Goal: Task Accomplishment & Management: Manage account settings

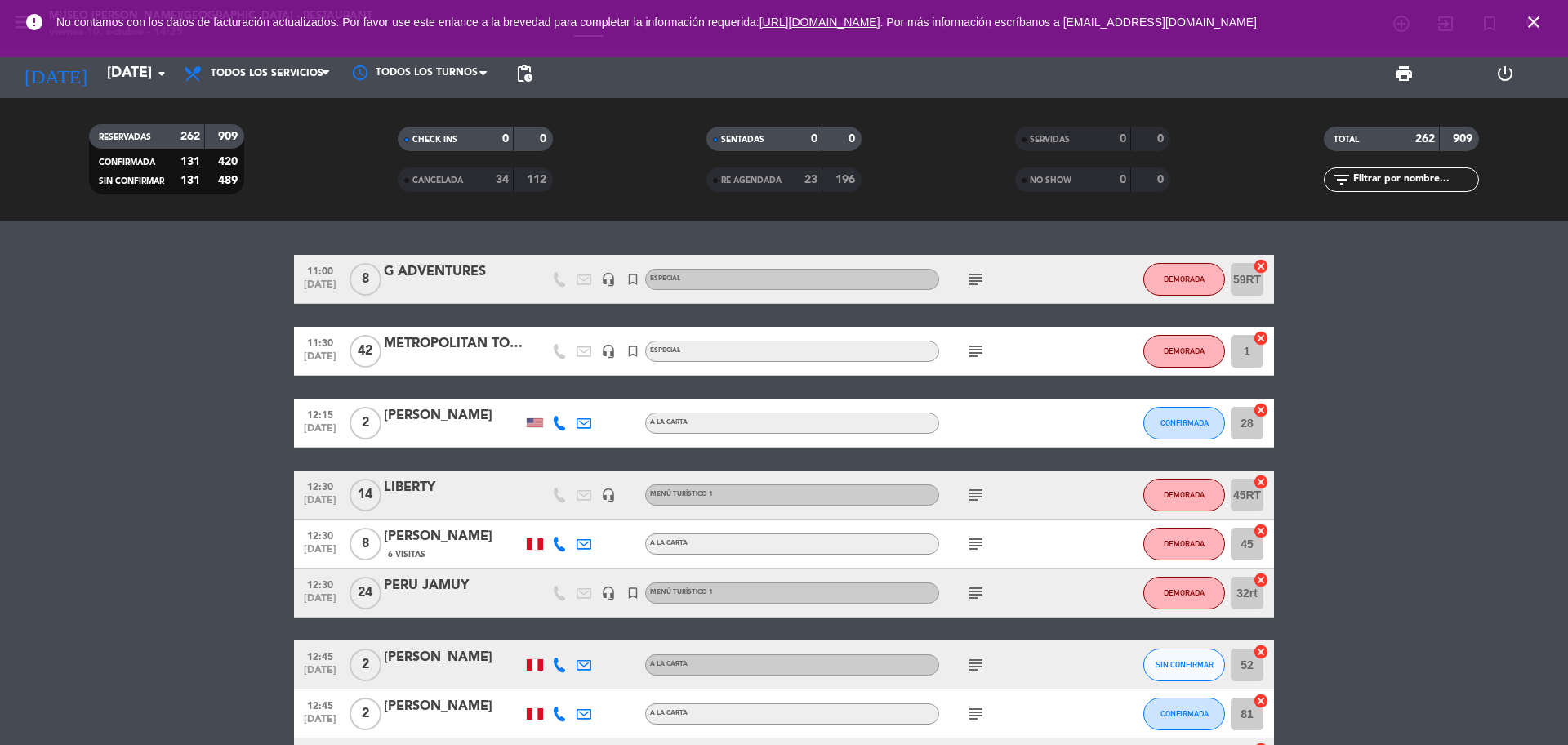
click at [111, 94] on div "today sáb. 11 oct. arrow_drop_down" at bounding box center [94, 73] width 164 height 49
click at [111, 80] on input "[DATE]" at bounding box center [193, 74] width 190 height 33
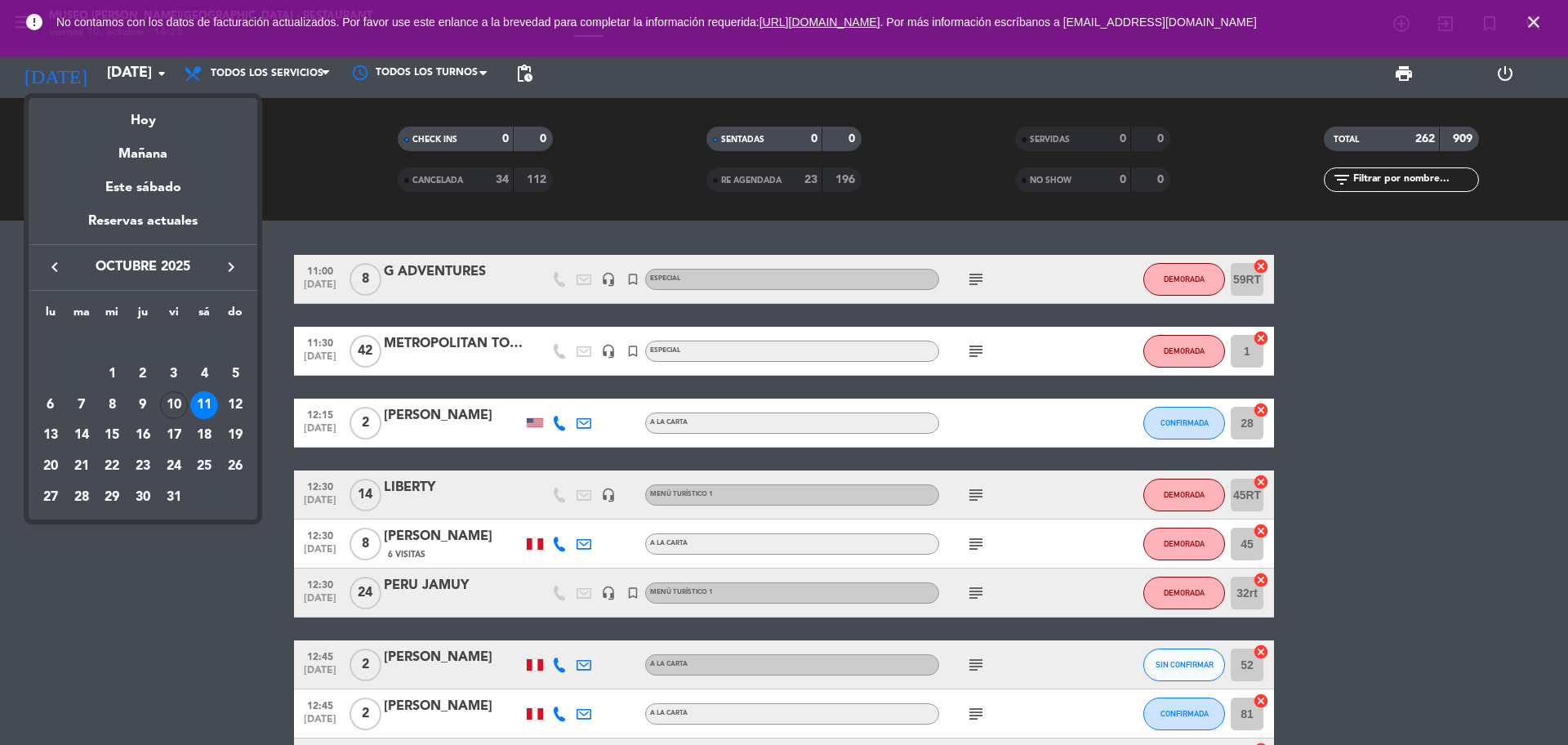
click at [226, 278] on button "keyboard_arrow_right" at bounding box center [231, 267] width 29 height 21
click at [242, 464] on div "30" at bounding box center [236, 466] width 28 height 28
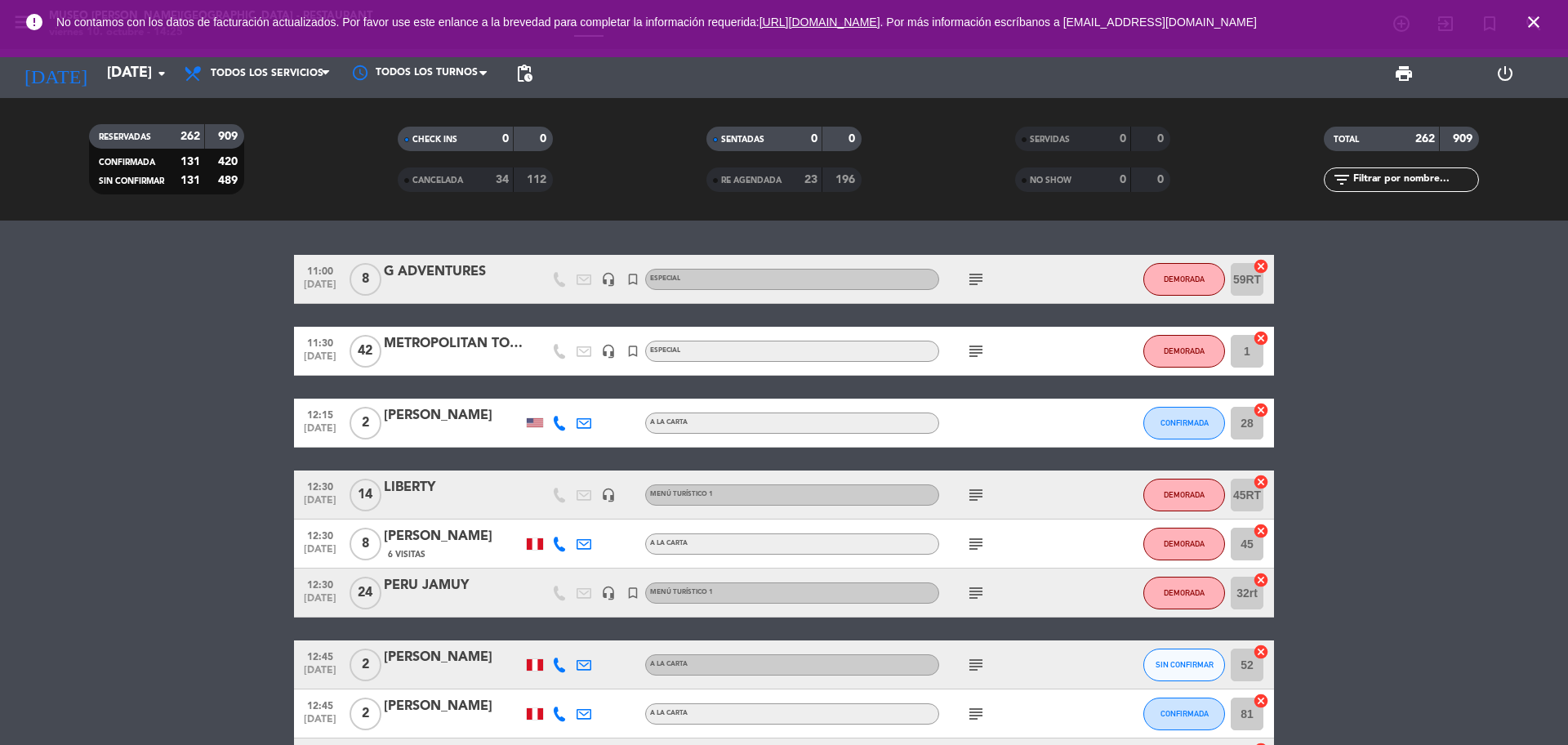
type input "dom. 30 nov."
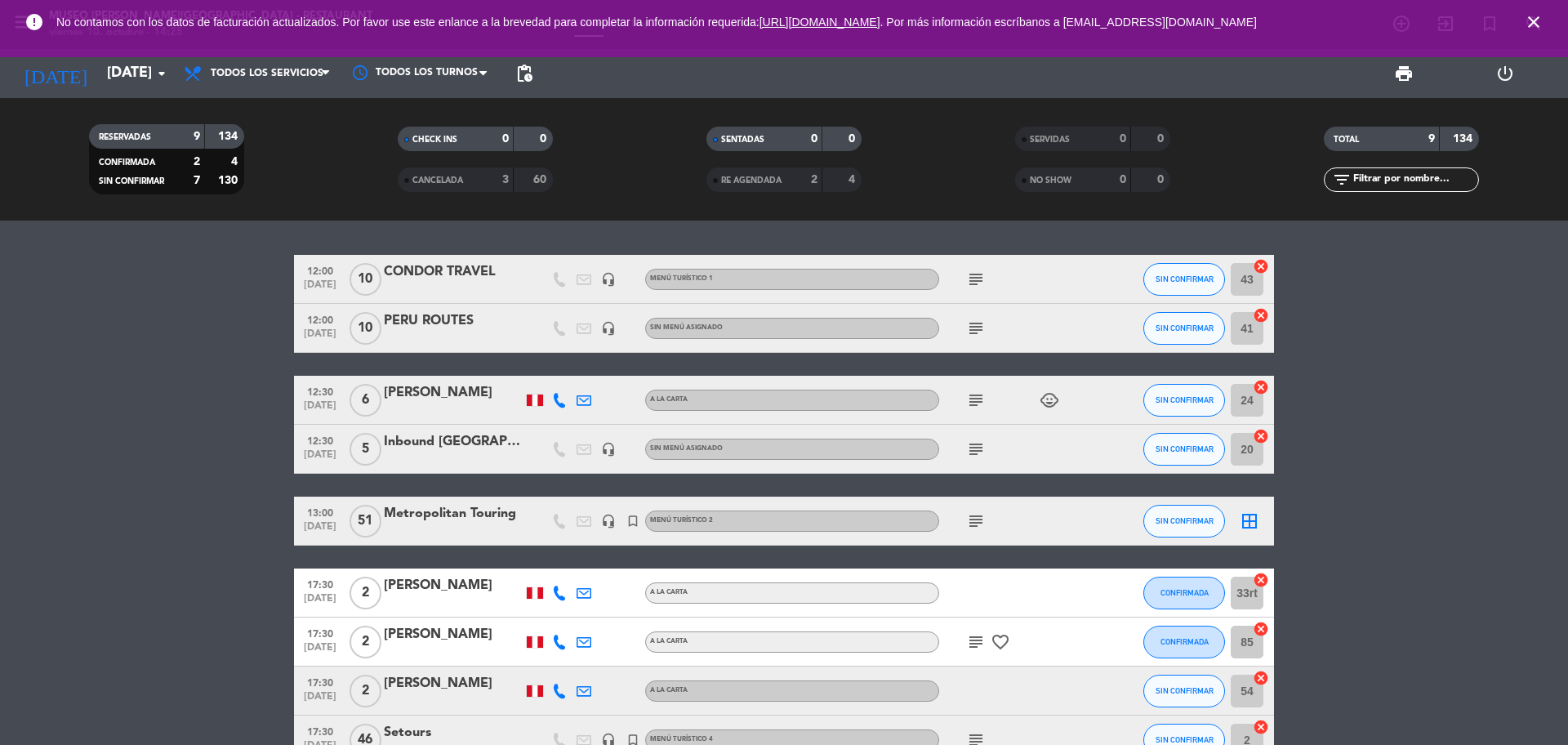
click at [980, 520] on icon "subject" at bounding box center [975, 521] width 19 height 19
click at [1486, 587] on bookings-row "12:00 nov. 30 10 CONDOR TRAVEL headset_mic Menú turístico 1 subject SIN CONFIRM…" at bounding box center [784, 510] width 1568 height 510
click at [1538, 24] on icon "close" at bounding box center [1533, 21] width 19 height 19
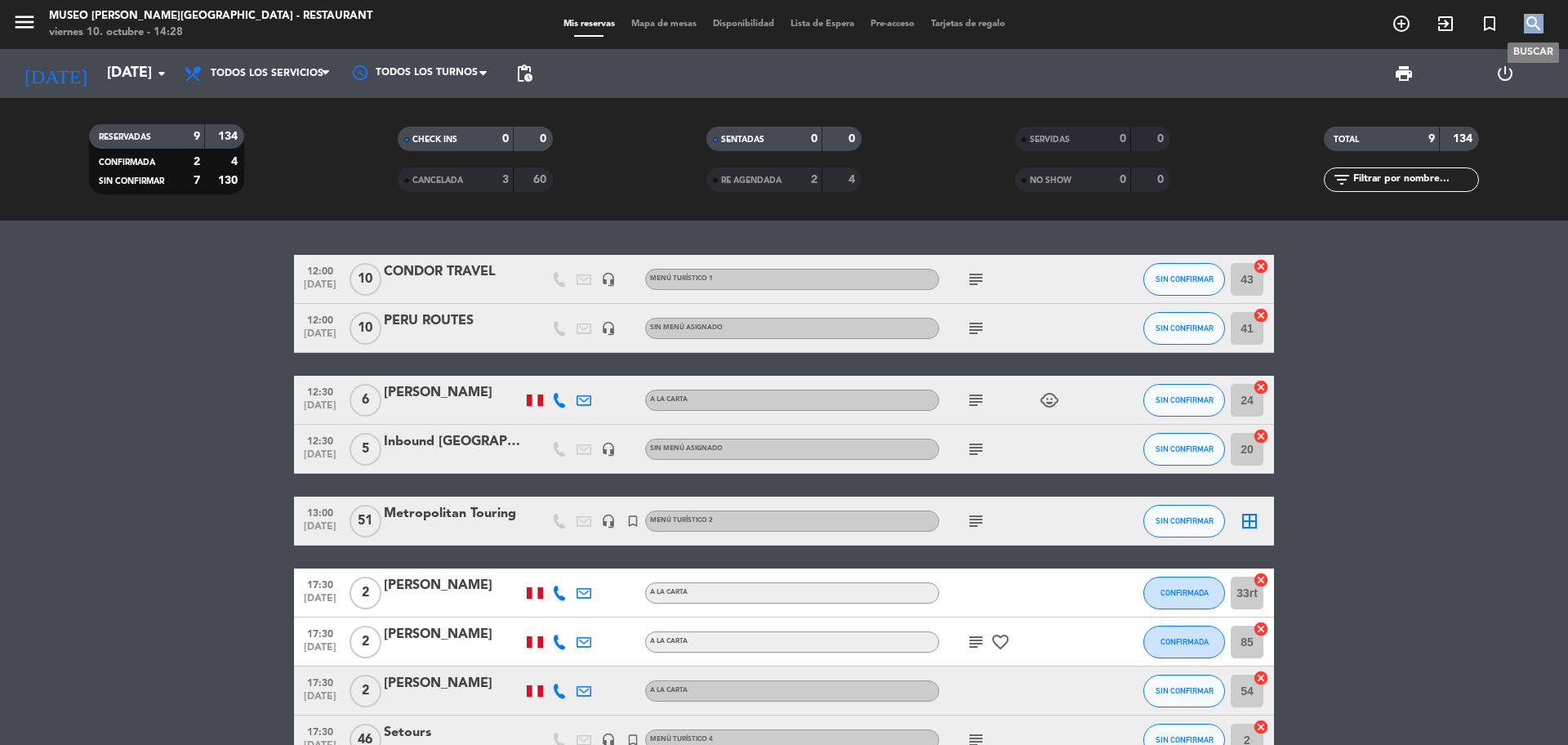
click at [1539, 24] on icon "search" at bounding box center [1533, 23] width 19 height 19
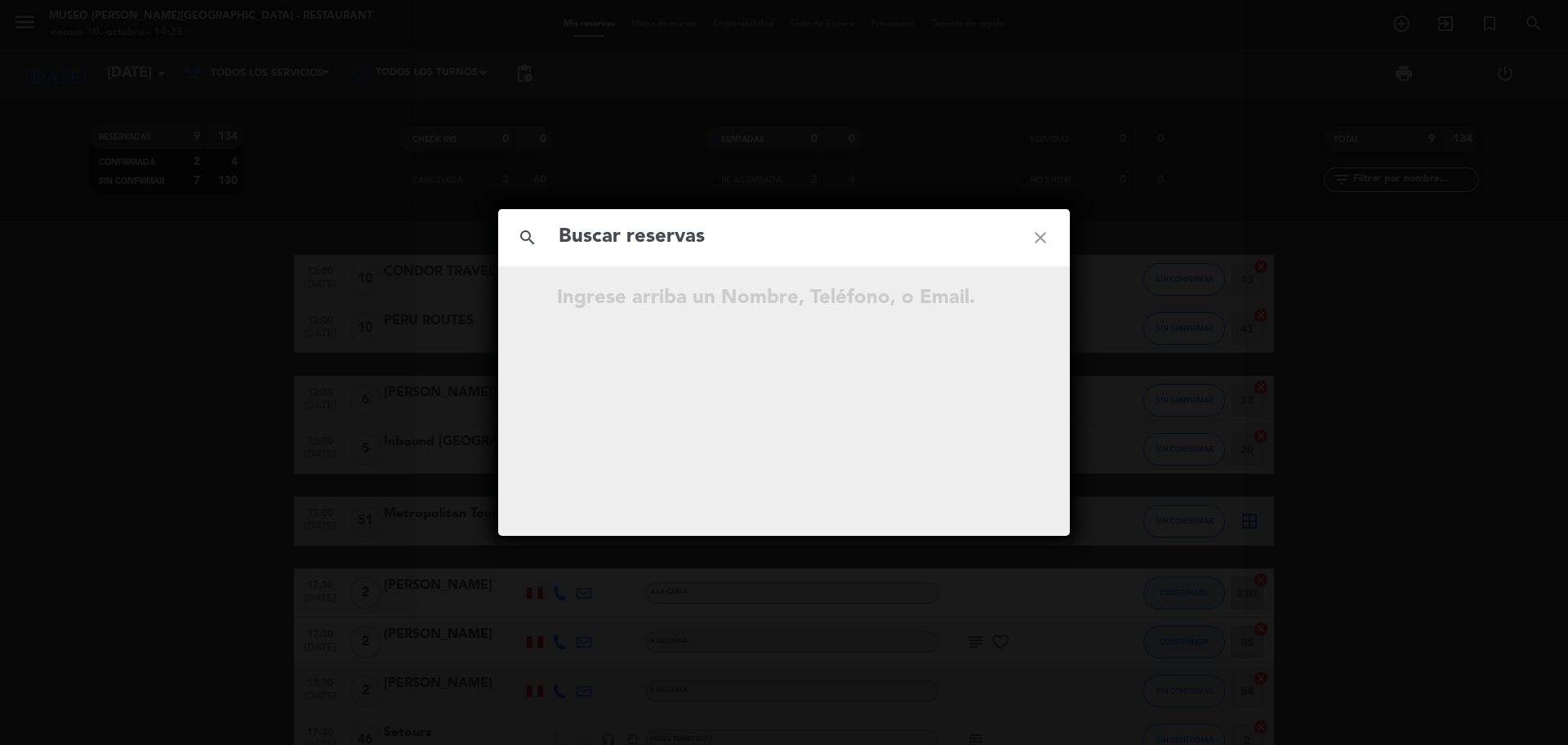
click at [806, 237] on input "text" at bounding box center [784, 237] width 455 height 33
click at [645, 242] on input "997 711 125" at bounding box center [784, 237] width 455 height 33
type input "997711125"
click at [672, 245] on input "997711125" at bounding box center [784, 237] width 455 height 33
click at [1001, 299] on icon "open_in_new" at bounding box center [999, 300] width 19 height 19
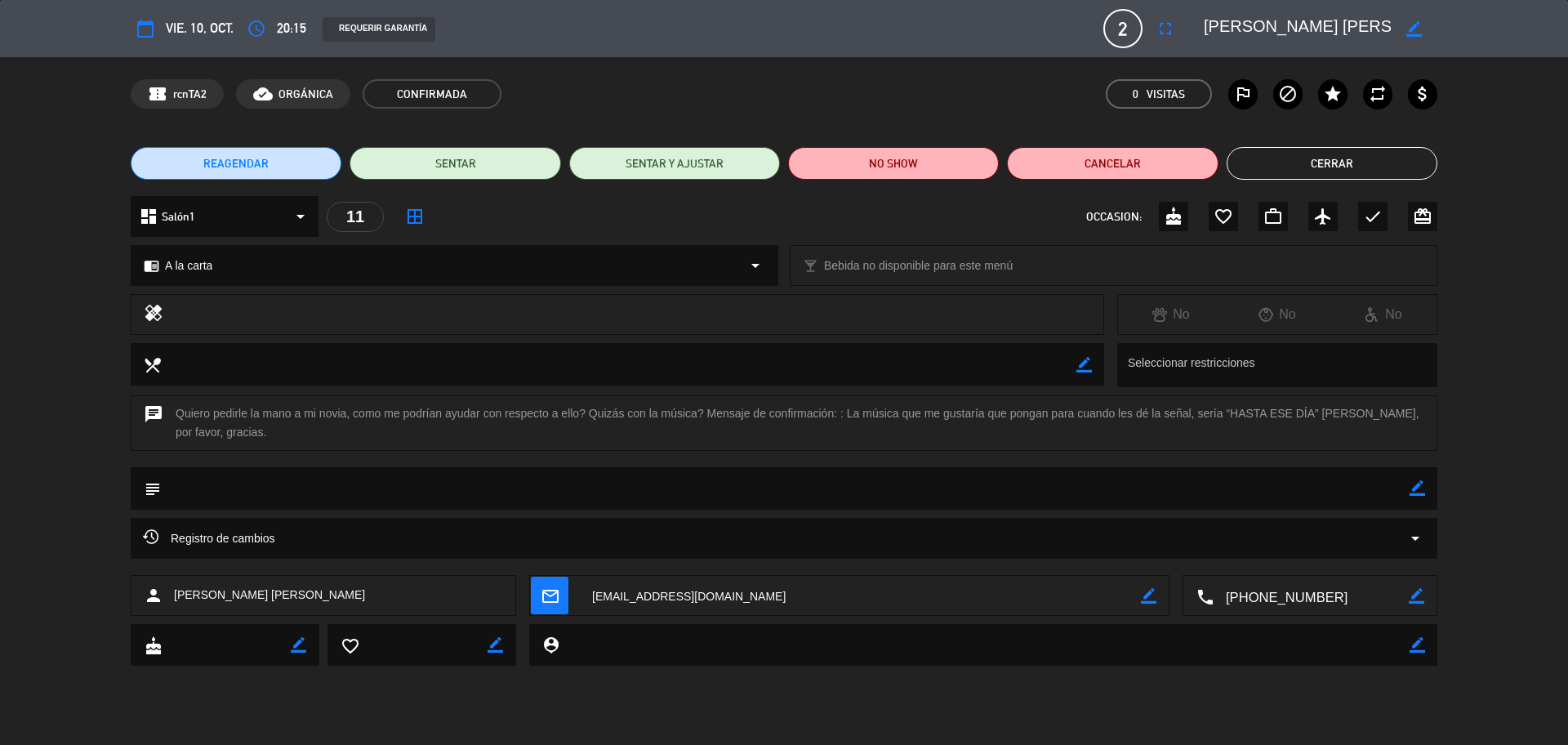
click at [248, 258] on div "chrome_reader_mode A la carta arrow_drop_down" at bounding box center [455, 265] width 646 height 40
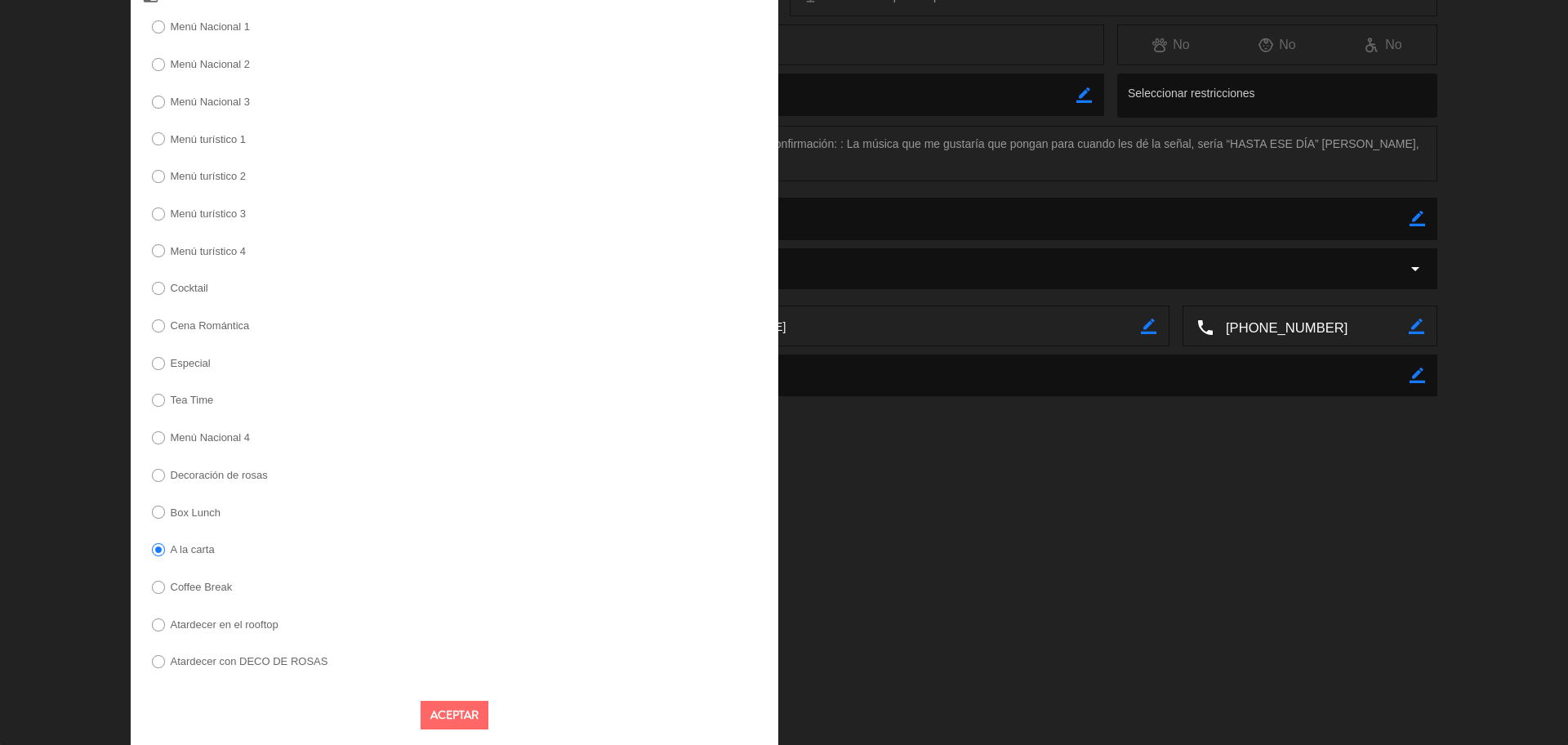
scroll to position [276, 0]
click at [254, 469] on label "Decoración de rosas" at bounding box center [220, 468] width 98 height 11
drag, startPoint x: 457, startPoint y: 703, endPoint x: 615, endPoint y: 693, distance: 158.3
click at [457, 704] on button "Aceptar" at bounding box center [455, 708] width 68 height 29
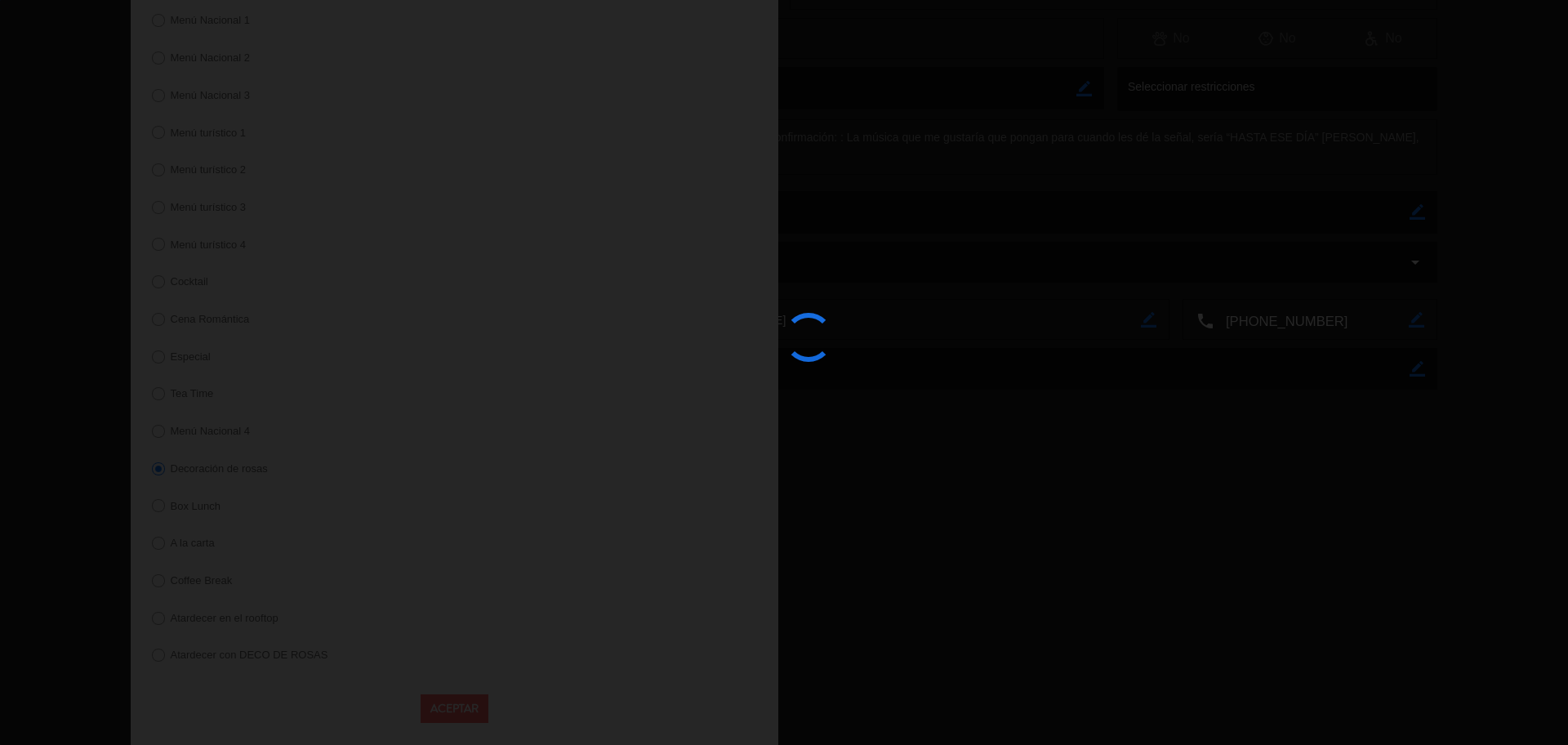
scroll to position [0, 0]
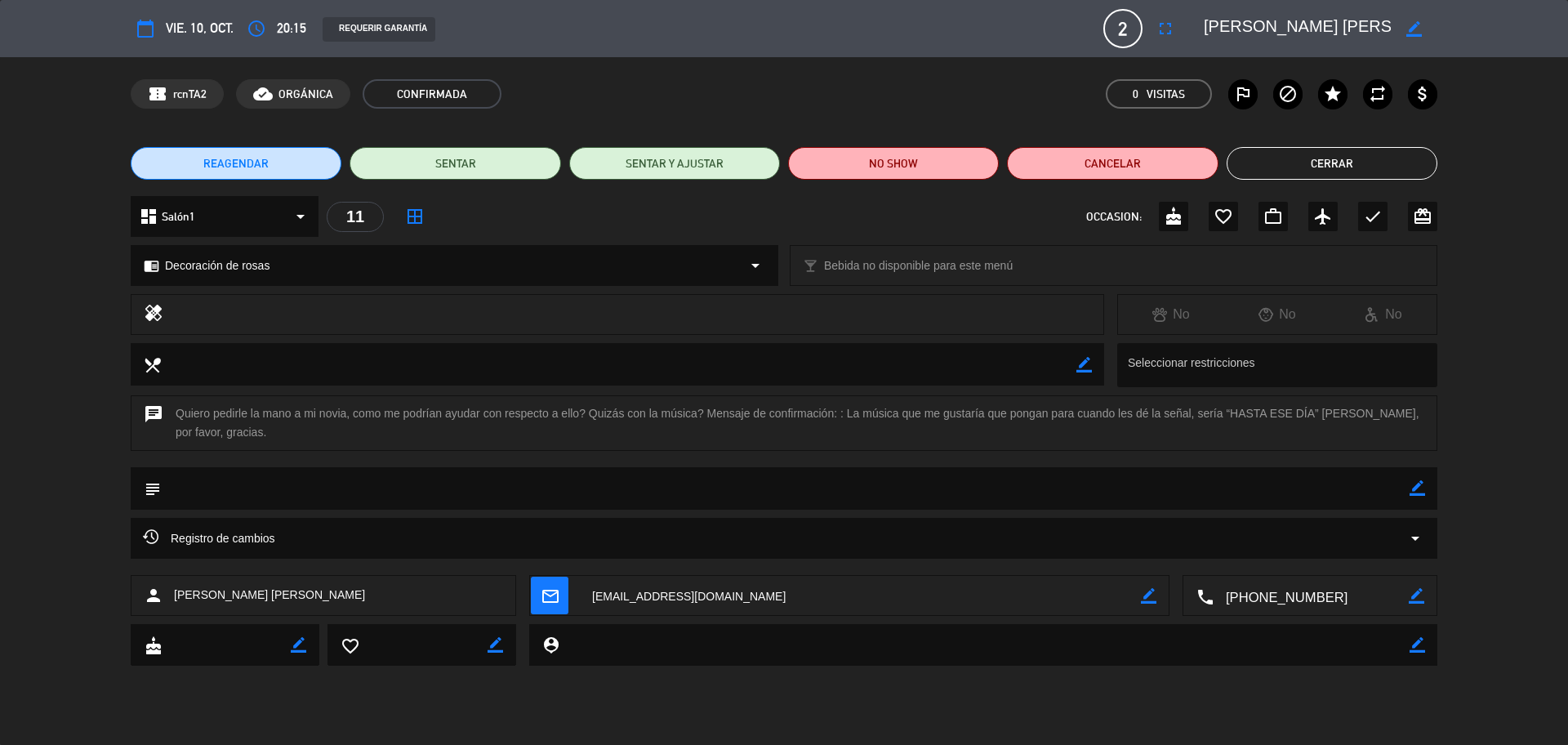
click at [1417, 486] on icon "border_color" at bounding box center [1417, 487] width 16 height 16
click at [1360, 486] on textarea at bounding box center [785, 487] width 1249 height 41
click at [1417, 487] on icon at bounding box center [1417, 487] width 16 height 16
drag, startPoint x: 1203, startPoint y: 17, endPoint x: 1305, endPoint y: 33, distance: 103.2
click at [1304, 33] on div "border_color" at bounding box center [1315, 29] width 245 height 29
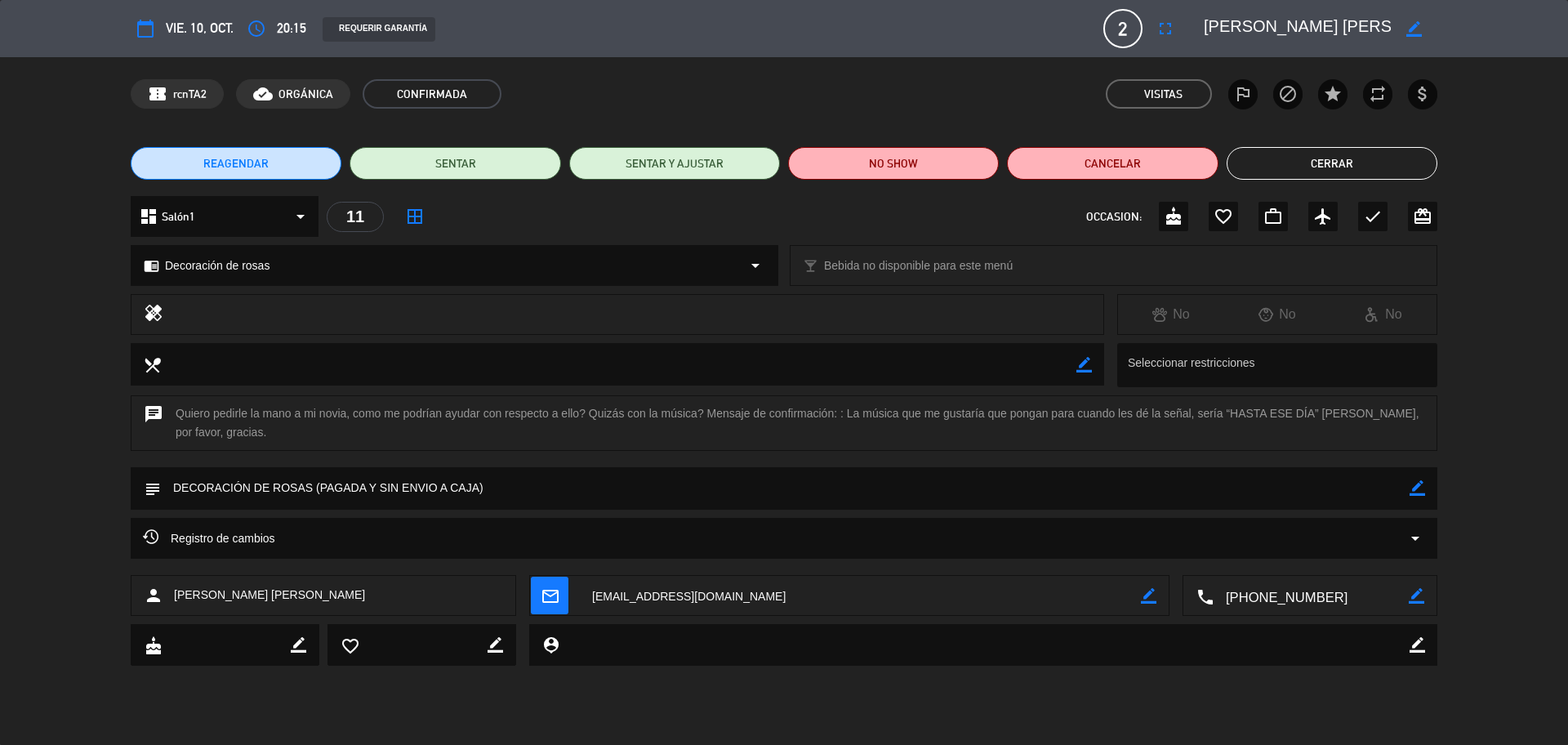
drag, startPoint x: 1205, startPoint y: 24, endPoint x: 1408, endPoint y: 23, distance: 203.0
click at [1408, 23] on div "border_color" at bounding box center [1315, 29] width 245 height 29
click at [1420, 495] on icon "border_color" at bounding box center [1417, 487] width 16 height 16
click at [1378, 494] on textarea at bounding box center [785, 487] width 1249 height 41
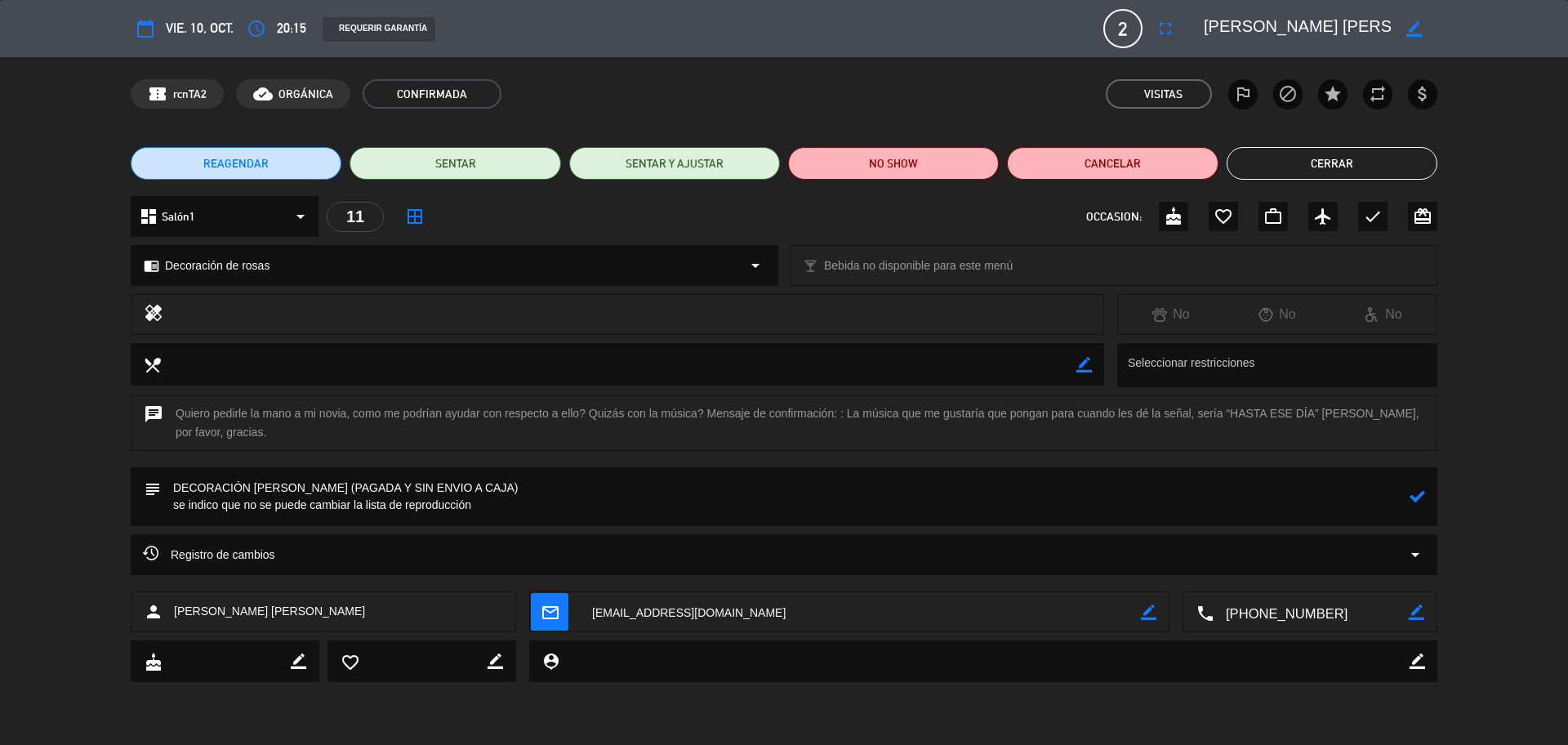
type textarea "DECORACIÓN DE ROSAS (PAGADA Y SIN ENVIO A CAJA) se indico que no se puede cambi…"
click at [1414, 499] on icon at bounding box center [1417, 496] width 16 height 16
click at [1370, 219] on icon "check" at bounding box center [1373, 216] width 19 height 19
click at [1330, 166] on button "Cerrar" at bounding box center [1332, 164] width 211 height 33
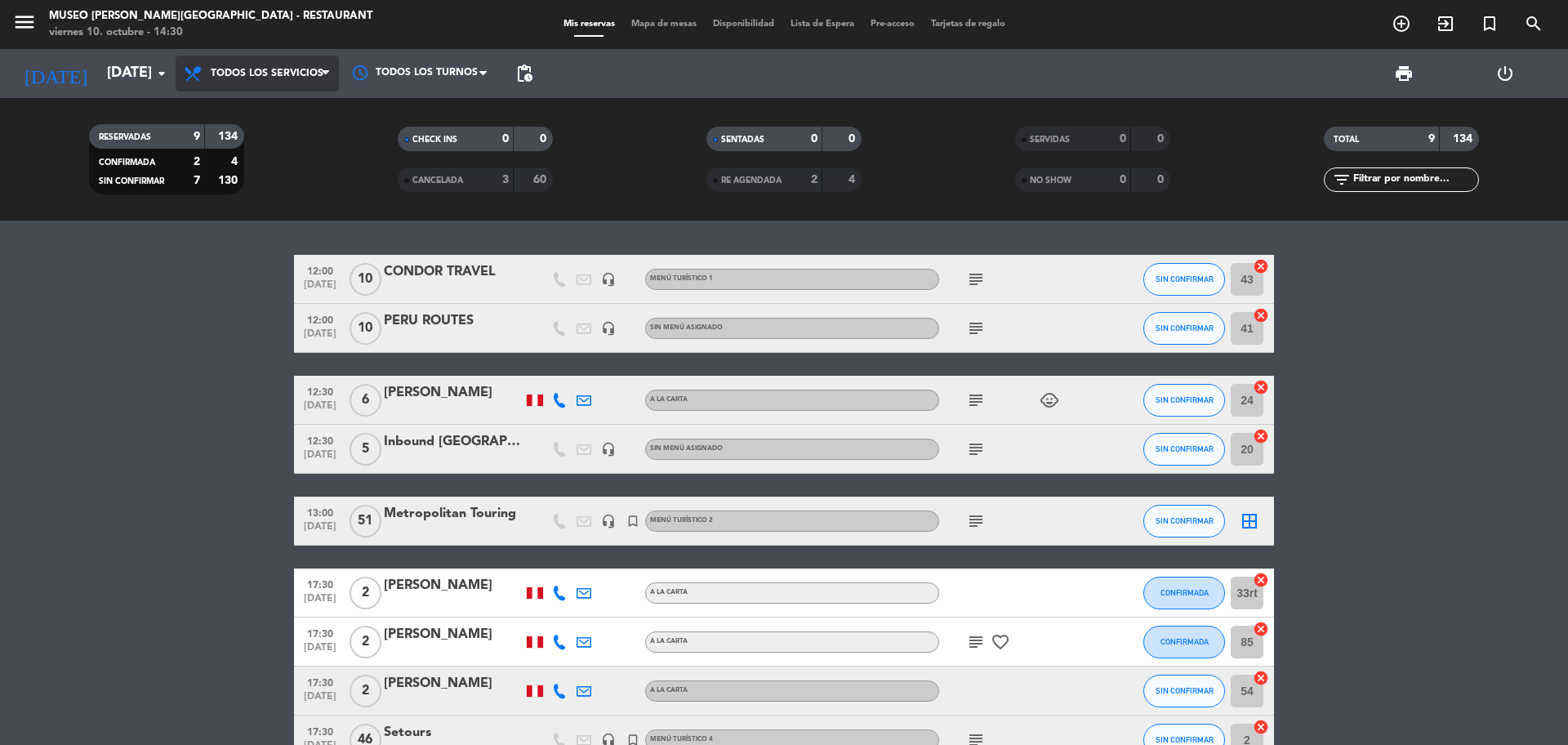
click at [278, 76] on span "Todos los servicios" at bounding box center [267, 74] width 112 height 11
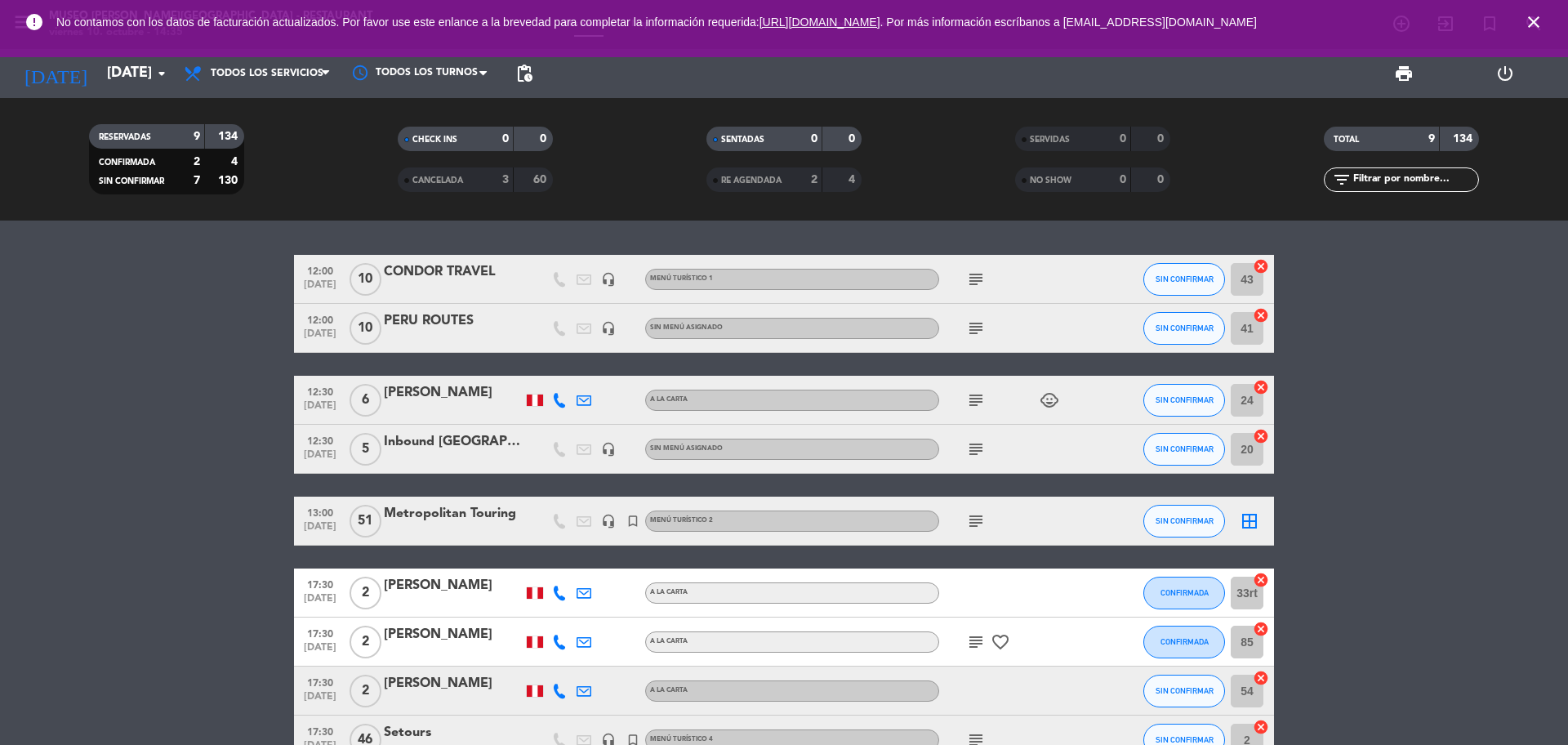
click at [1539, 19] on icon "close" at bounding box center [1533, 21] width 19 height 19
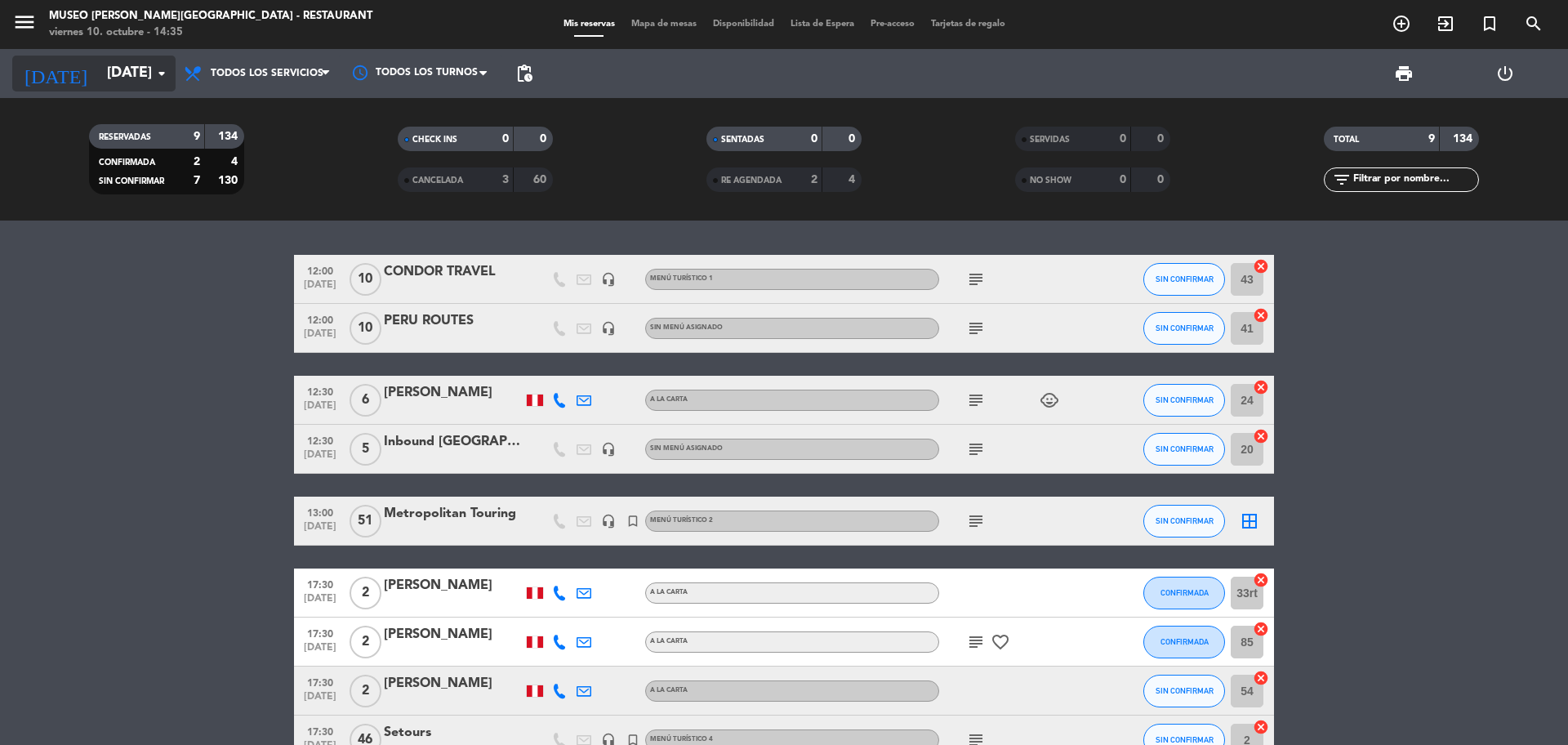
click at [131, 86] on input "dom. 30 nov." at bounding box center [193, 74] width 190 height 33
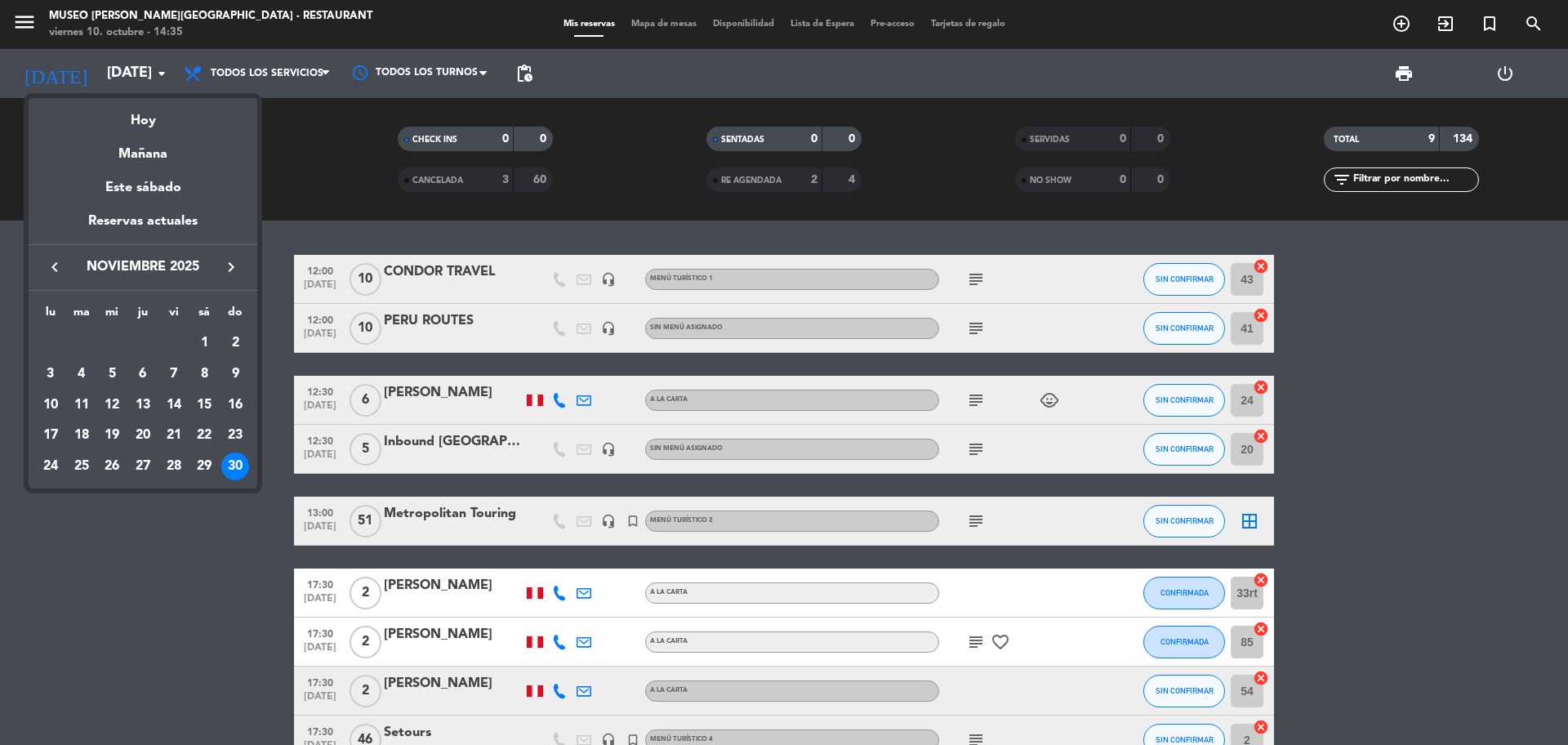
click at [245, 88] on div at bounding box center [784, 372] width 1568 height 745
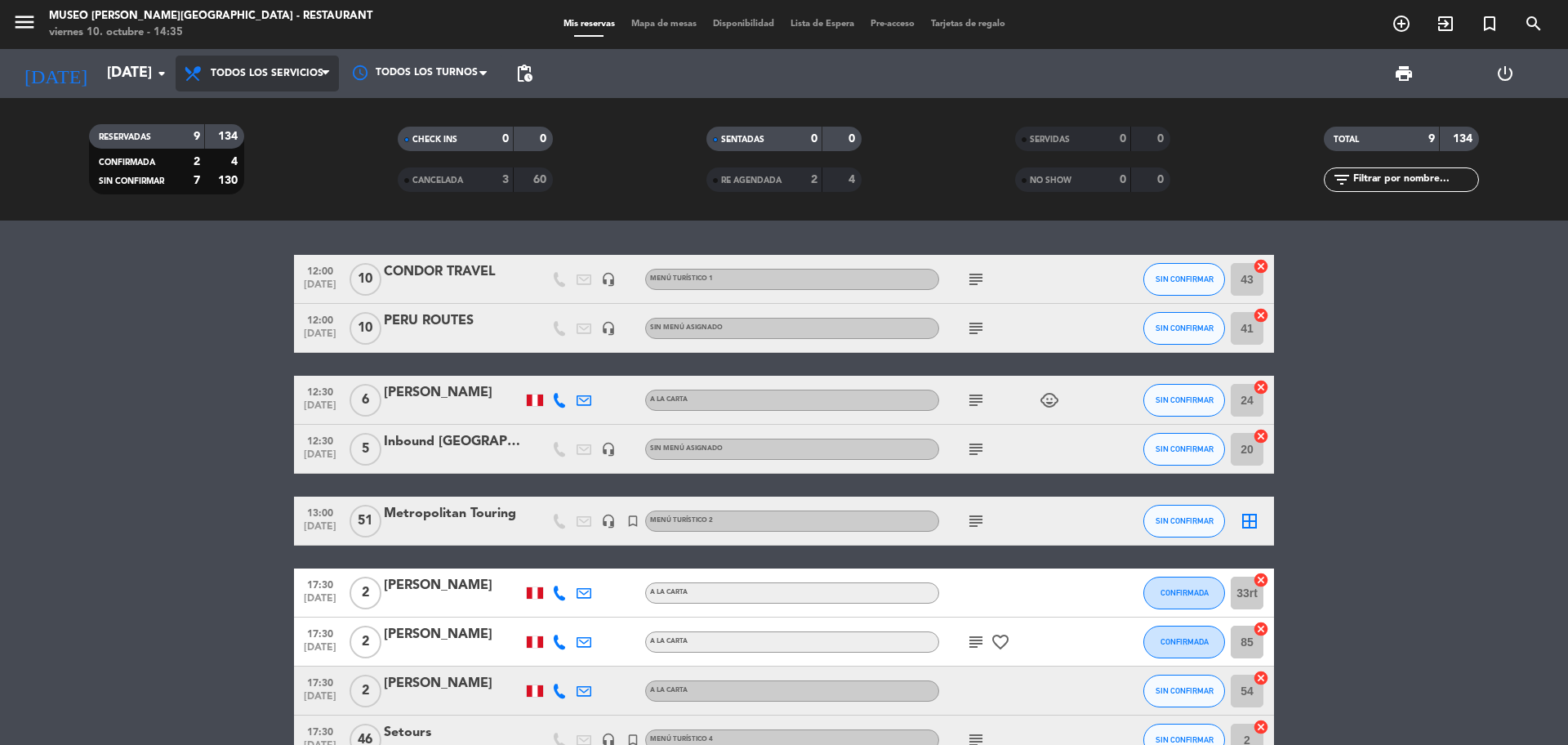
click at [259, 77] on span "Todos los servicios" at bounding box center [267, 74] width 112 height 11
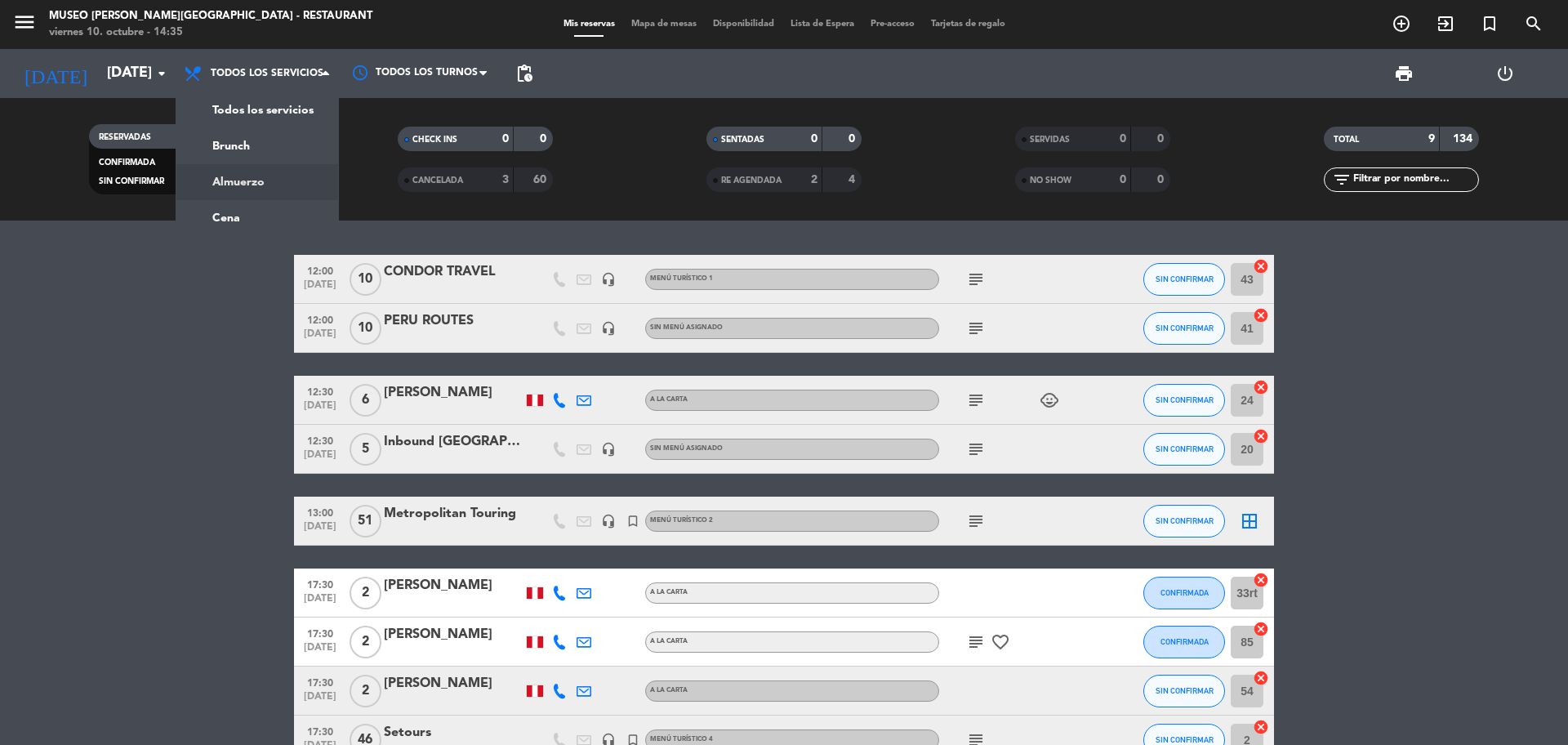
click at [285, 174] on div "menu Museo Larco Café - Restaurant viernes 10. octubre - 14:35 Mis reservas Map…" at bounding box center [784, 110] width 1568 height 221
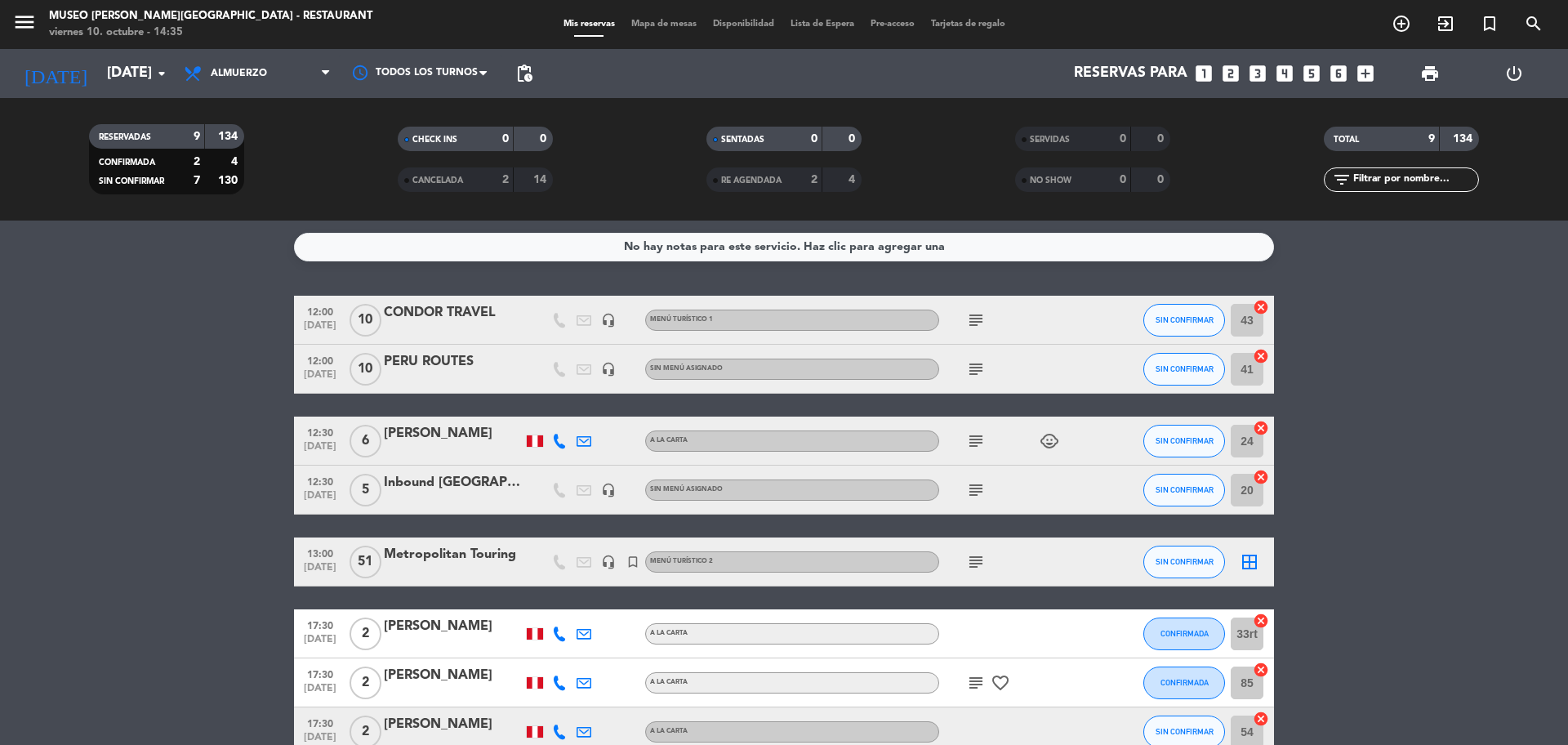
click at [1236, 70] on icon "looks_two" at bounding box center [1230, 73] width 21 height 21
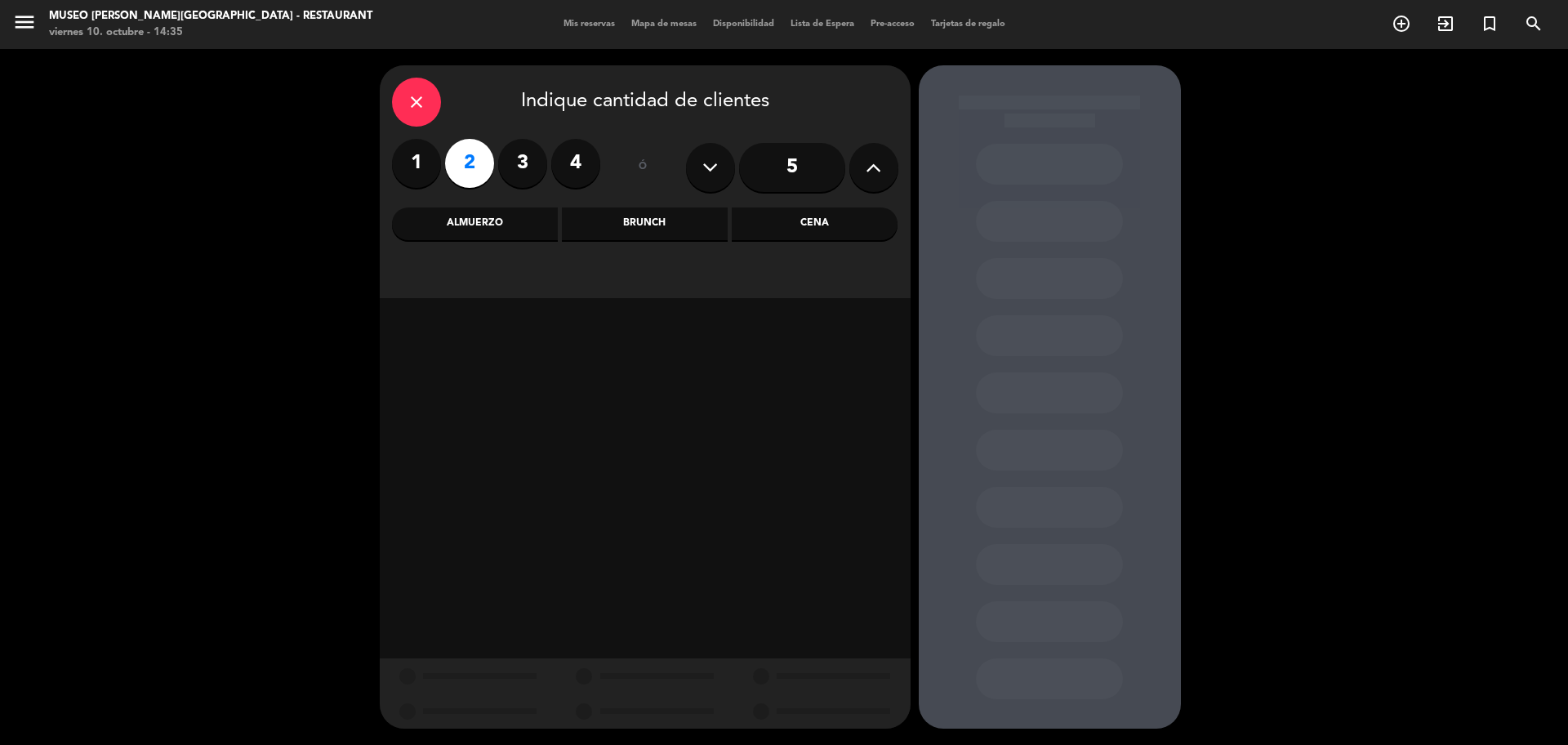
click at [812, 225] on div "Cena" at bounding box center [814, 224] width 166 height 33
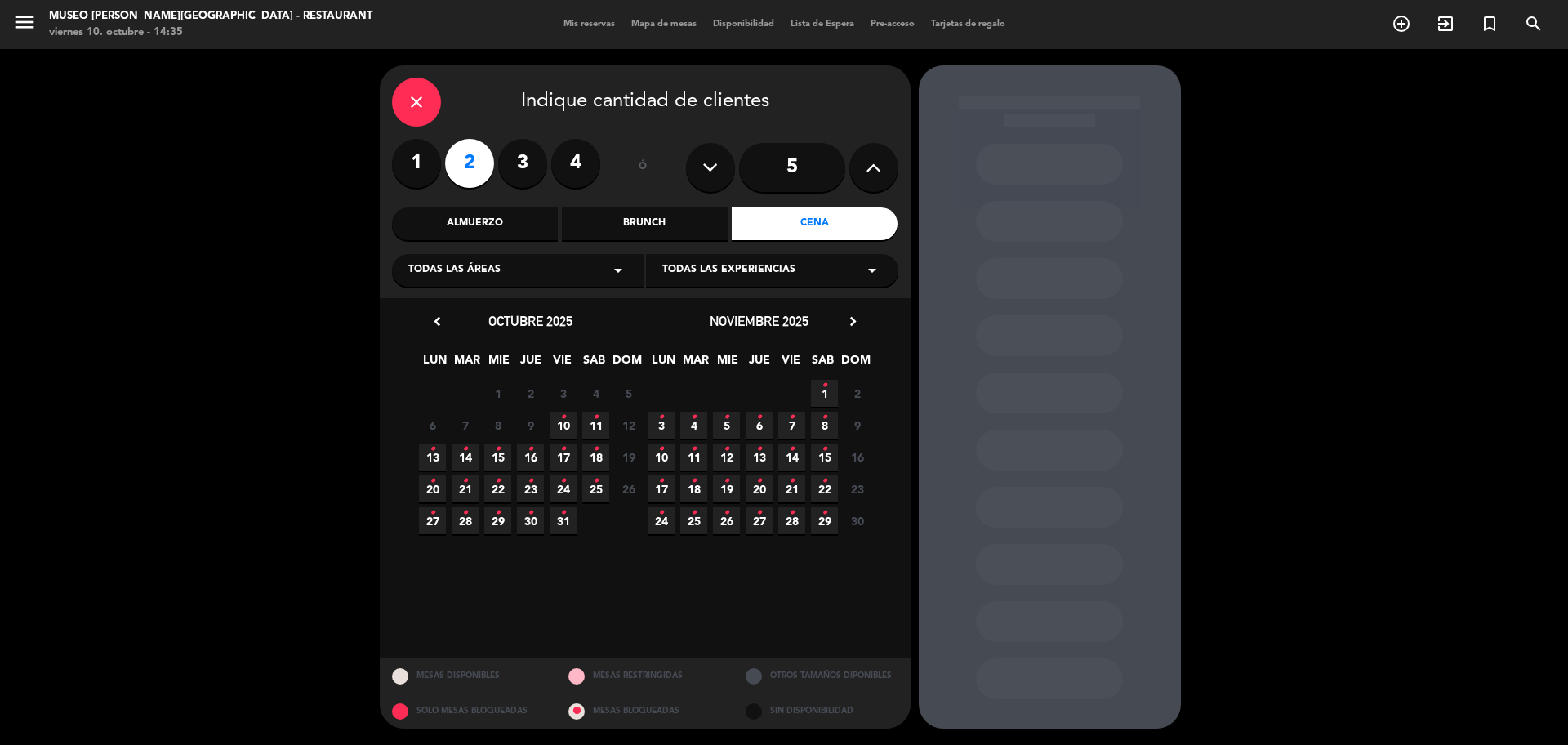
click at [594, 484] on span "25 •" at bounding box center [595, 488] width 27 height 27
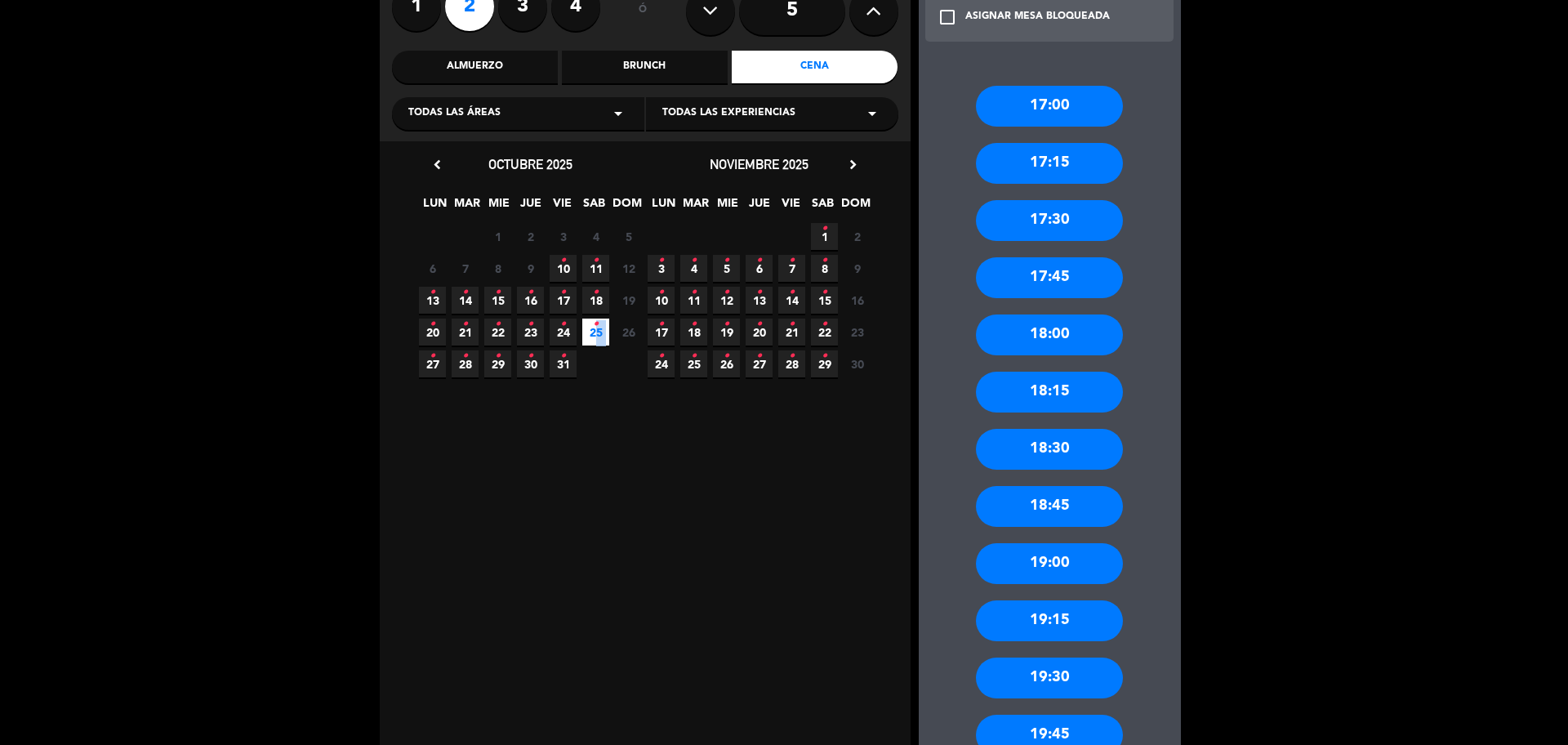
scroll to position [306, 0]
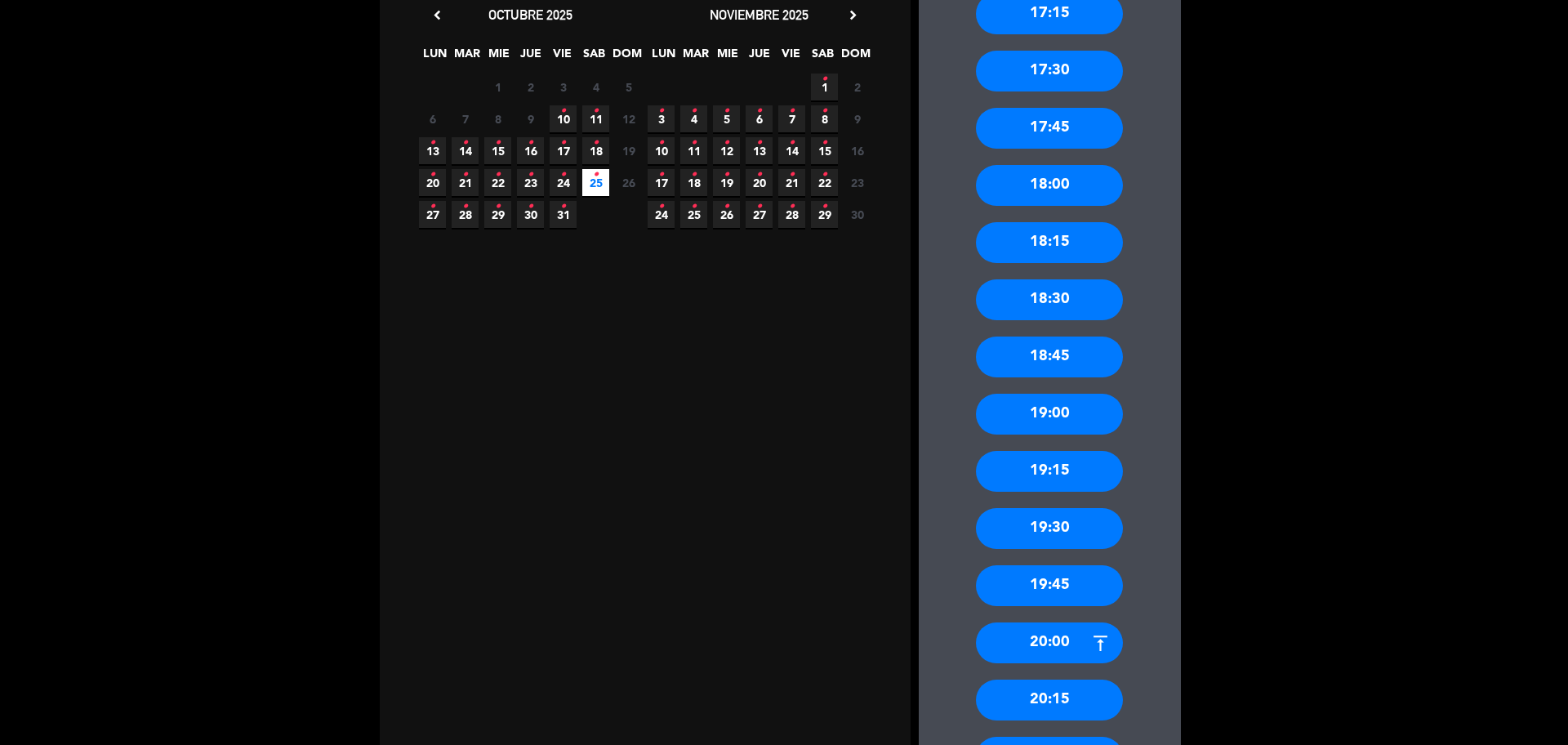
drag, startPoint x: 1074, startPoint y: 424, endPoint x: 1051, endPoint y: 415, distance: 24.7
click at [1073, 424] on div "19:00" at bounding box center [1050, 414] width 147 height 40
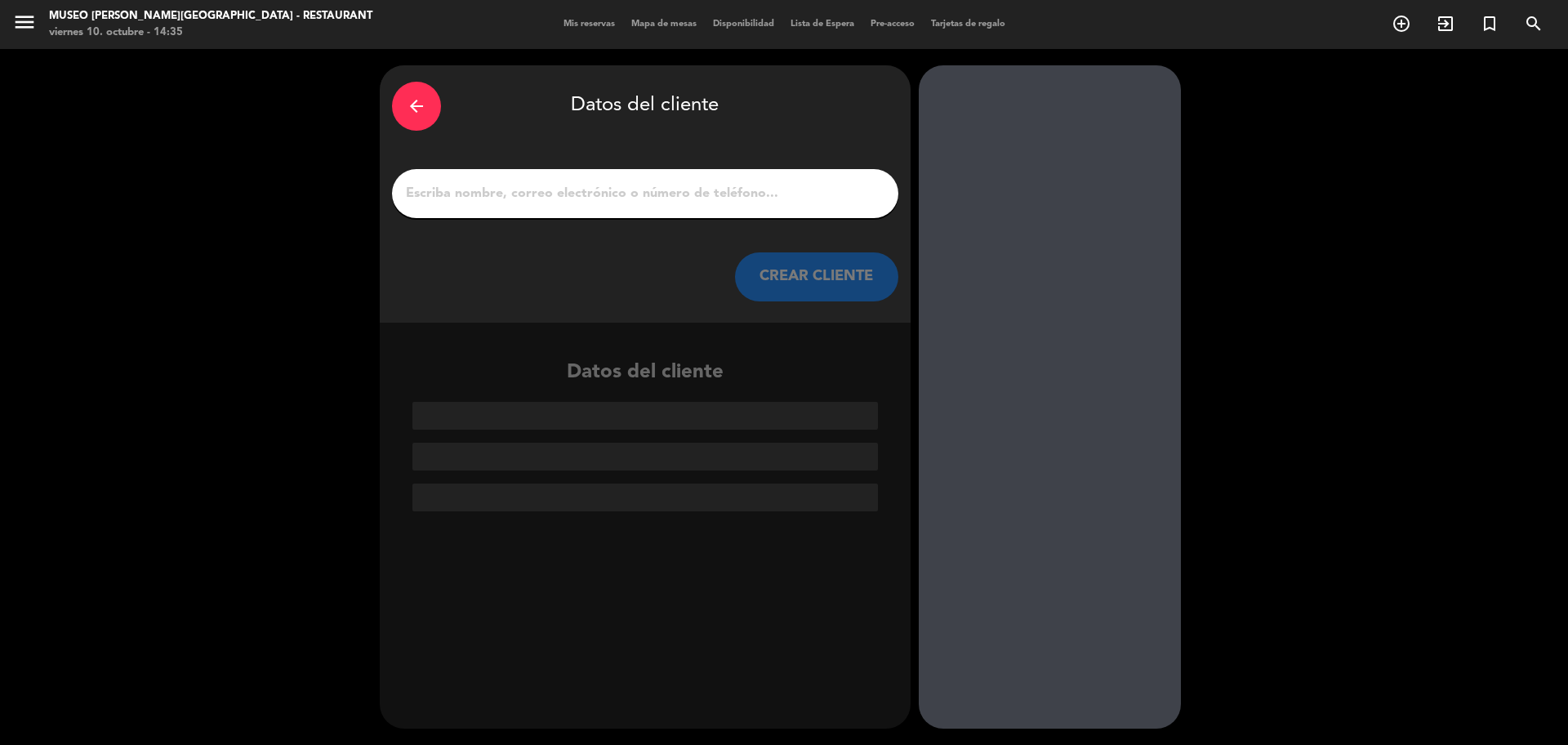
scroll to position [0, 0]
click at [622, 197] on input "1" at bounding box center [645, 193] width 482 height 23
paste input "Charley Cordova Lluen"
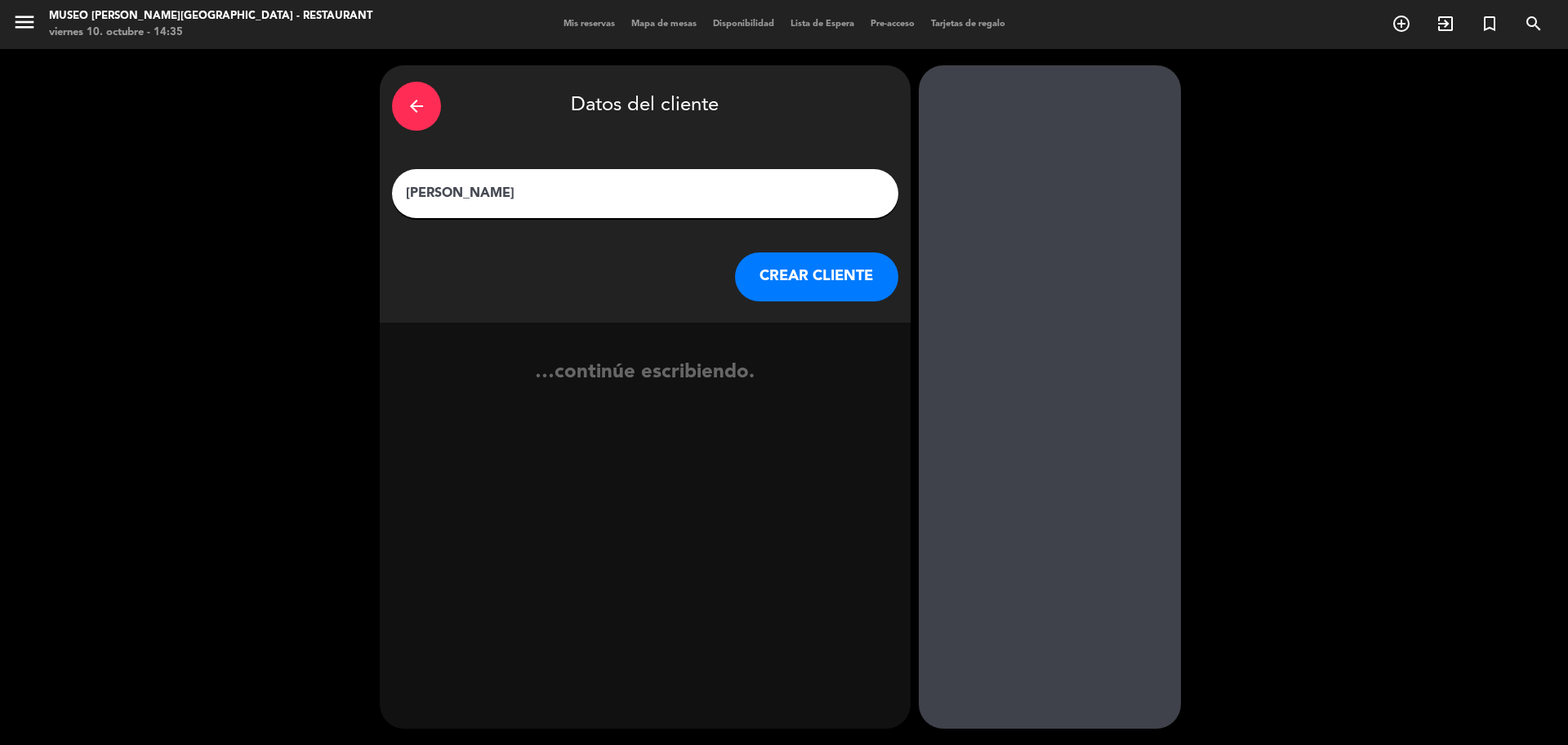
type input "Charley Cordova Lluen"
click at [787, 258] on button "CREAR CLIENTE" at bounding box center [817, 276] width 164 height 49
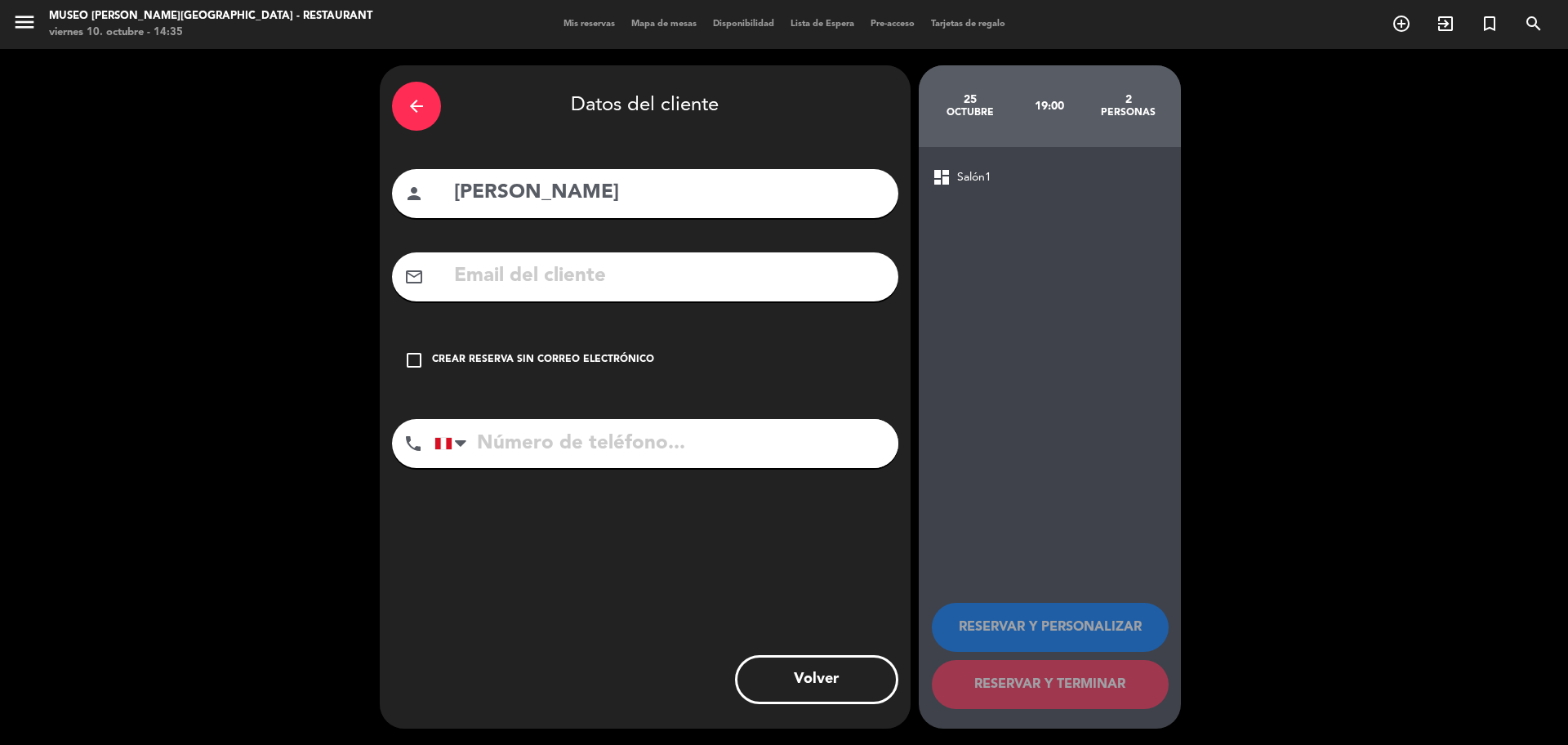
click at [516, 289] on input "text" at bounding box center [669, 276] width 433 height 33
paste input "charley111109@gmail.com"
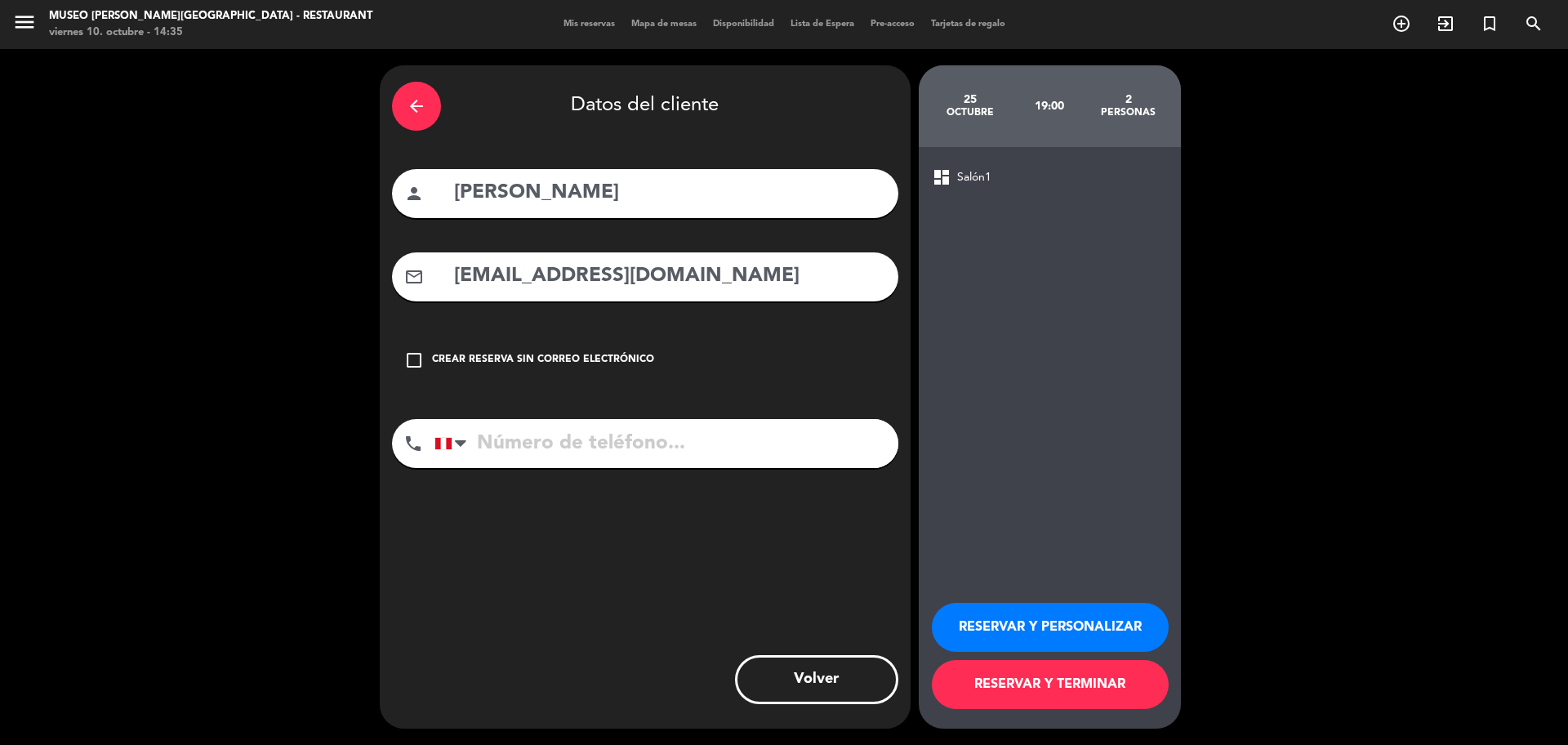
type input "charley111109@gmail.com"
click at [578, 432] on input "tel" at bounding box center [666, 442] width 464 height 49
paste input "932581698"
type input "932581698"
click at [993, 622] on button "RESERVAR Y PERSONALIZAR" at bounding box center [1050, 626] width 236 height 49
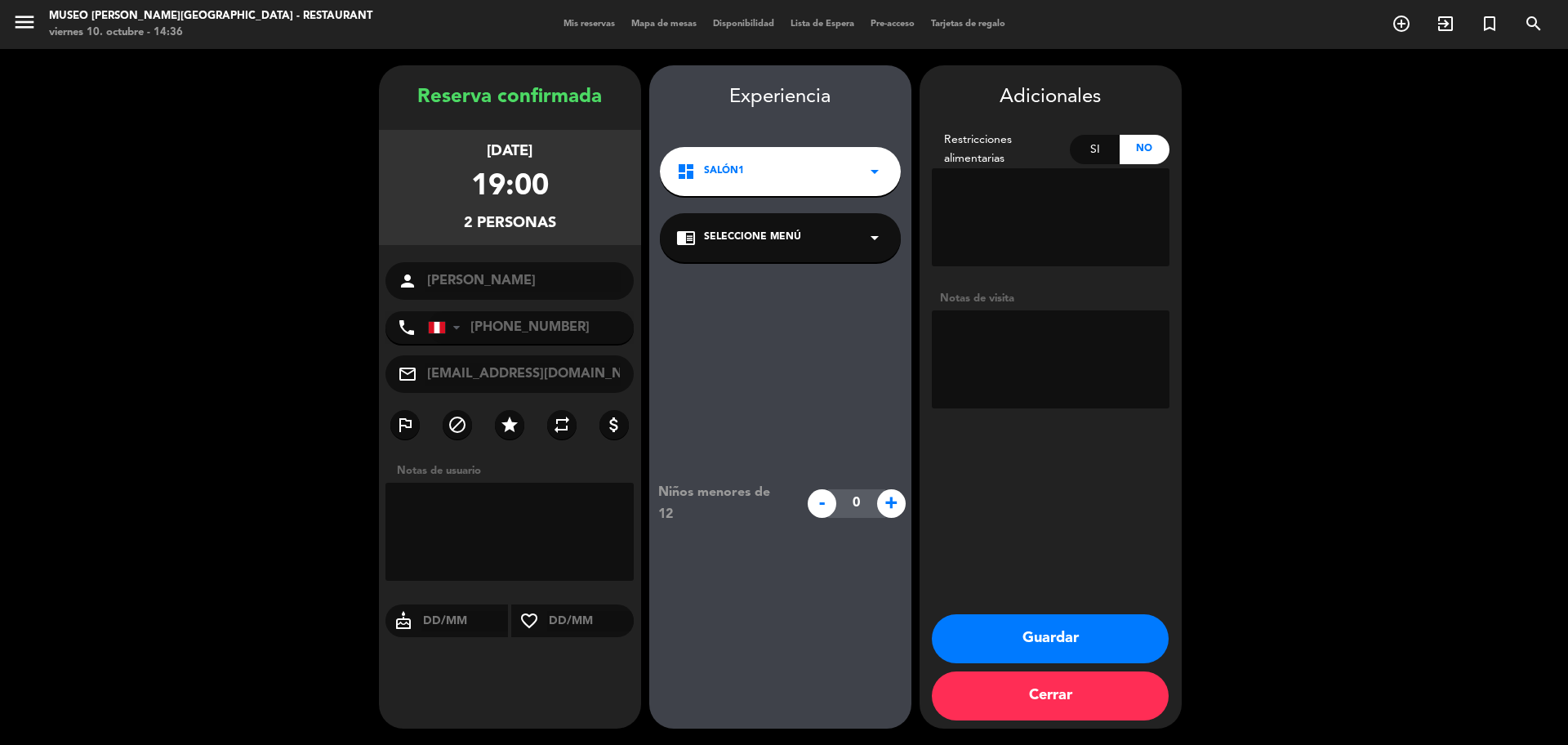
click at [1016, 345] on textarea at bounding box center [1051, 359] width 237 height 98
paste textarea "Alergias: ninguna Es un tema de aniversario"
type textarea "Alergias: ninguna Es un tema de aniversario"
click at [712, 224] on div "chrome_reader_mode Seleccione Menú arrow_drop_down" at bounding box center [780, 237] width 241 height 49
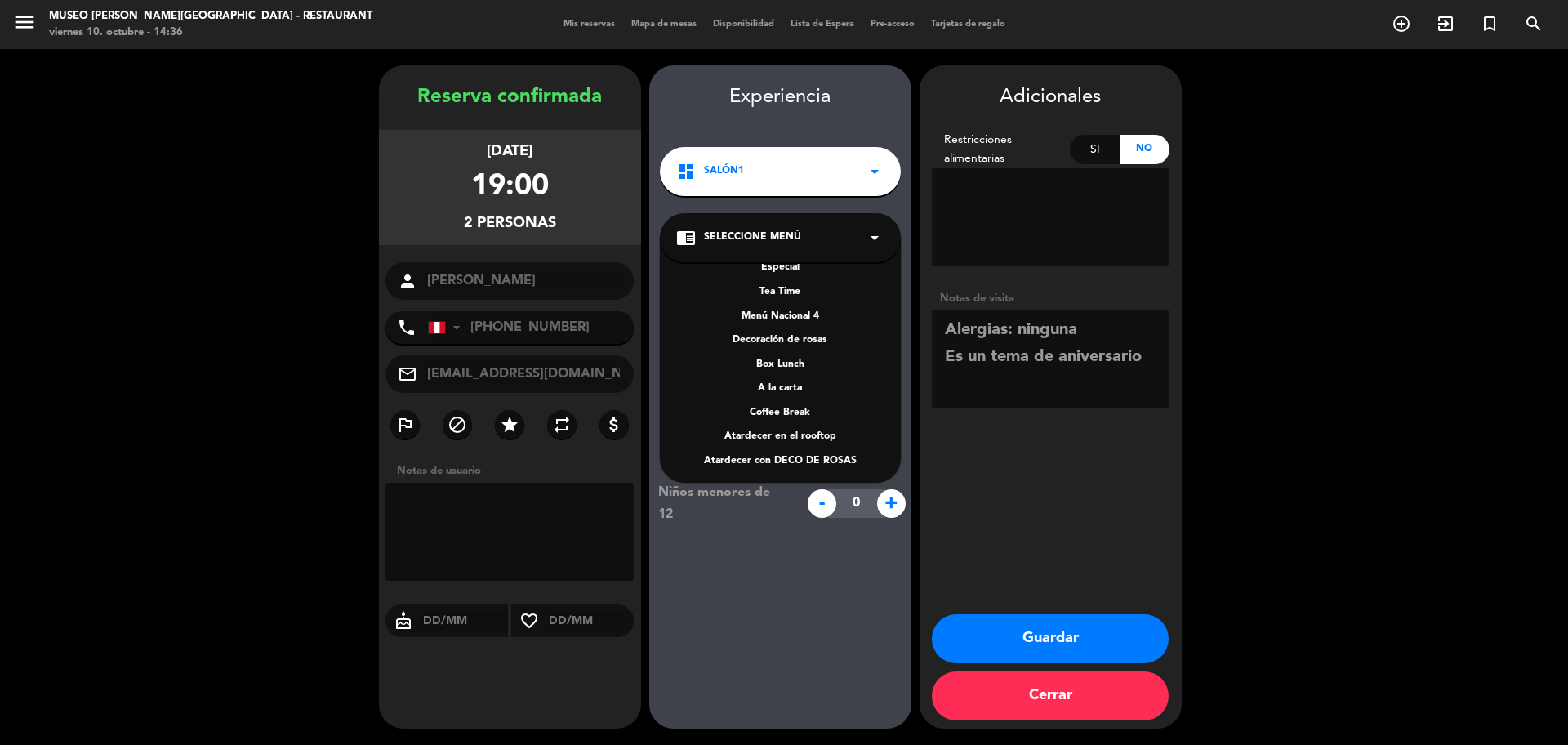
scroll to position [235, 0]
click at [800, 381] on div "A la carta" at bounding box center [780, 386] width 208 height 17
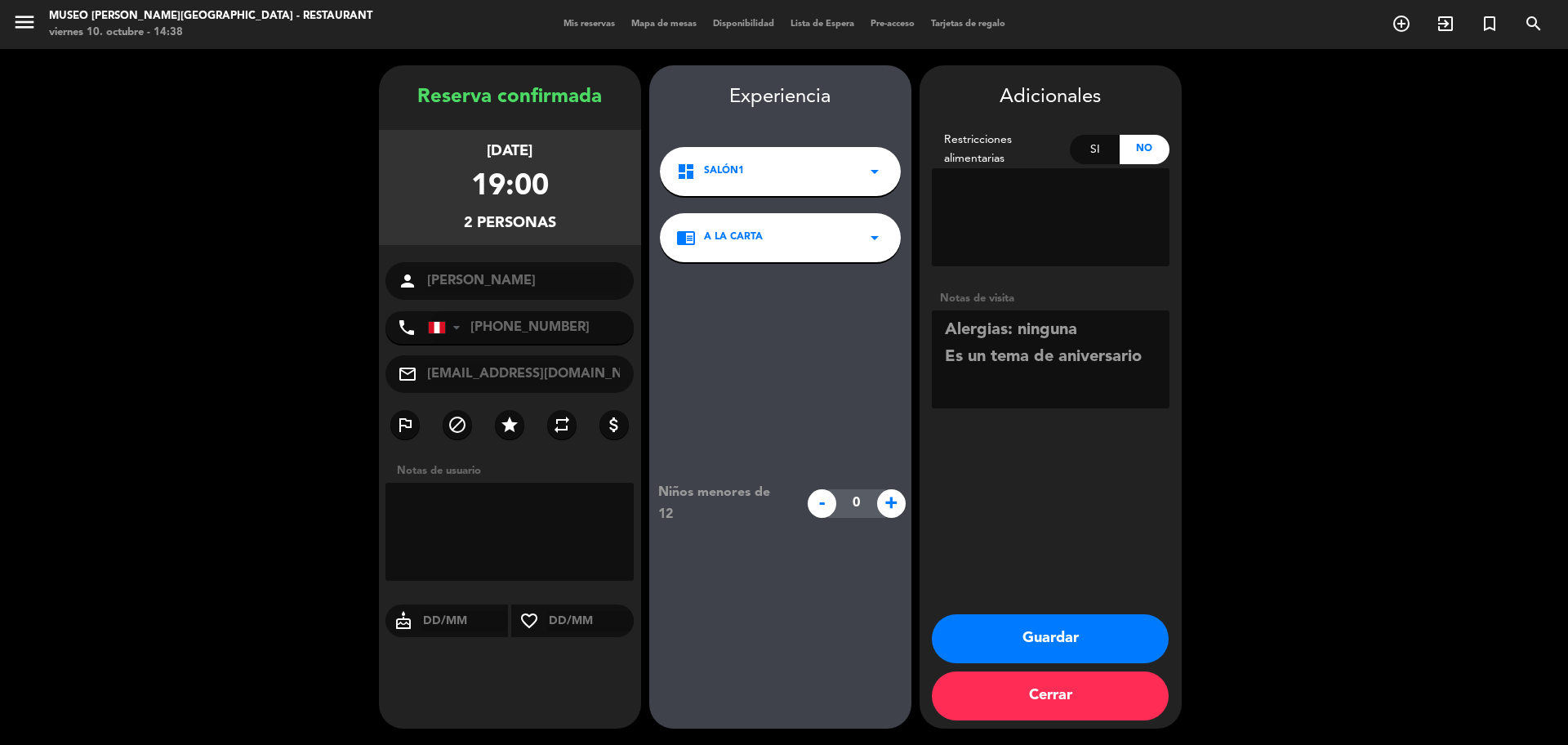
drag, startPoint x: 1018, startPoint y: 632, endPoint x: 1030, endPoint y: 598, distance: 36.1
click at [1018, 633] on button "Guardar" at bounding box center [1050, 638] width 236 height 49
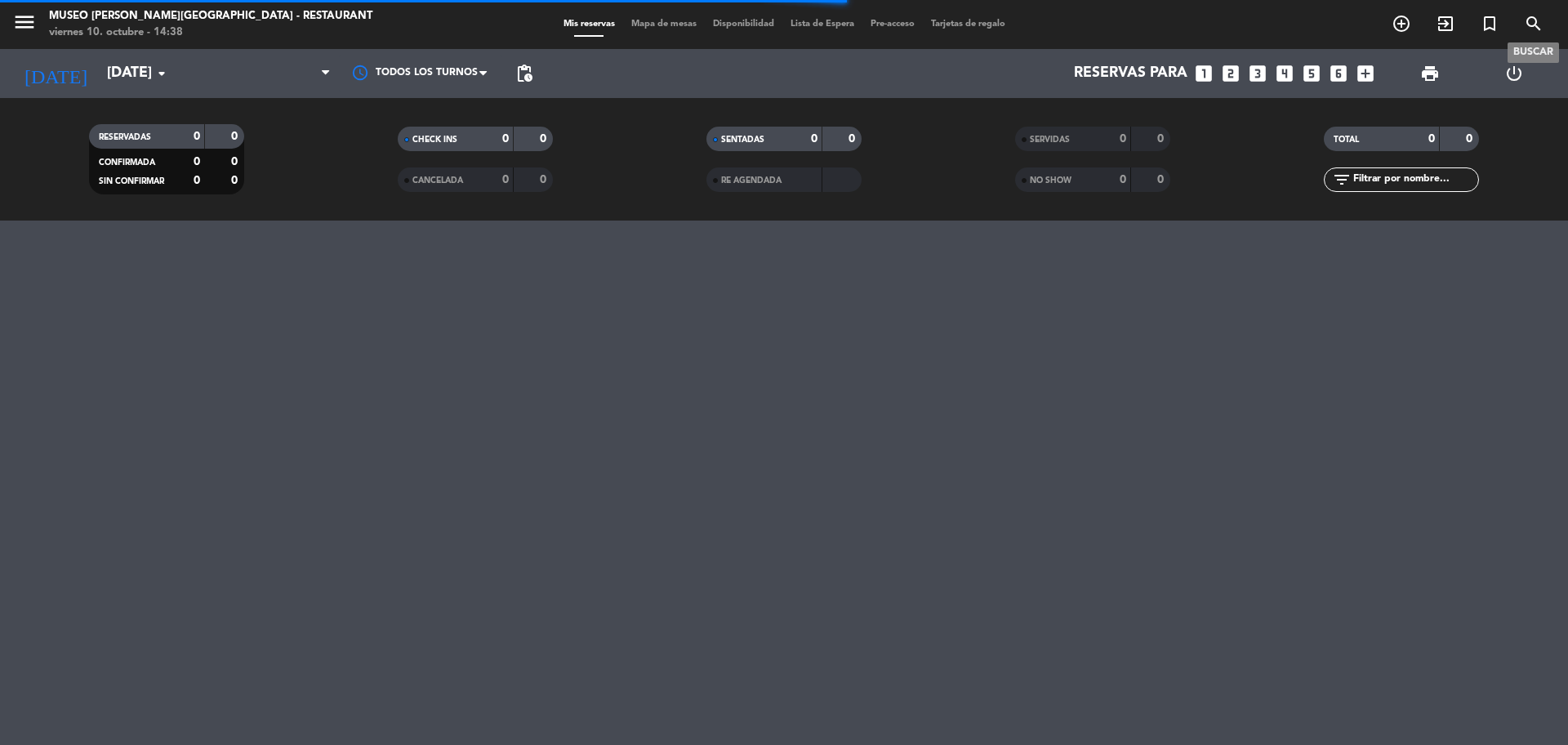
click at [1539, 29] on icon "search" at bounding box center [1533, 23] width 19 height 19
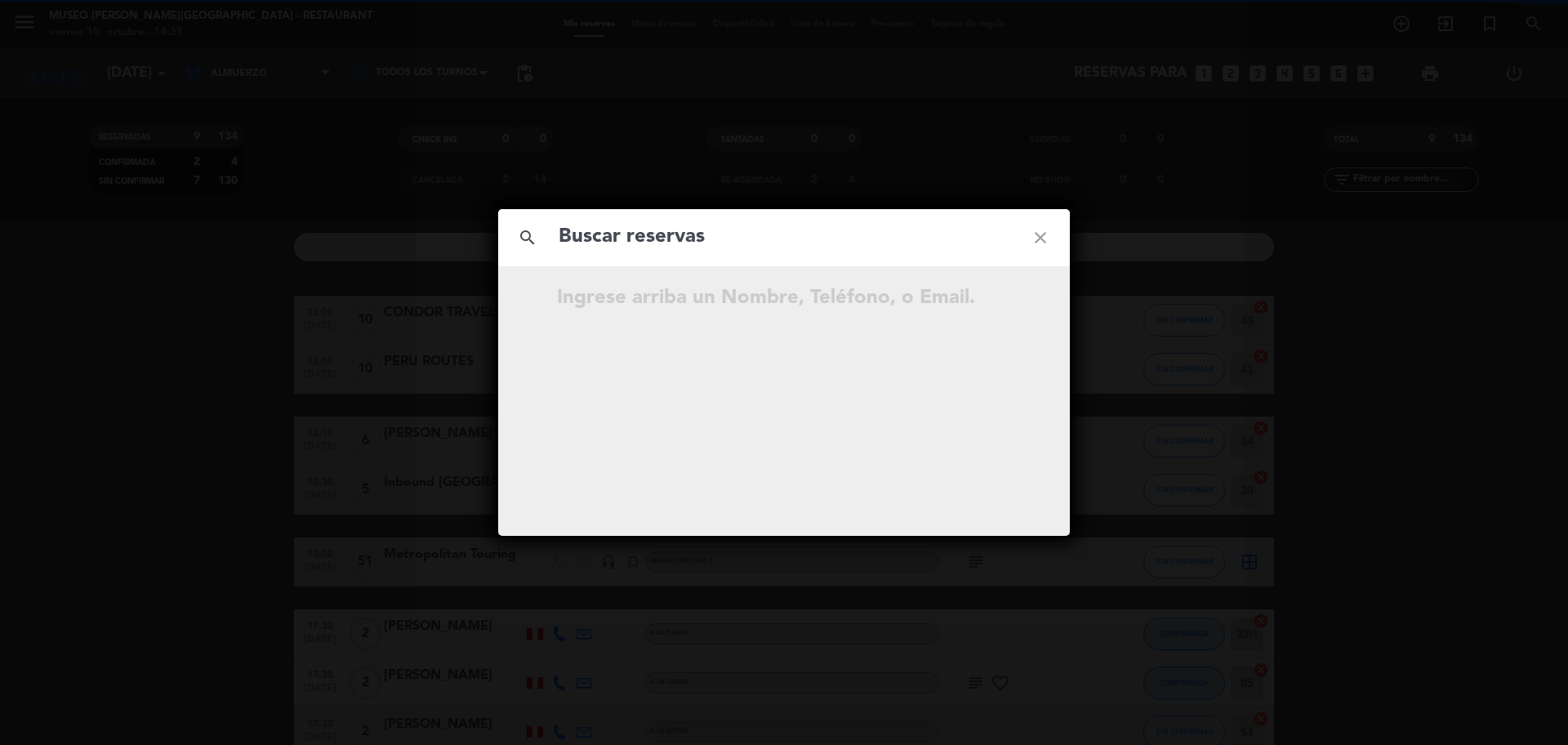
click at [862, 224] on input "text" at bounding box center [784, 237] width 455 height 33
click at [853, 235] on input "text" at bounding box center [784, 237] width 455 height 33
click at [640, 253] on input "974 085 009" at bounding box center [784, 237] width 455 height 33
type input "974085009"
click at [661, 246] on input "974085009" at bounding box center [784, 237] width 455 height 33
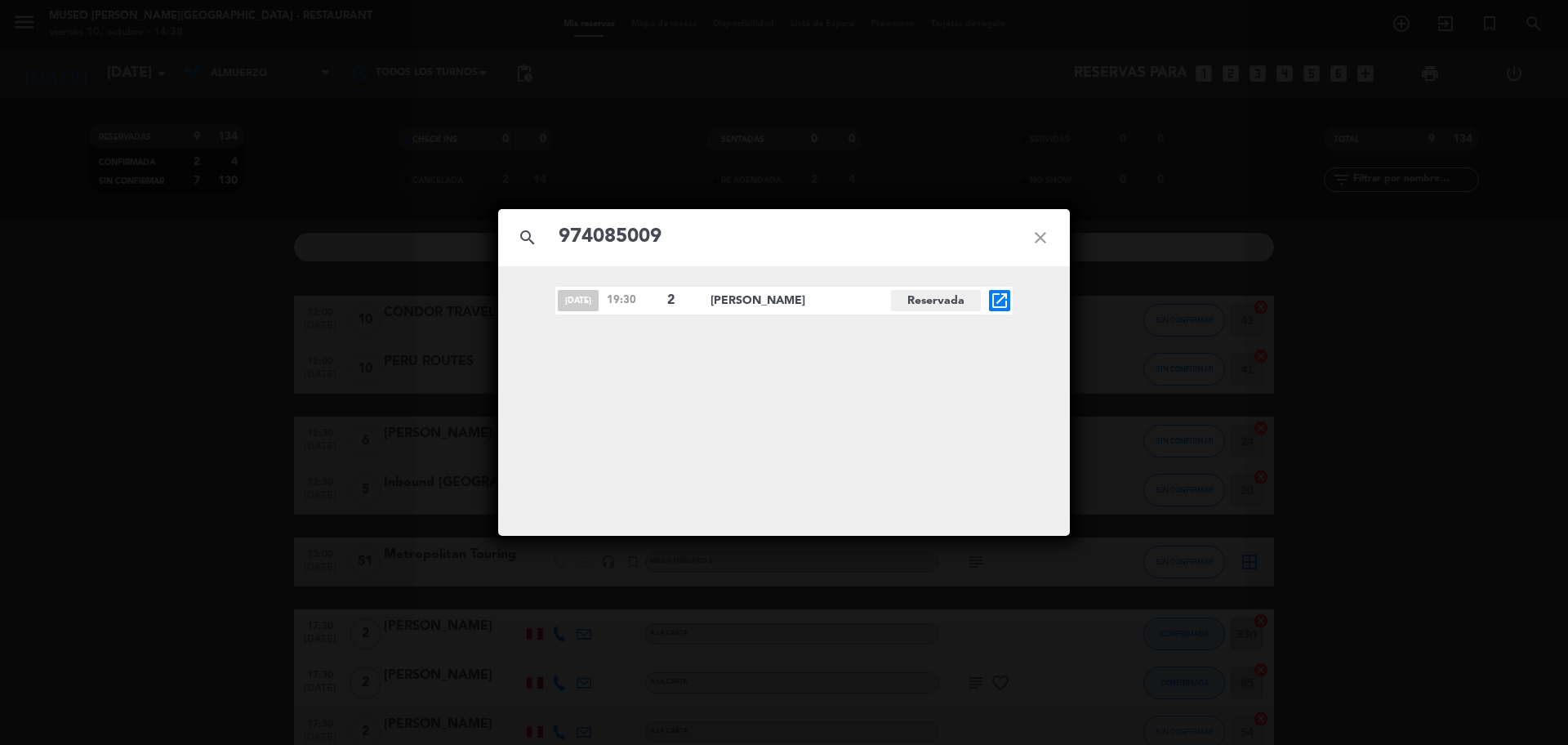
click at [997, 298] on icon "open_in_new" at bounding box center [999, 300] width 19 height 19
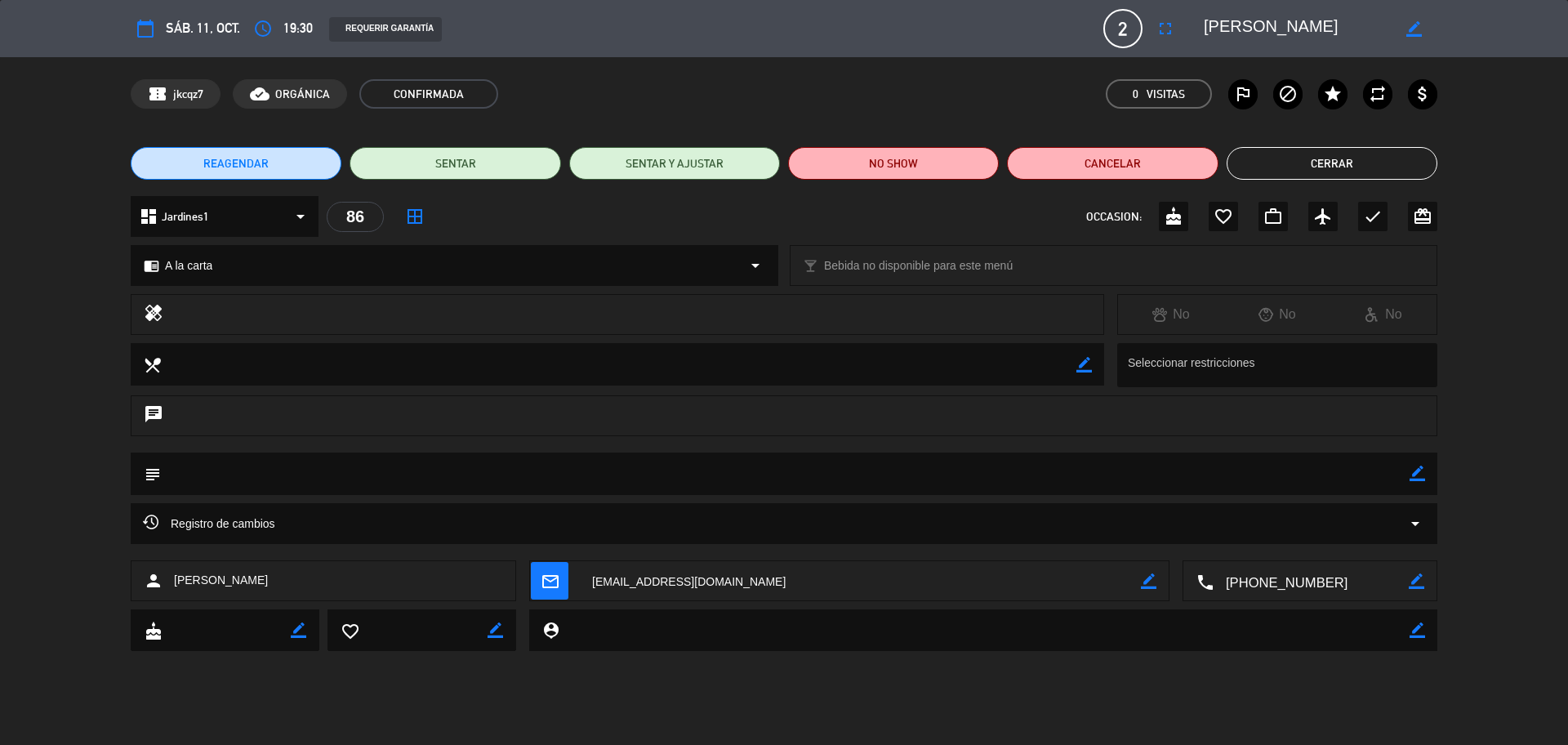
click at [241, 272] on div "chrome_reader_mode A la carta arrow_drop_down" at bounding box center [455, 265] width 646 height 40
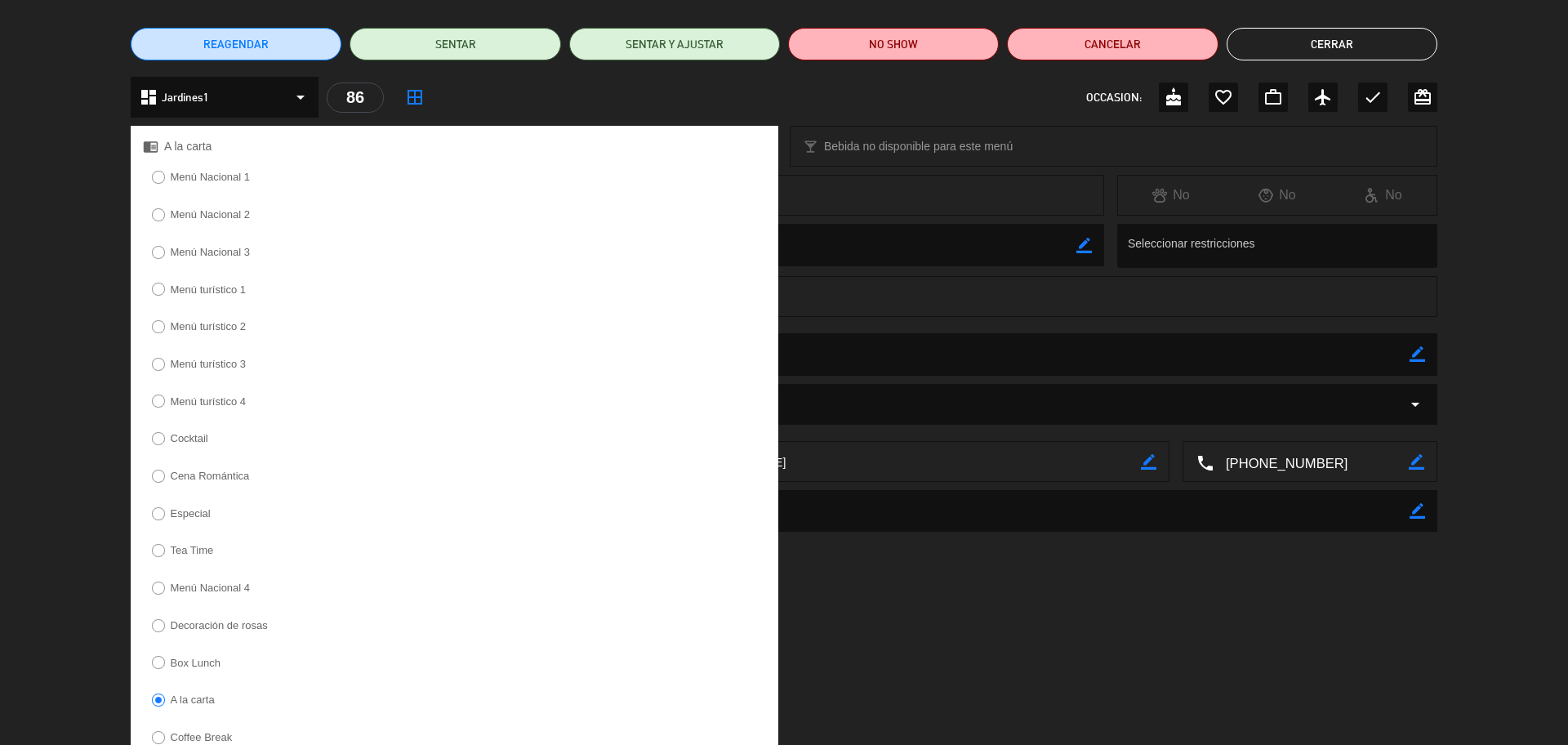
scroll to position [276, 0]
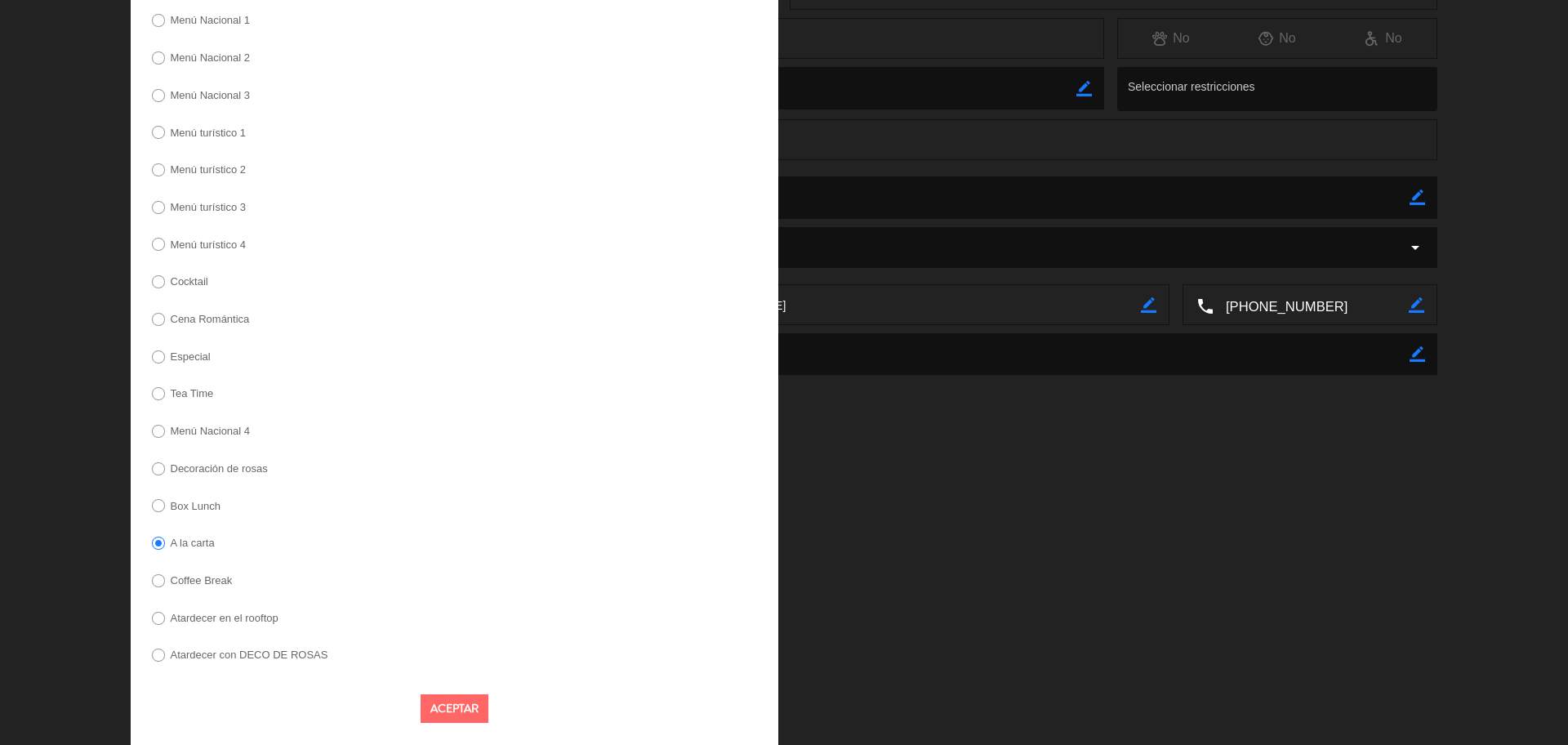
click at [232, 458] on label "Decoración de rosas" at bounding box center [209, 470] width 133 height 26
click at [459, 700] on button "Aceptar" at bounding box center [455, 708] width 68 height 29
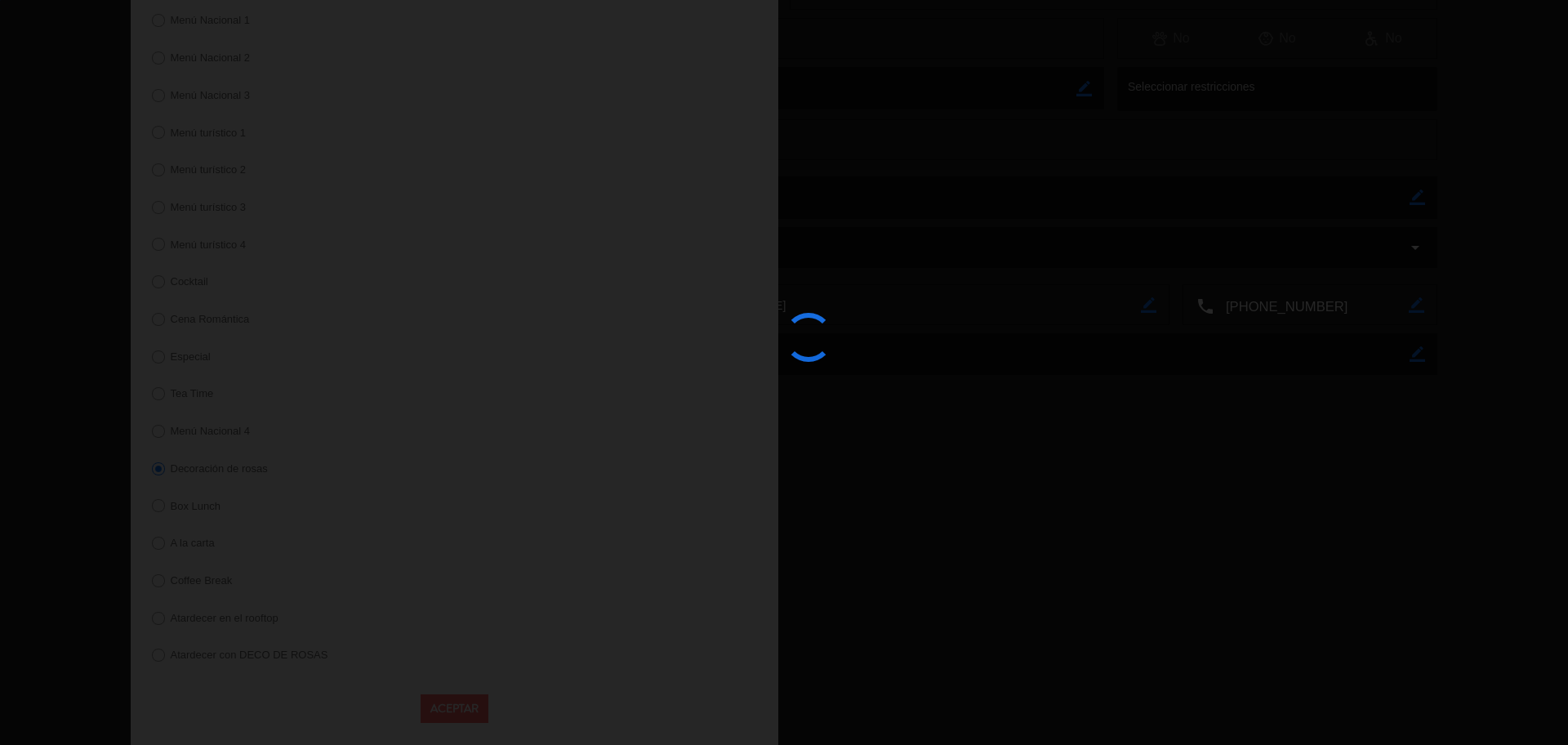
scroll to position [0, 0]
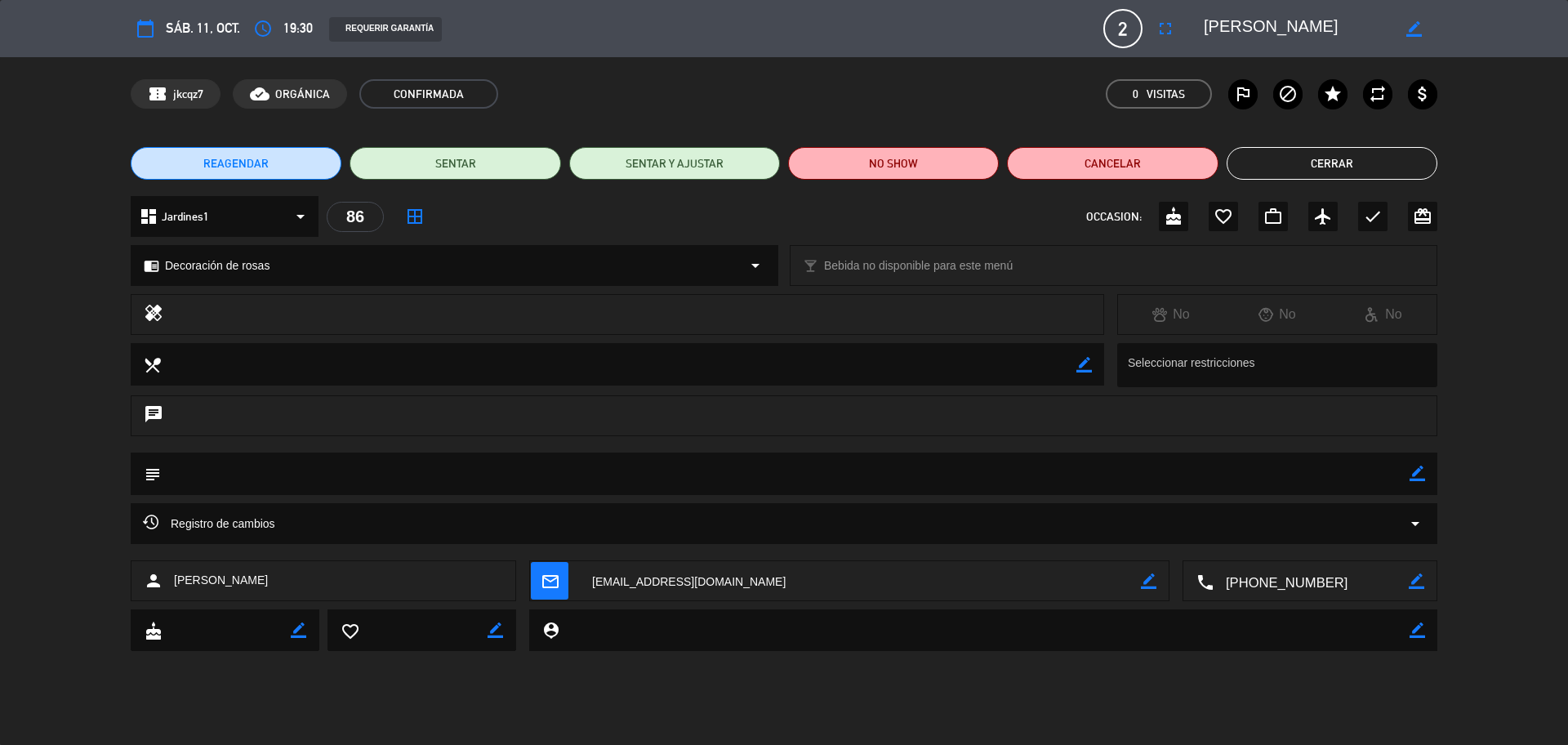
click at [1406, 465] on textarea at bounding box center [785, 473] width 1249 height 41
click at [1413, 472] on icon "border_color" at bounding box center [1417, 473] width 16 height 16
click at [1379, 474] on textarea at bounding box center [785, 473] width 1249 height 41
click at [1415, 474] on icon at bounding box center [1417, 473] width 16 height 16
click at [1422, 473] on icon "border_color" at bounding box center [1417, 473] width 16 height 16
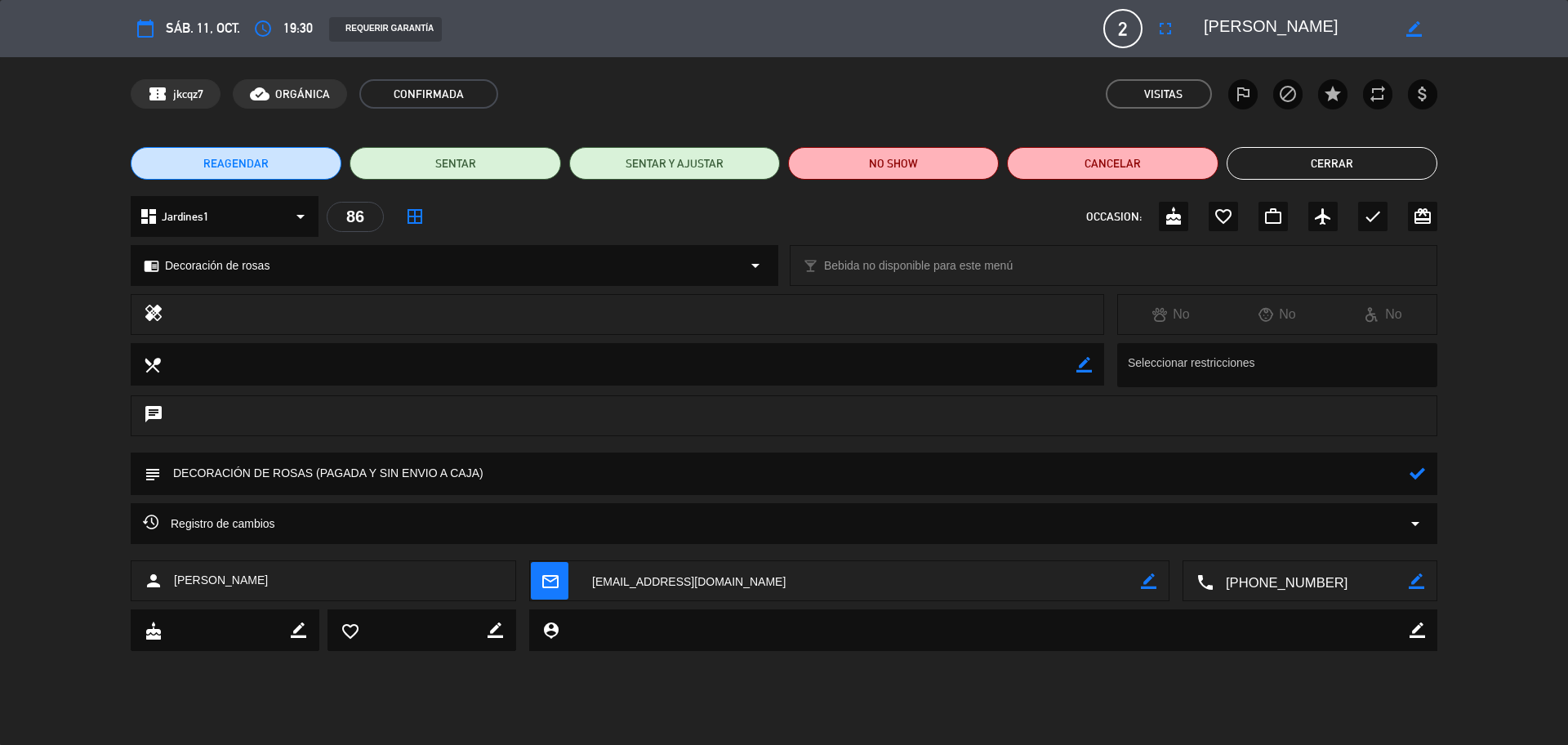
click at [1346, 475] on textarea at bounding box center [785, 473] width 1249 height 41
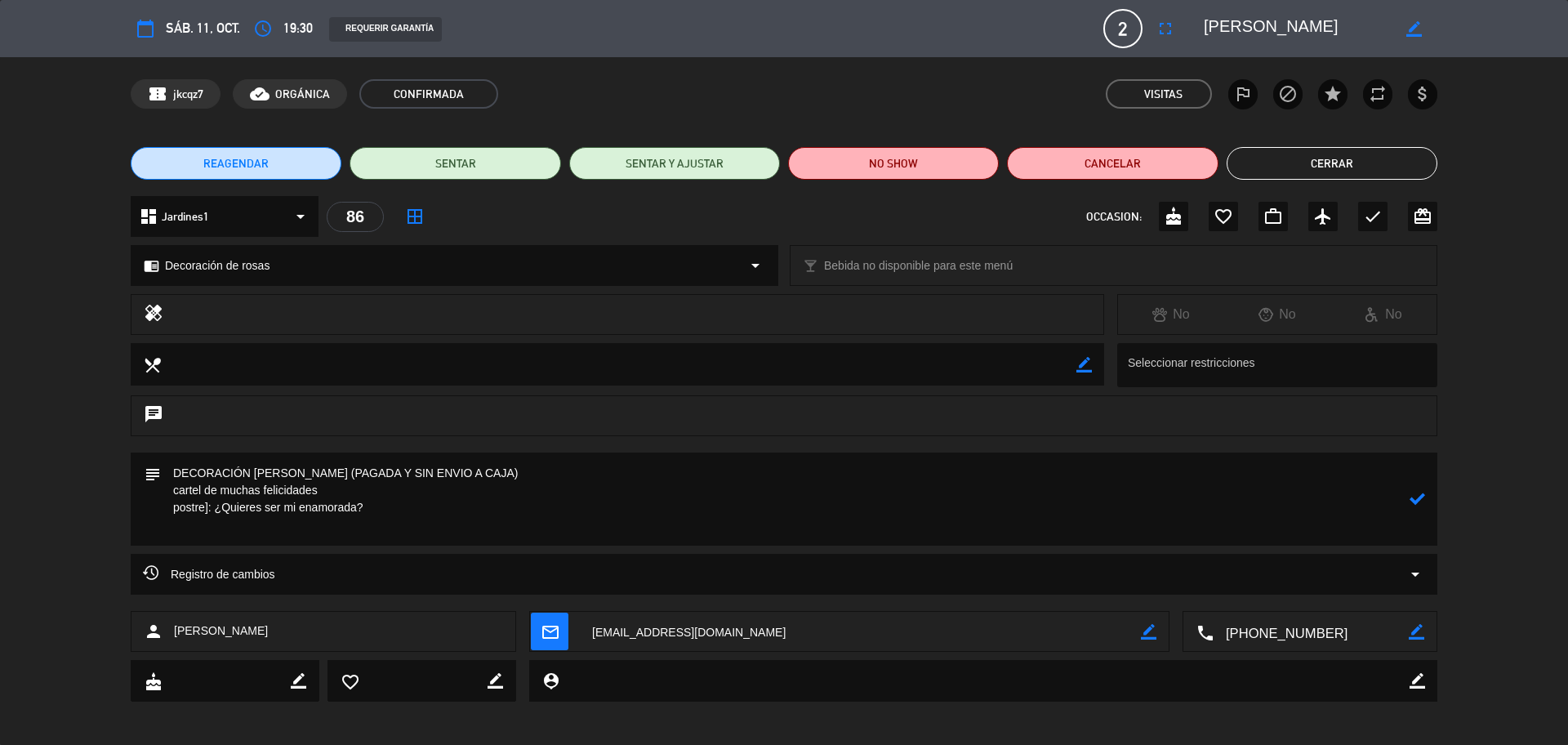
click at [1421, 499] on icon at bounding box center [1417, 498] width 16 height 16
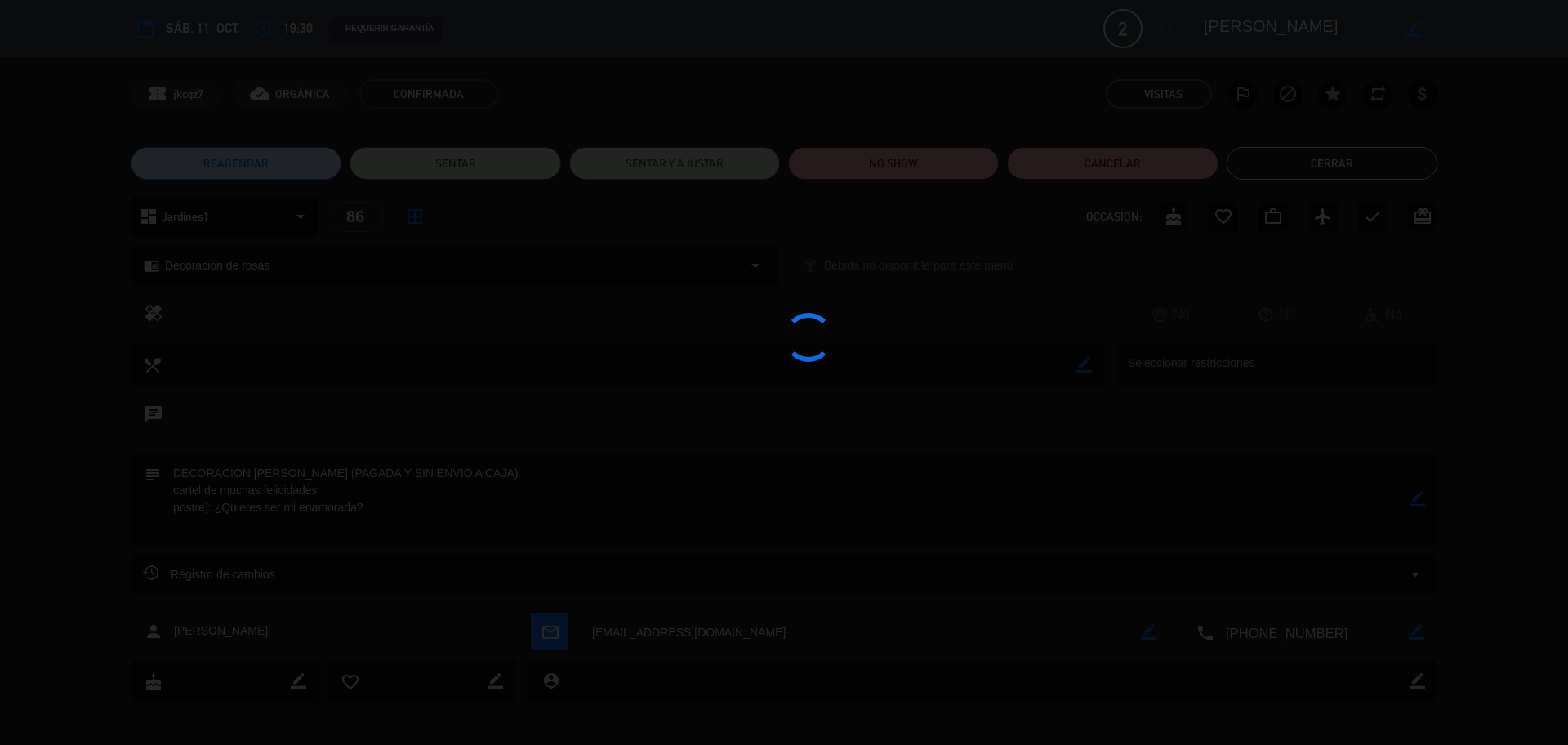
type textarea "DECORACIÓN DE ROSAS (PAGADA Y SIN ENVIO A CAJA) cartel de muchas felicidades po…"
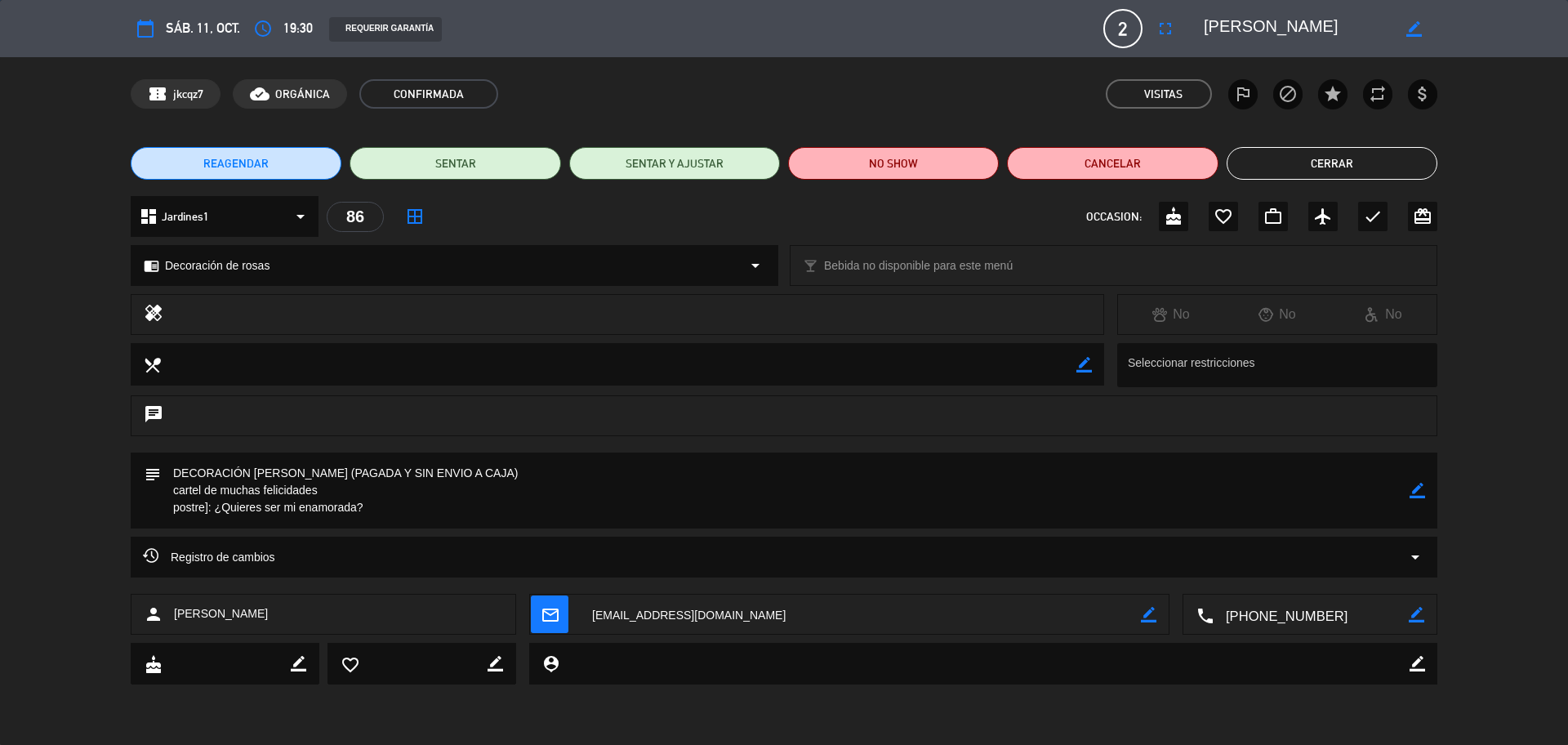
click at [1421, 499] on div "border_color" at bounding box center [1417, 490] width 16 height 76
click at [1415, 491] on icon "border_color" at bounding box center [1417, 490] width 16 height 16
click at [1415, 491] on icon at bounding box center [1417, 490] width 16 height 16
click at [1384, 217] on div "check" at bounding box center [1373, 216] width 29 height 29
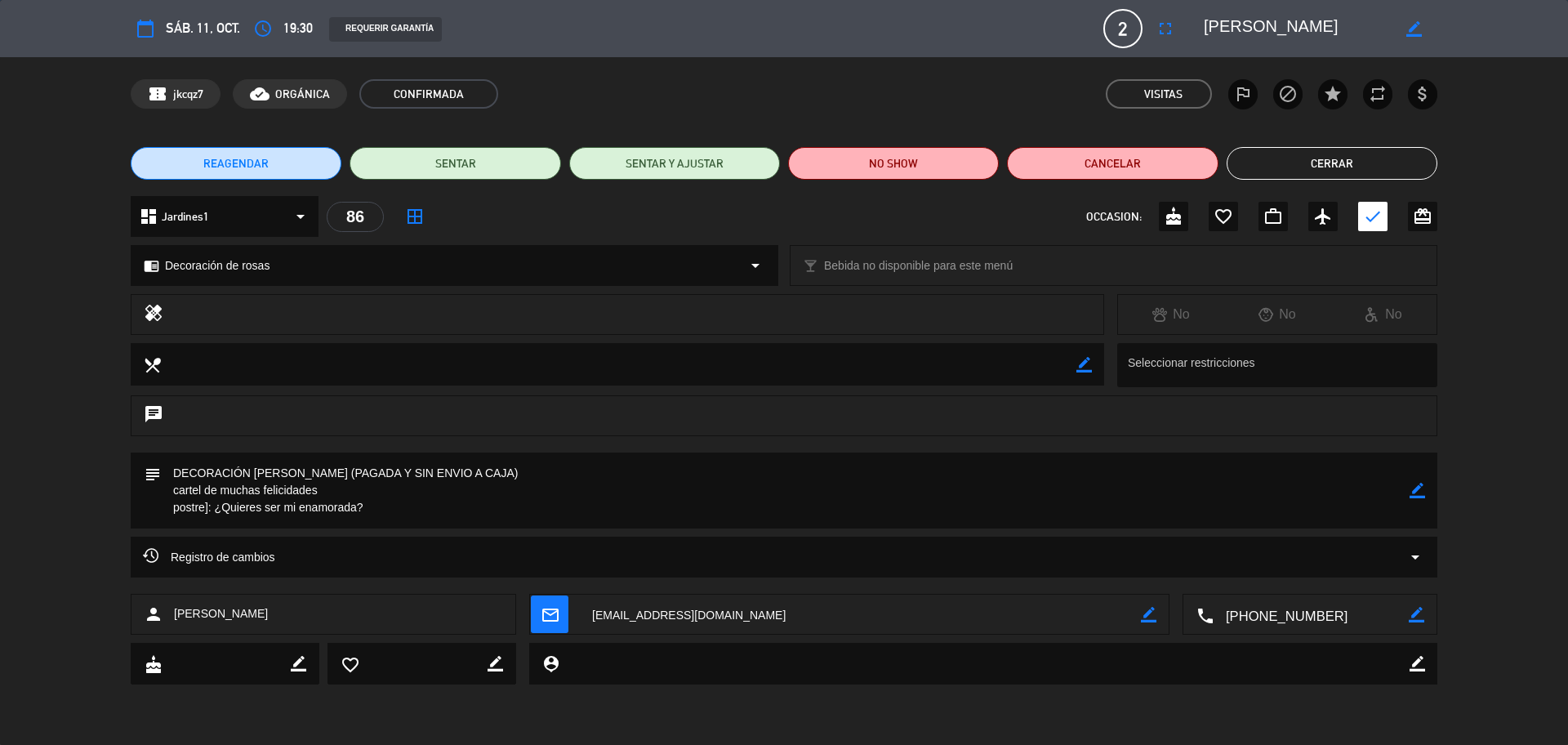
click at [1349, 163] on button "Cerrar" at bounding box center [1332, 164] width 211 height 33
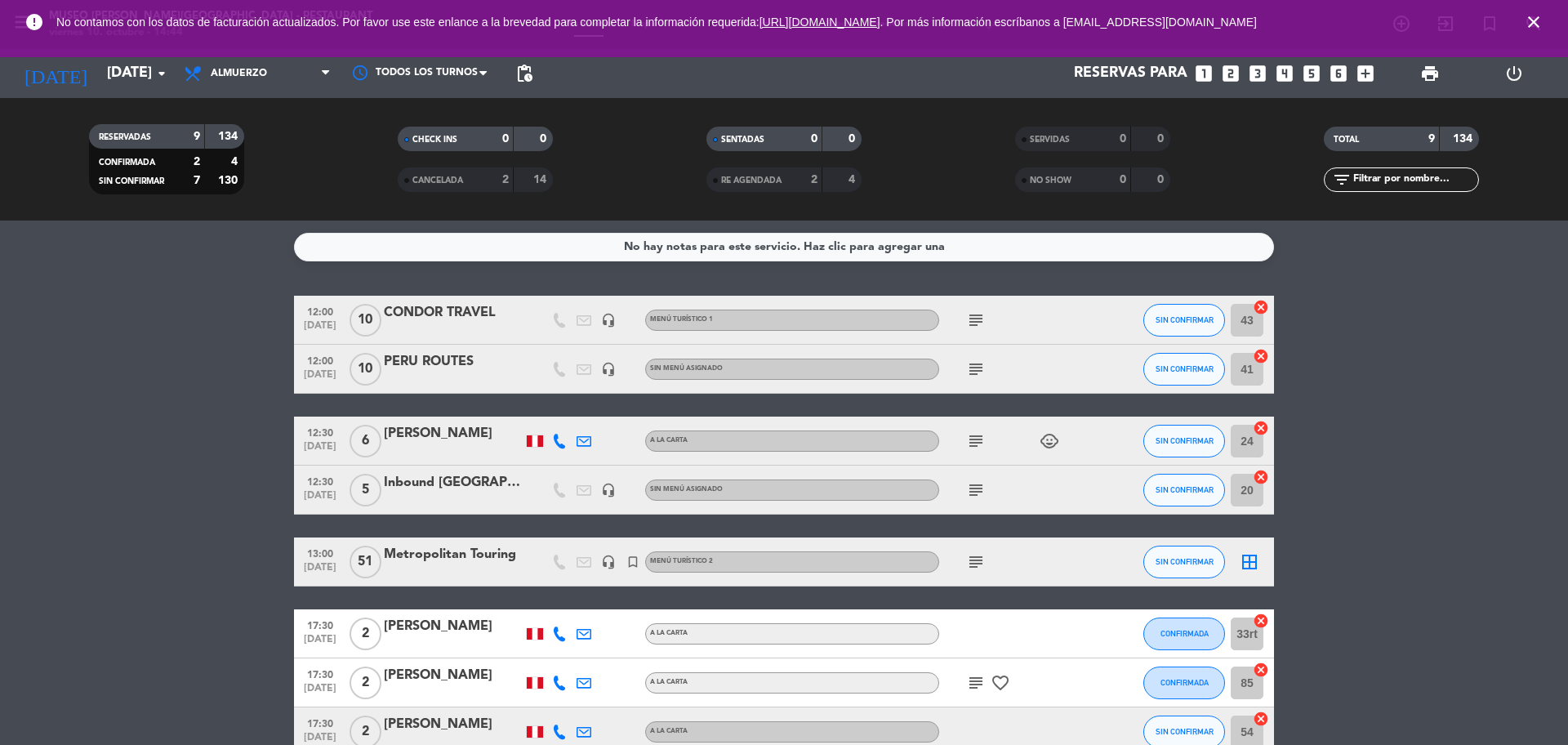
click at [1224, 76] on icon "looks_two" at bounding box center [1230, 73] width 21 height 21
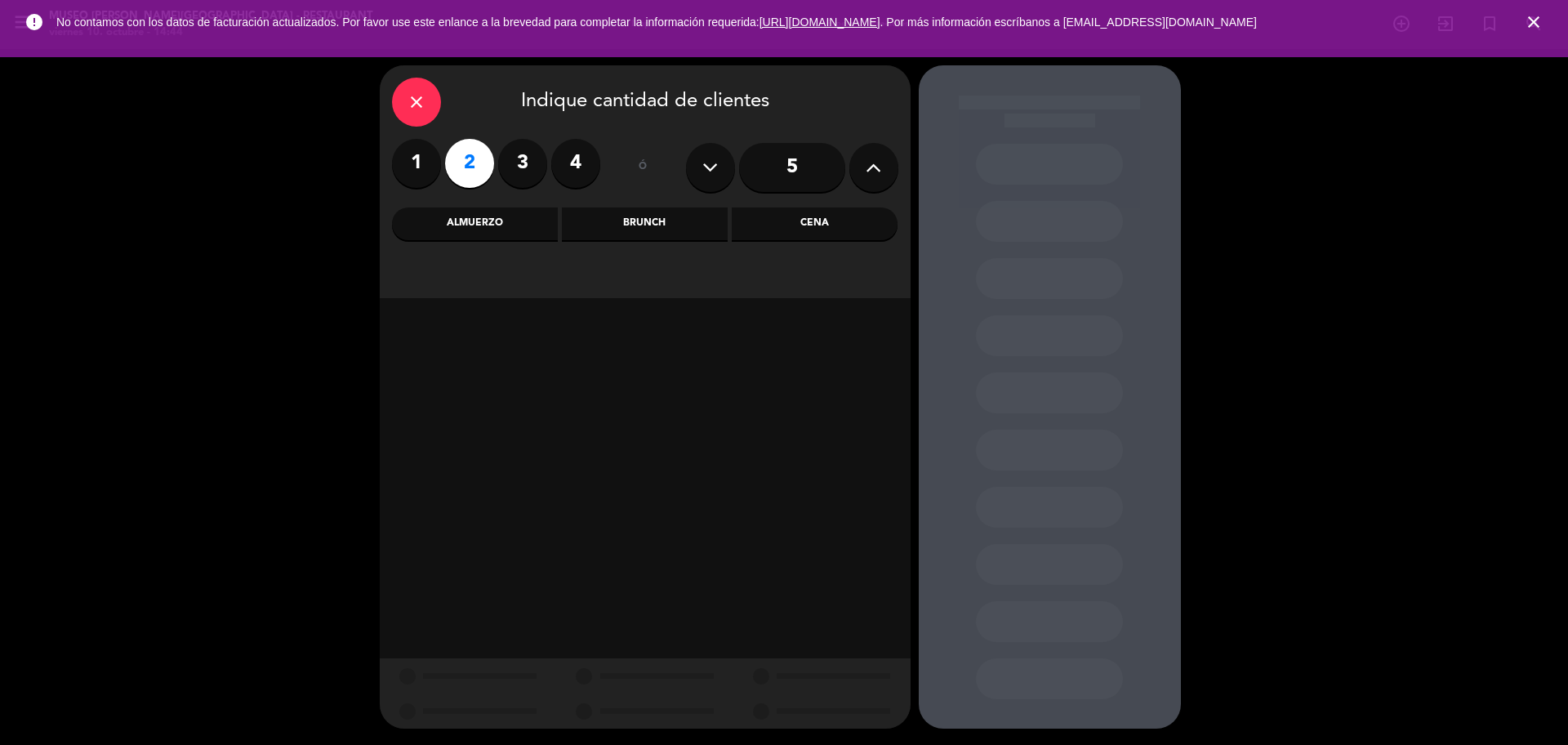
click at [551, 218] on div "Almuerzo" at bounding box center [475, 224] width 166 height 33
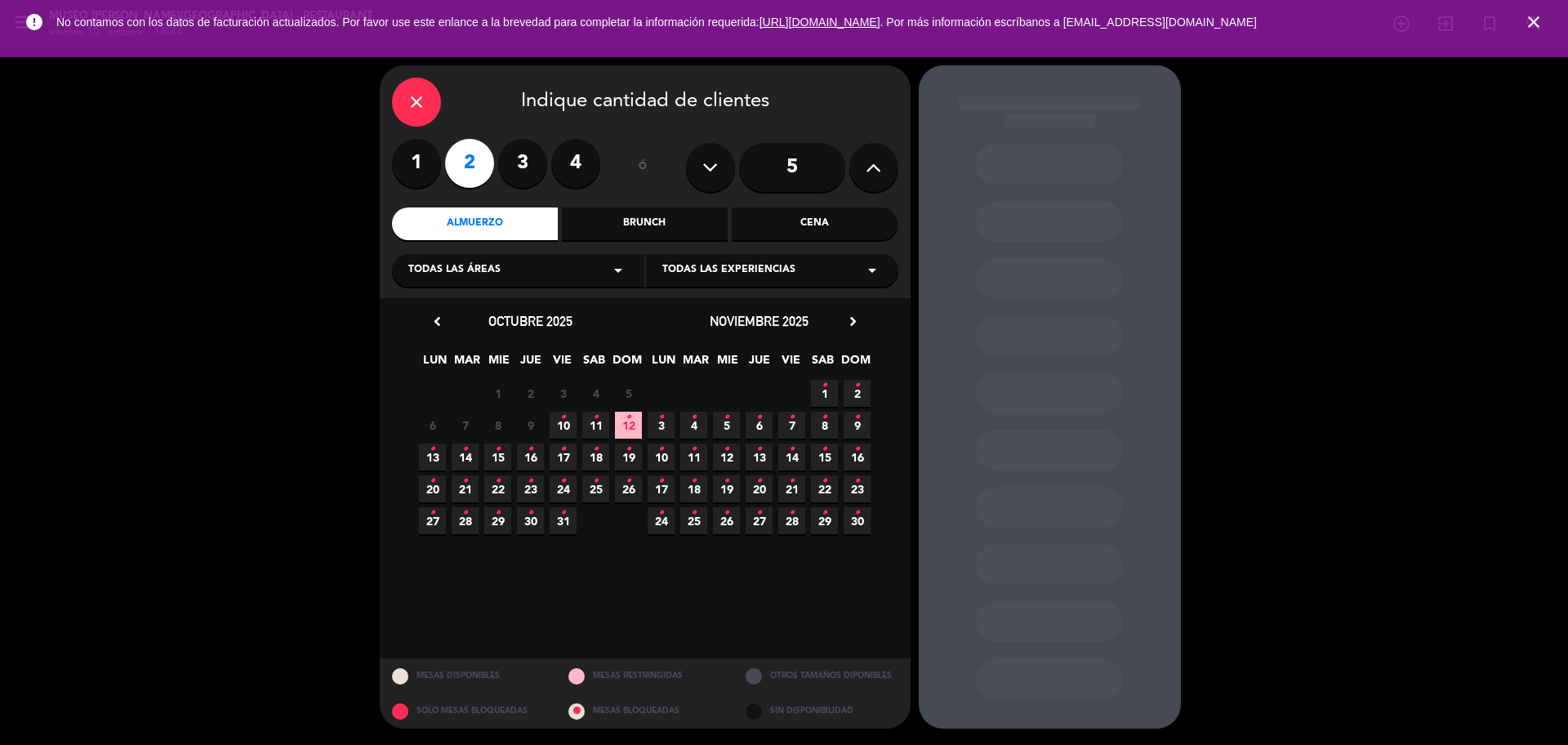
click at [627, 427] on icon "•" at bounding box center [628, 417] width 6 height 26
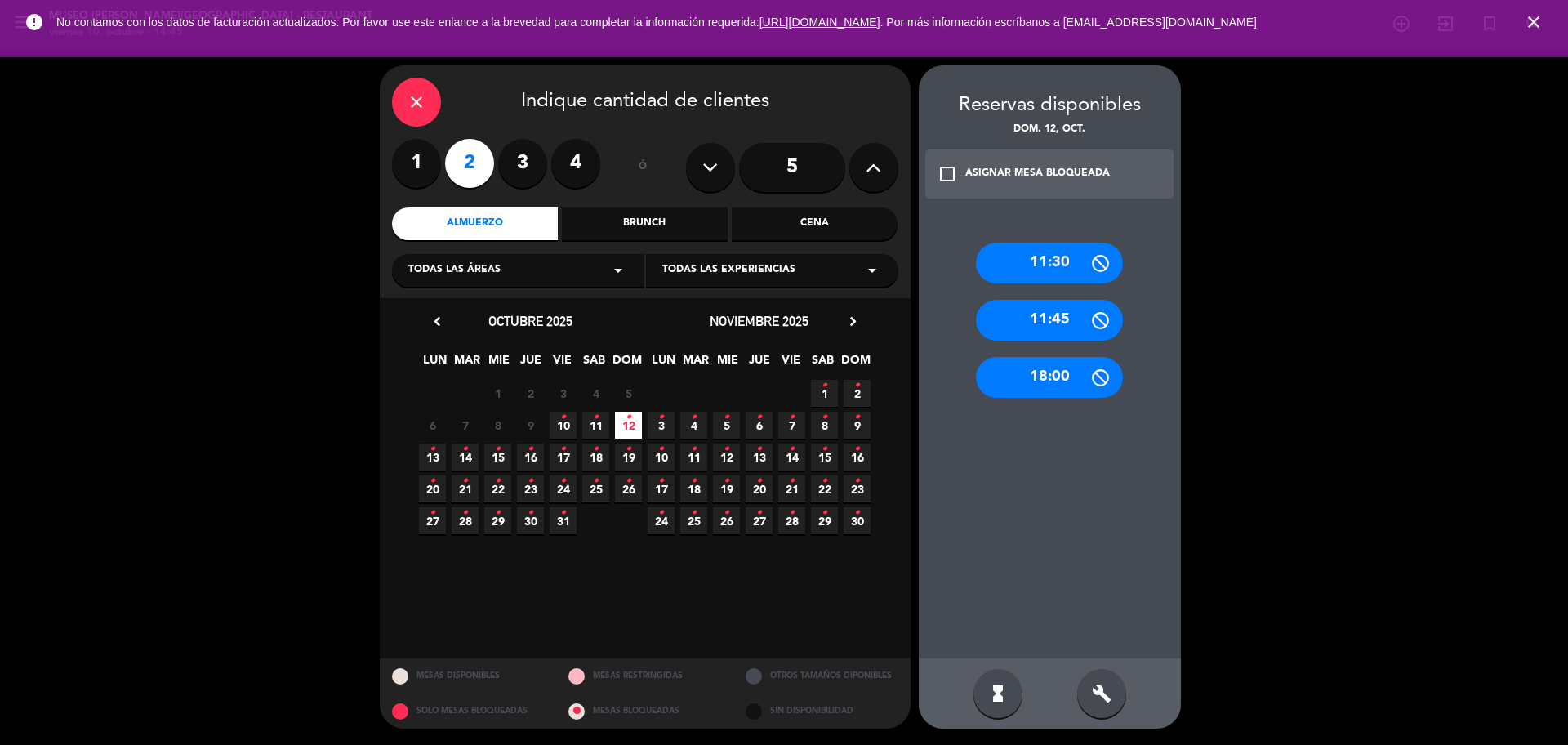
click at [432, 110] on div "close" at bounding box center [416, 101] width 49 height 49
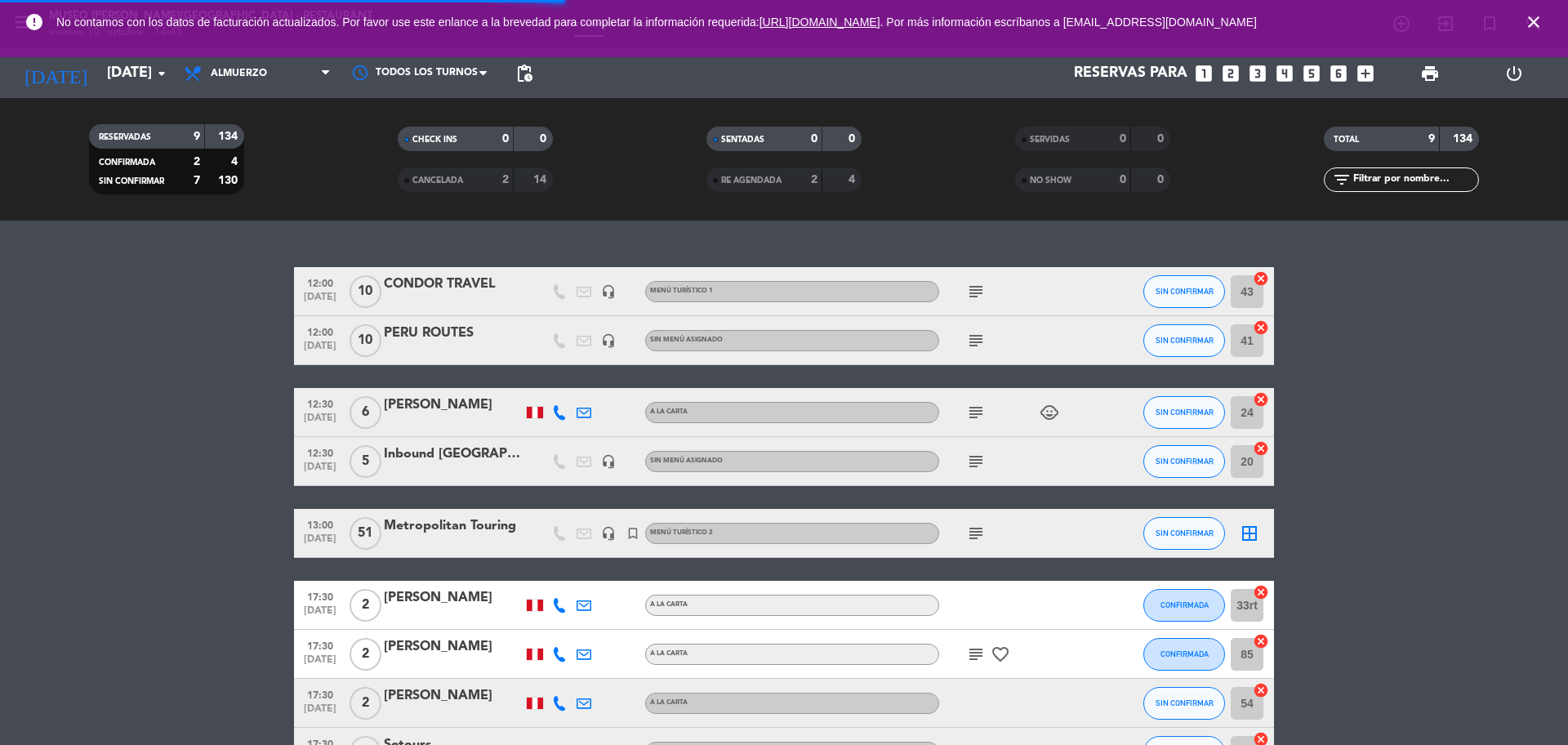
click at [1547, 20] on span "close" at bounding box center [1534, 22] width 44 height 44
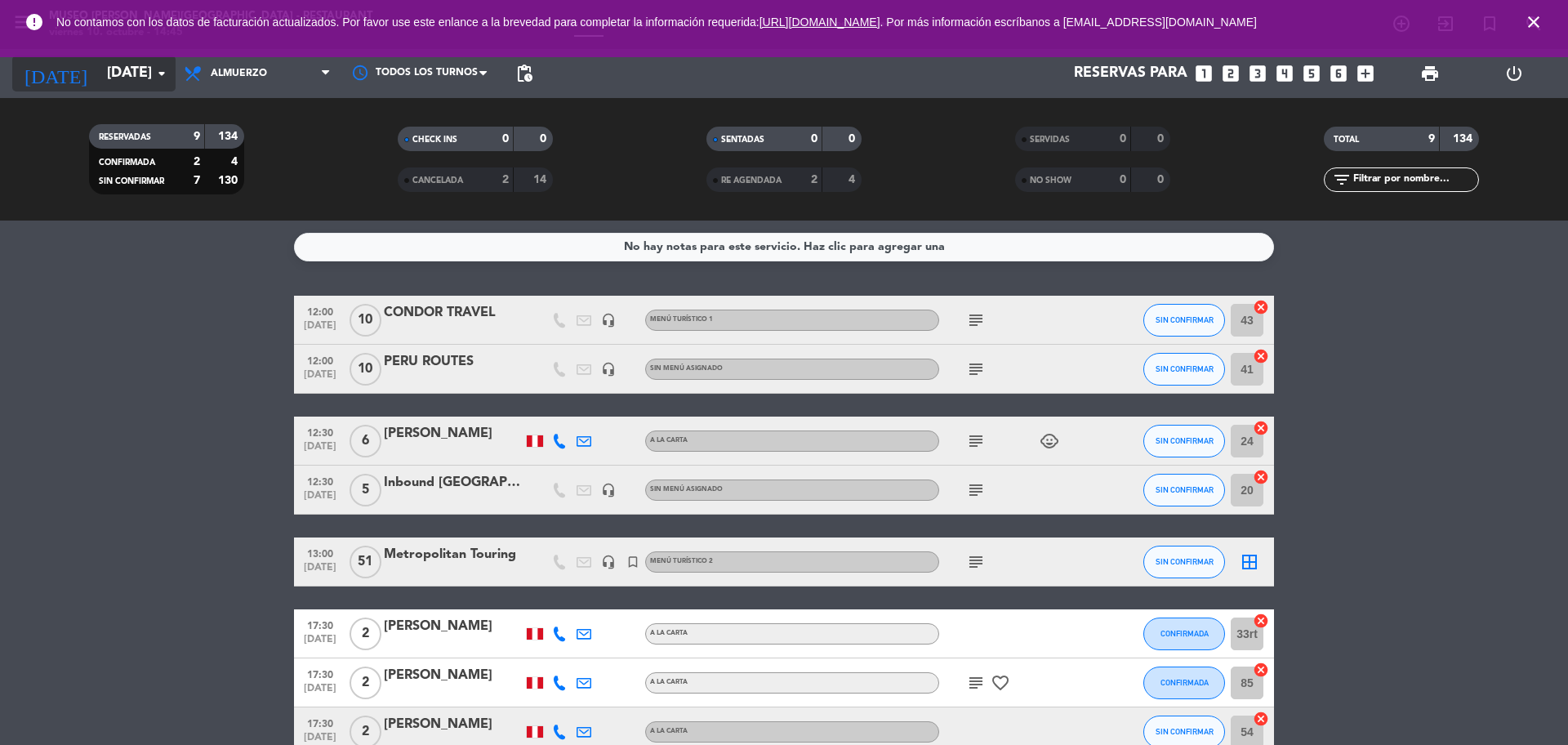
click at [144, 85] on input "dom. 30 nov." at bounding box center [193, 74] width 190 height 33
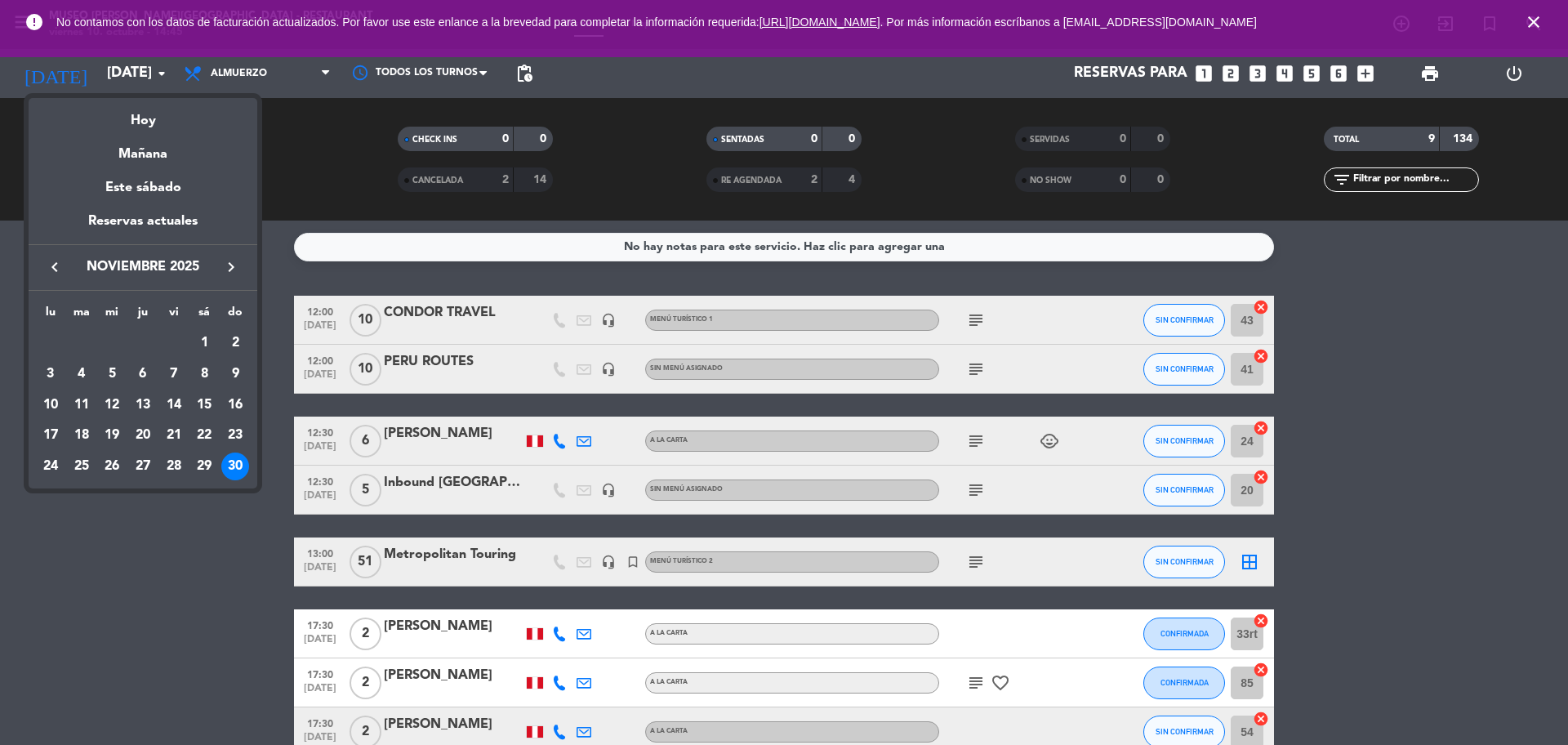
click at [55, 262] on icon "keyboard_arrow_left" at bounding box center [54, 267] width 19 height 19
click at [242, 407] on div "12" at bounding box center [236, 405] width 28 height 28
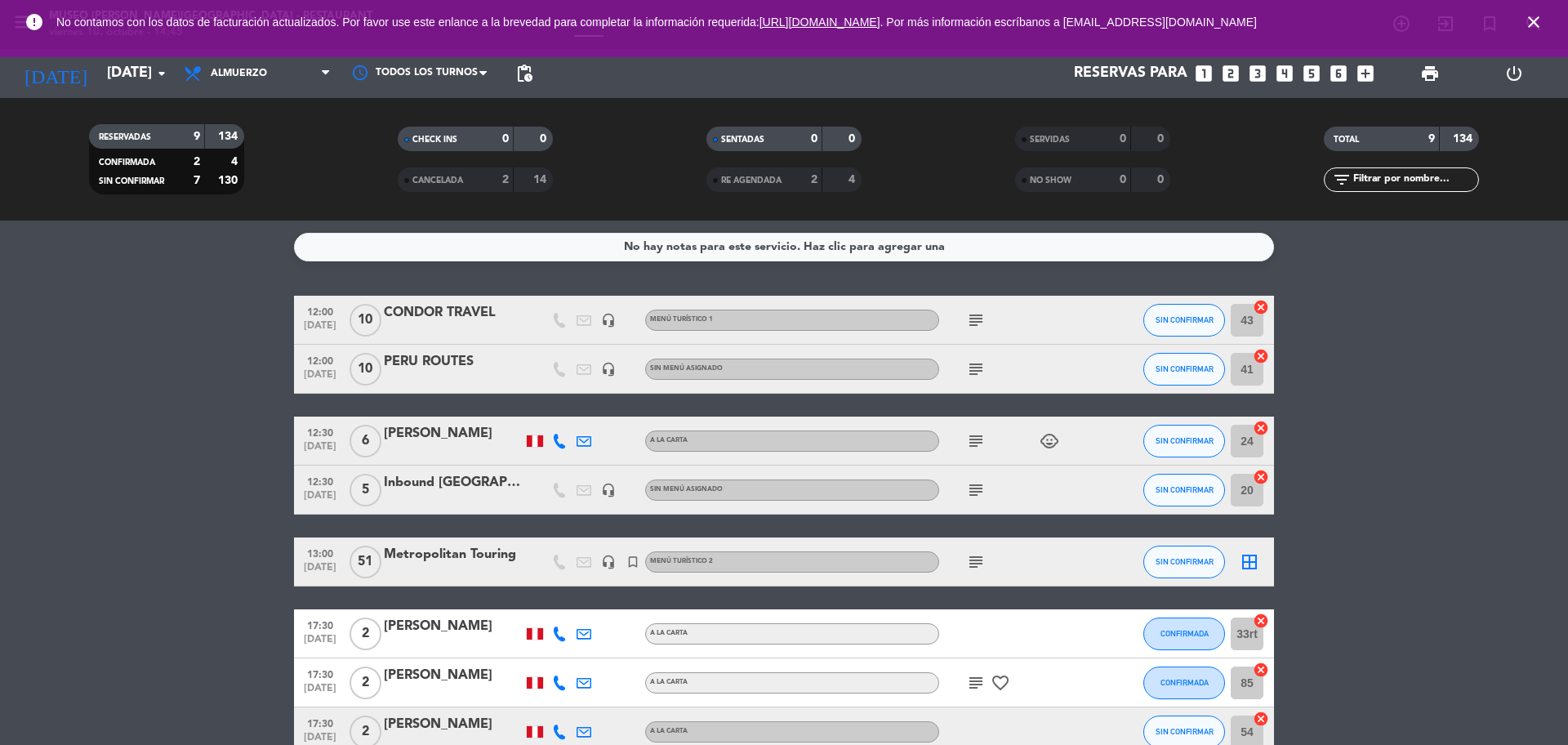
type input "[DATE]"
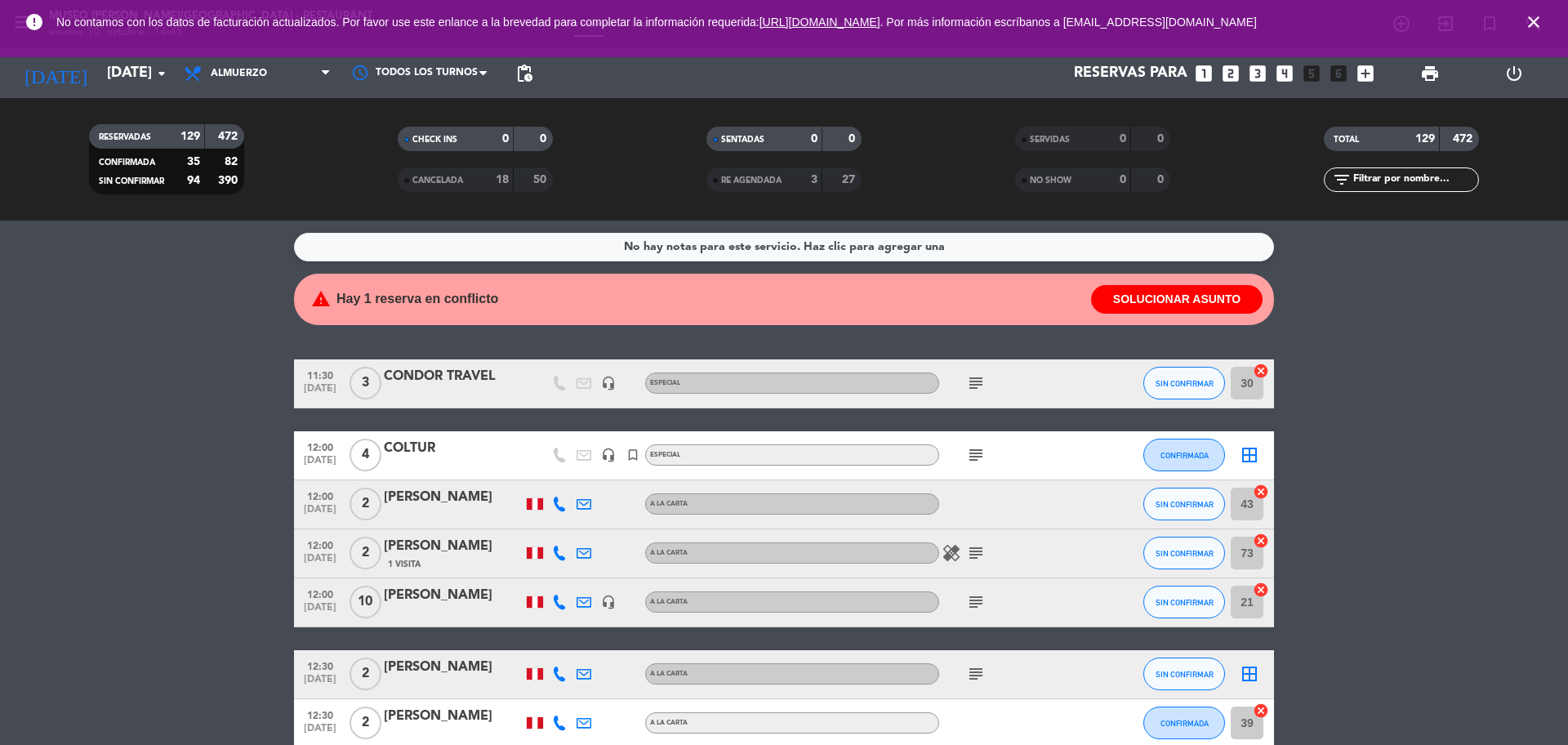
click at [1534, 25] on icon "close" at bounding box center [1533, 21] width 19 height 19
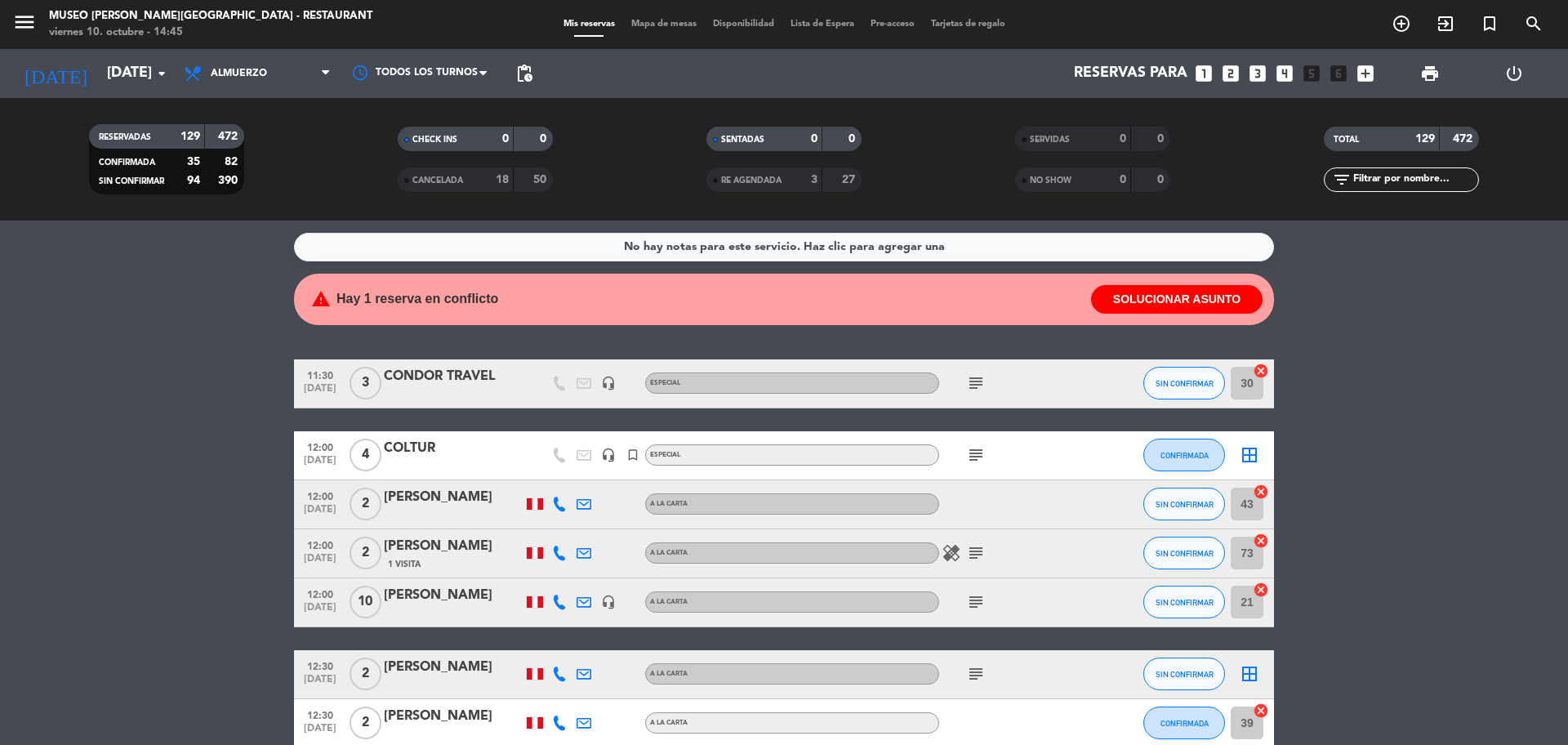
click at [646, 29] on div "Mis reservas Mapa de mesas Disponibilidad Lista de Espera Pre-acceso Tarjetas d…" at bounding box center [785, 25] width 458 height 15
click at [654, 19] on span "Mapa de mesas" at bounding box center [663, 24] width 82 height 9
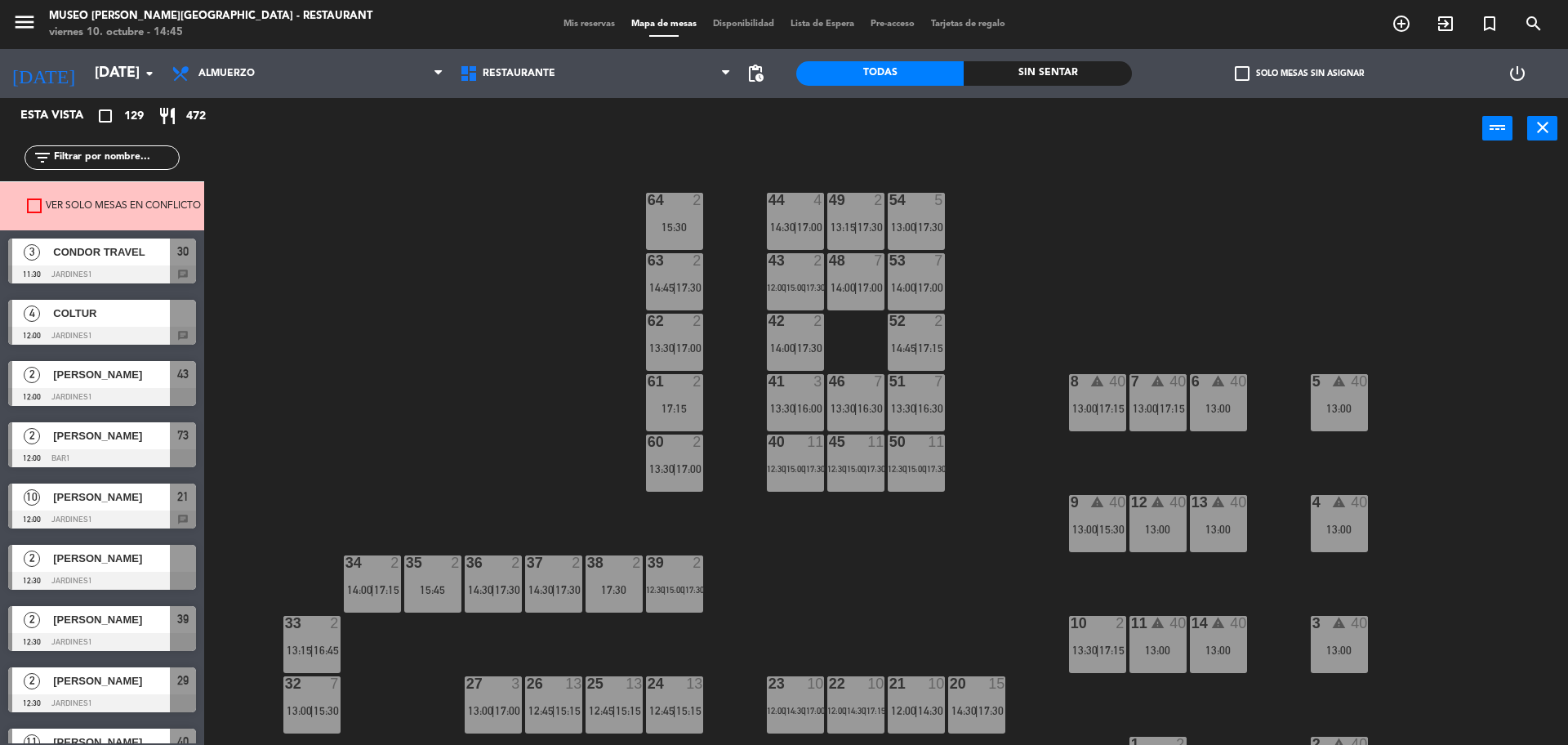
click at [143, 201] on label "Ver solo mesas en conflicto" at bounding box center [113, 207] width 174 height 17
click at [112, 206] on input "Ver solo mesas en conflicto" at bounding box center [112, 206] width 0 height 0
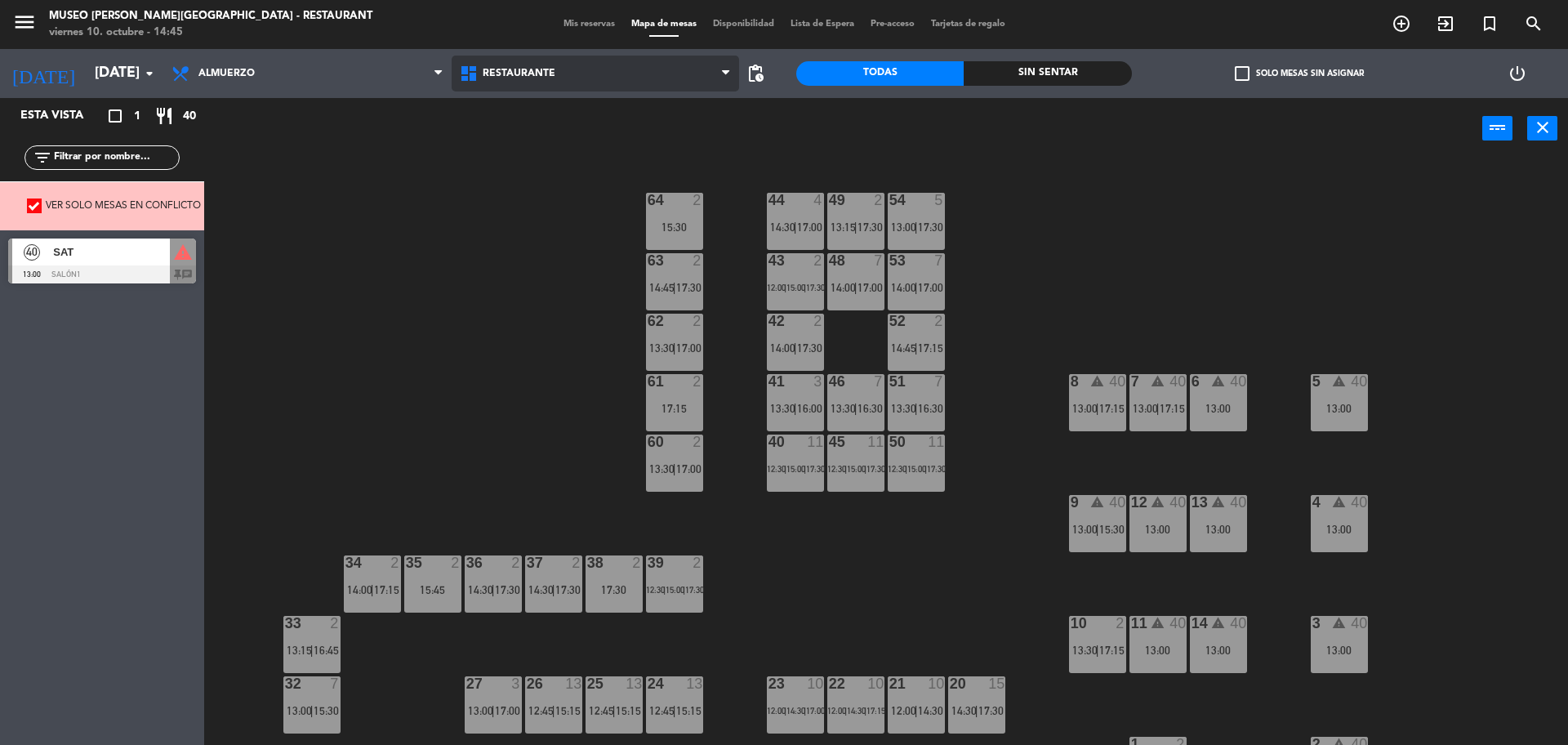
click at [565, 70] on span "Restaurante" at bounding box center [595, 73] width 288 height 36
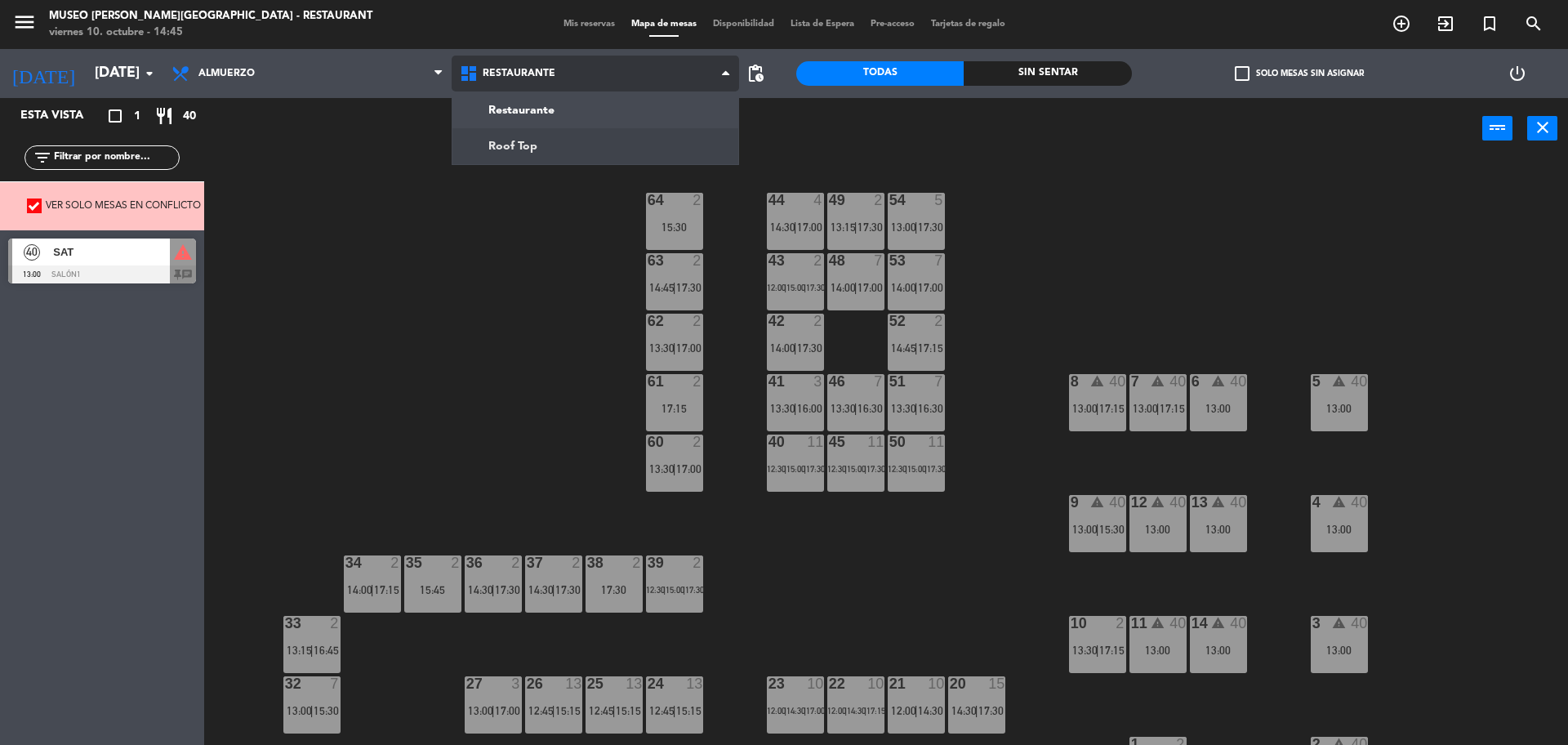
click at [565, 142] on ng-component "menu Museo Larco Café - Restaurant viernes 10. octubre - 14:45 Mis reservas Map…" at bounding box center [784, 374] width 1568 height 749
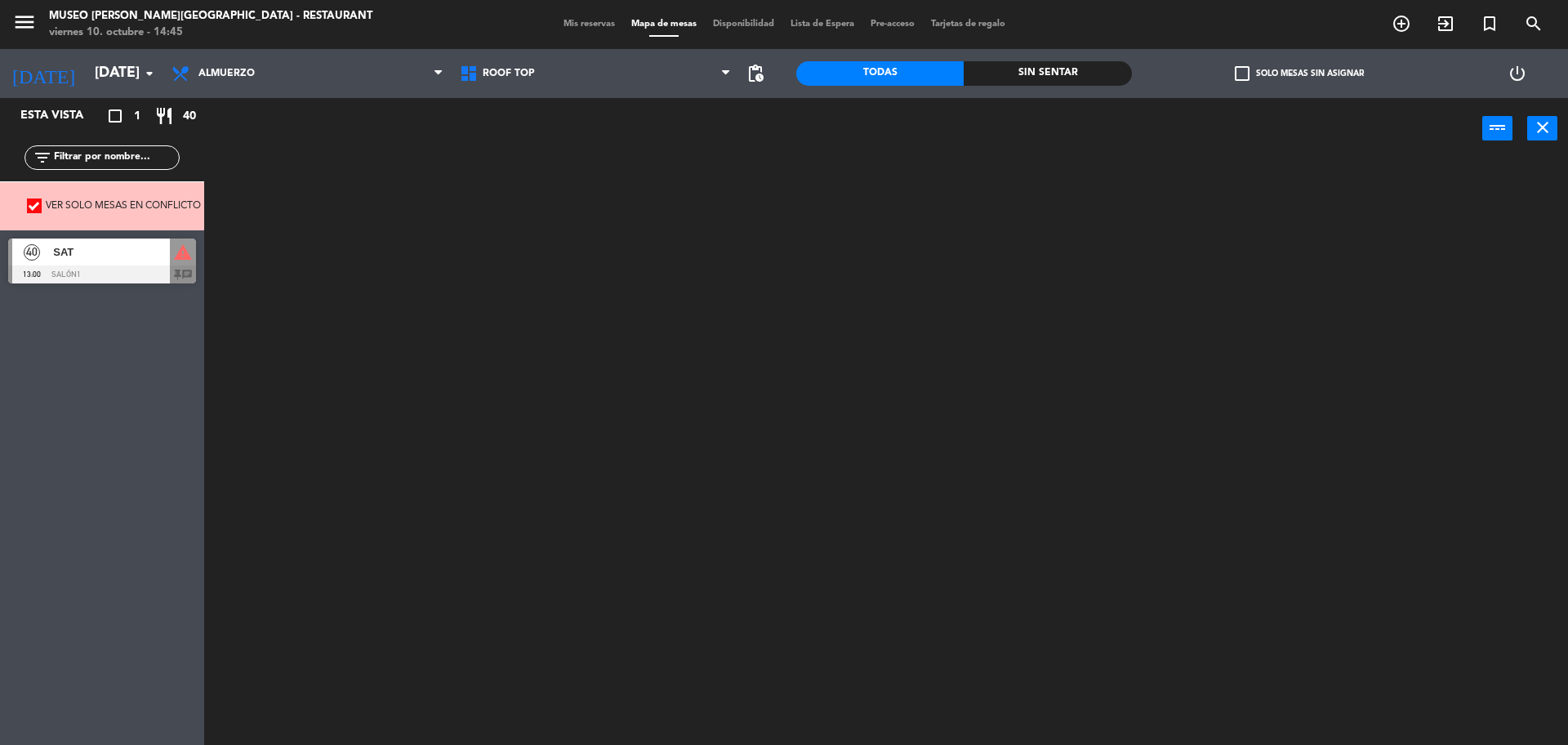
click at [764, 84] on span "pending_actions" at bounding box center [755, 74] width 33 height 33
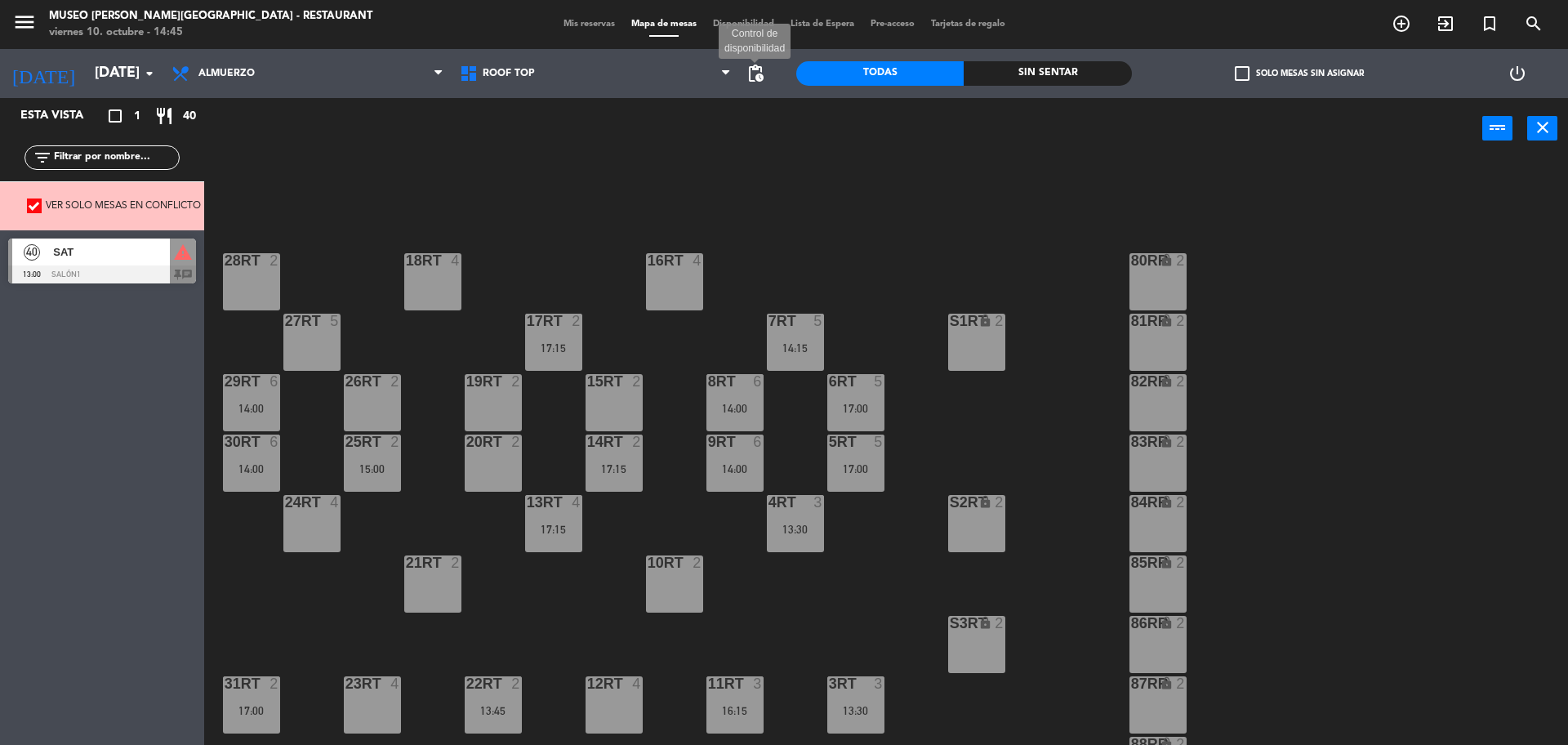
click at [764, 78] on span "pending_actions" at bounding box center [755, 73] width 19 height 19
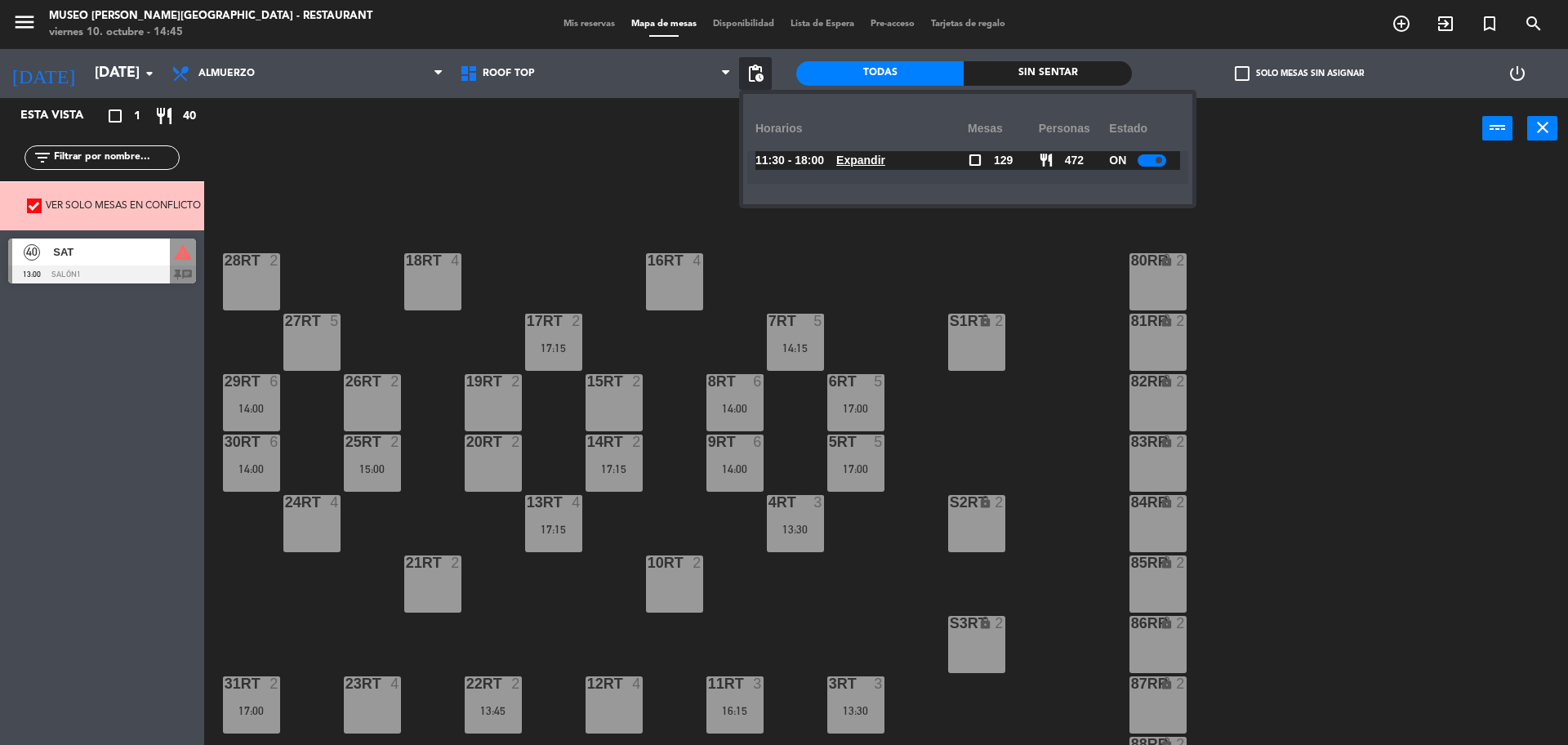
click at [600, 127] on div "power_input close" at bounding box center [843, 129] width 1278 height 62
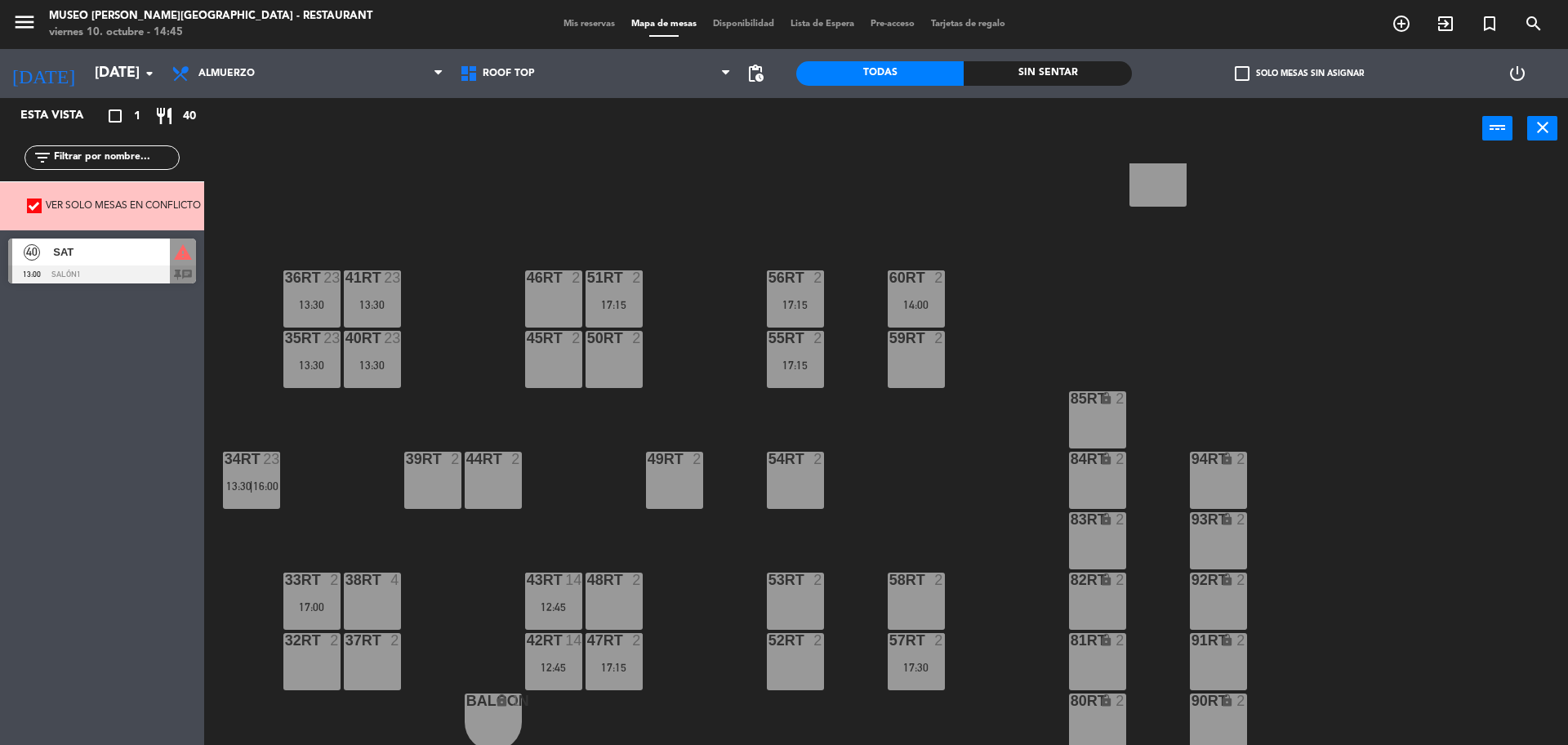
scroll to position [649, 0]
click at [588, 24] on span "Mis reservas" at bounding box center [590, 24] width 68 height 9
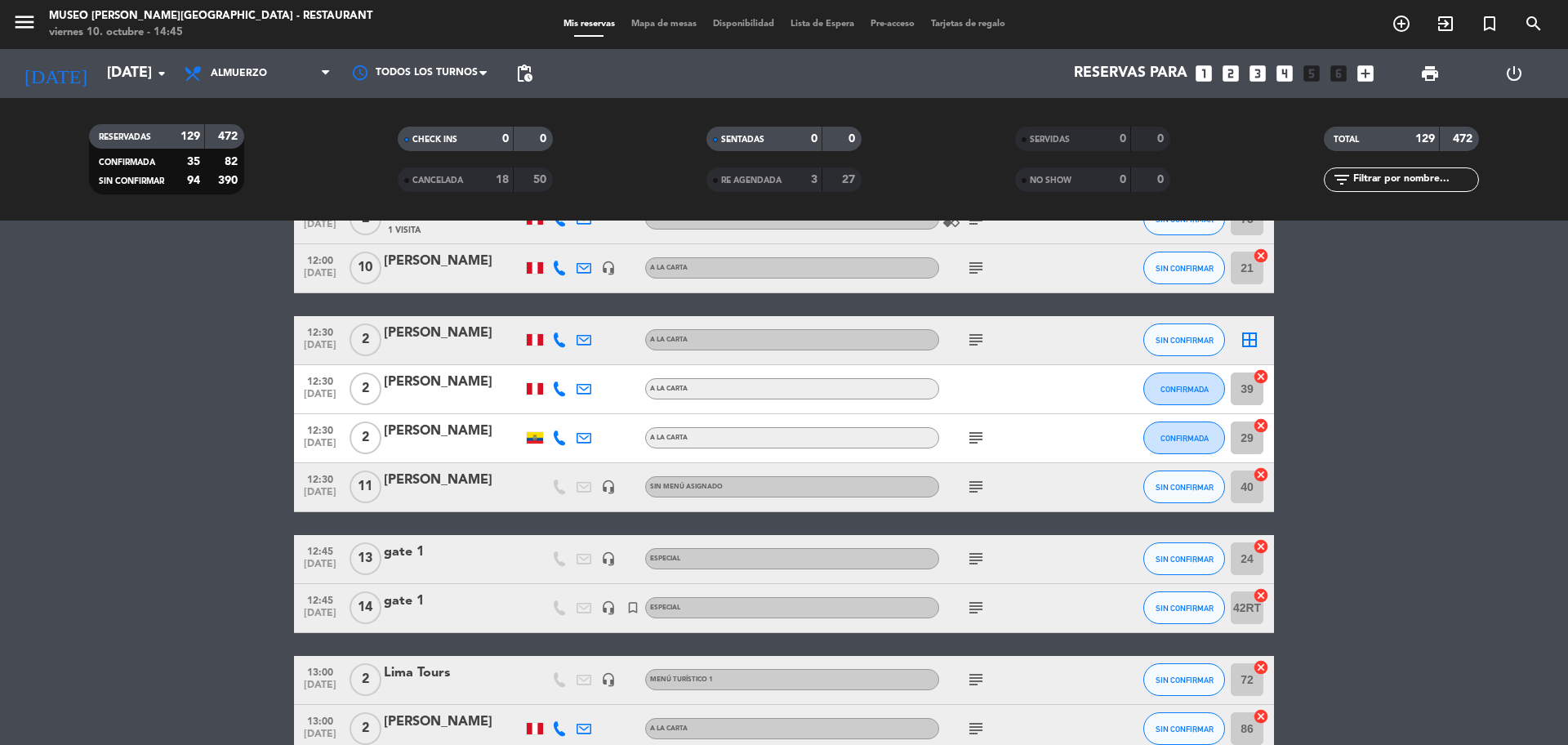
scroll to position [408, 0]
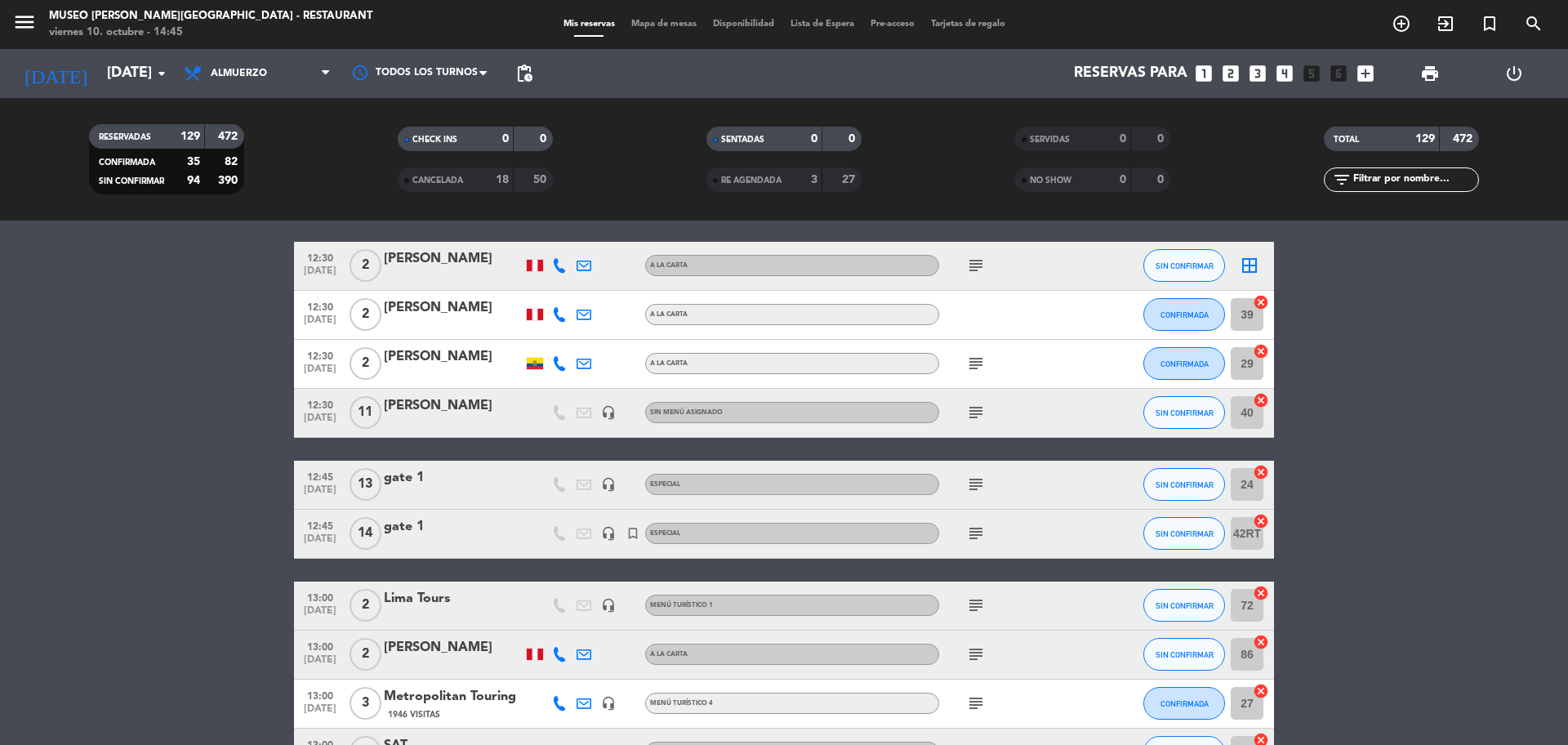
click at [986, 366] on span "subject" at bounding box center [975, 362] width 25 height 19
click at [1269, 302] on div "39 cancel" at bounding box center [1250, 315] width 49 height 48
click at [1264, 303] on icon "cancel" at bounding box center [1262, 303] width 17 height 17
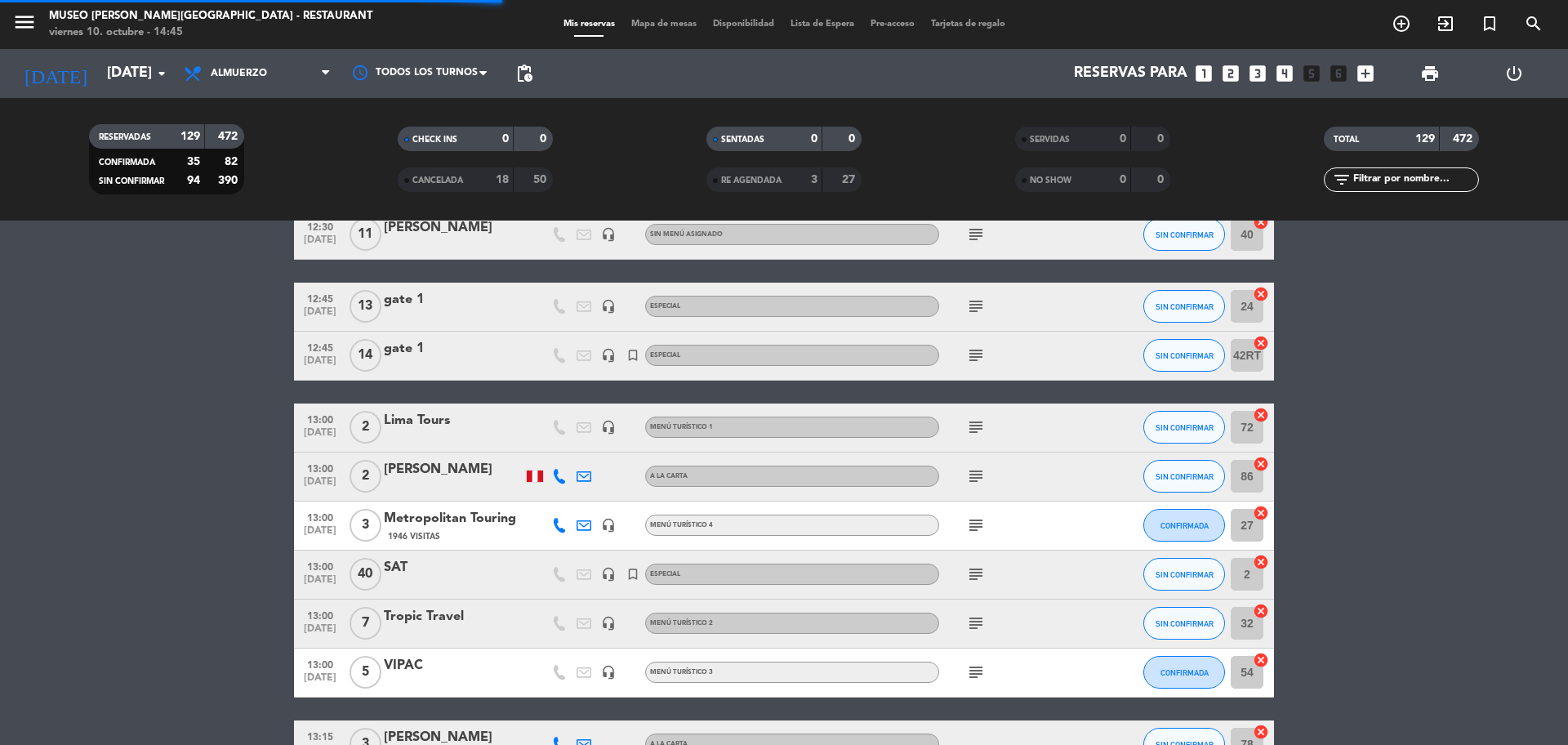
scroll to position [613, 0]
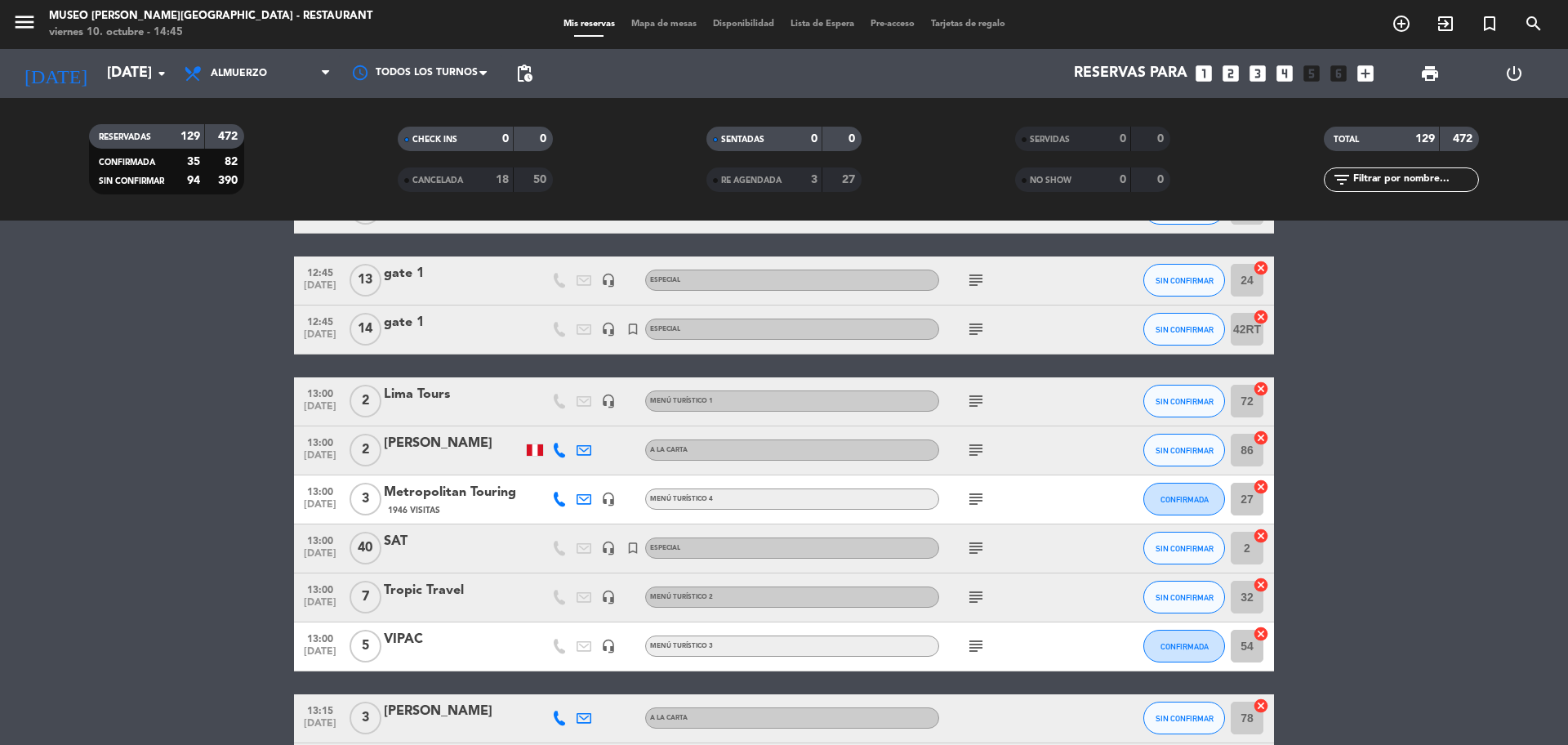
click at [976, 454] on icon "subject" at bounding box center [975, 449] width 19 height 19
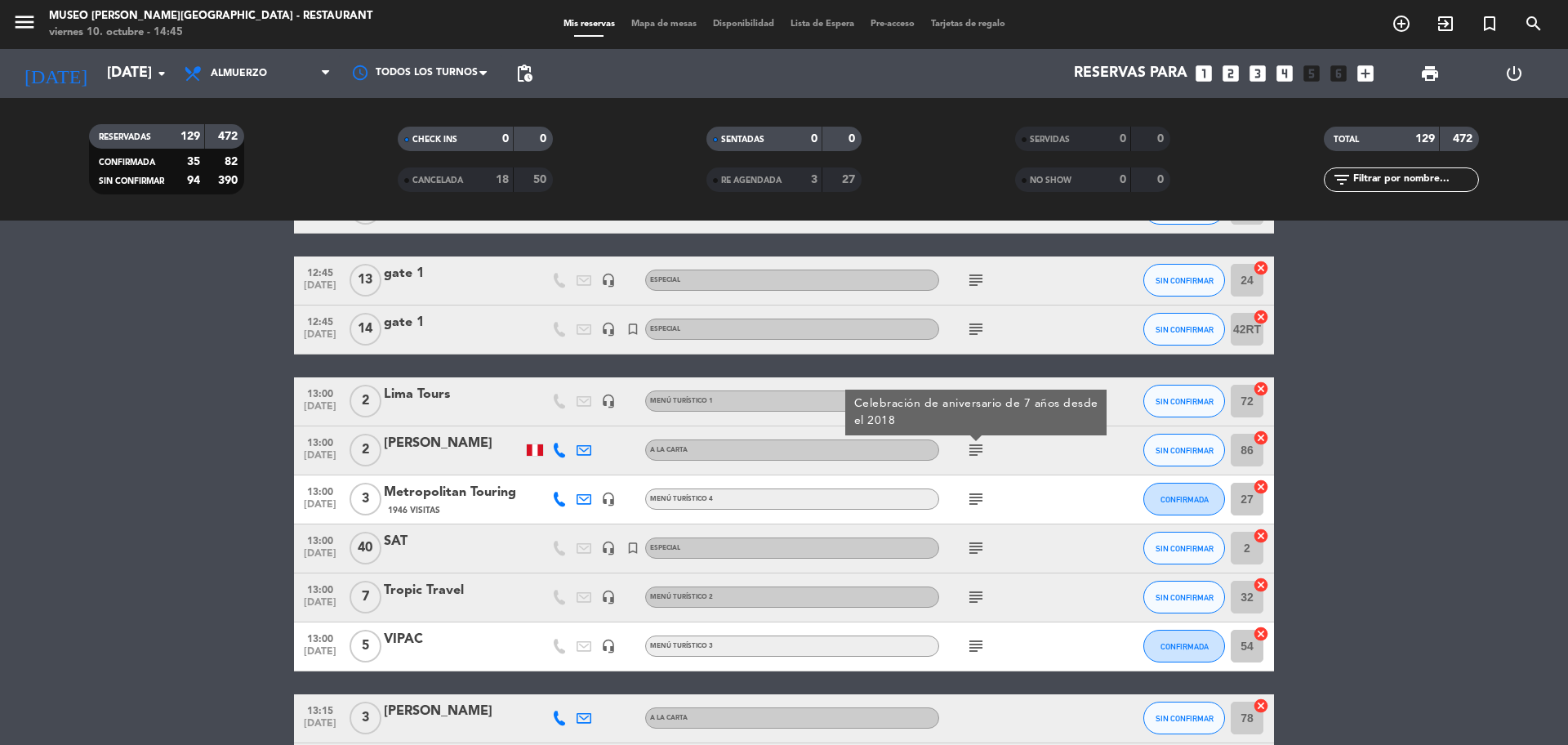
click at [1257, 441] on icon "cancel" at bounding box center [1262, 438] width 17 height 17
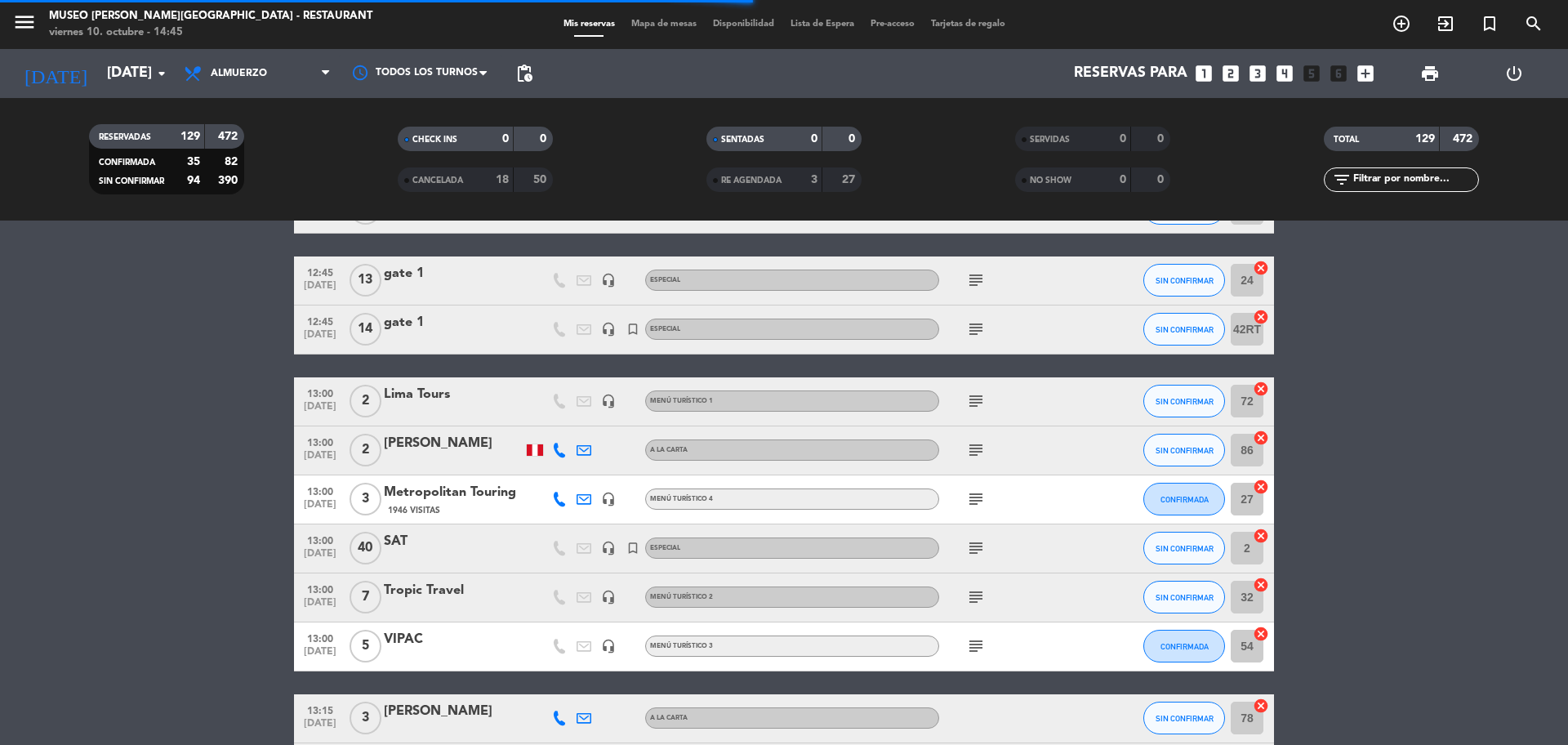
click at [1265, 390] on icon "cancel" at bounding box center [1262, 389] width 17 height 17
click at [1262, 384] on icon "cancel" at bounding box center [1262, 389] width 17 height 17
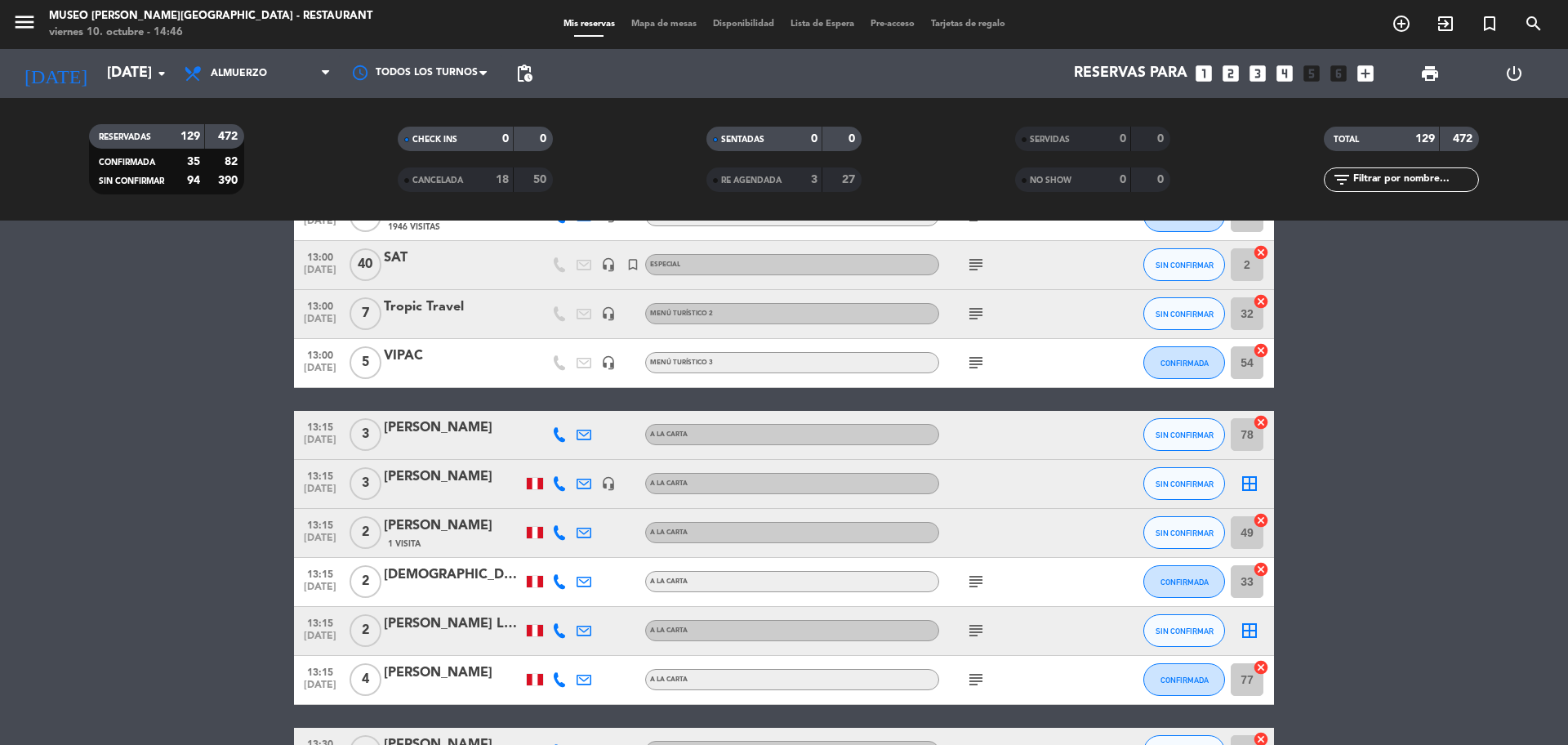
scroll to position [919, 0]
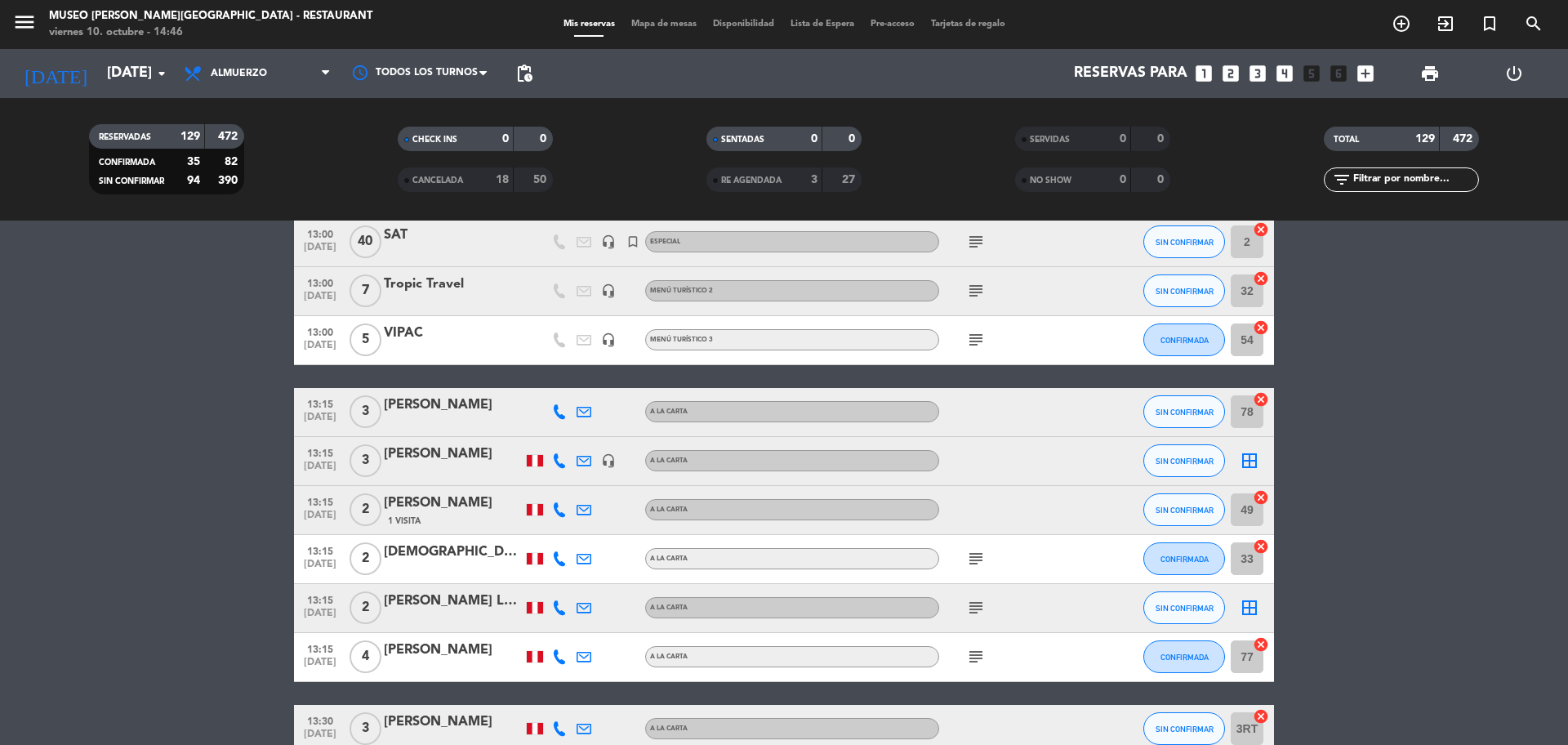
click at [1262, 399] on icon "cancel" at bounding box center [1262, 399] width 17 height 17
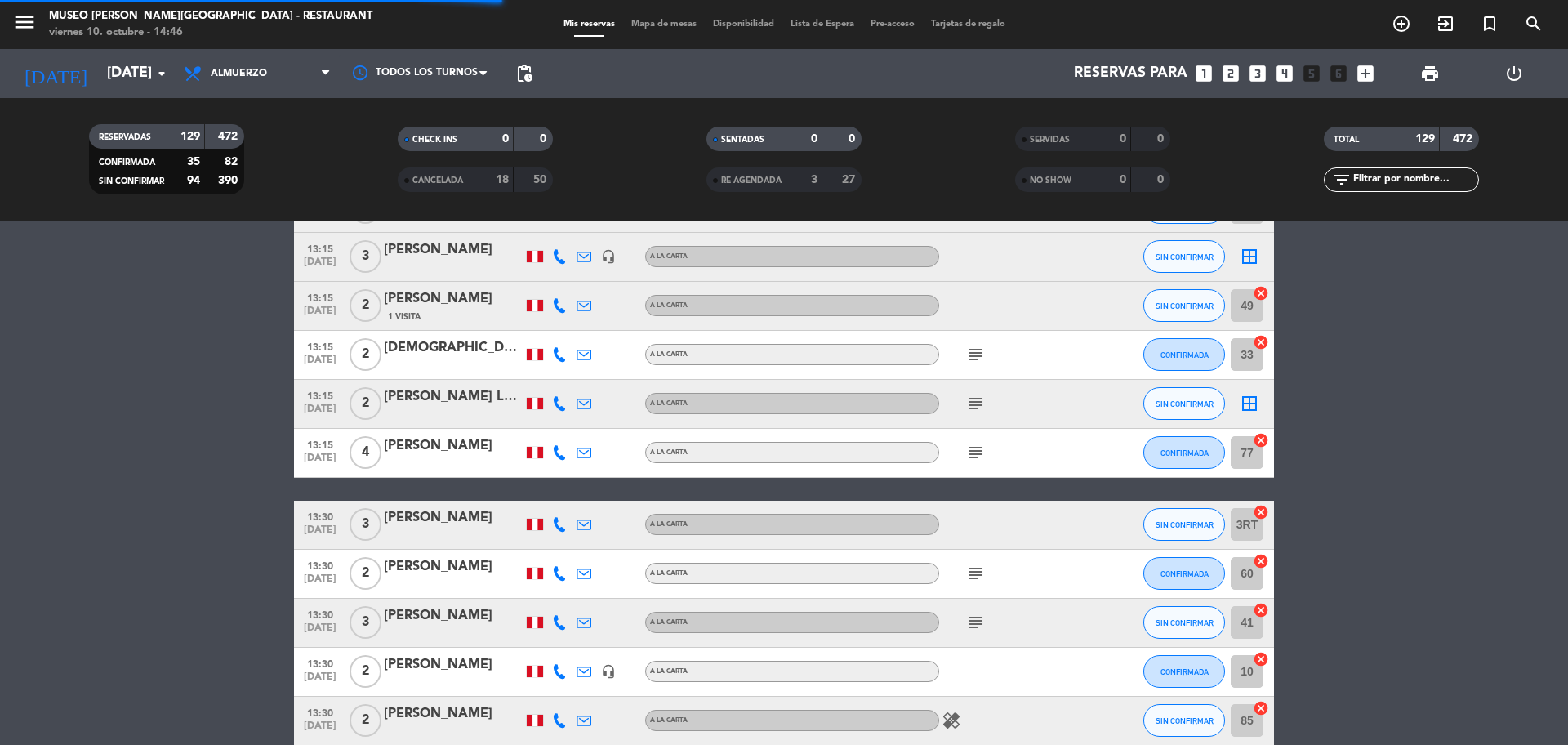
scroll to position [1225, 0]
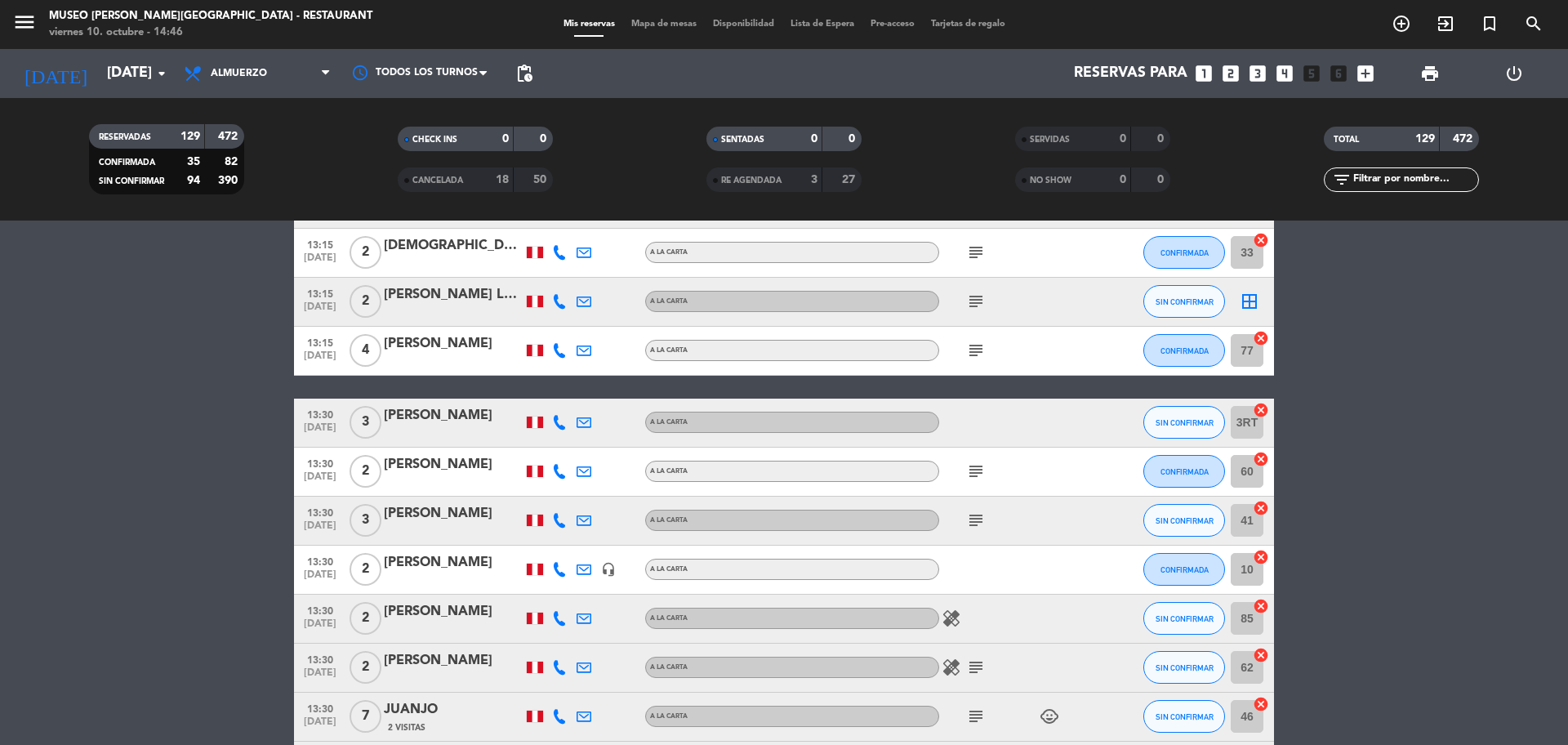
click at [1262, 557] on icon "cancel" at bounding box center [1262, 557] width 17 height 17
click at [980, 522] on icon "subject" at bounding box center [975, 520] width 19 height 19
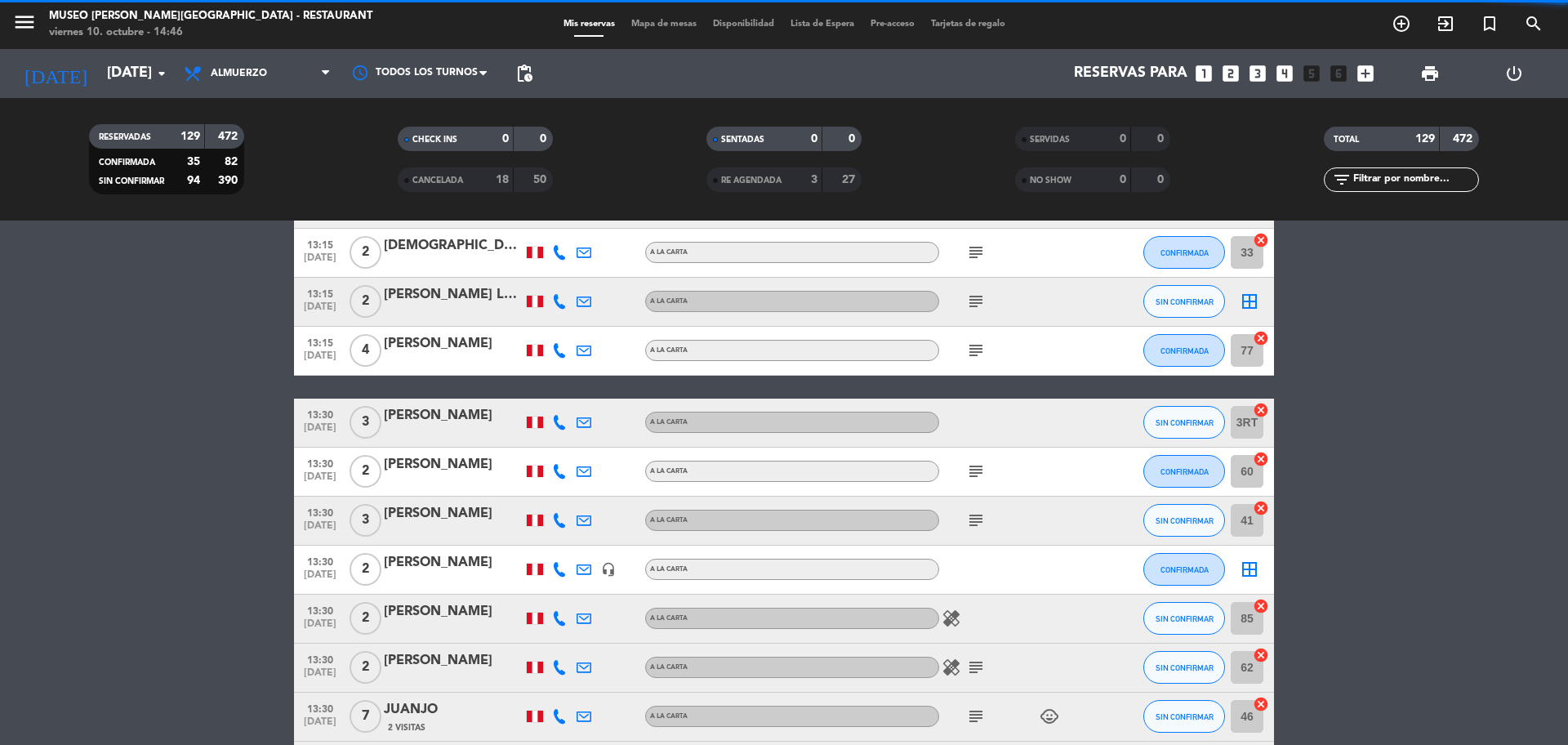
click at [1262, 507] on icon "cancel" at bounding box center [1262, 508] width 17 height 17
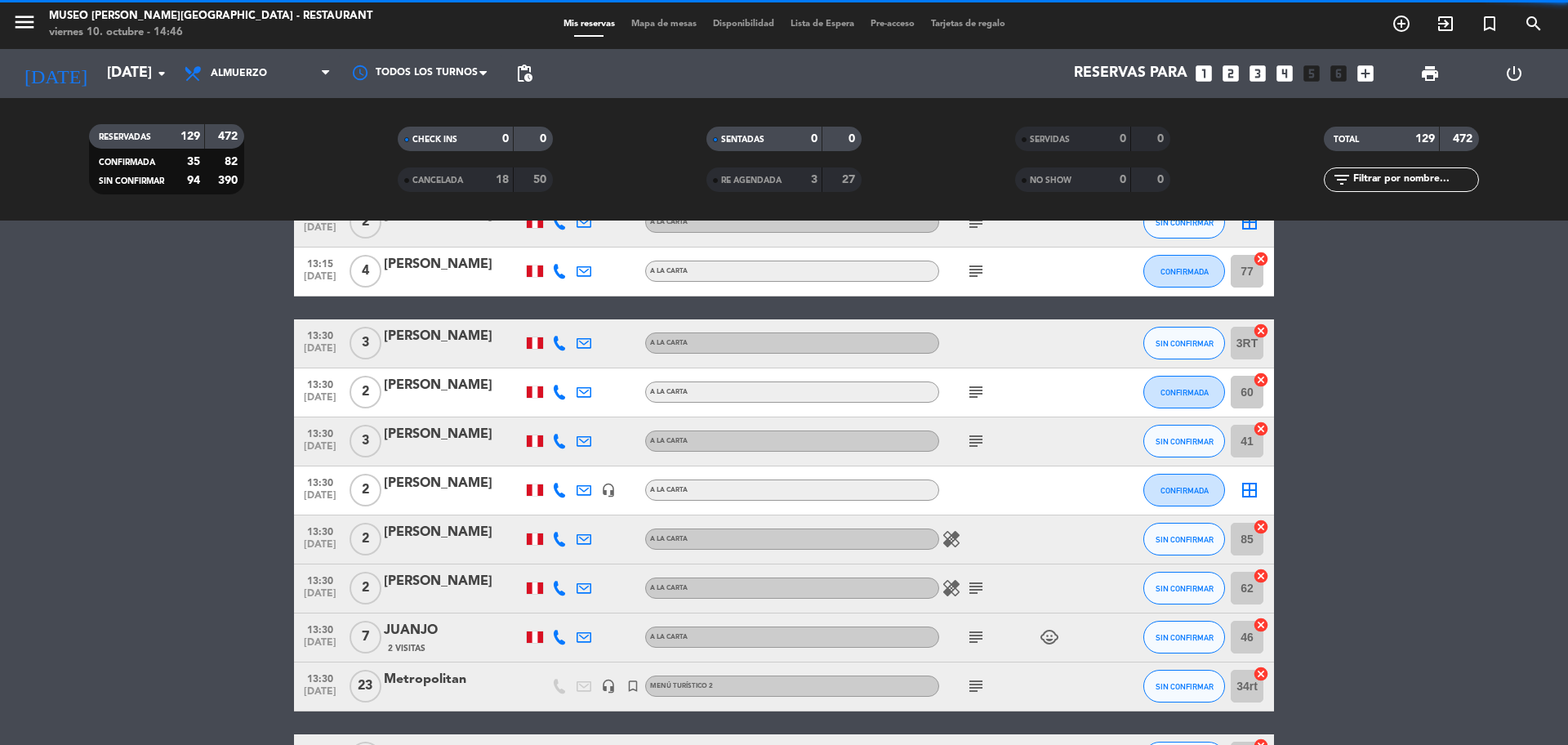
scroll to position [1326, 0]
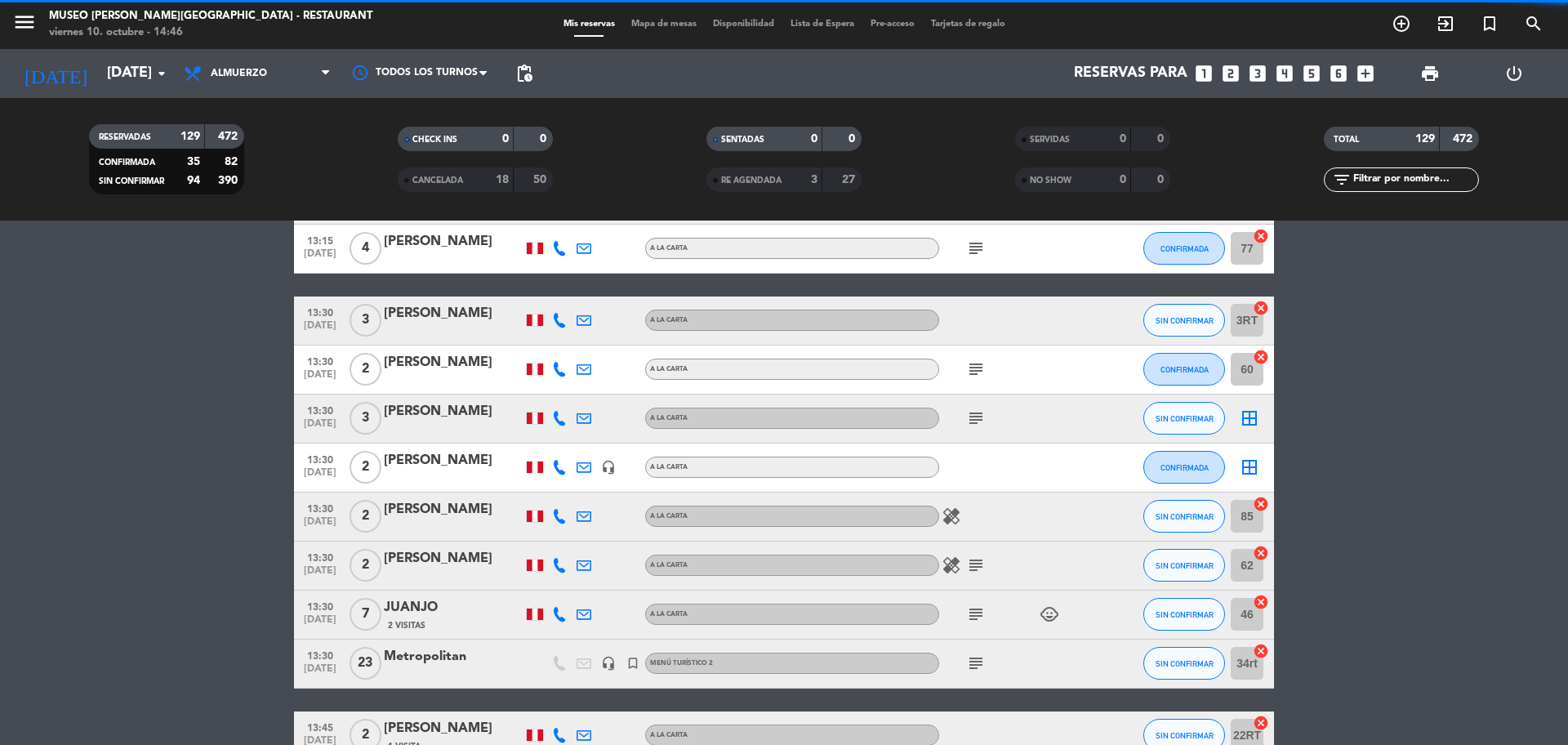
click at [1261, 502] on icon "cancel" at bounding box center [1262, 504] width 17 height 17
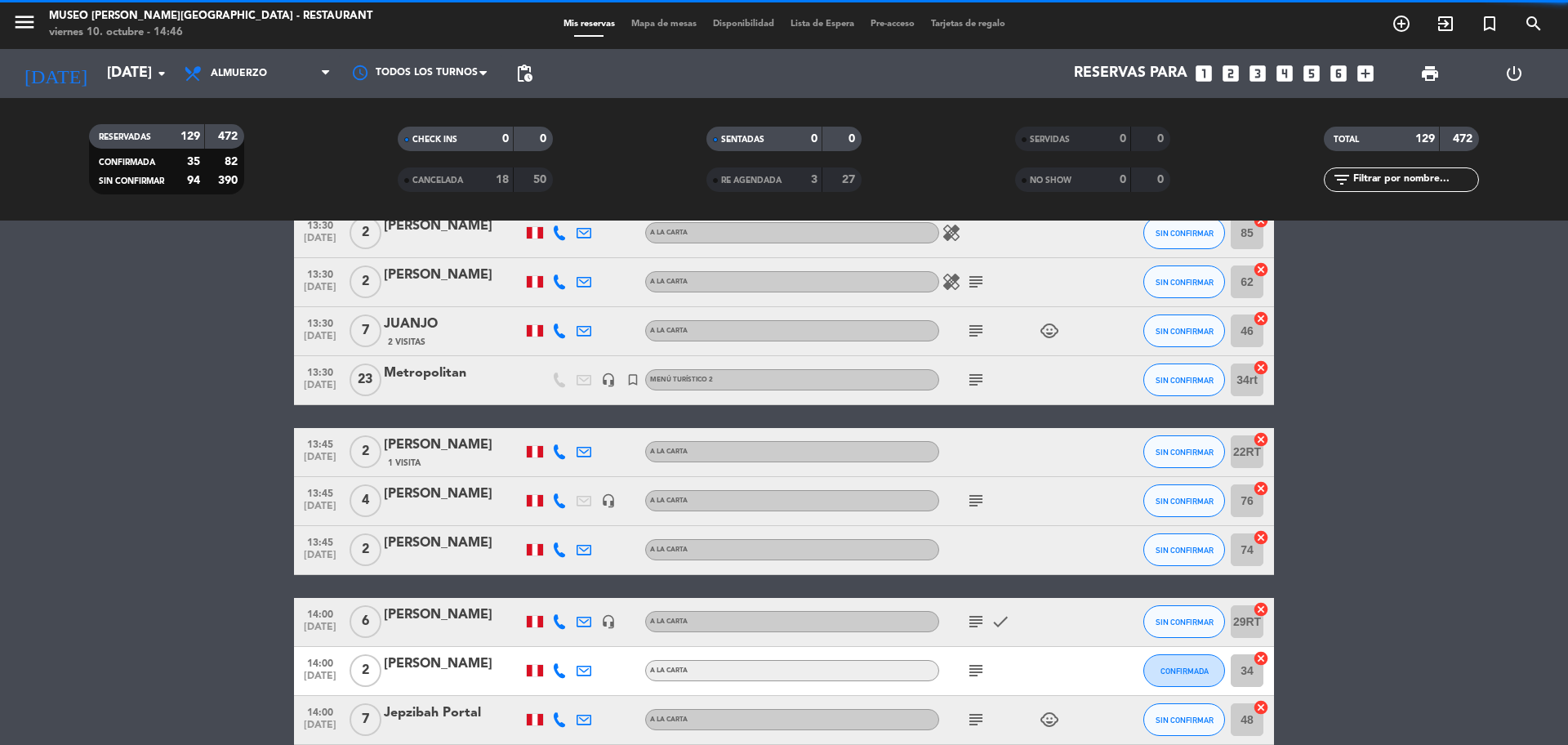
scroll to position [1633, 0]
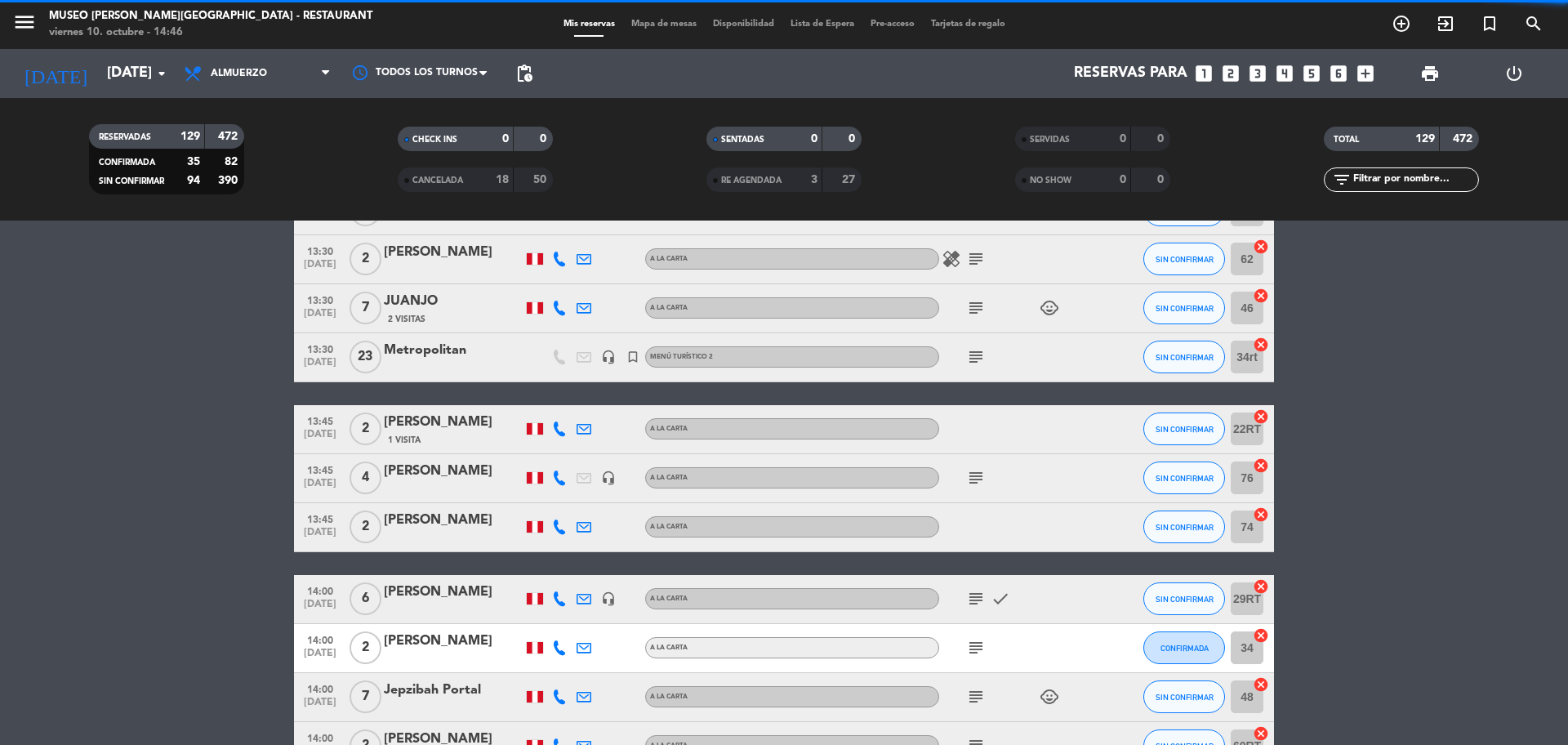
click at [1263, 516] on icon "cancel" at bounding box center [1262, 514] width 17 height 17
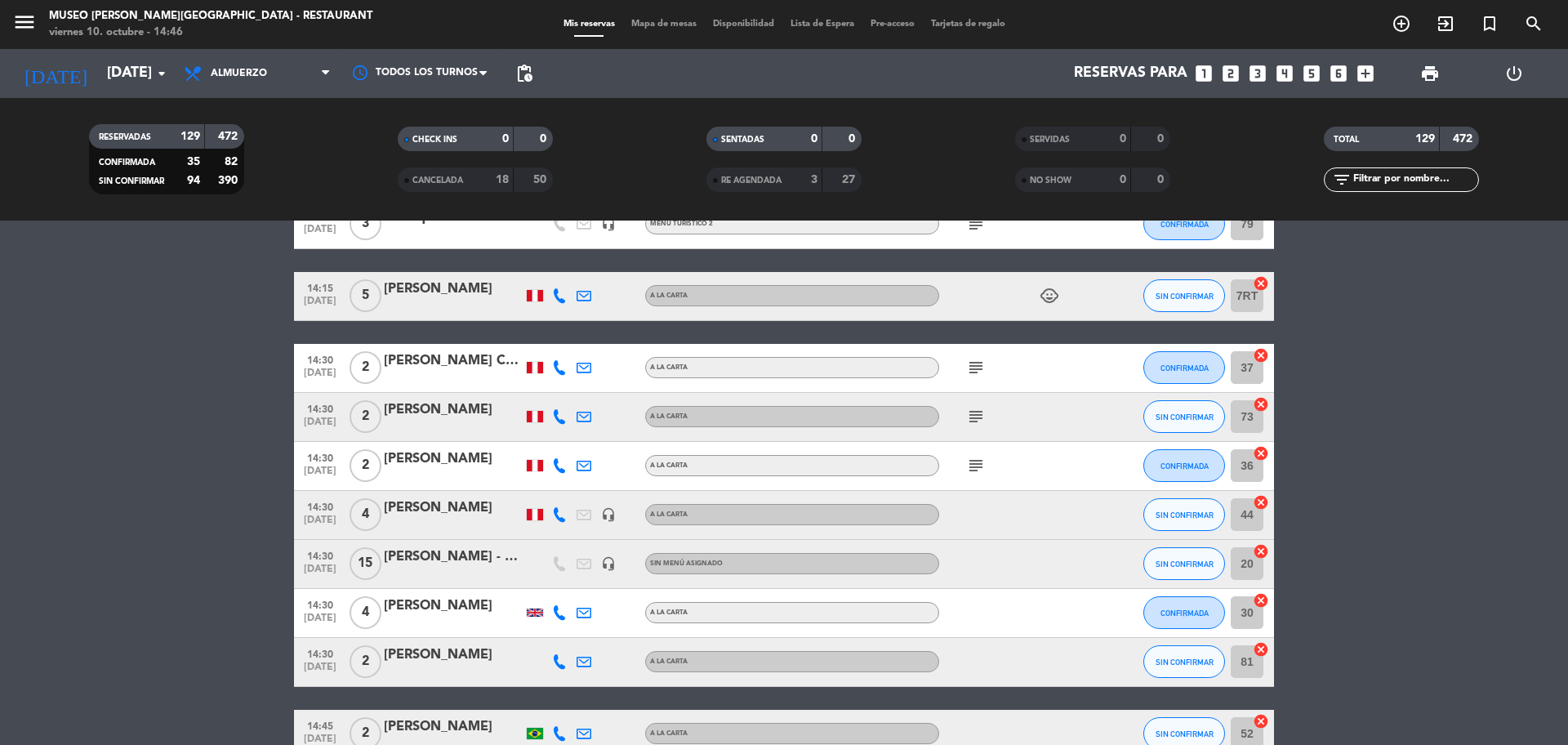
scroll to position [2449, 0]
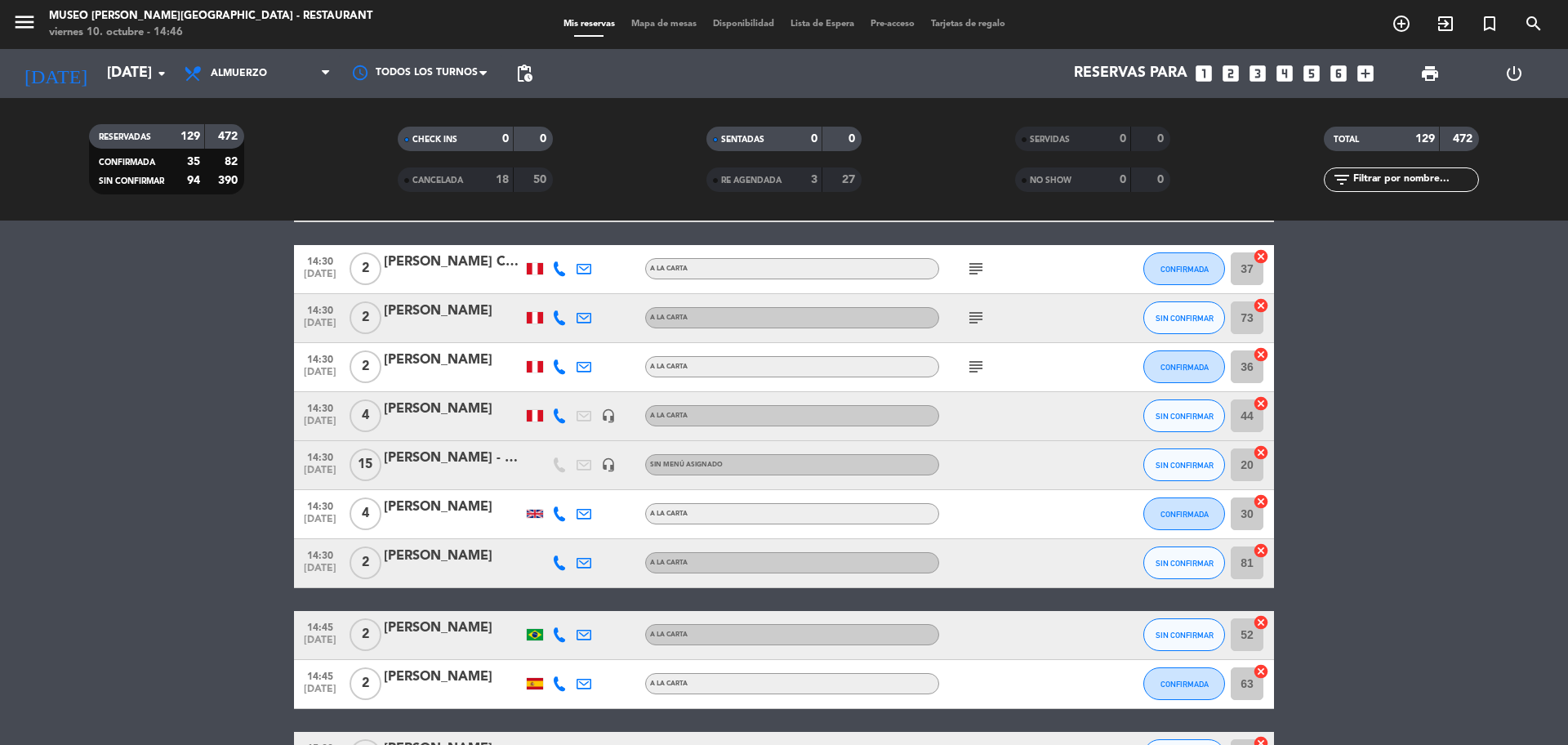
click at [611, 465] on icon "headset_mic" at bounding box center [608, 464] width 15 height 15
click at [1260, 504] on icon "cancel" at bounding box center [1262, 501] width 17 height 17
click at [1263, 545] on icon "cancel" at bounding box center [1262, 550] width 17 height 17
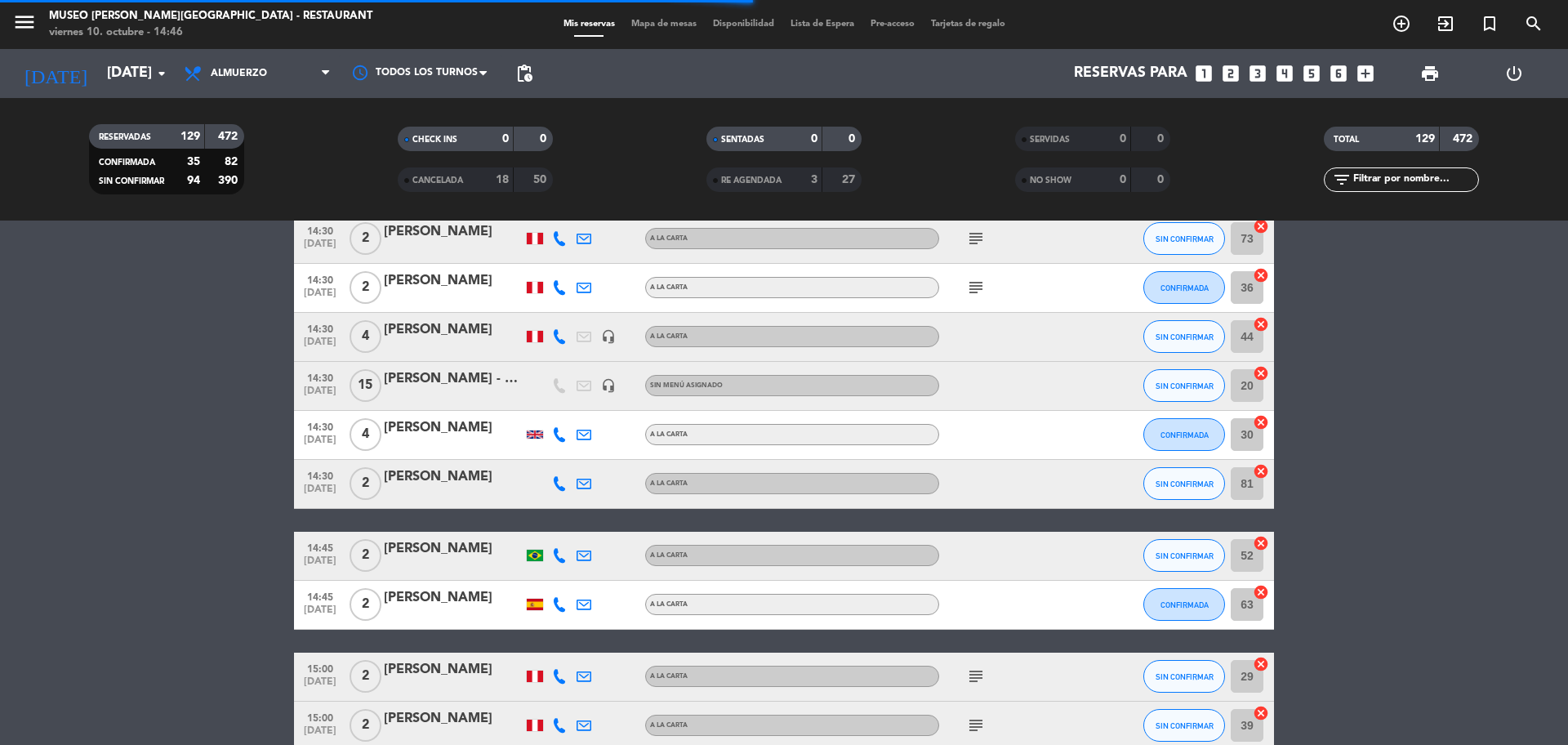
scroll to position [2551, 0]
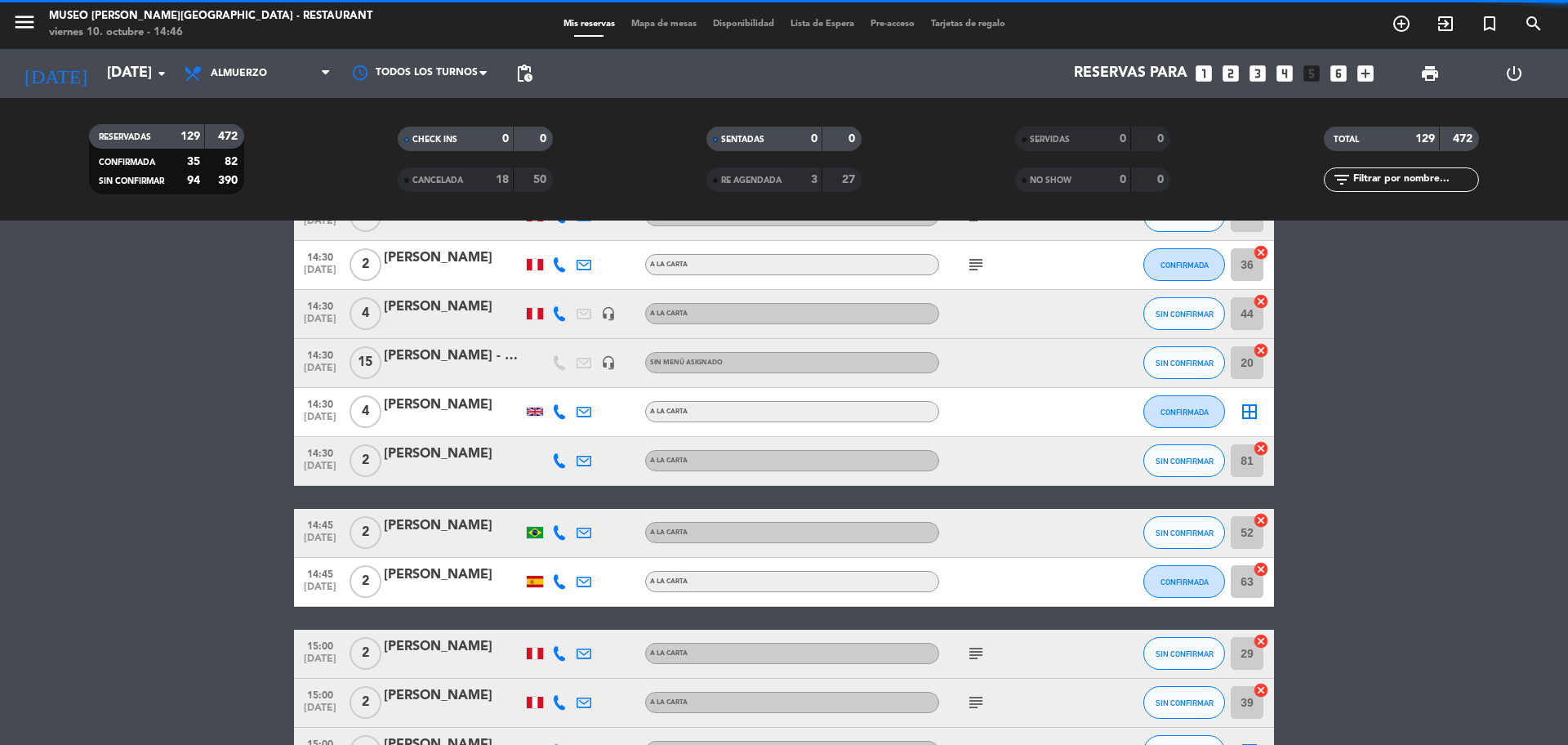
click at [1262, 570] on icon "cancel" at bounding box center [1262, 569] width 17 height 17
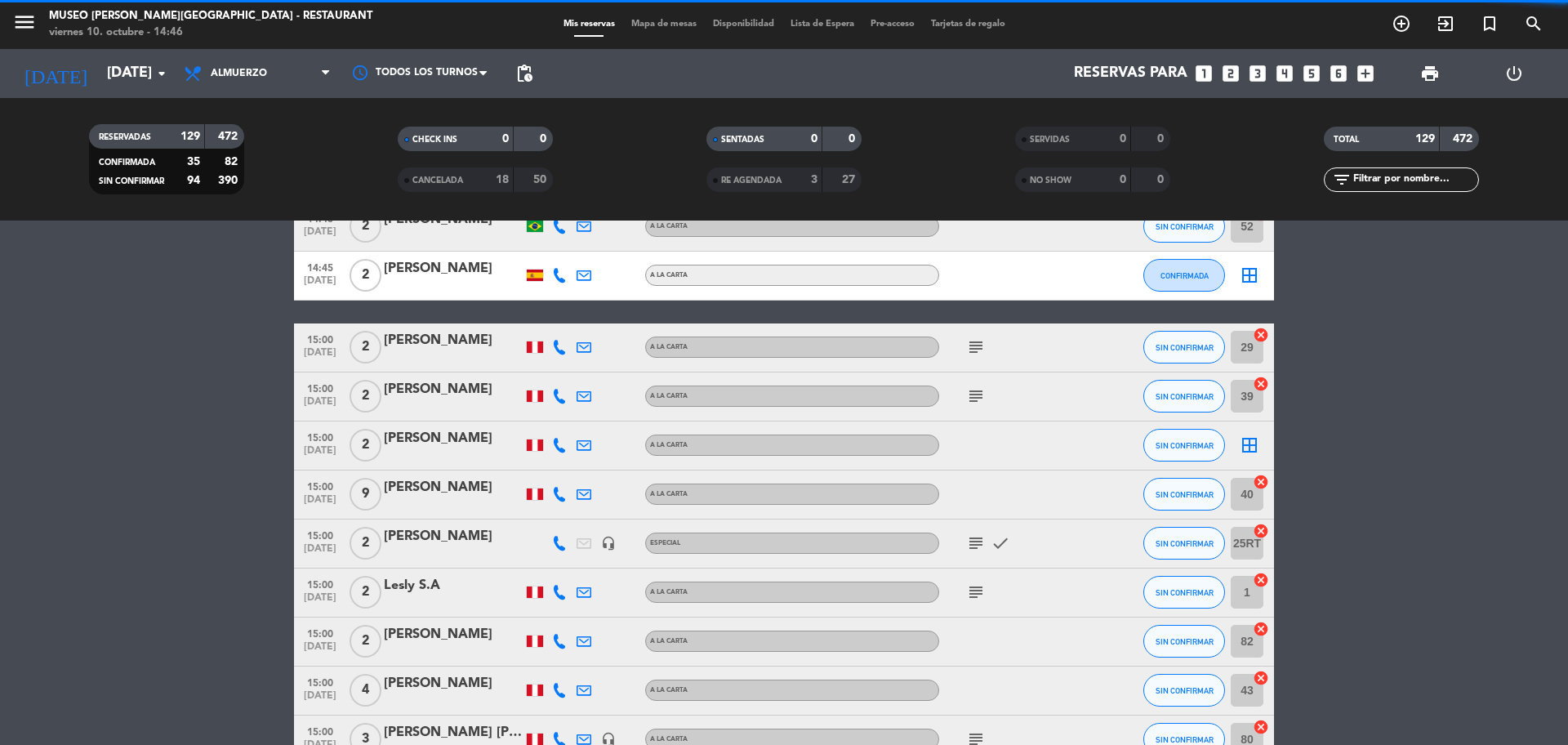
scroll to position [2960, 0]
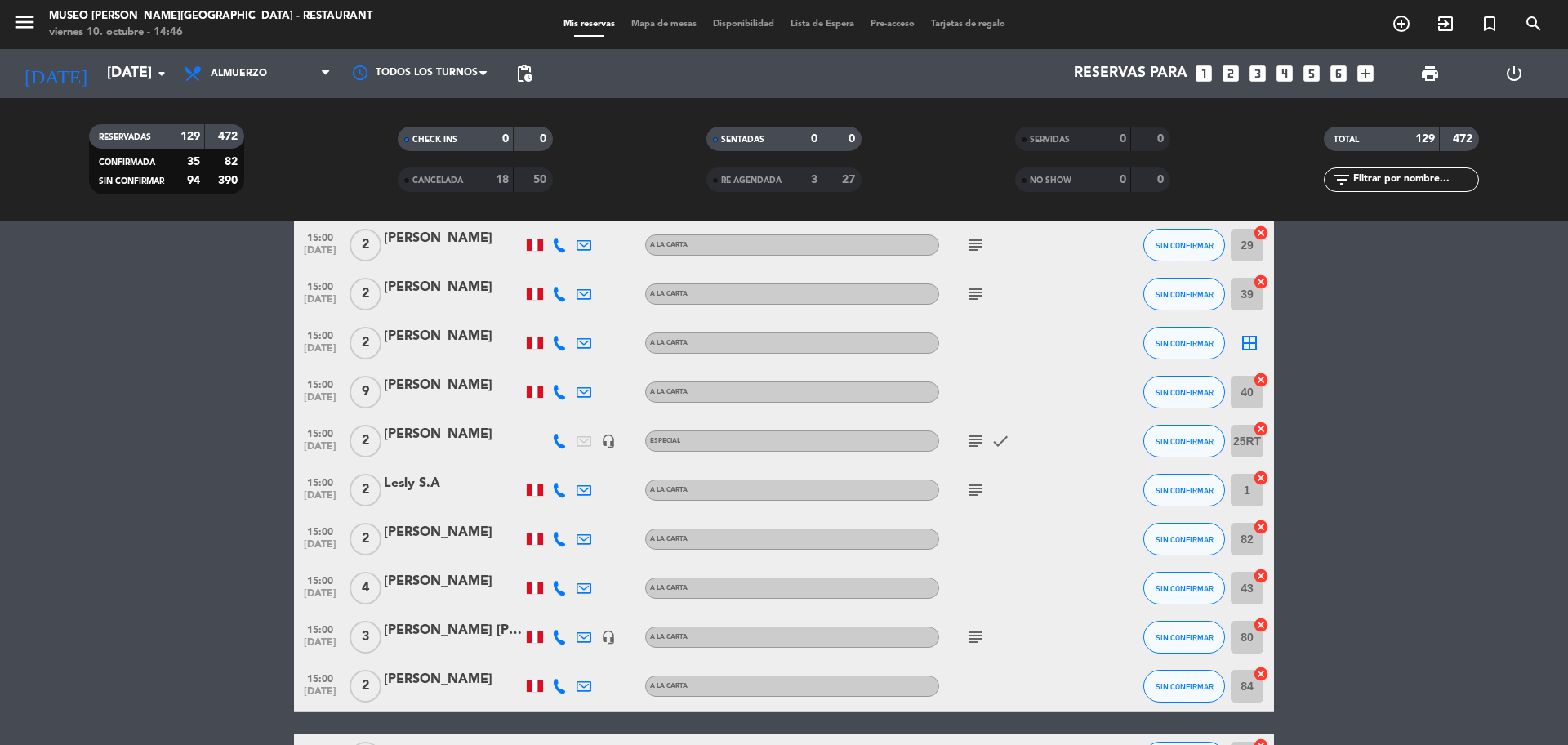
click at [1264, 532] on icon "cancel" at bounding box center [1262, 527] width 17 height 17
click at [1260, 578] on icon "cancel" at bounding box center [1262, 576] width 17 height 17
click at [1262, 669] on icon "cancel" at bounding box center [1262, 673] width 17 height 17
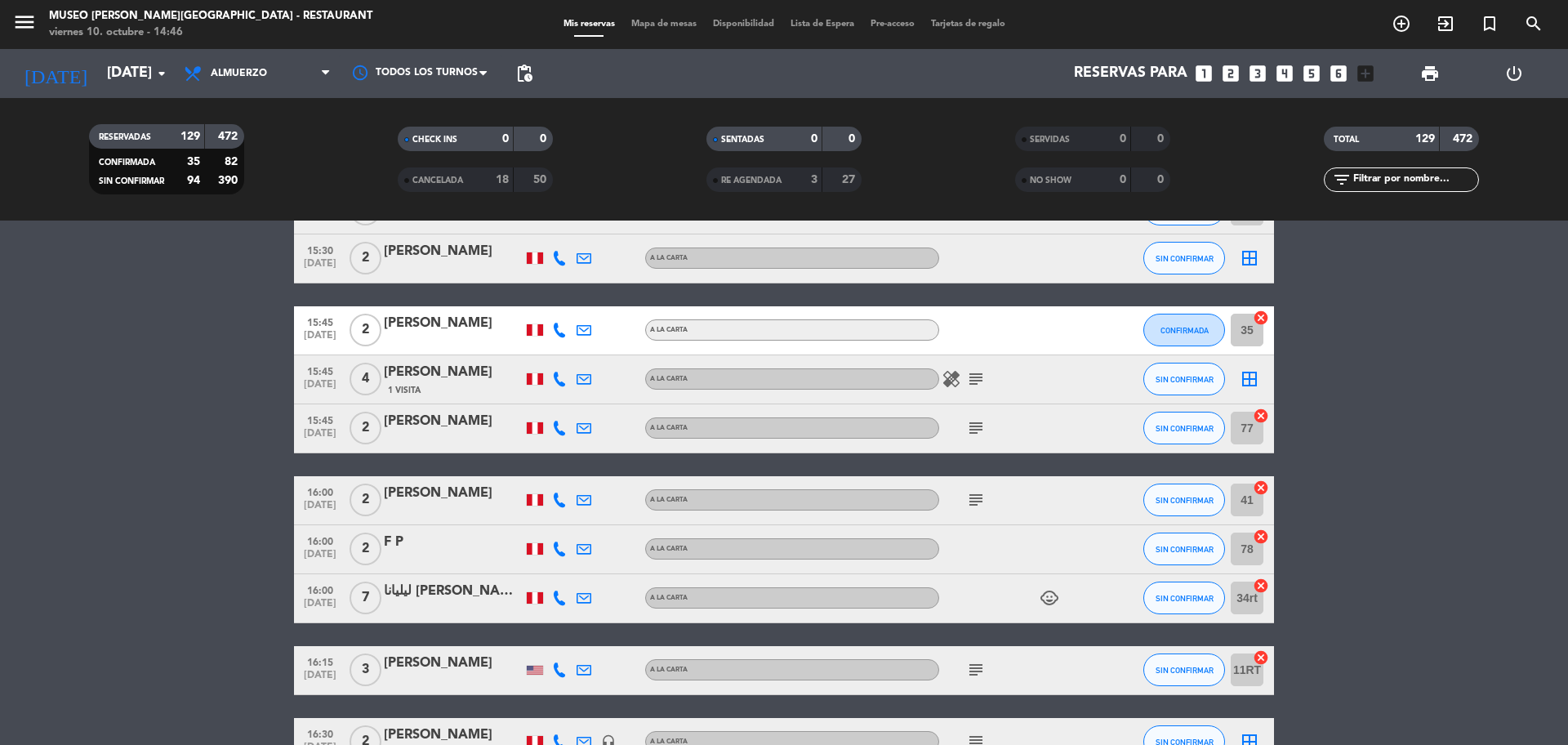
scroll to position [3878, 0]
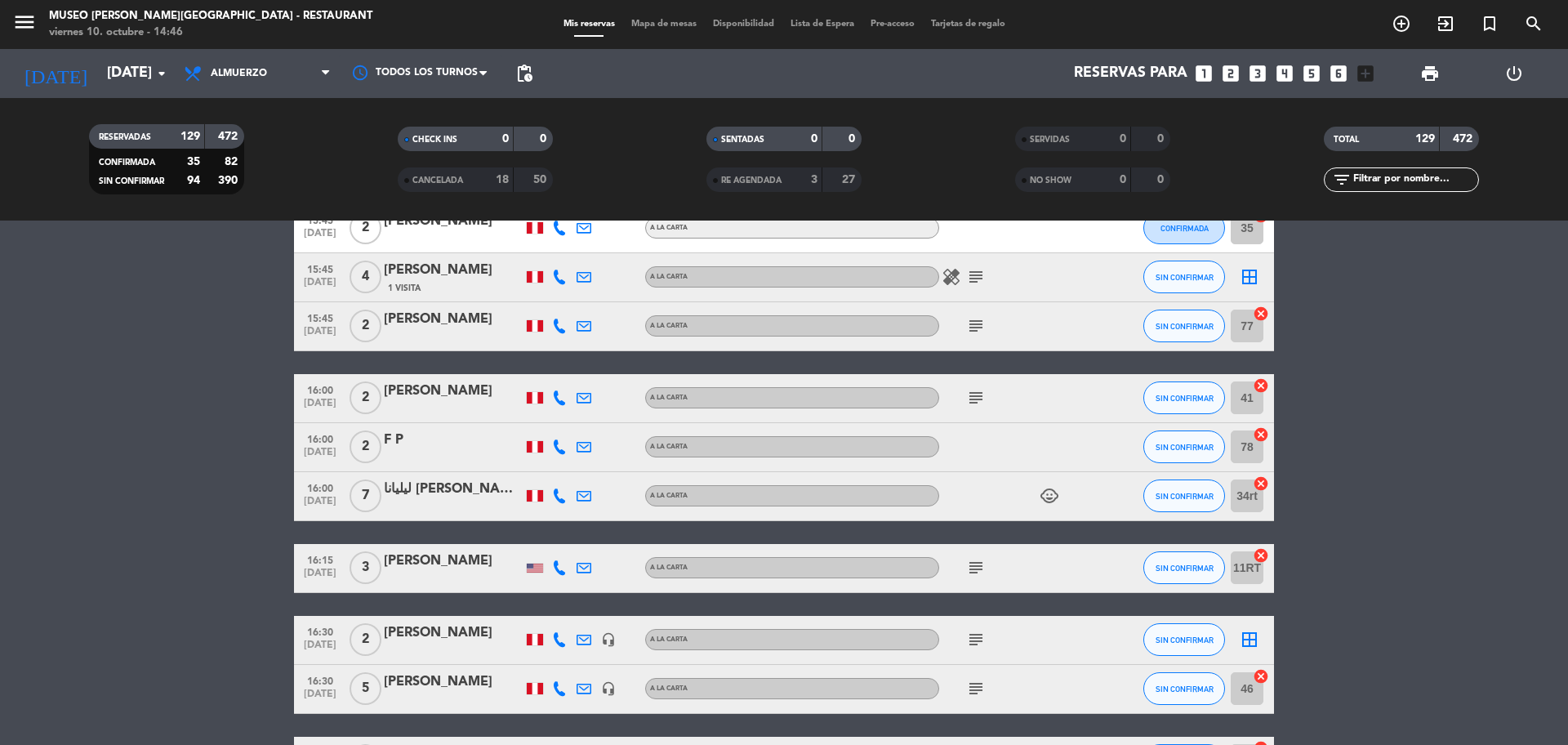
click at [978, 402] on icon "subject" at bounding box center [975, 397] width 19 height 19
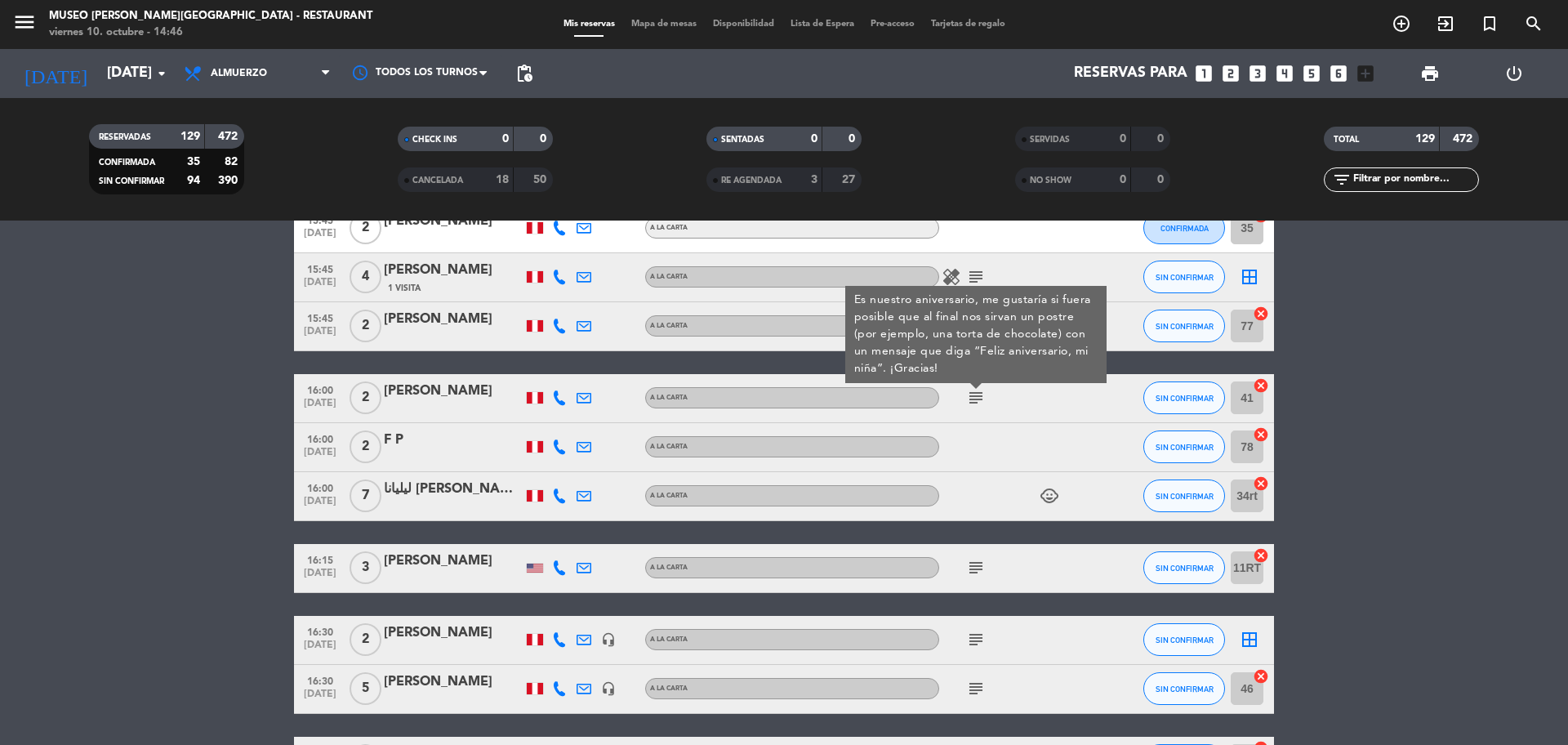
click at [1259, 385] on icon "cancel" at bounding box center [1262, 385] width 17 height 17
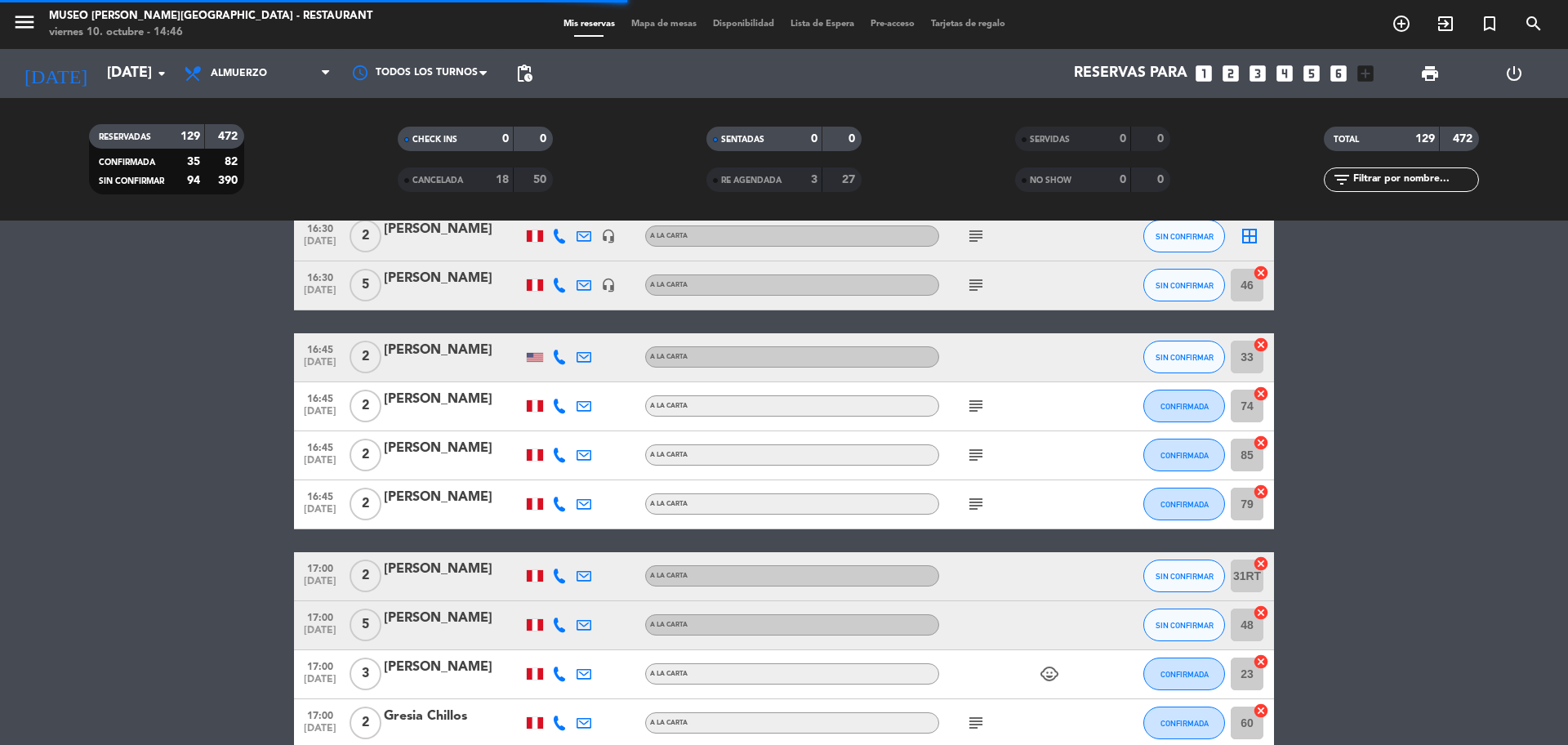
scroll to position [4286, 0]
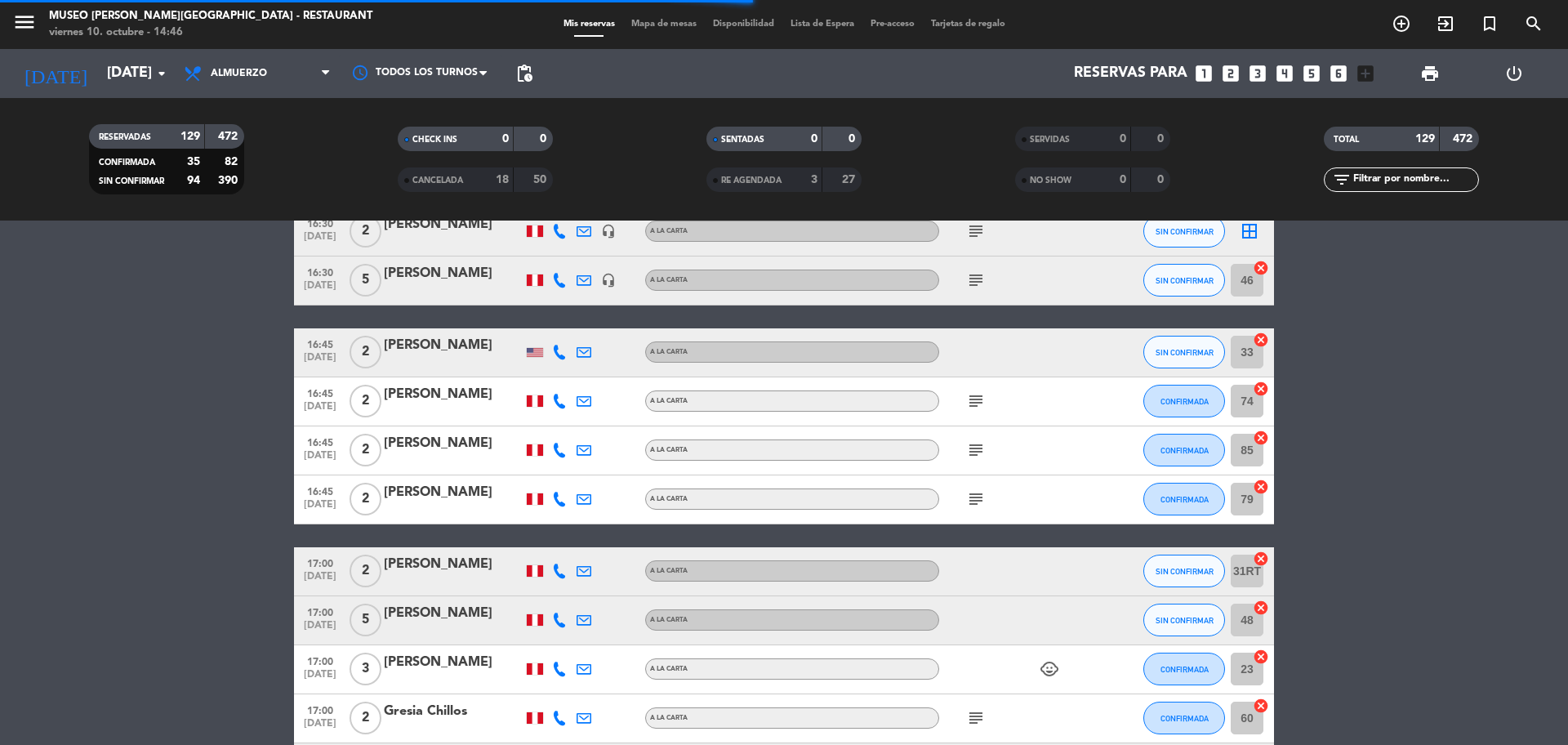
click at [1256, 339] on icon "cancel" at bounding box center [1262, 339] width 17 height 17
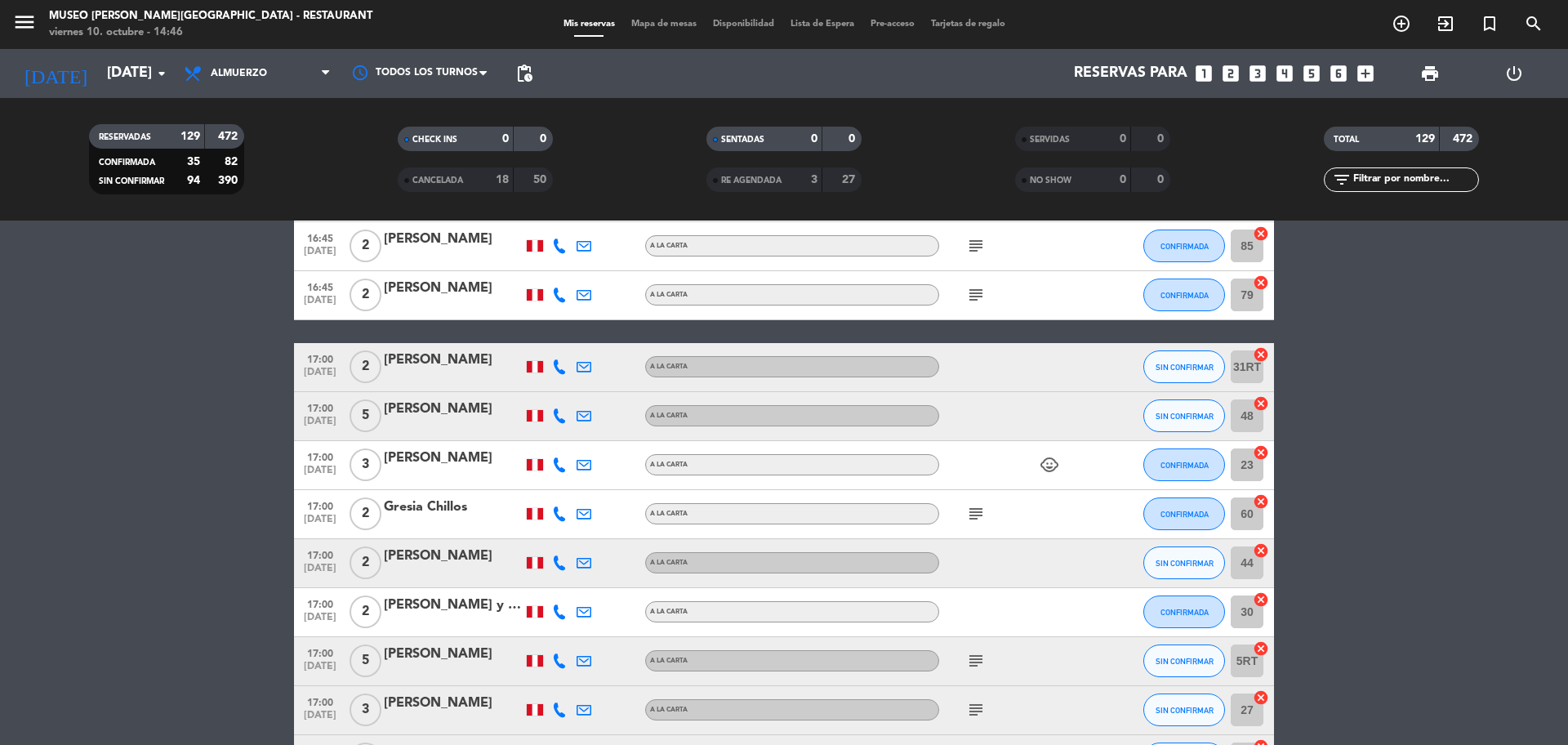
click at [1258, 407] on icon "cancel" at bounding box center [1262, 404] width 17 height 17
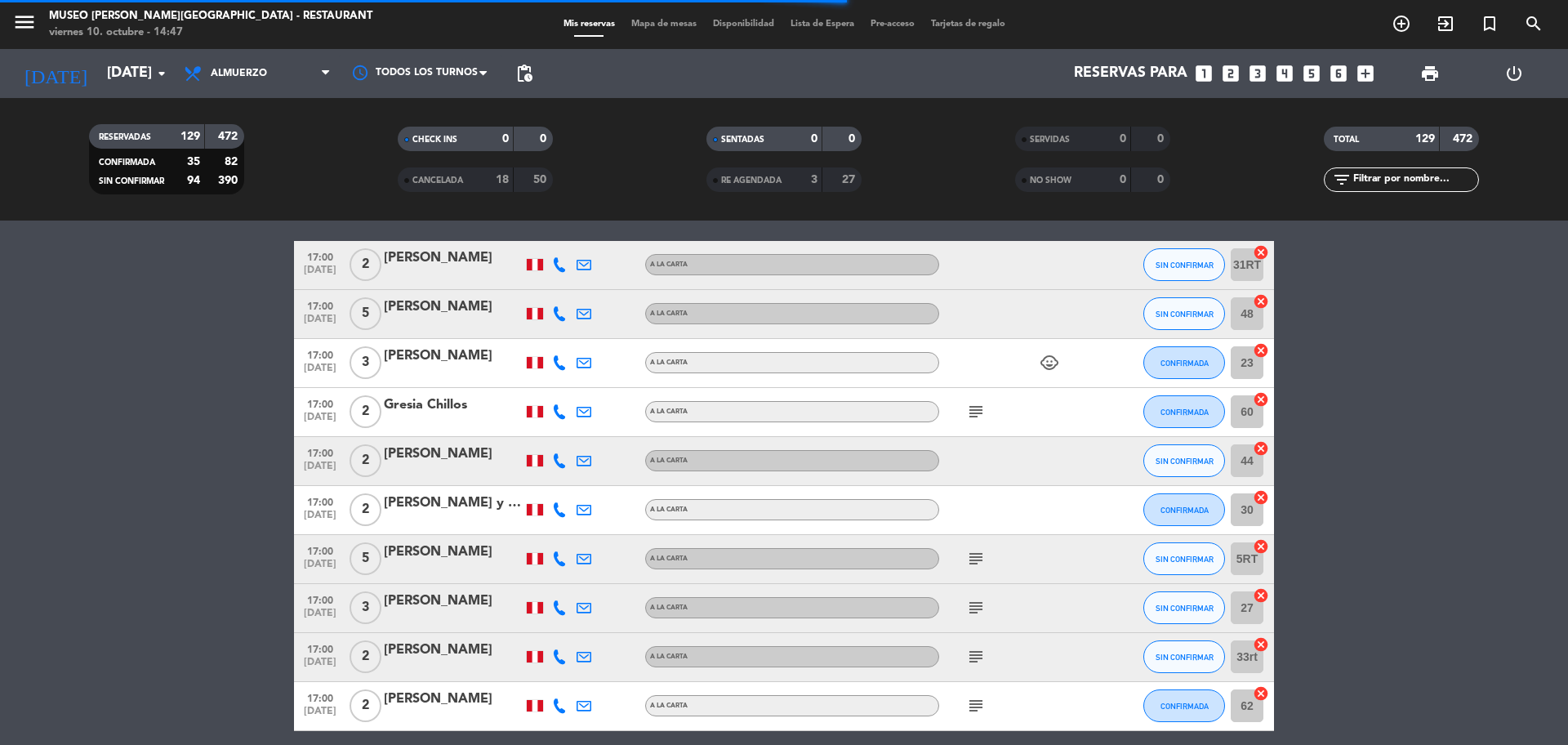
click at [1261, 445] on icon "cancel" at bounding box center [1262, 448] width 17 height 17
click at [1262, 497] on icon "cancel" at bounding box center [1262, 498] width 17 height 17
click at [1264, 498] on icon "cancel" at bounding box center [1262, 498] width 17 height 17
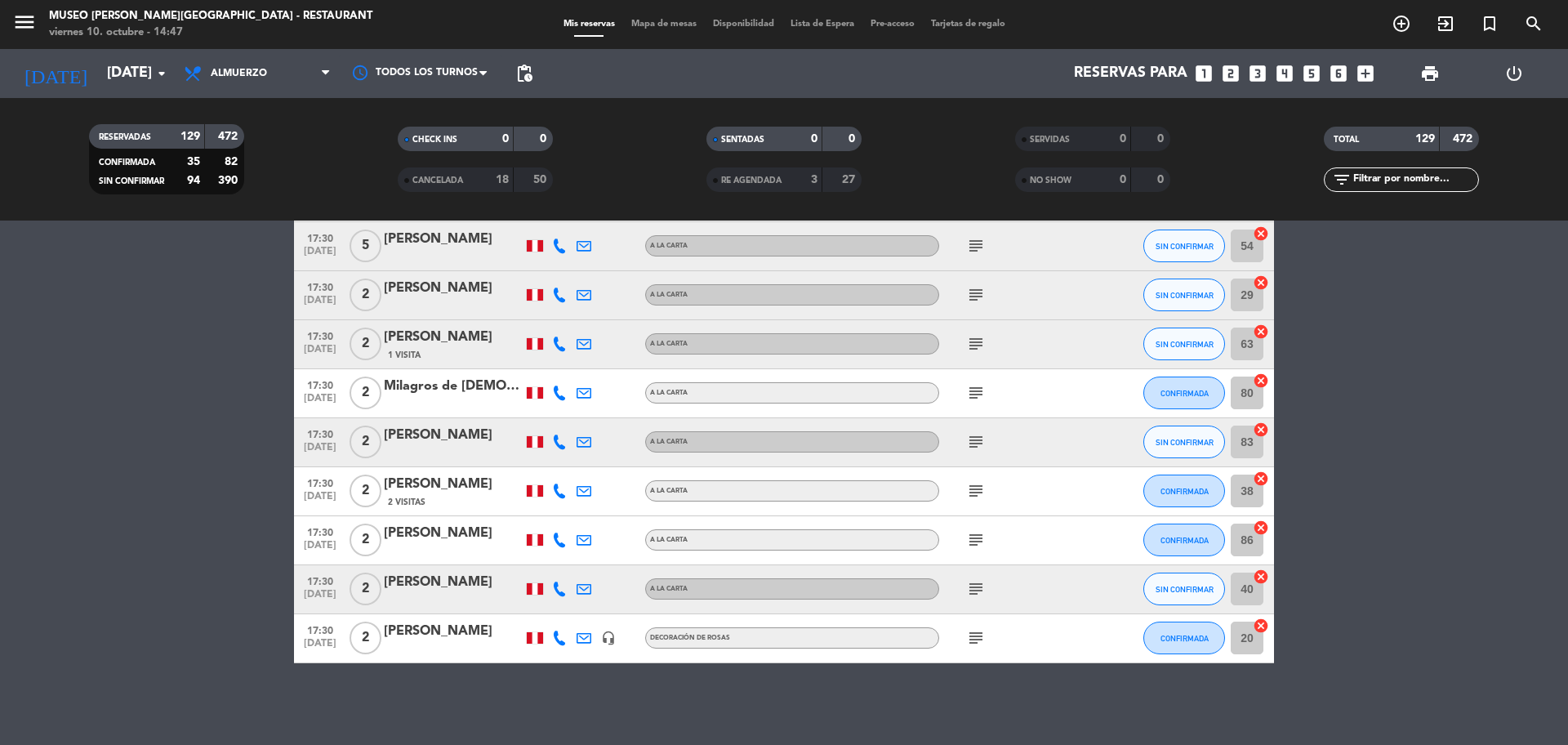
scroll to position [6110, 0]
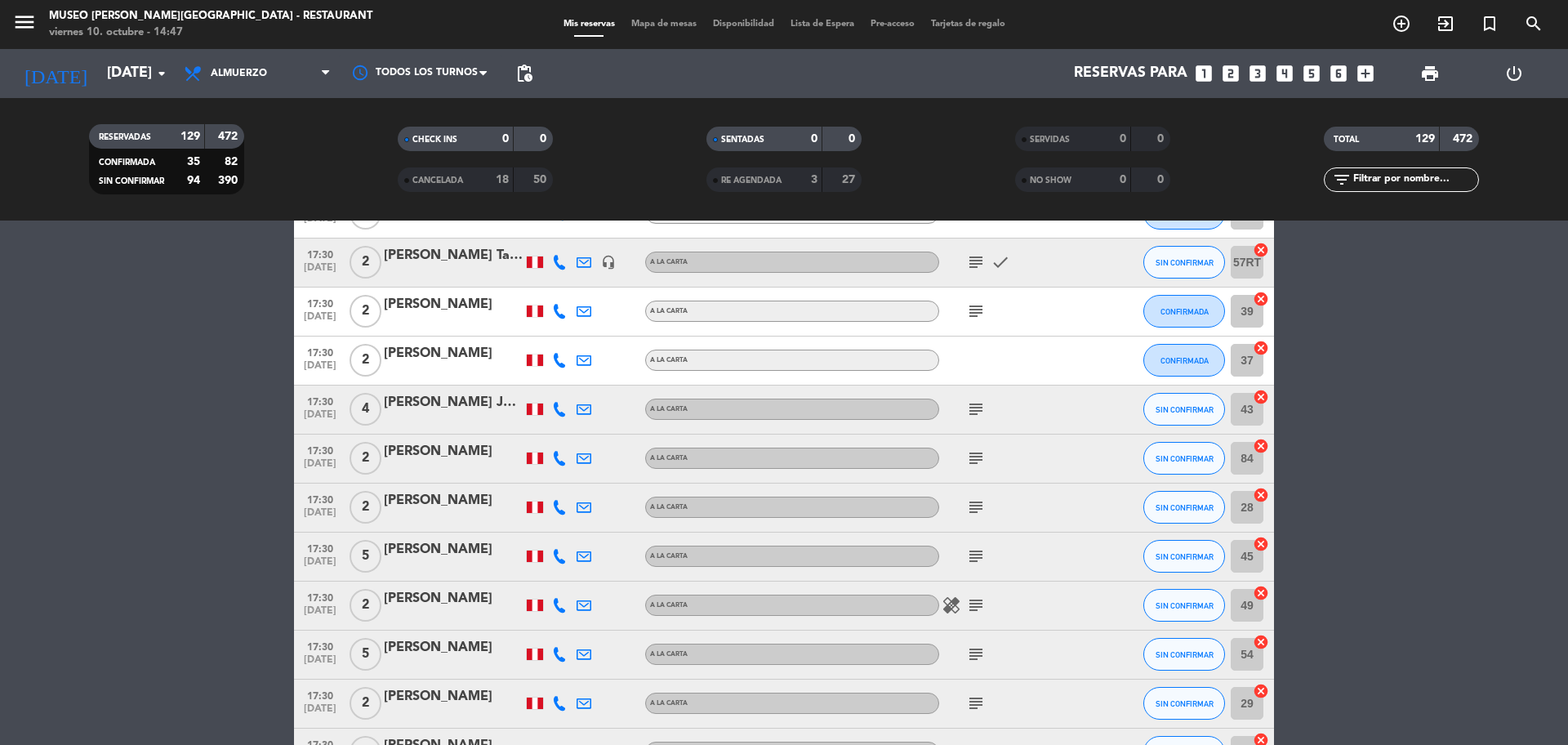
click at [1259, 354] on icon "cancel" at bounding box center [1262, 348] width 17 height 17
drag, startPoint x: 1263, startPoint y: 447, endPoint x: 1260, endPoint y: 455, distance: 8.5
click at [1262, 447] on icon "cancel" at bounding box center [1262, 446] width 17 height 17
click at [1262, 487] on icon "cancel" at bounding box center [1262, 495] width 17 height 17
click at [1262, 548] on icon "cancel" at bounding box center [1262, 544] width 17 height 17
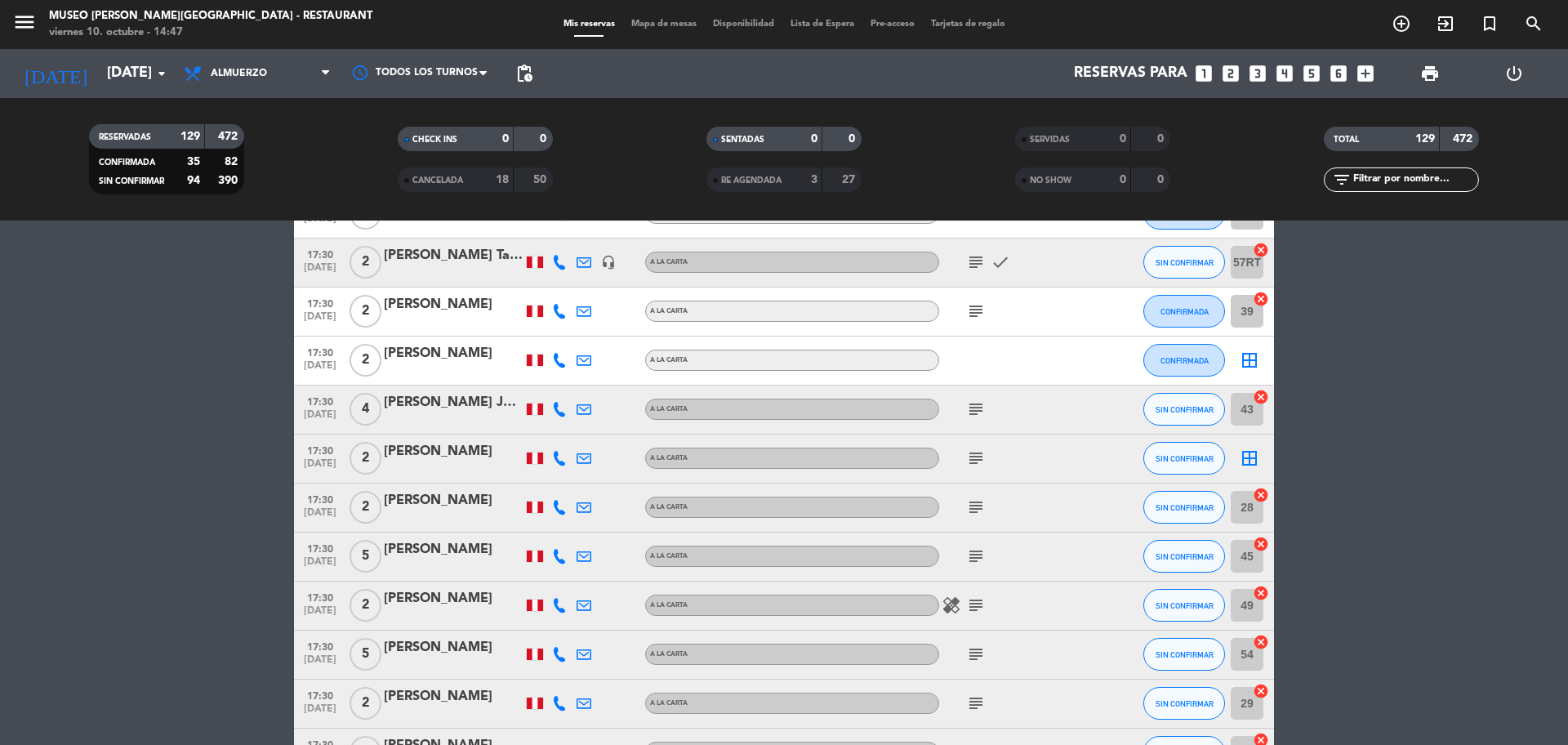
click at [1263, 592] on icon "cancel" at bounding box center [1262, 593] width 17 height 17
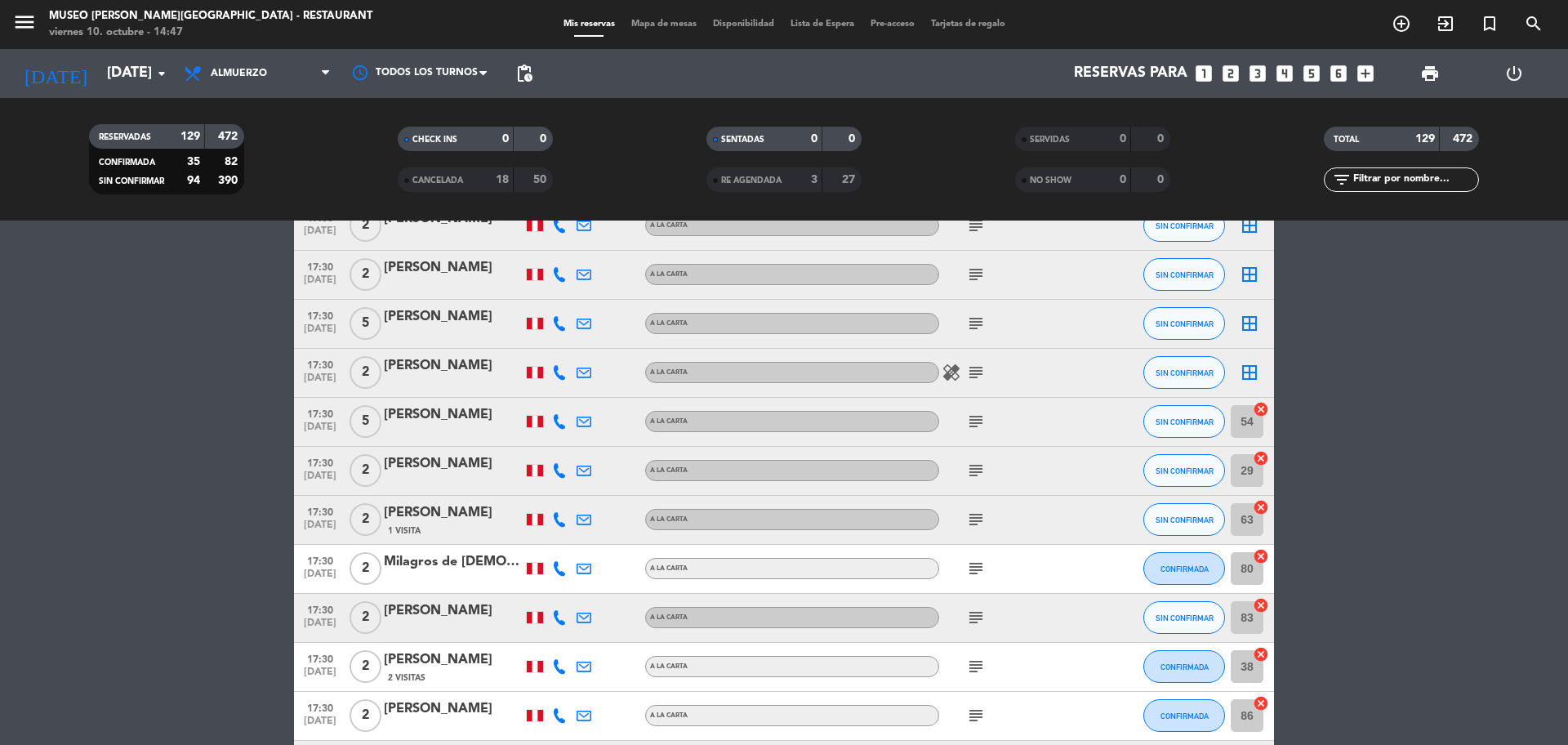
scroll to position [6416, 0]
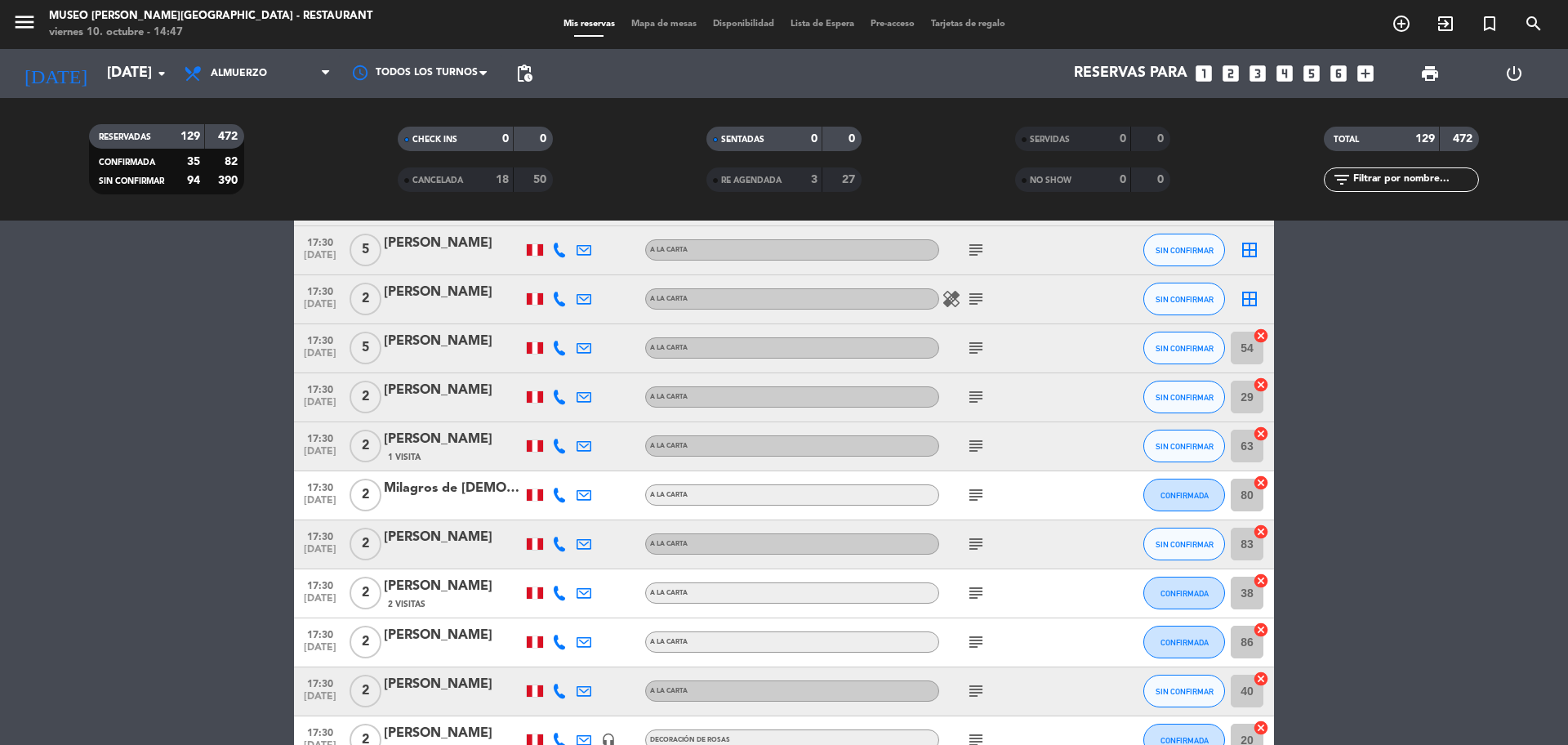
click at [1262, 487] on icon "cancel" at bounding box center [1262, 483] width 17 height 17
click at [1263, 534] on icon "cancel" at bounding box center [1262, 532] width 17 height 17
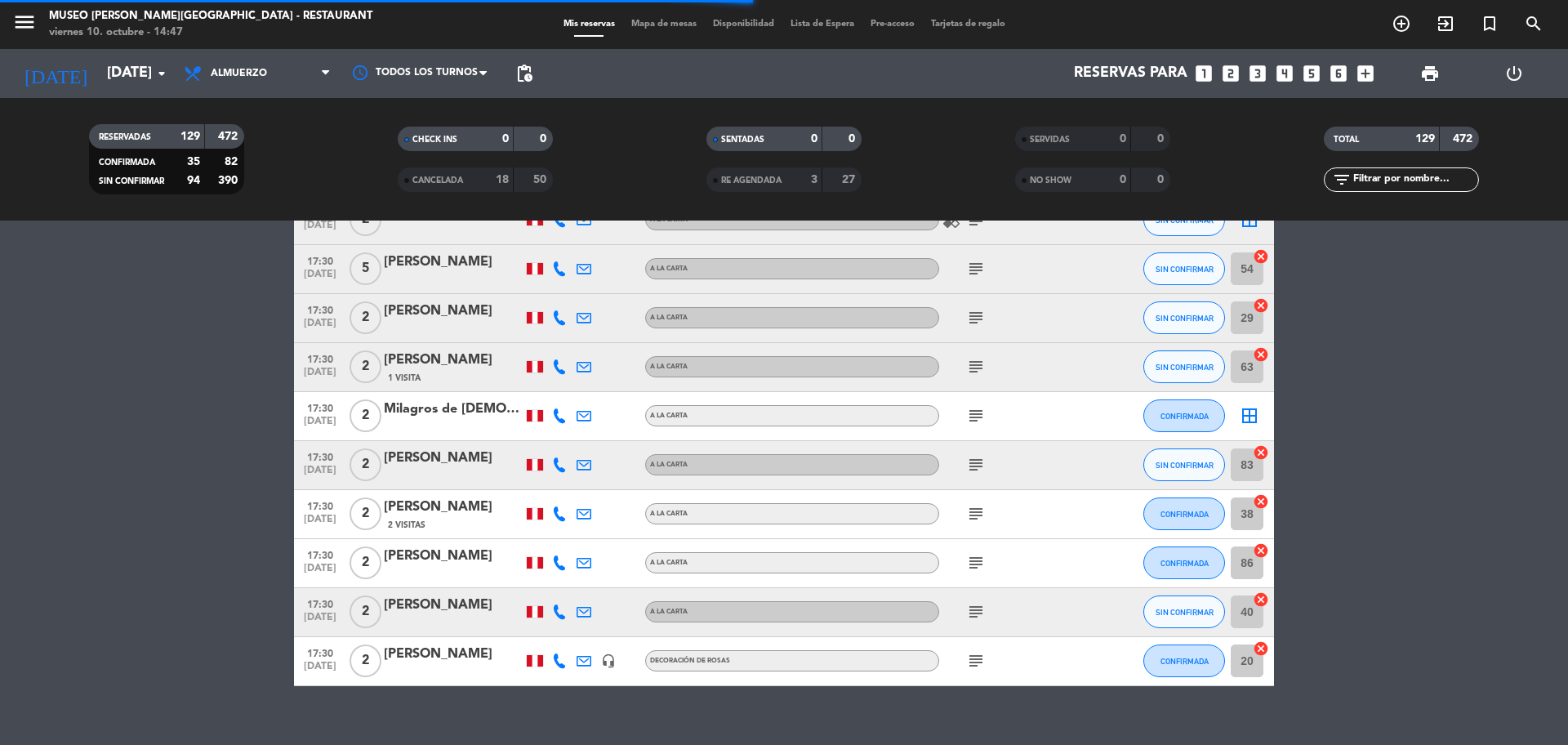
scroll to position [6518, 0]
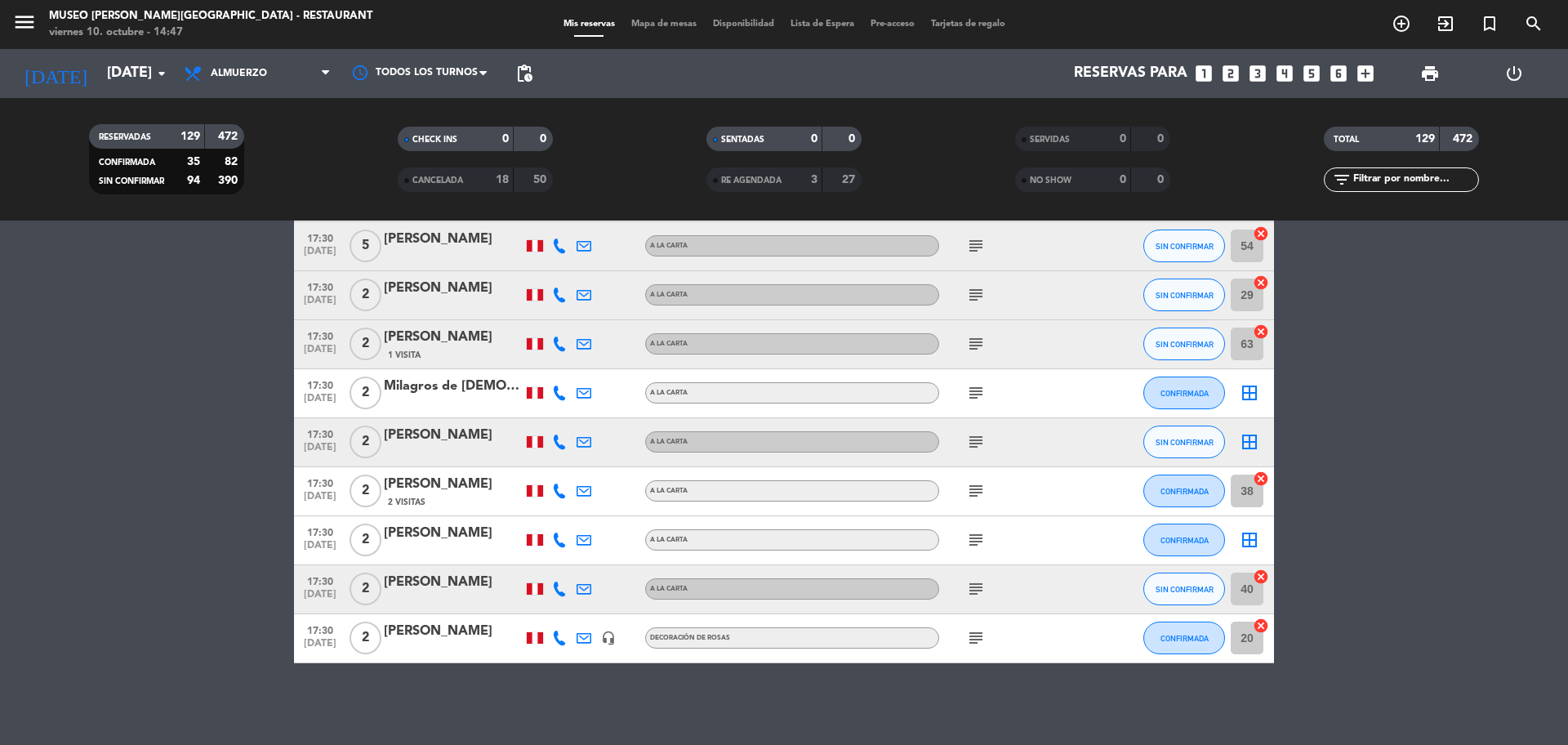
click at [1261, 570] on icon "cancel" at bounding box center [1262, 577] width 17 height 17
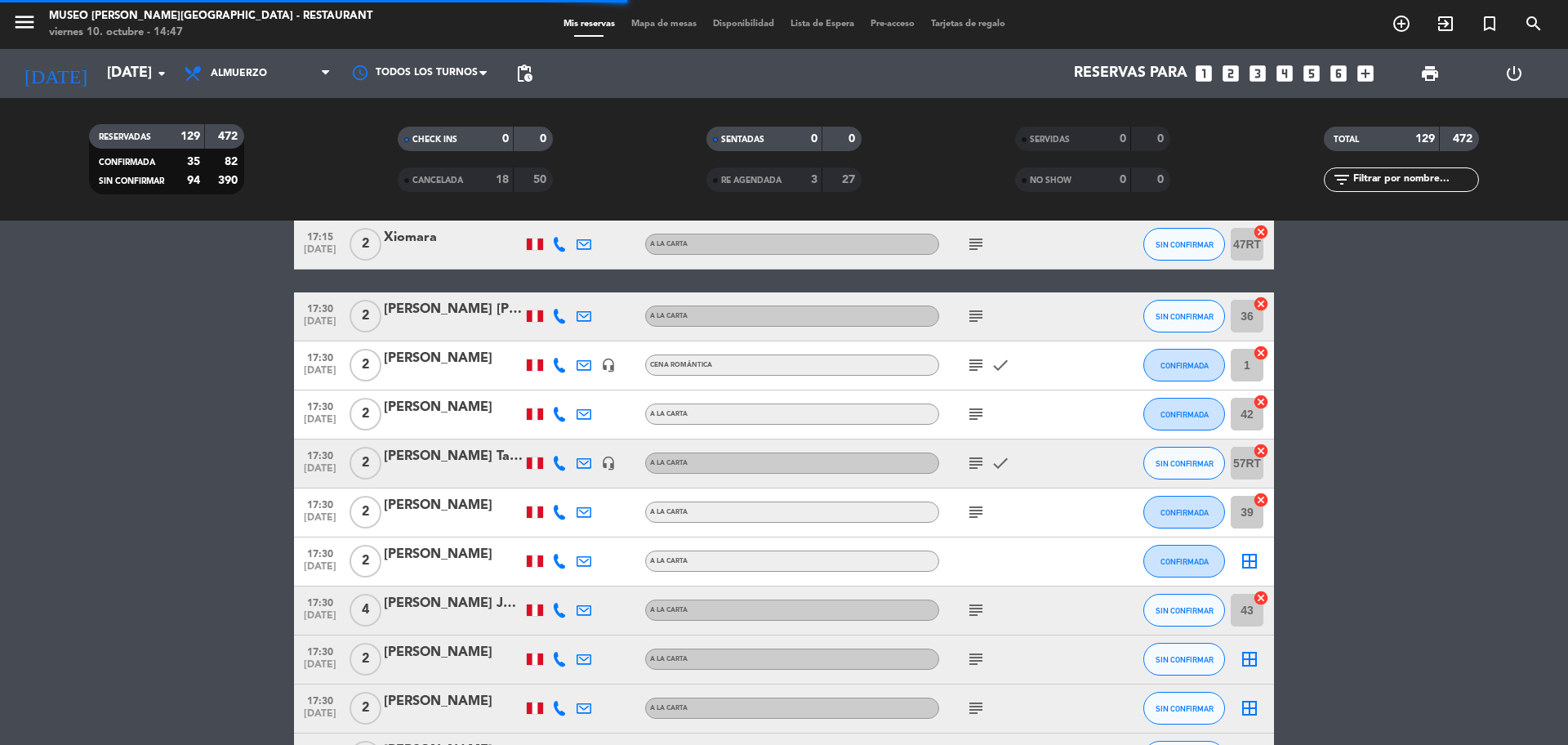
scroll to position [5906, 0]
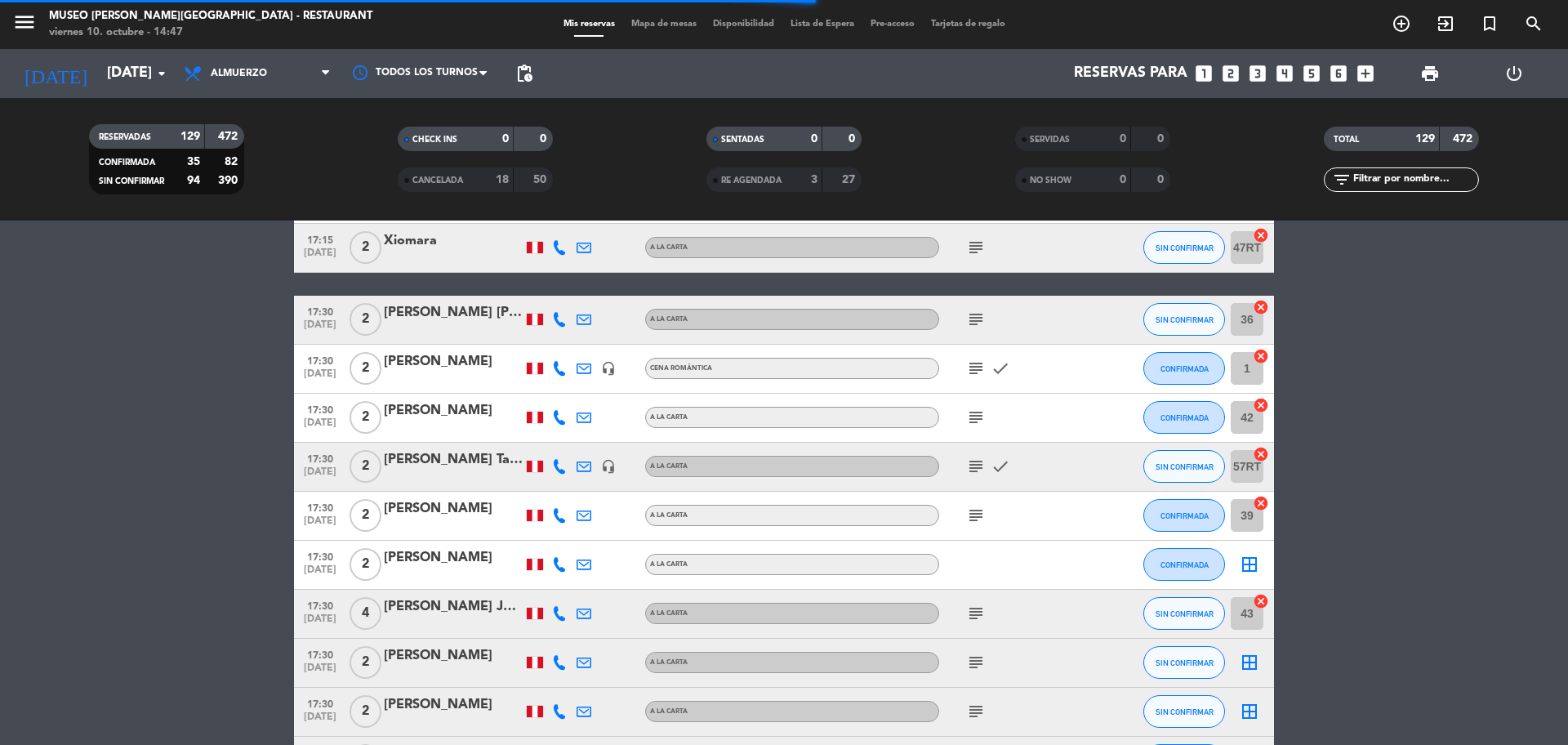
click at [663, 24] on span "Mapa de mesas" at bounding box center [663, 24] width 82 height 9
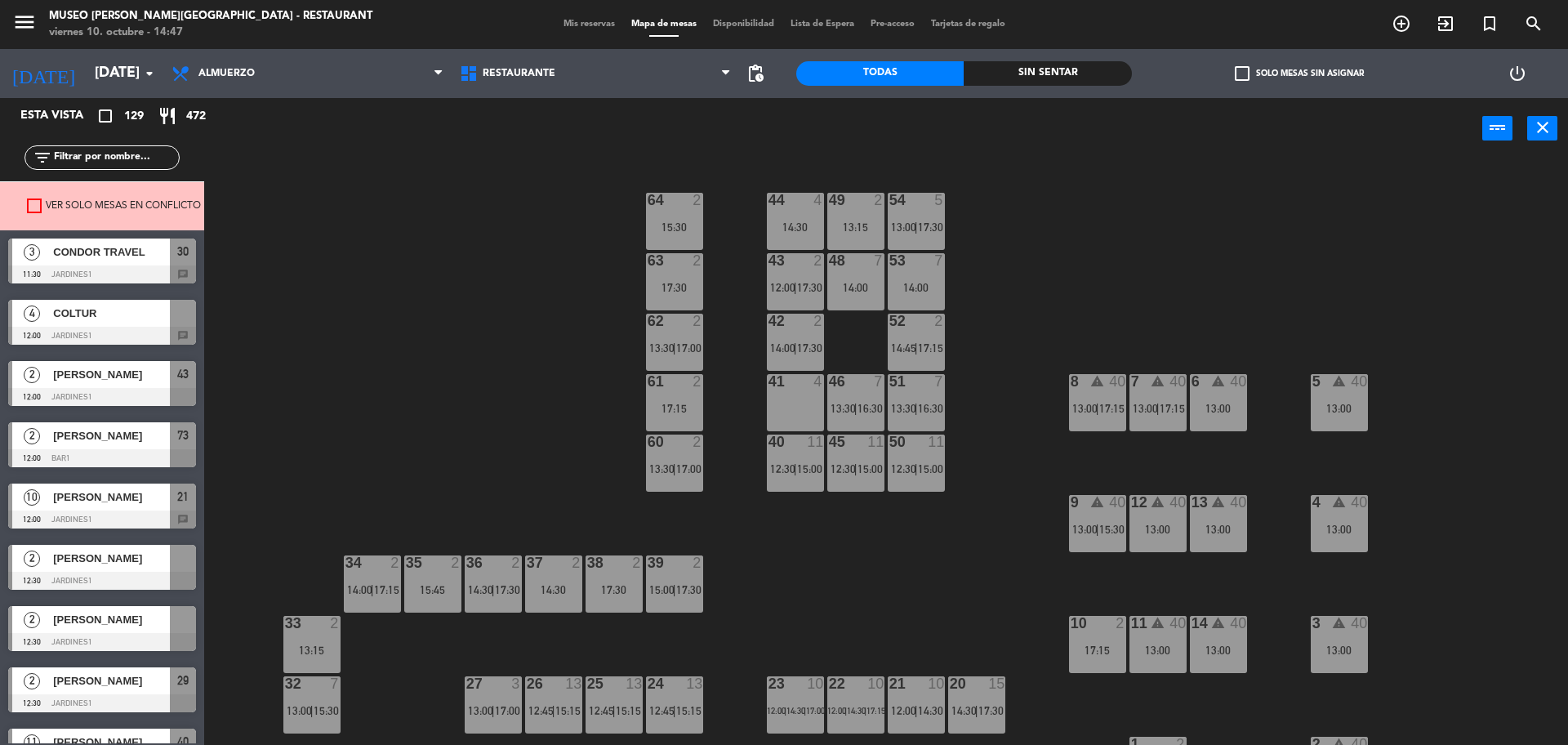
click at [640, 91] on div "Restaurante Roof Top Restaurante Restaurante Roof Top" at bounding box center [595, 73] width 288 height 49
click at [624, 78] on span "Restaurante" at bounding box center [595, 73] width 288 height 36
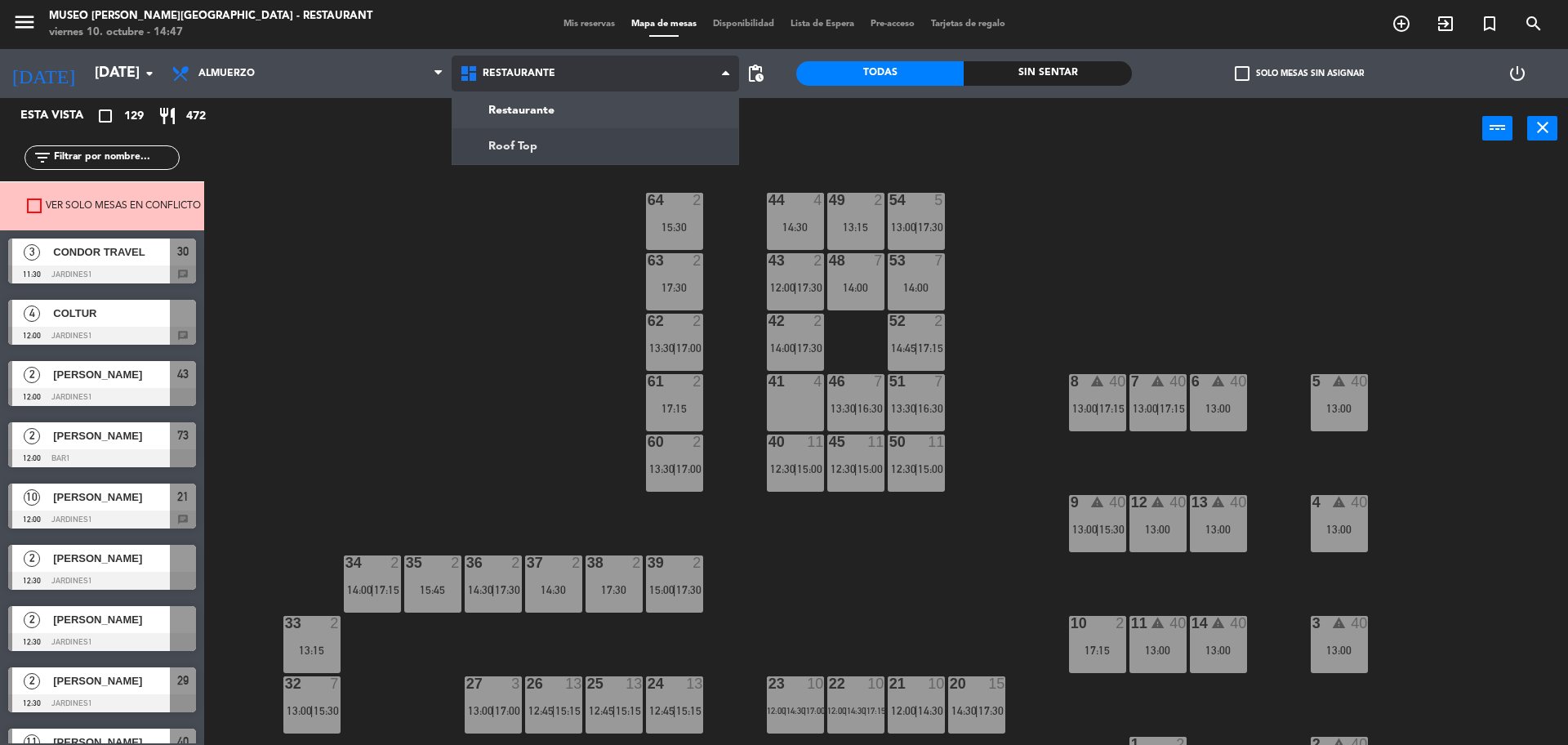
click at [605, 156] on ng-component "menu Museo Larco Café - Restaurant viernes 10. octubre - 14:47 Mis reservas Map…" at bounding box center [784, 374] width 1568 height 749
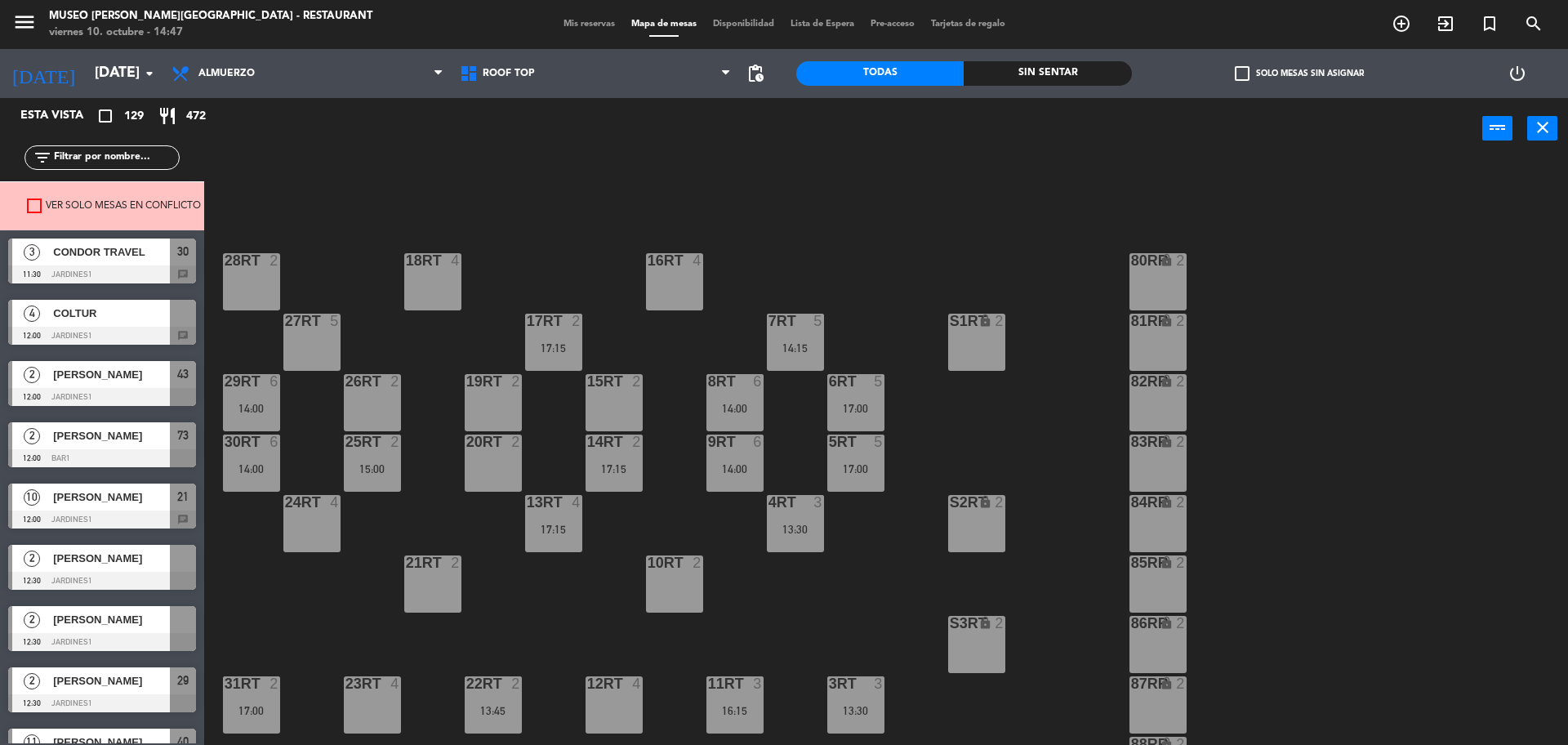
click at [149, 305] on span "COLTUR" at bounding box center [111, 313] width 117 height 17
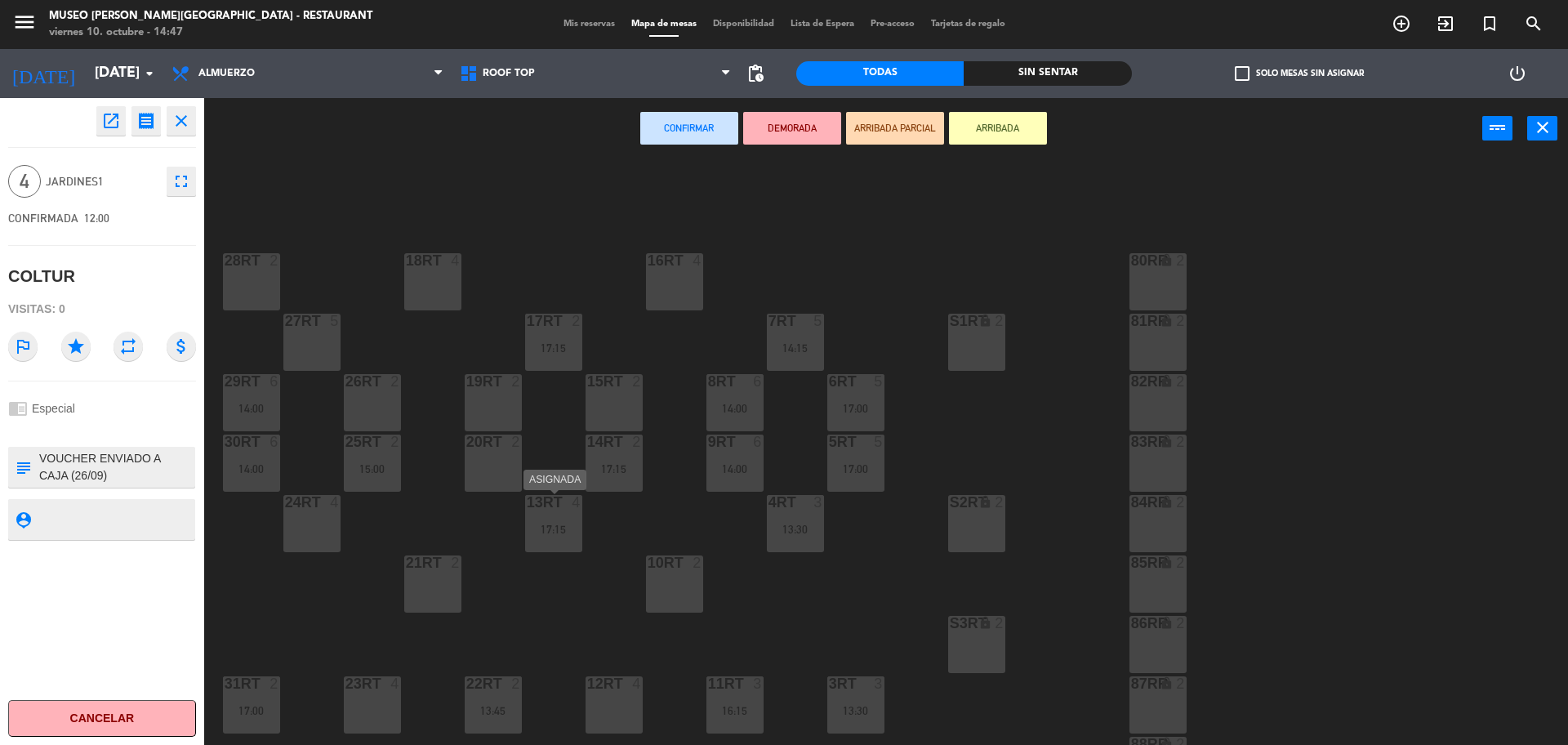
click at [555, 527] on div "17:15" at bounding box center [554, 529] width 57 height 11
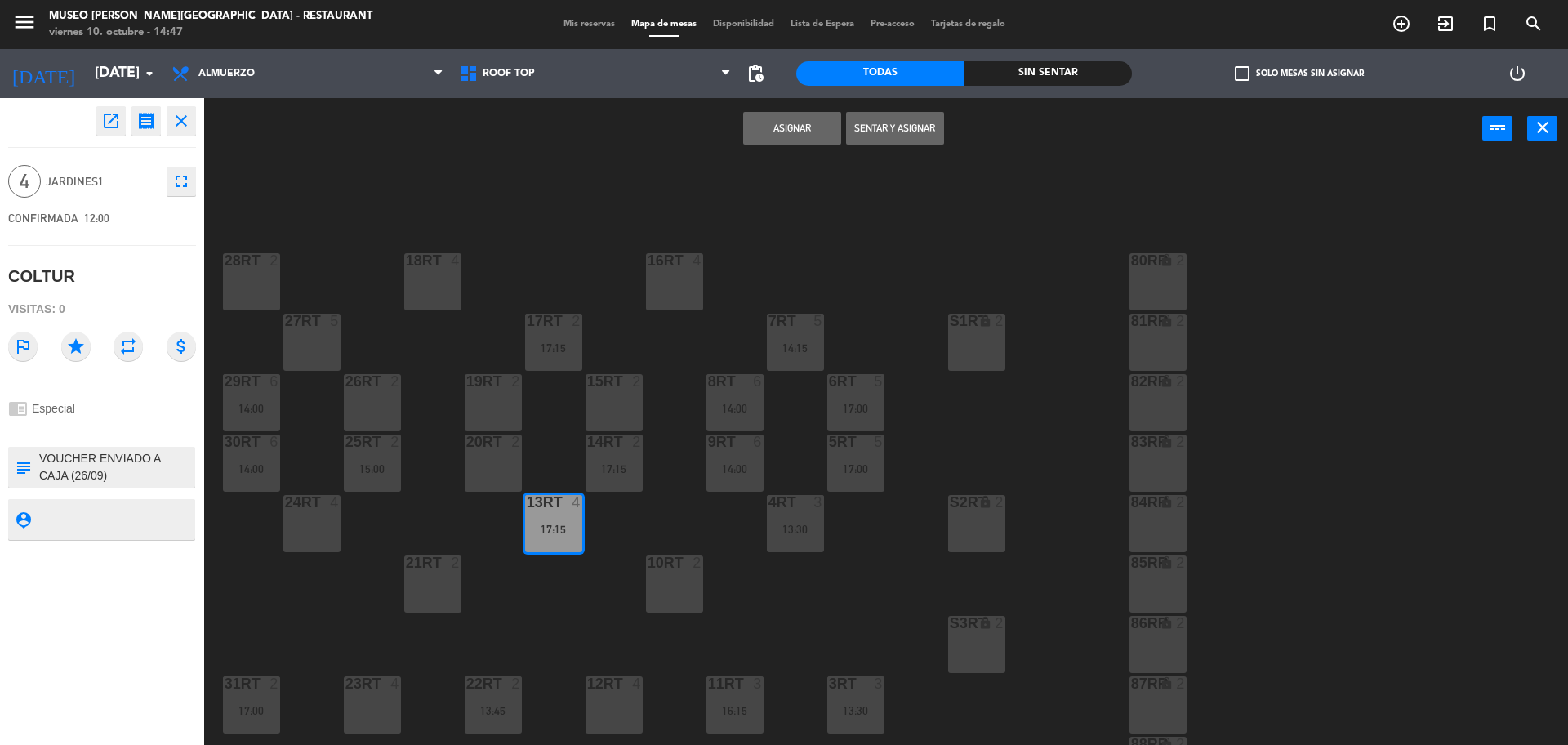
click at [775, 120] on button "Asignar" at bounding box center [792, 129] width 98 height 33
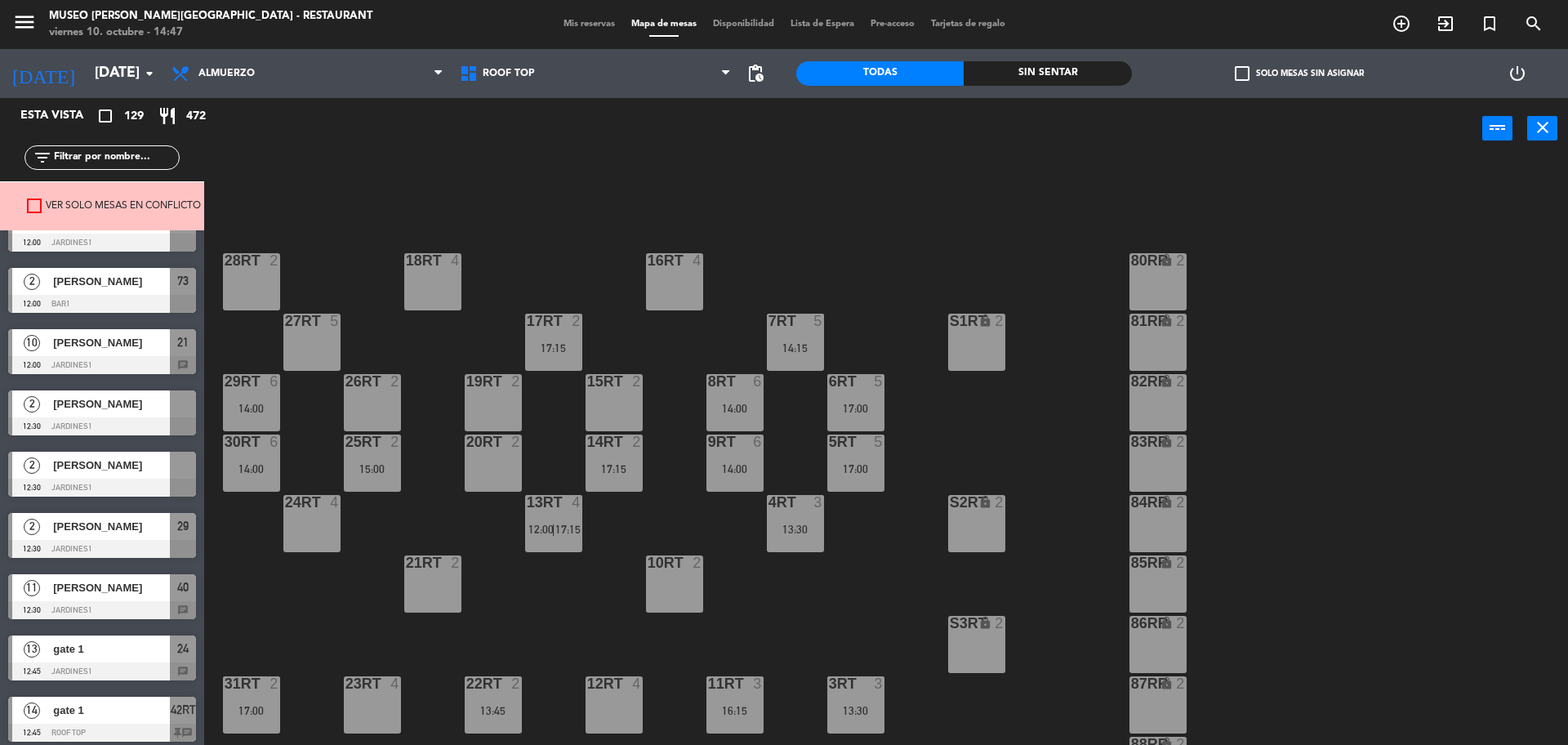
scroll to position [204, 0]
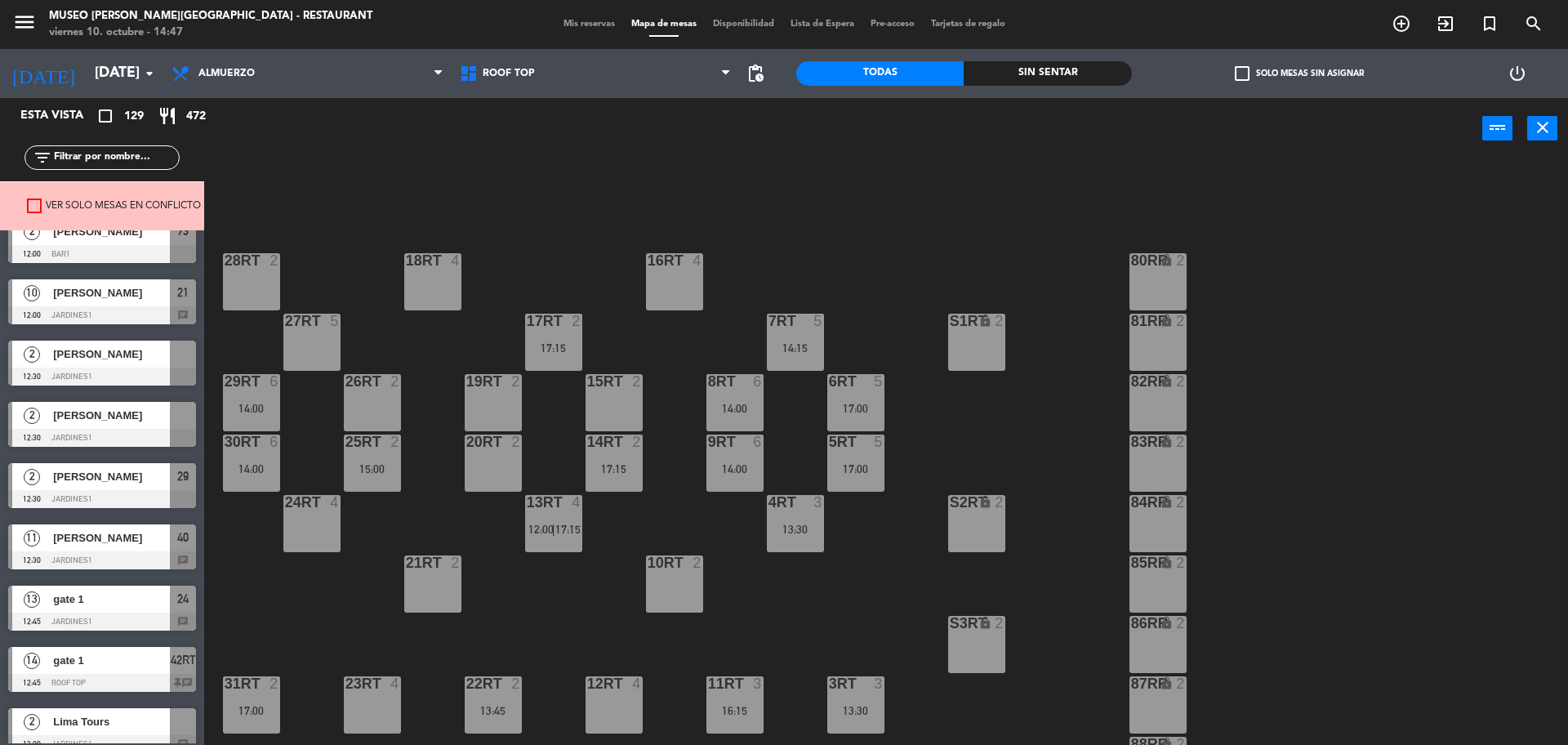
click at [124, 366] on div "[PERSON_NAME]" at bounding box center [110, 353] width 119 height 27
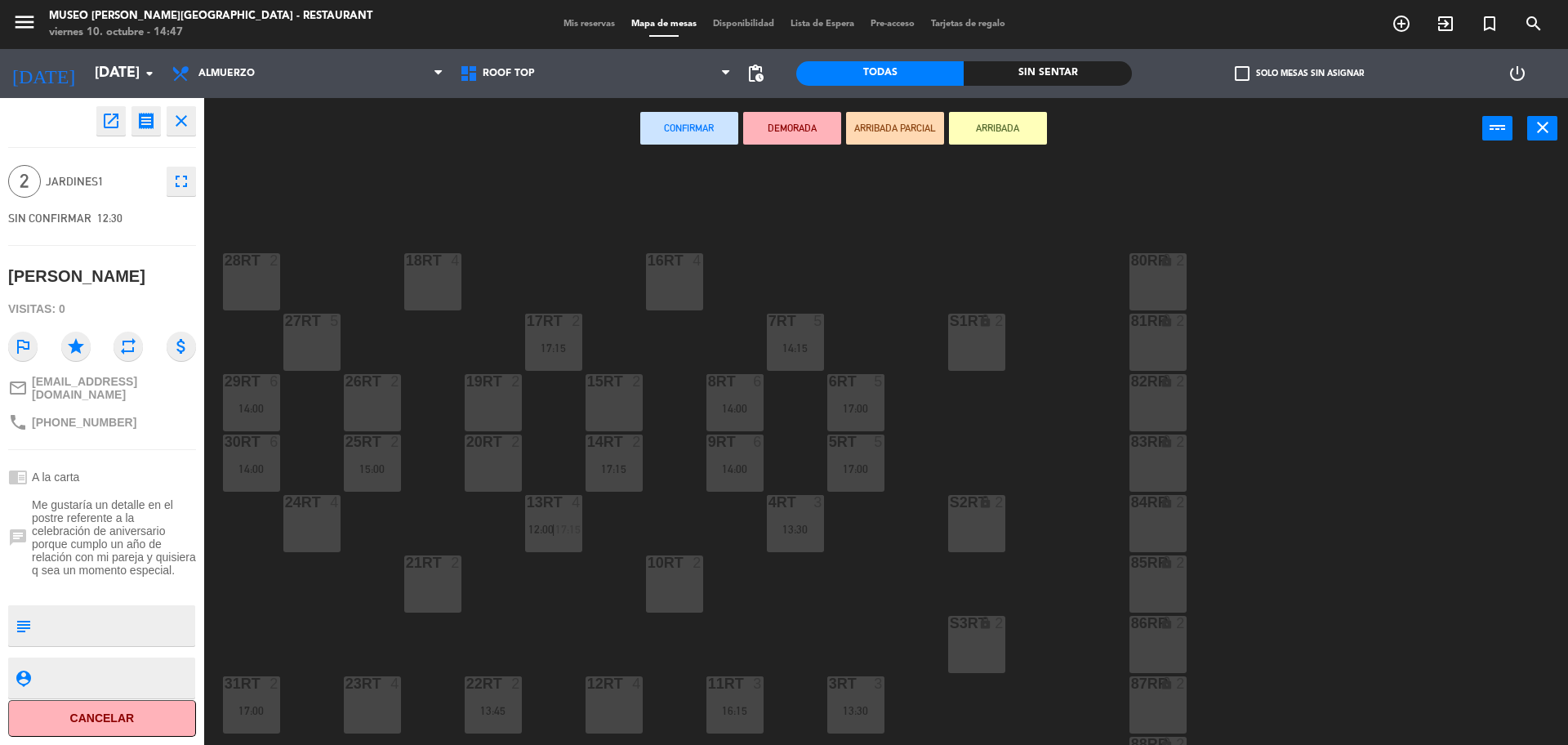
click at [588, 387] on div "15RT" at bounding box center [587, 382] width 1 height 15
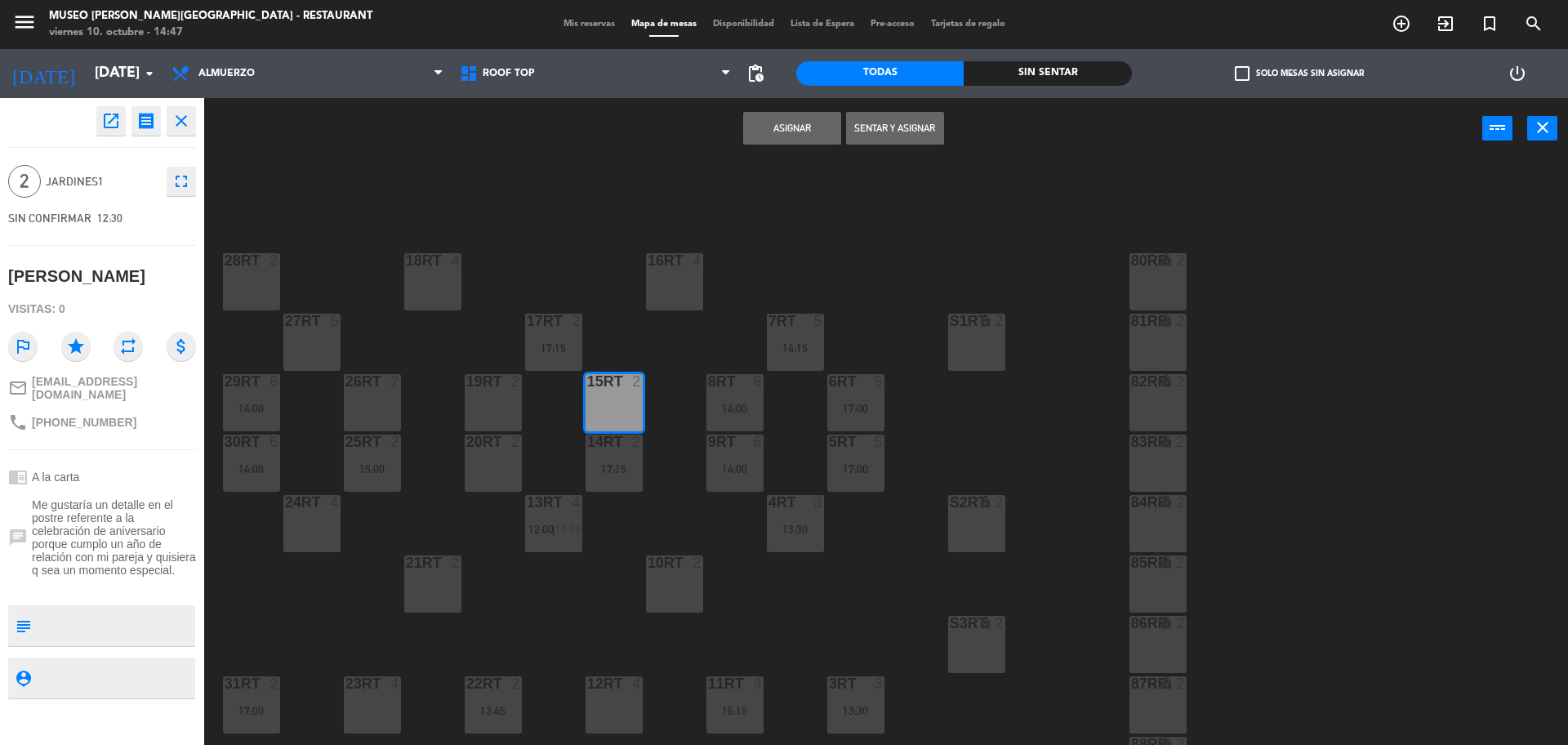
click at [810, 142] on button "Asignar" at bounding box center [792, 129] width 98 height 33
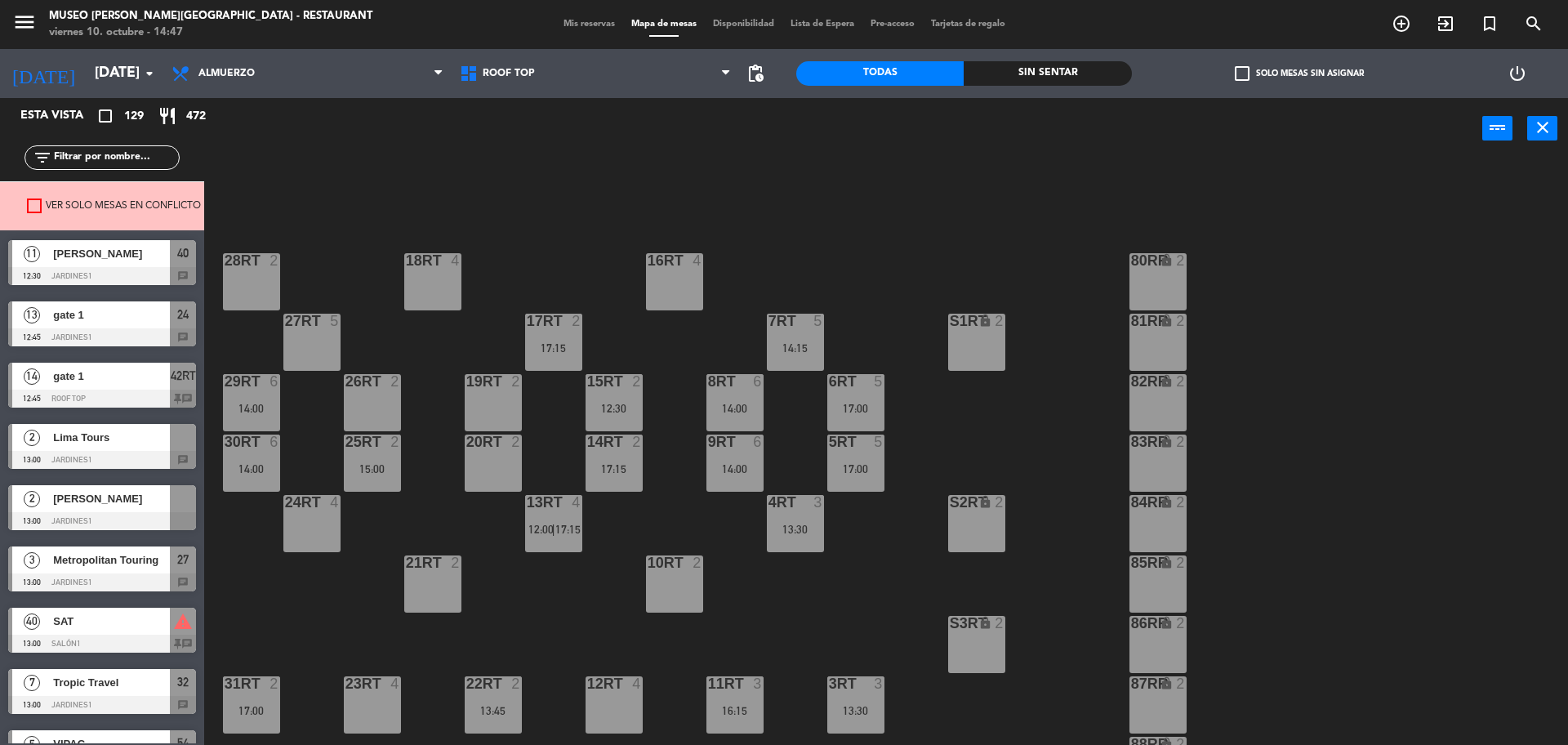
scroll to position [510, 0]
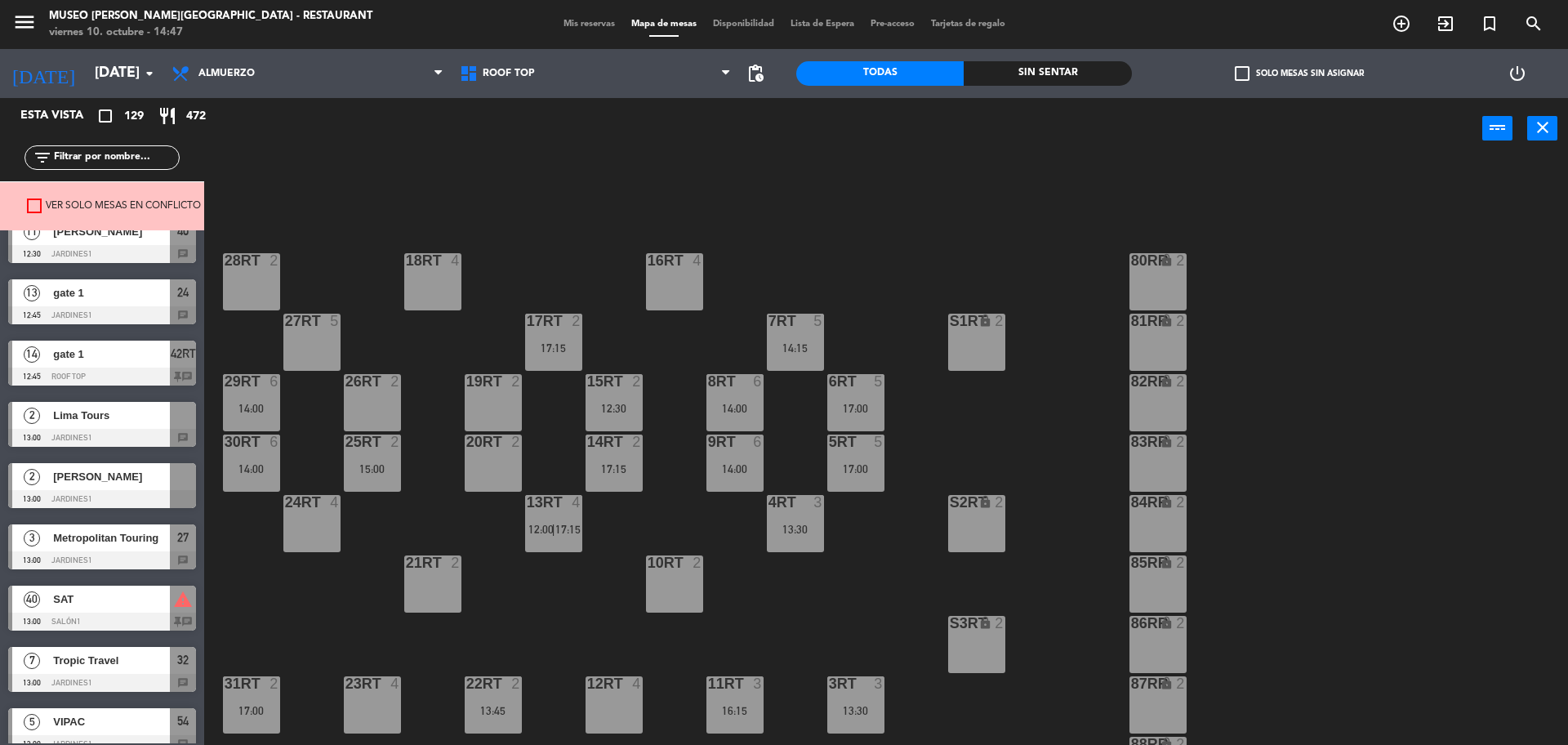
click at [145, 410] on span "Lima Tours" at bounding box center [111, 415] width 117 height 17
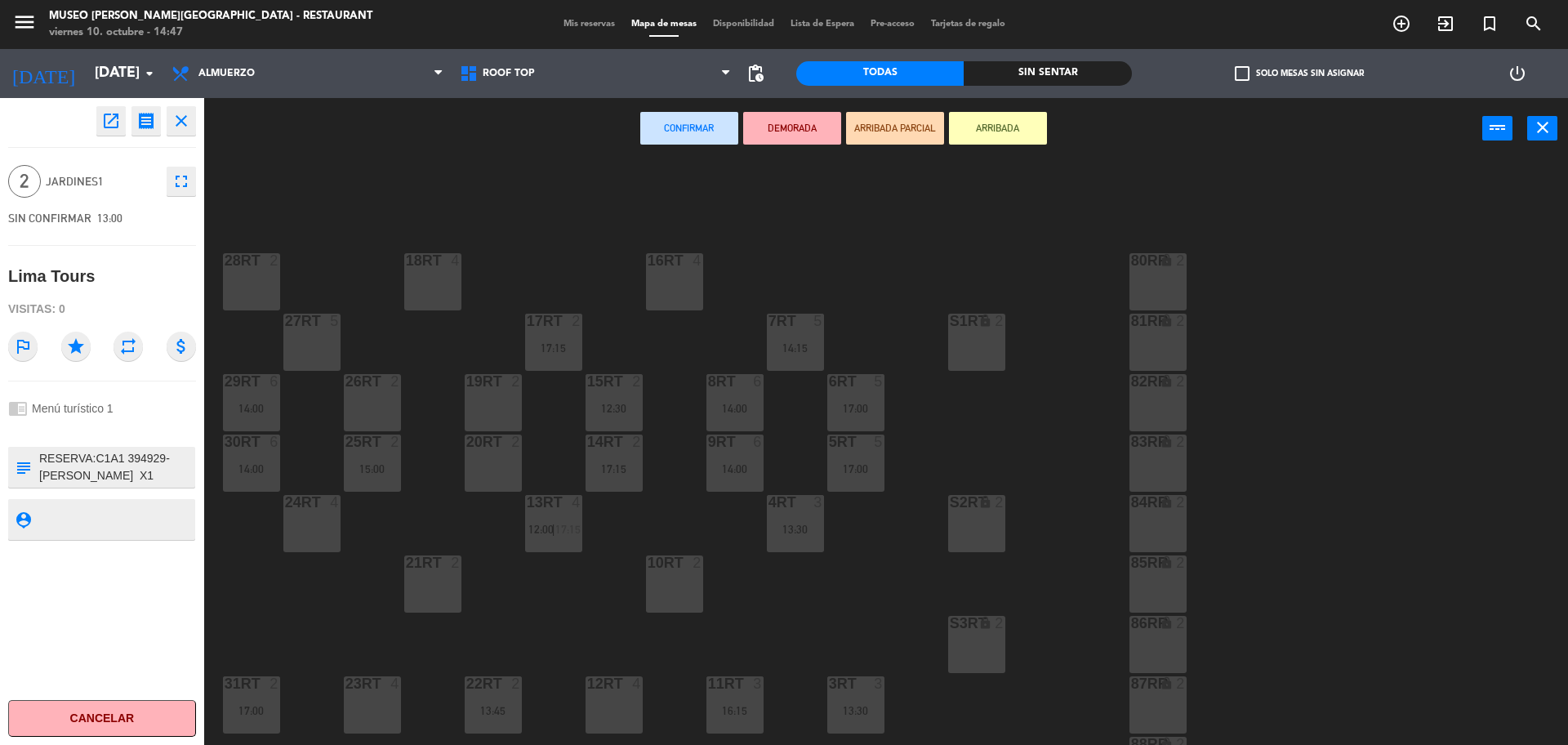
click at [604, 459] on div "14RT 2 17:15" at bounding box center [614, 463] width 57 height 57
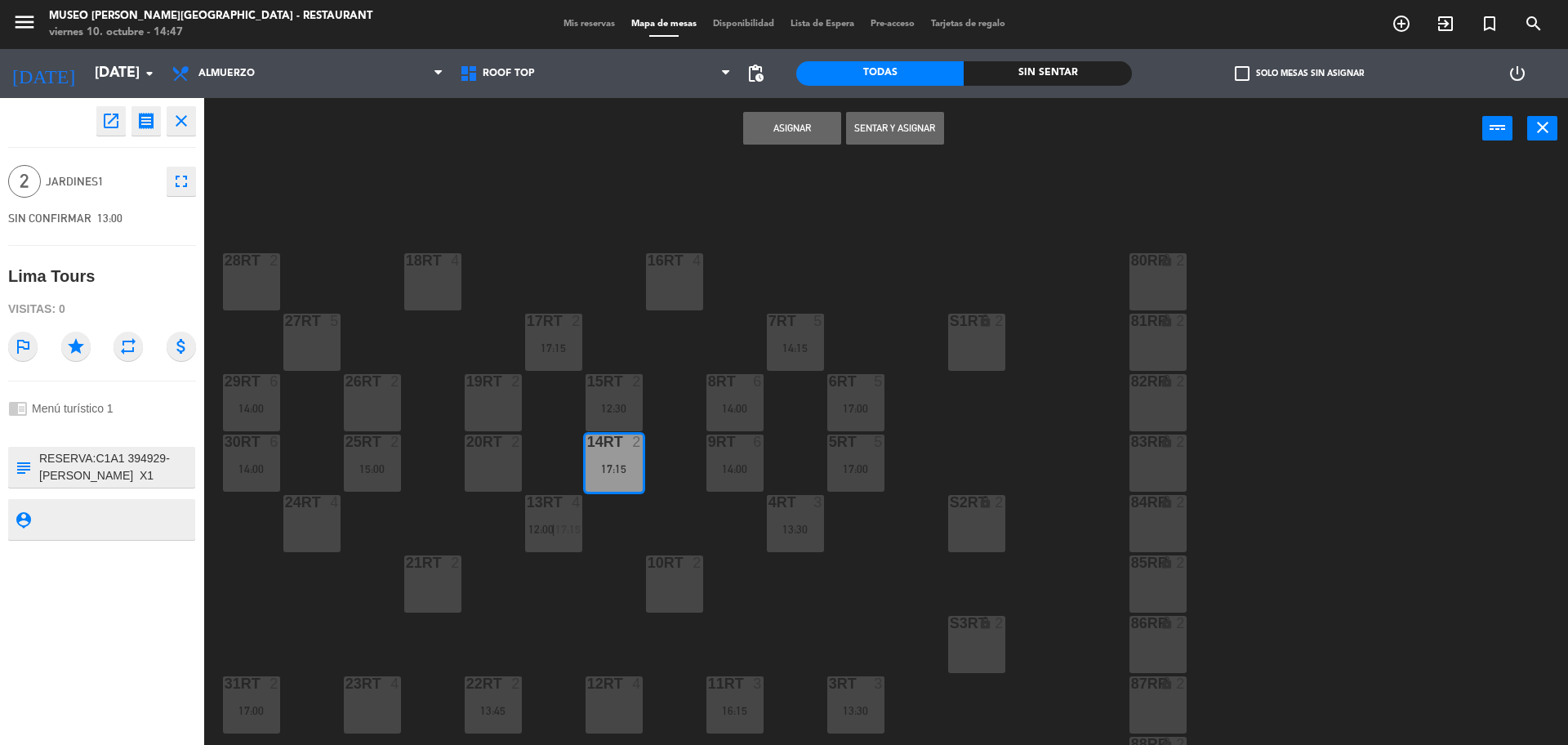
click at [790, 116] on button "Asignar" at bounding box center [792, 129] width 98 height 33
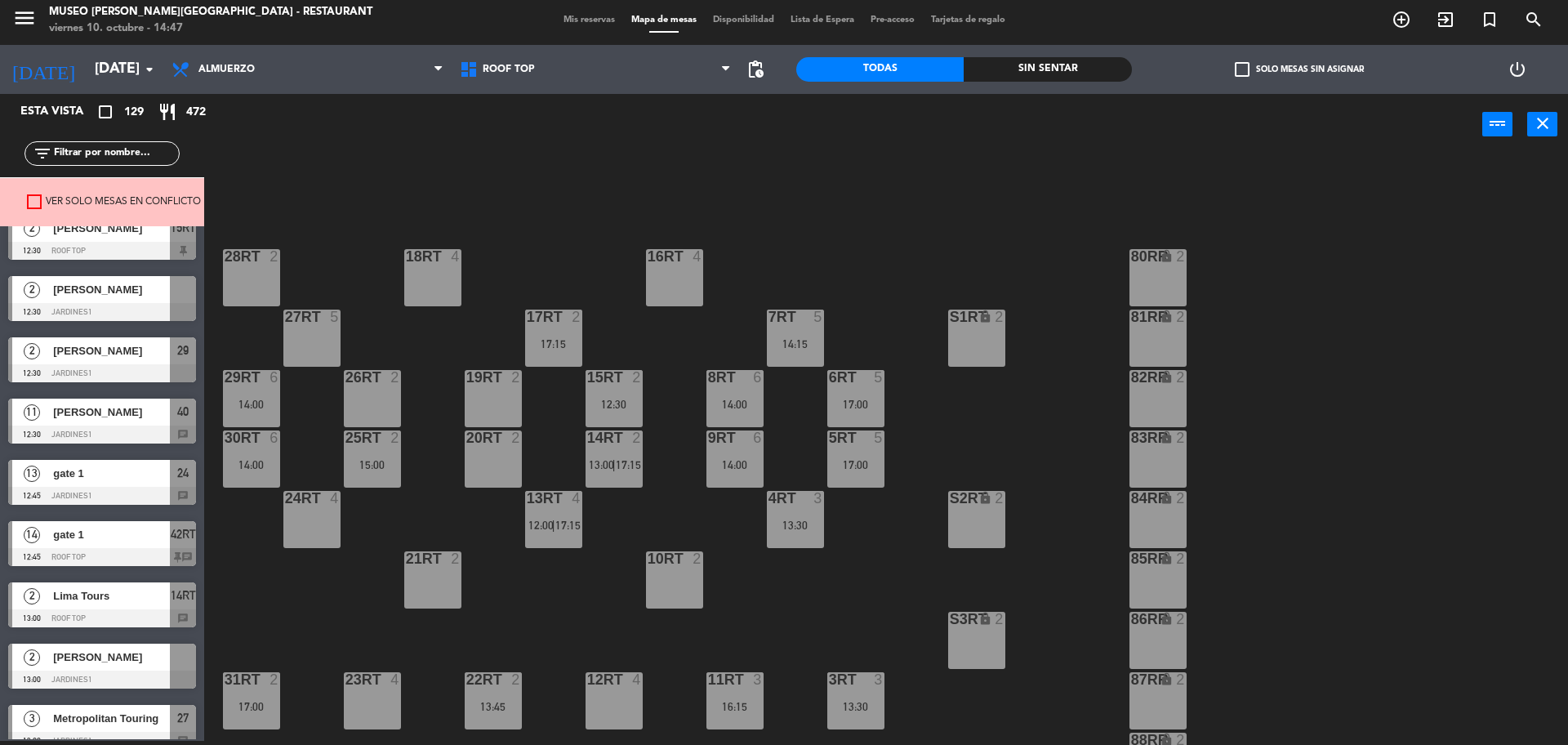
scroll to position [204, 0]
click at [144, 416] on div "2 Kenyi Higa 12:30 Jardines1" at bounding box center [102, 419] width 204 height 62
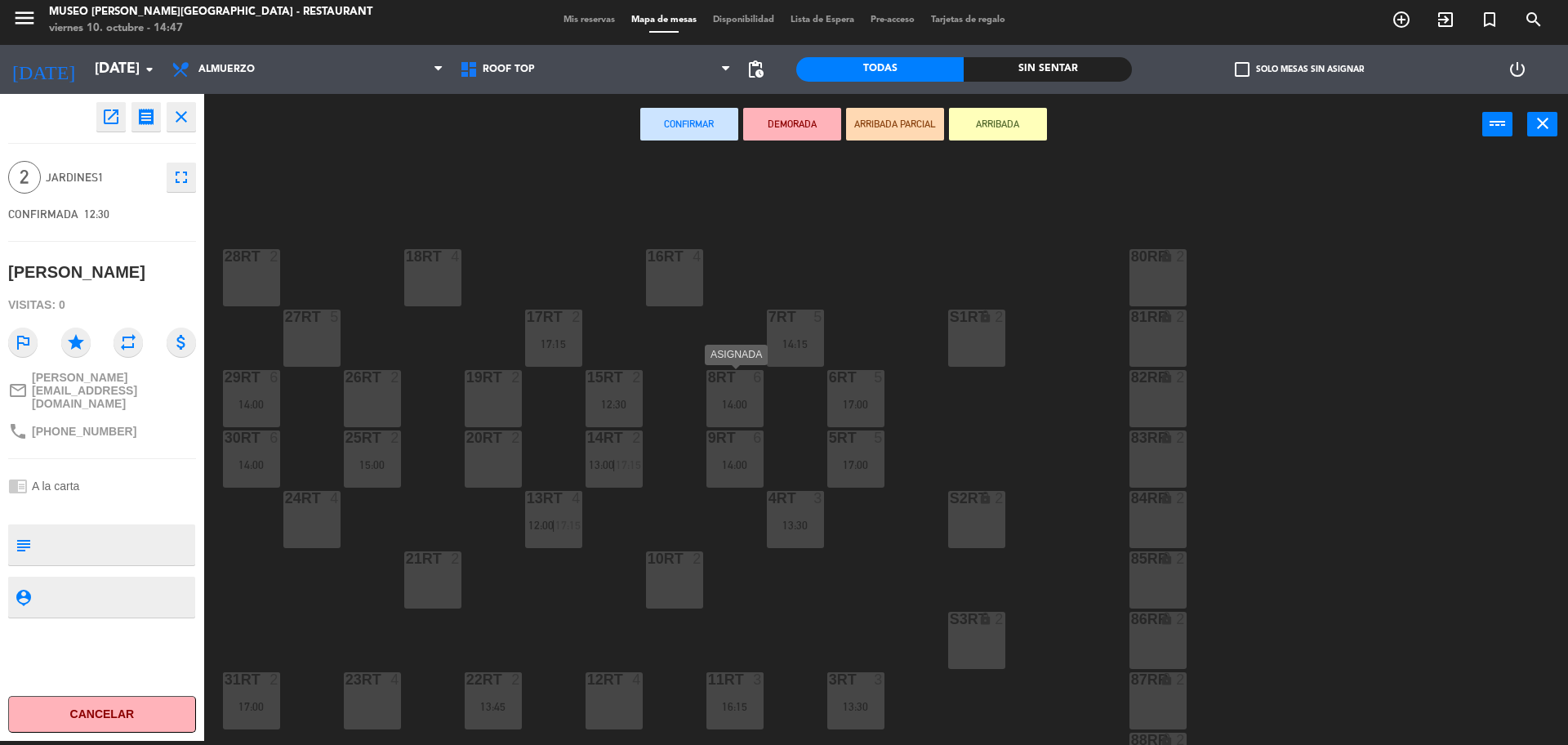
click at [726, 389] on div "8RT 6 14:00" at bounding box center [735, 398] width 57 height 57
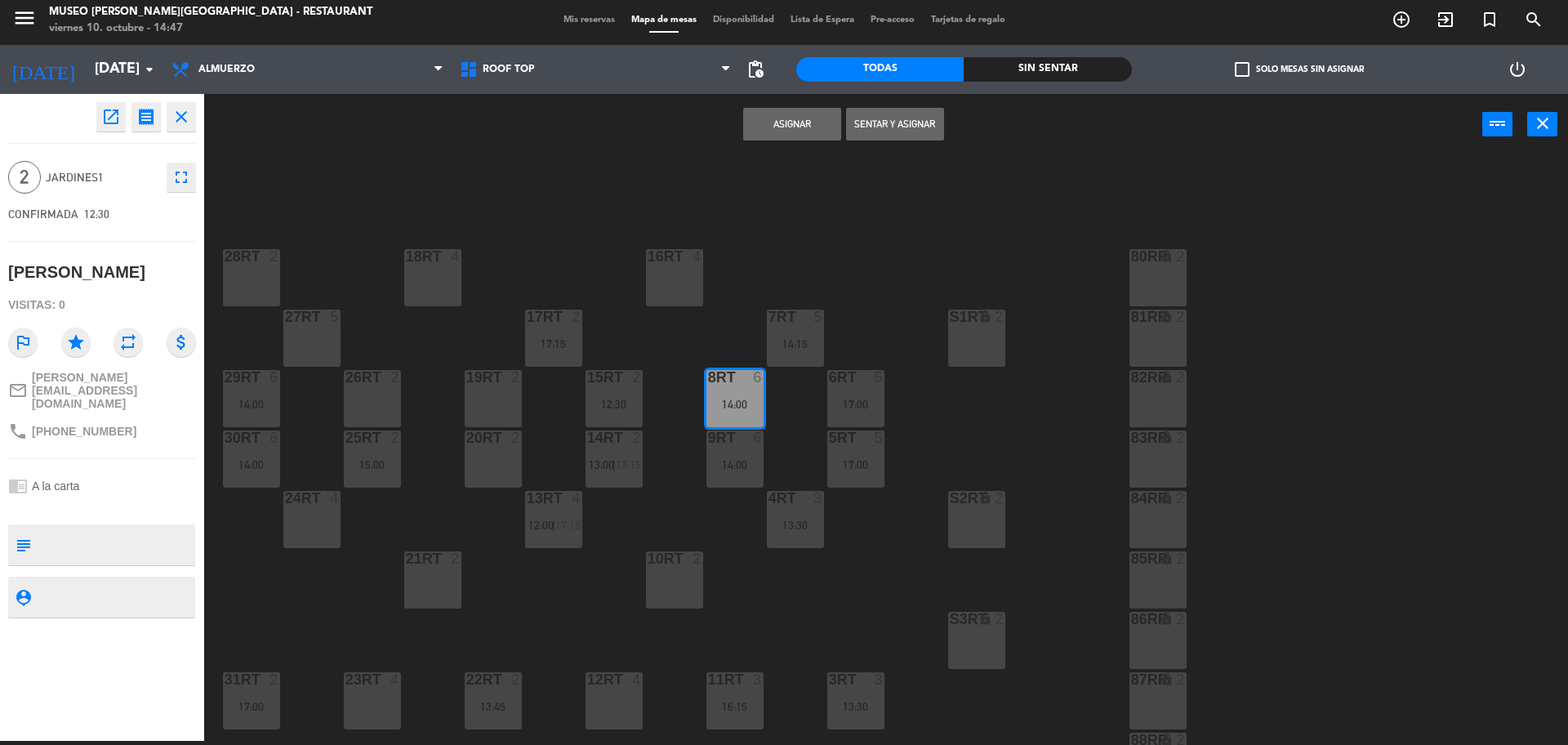
click at [768, 127] on button "Asignar" at bounding box center [792, 124] width 98 height 33
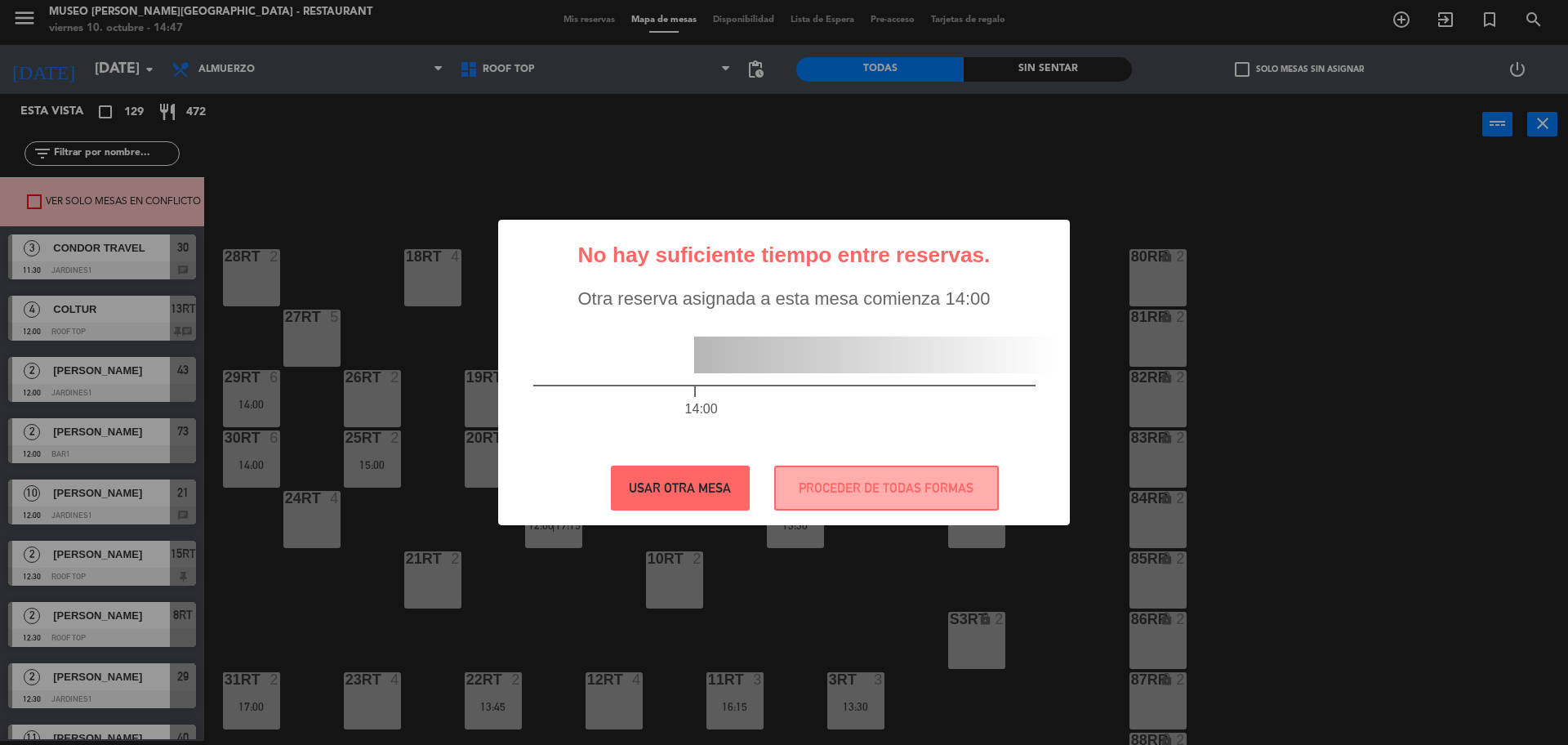
click at [686, 488] on button "USAR OTRA MESA" at bounding box center [680, 487] width 139 height 45
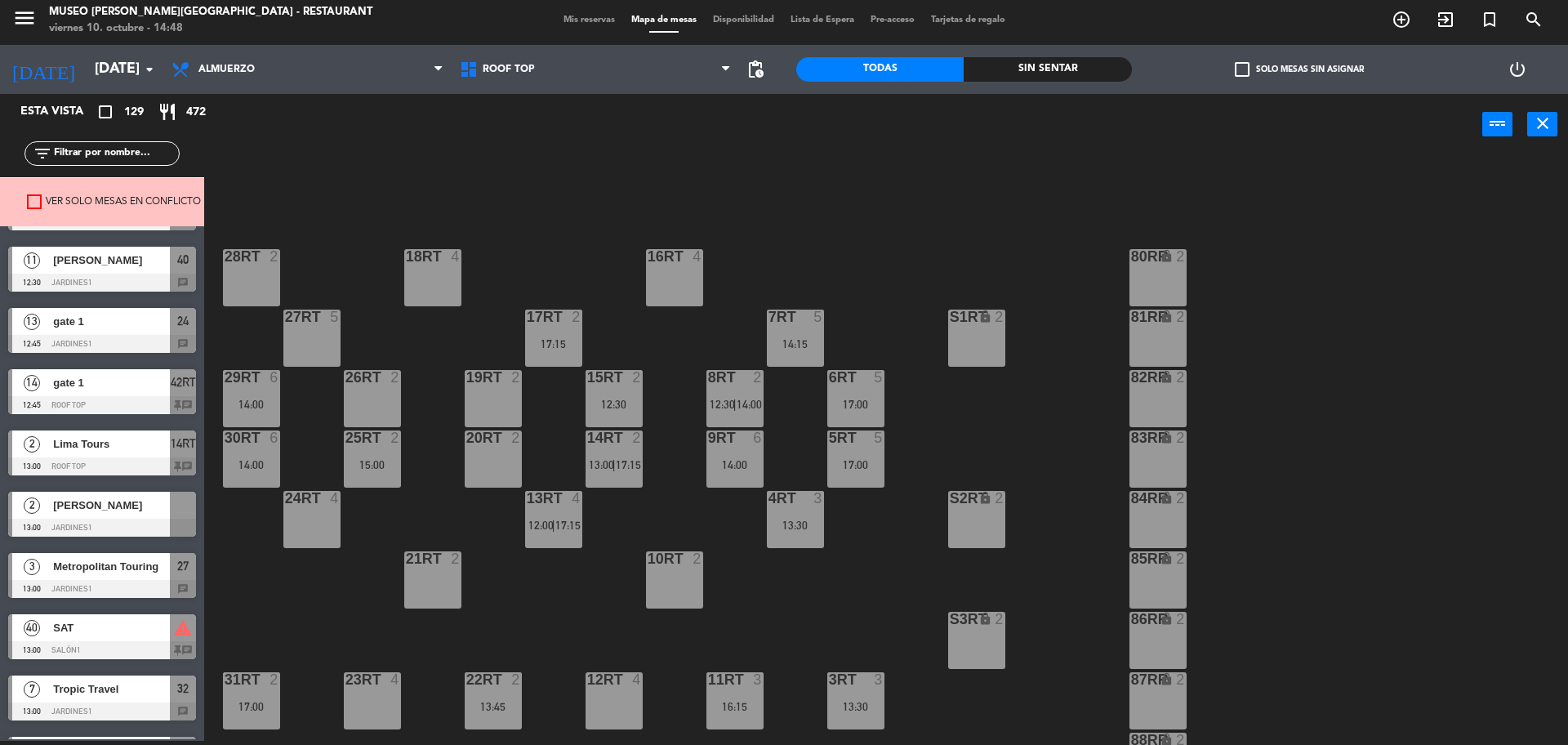
scroll to position [510, 0]
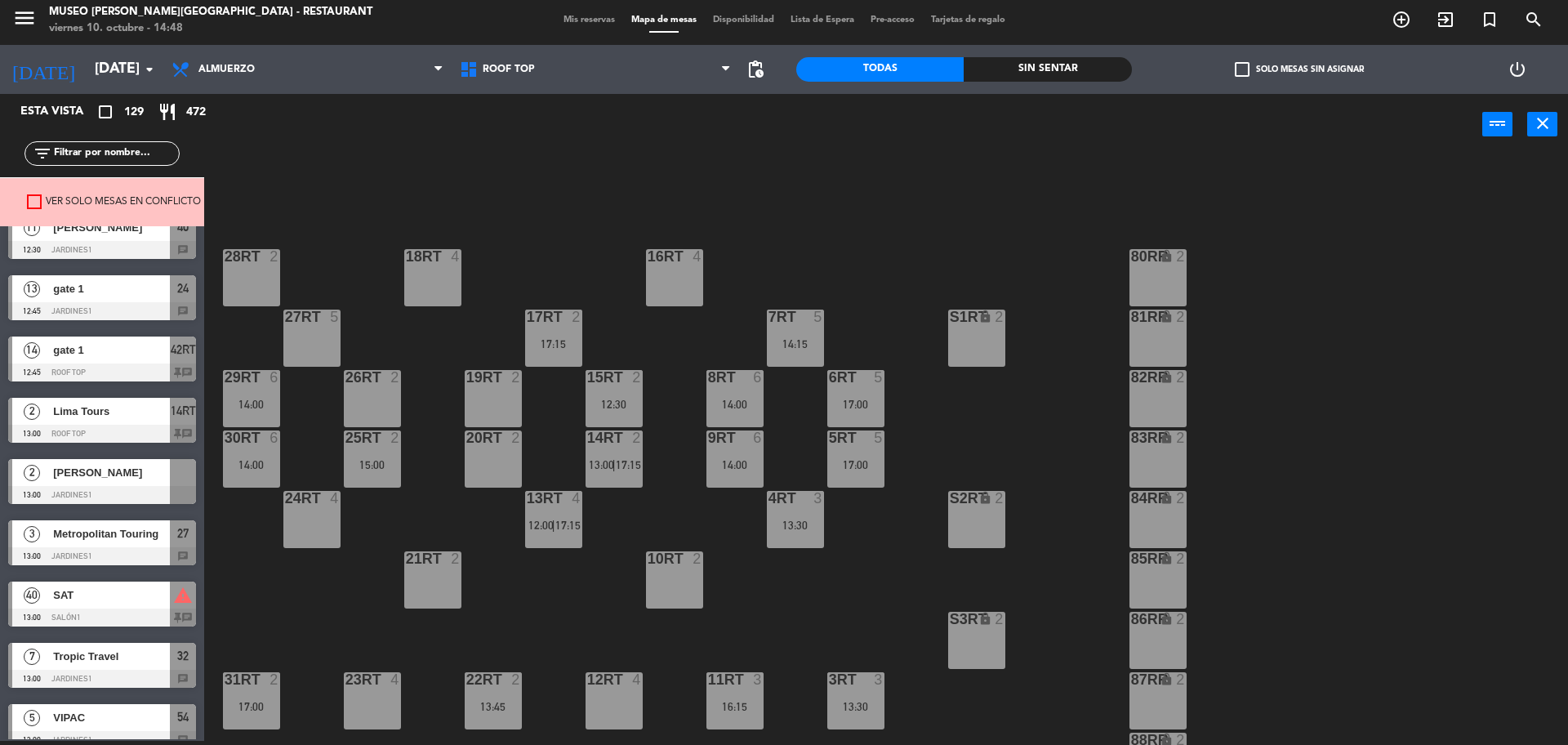
click at [115, 487] on div at bounding box center [102, 495] width 188 height 18
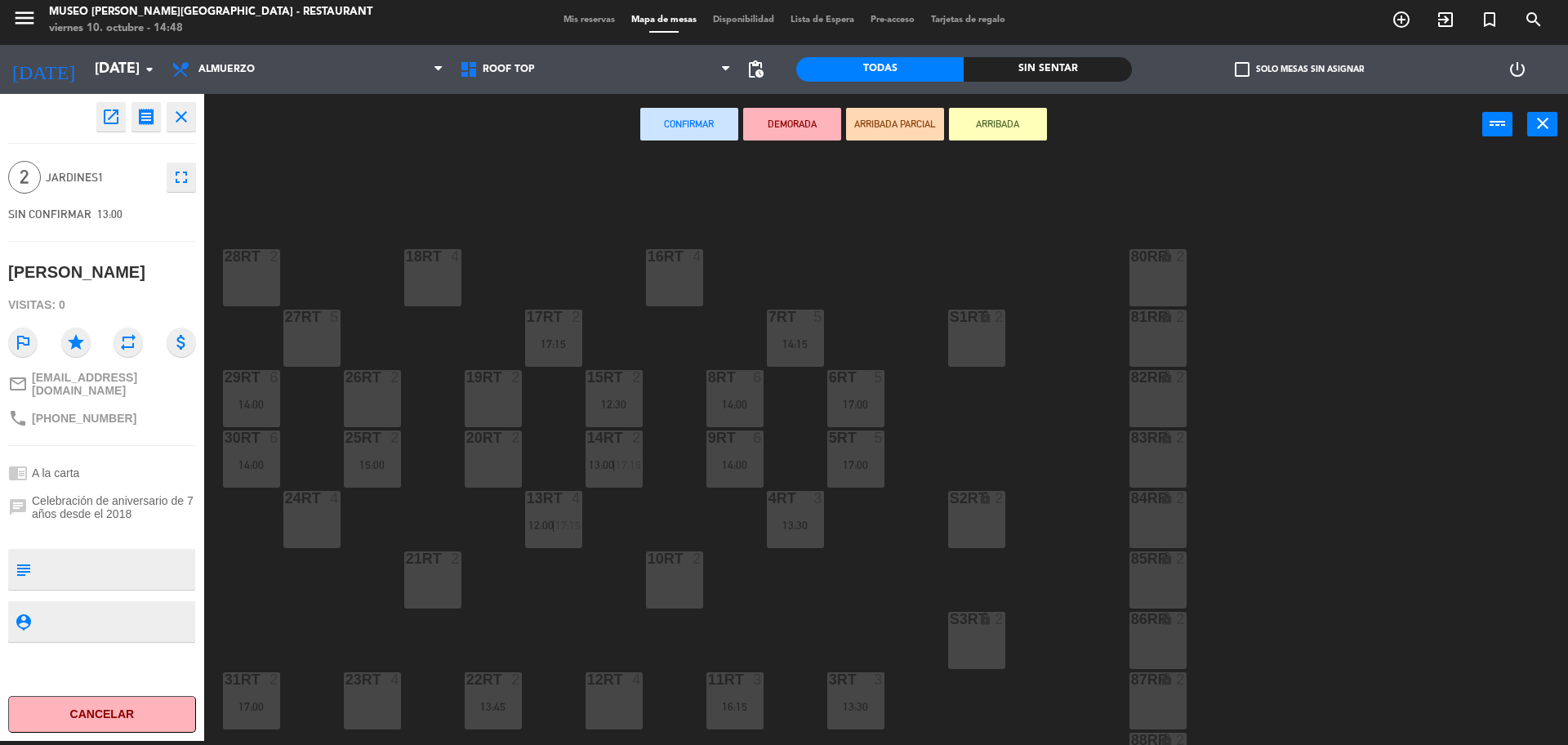
click at [498, 407] on div "19RT 2" at bounding box center [493, 398] width 57 height 57
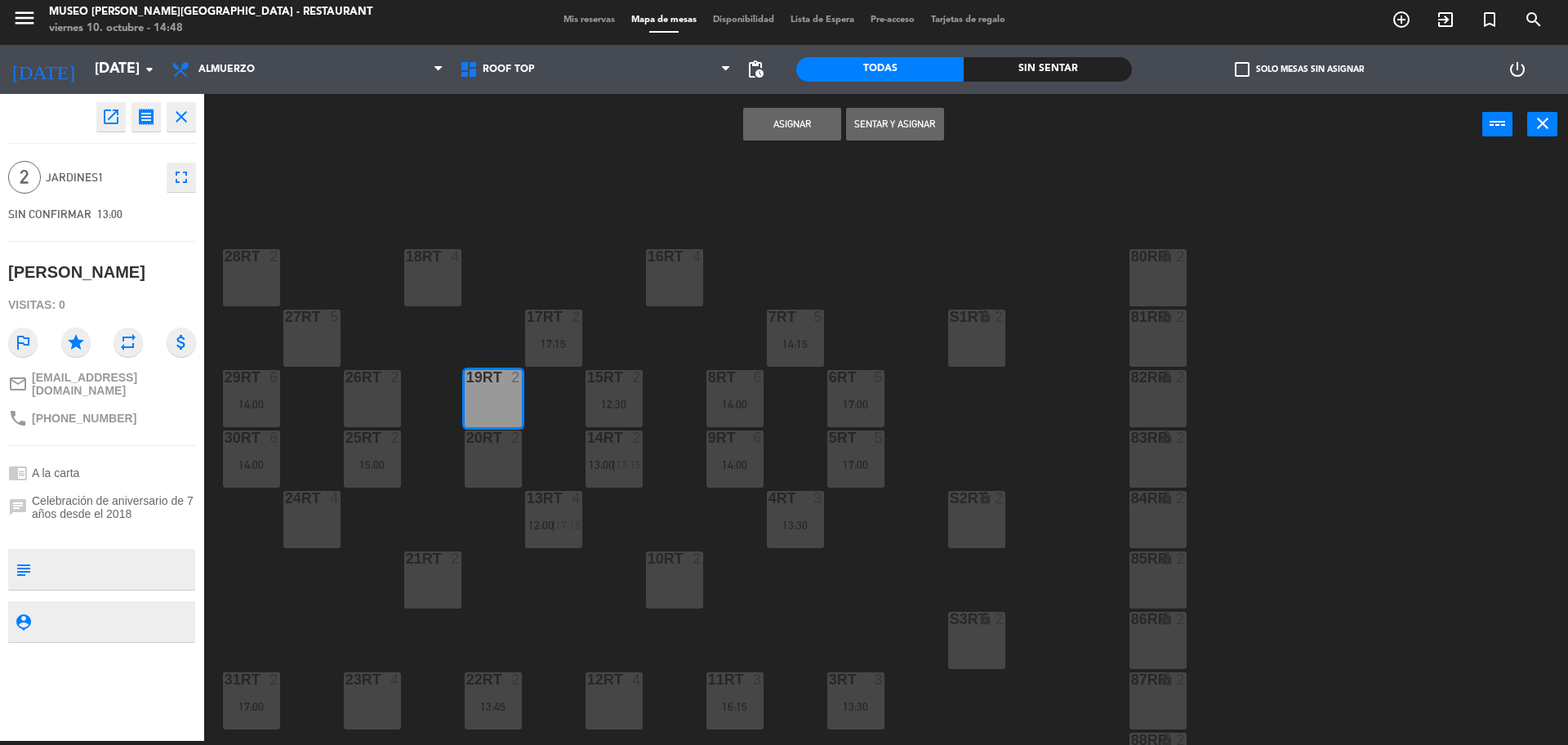
click at [776, 125] on button "Asignar" at bounding box center [792, 124] width 98 height 33
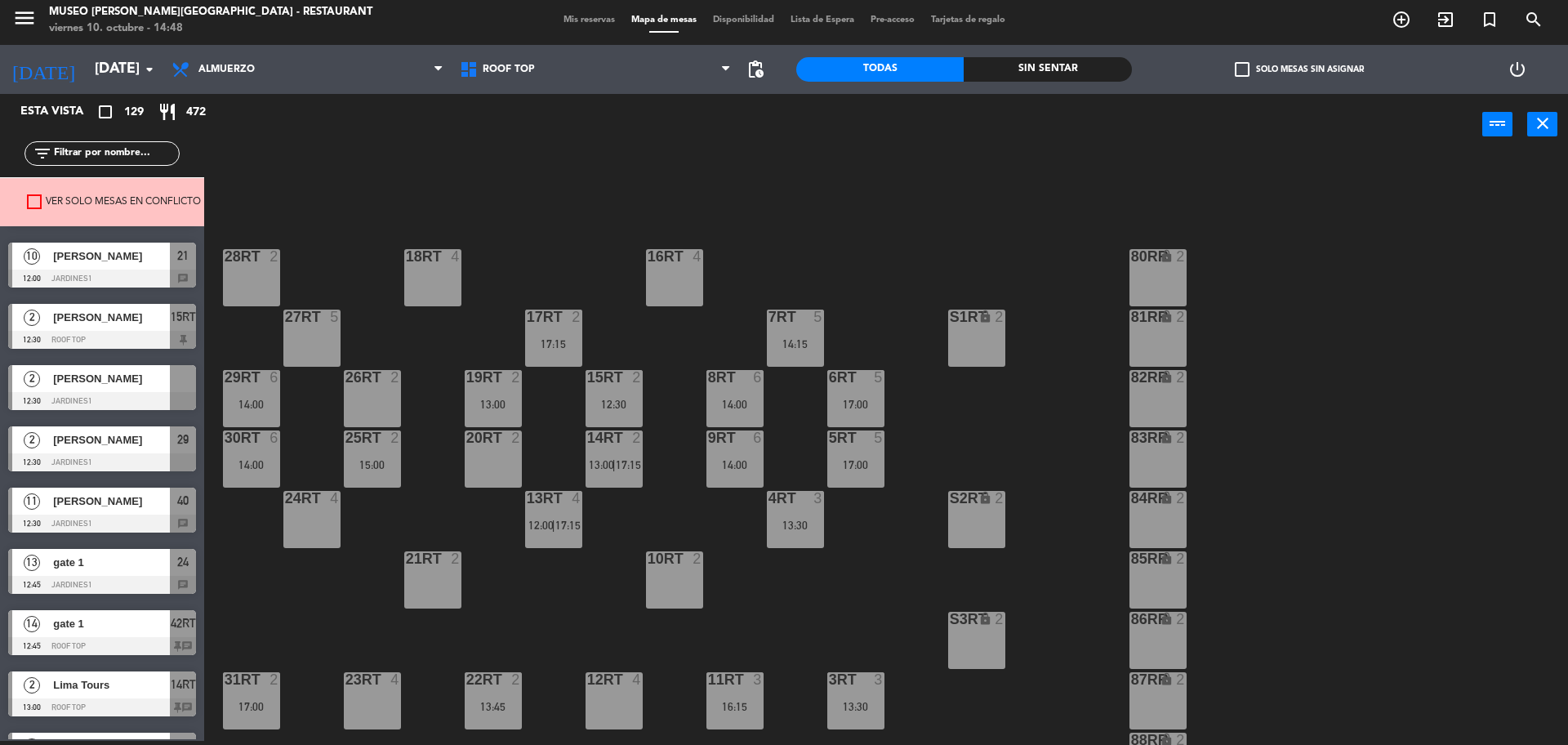
scroll to position [204, 0]
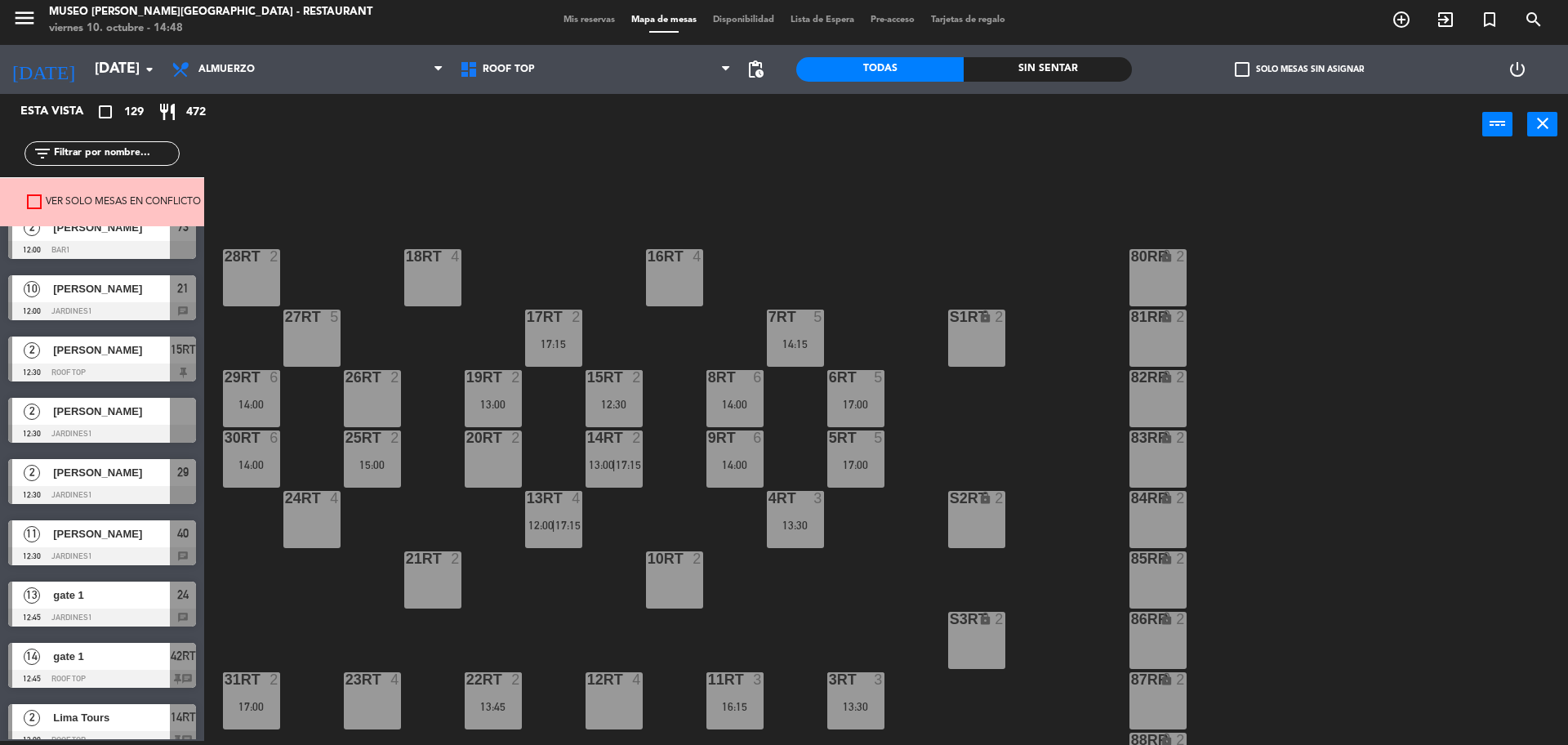
click at [142, 425] on div at bounding box center [102, 434] width 188 height 18
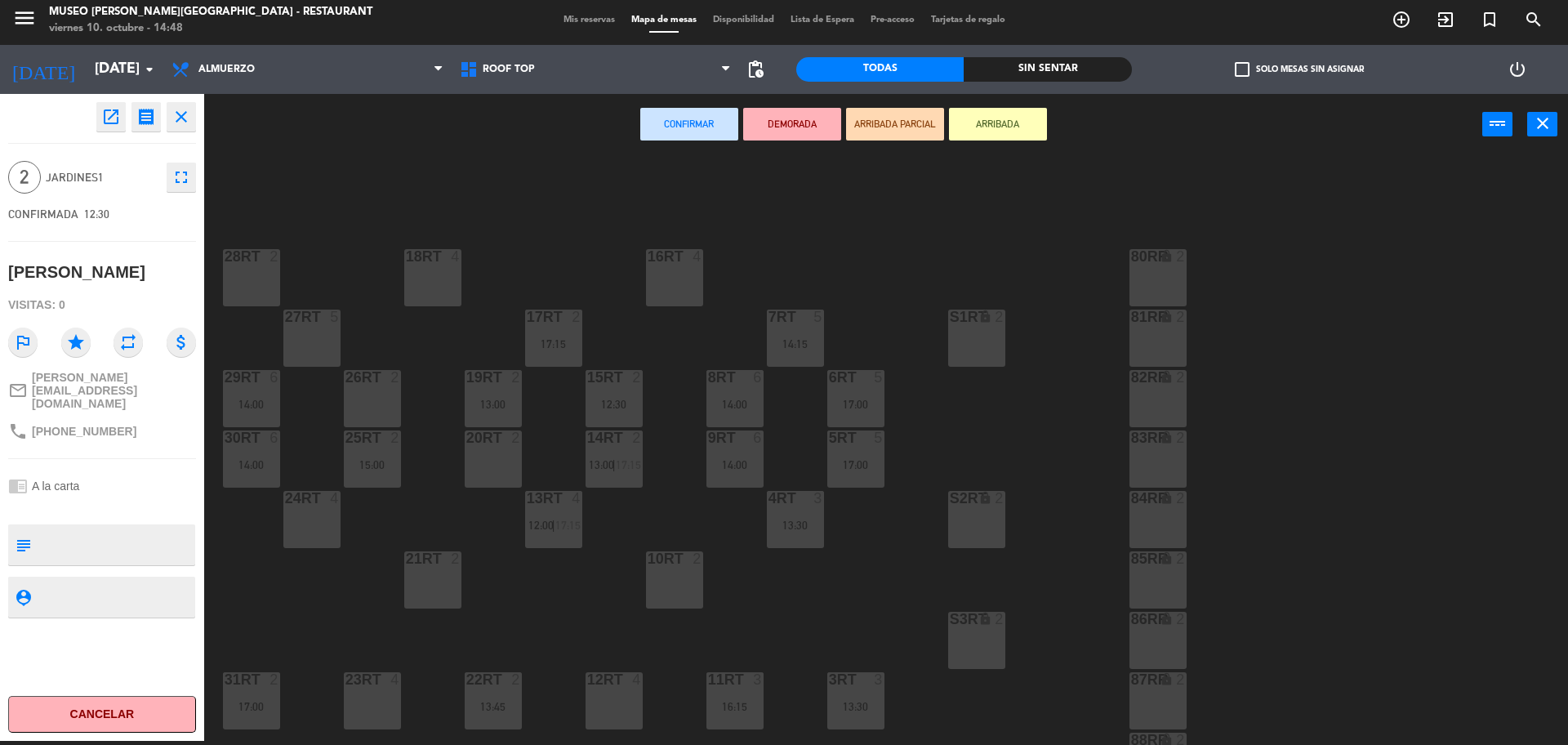
click at [485, 462] on div "20RT 2" at bounding box center [493, 459] width 57 height 57
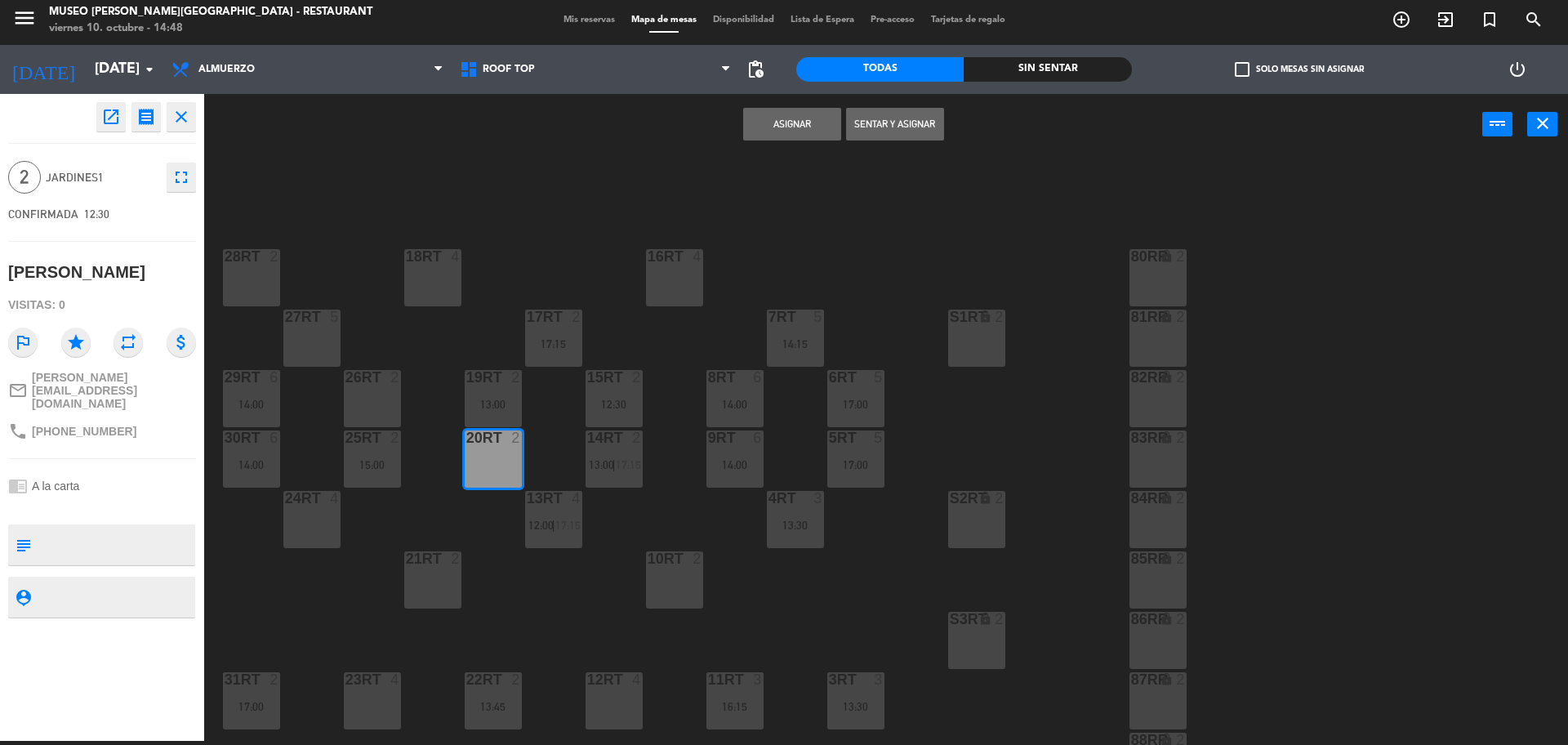
click at [775, 119] on button "Asignar" at bounding box center [792, 124] width 98 height 33
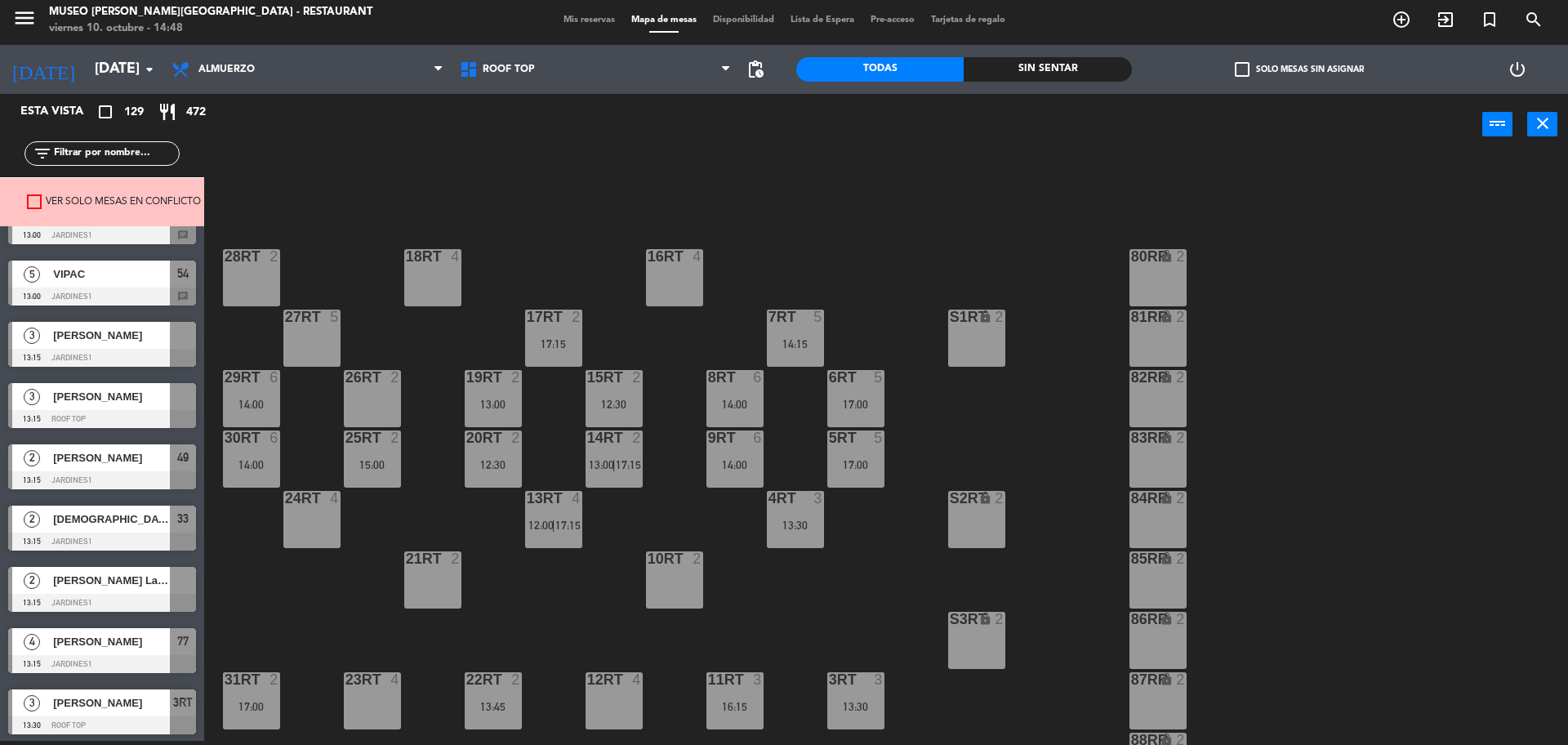
scroll to position [919, 0]
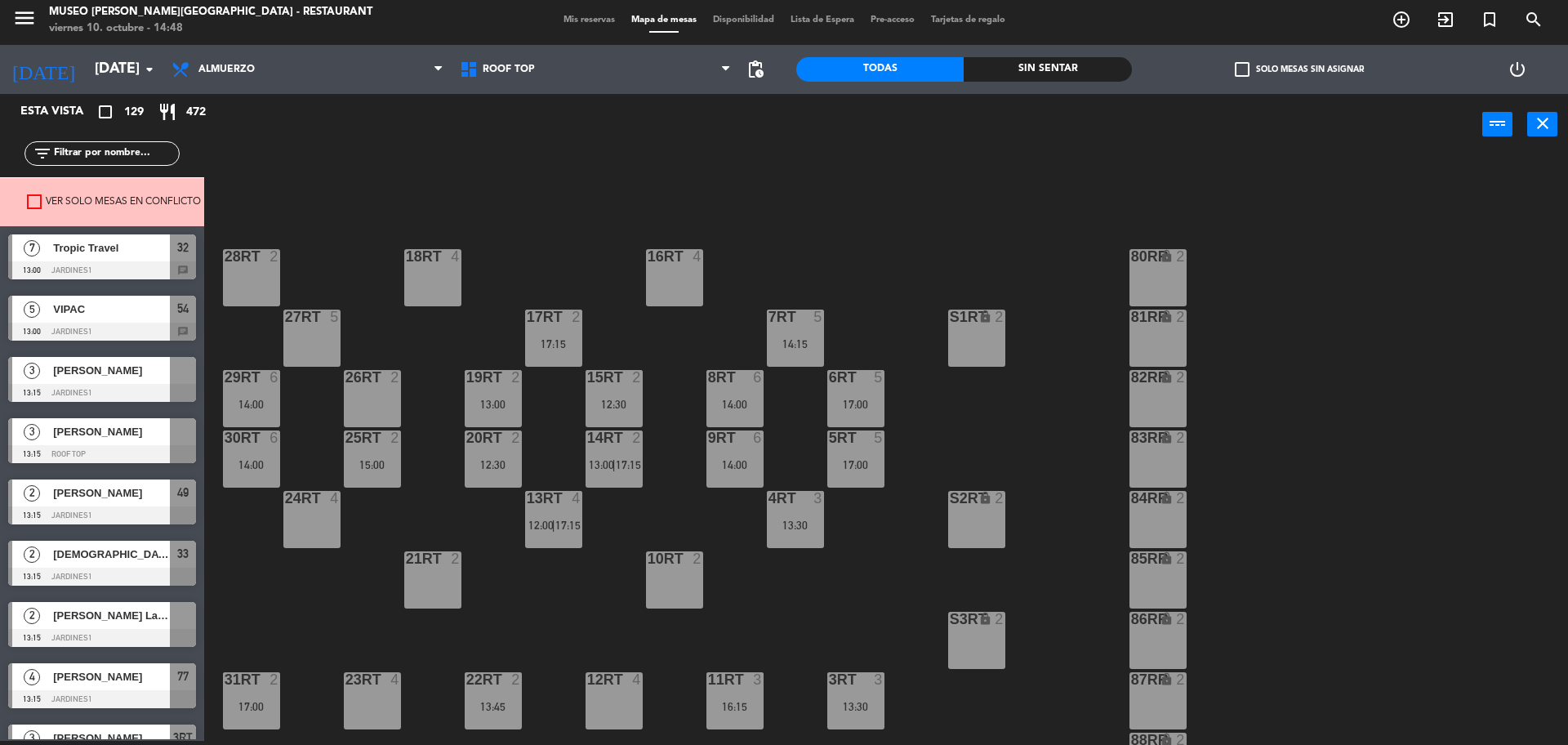
click at [136, 384] on div at bounding box center [102, 393] width 188 height 18
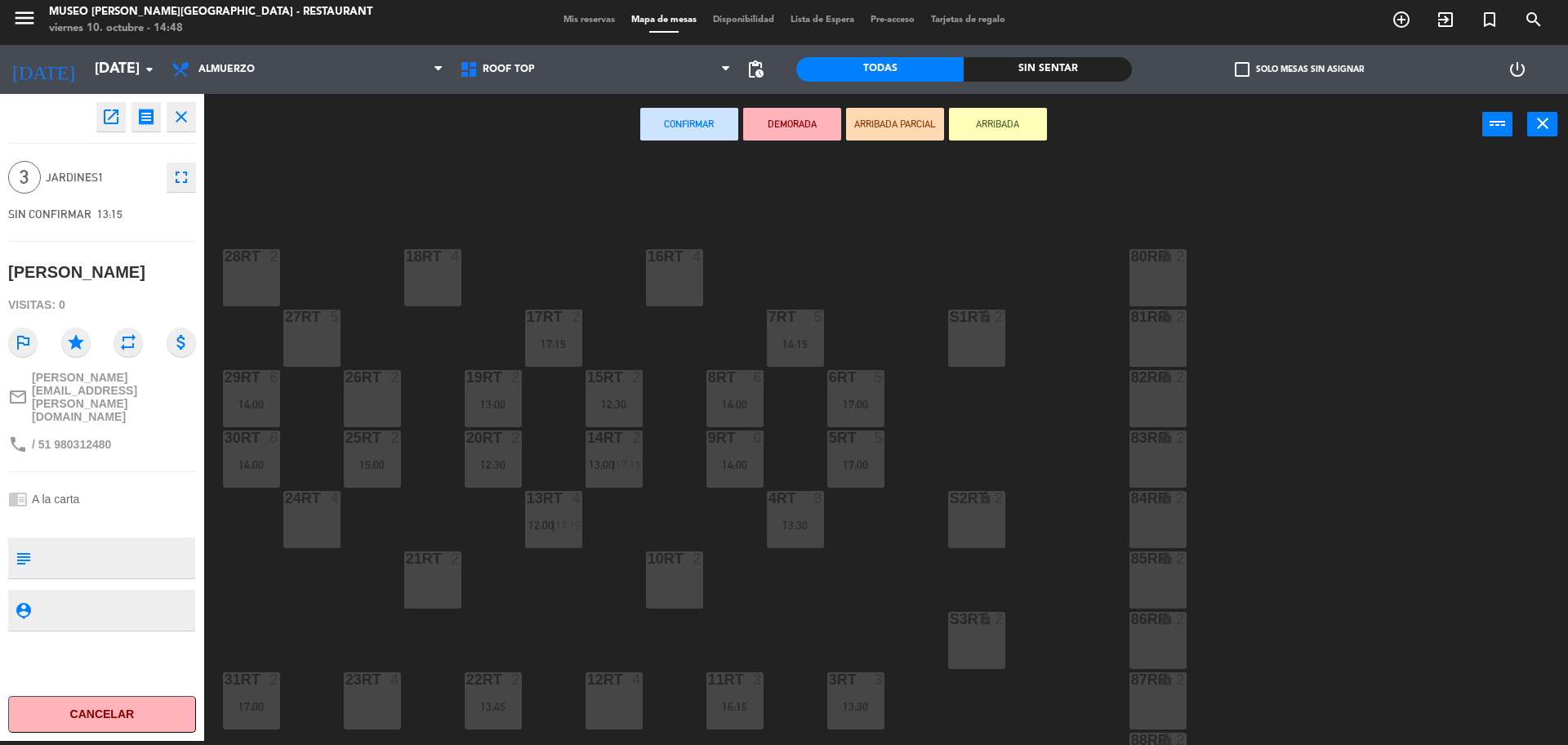
drag, startPoint x: 319, startPoint y: 533, endPoint x: 368, endPoint y: 492, distance: 63.9
click at [318, 533] on div "24RT 4" at bounding box center [312, 519] width 57 height 57
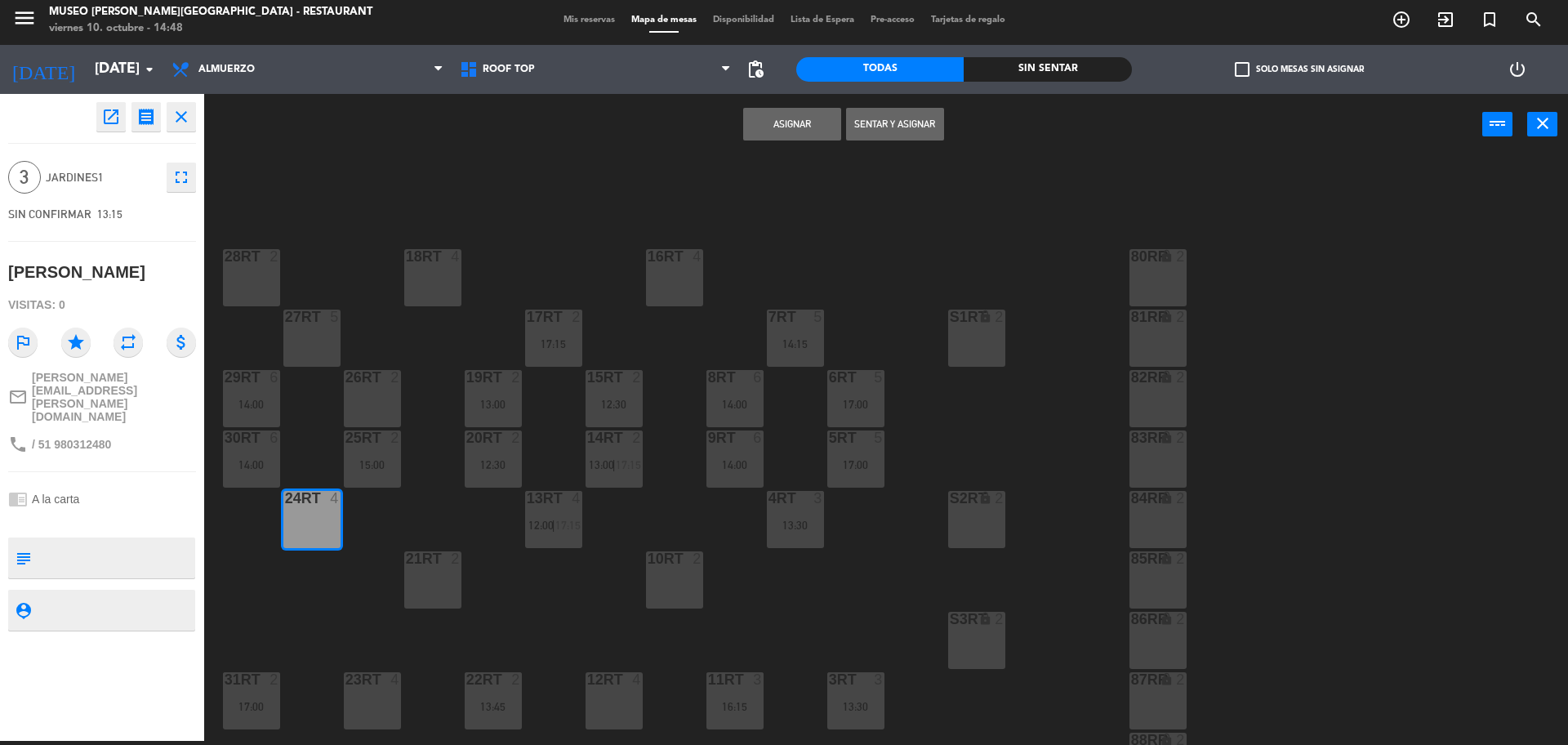
drag, startPoint x: 786, startPoint y: 128, endPoint x: 754, endPoint y: 132, distance: 32.2
click at [786, 127] on button "Asignar" at bounding box center [792, 124] width 98 height 33
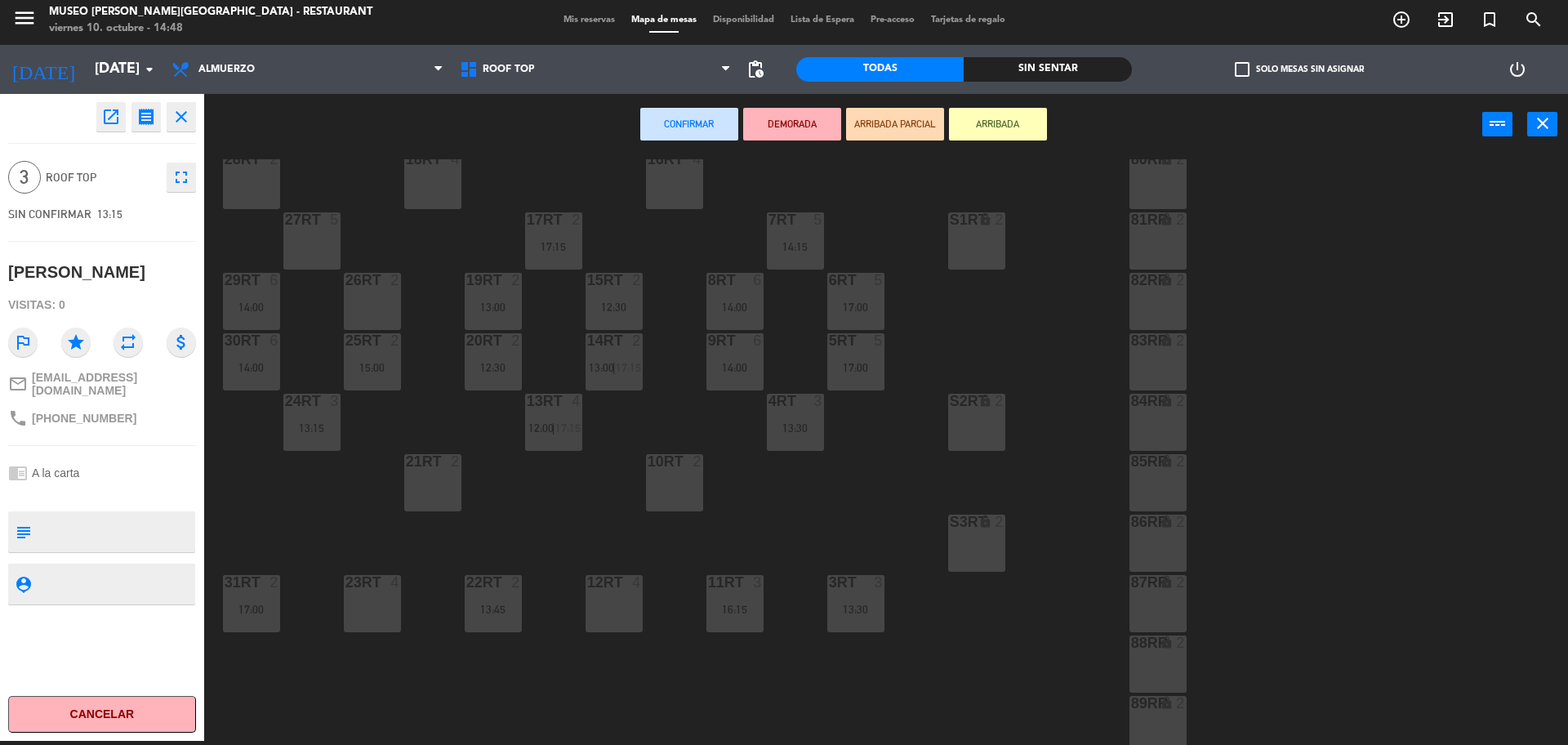
scroll to position [204, 0]
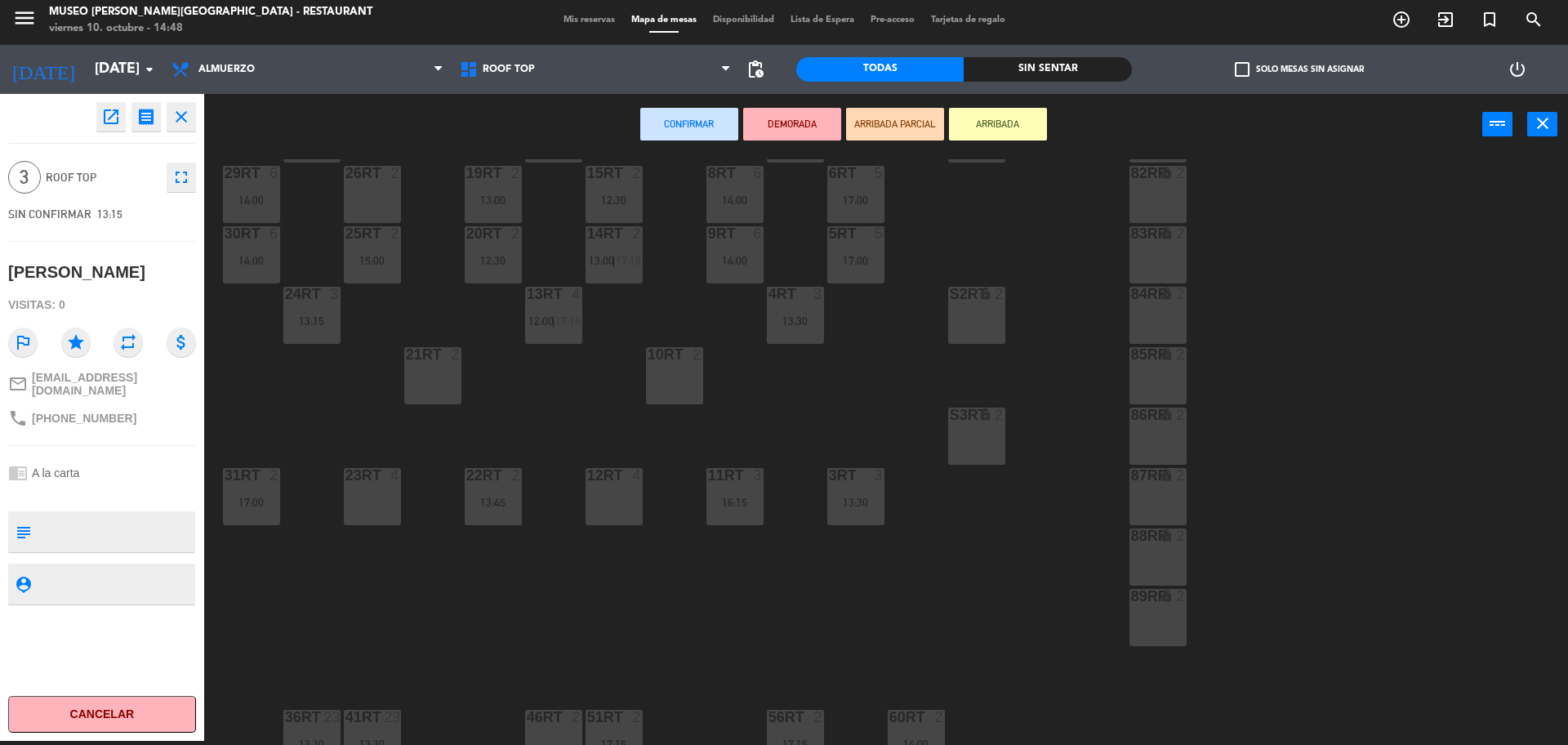
click at [623, 474] on div at bounding box center [613, 476] width 27 height 15
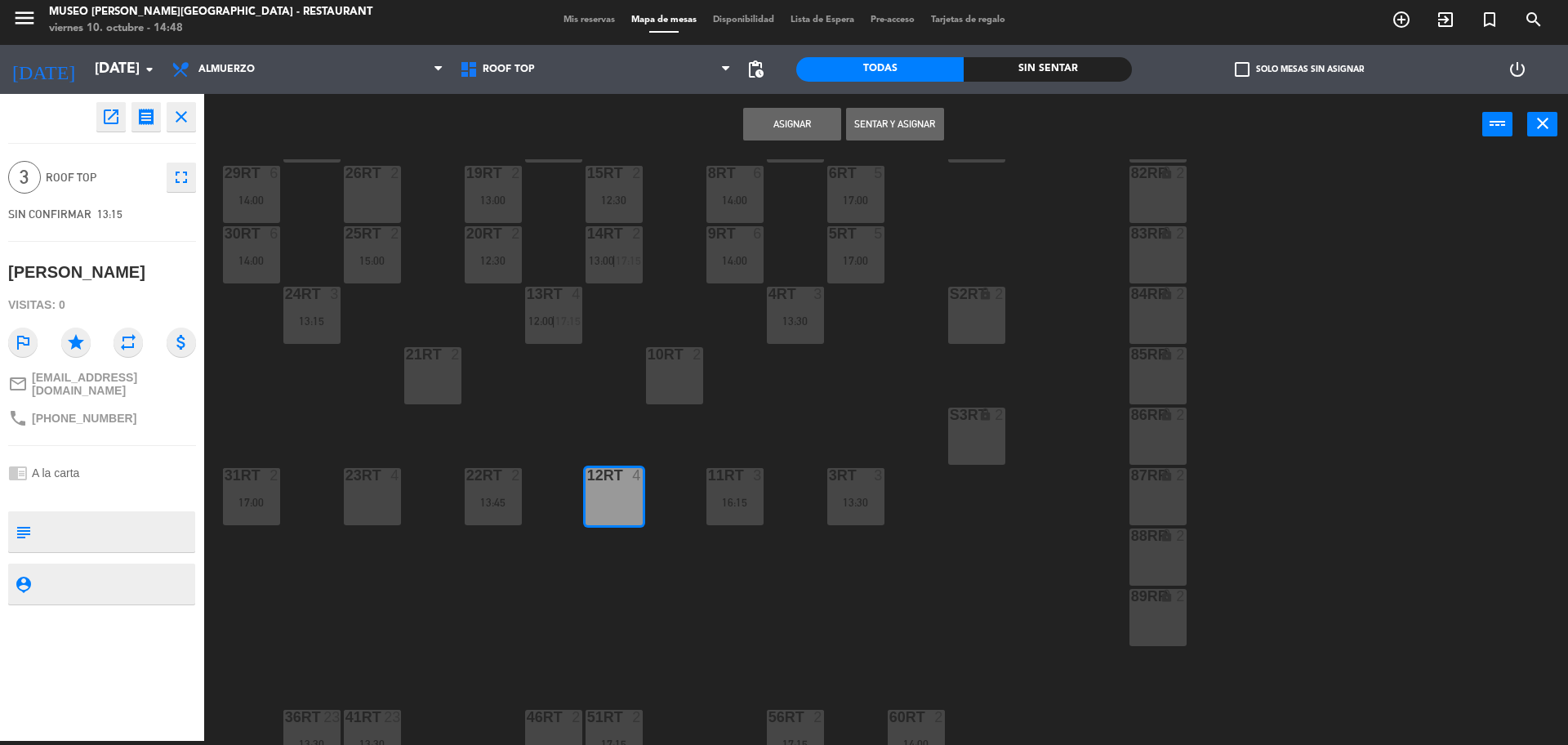
click at [832, 106] on div "Asignar Sentar y Asignar power_input close" at bounding box center [843, 124] width 1278 height 62
click at [822, 120] on button "Asignar" at bounding box center [792, 124] width 98 height 33
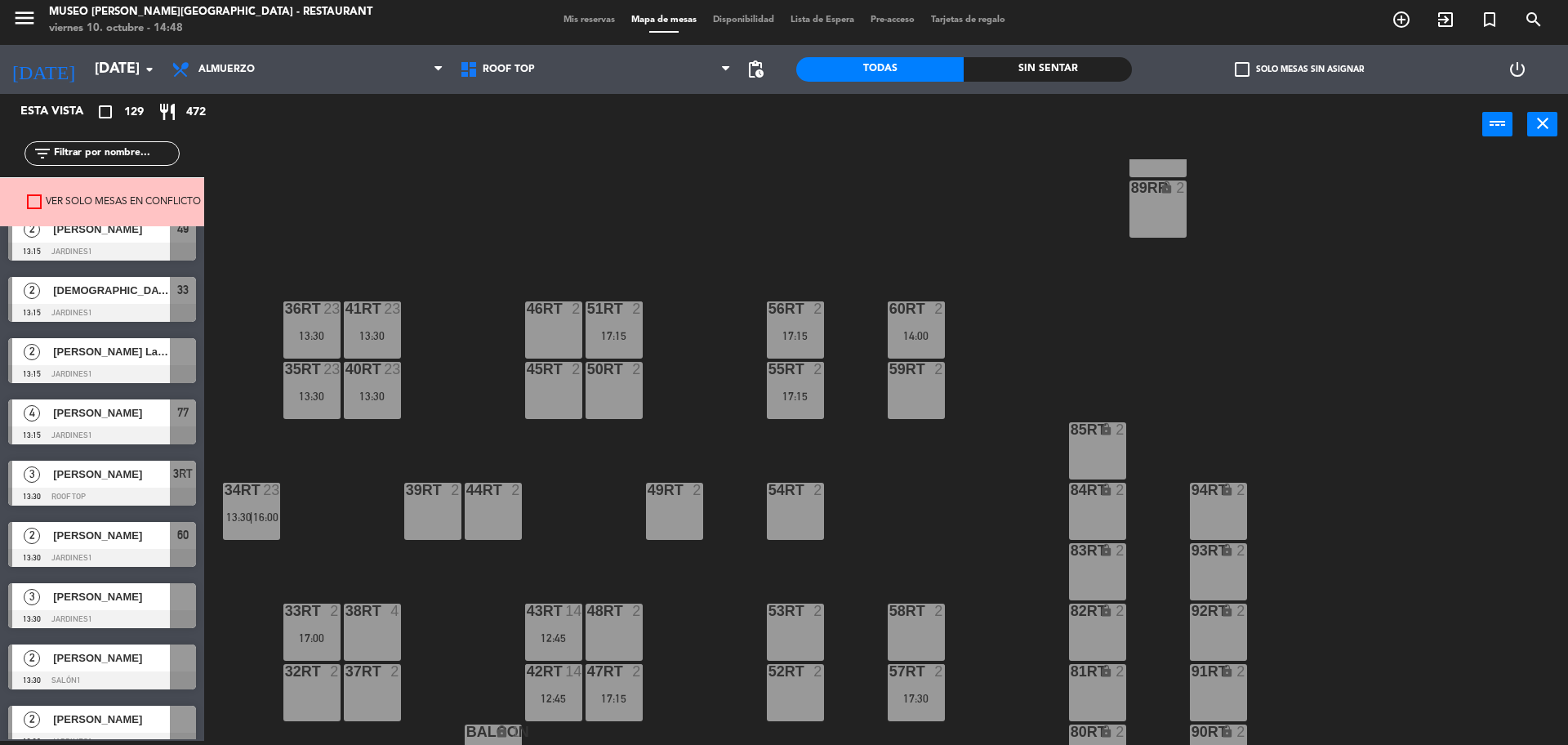
scroll to position [1225, 0]
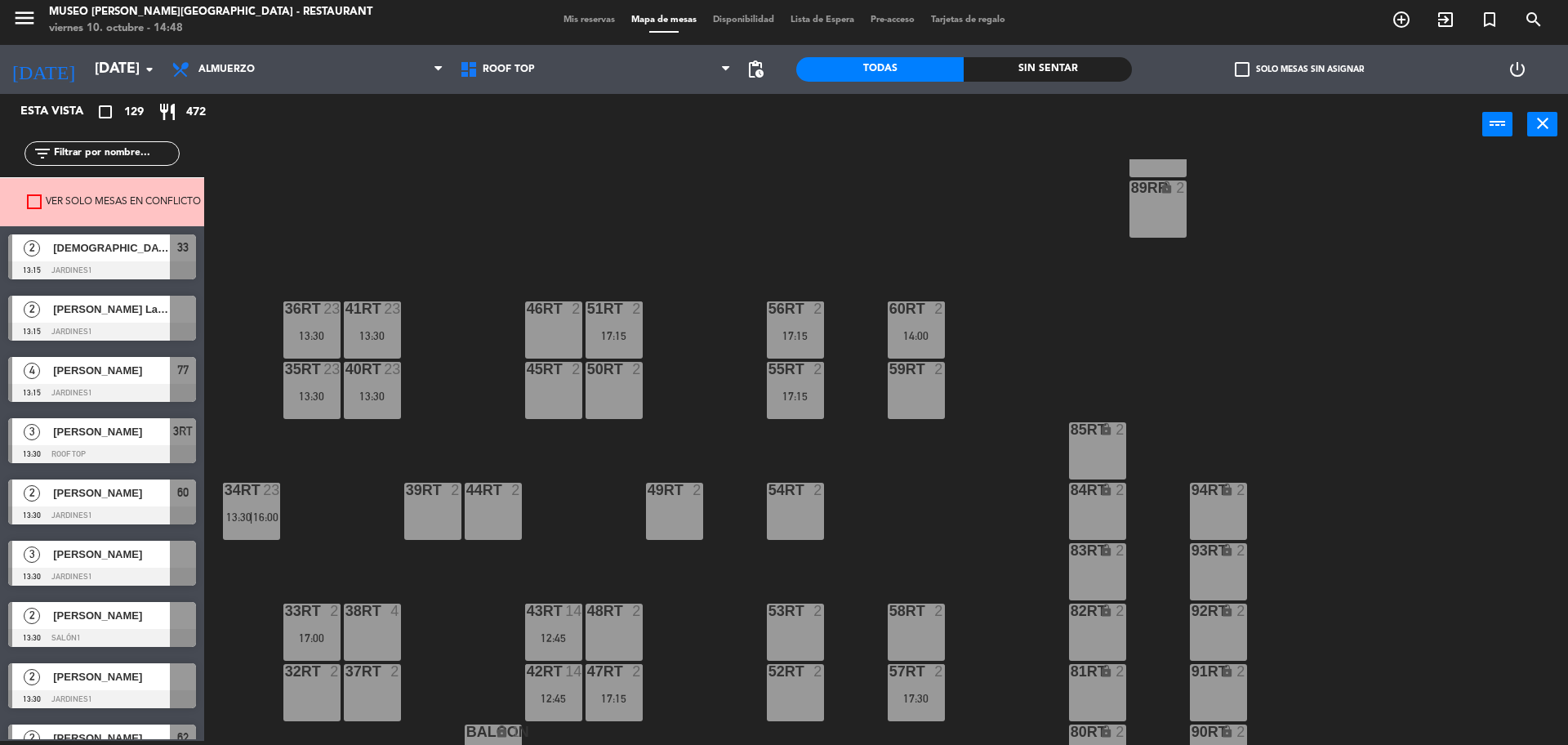
click at [123, 320] on div "[PERSON_NAME] La [PERSON_NAME]" at bounding box center [110, 308] width 119 height 27
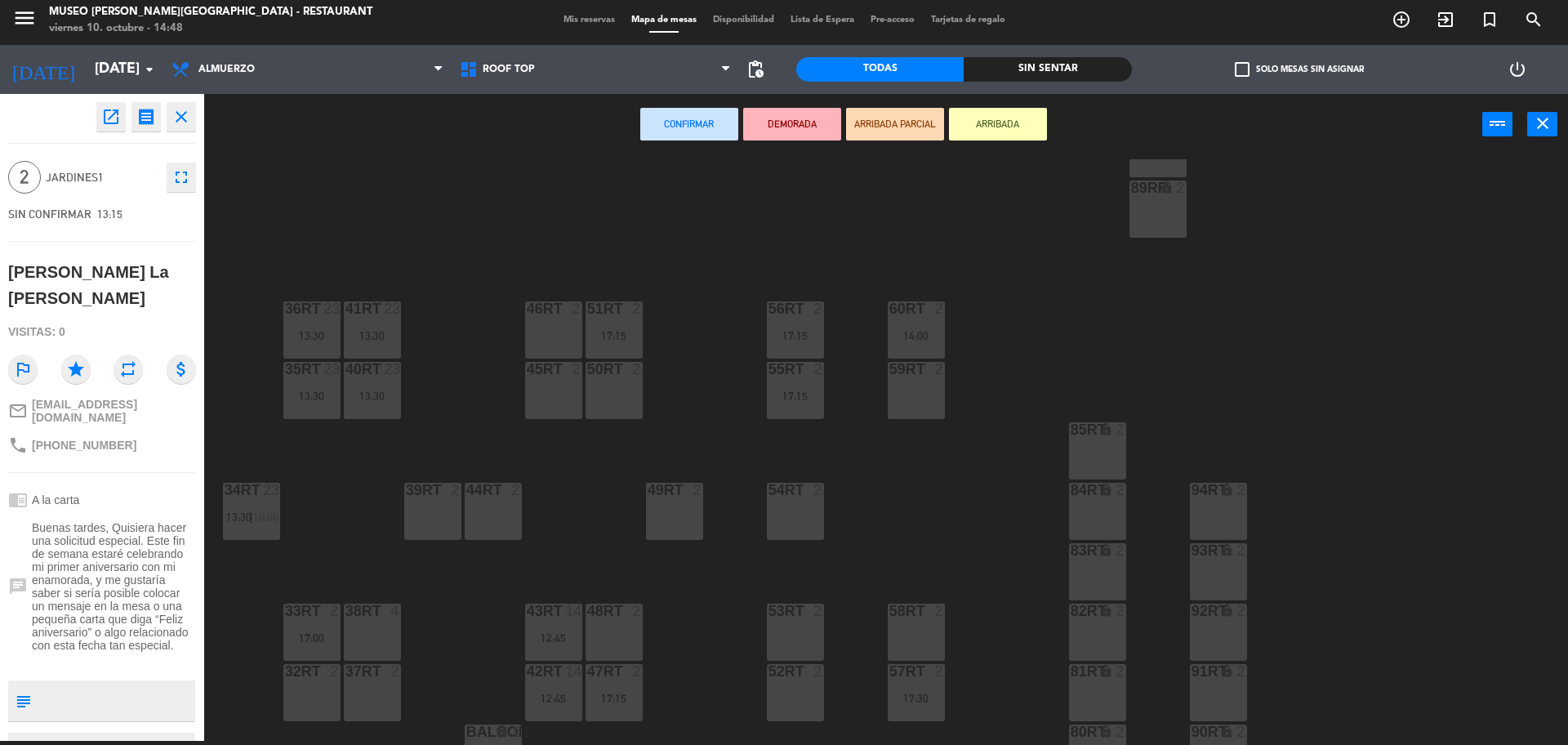
click at [611, 387] on div "50RT 2" at bounding box center [614, 390] width 57 height 57
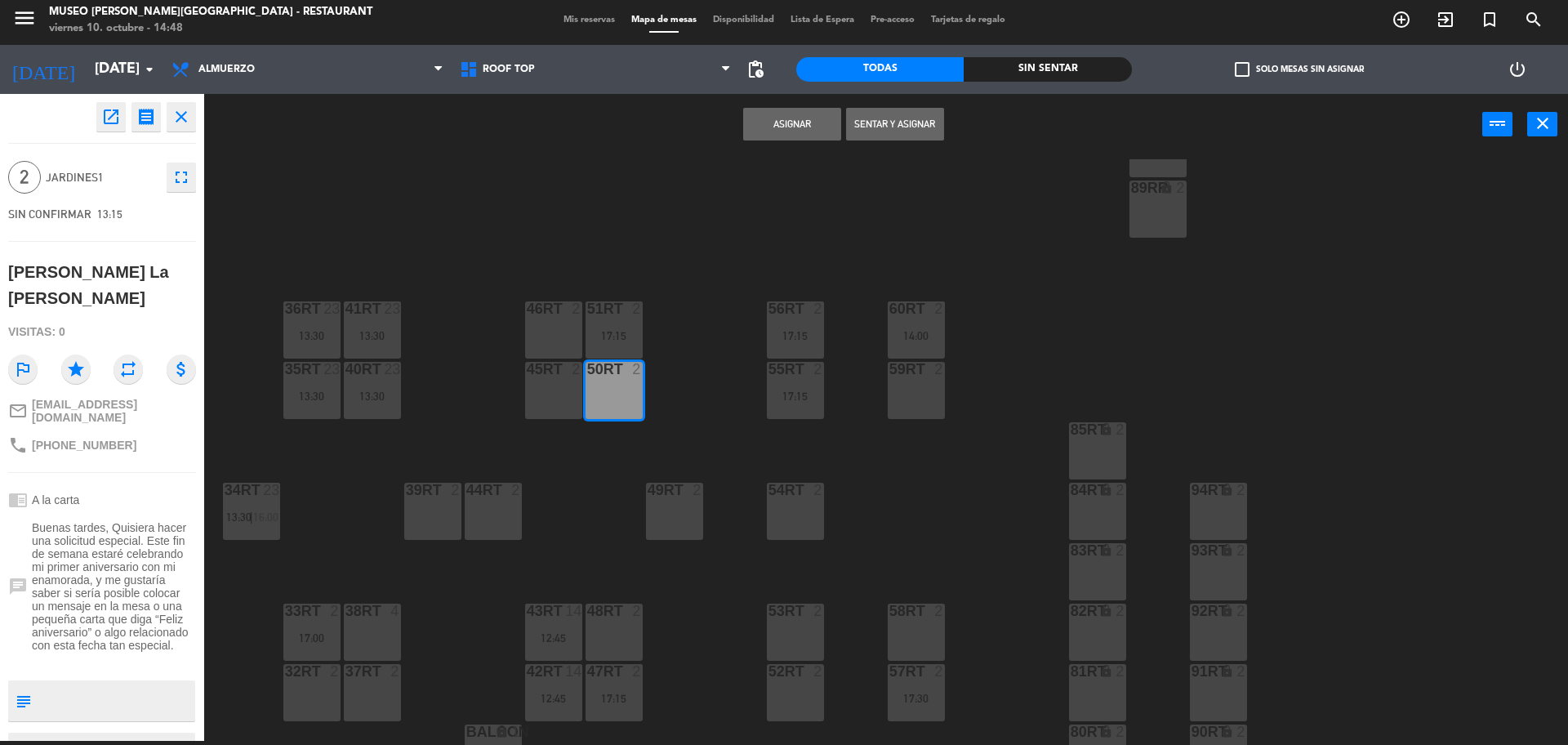
click at [796, 124] on button "Asignar" at bounding box center [792, 124] width 98 height 33
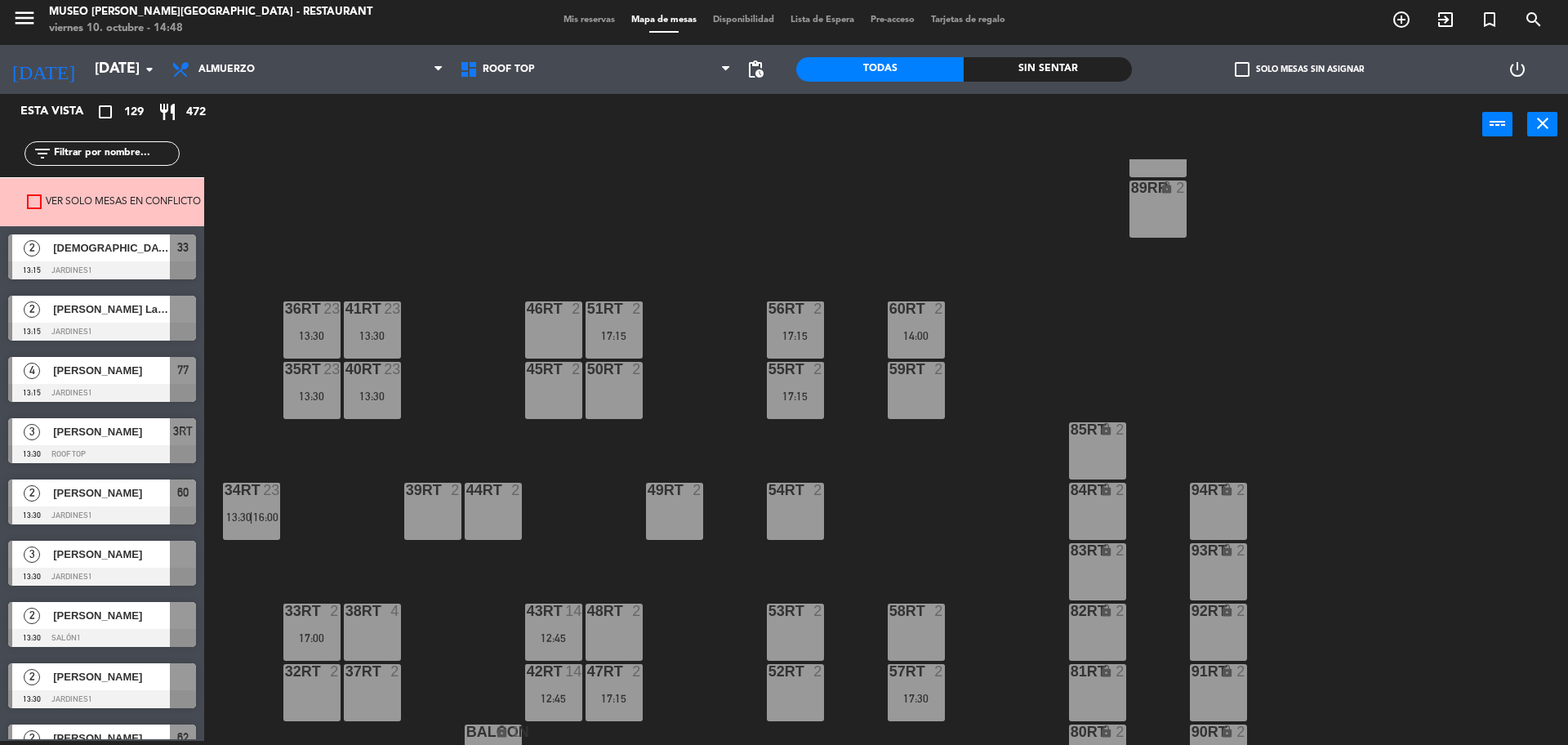
click at [169, 326] on div at bounding box center [102, 332] width 188 height 18
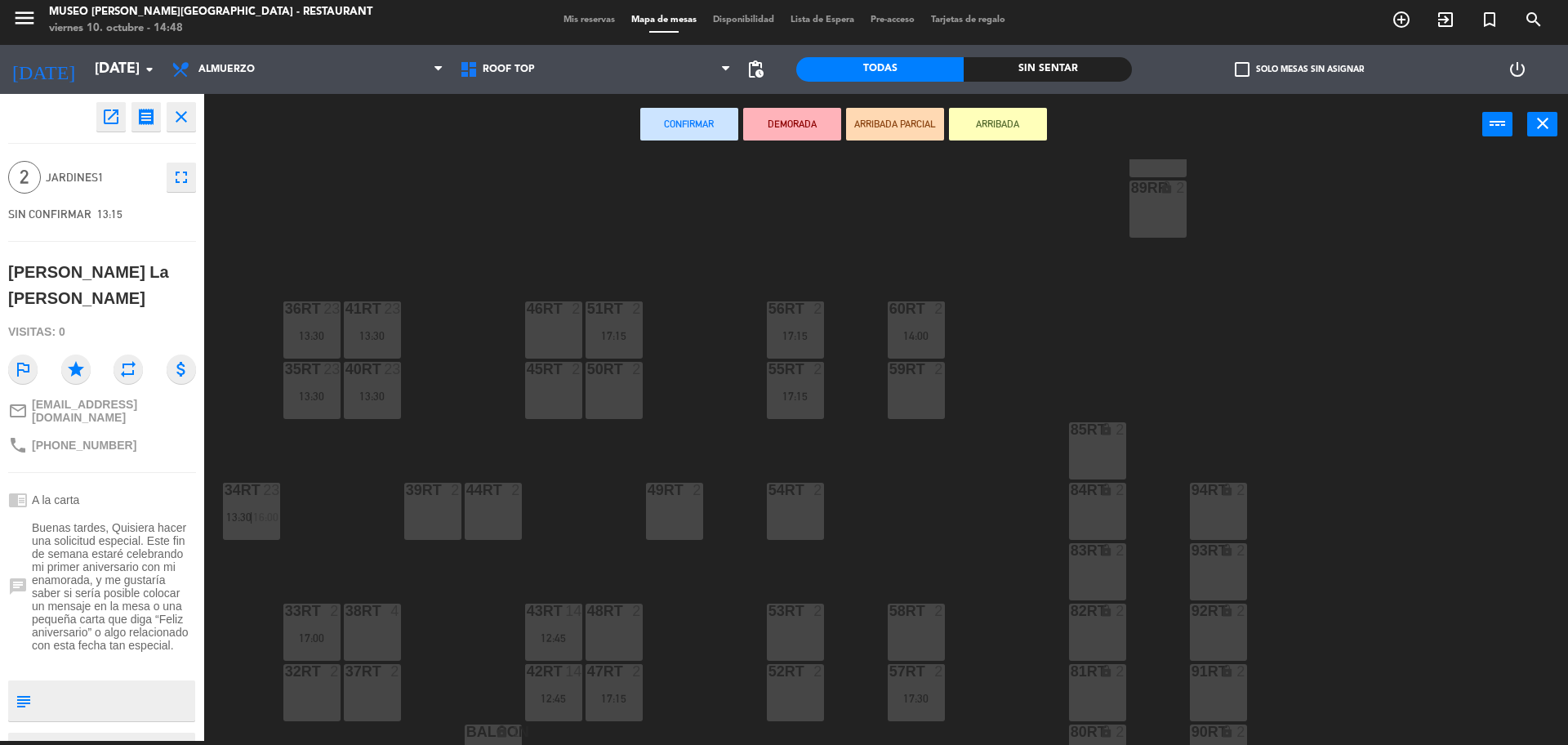
click at [550, 329] on div "46RT 2" at bounding box center [554, 330] width 57 height 57
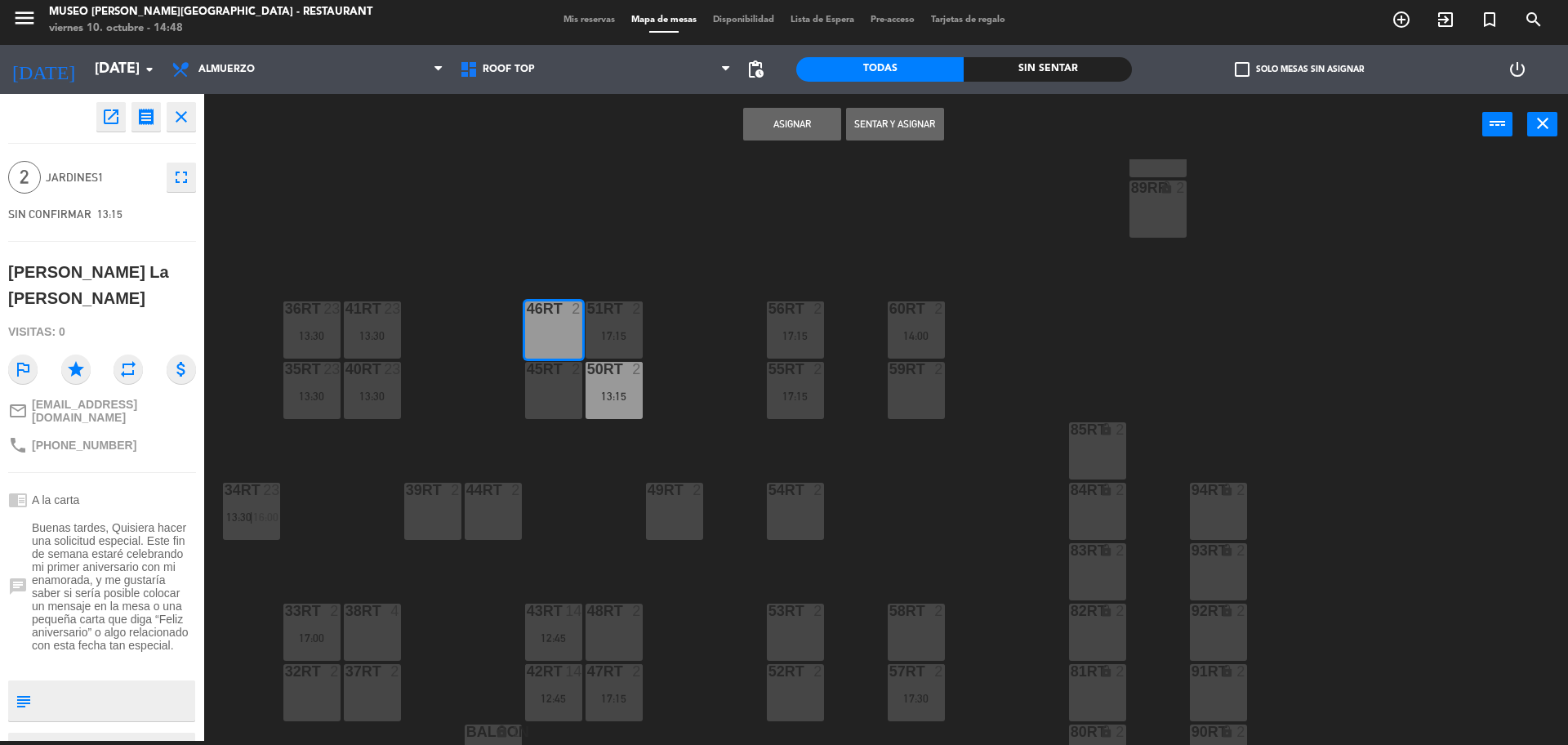
click at [785, 125] on button "Asignar" at bounding box center [792, 124] width 98 height 33
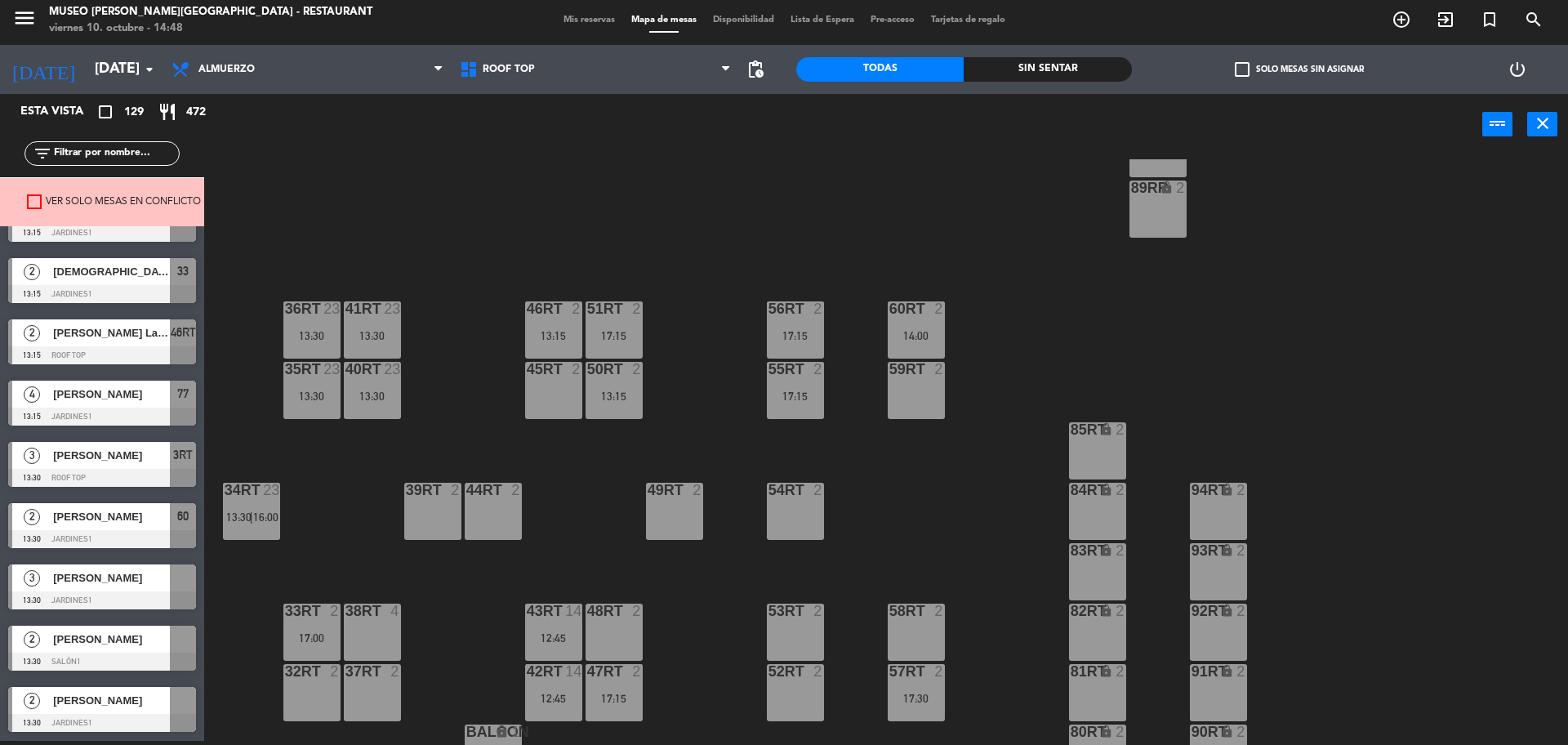
scroll to position [1326, 0]
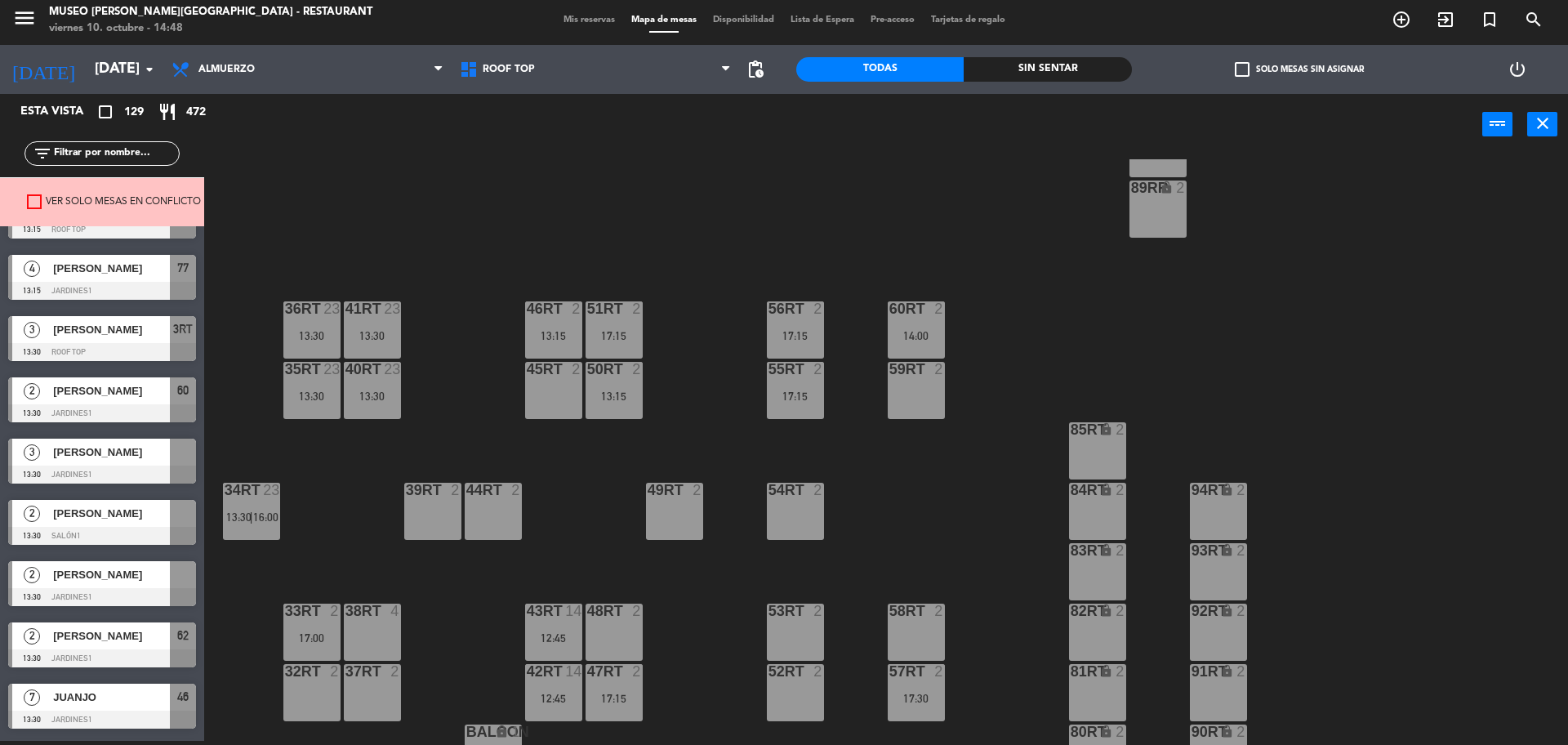
click at [127, 469] on div "3 Clara Negron 13:30 Jardines1" at bounding box center [102, 461] width 204 height 62
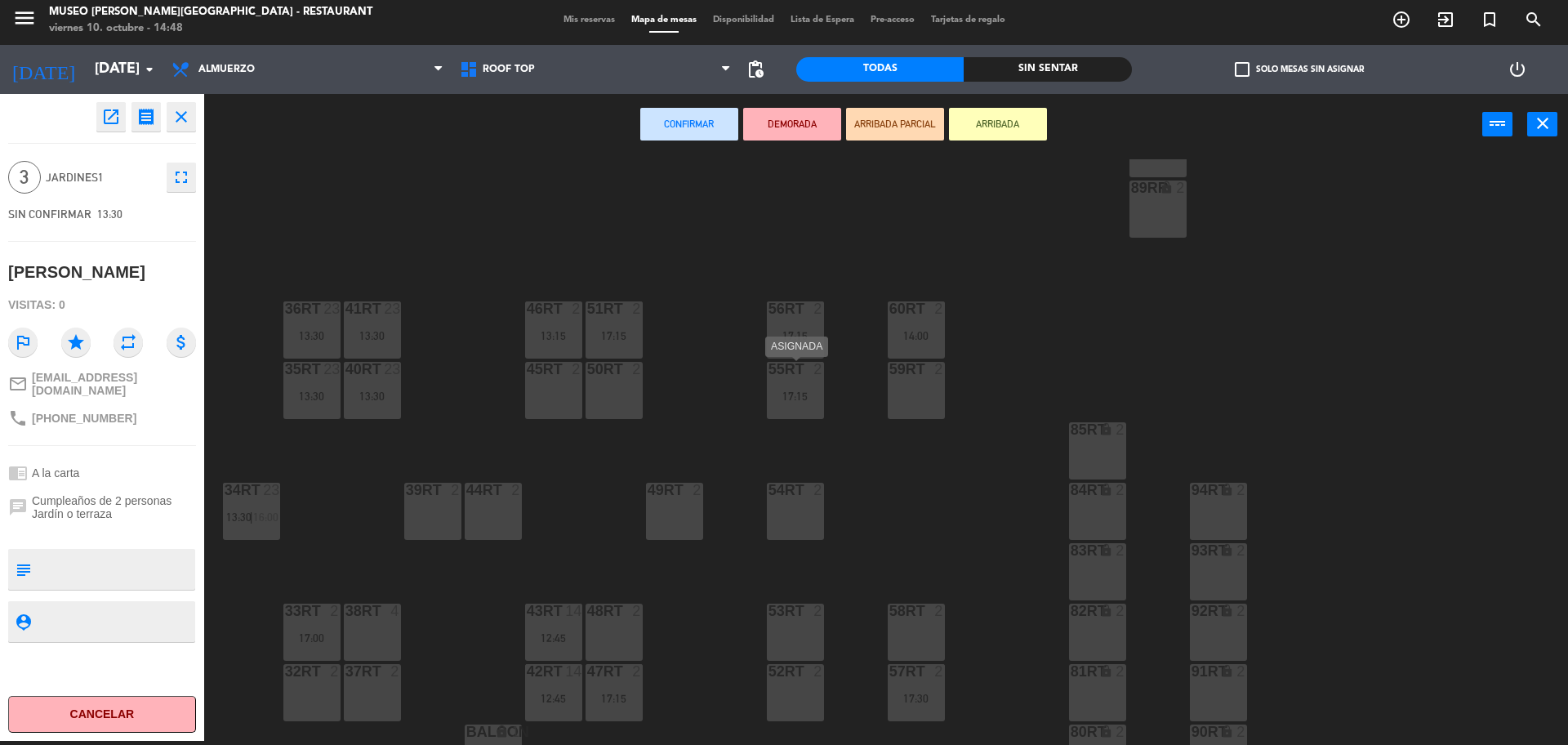
click at [803, 402] on div "17:15" at bounding box center [796, 395] width 57 height 11
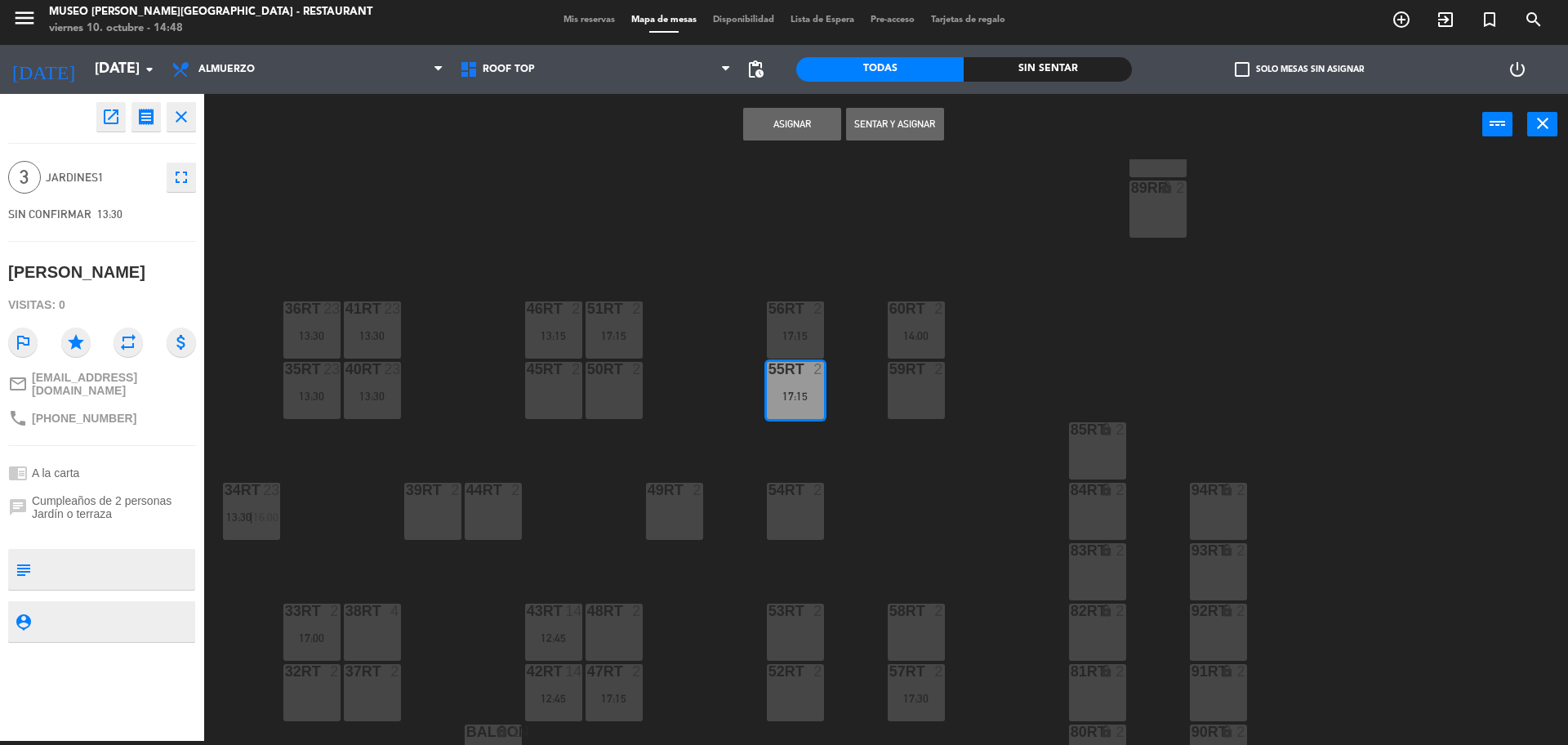
click at [795, 124] on button "Asignar" at bounding box center [792, 124] width 98 height 33
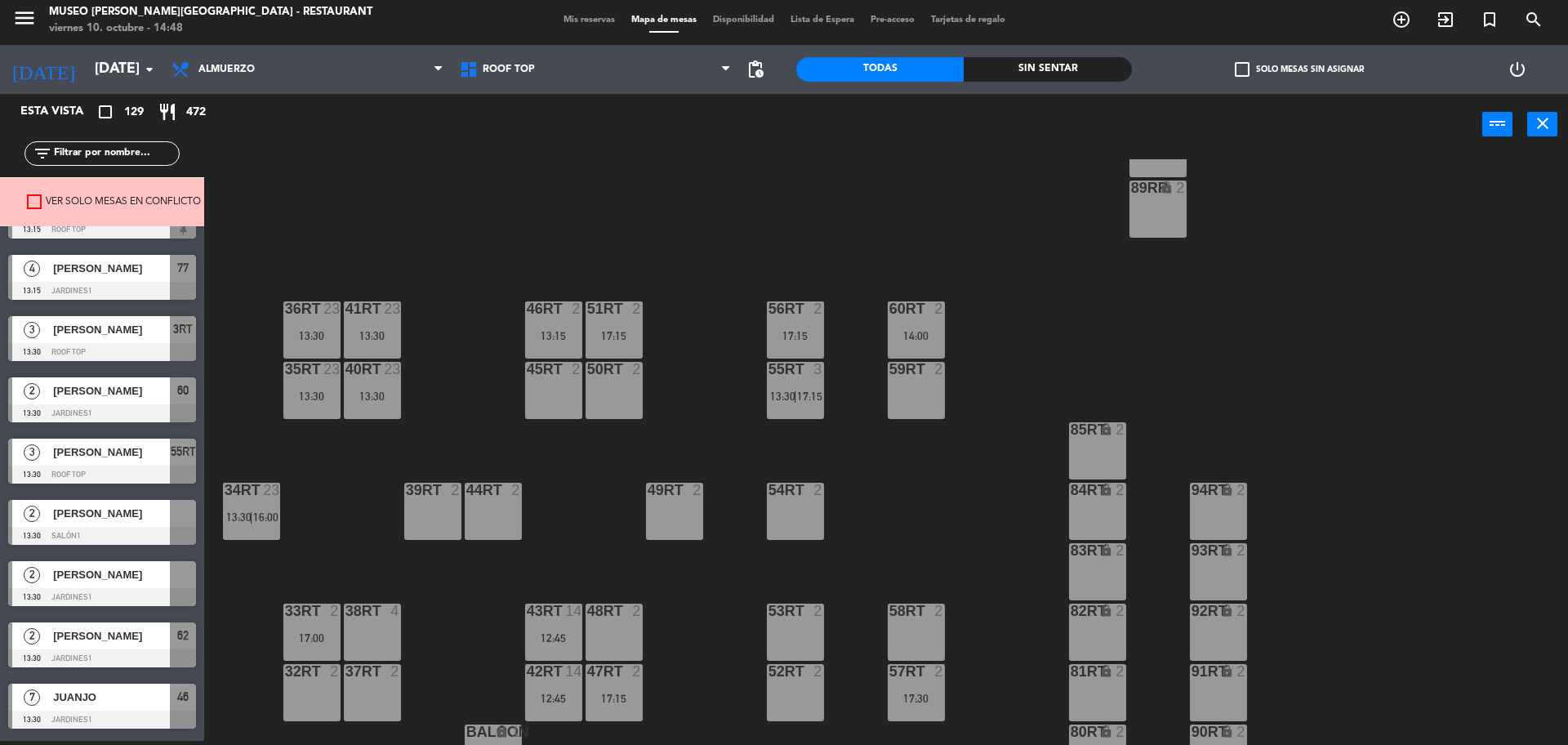
click at [118, 523] on div "[PERSON_NAME]" at bounding box center [110, 512] width 119 height 27
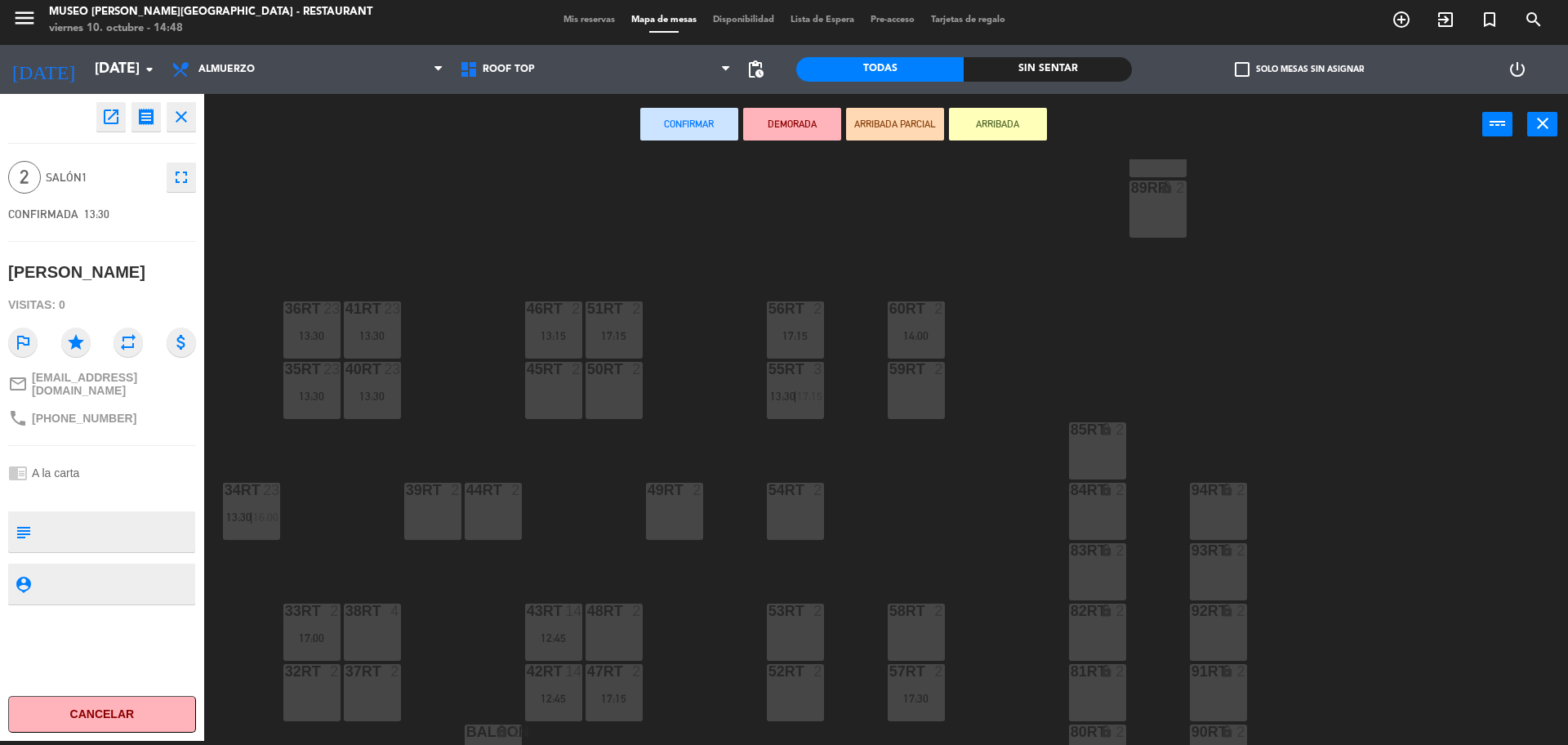
click at [774, 625] on div "53RT 2" at bounding box center [796, 632] width 57 height 57
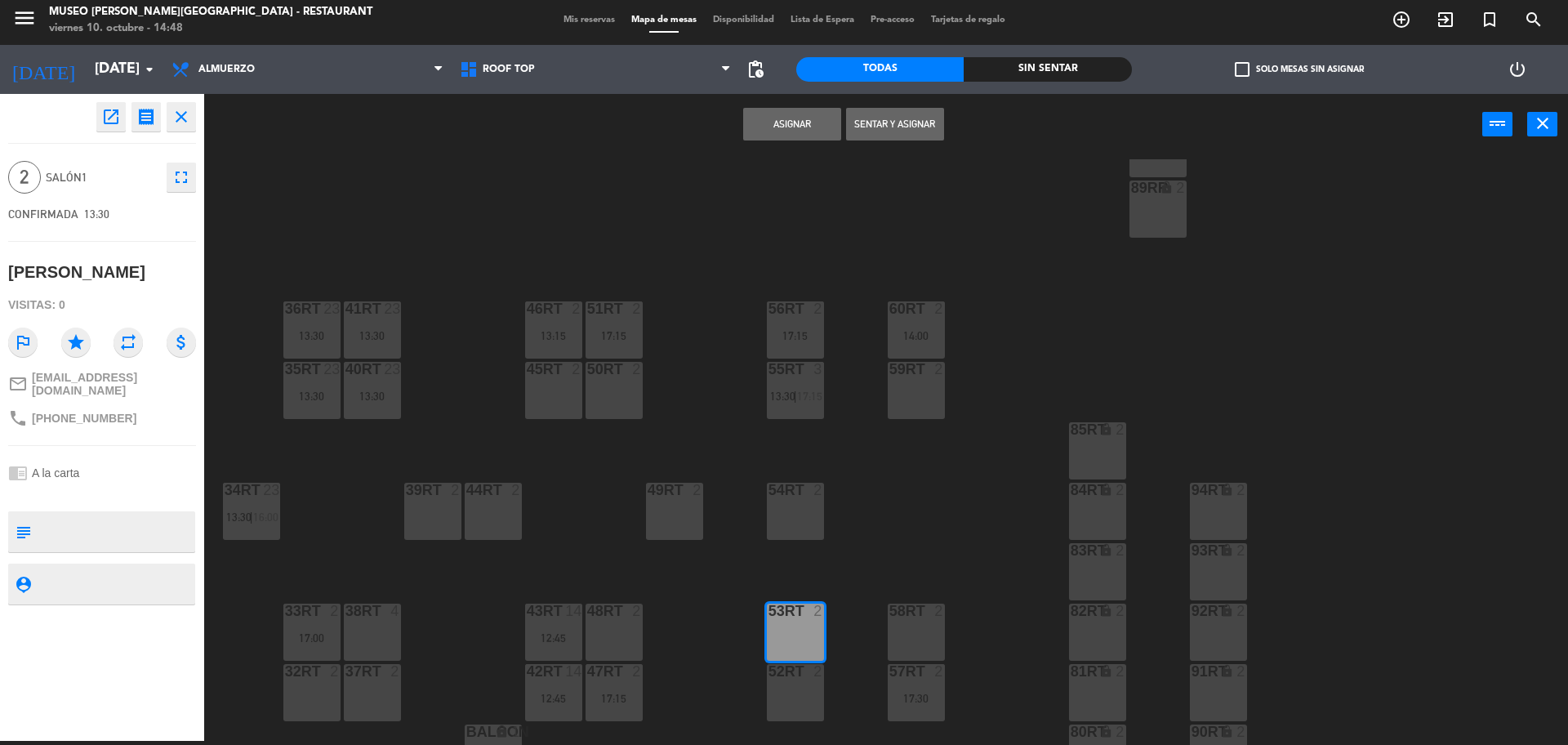
drag, startPoint x: 824, startPoint y: 124, endPoint x: 806, endPoint y: 127, distance: 18.2
click at [823, 124] on button "Asignar" at bounding box center [792, 124] width 98 height 33
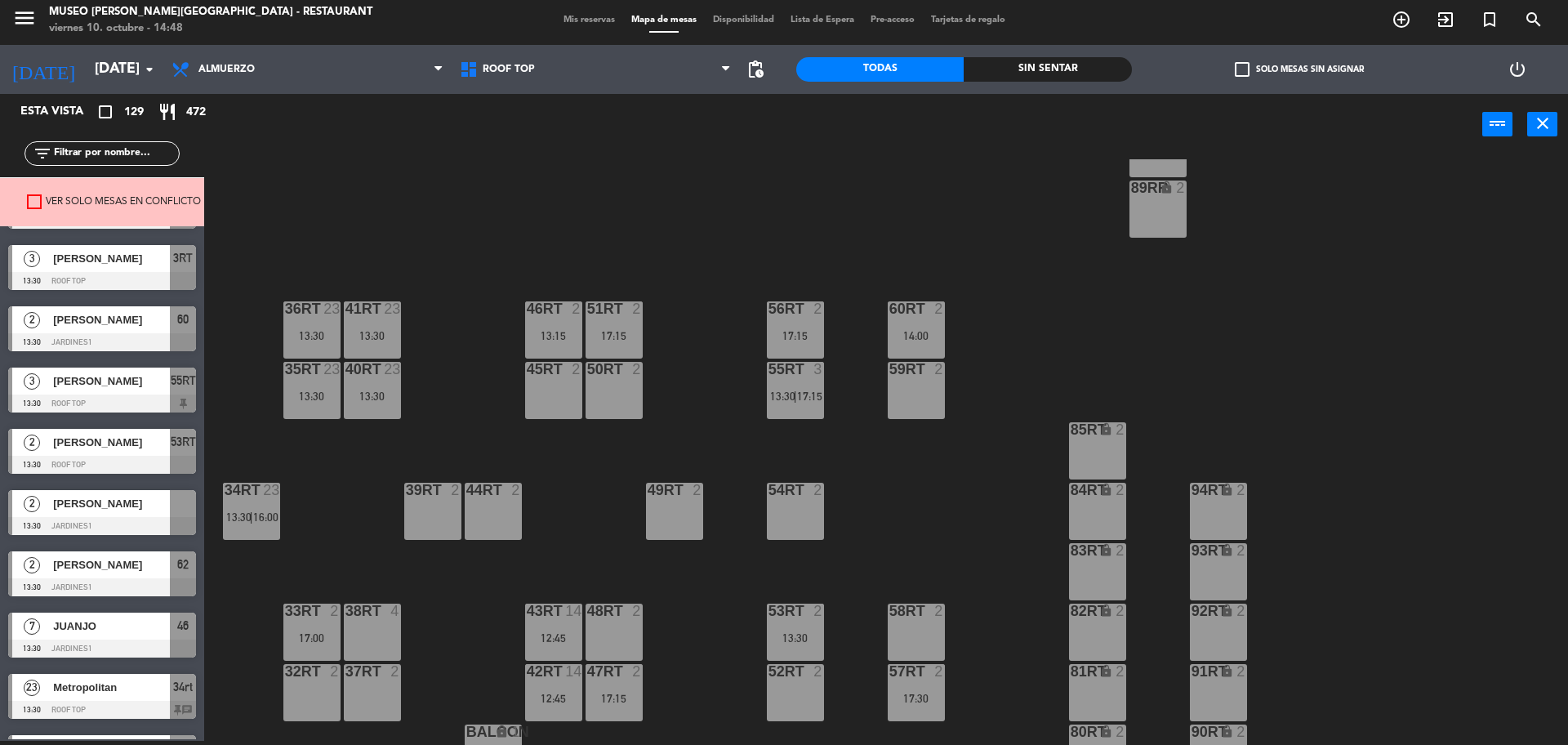
scroll to position [1428, 0]
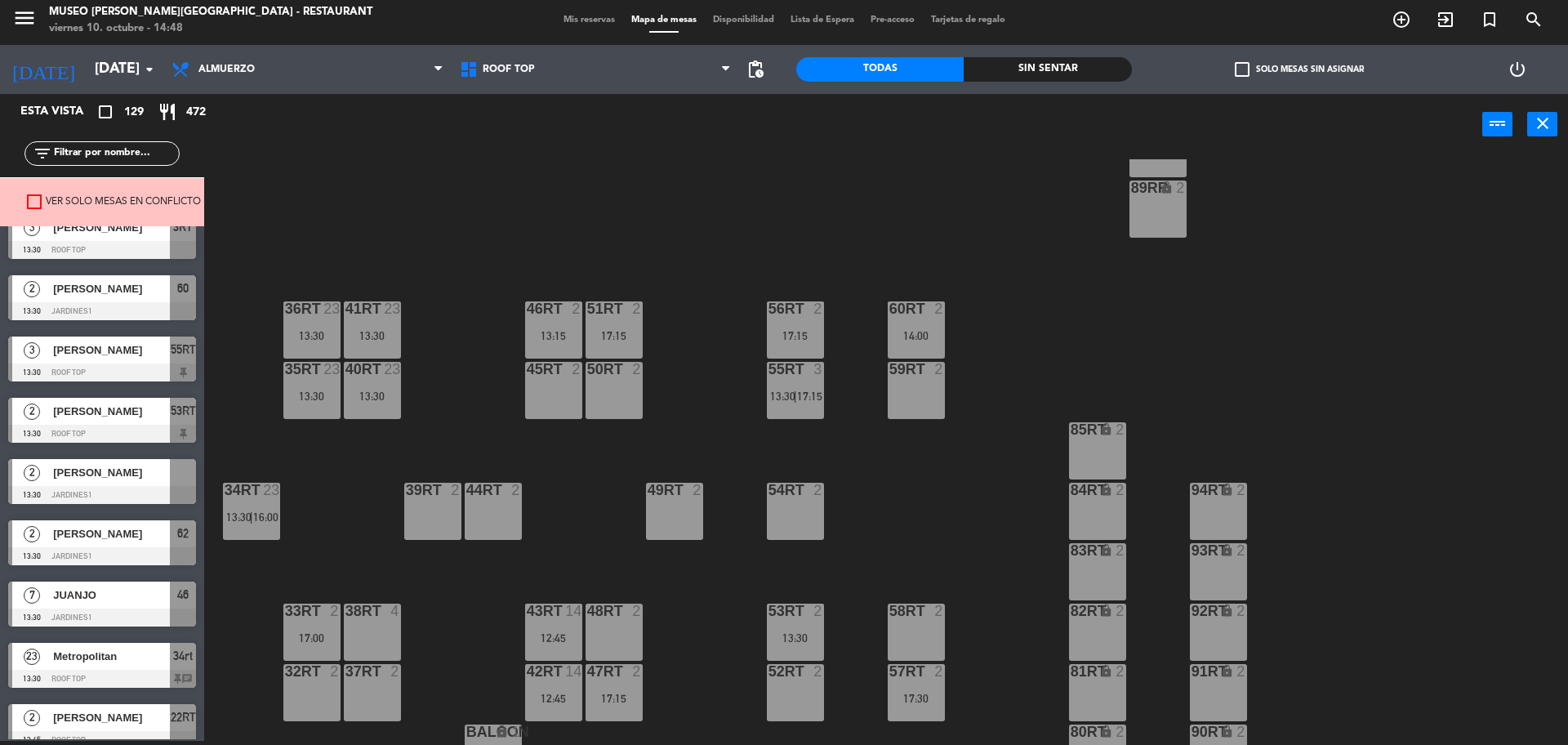
click at [120, 473] on span "[PERSON_NAME]" at bounding box center [111, 472] width 117 height 17
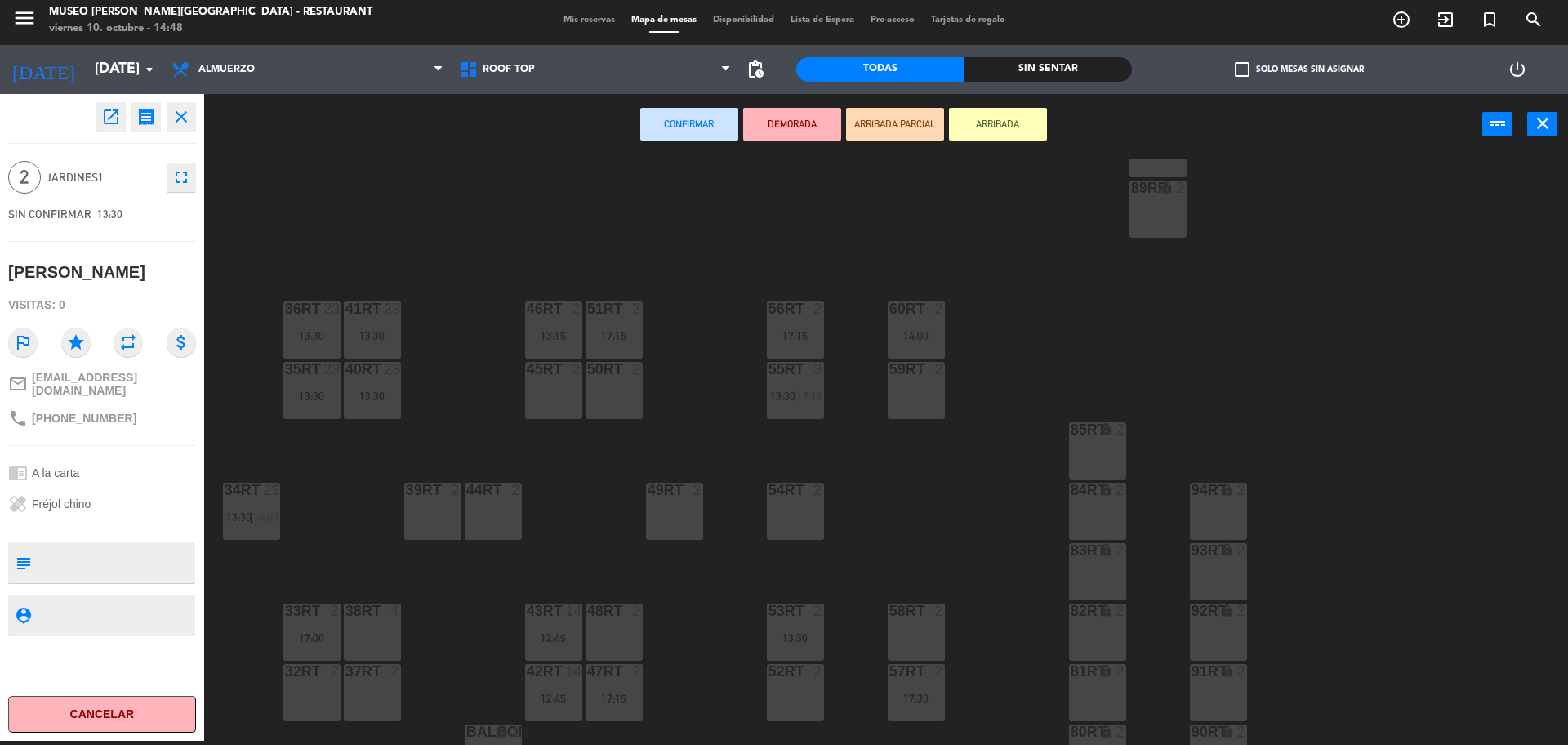
click at [899, 641] on div "58RT 2" at bounding box center [917, 632] width 57 height 57
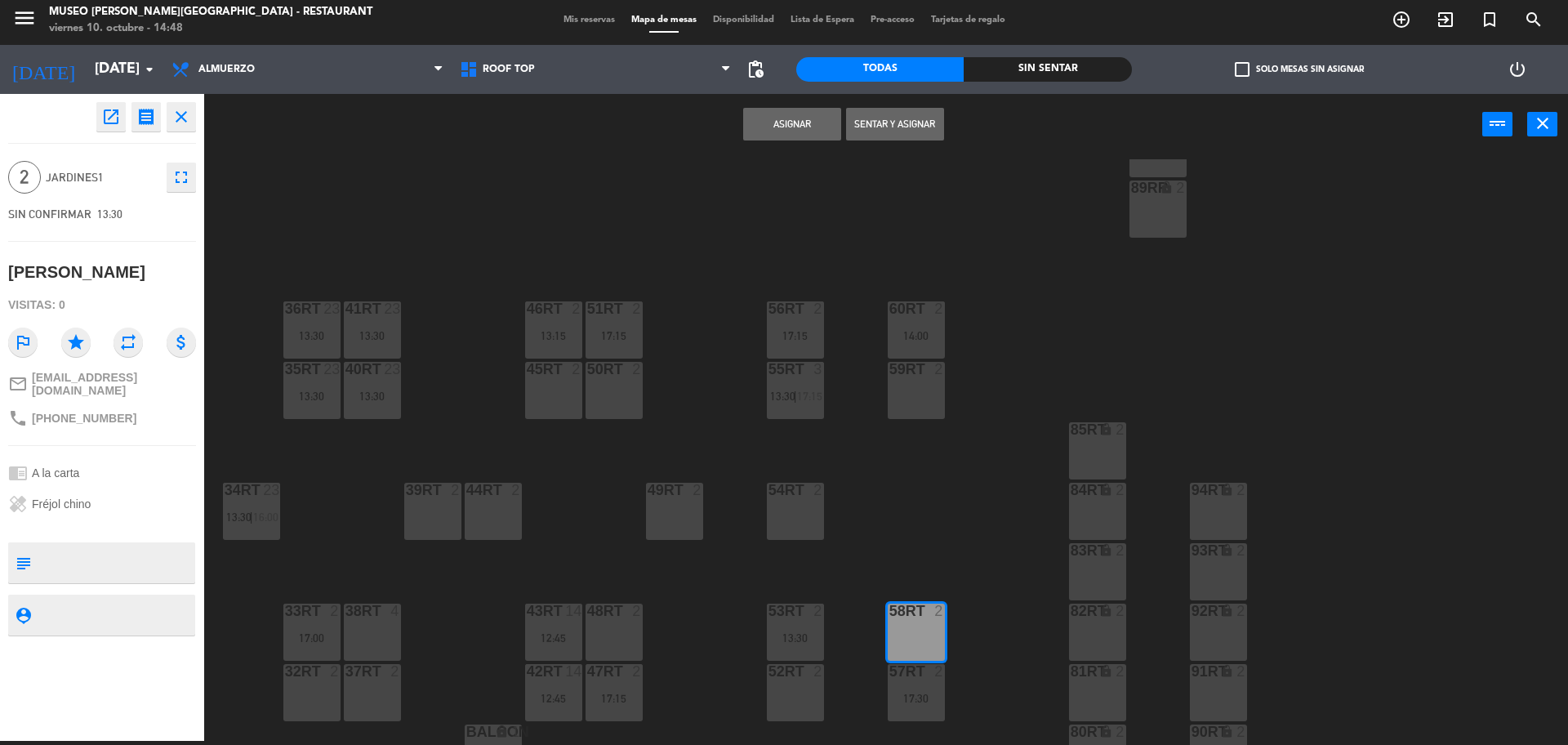
click at [779, 132] on button "Asignar" at bounding box center [792, 124] width 98 height 33
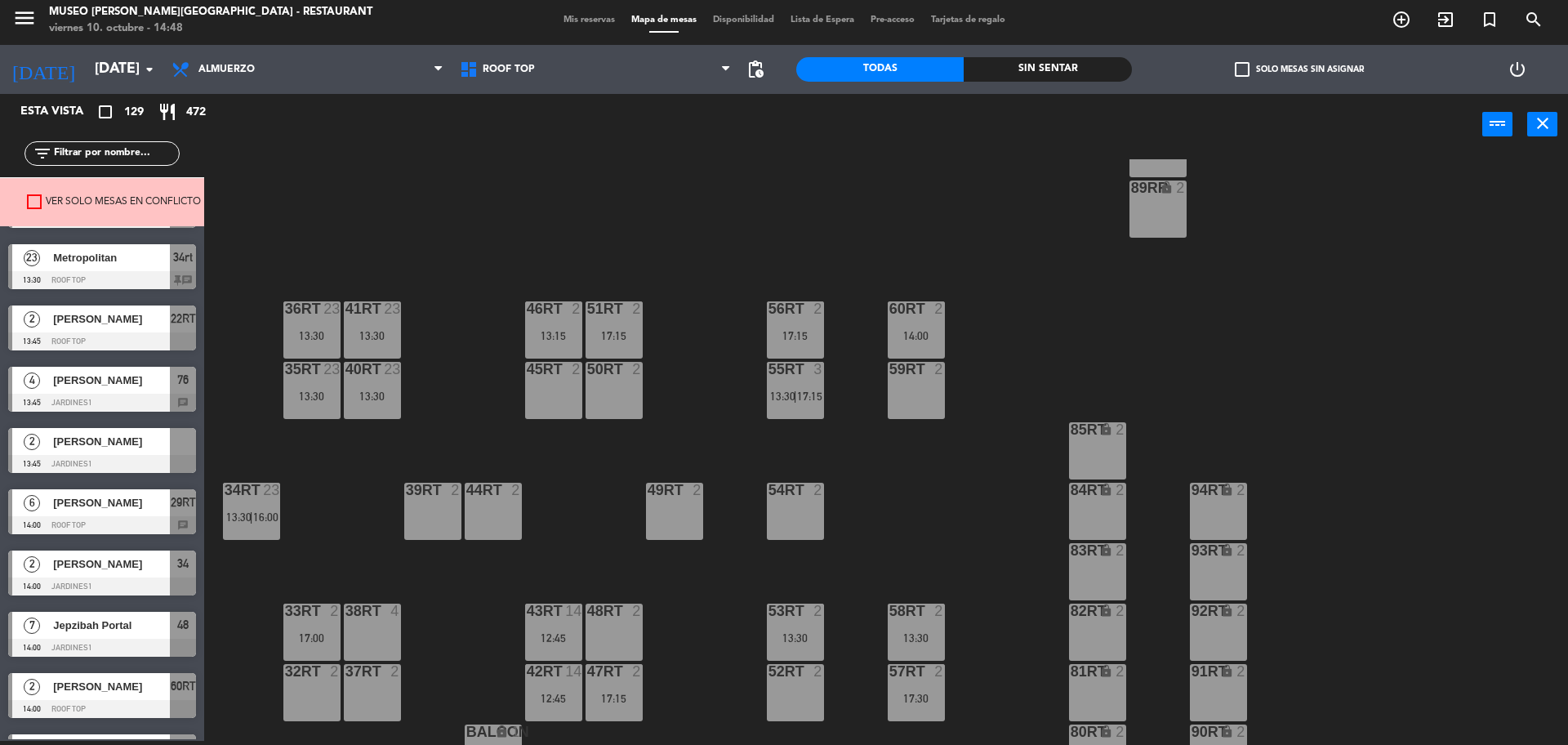
scroll to position [1837, 0]
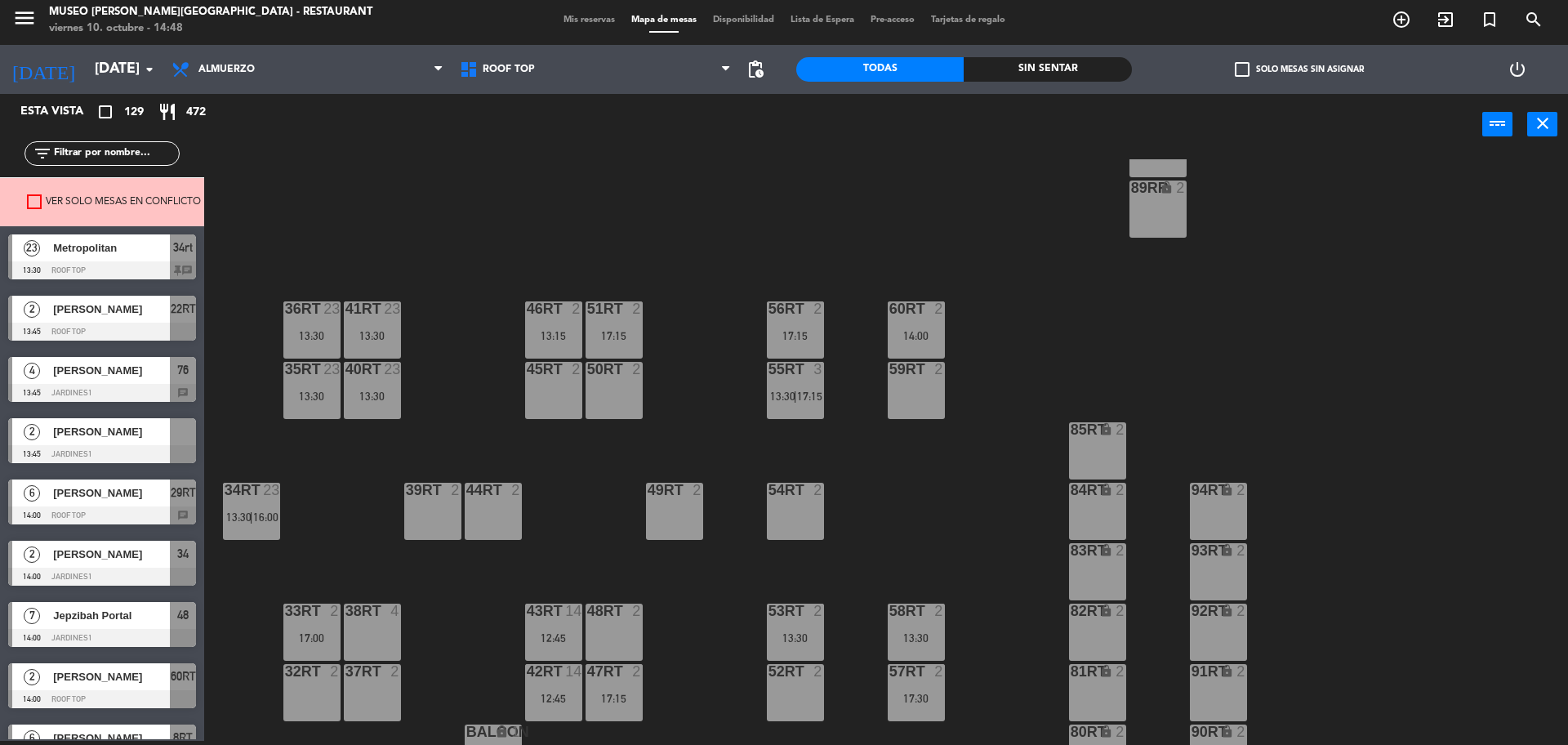
click at [106, 435] on span "[PERSON_NAME]" at bounding box center [111, 431] width 117 height 17
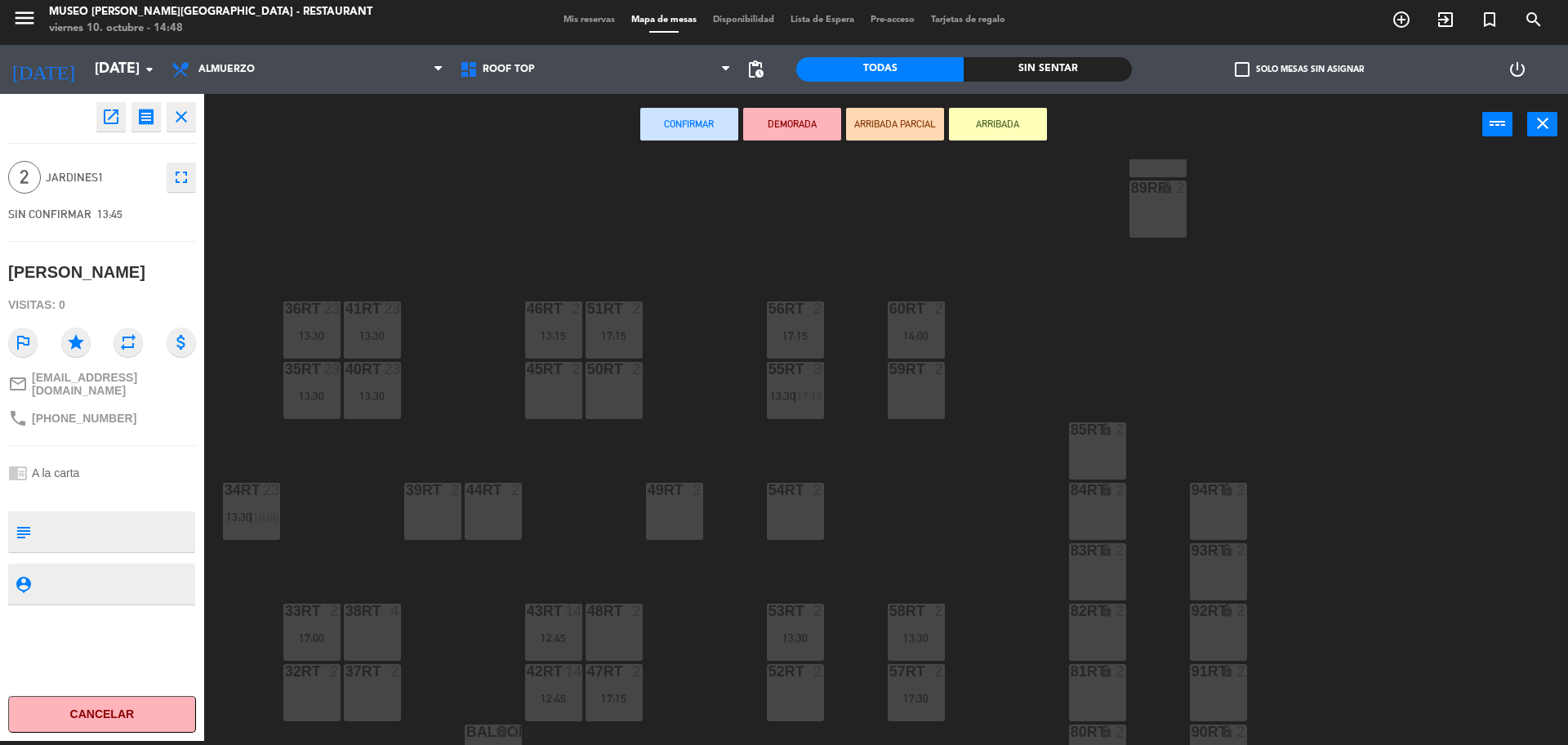
click at [792, 705] on div "52RT 2" at bounding box center [796, 693] width 57 height 57
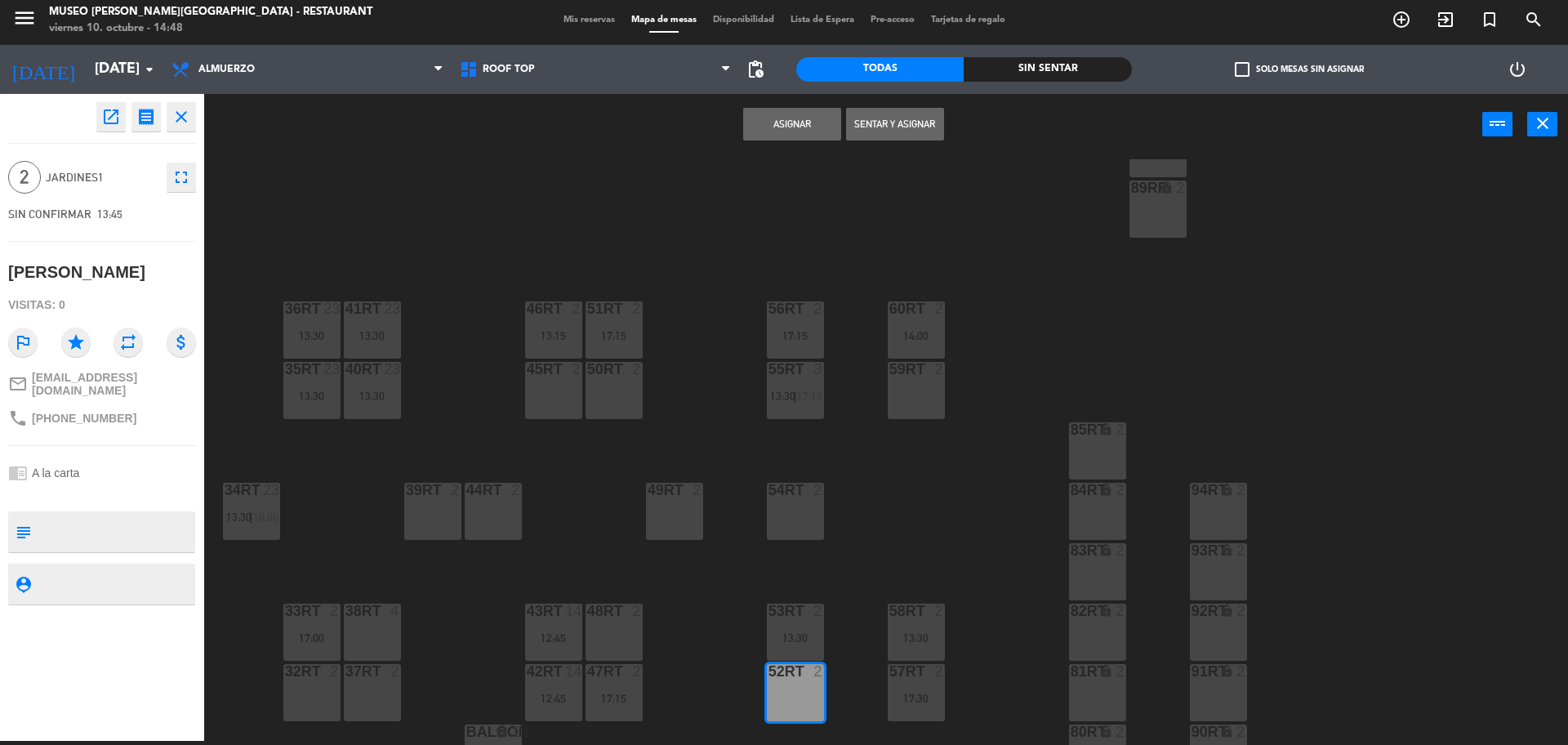
click at [782, 128] on button "Asignar" at bounding box center [792, 124] width 98 height 33
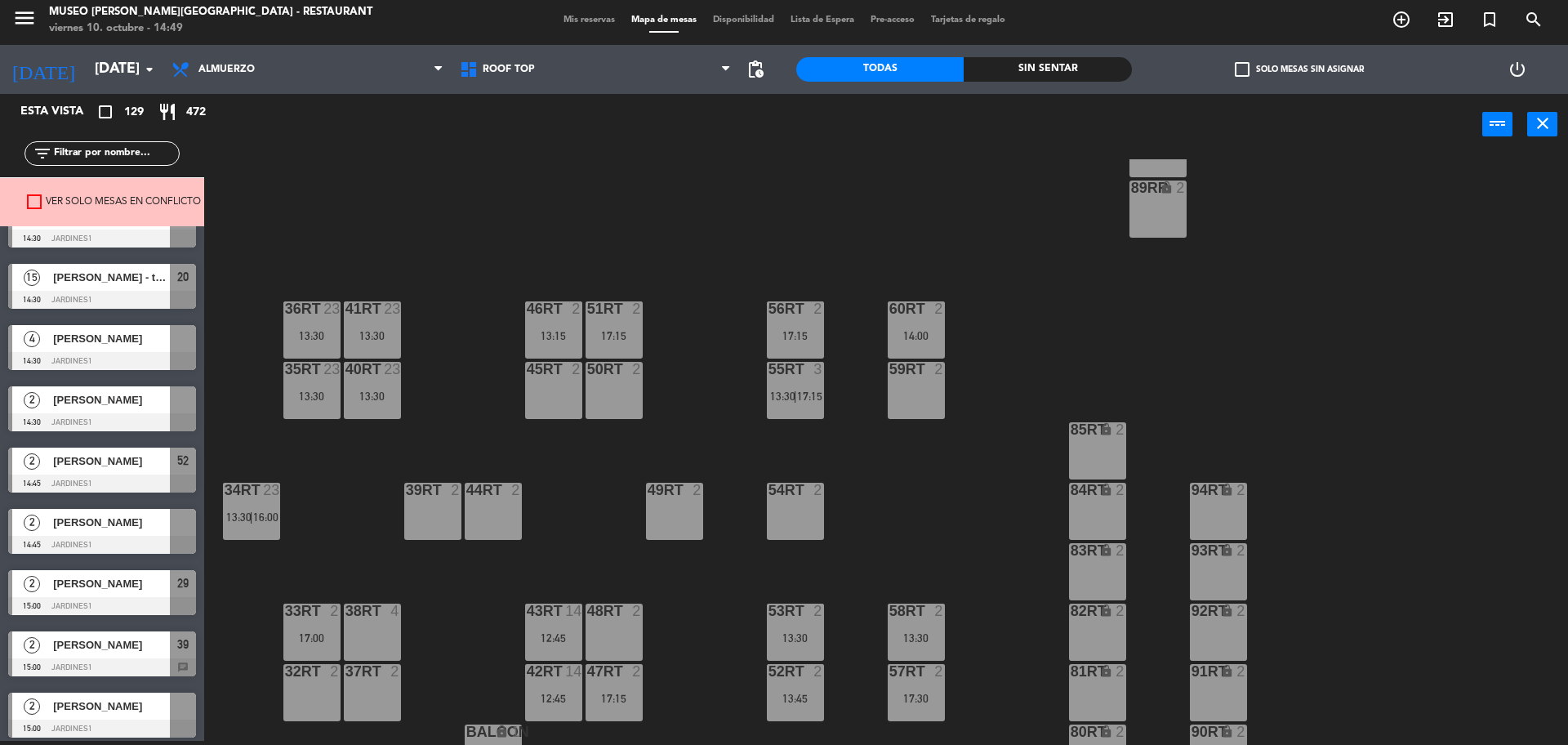
scroll to position [2858, 0]
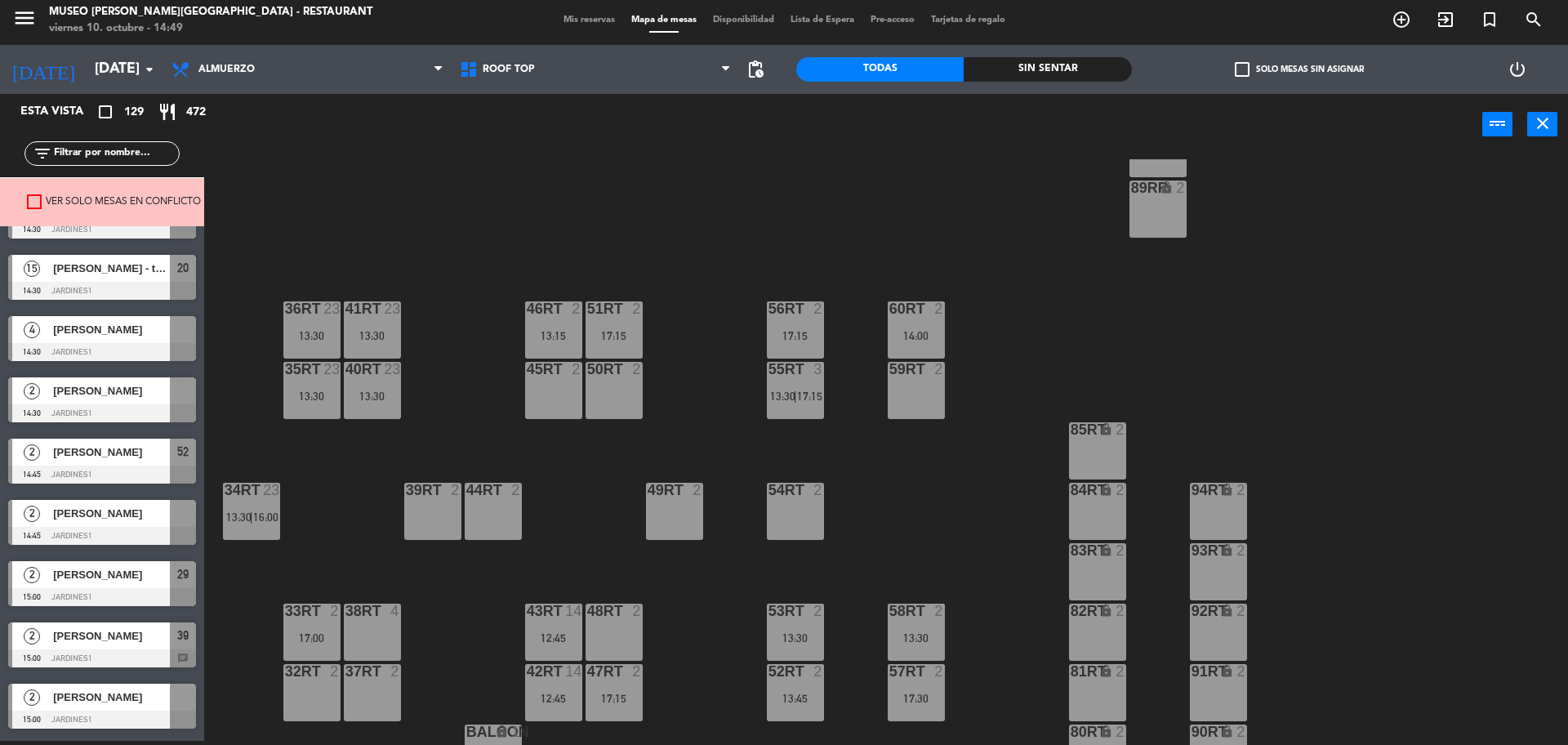
click at [135, 344] on div "4 Sophia Moyoli 14:30 Jardines1" at bounding box center [102, 338] width 204 height 62
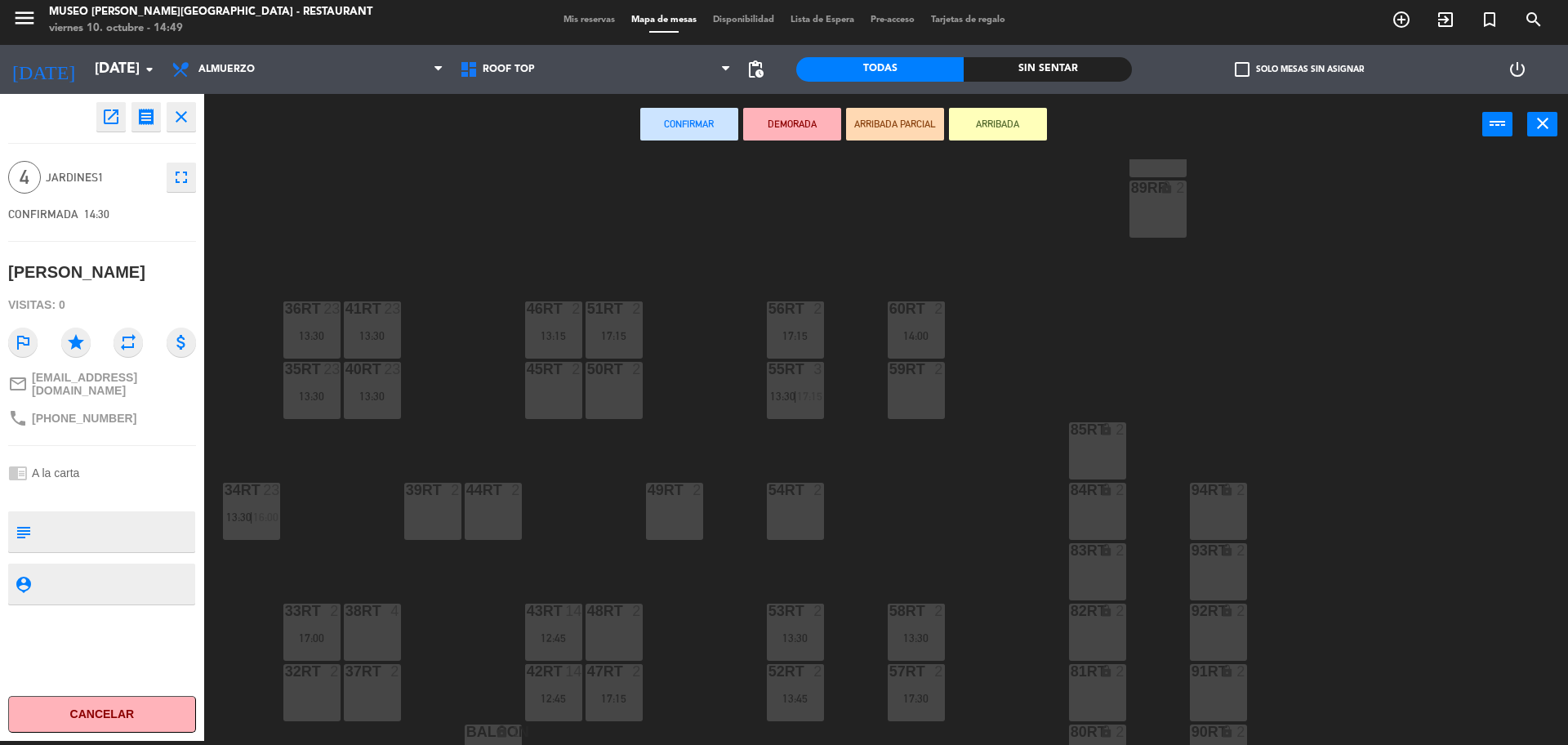
click at [381, 628] on div "38rt 4" at bounding box center [373, 632] width 57 height 57
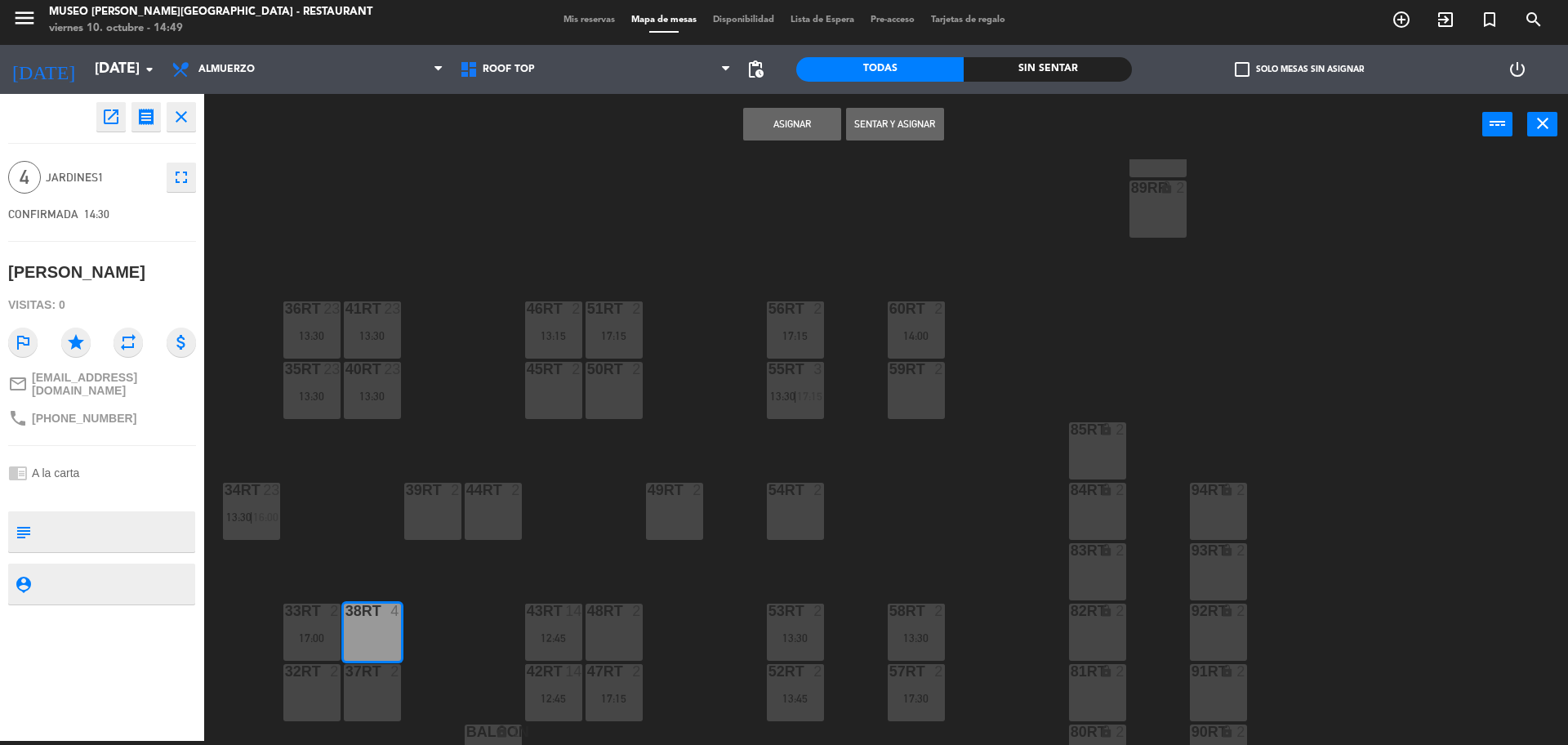
click at [757, 118] on button "Asignar" at bounding box center [792, 124] width 98 height 33
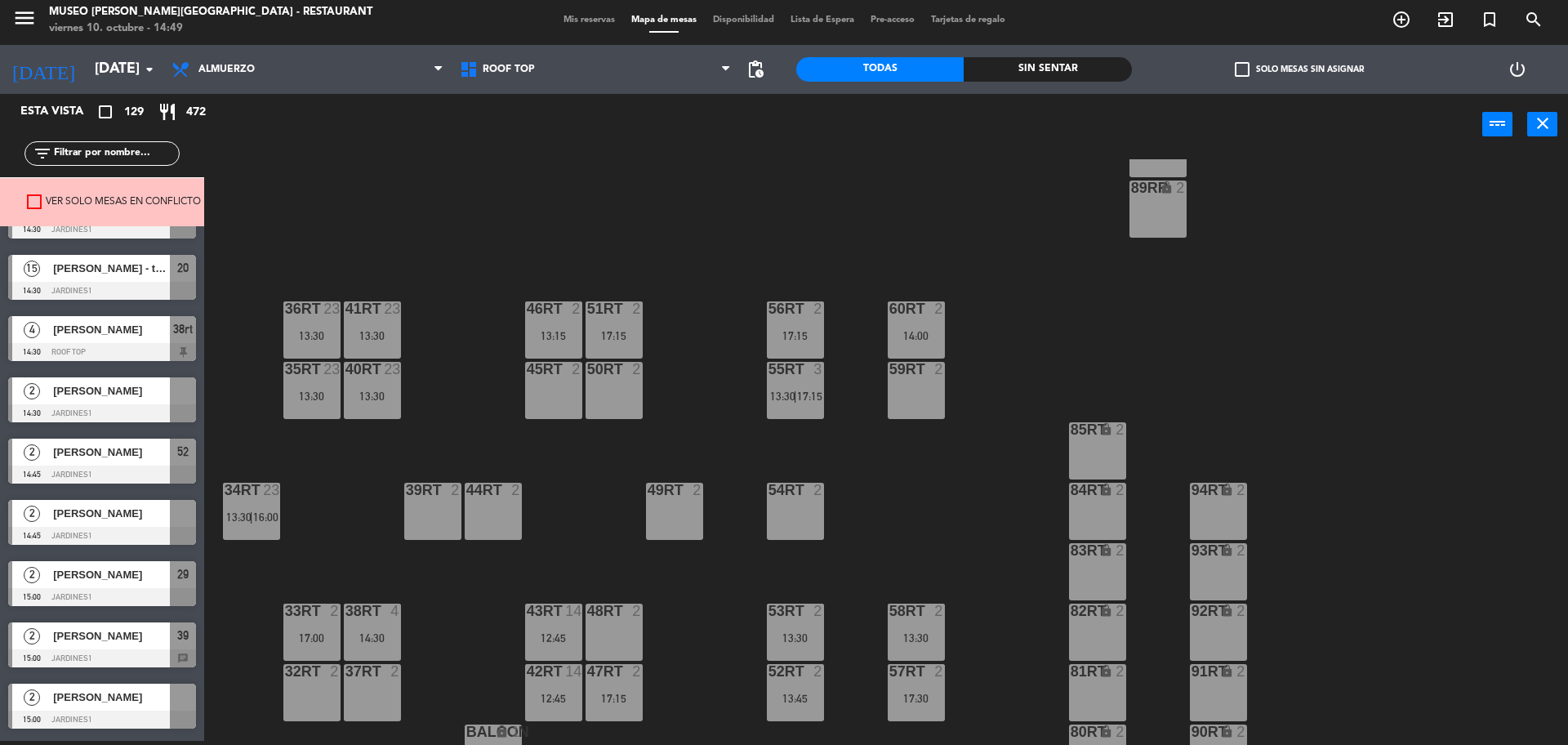
click at [176, 392] on div at bounding box center [183, 390] width 26 height 27
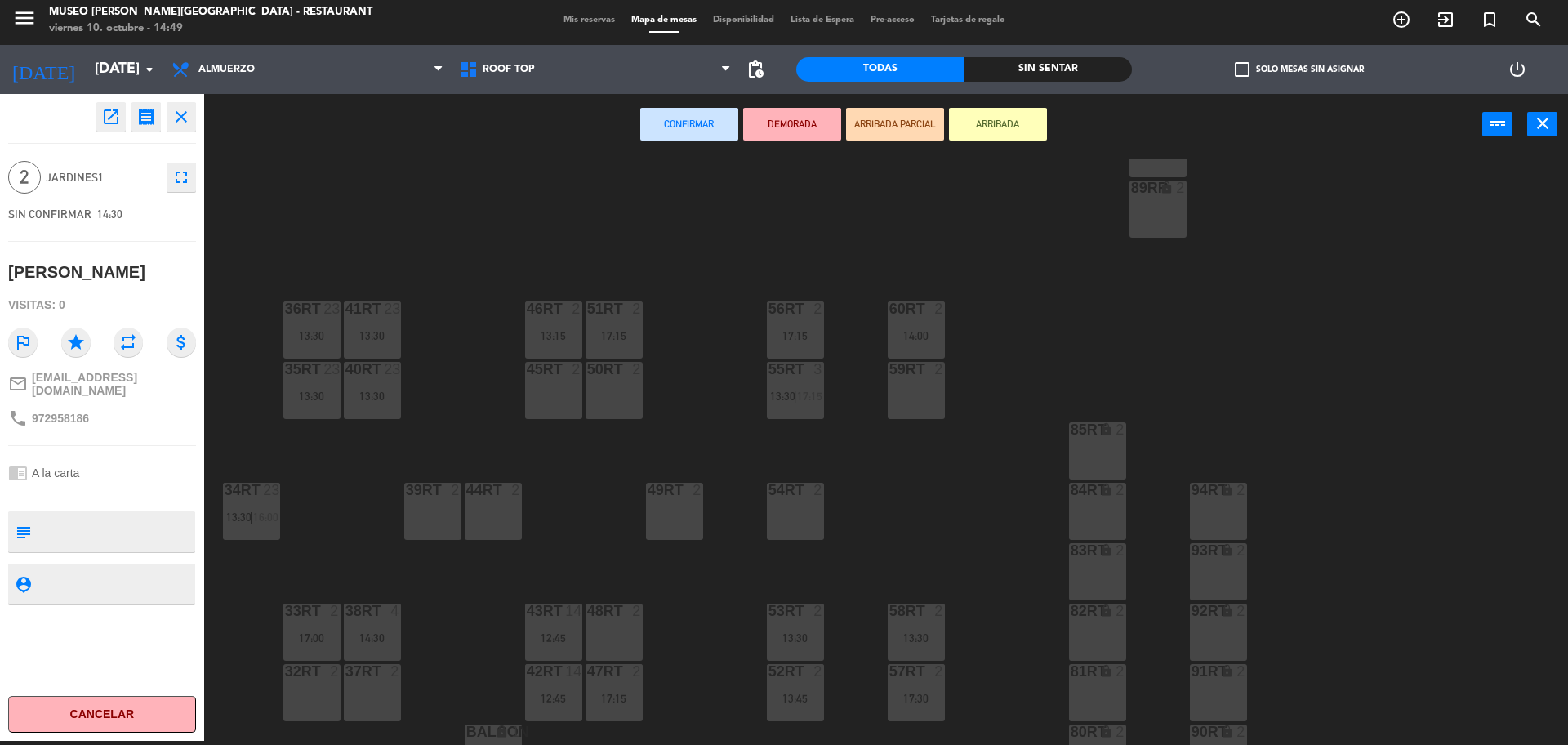
click at [596, 634] on div "48RT 2" at bounding box center [614, 632] width 57 height 57
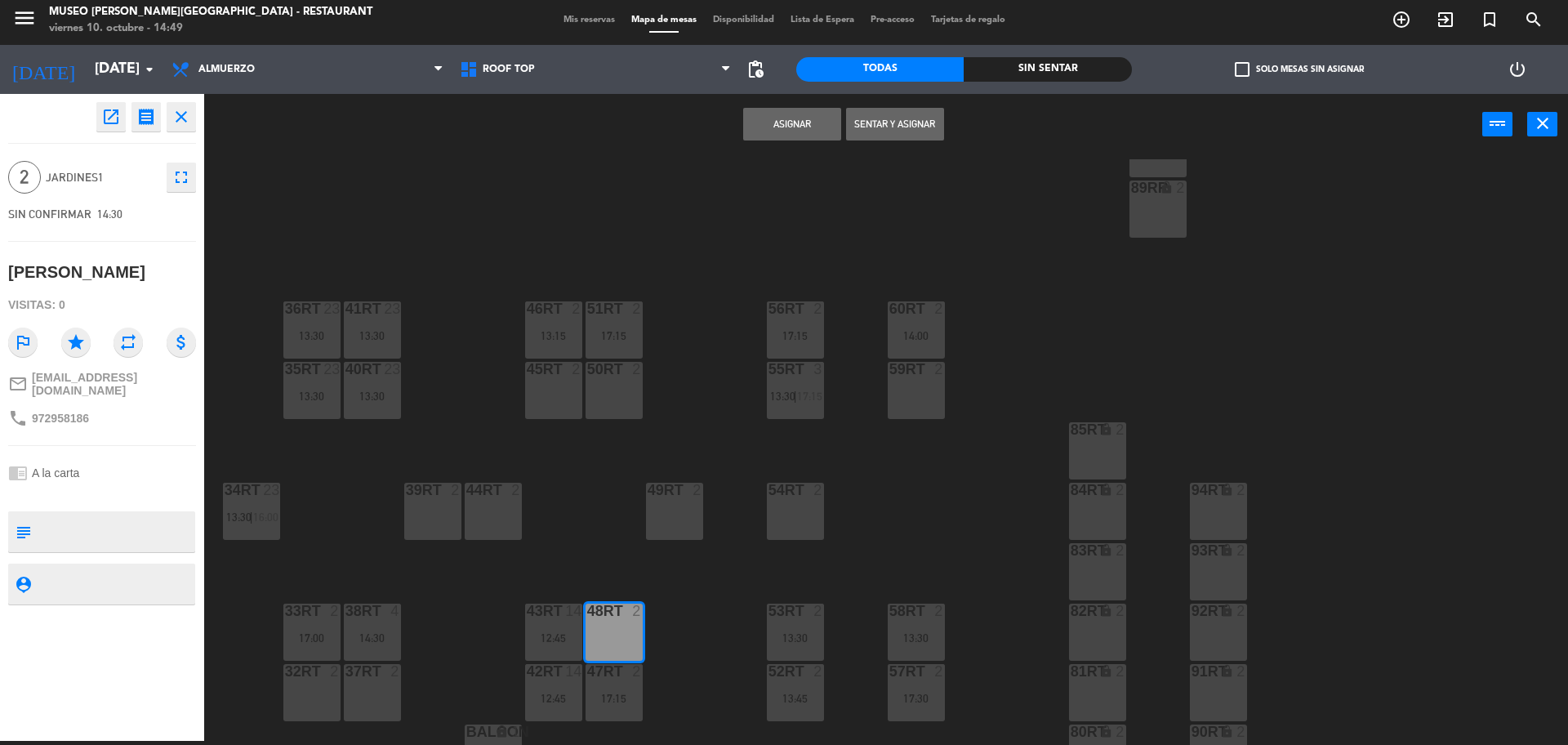
click at [770, 128] on button "Asignar" at bounding box center [792, 124] width 98 height 33
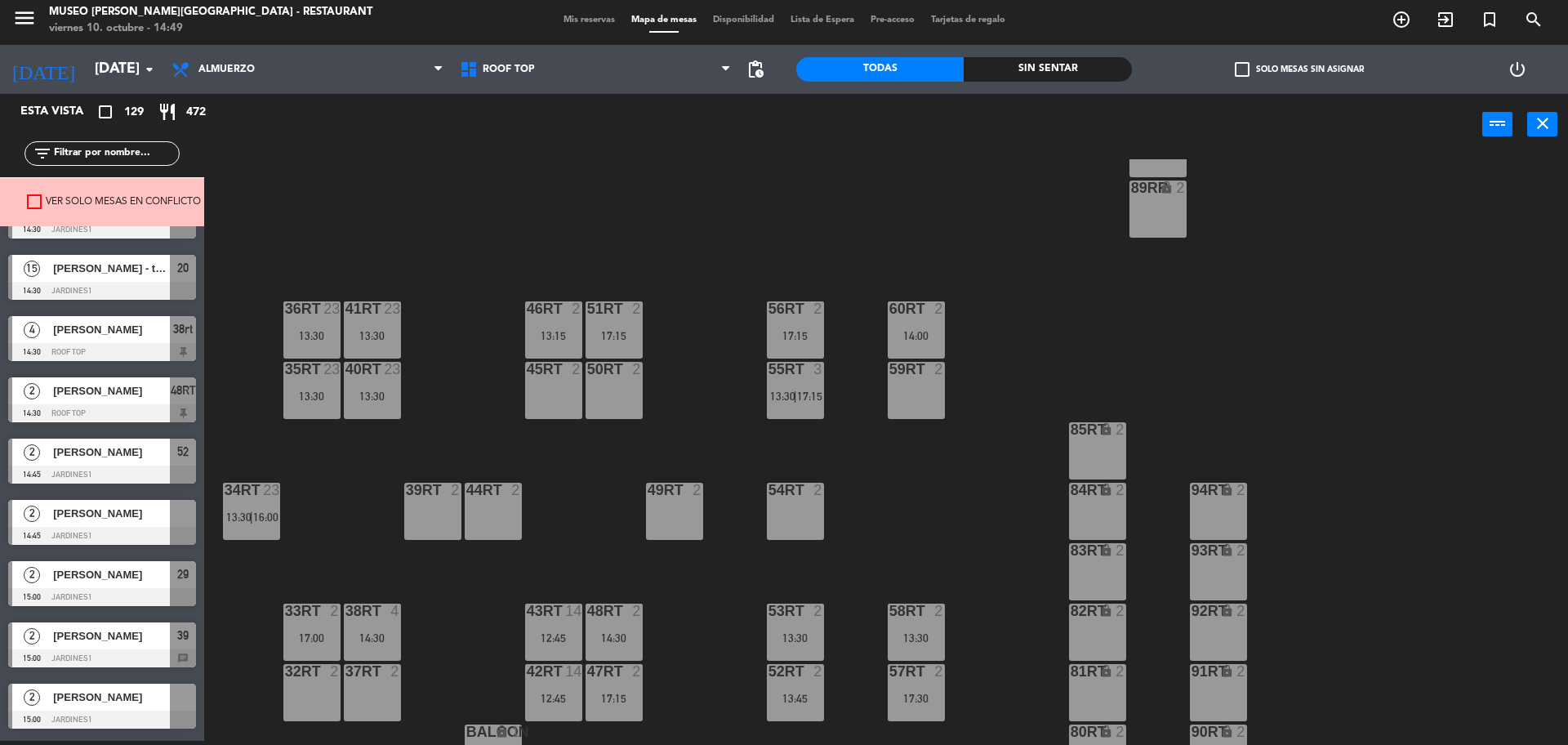
scroll to position [2960, 0]
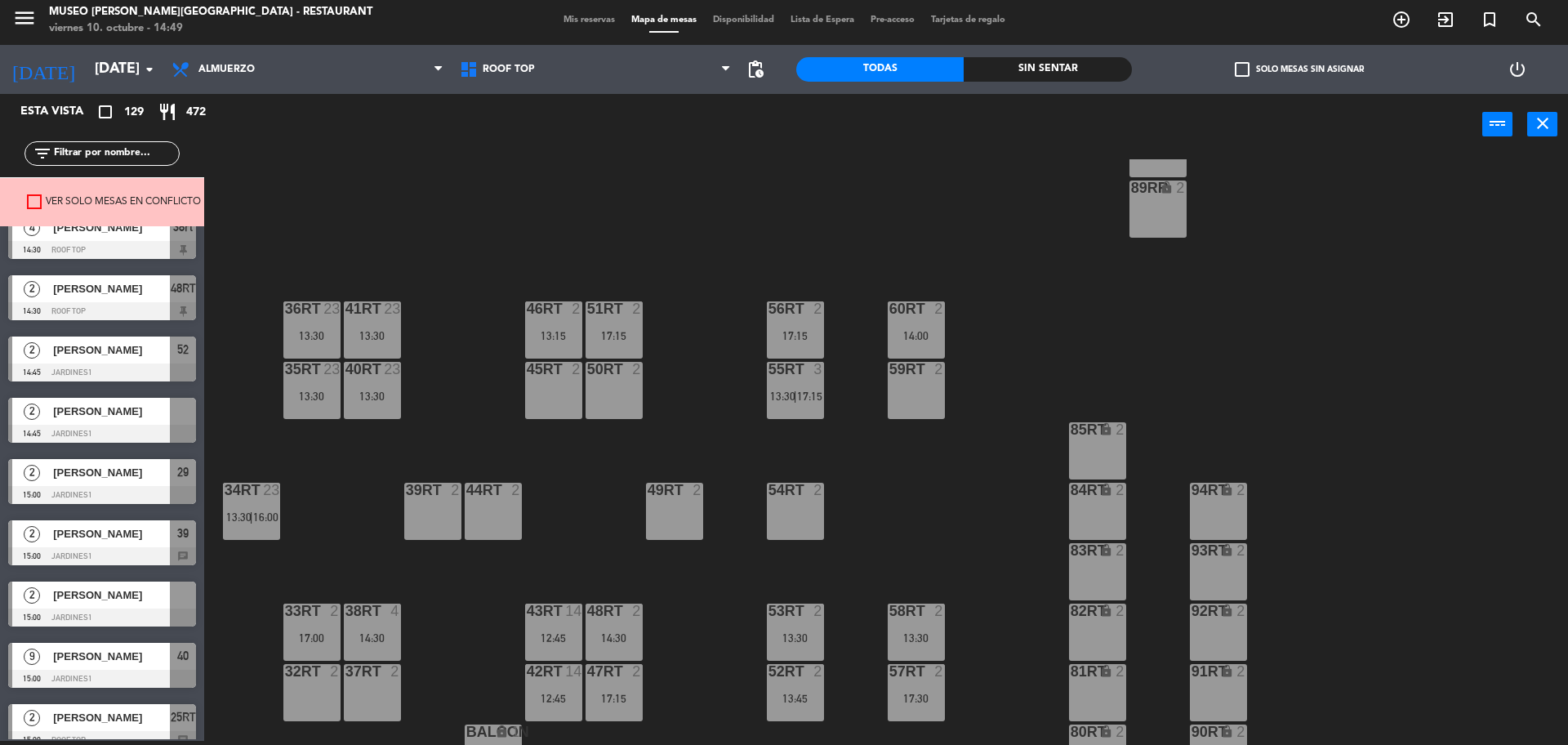
click at [111, 430] on div at bounding box center [102, 434] width 188 height 18
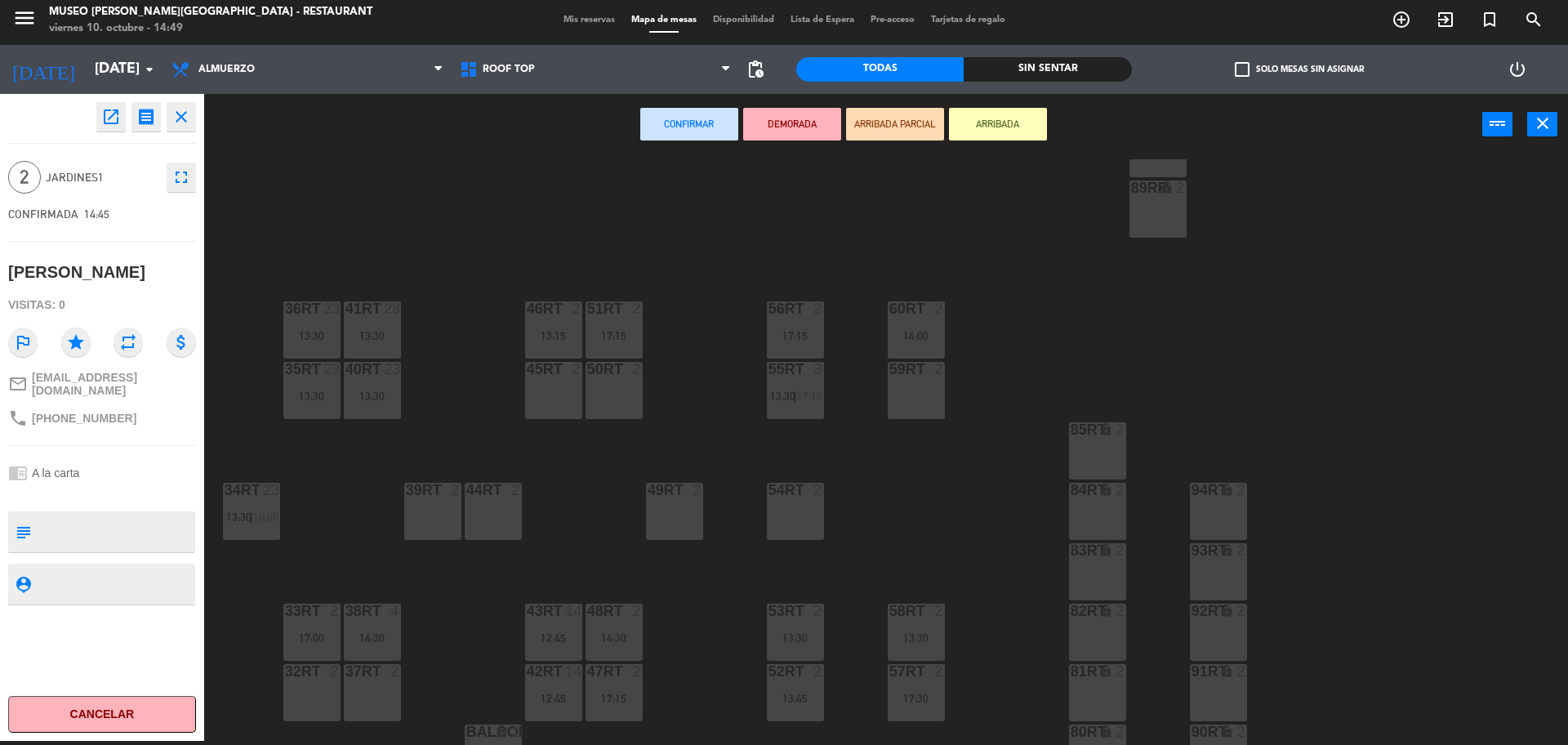
click at [804, 510] on div "54RT 2" at bounding box center [796, 511] width 57 height 57
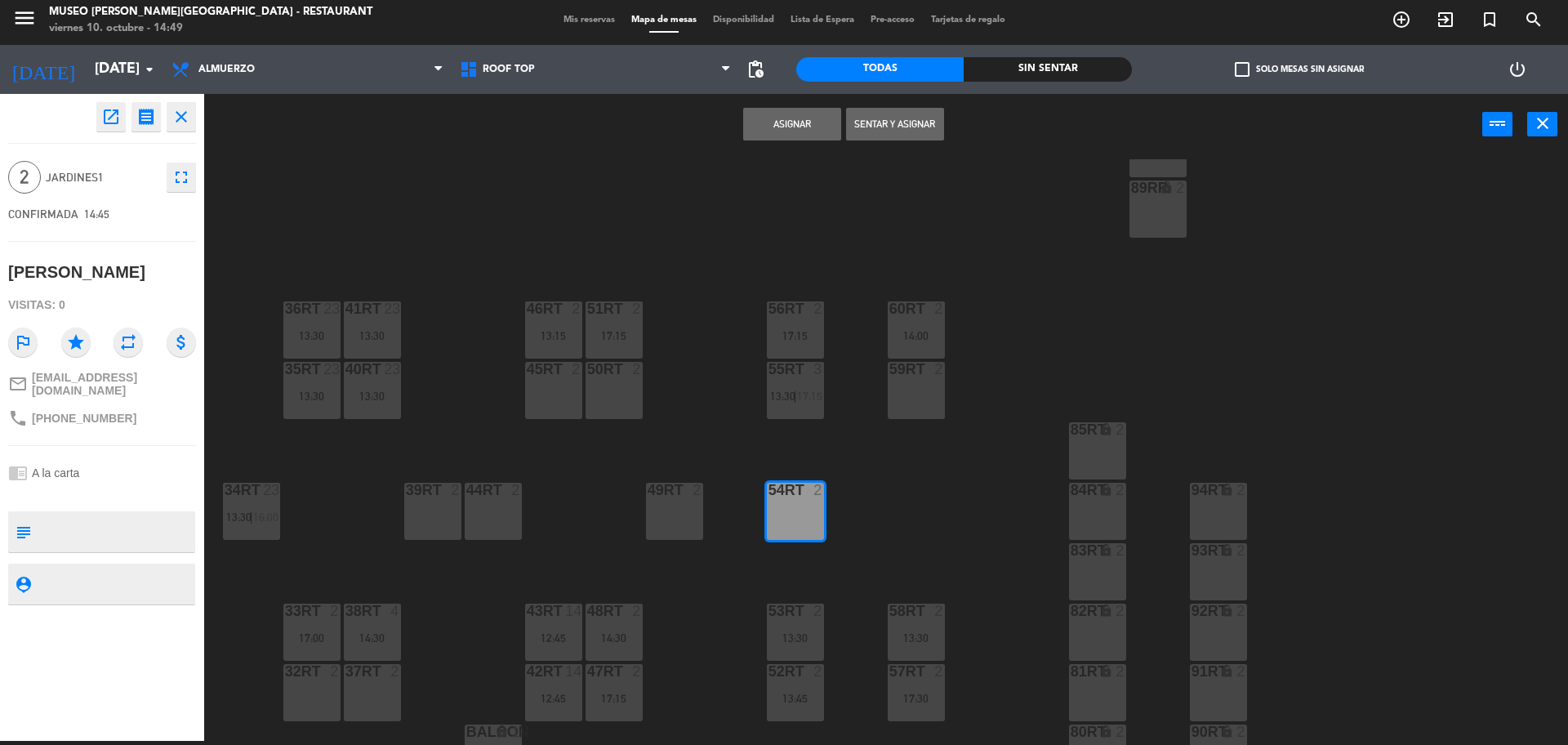
click at [776, 109] on button "Asignar" at bounding box center [792, 124] width 98 height 33
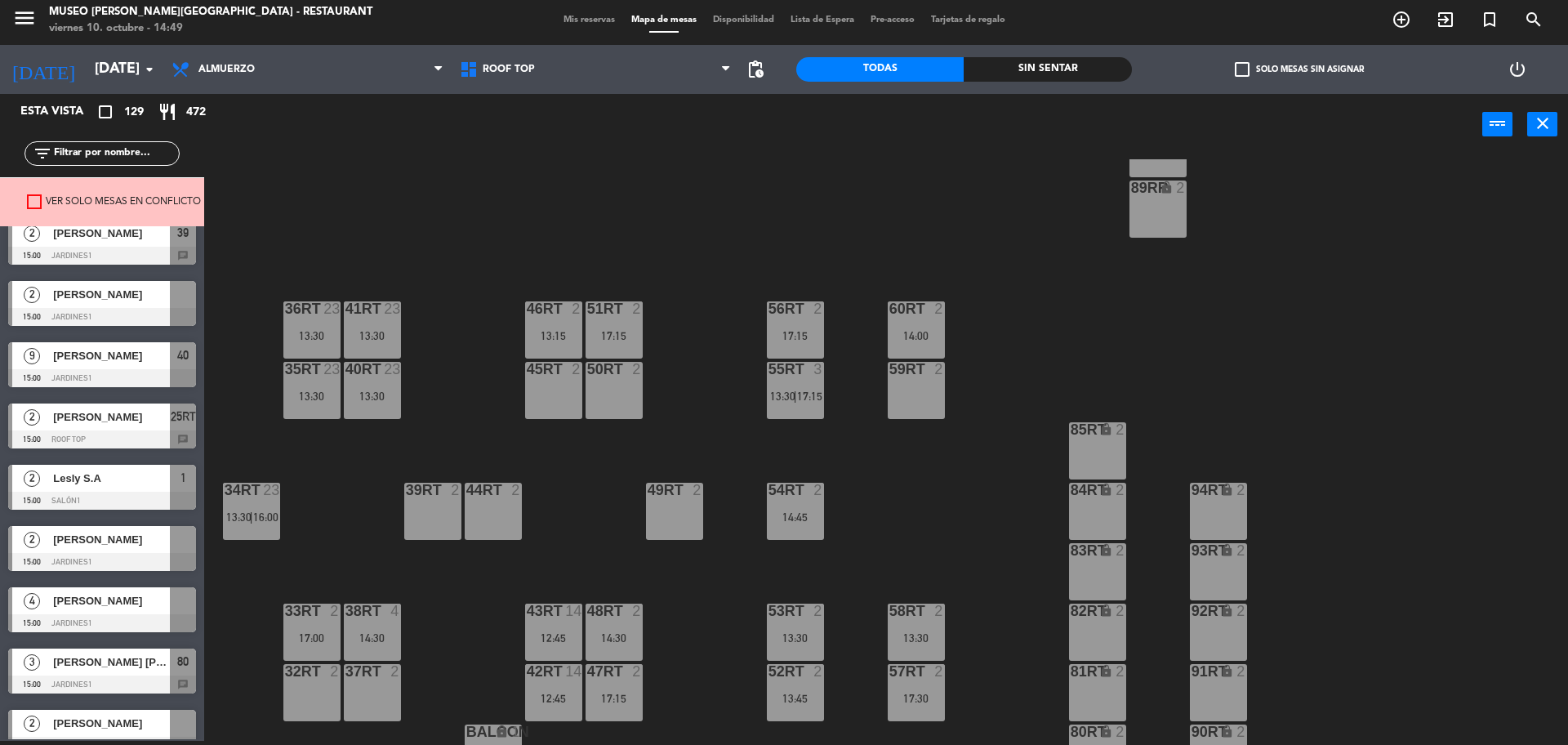
scroll to position [3266, 0]
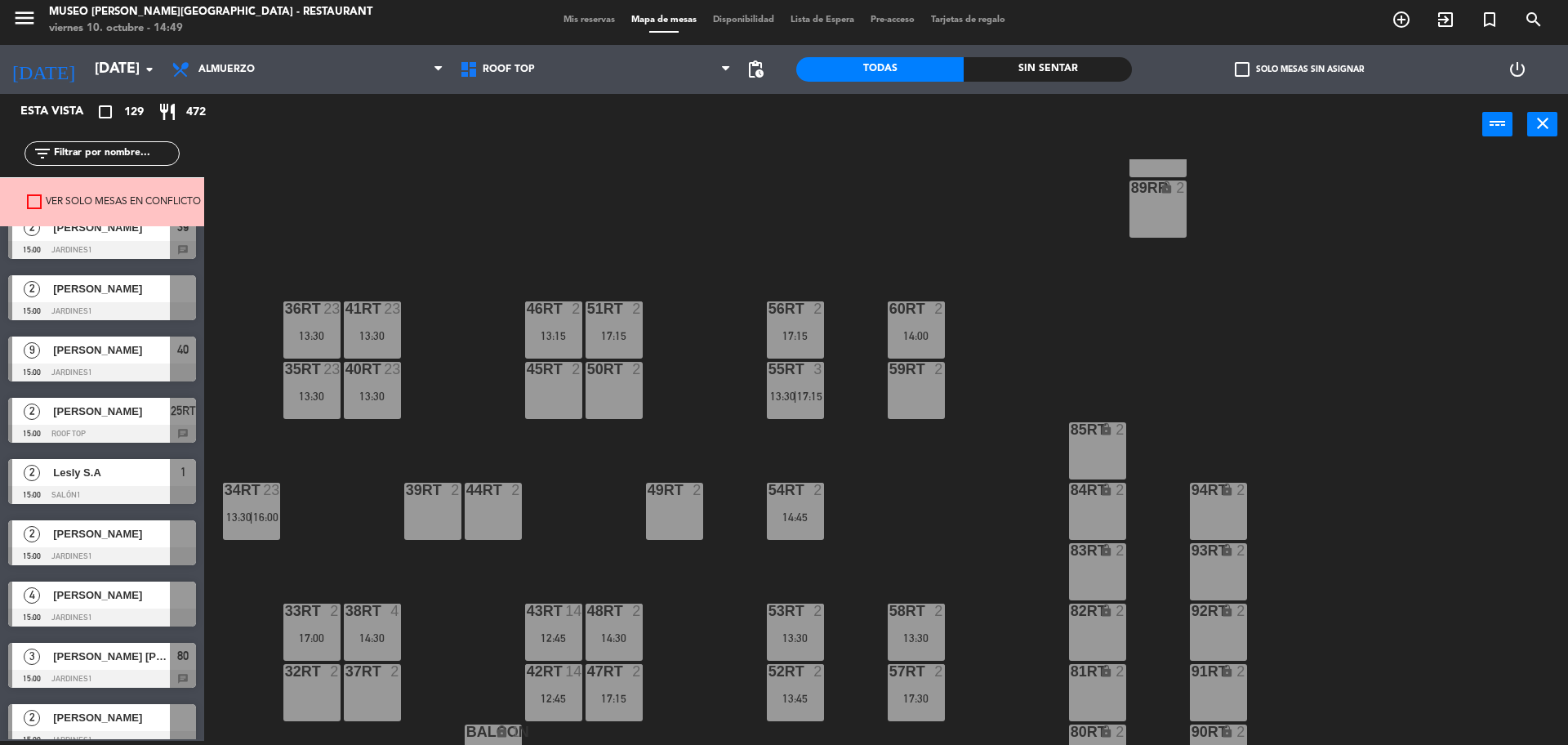
click at [112, 289] on span "[PERSON_NAME]" at bounding box center [111, 288] width 117 height 17
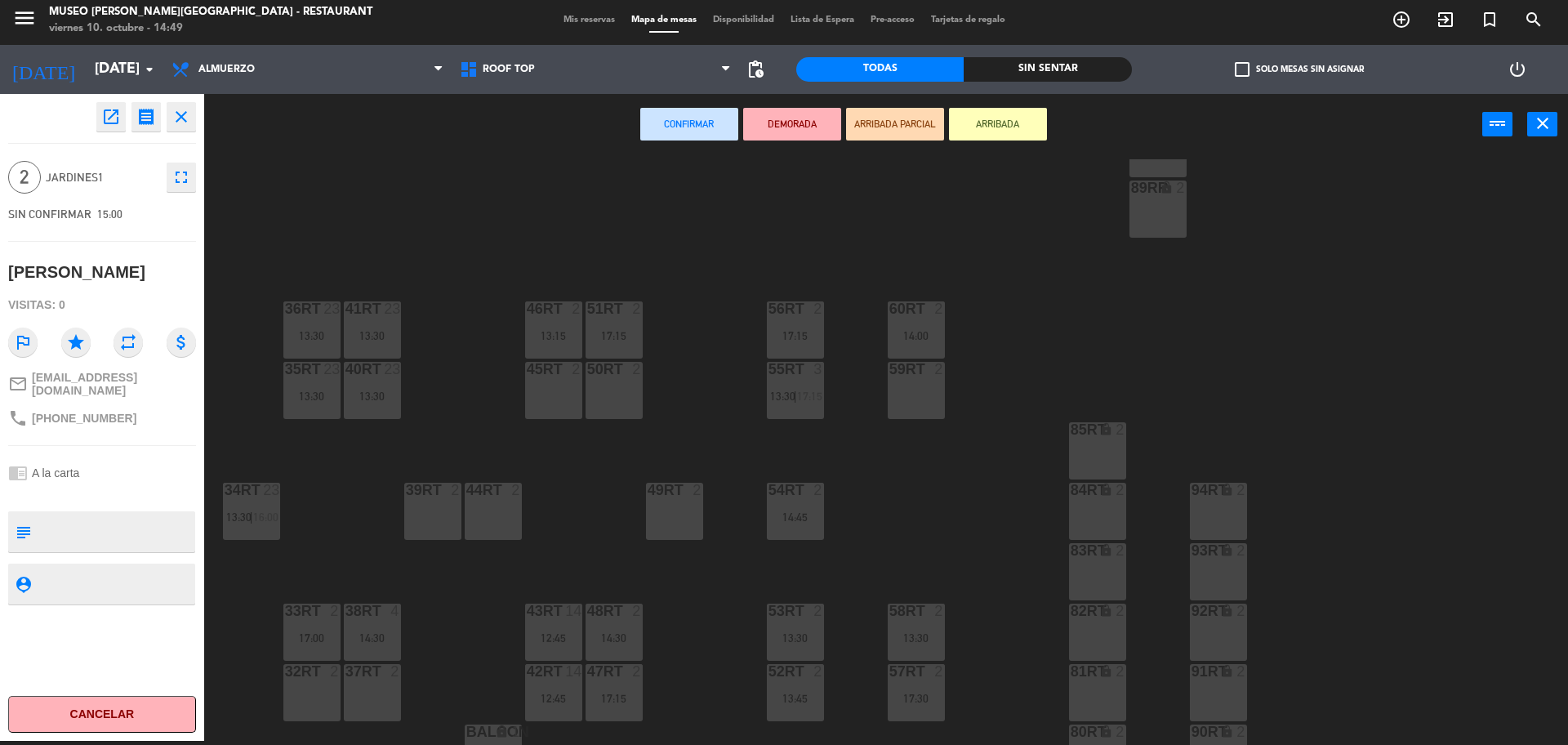
click at [686, 512] on div "49RT 2" at bounding box center [674, 511] width 57 height 57
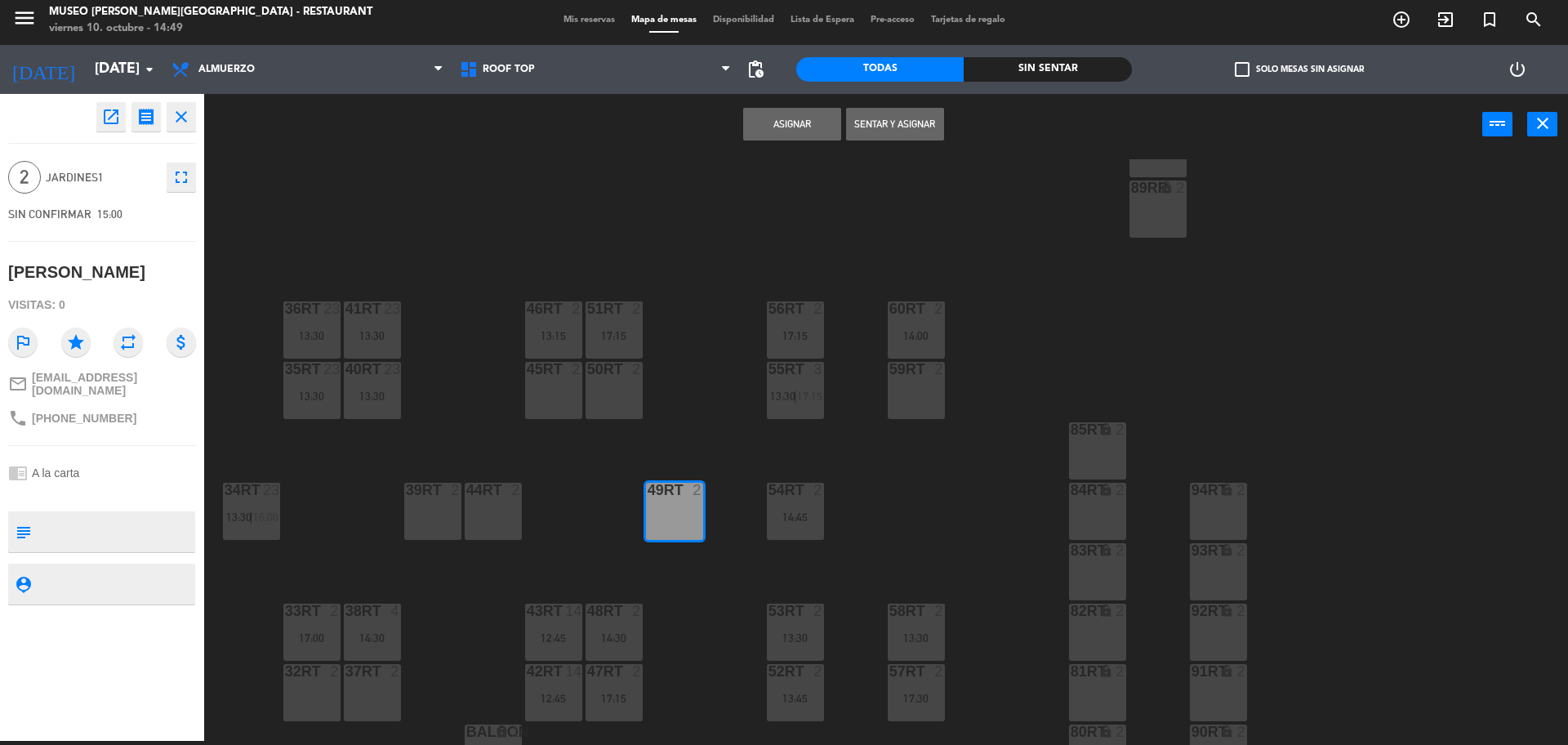
click at [757, 125] on button "Asignar" at bounding box center [792, 124] width 98 height 33
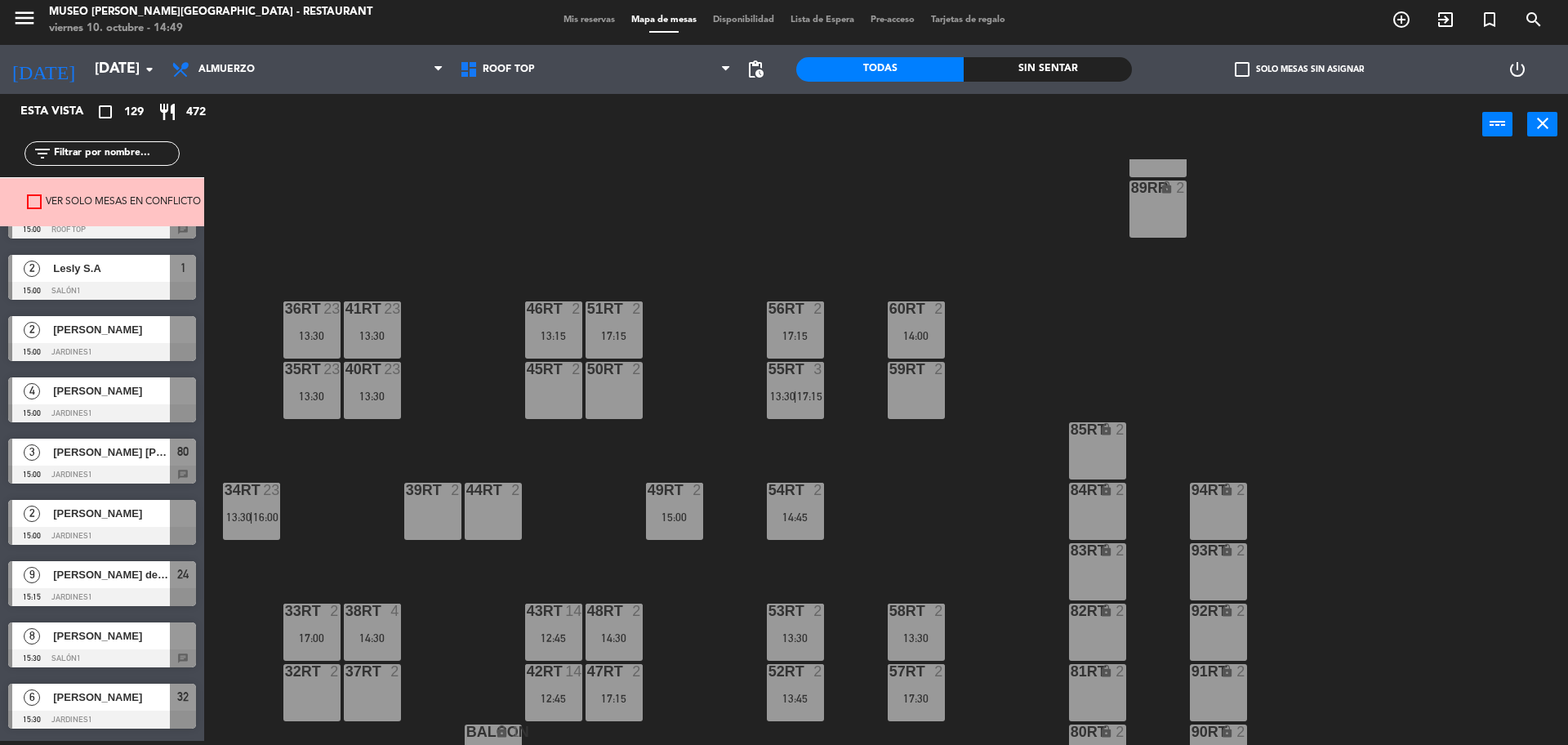
scroll to position [3368, 0]
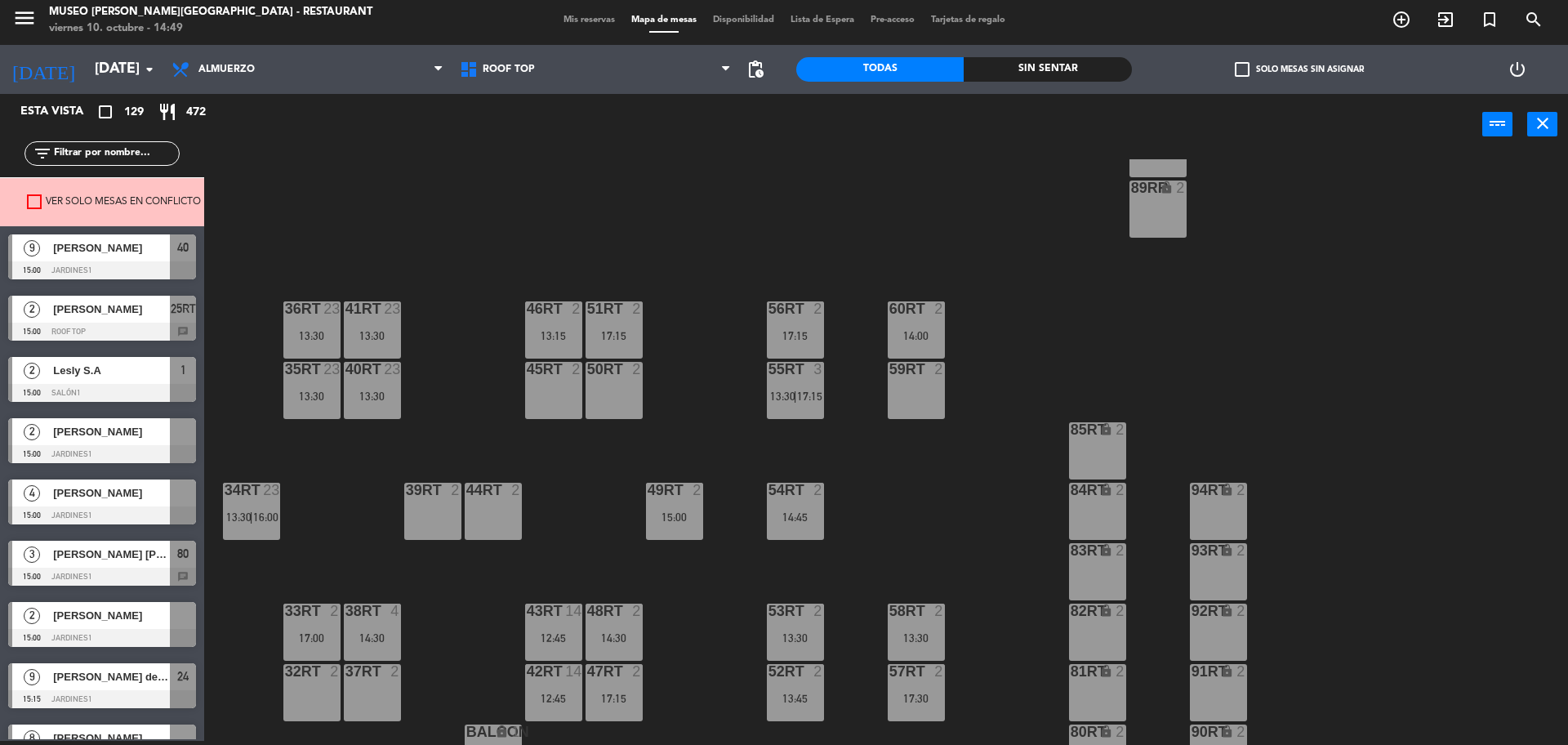
click at [98, 432] on span "[PERSON_NAME]" at bounding box center [111, 431] width 117 height 17
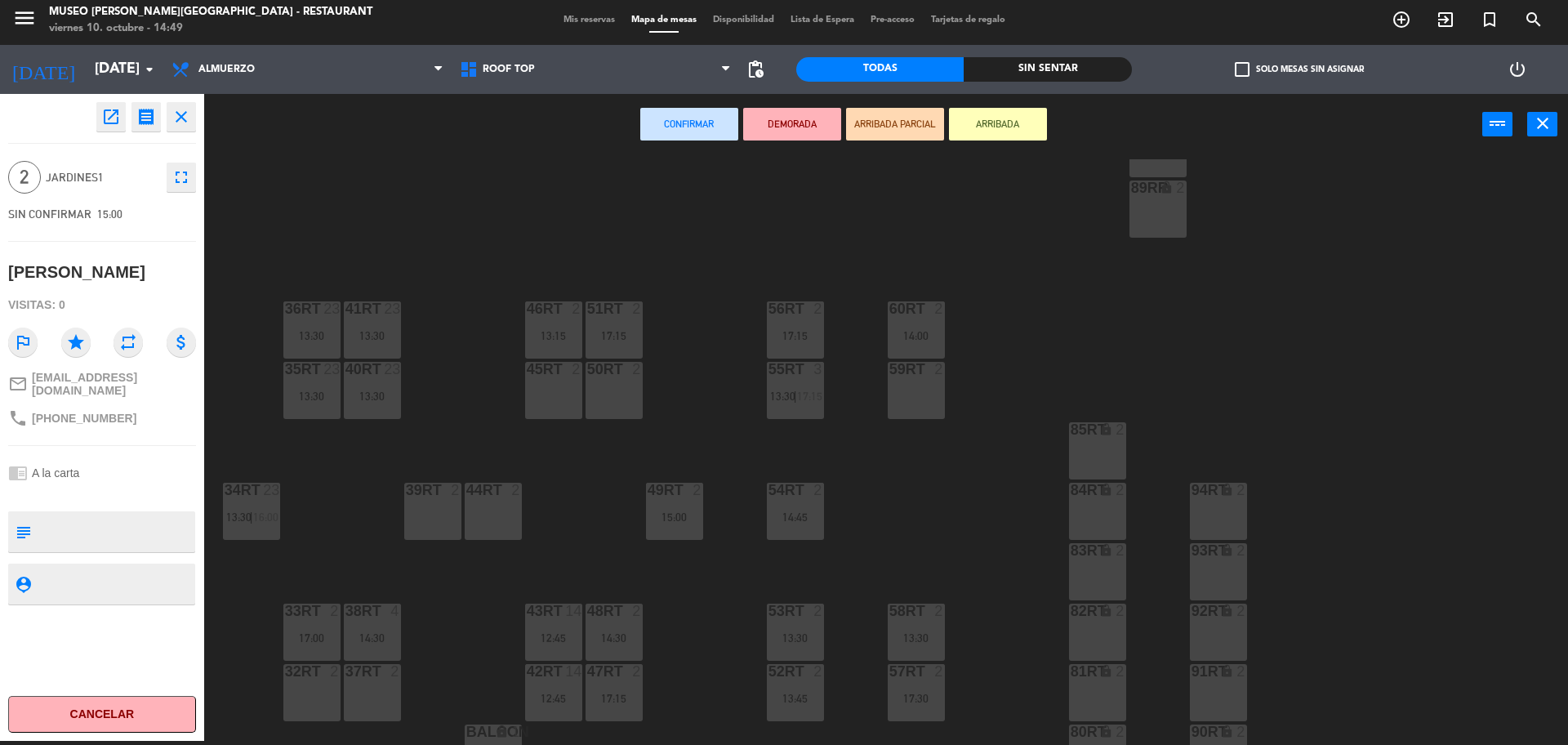
click at [381, 684] on div "37rt 2" at bounding box center [373, 693] width 57 height 57
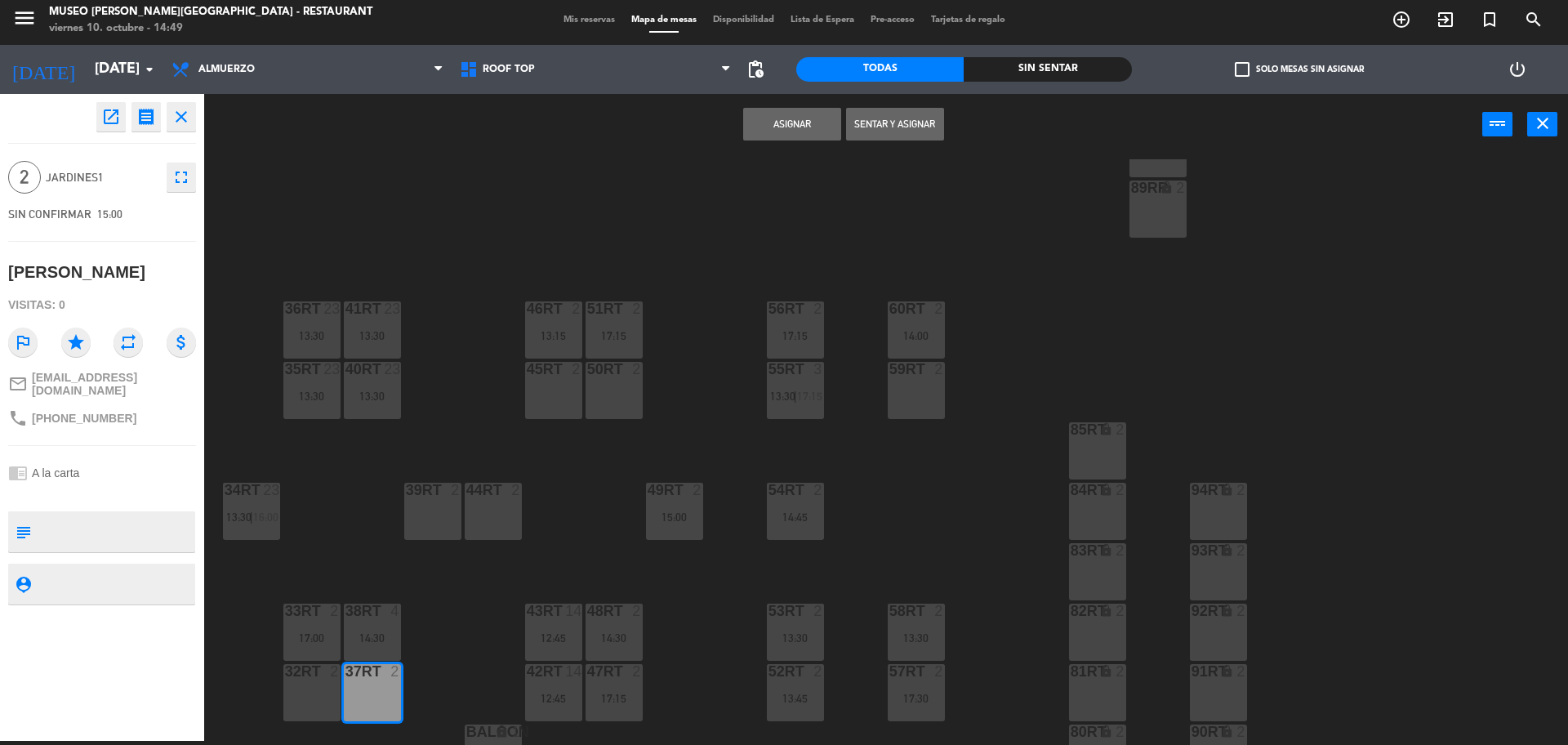
click at [786, 126] on button "Asignar" at bounding box center [792, 124] width 98 height 33
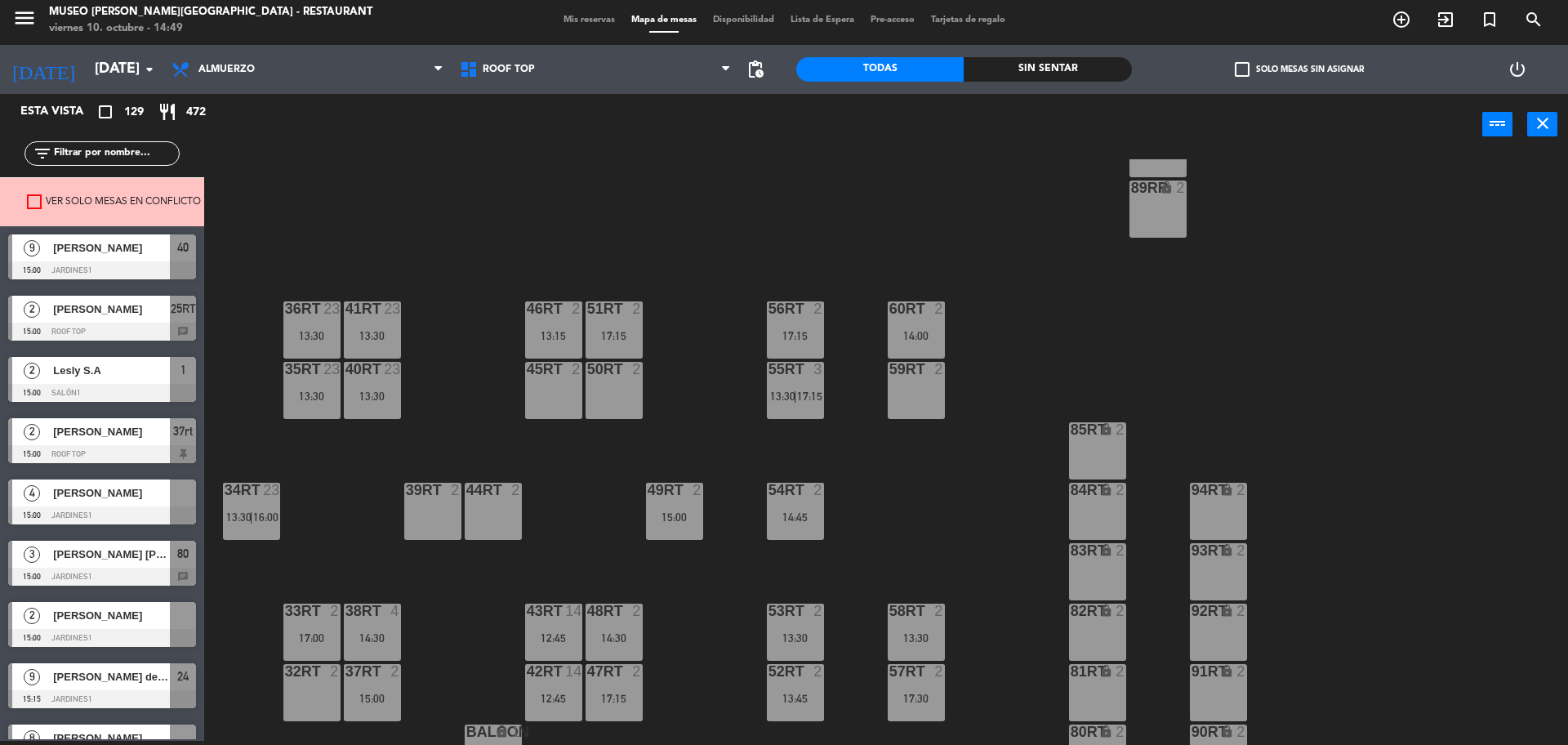
scroll to position [3572, 0]
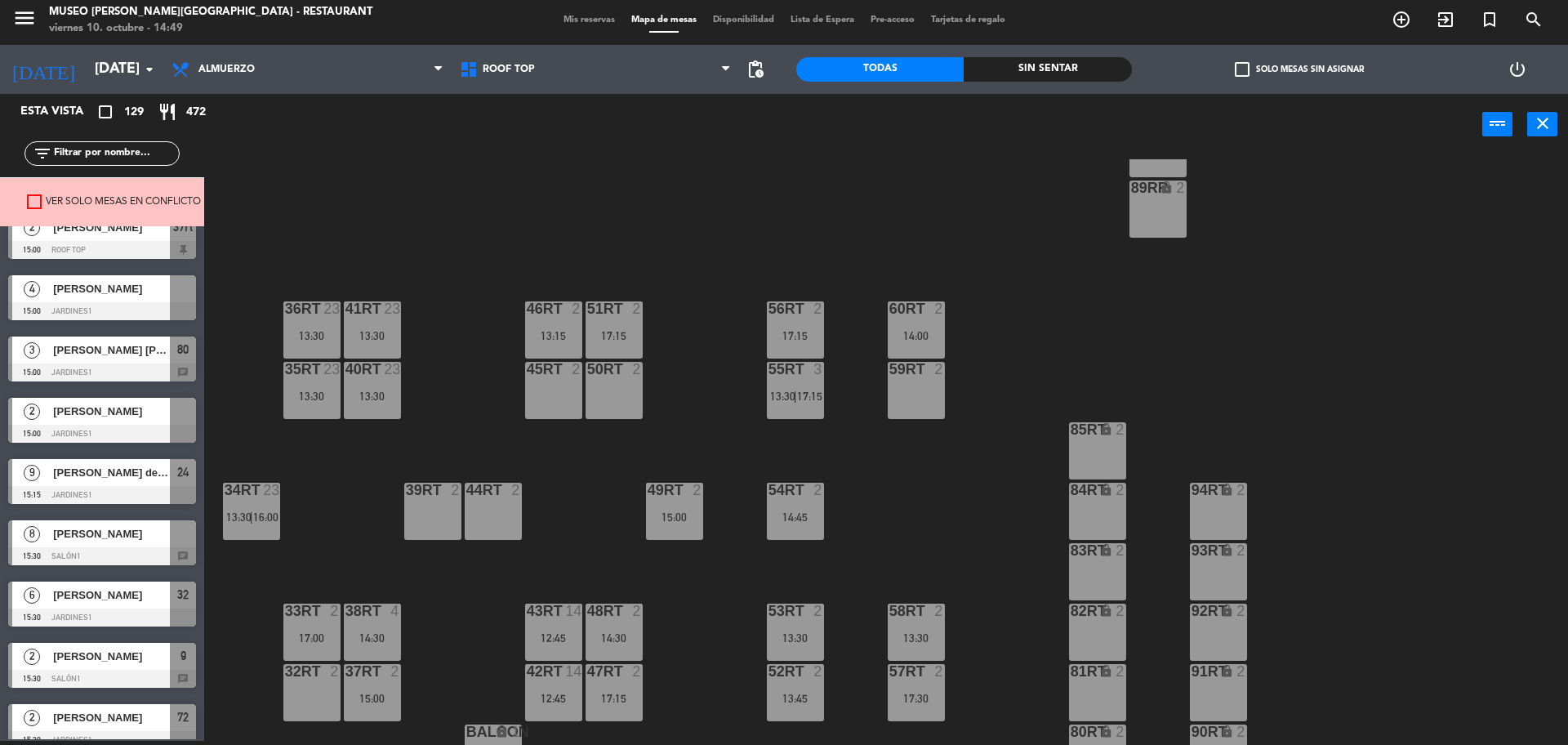
click at [124, 303] on div at bounding box center [102, 311] width 188 height 18
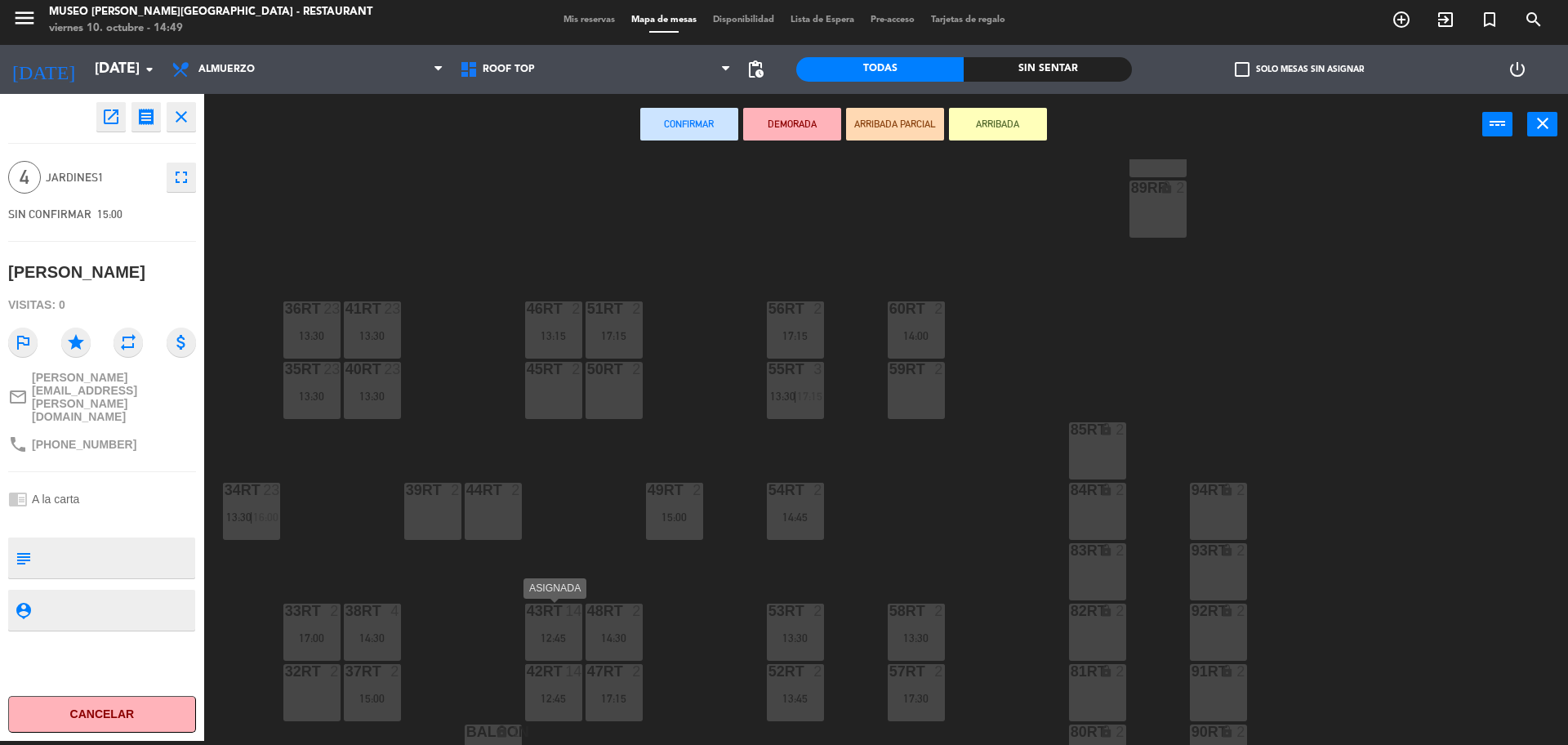
click at [552, 624] on div "43RT 14 12:45" at bounding box center [554, 632] width 57 height 57
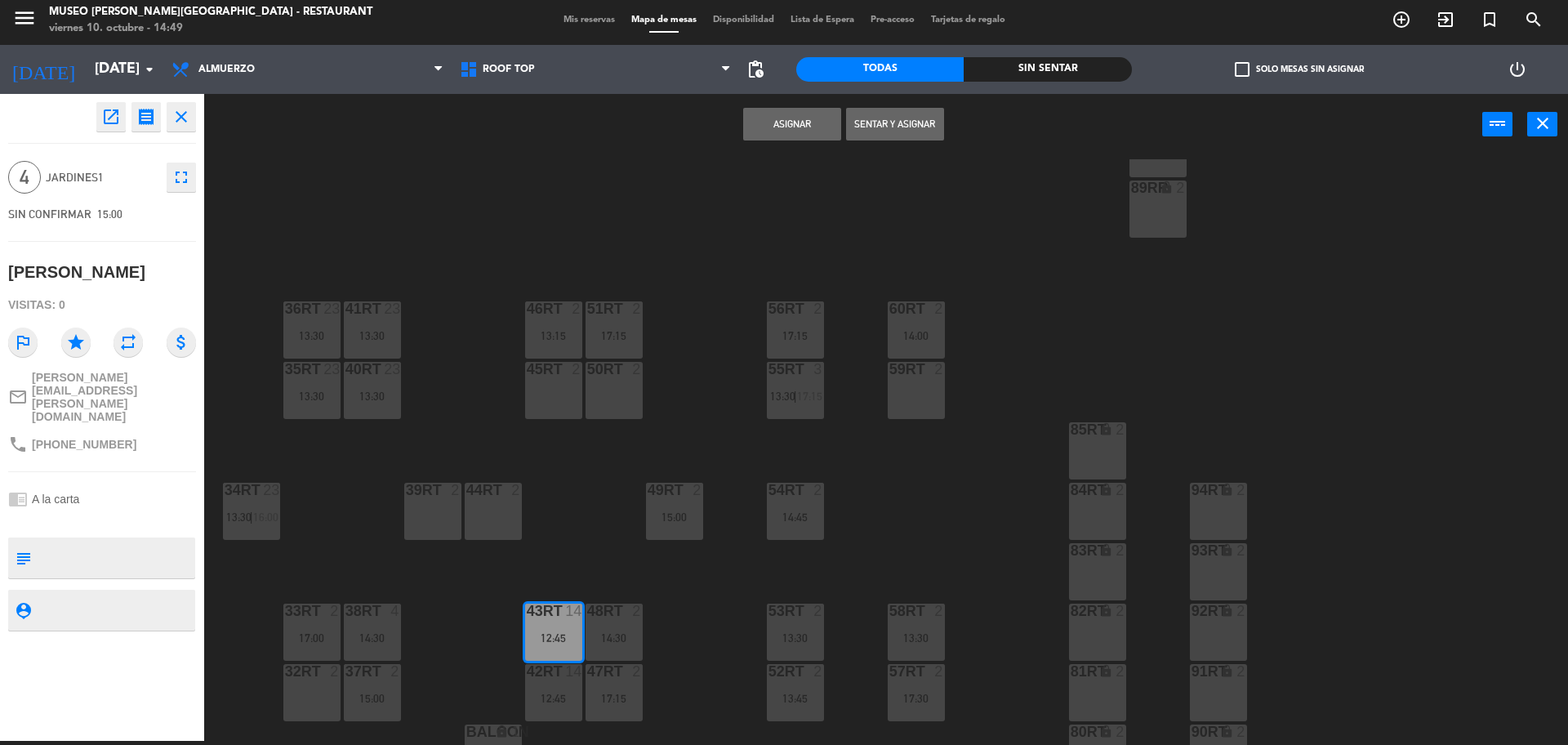
click at [786, 136] on button "Asignar" at bounding box center [792, 124] width 98 height 33
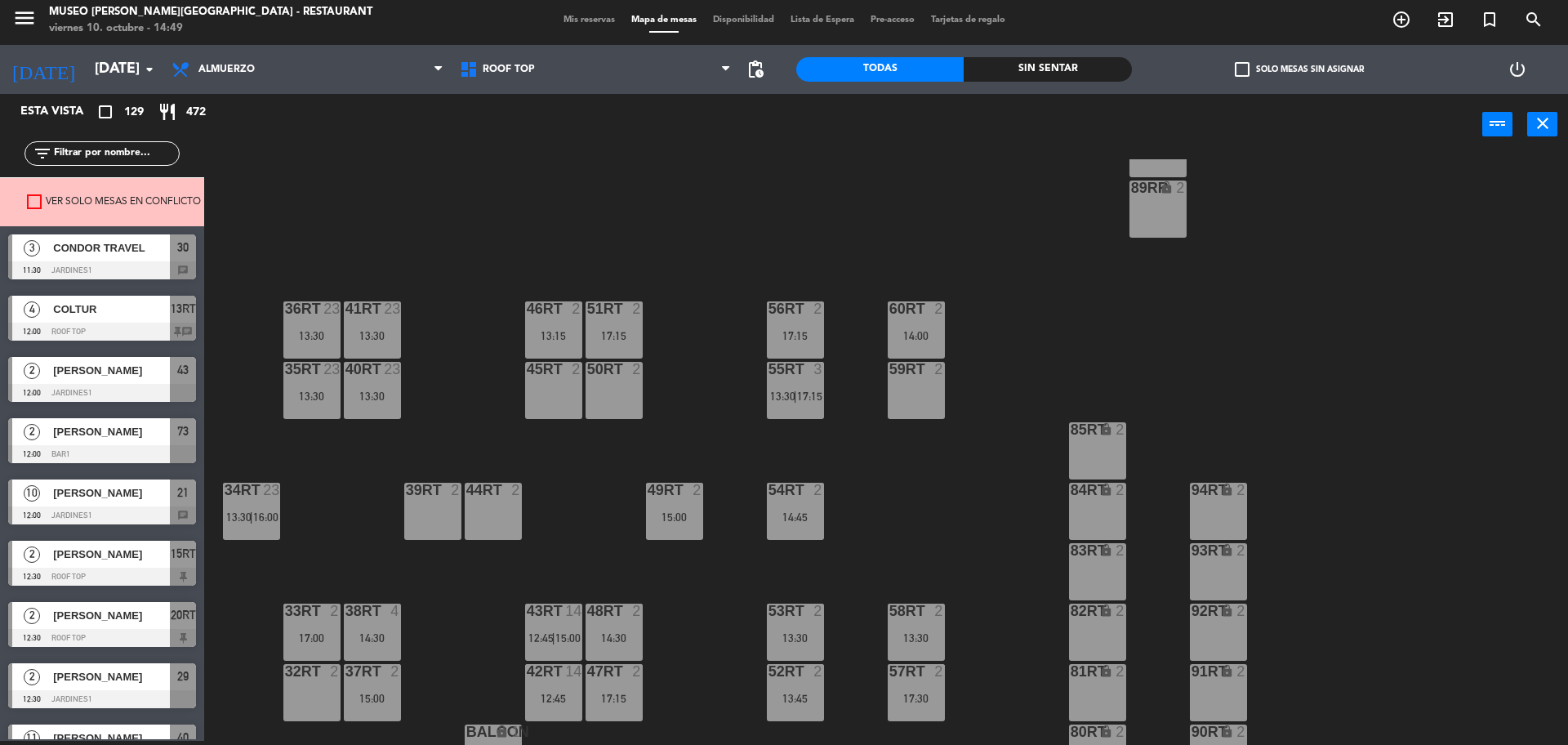
scroll to position [4, 0]
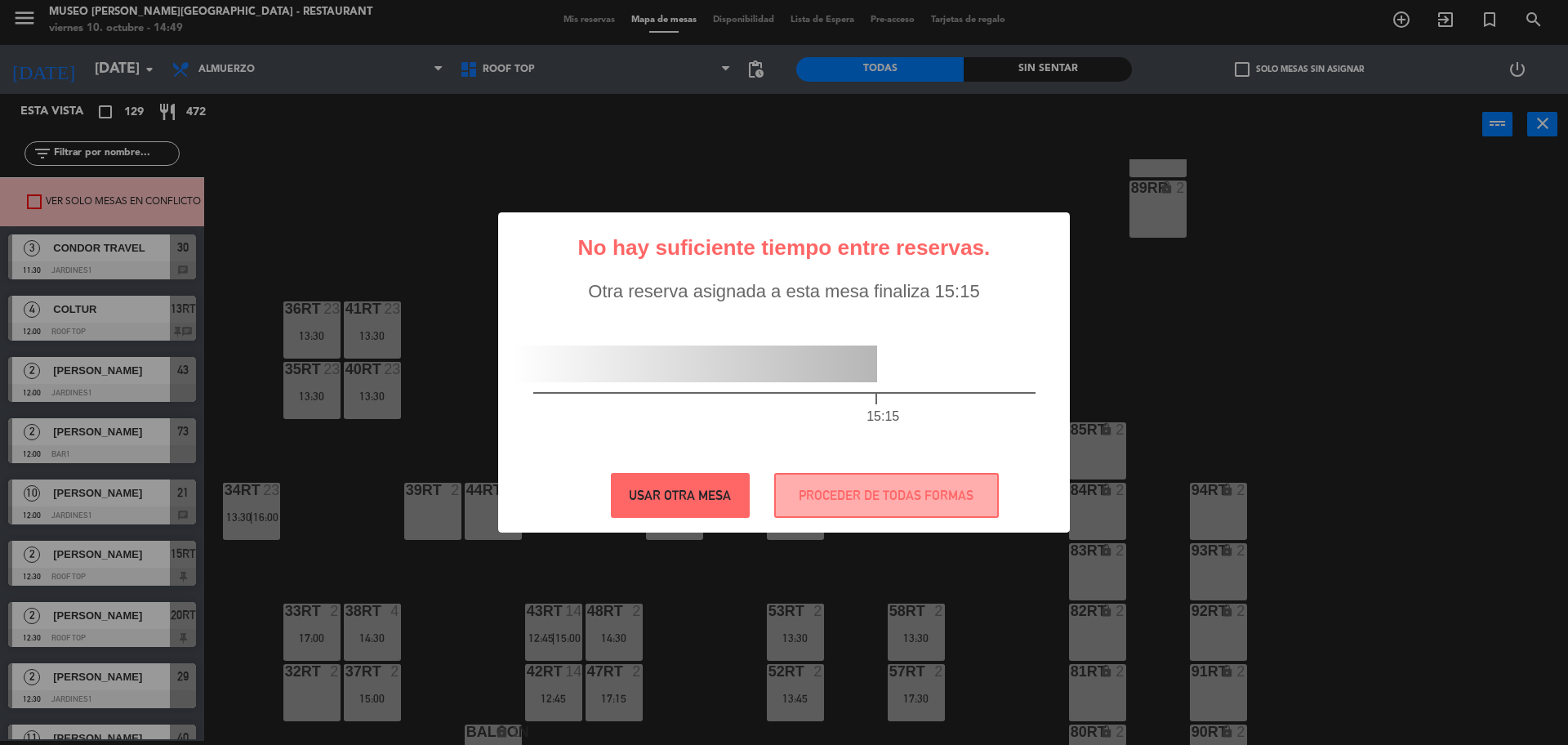
click at [658, 488] on button "USAR OTRA MESA" at bounding box center [680, 495] width 139 height 45
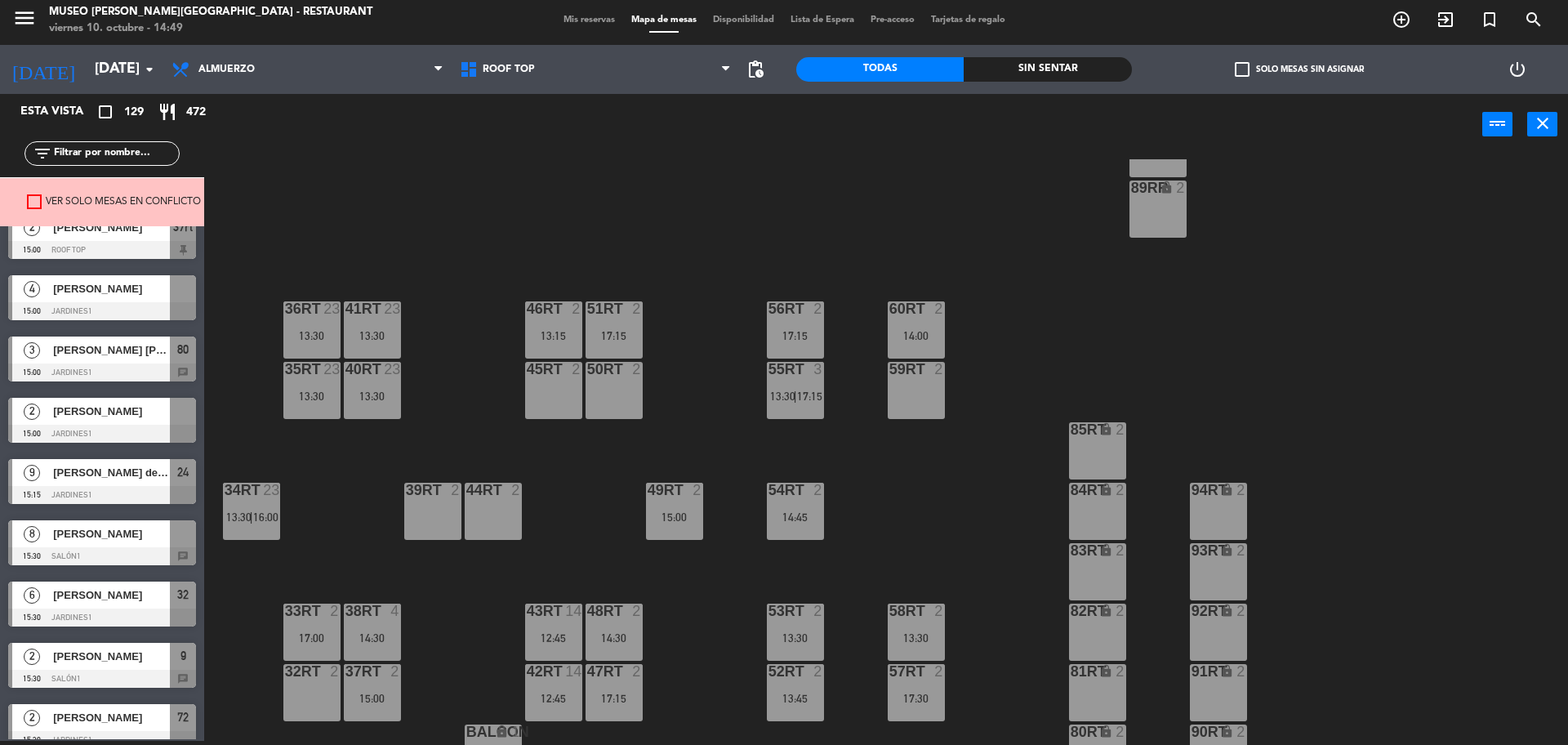
scroll to position [3470, 0]
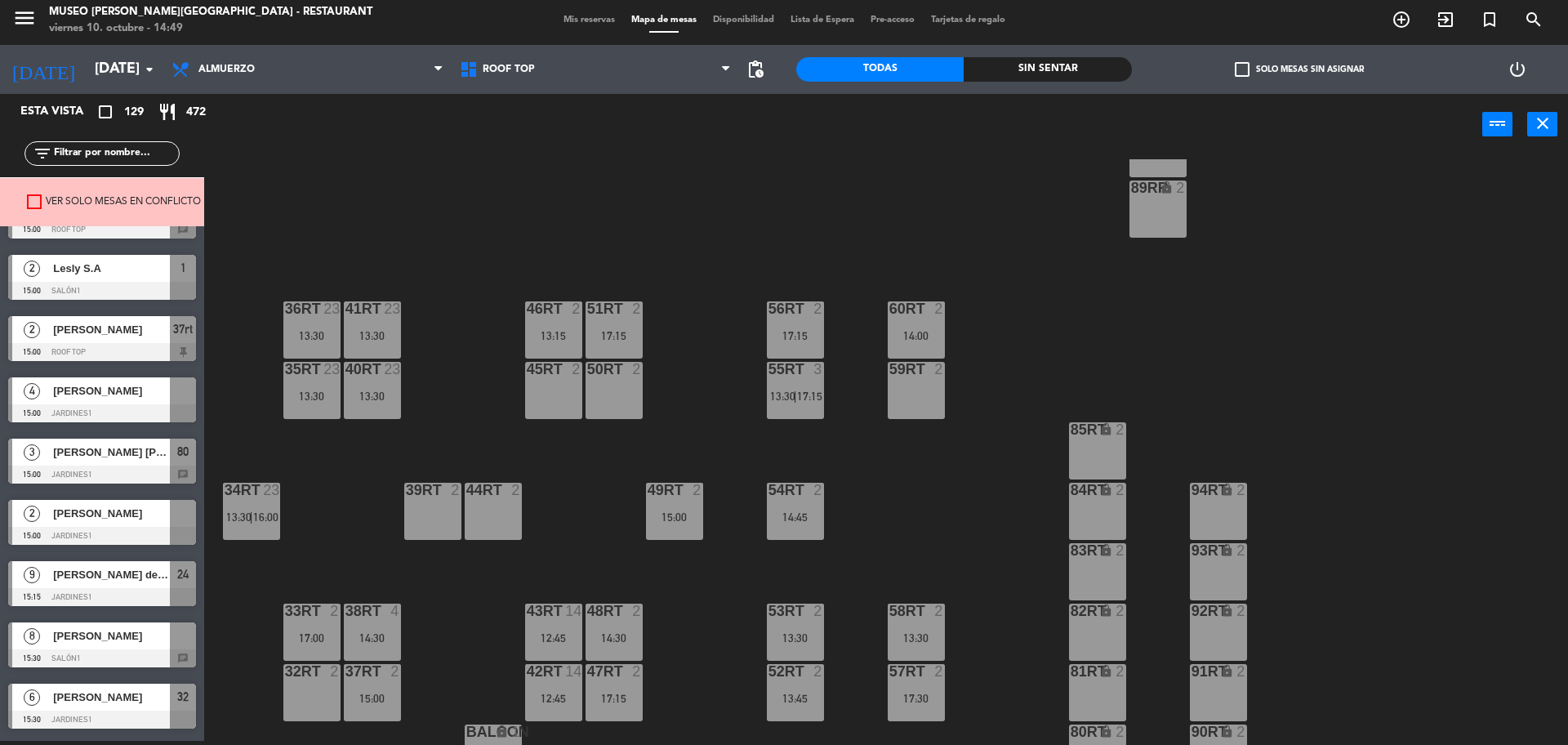
click at [106, 404] on div at bounding box center [102, 413] width 188 height 18
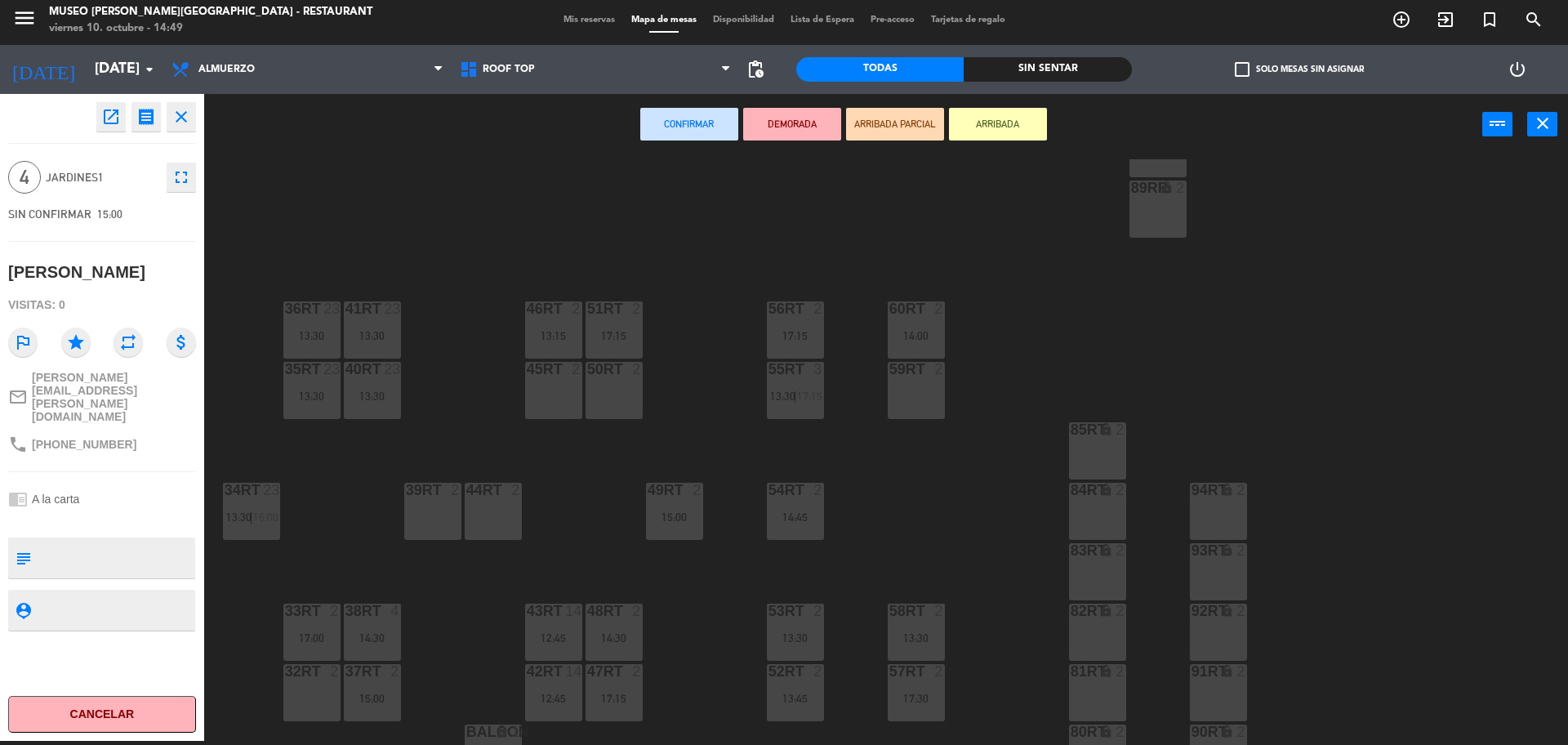
click at [588, 376] on div "50RT" at bounding box center [587, 369] width 1 height 15
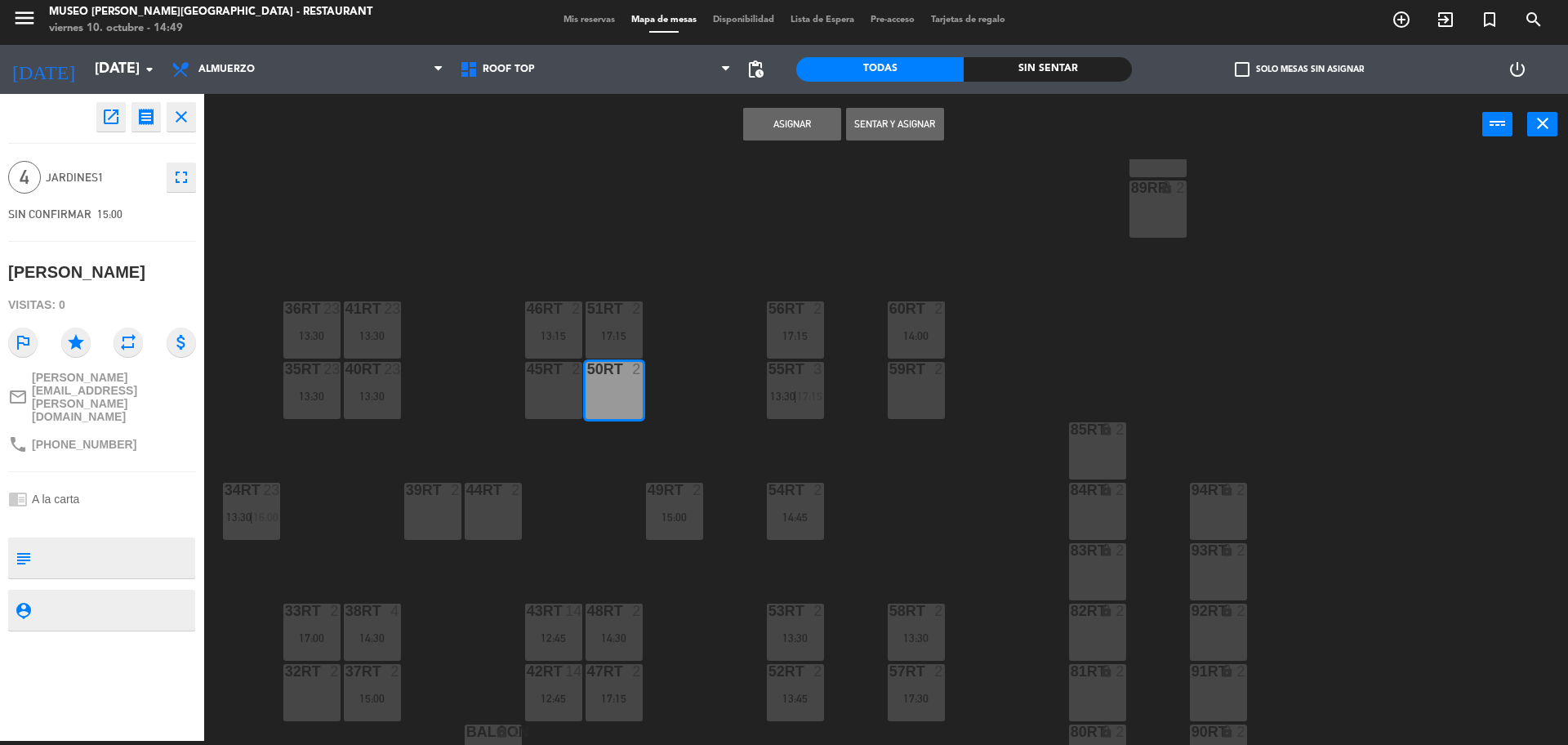
click at [790, 113] on button "Asignar" at bounding box center [792, 124] width 98 height 33
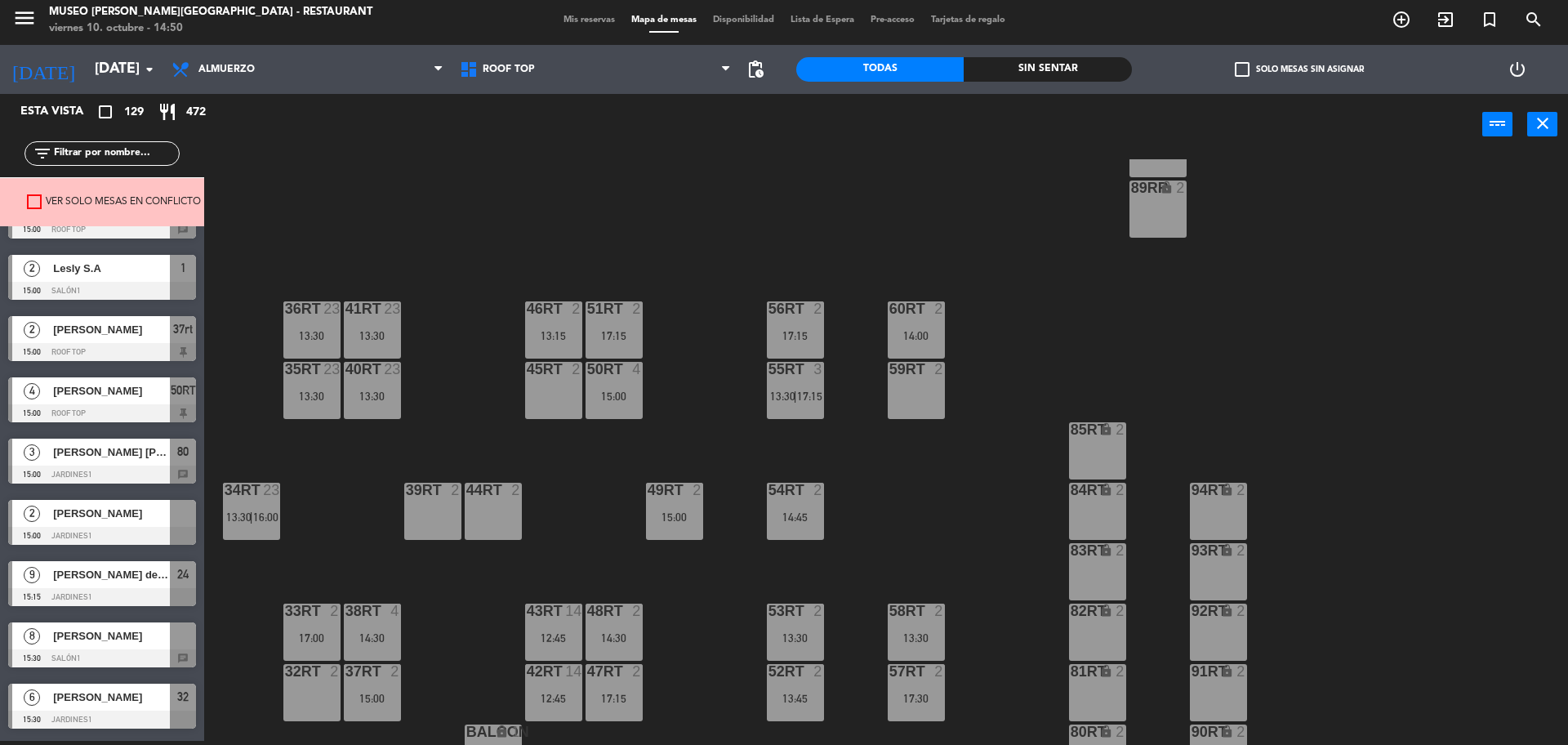
scroll to position [3674, 0]
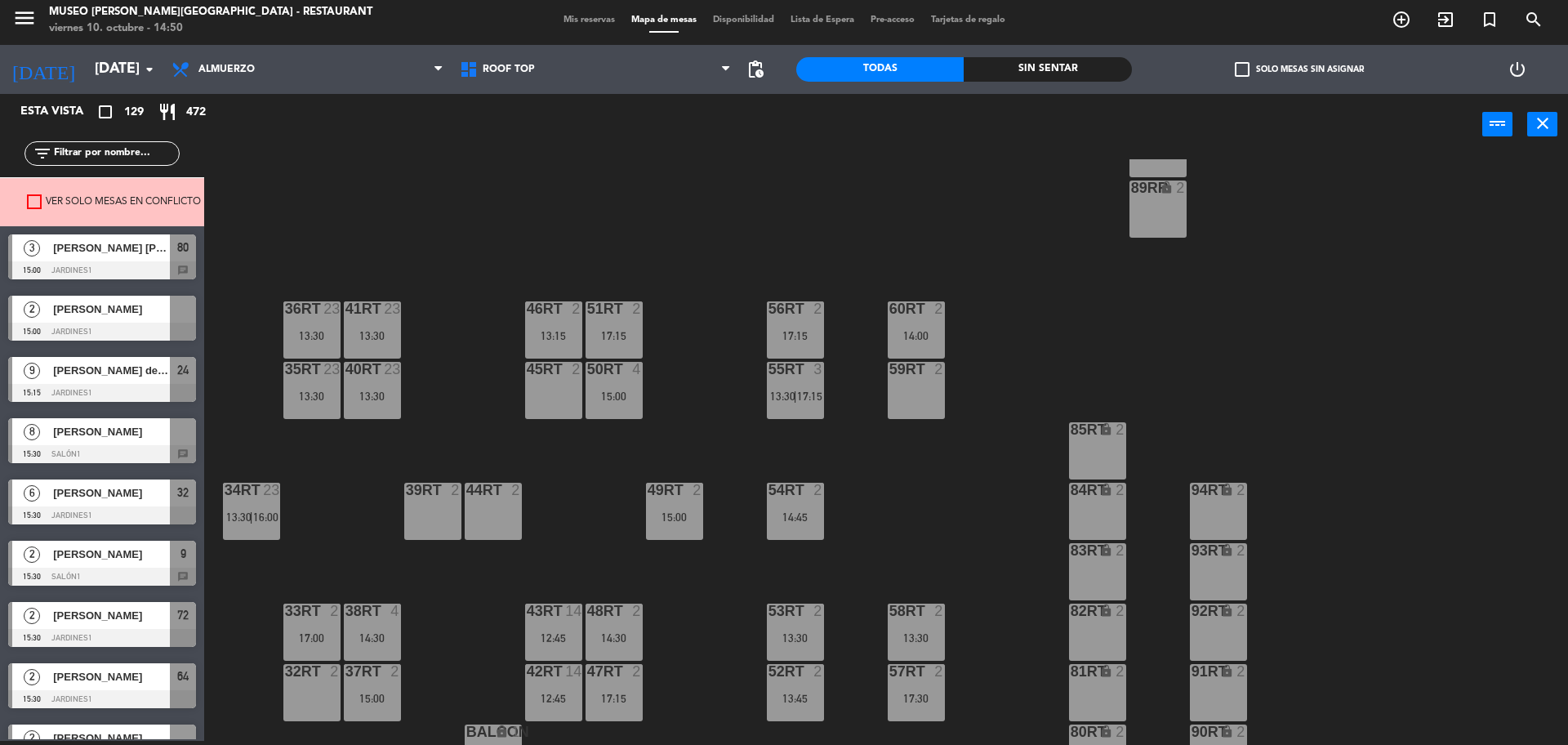
click at [152, 316] on div "2 Zulmer tito aspur 15:00 Jardines1" at bounding box center [102, 317] width 204 height 62
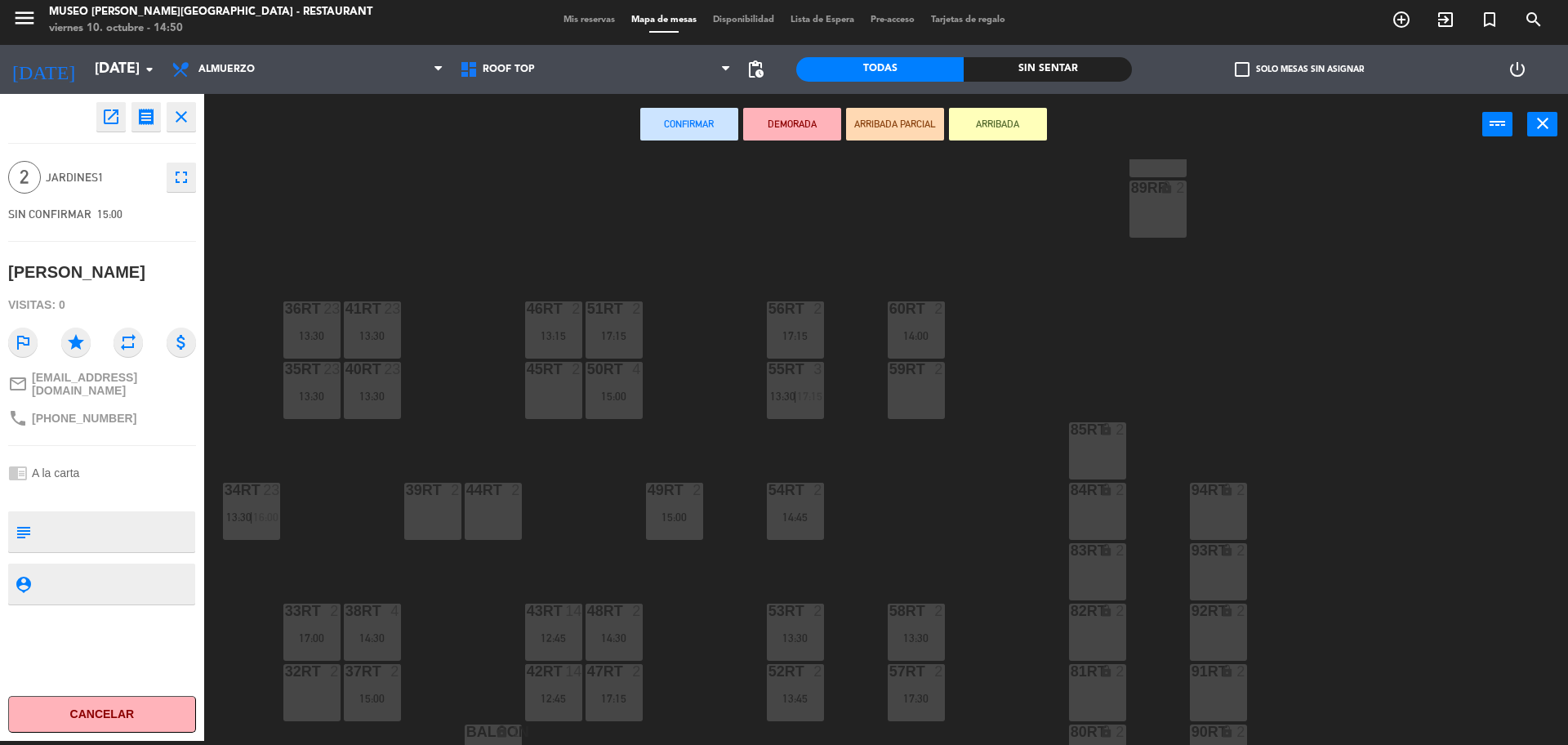
click at [566, 381] on div "45RT 2" at bounding box center [554, 390] width 57 height 57
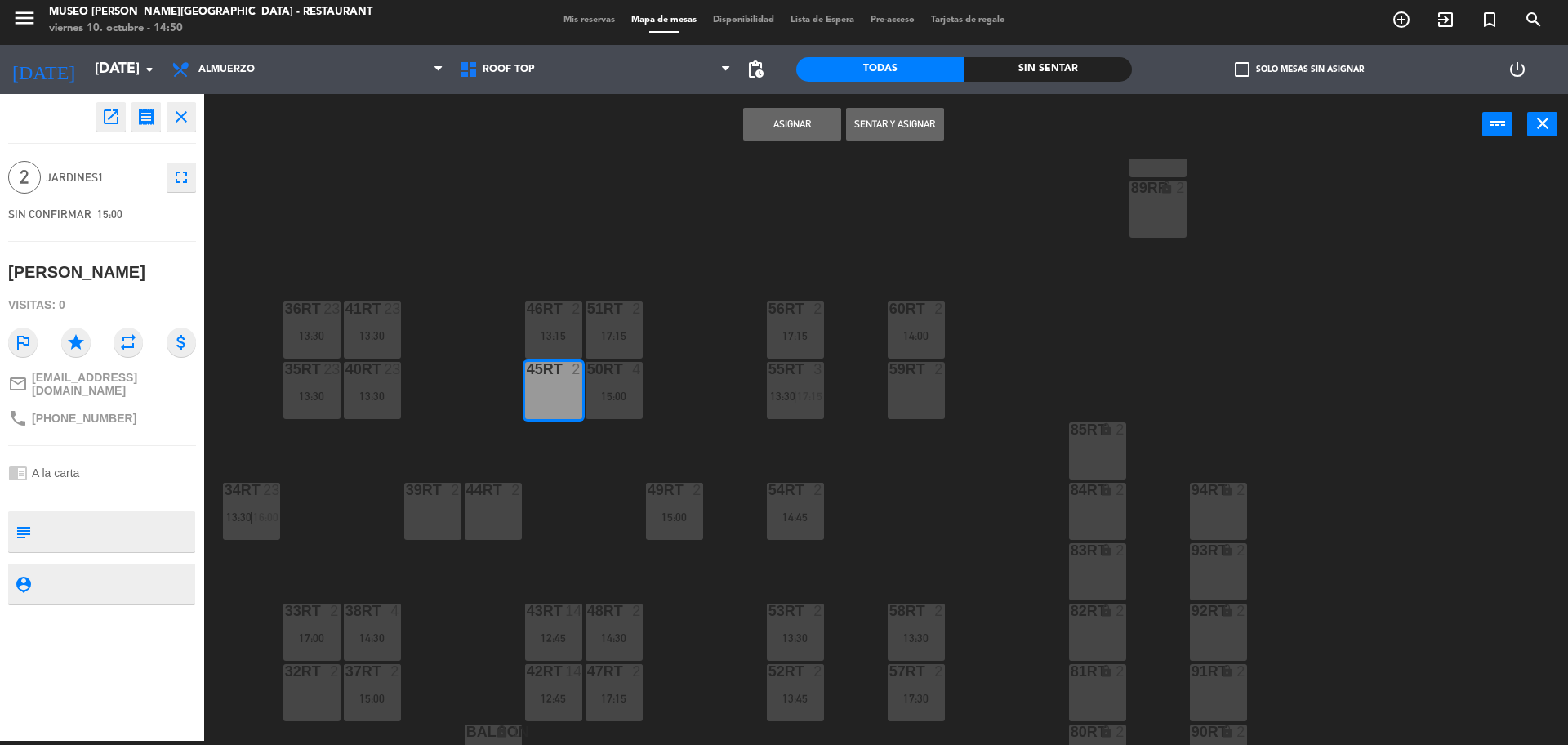
click at [803, 114] on button "Asignar" at bounding box center [792, 124] width 98 height 33
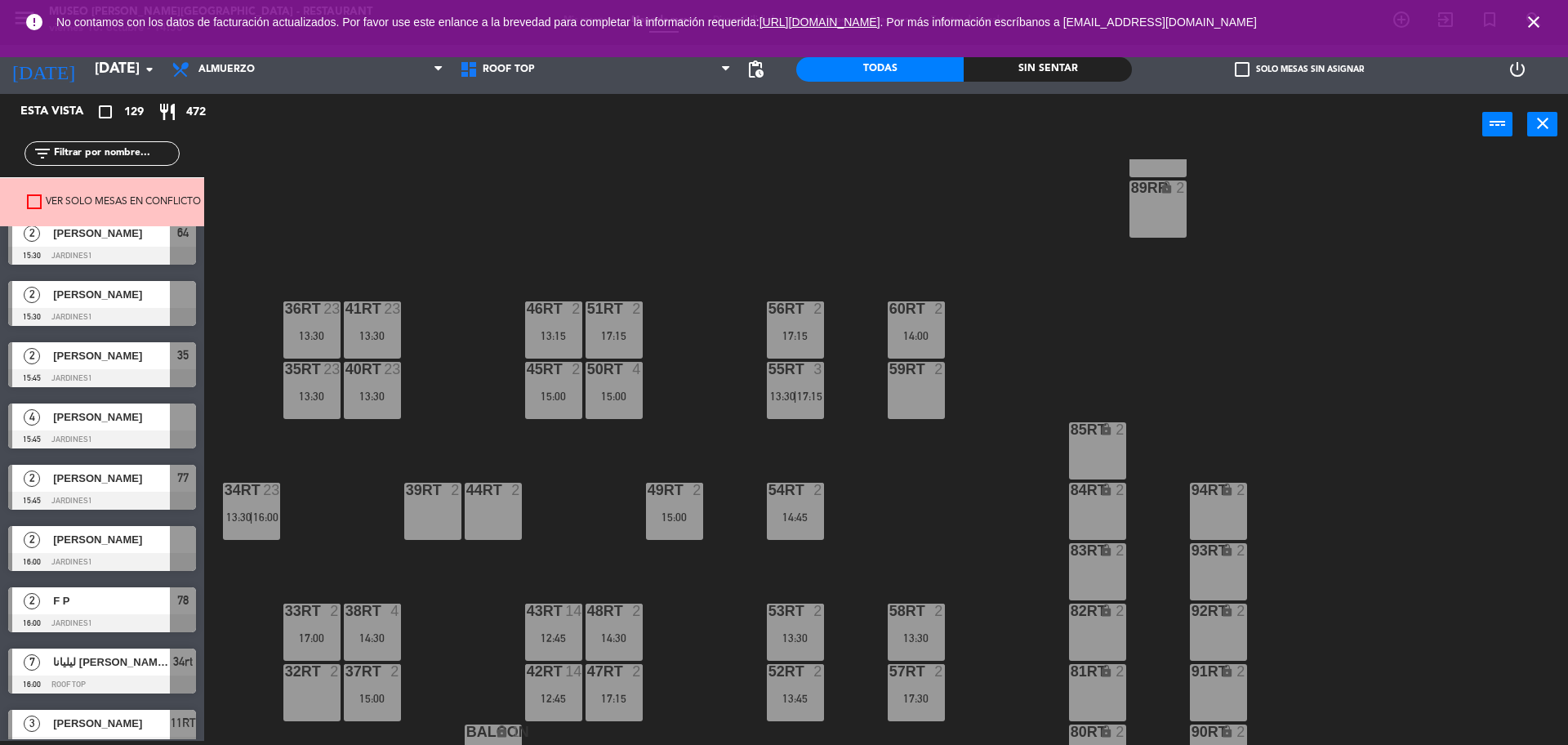
scroll to position [4082, 0]
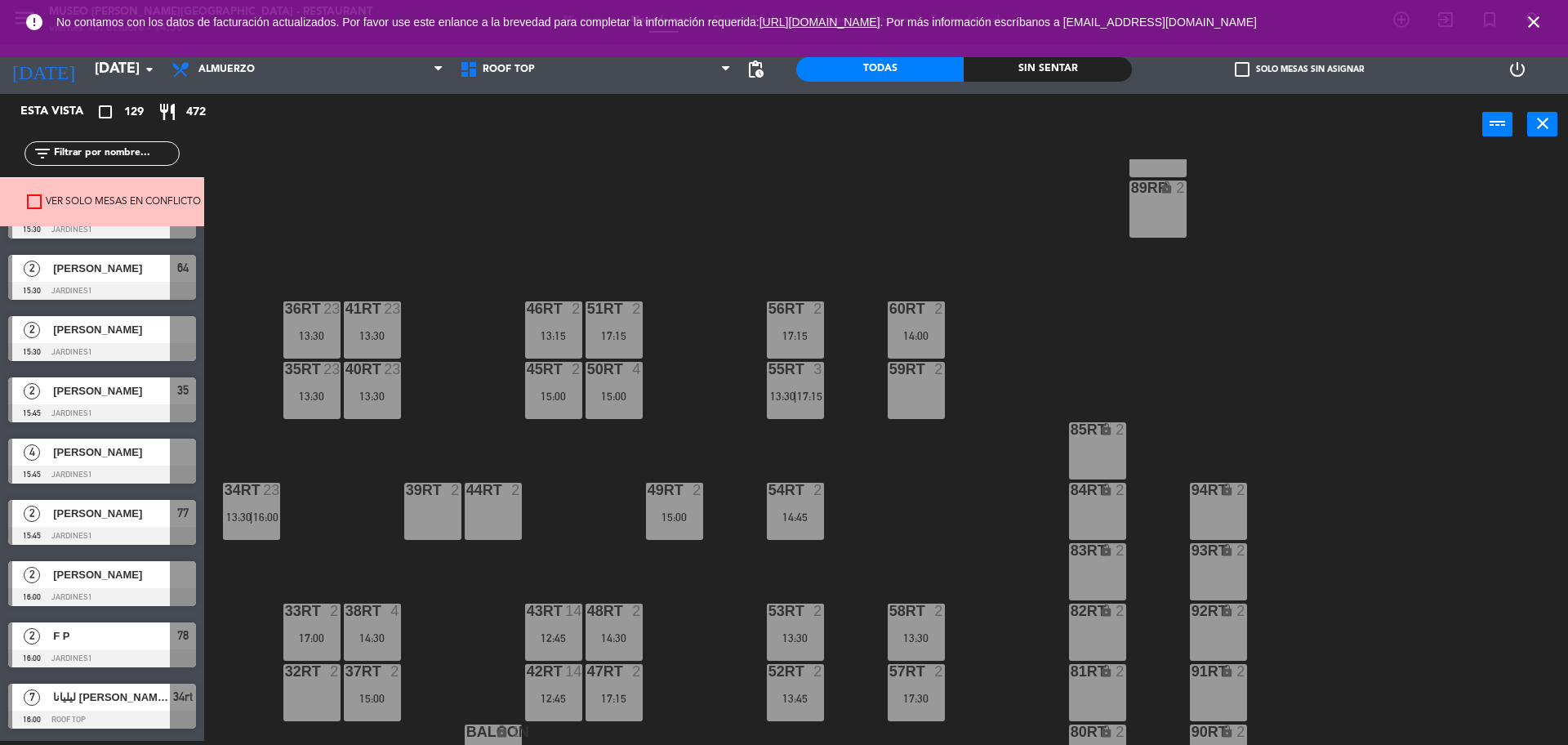
click at [110, 346] on div at bounding box center [102, 352] width 188 height 18
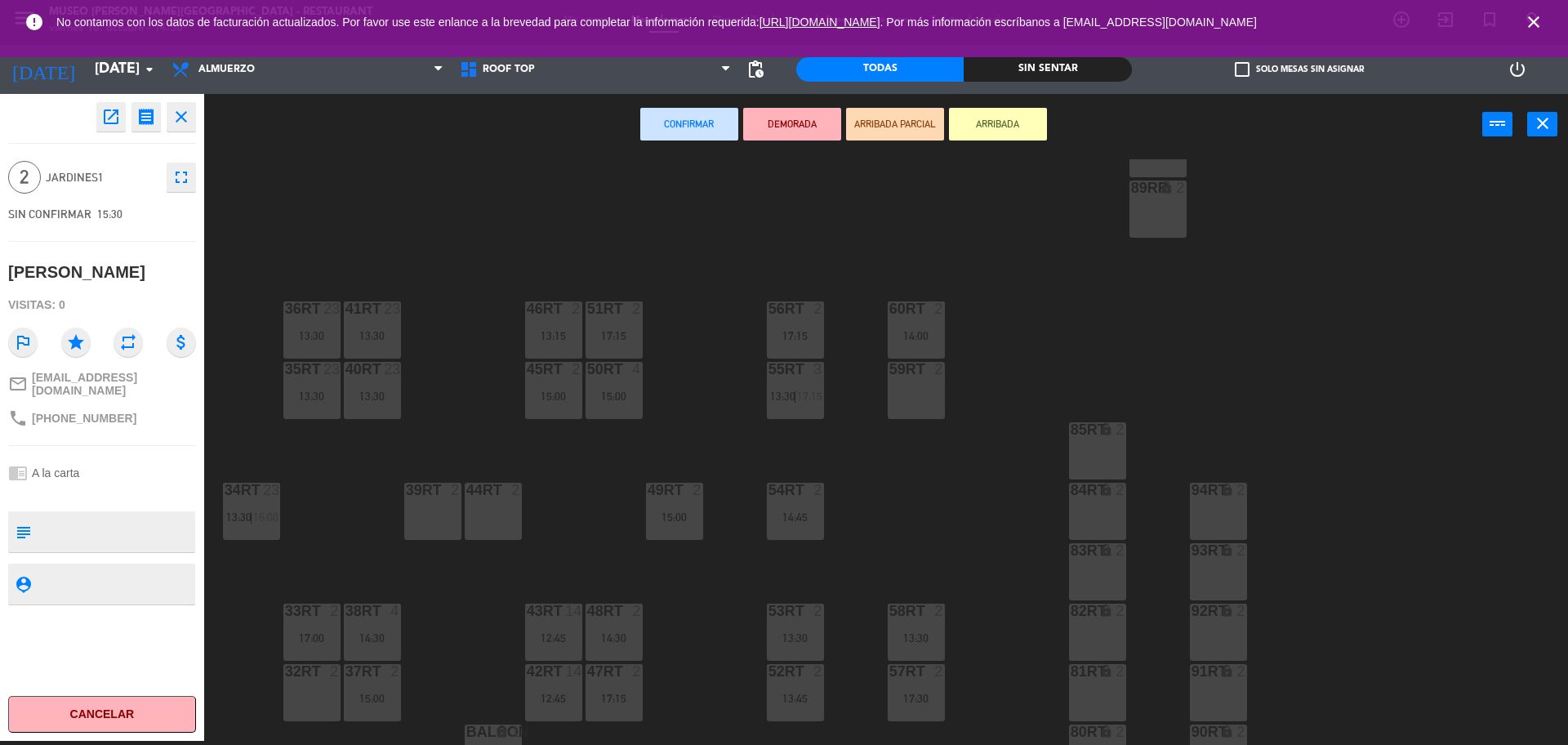
click at [488, 508] on div "44RT 2" at bounding box center [493, 511] width 57 height 57
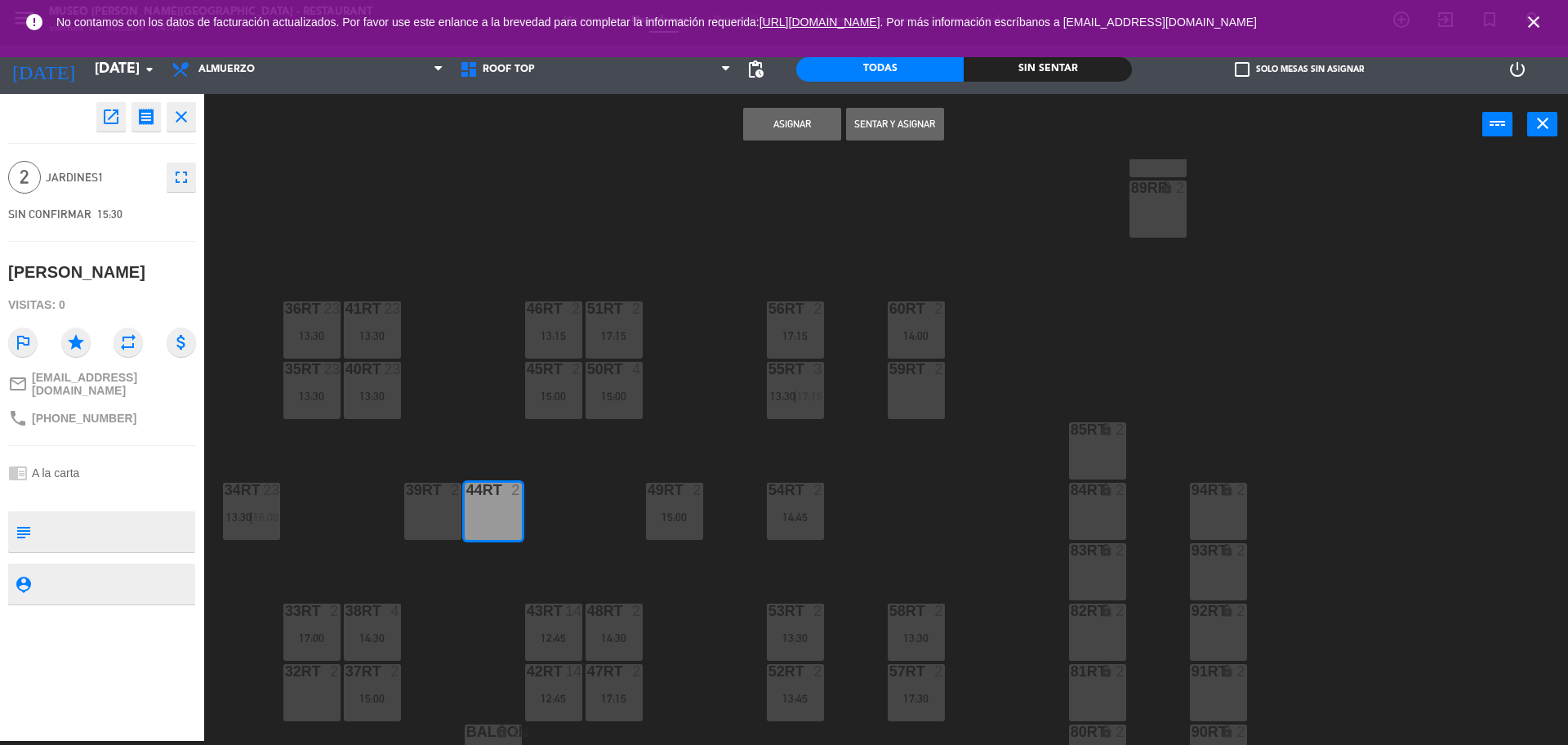
click at [792, 128] on button "Asignar" at bounding box center [792, 124] width 98 height 33
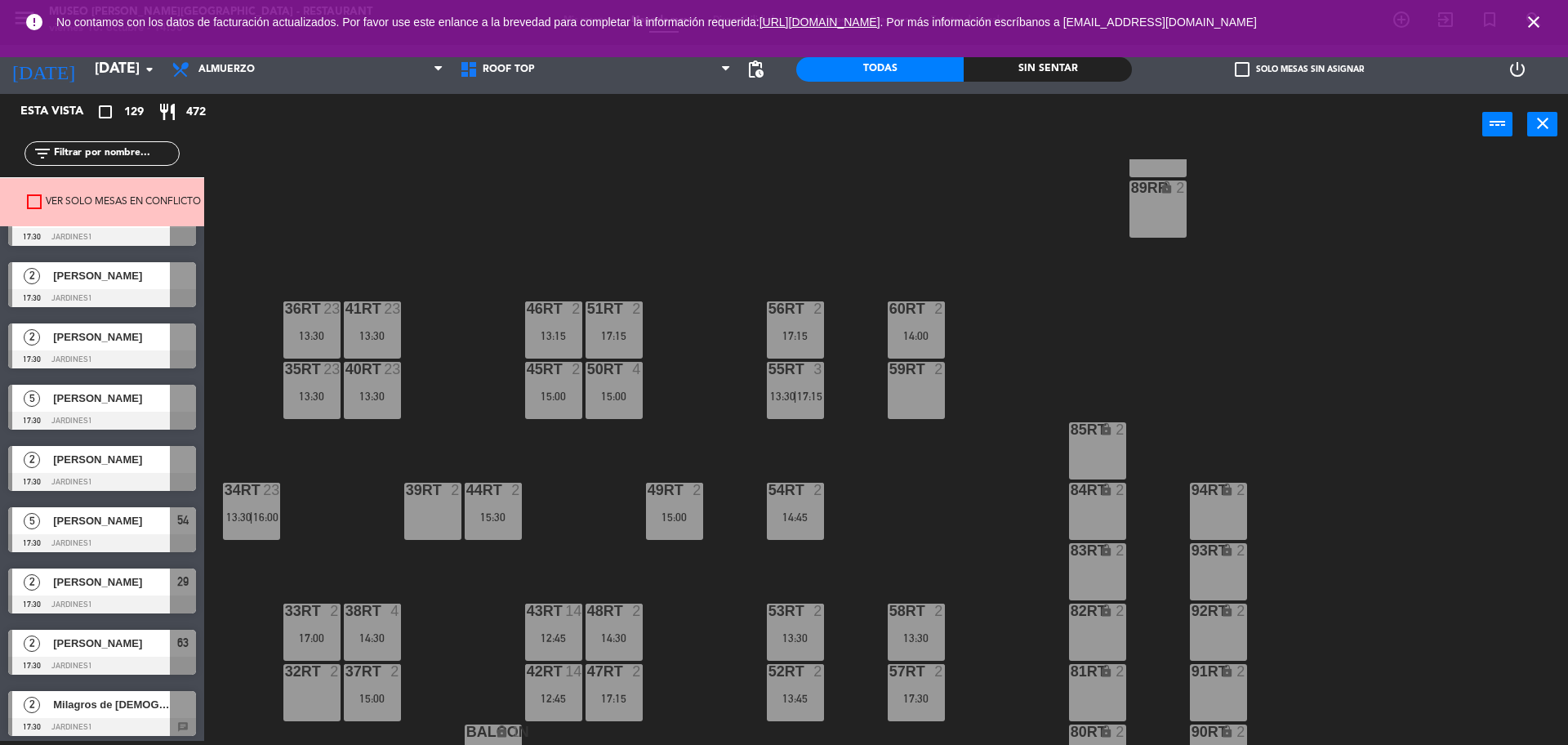
scroll to position [7387, 0]
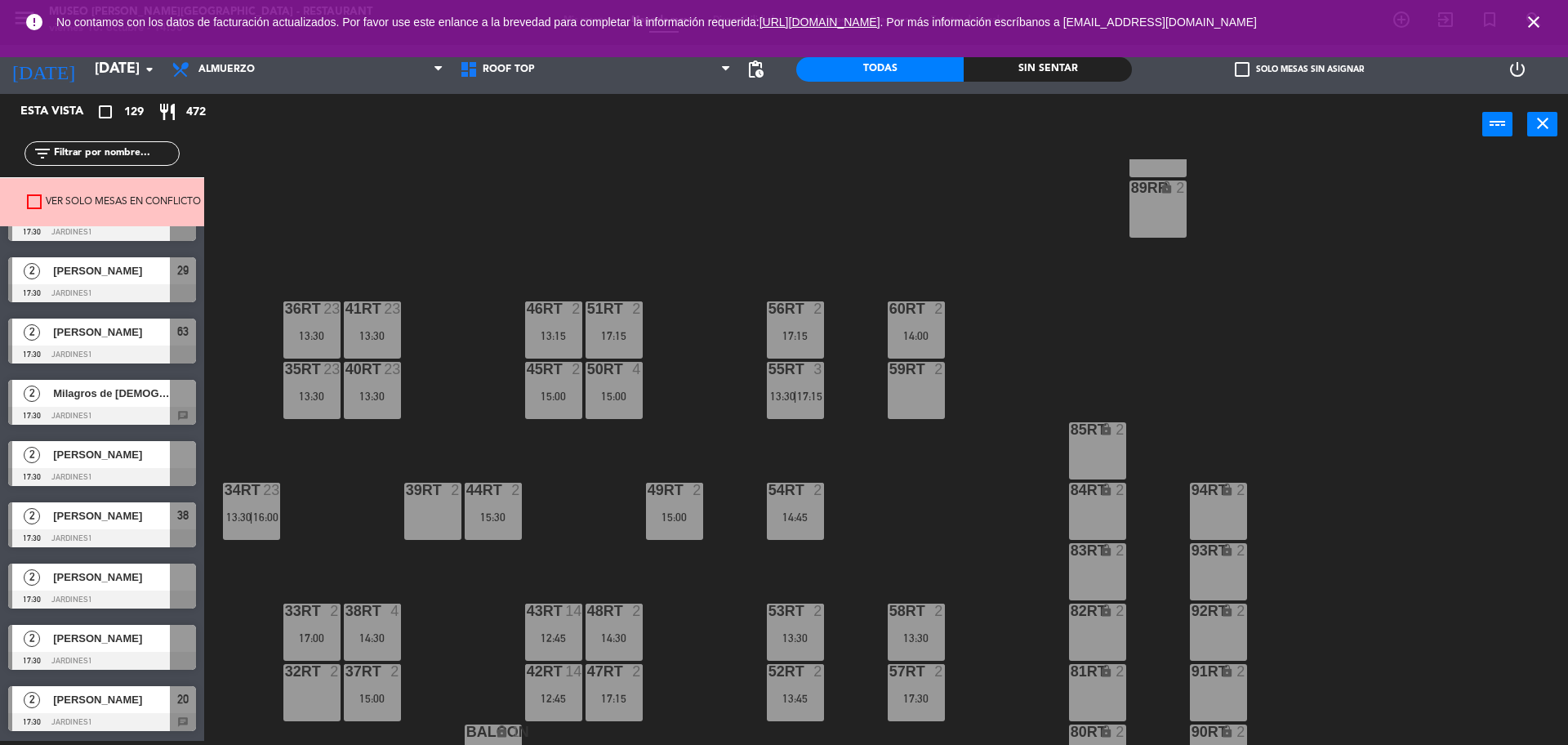
click at [138, 649] on div "[PERSON_NAME]" at bounding box center [110, 637] width 119 height 27
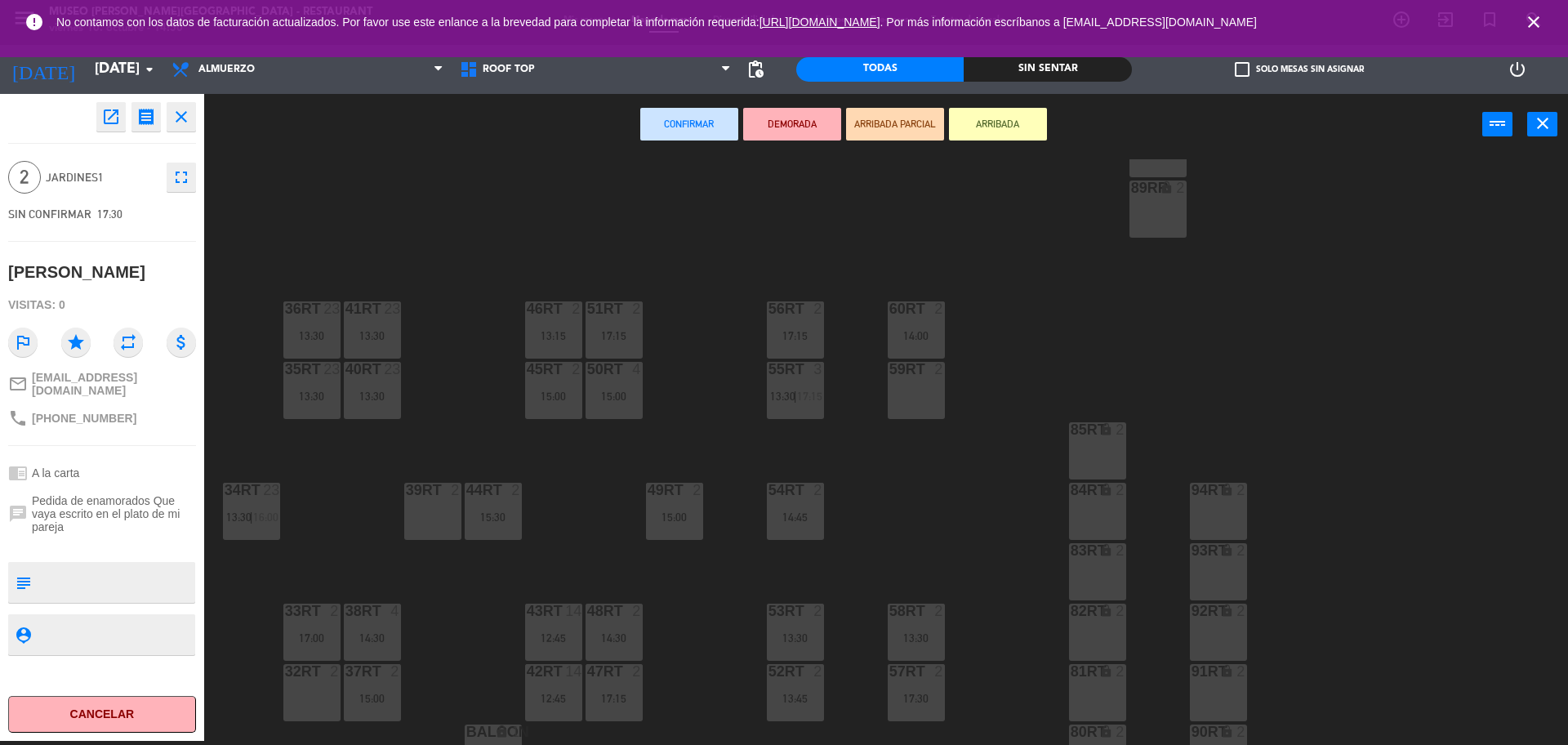
click at [323, 688] on div "32rt 2" at bounding box center [312, 693] width 57 height 57
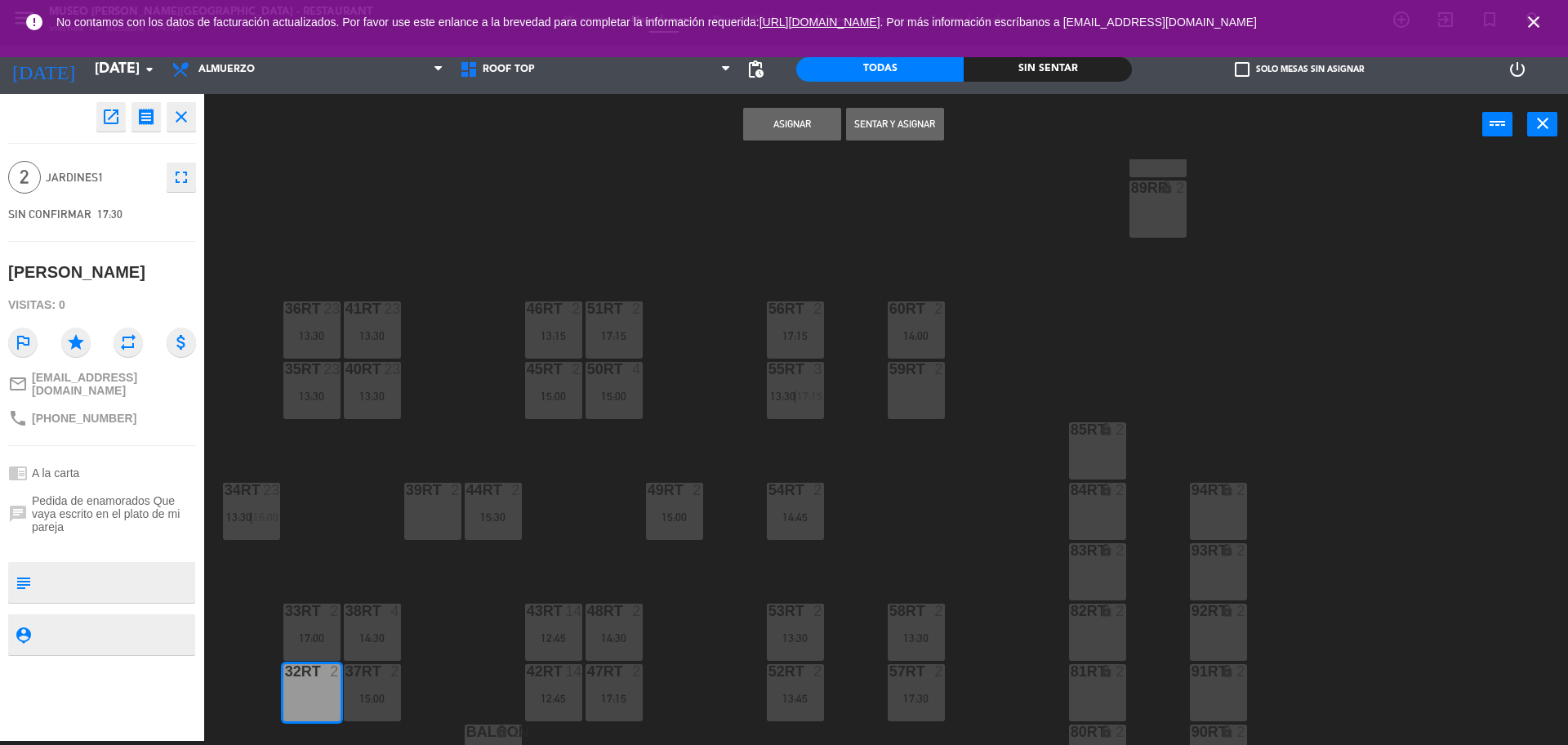
click at [808, 106] on div "Asignar Sentar y Asignar power_input close" at bounding box center [843, 124] width 1278 height 62
click at [805, 117] on button "Asignar" at bounding box center [792, 124] width 98 height 33
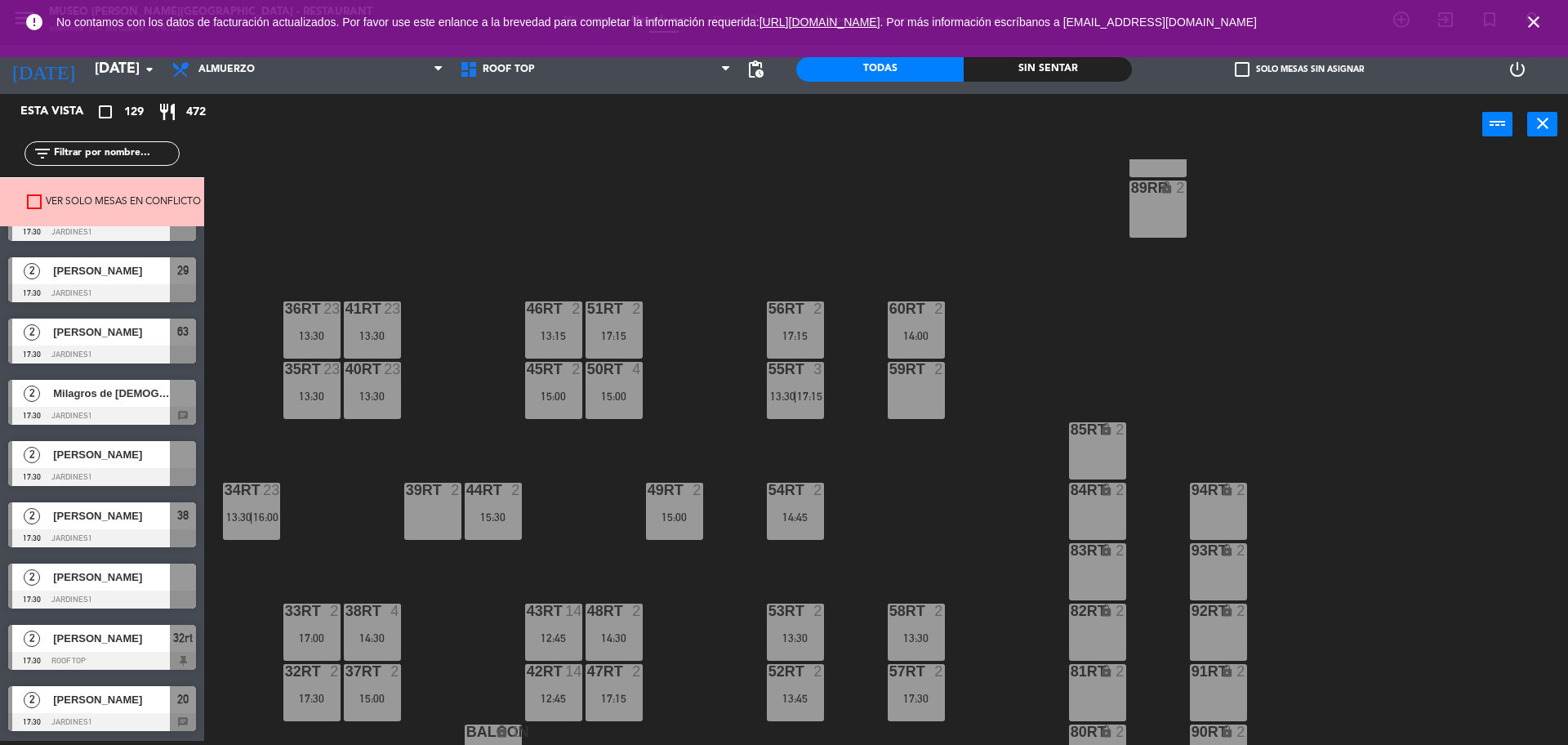
click at [111, 591] on div at bounding box center [102, 600] width 188 height 18
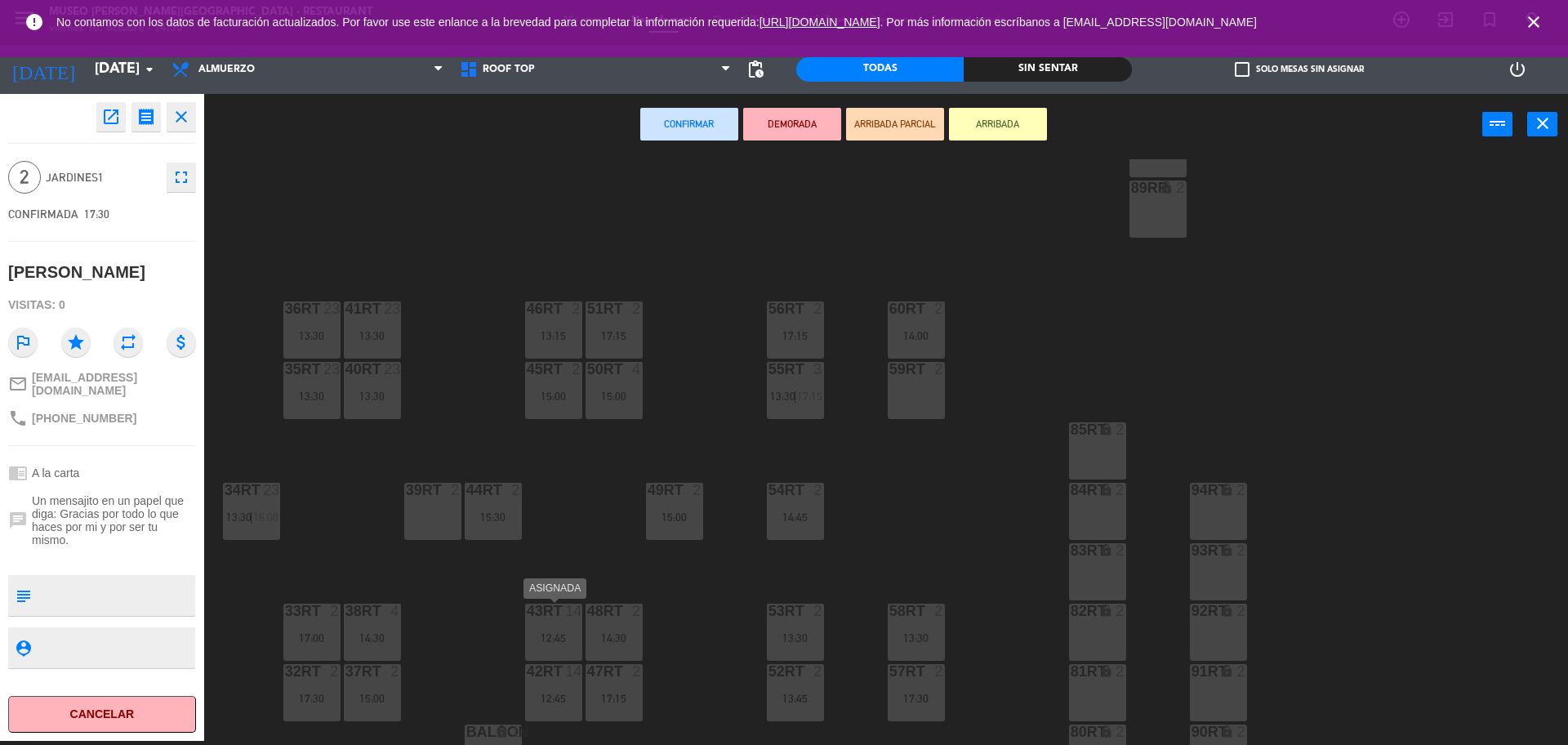
click at [557, 646] on div "43RT 14 12:45" at bounding box center [554, 632] width 57 height 57
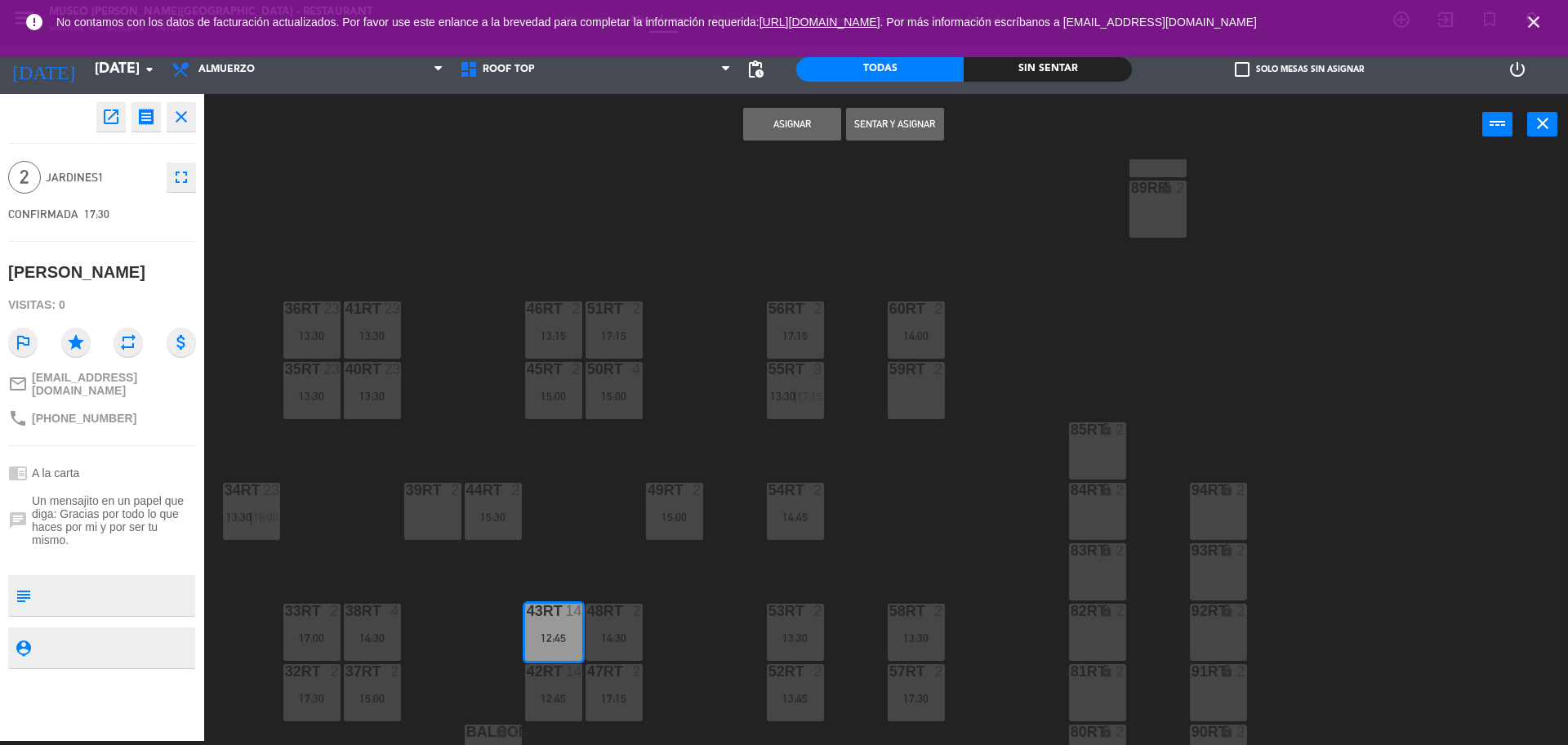
click at [791, 101] on div "Asignar Sentar y Asignar power_input close" at bounding box center [843, 124] width 1278 height 62
drag, startPoint x: 784, startPoint y: 118, endPoint x: 729, endPoint y: 144, distance: 60.8
click at [784, 119] on button "Asignar" at bounding box center [792, 124] width 98 height 33
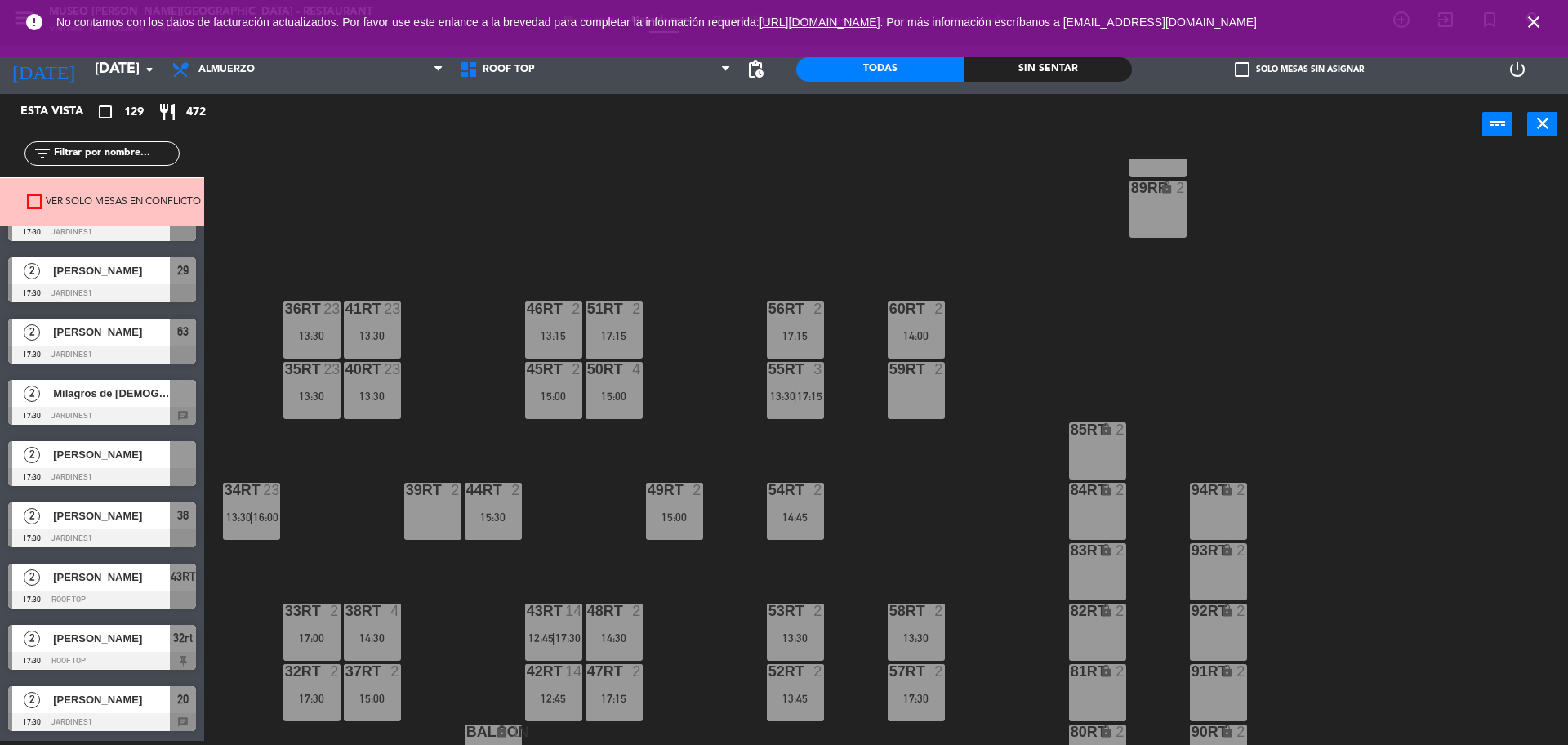
drag, startPoint x: 56, startPoint y: 473, endPoint x: 135, endPoint y: 490, distance: 80.8
click at [57, 473] on div "2 Nicolás Del Pino 17:30 Jardines1" at bounding box center [102, 463] width 204 height 62
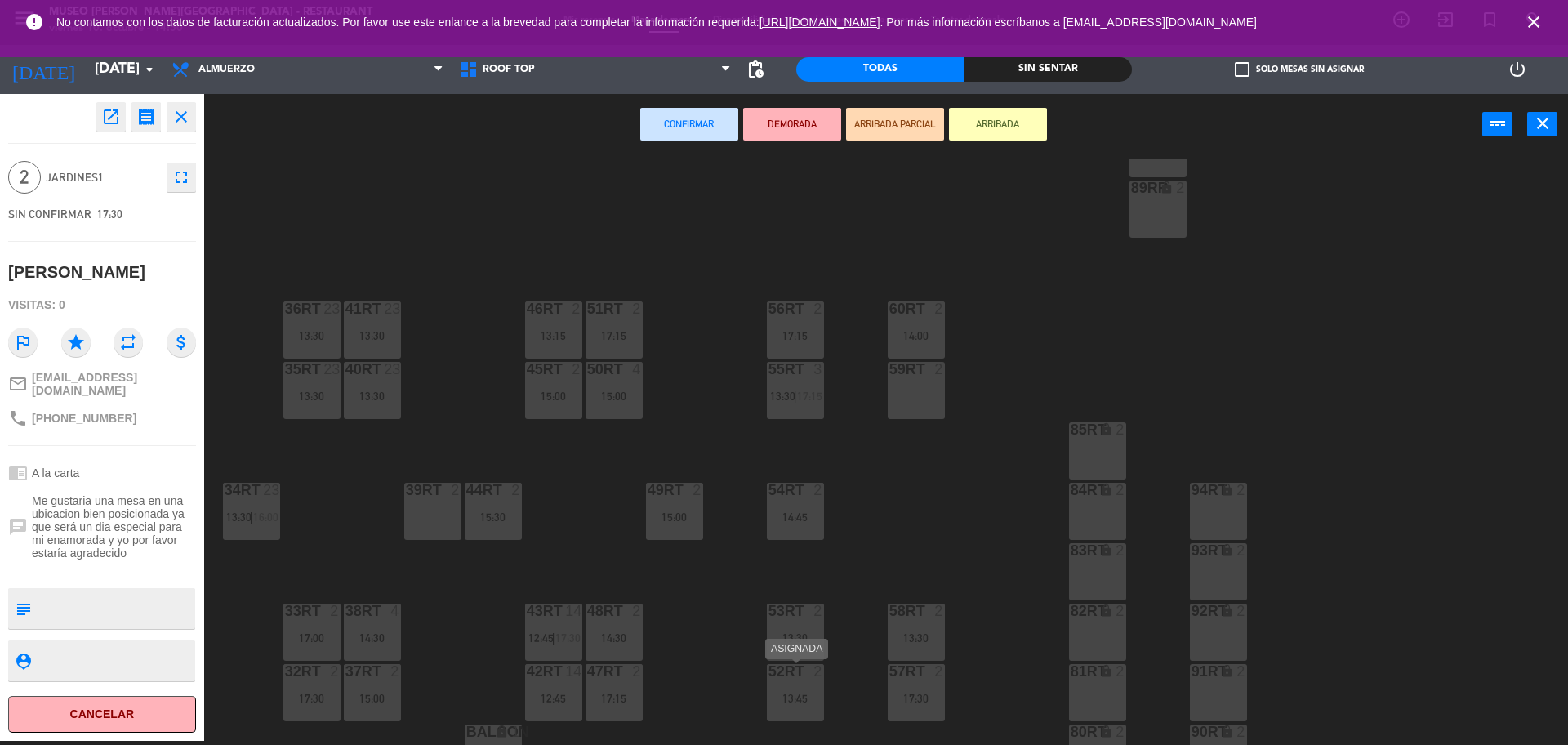
click at [816, 694] on div "13:45" at bounding box center [796, 698] width 57 height 11
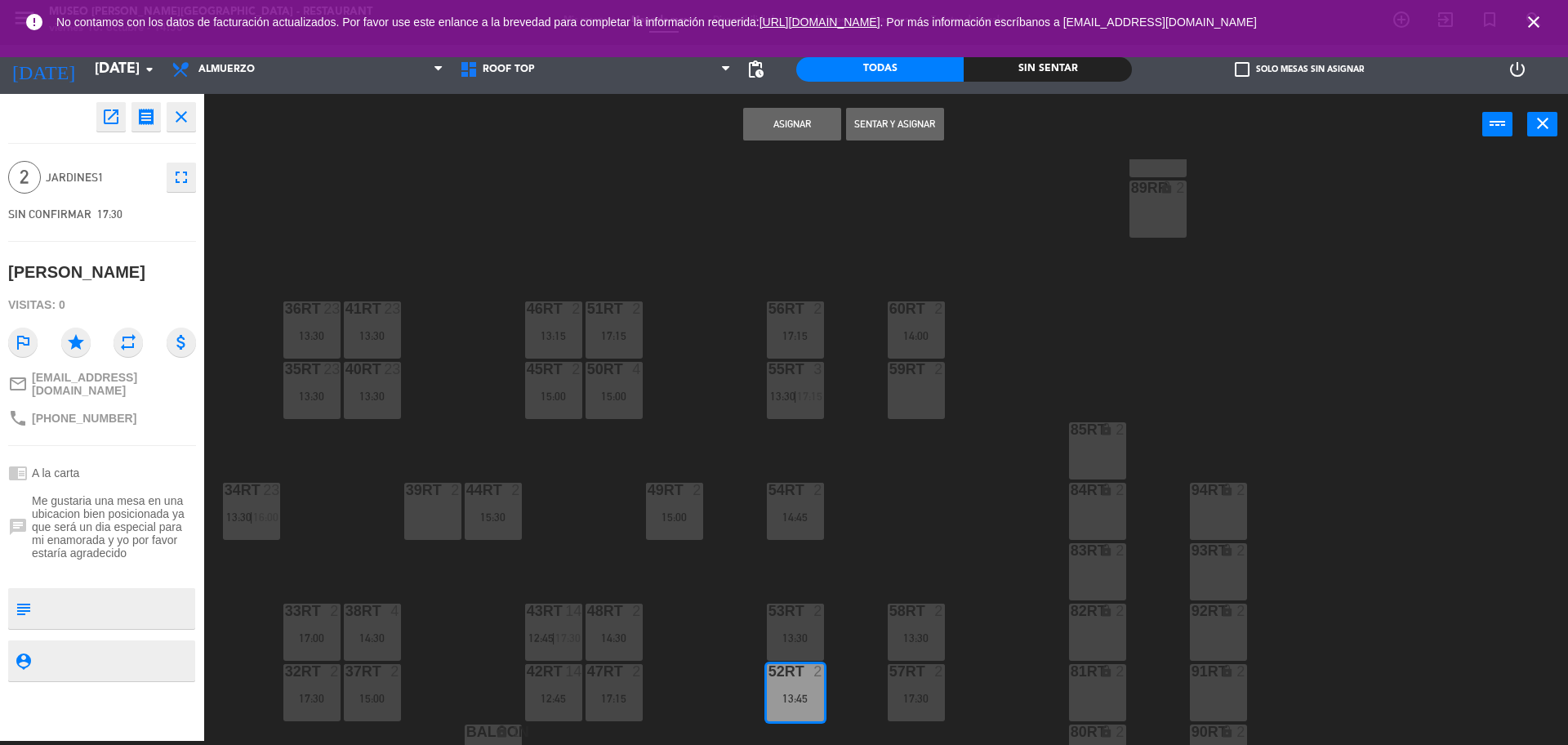
click at [782, 116] on button "Asignar" at bounding box center [792, 124] width 98 height 33
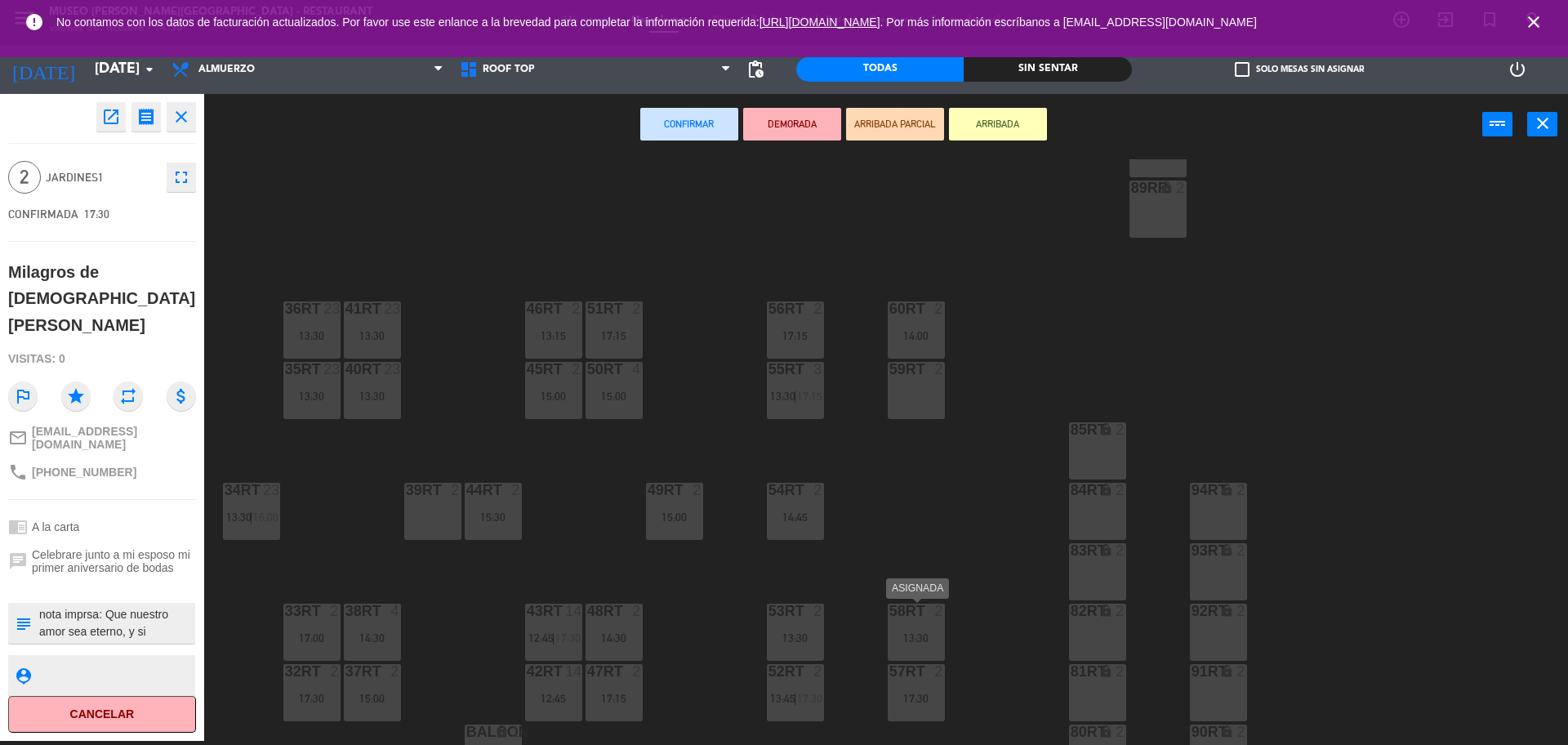
click at [917, 620] on div "58RT 2 13:30" at bounding box center [917, 632] width 57 height 57
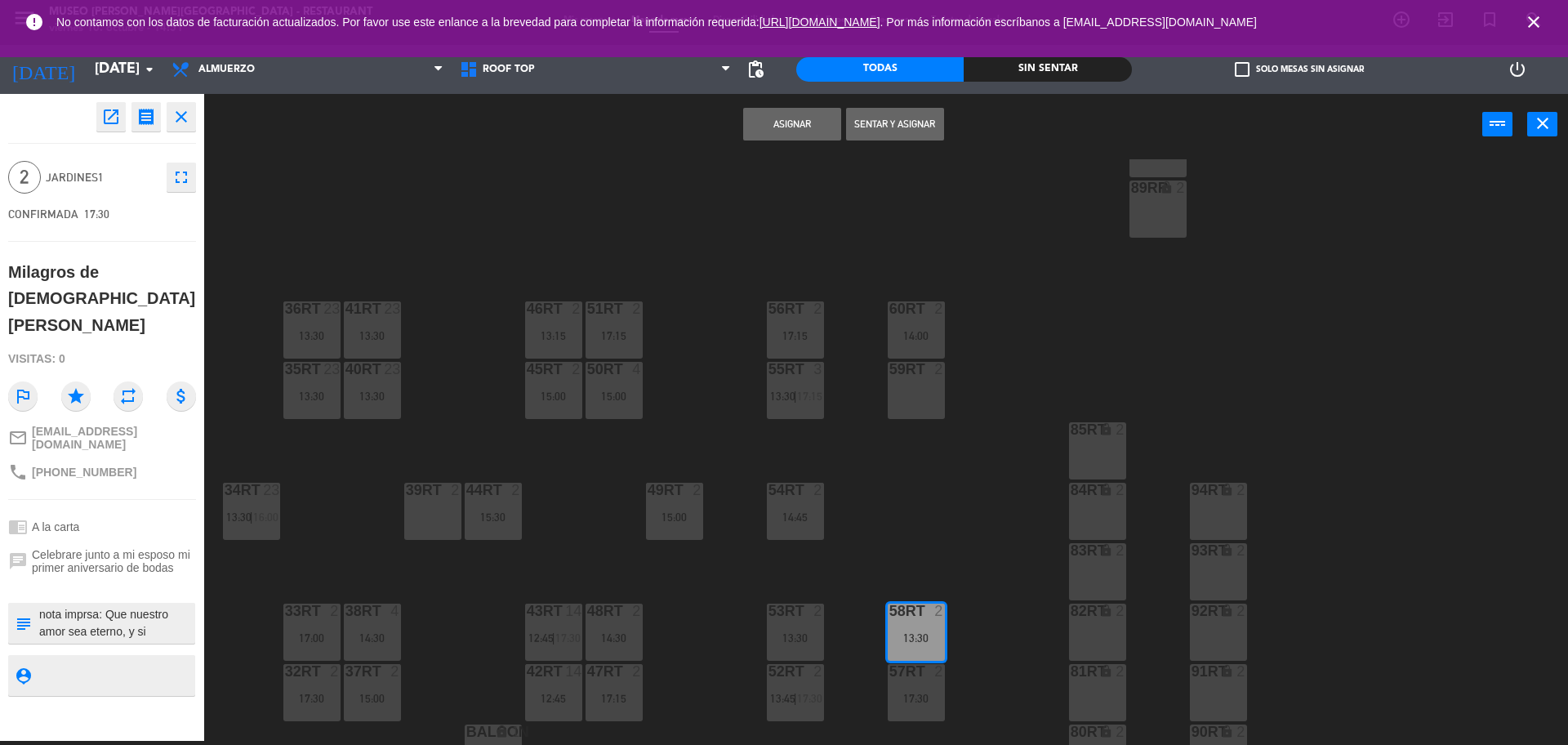
click at [763, 122] on button "Asignar" at bounding box center [792, 124] width 98 height 33
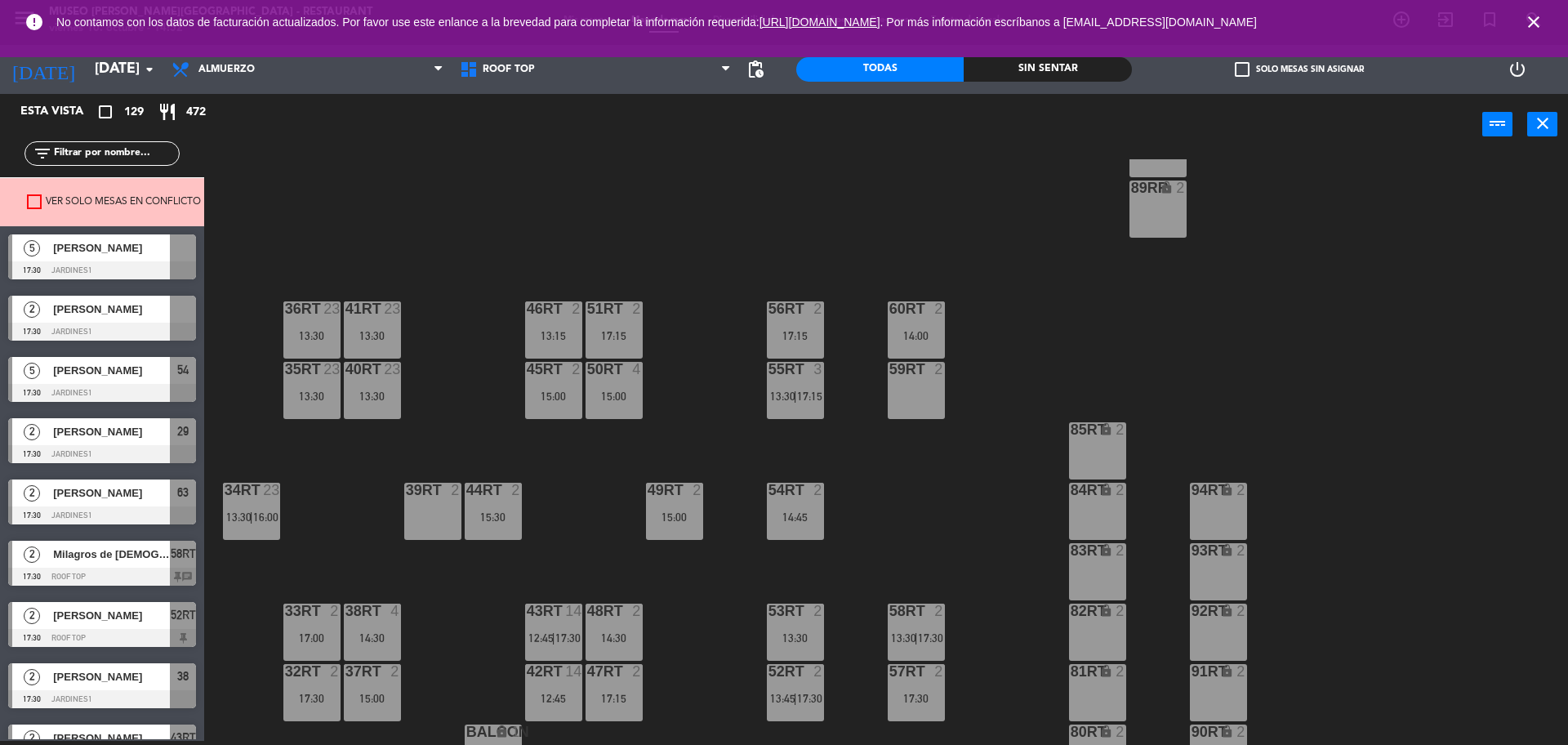
scroll to position [7272, 0]
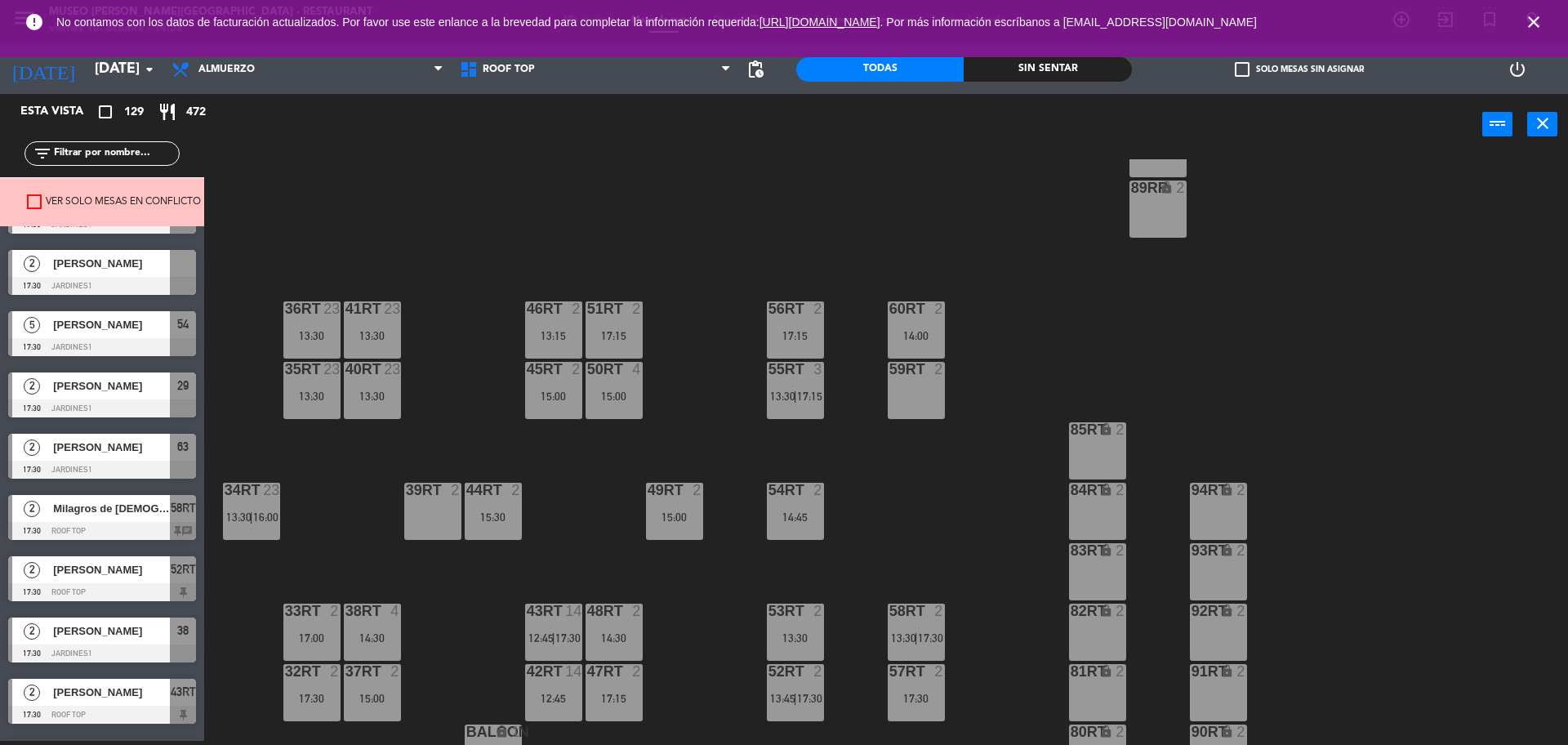
click at [124, 267] on span "[PERSON_NAME]" at bounding box center [111, 263] width 117 height 17
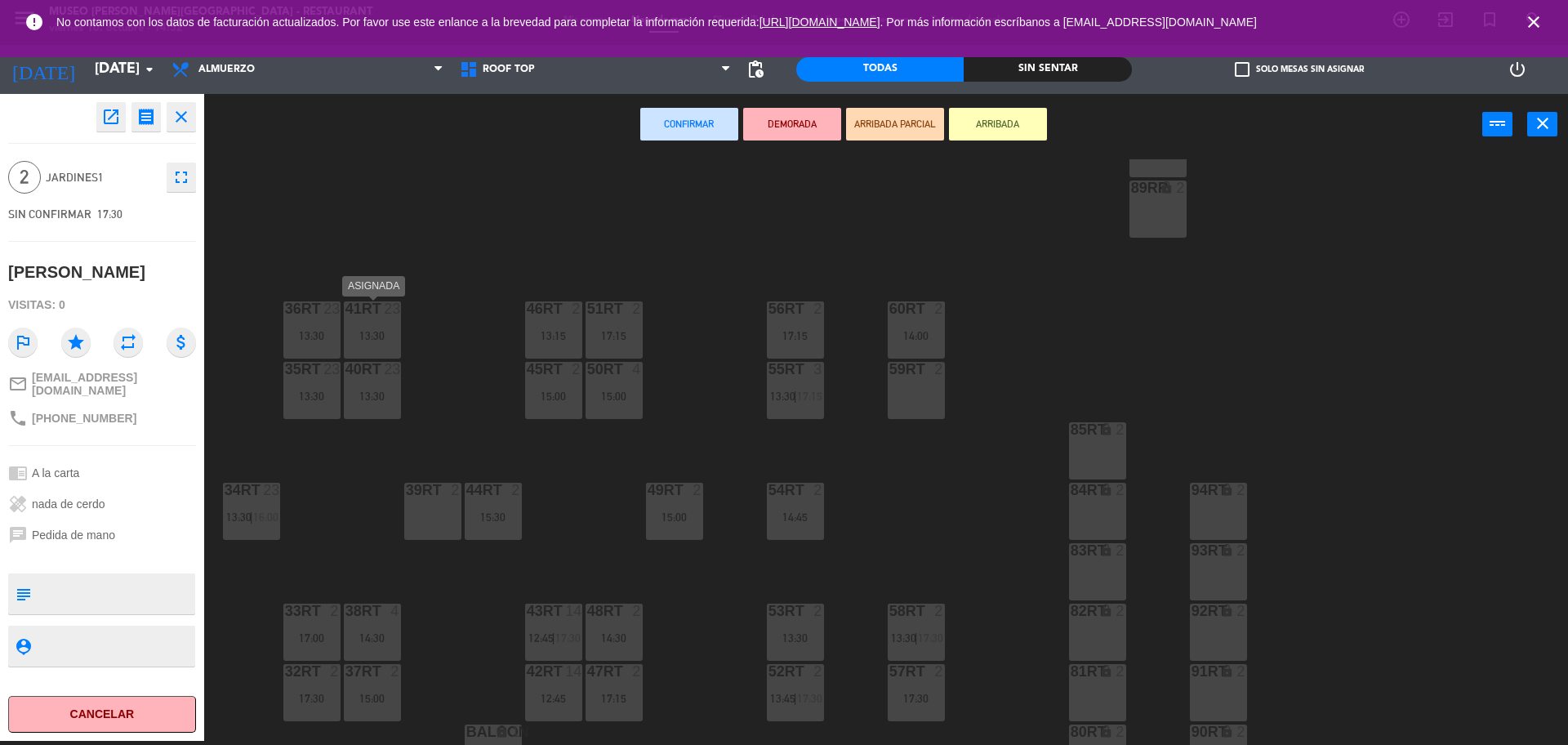
click at [356, 331] on div "13:30" at bounding box center [373, 336] width 57 height 11
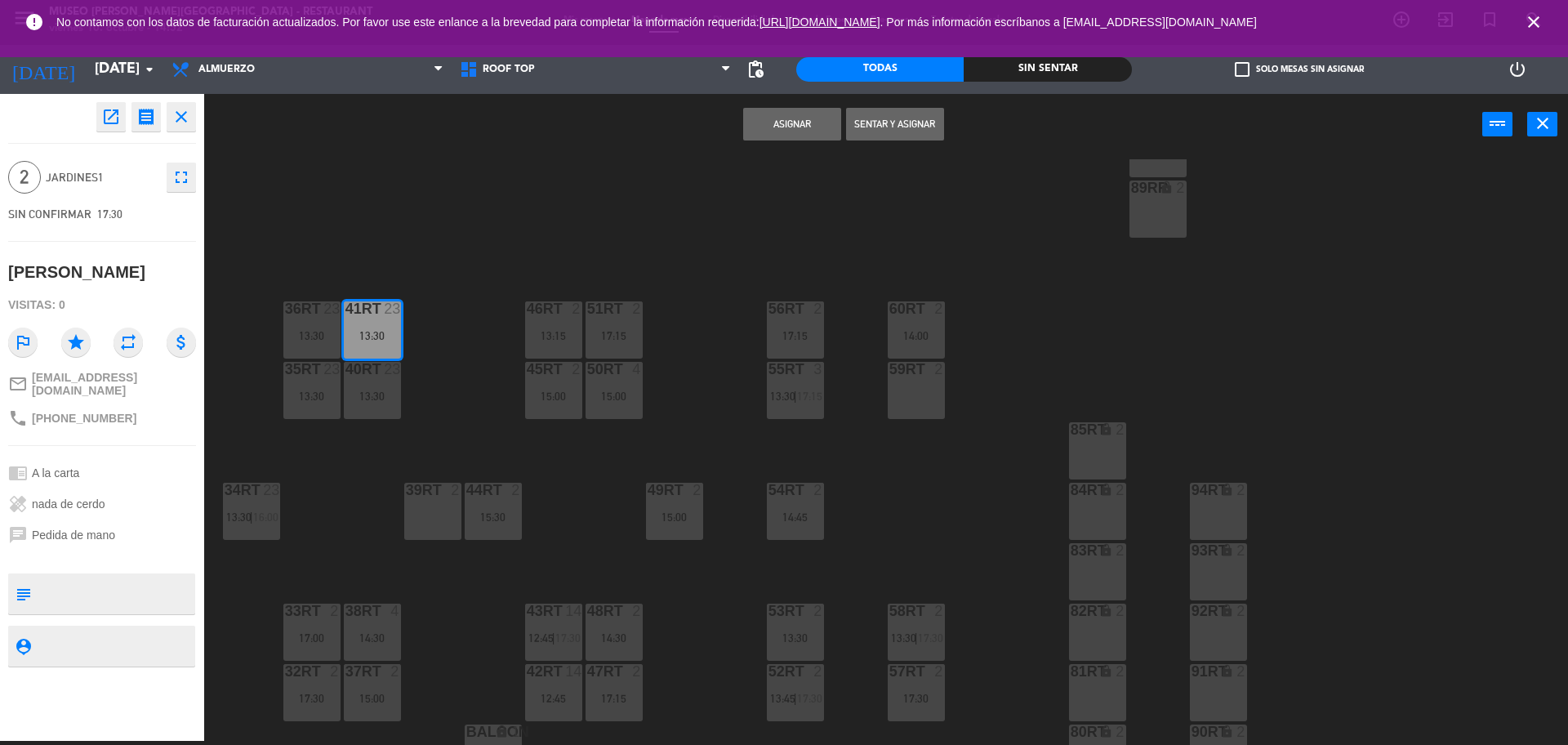
click at [789, 118] on button "Asignar" at bounding box center [792, 124] width 98 height 33
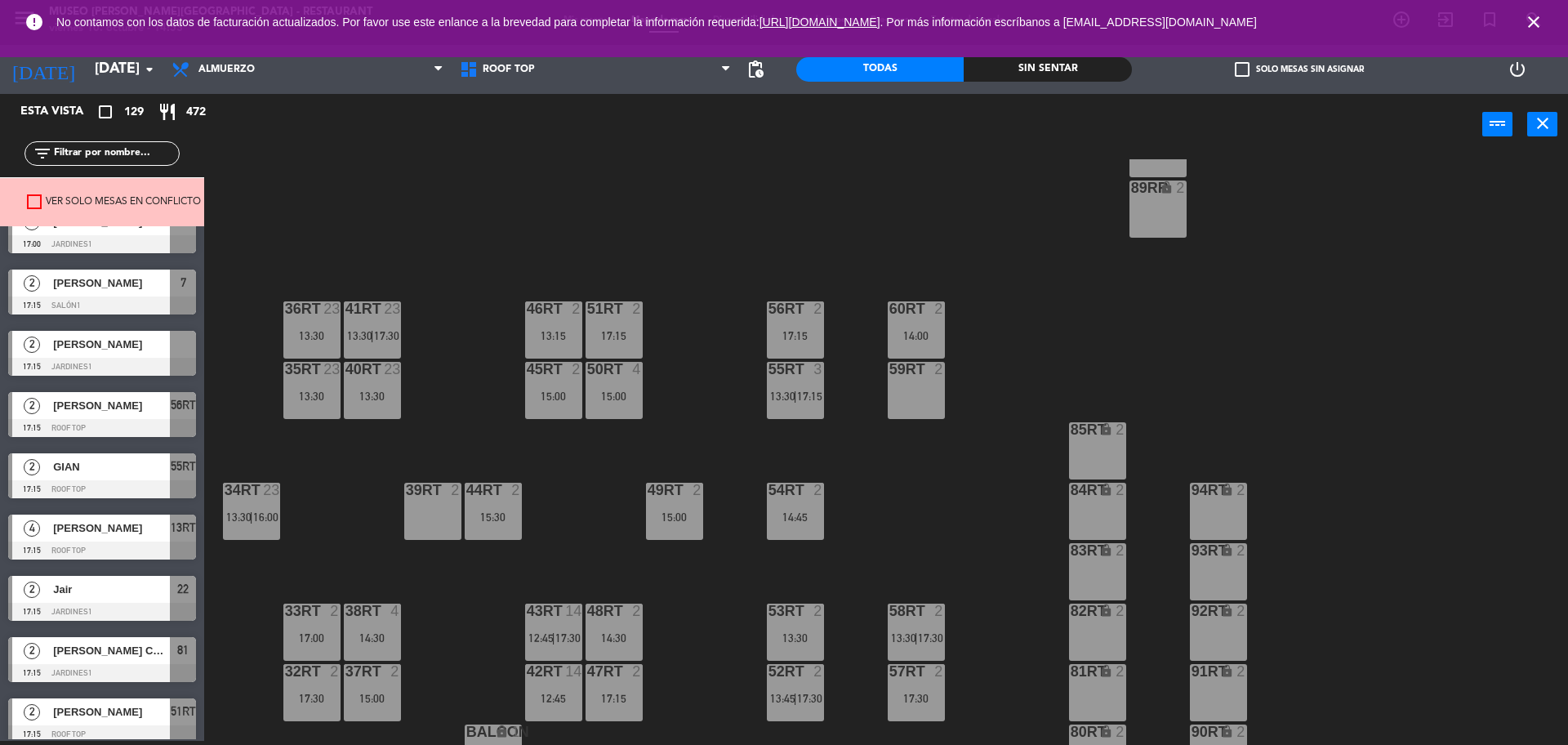
scroll to position [5598, 0]
click at [144, 344] on span "[PERSON_NAME]" at bounding box center [111, 345] width 117 height 17
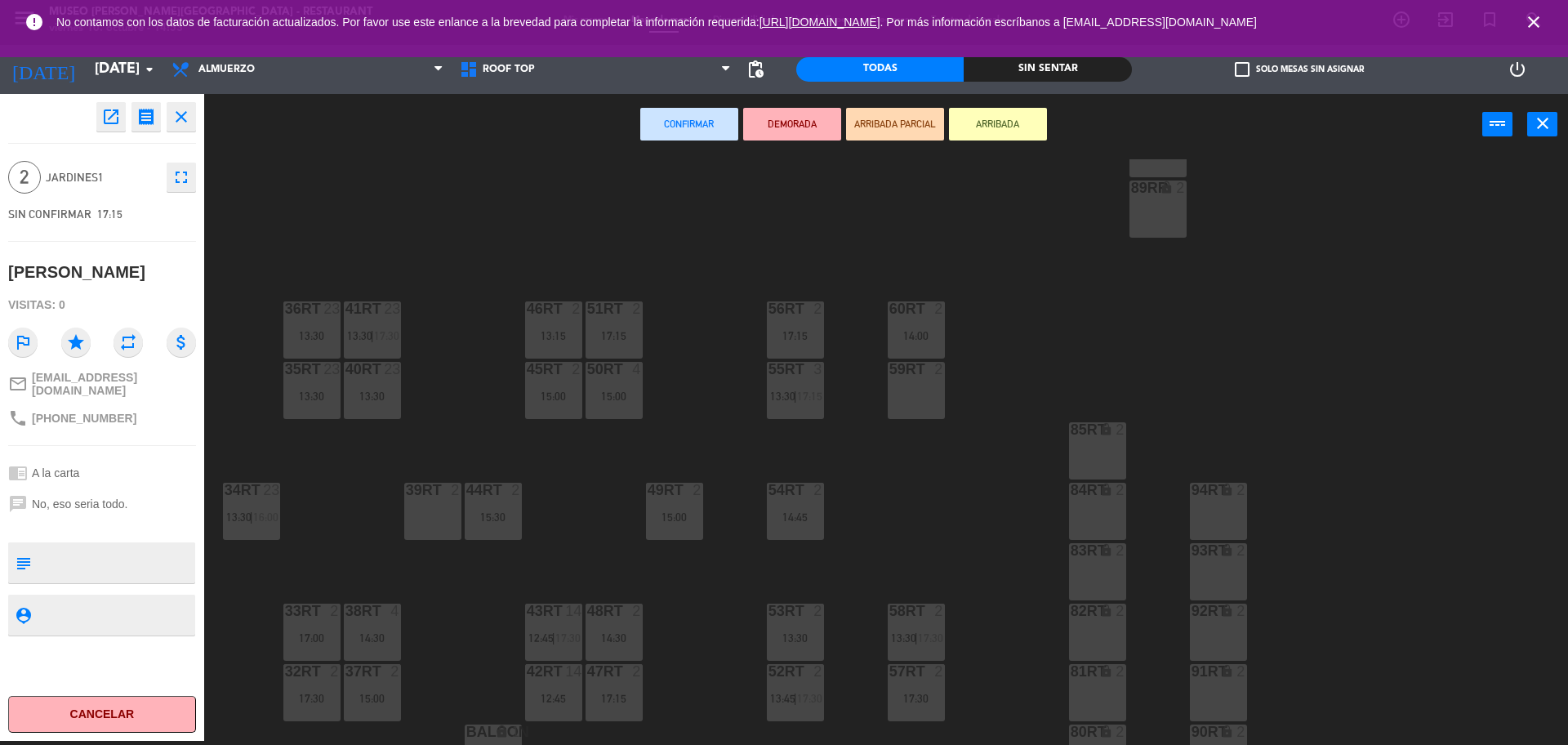
click at [441, 512] on div "39rt 2" at bounding box center [432, 511] width 57 height 57
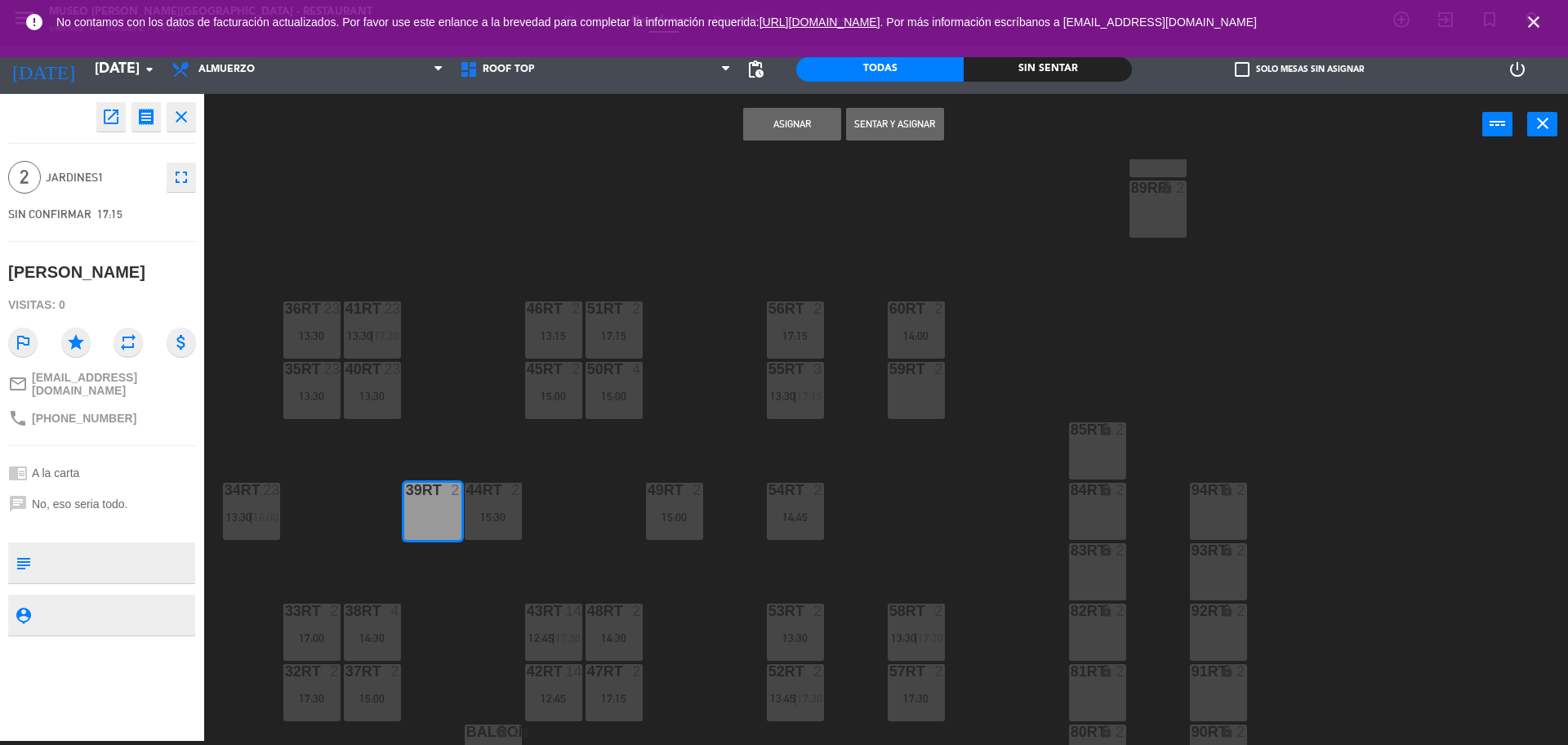
click at [787, 120] on button "Asignar" at bounding box center [792, 124] width 98 height 33
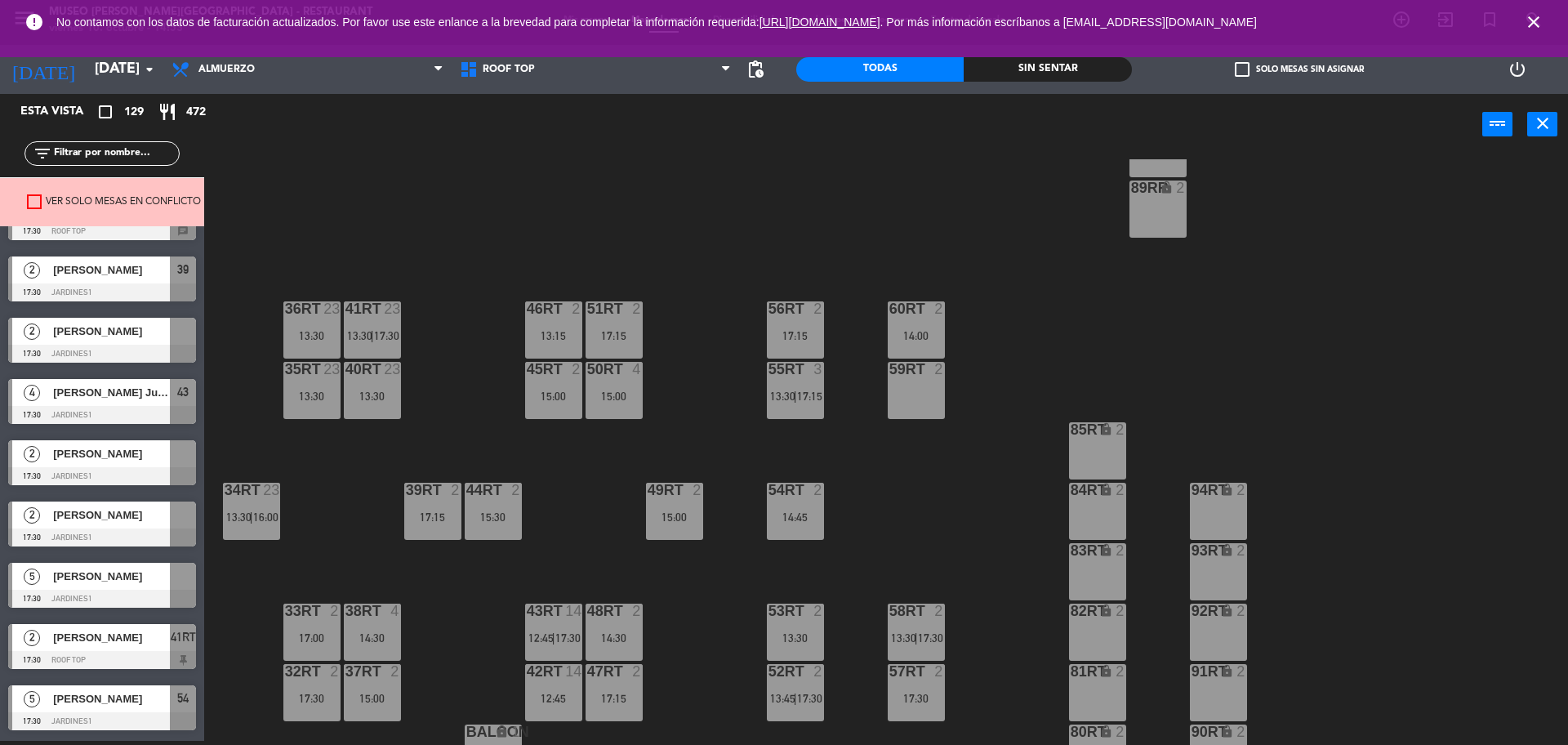
scroll to position [6876, 0]
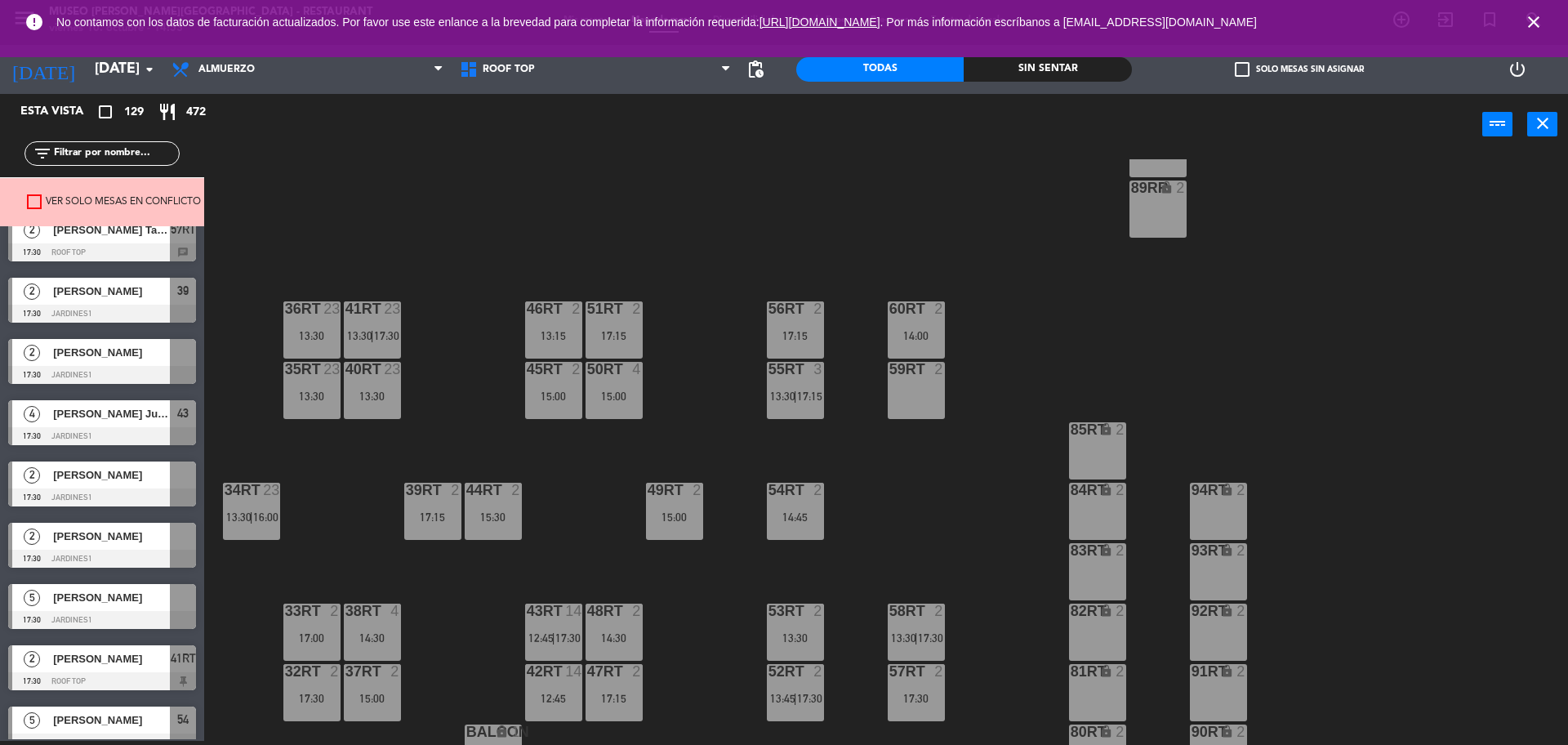
click at [134, 368] on div at bounding box center [102, 375] width 188 height 18
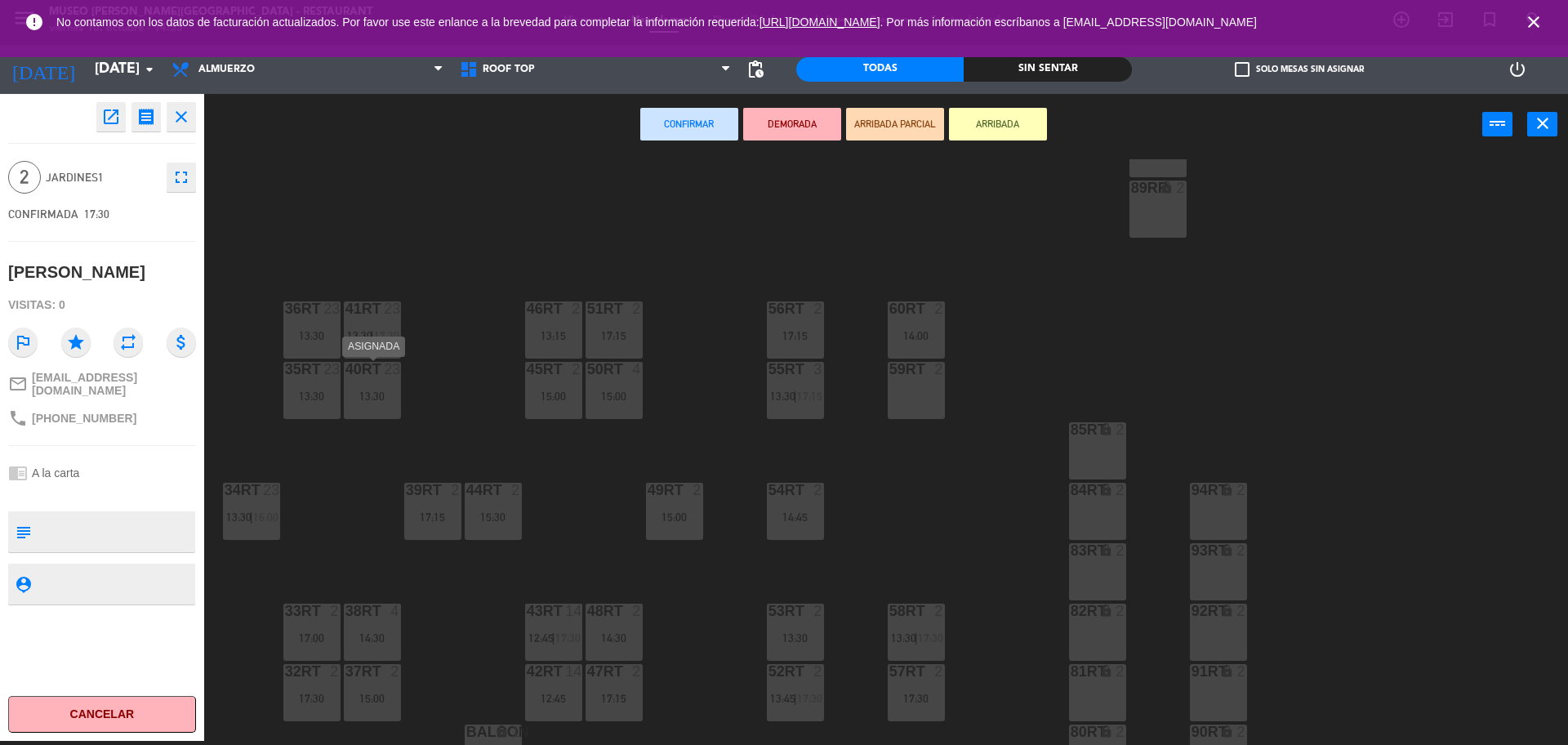
click at [377, 407] on div "40RT 23 13:30" at bounding box center [373, 390] width 57 height 57
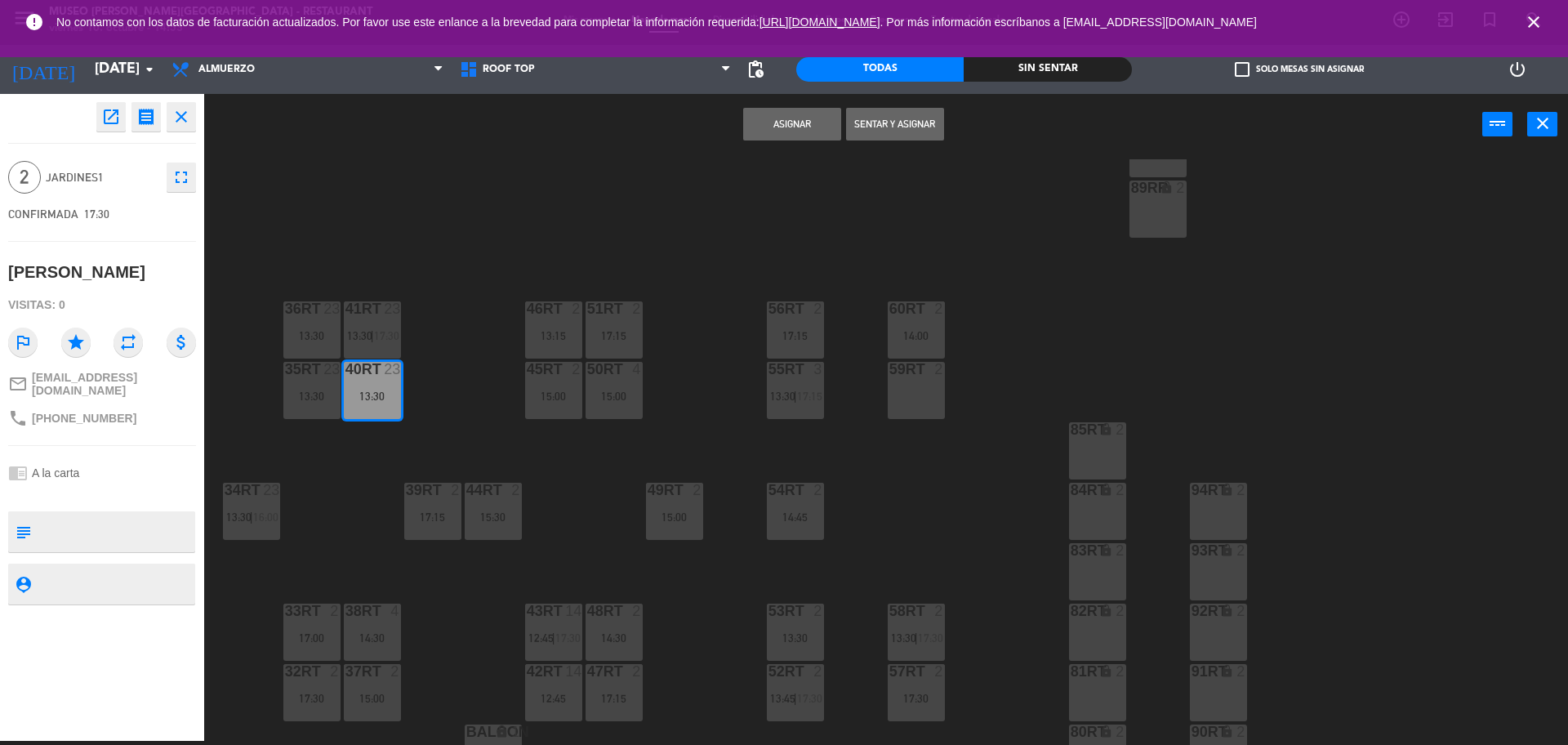
click at [776, 129] on button "Asignar" at bounding box center [792, 124] width 98 height 33
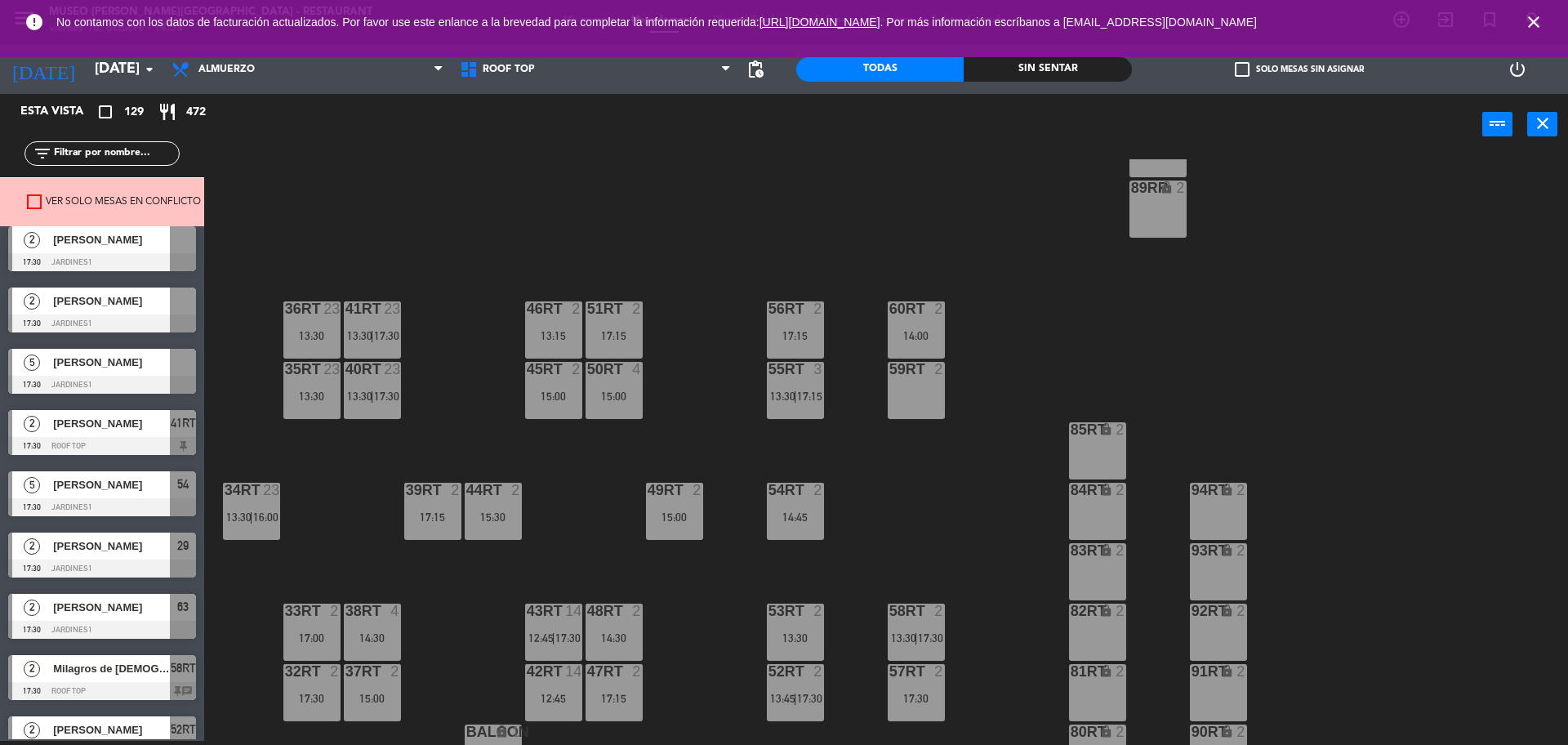
scroll to position [7080, 0]
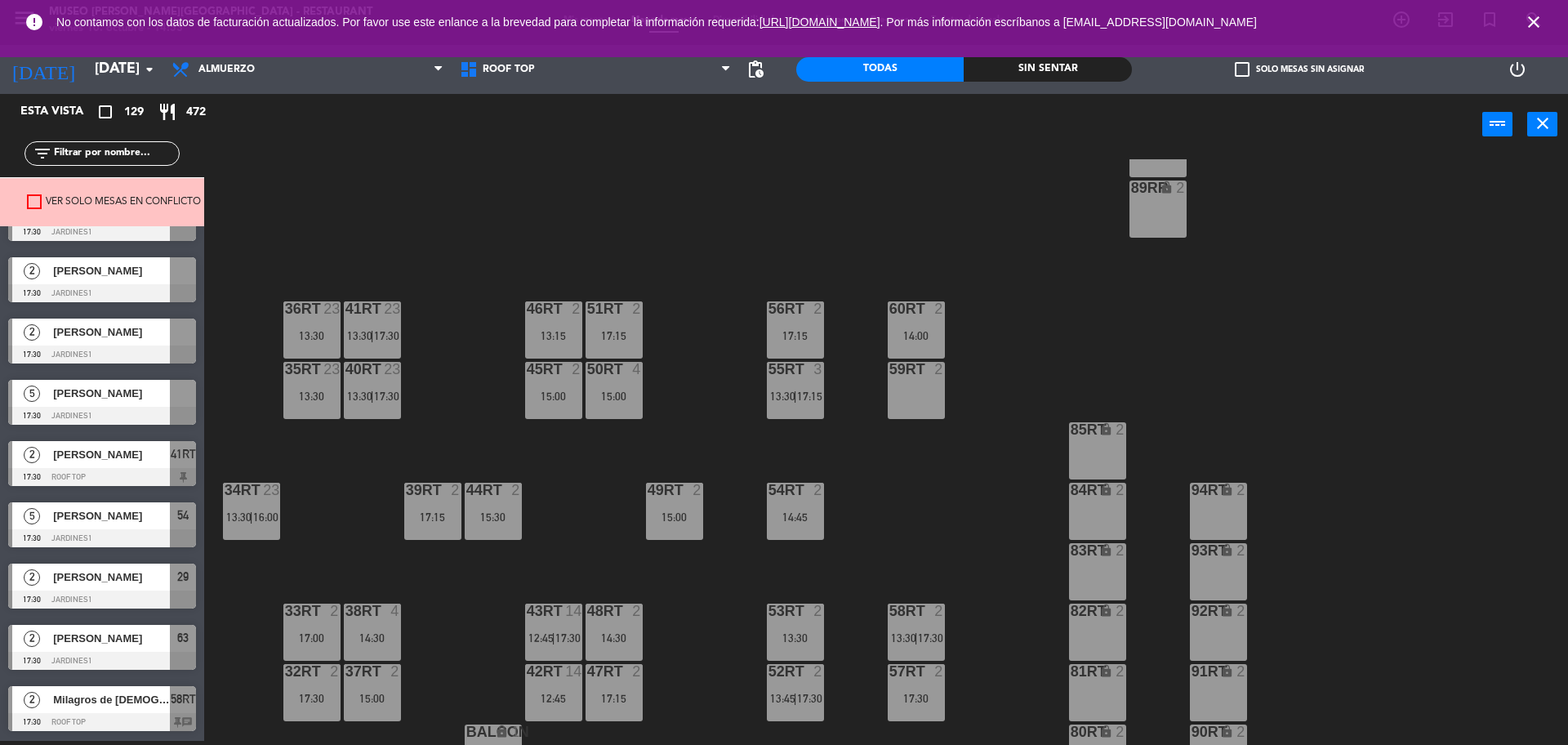
click at [144, 394] on span "[PERSON_NAME]" at bounding box center [111, 393] width 117 height 17
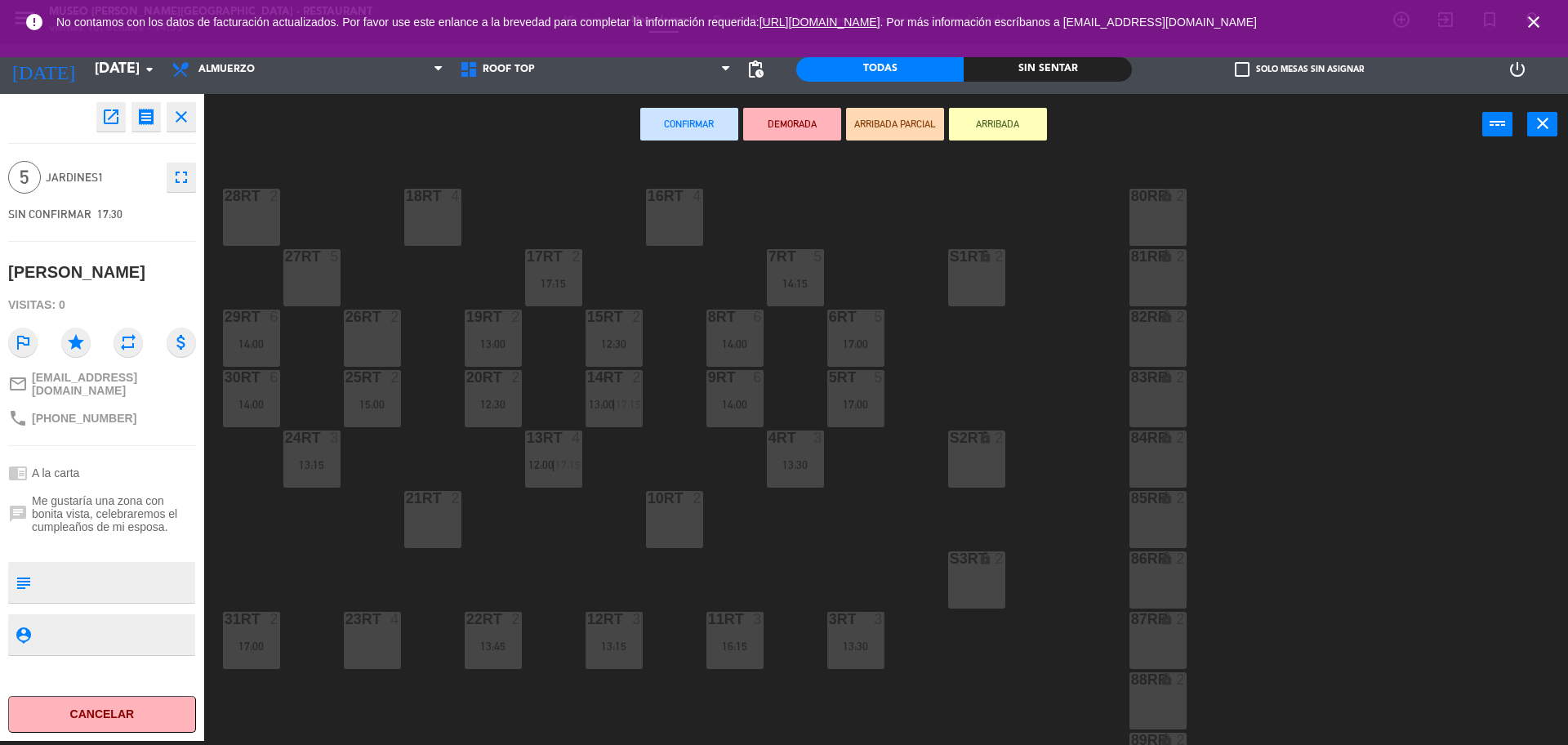
scroll to position [0, 0]
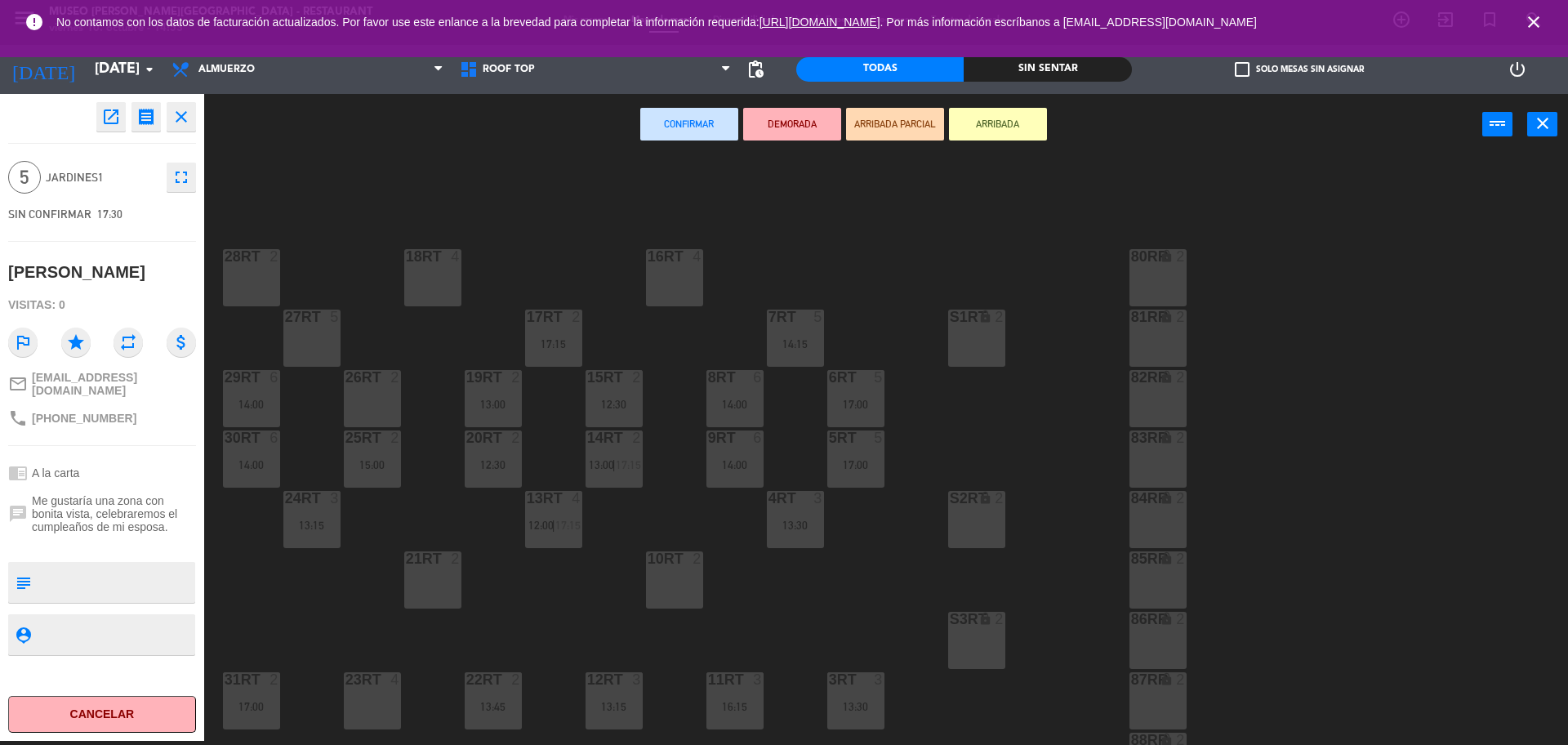
click at [321, 336] on div "27RT 5" at bounding box center [312, 338] width 57 height 57
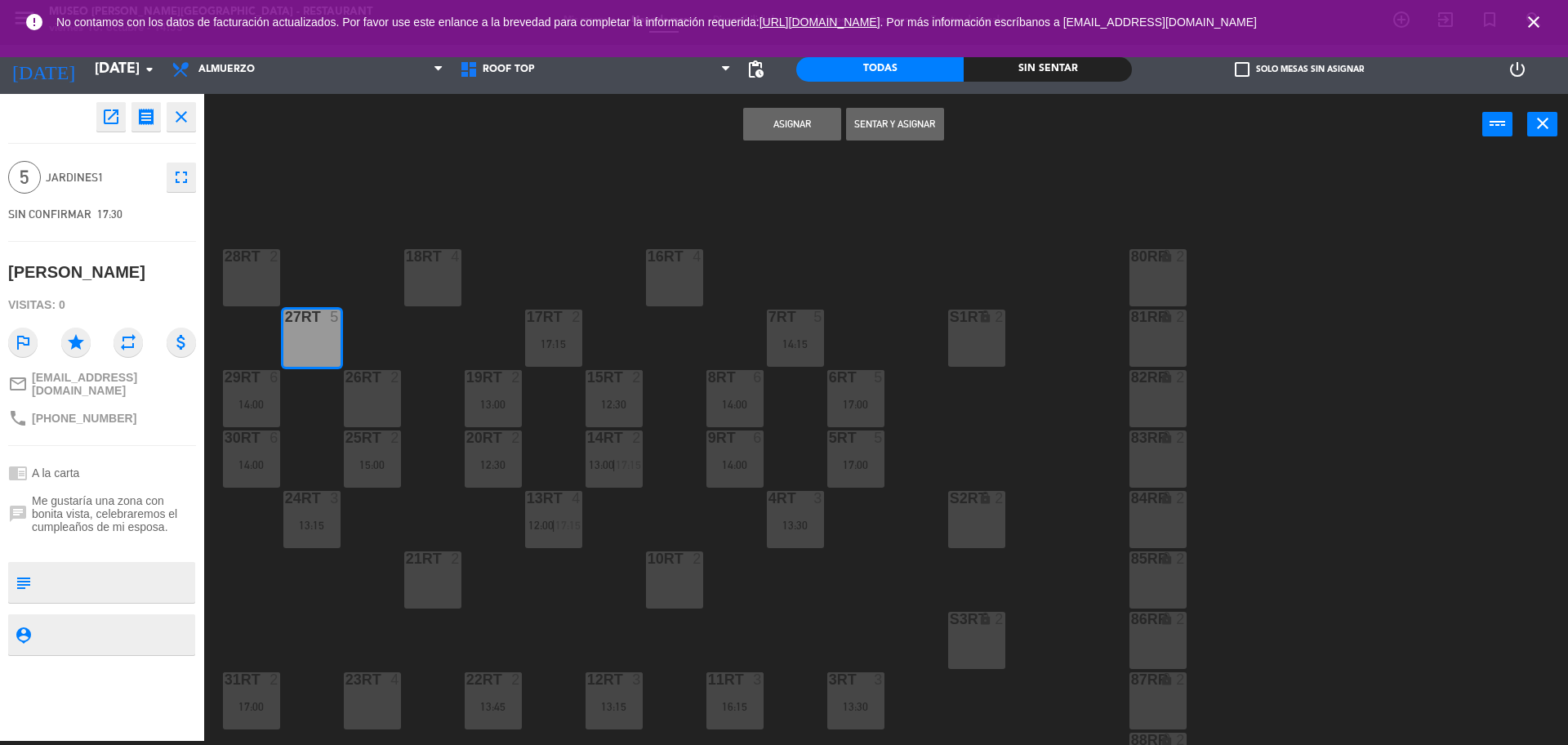
click at [822, 115] on button "Asignar" at bounding box center [792, 124] width 98 height 33
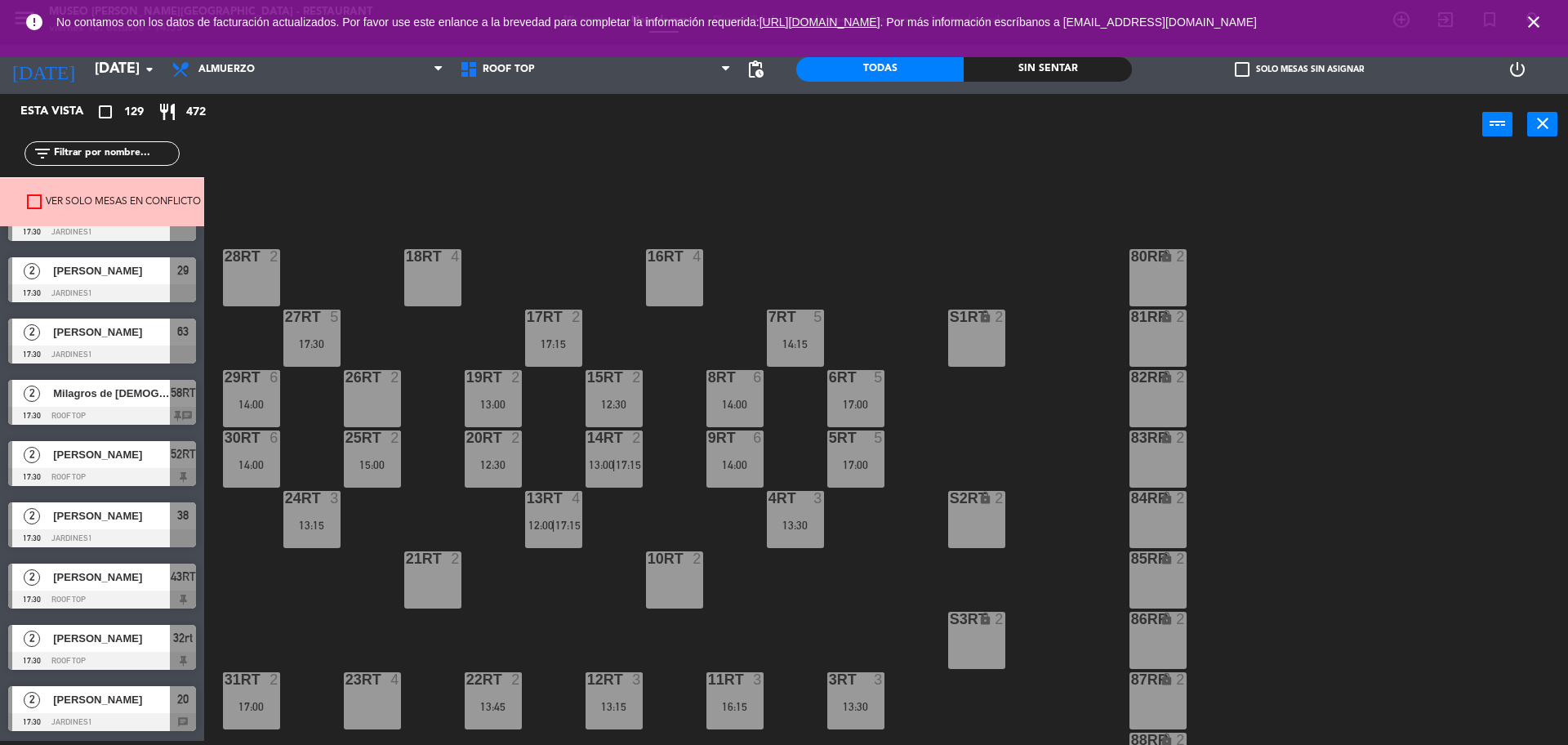
scroll to position [7114, 0]
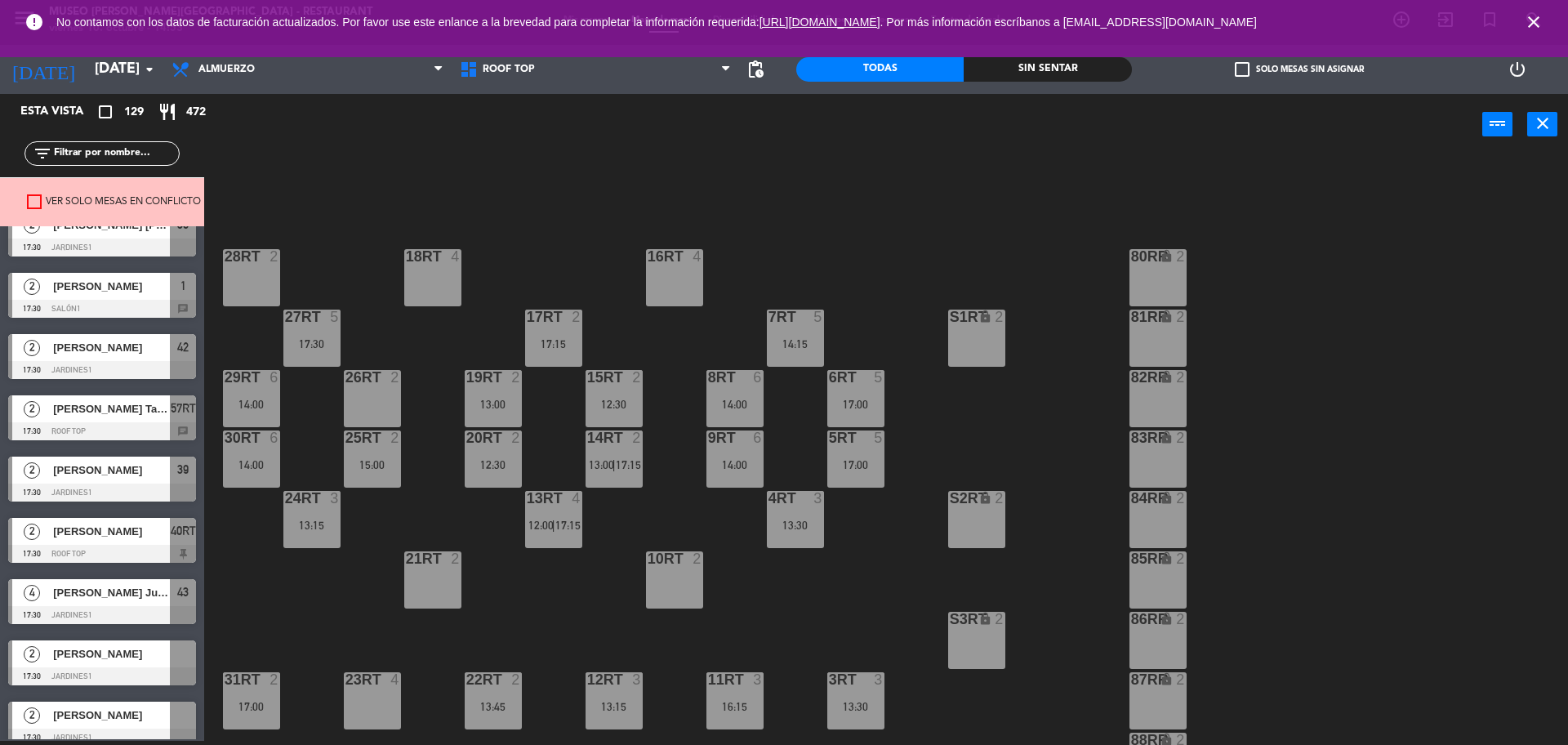
scroll to position [6978, 0]
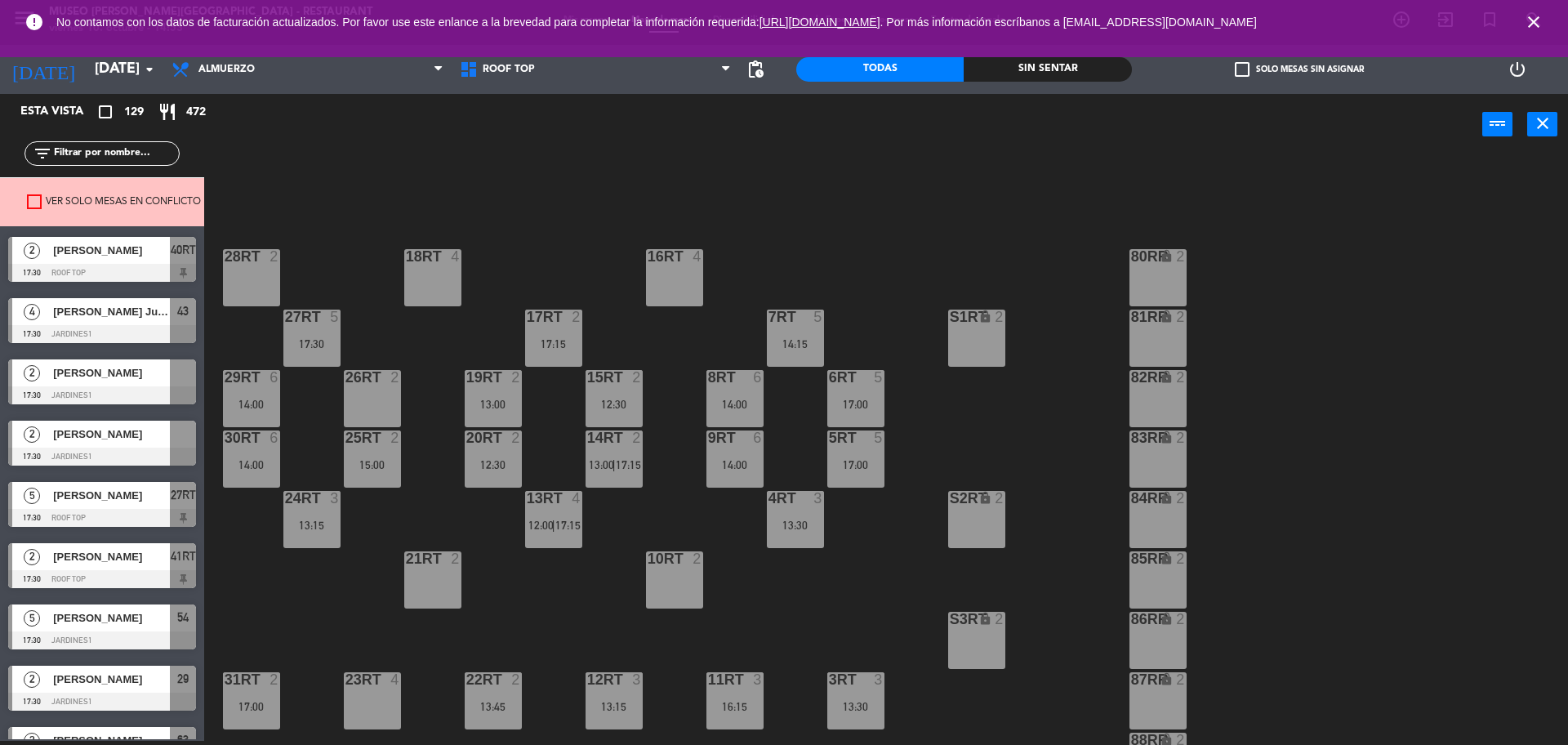
click at [121, 440] on span "[PERSON_NAME]" at bounding box center [111, 433] width 117 height 17
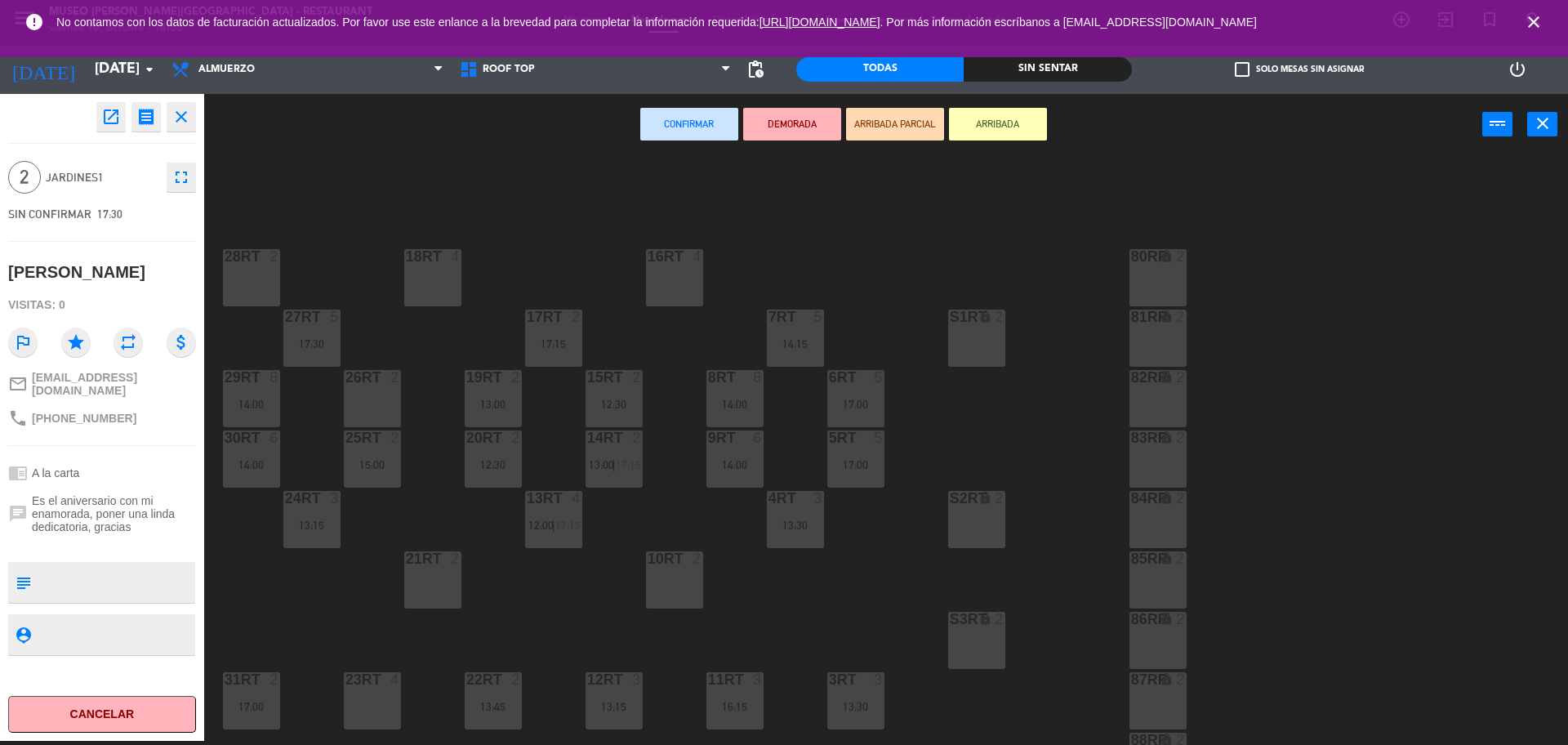
click at [395, 580] on div "18RT 4 16RT 4 28RT 2 80RR lock 2 27RT 5 17:30 7RT 5 14:15 S1RT lock 2 17RT 2 17…" at bounding box center [894, 452] width 1349 height 585
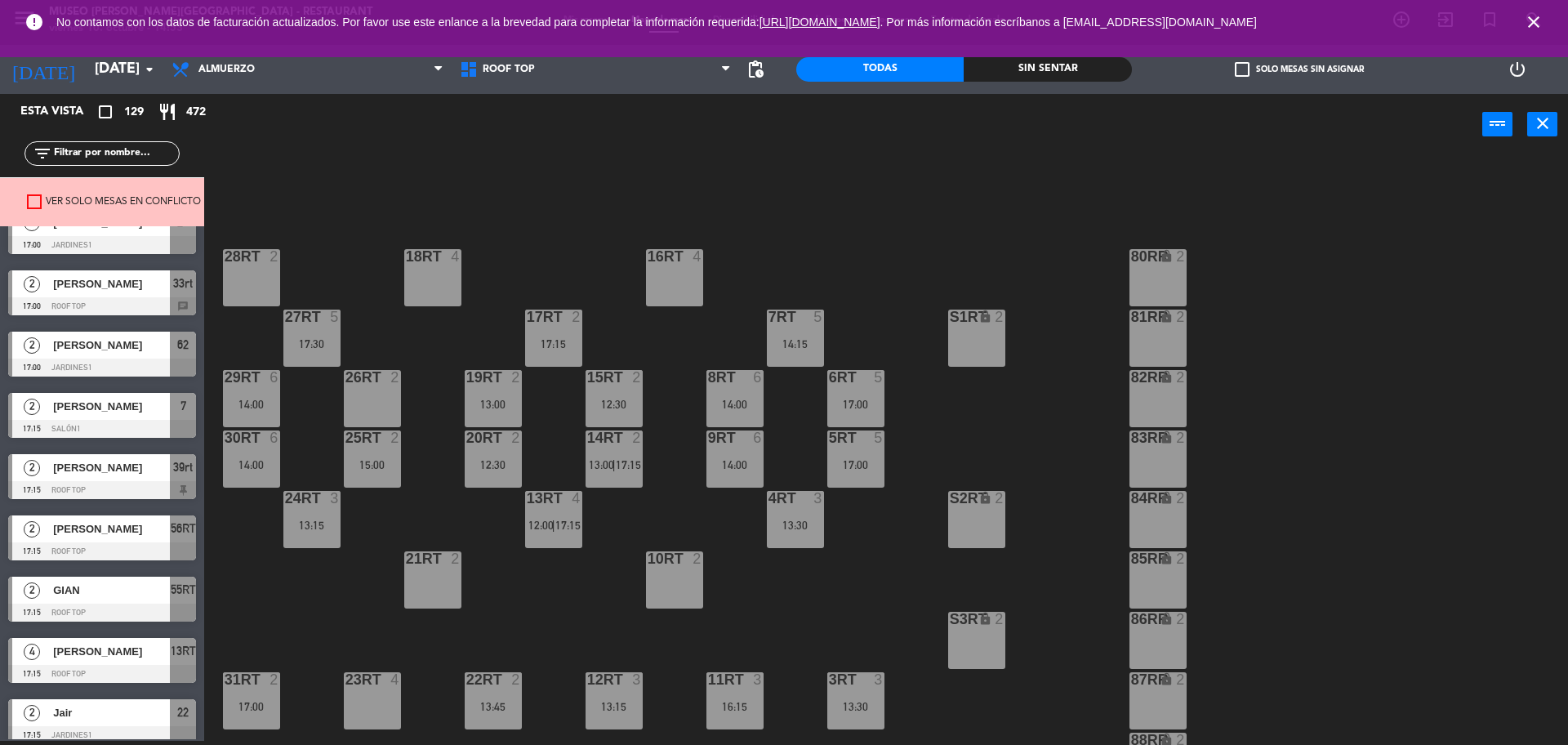
scroll to position [5271, 0]
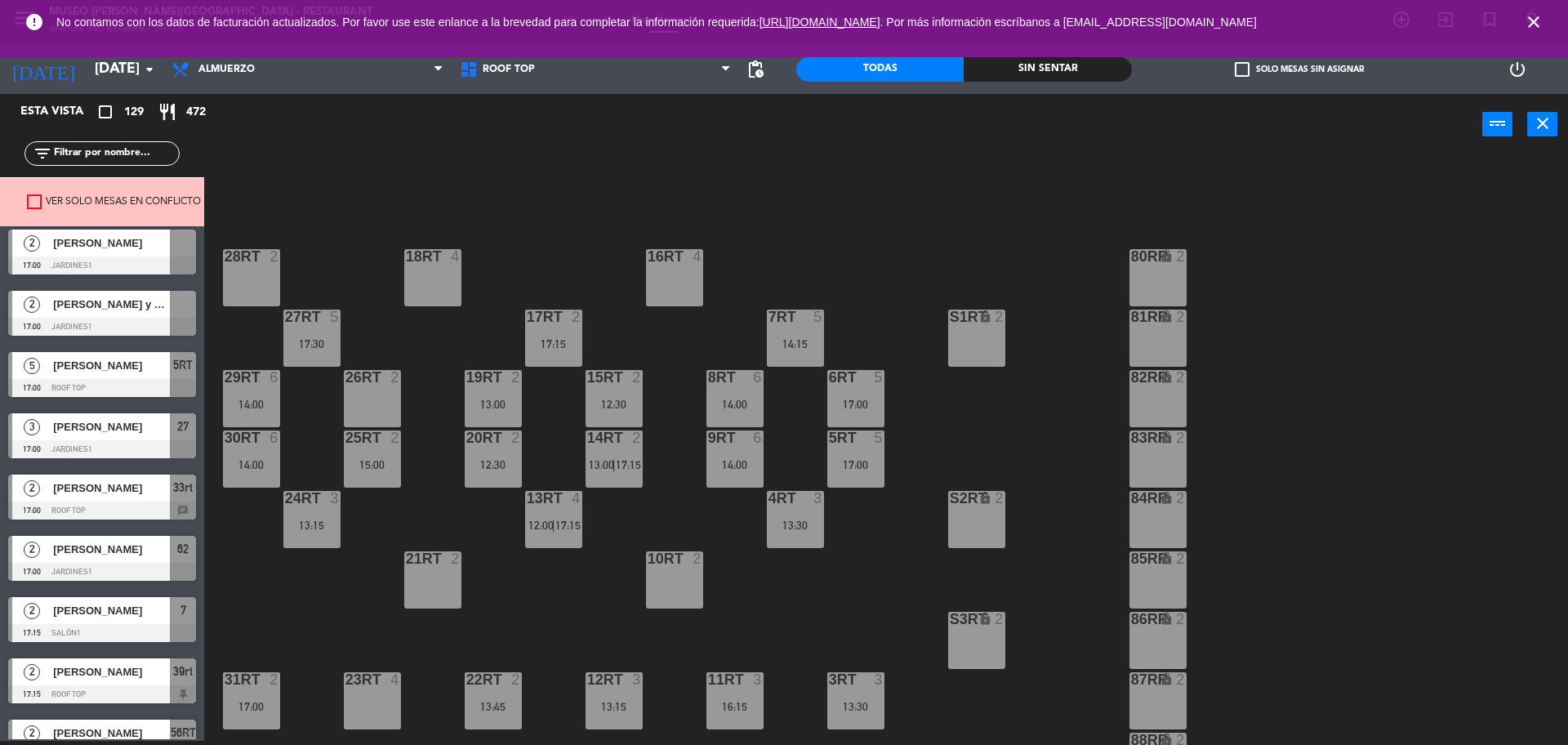
click at [112, 315] on div "[PERSON_NAME] y Fio ❤️" at bounding box center [110, 304] width 119 height 27
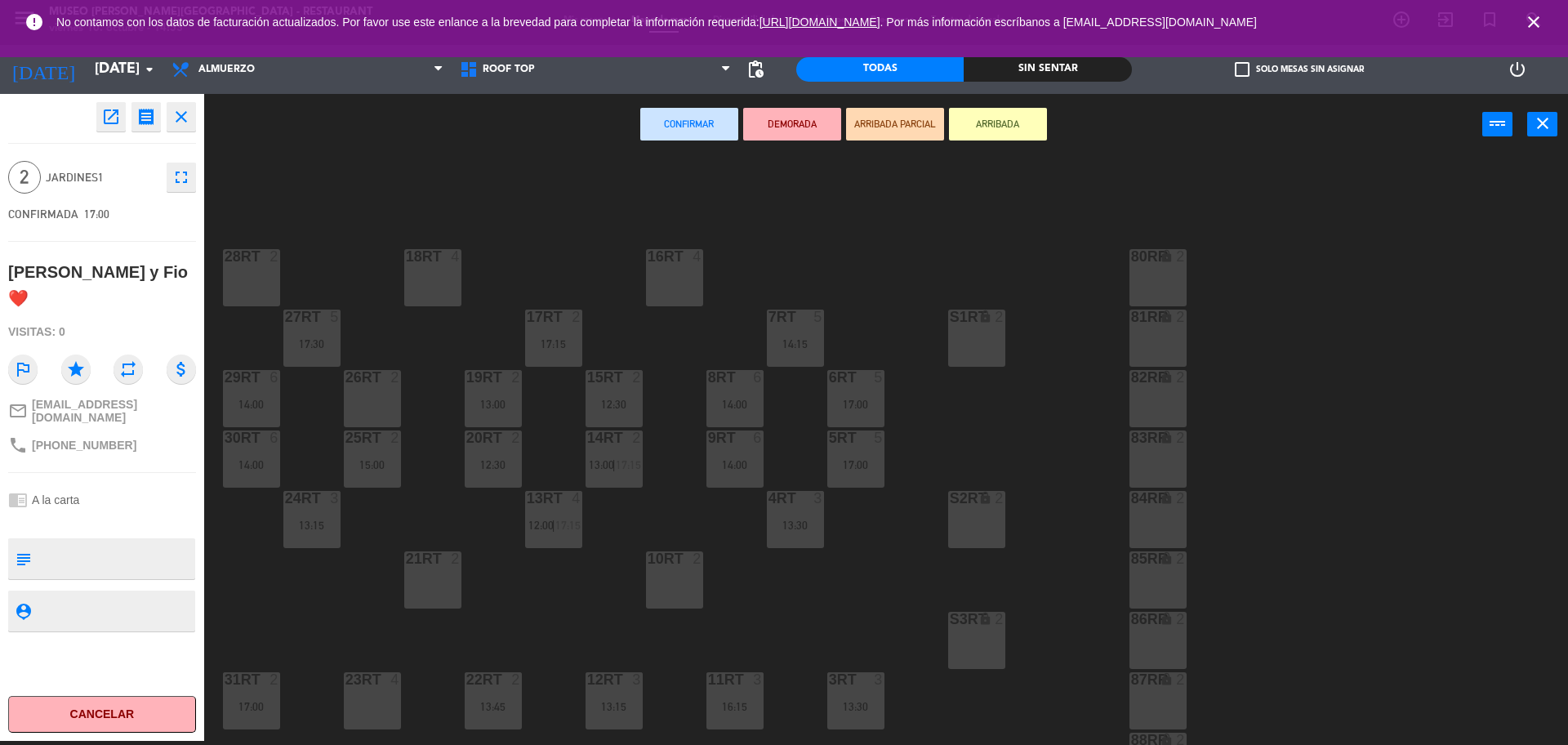
click at [446, 590] on div "21RT 2" at bounding box center [432, 579] width 57 height 57
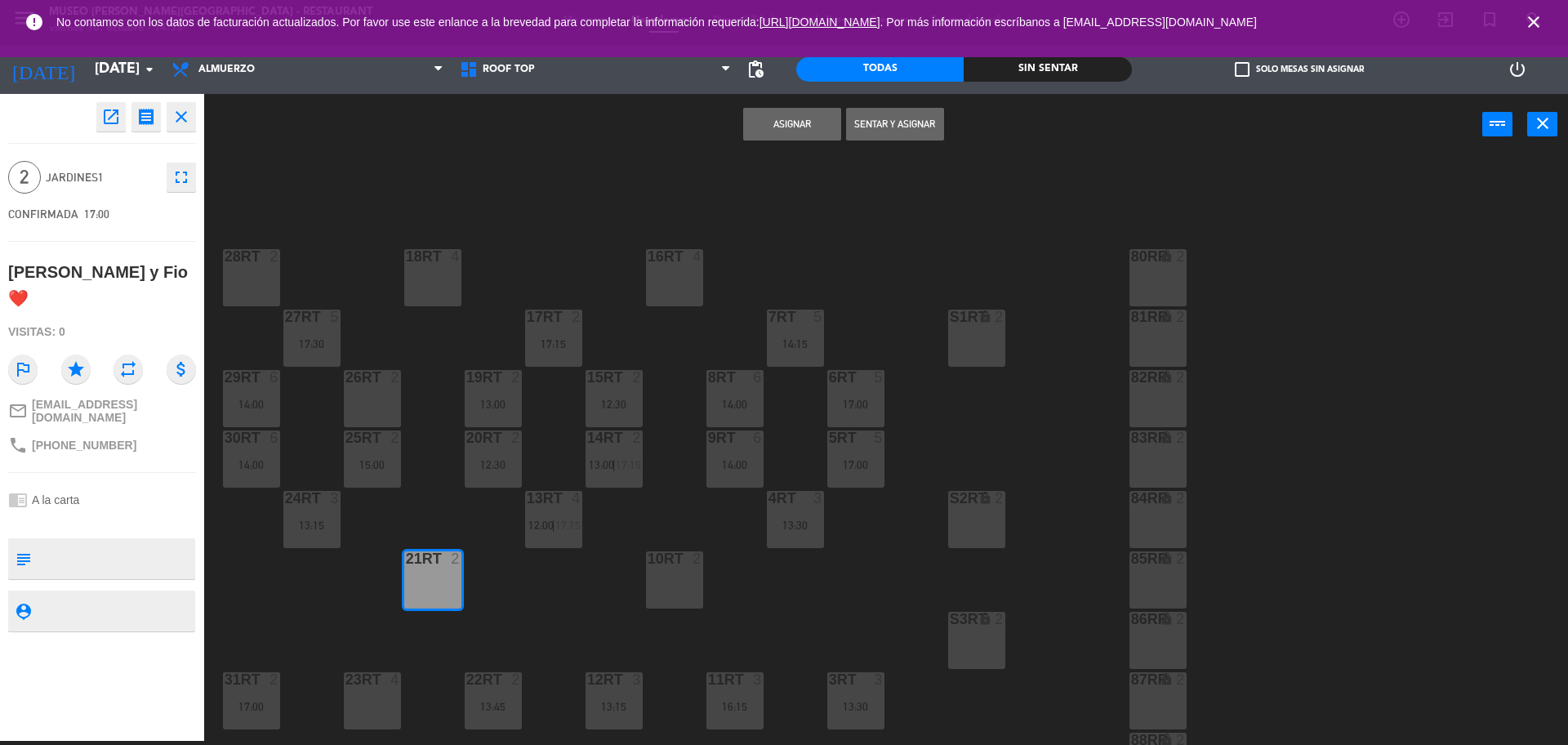
click at [803, 126] on button "Asignar" at bounding box center [792, 124] width 98 height 33
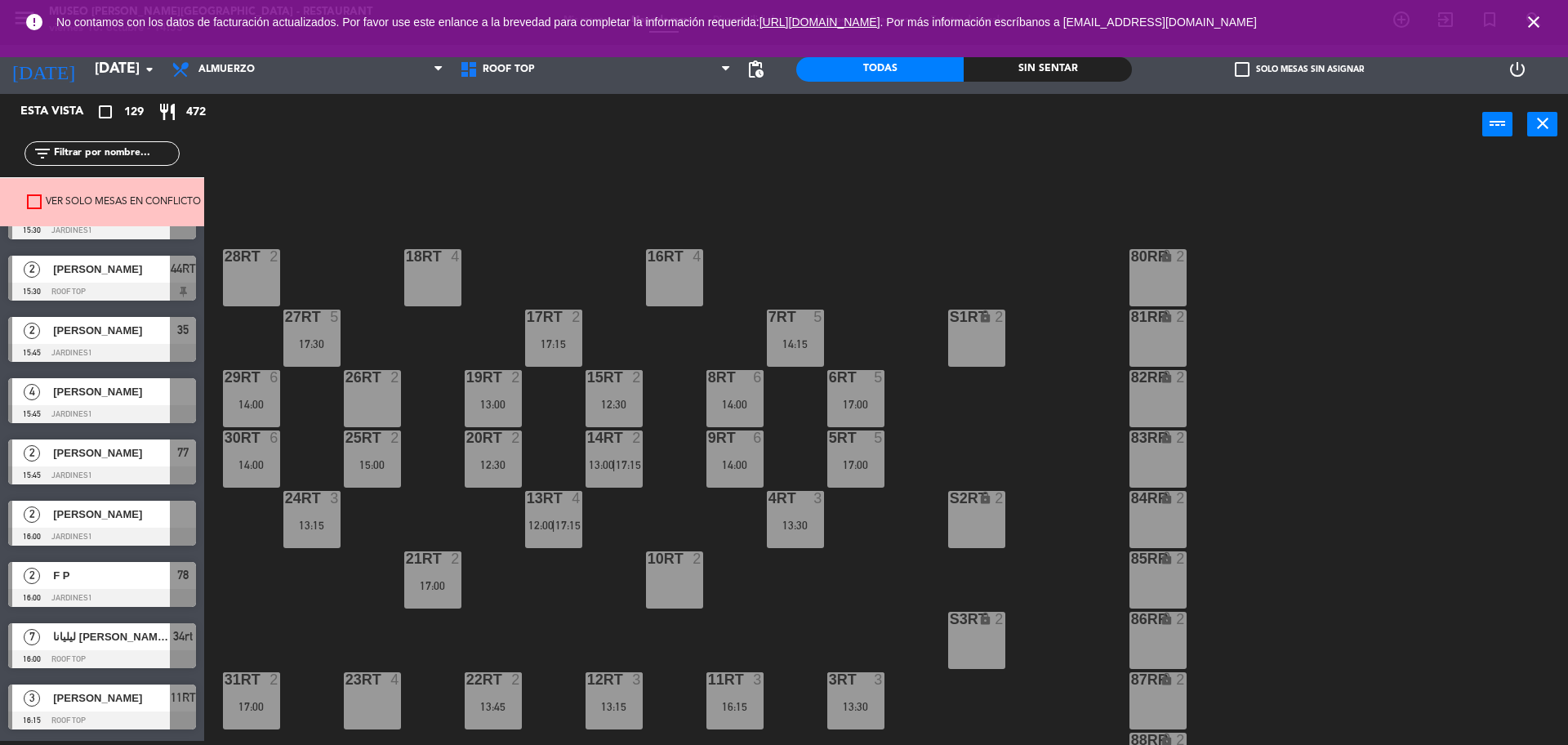
scroll to position [4046, 0]
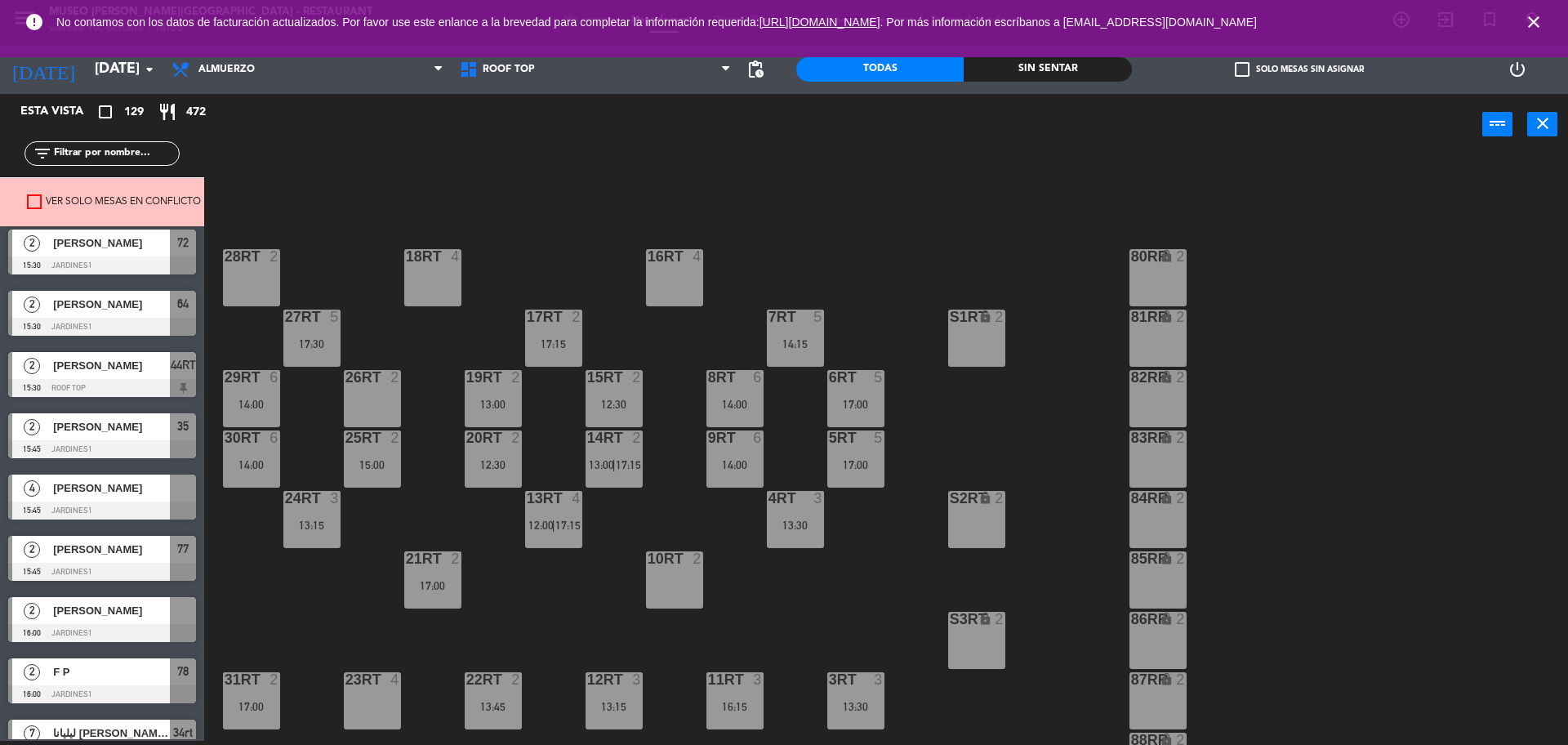
click at [113, 498] on div "[PERSON_NAME]" at bounding box center [110, 487] width 119 height 27
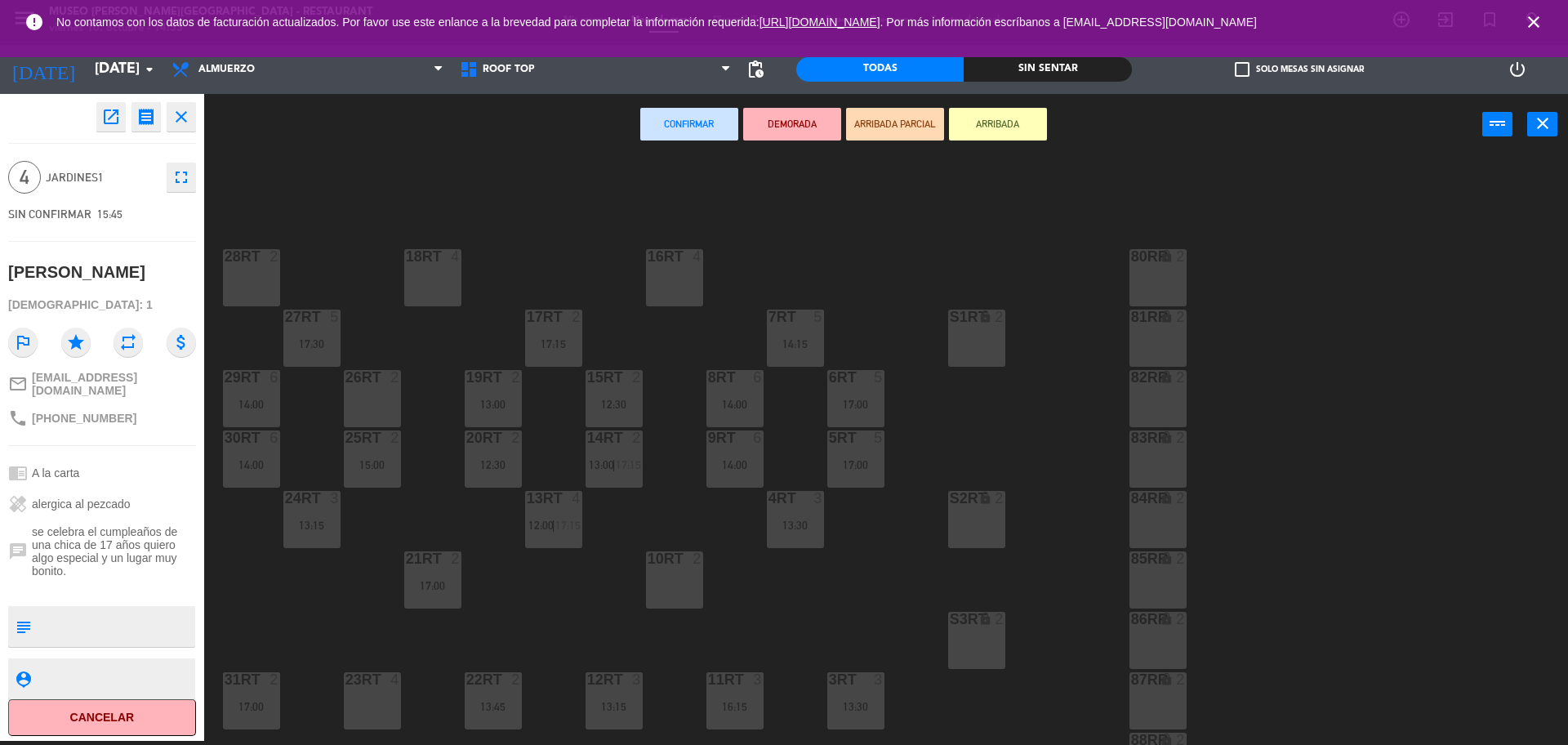
click at [667, 281] on div "16RT 4" at bounding box center [674, 278] width 57 height 57
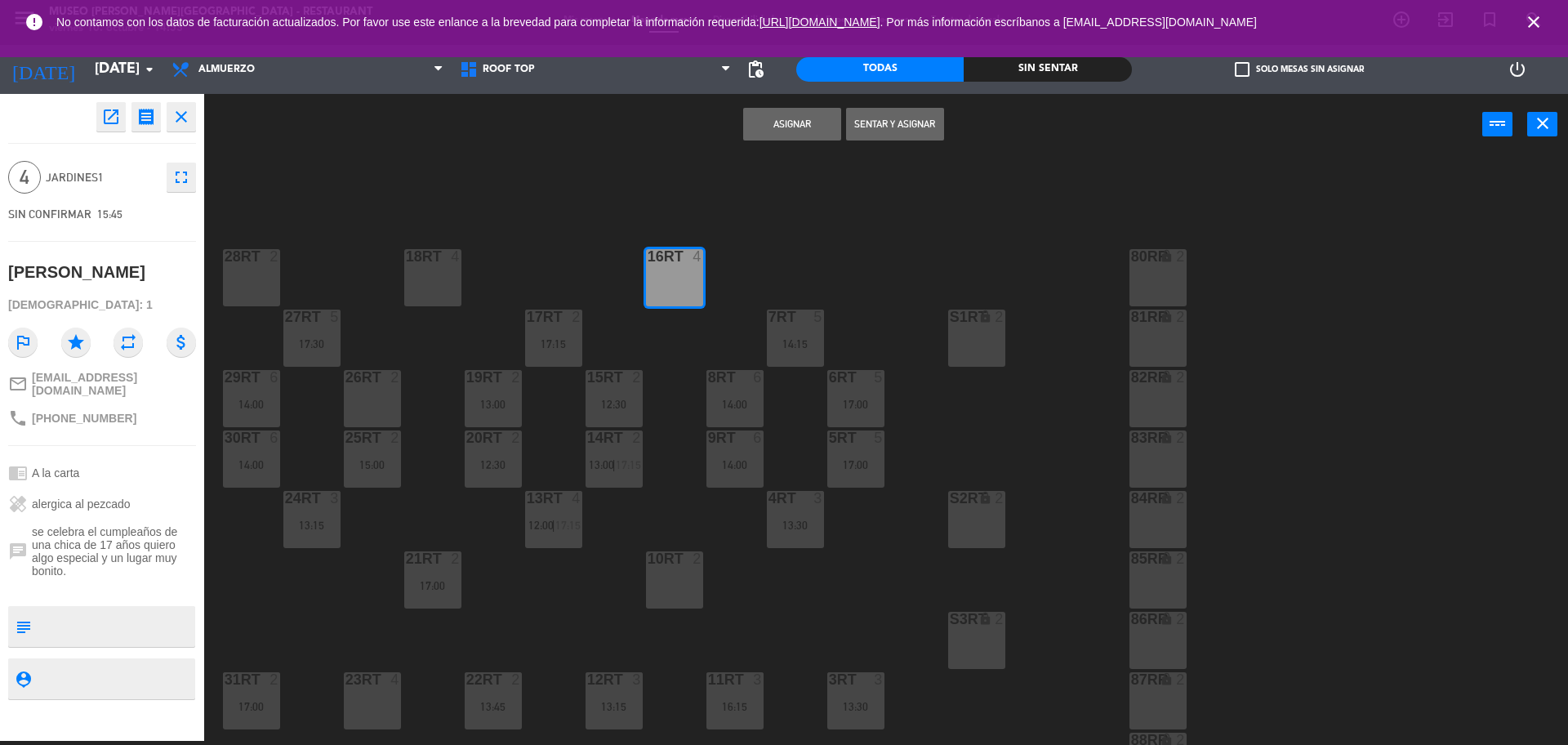
click at [789, 135] on button "Asignar" at bounding box center [792, 124] width 98 height 33
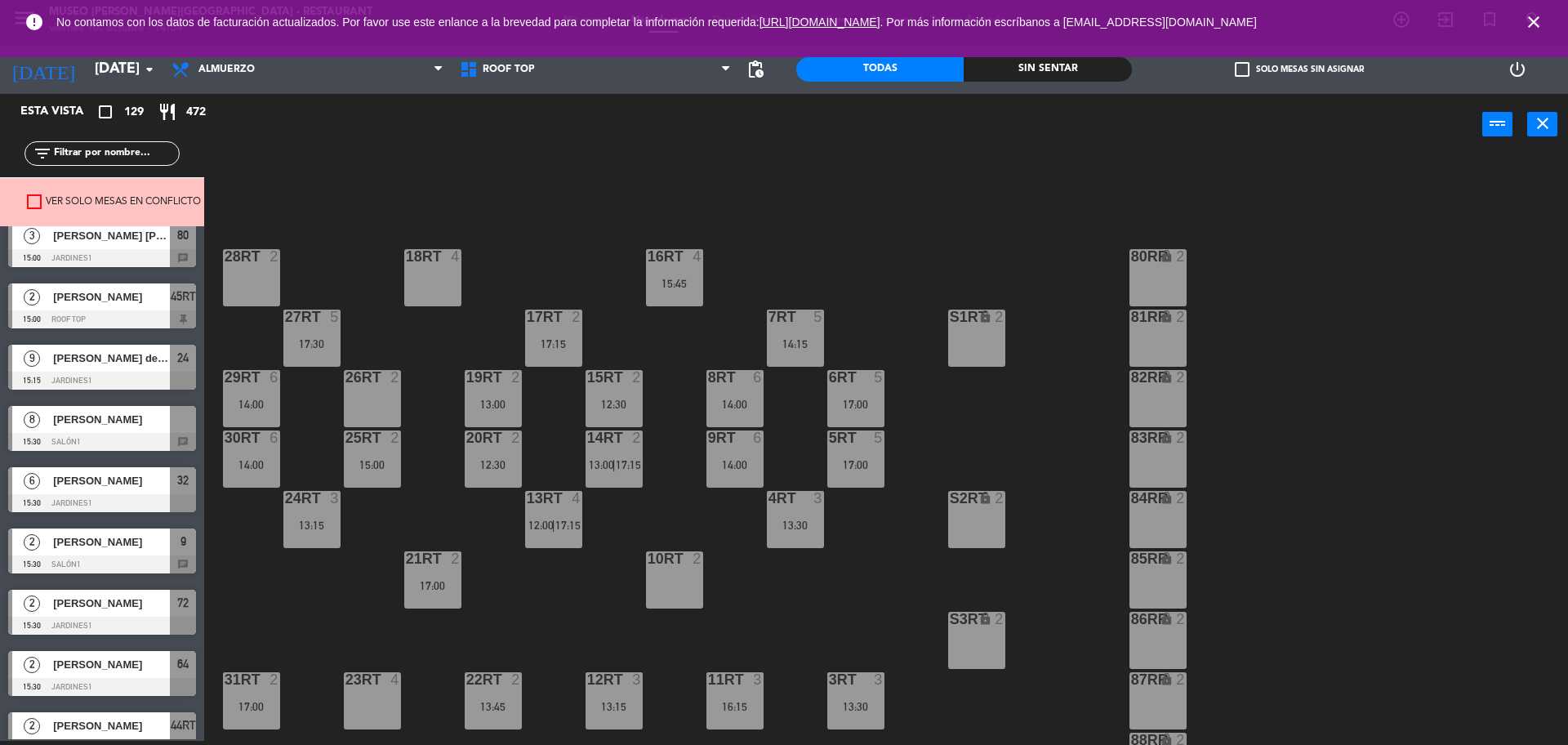
scroll to position [3674, 0]
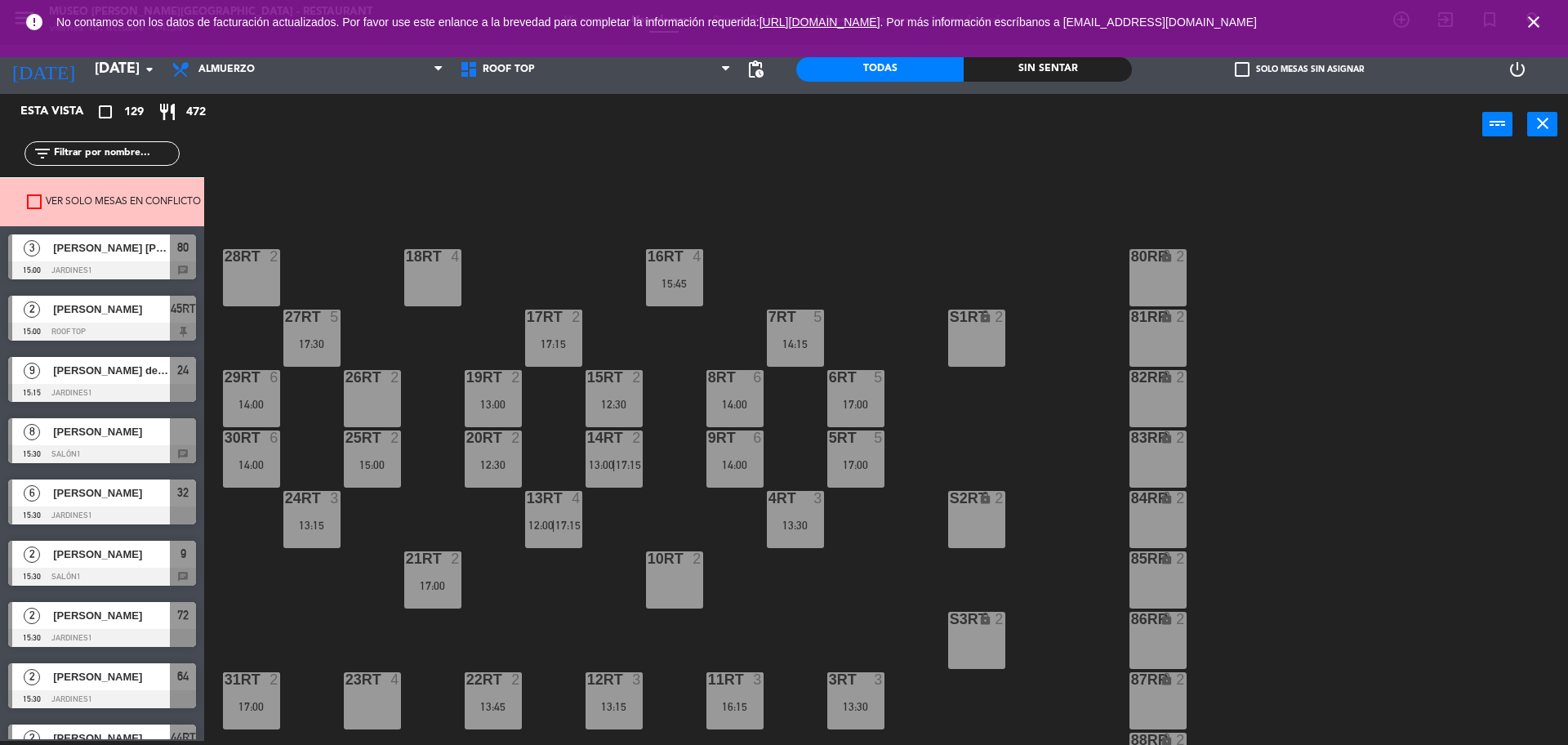
click at [89, 428] on span "[PERSON_NAME]" at bounding box center [111, 431] width 117 height 17
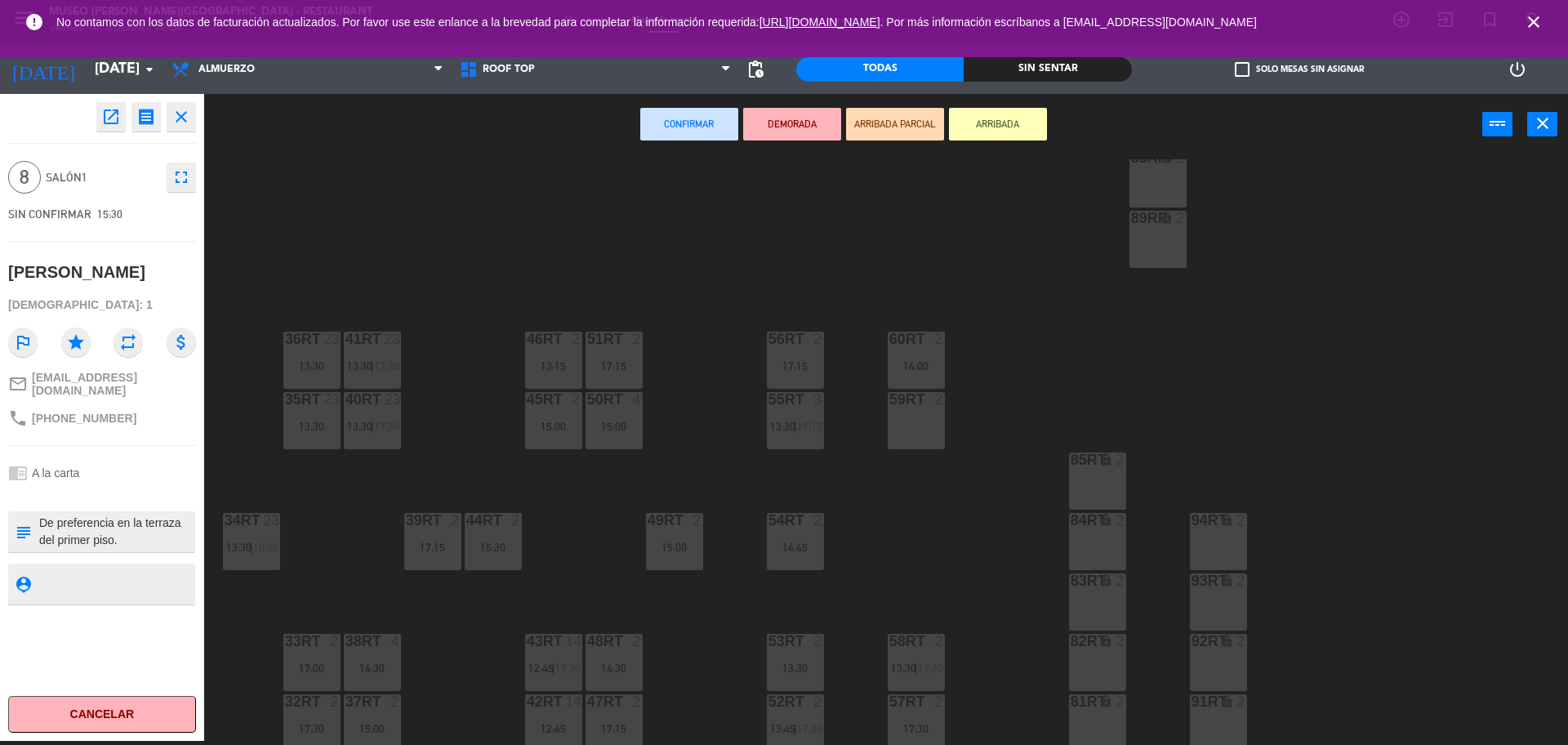
scroll to position [649, 0]
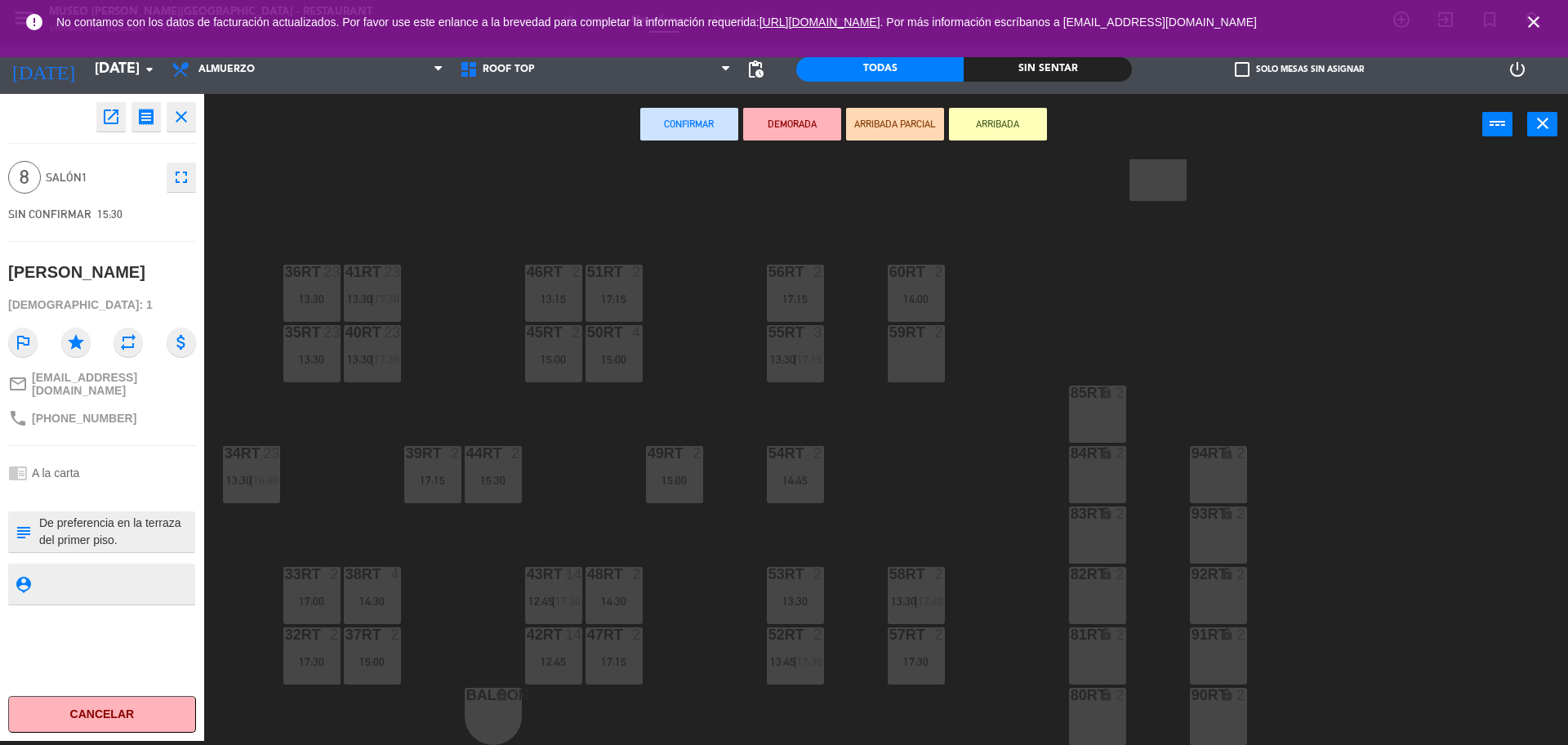
click at [490, 181] on div "18RT 4 16RT 4 15:45 28RT 2 80RR lock 2 27RT 5 17:30 7RT 5 14:15 S1RT lock 2 17R…" at bounding box center [894, 452] width 1349 height 585
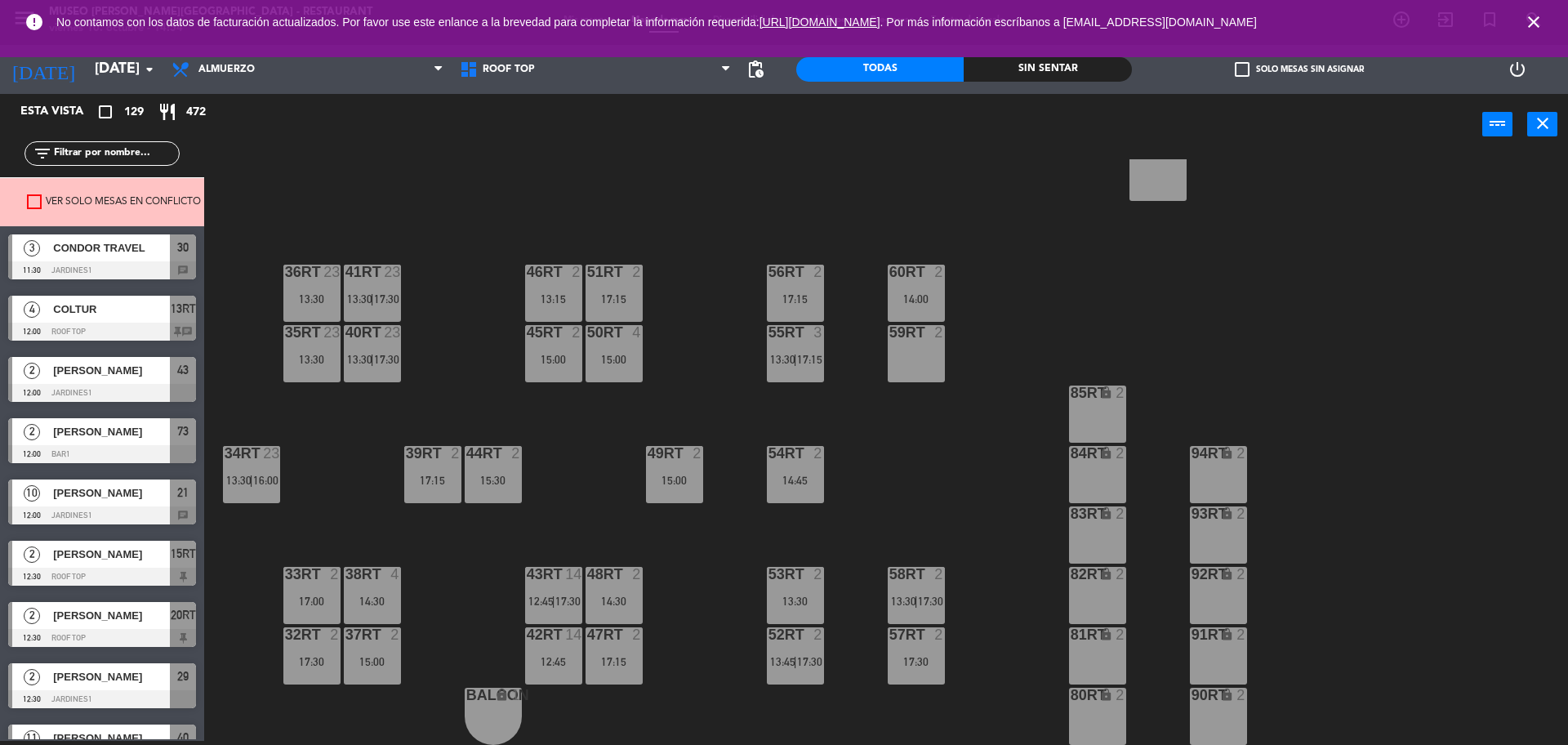
scroll to position [4, 0]
click at [1531, 23] on icon "close" at bounding box center [1533, 21] width 19 height 19
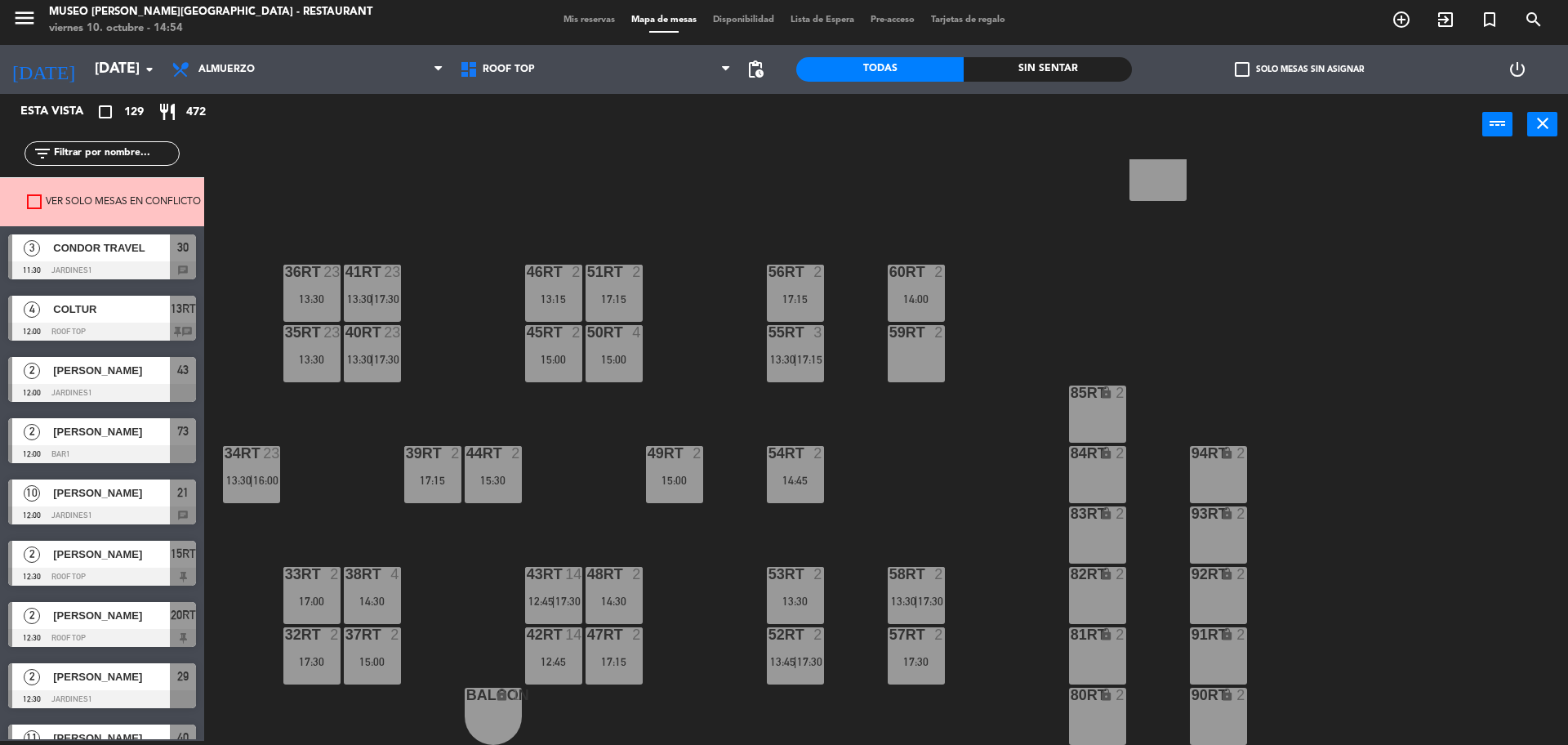
click at [575, 16] on span "Mis reservas" at bounding box center [590, 20] width 68 height 9
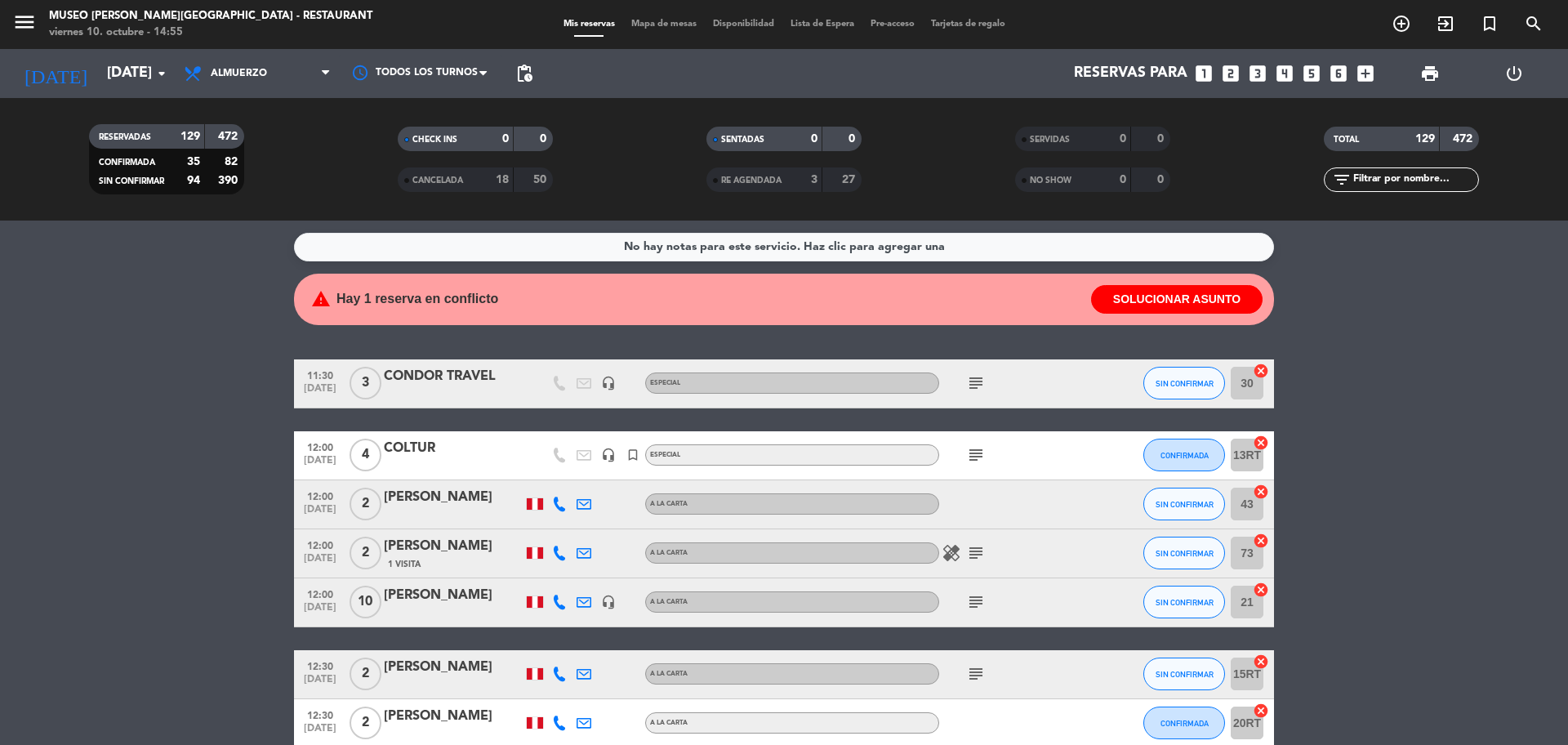
click at [1240, 74] on icon "looks_two" at bounding box center [1230, 73] width 21 height 21
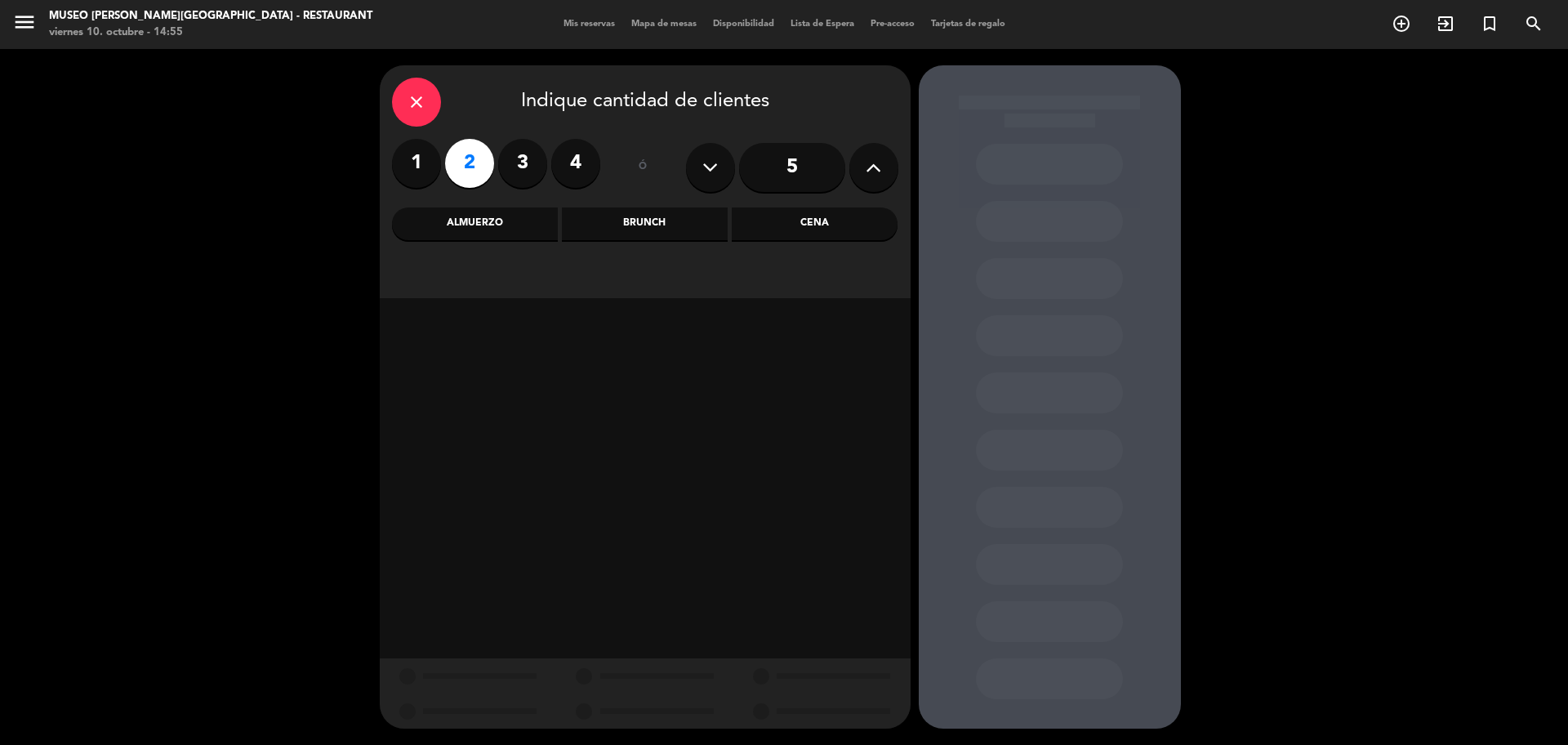
click at [477, 221] on div "Almuerzo" at bounding box center [475, 224] width 166 height 33
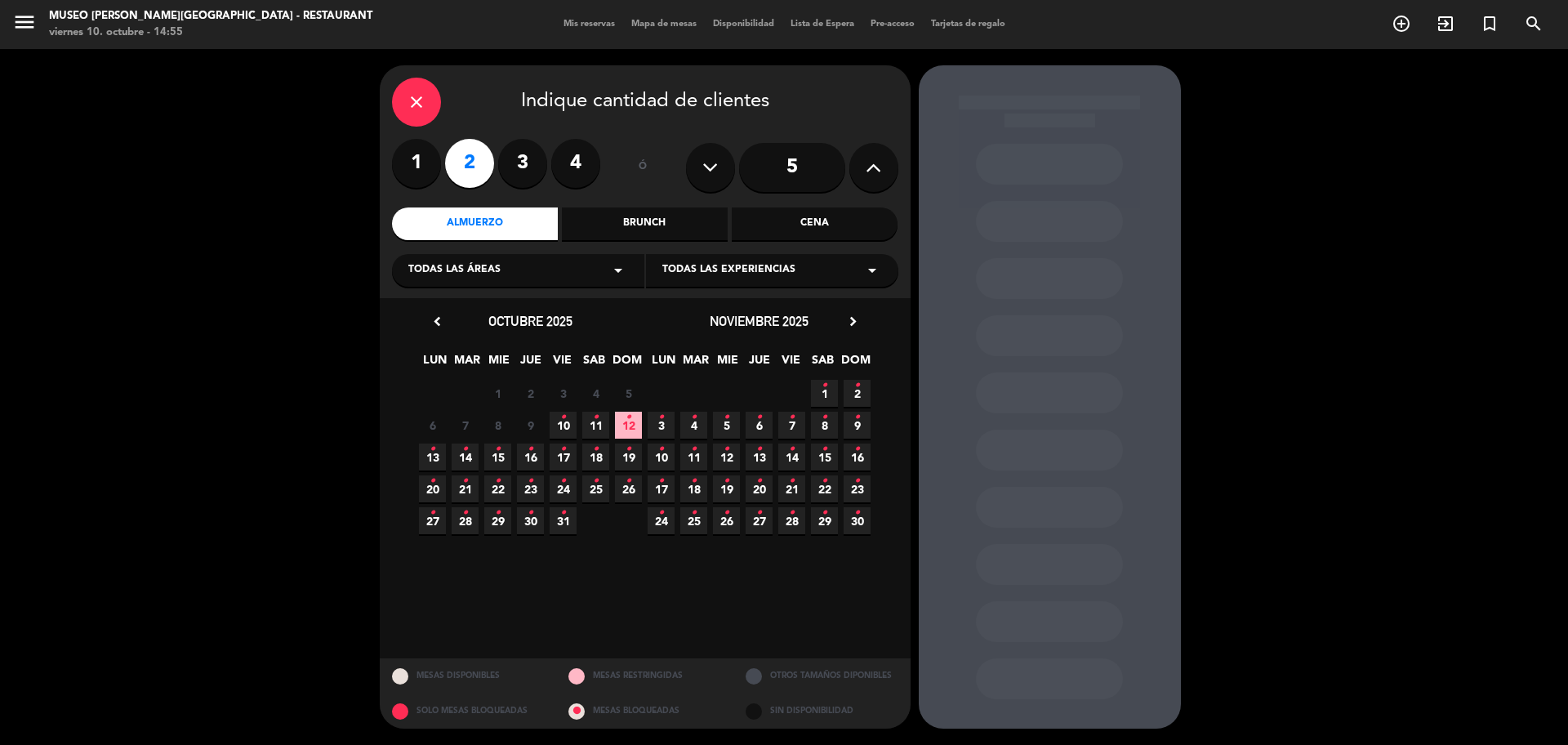
click at [604, 411] on div "6 7 8 9 10 • 11 • 12 •" at bounding box center [531, 425] width 229 height 32
click at [604, 418] on span "11 •" at bounding box center [595, 424] width 27 height 27
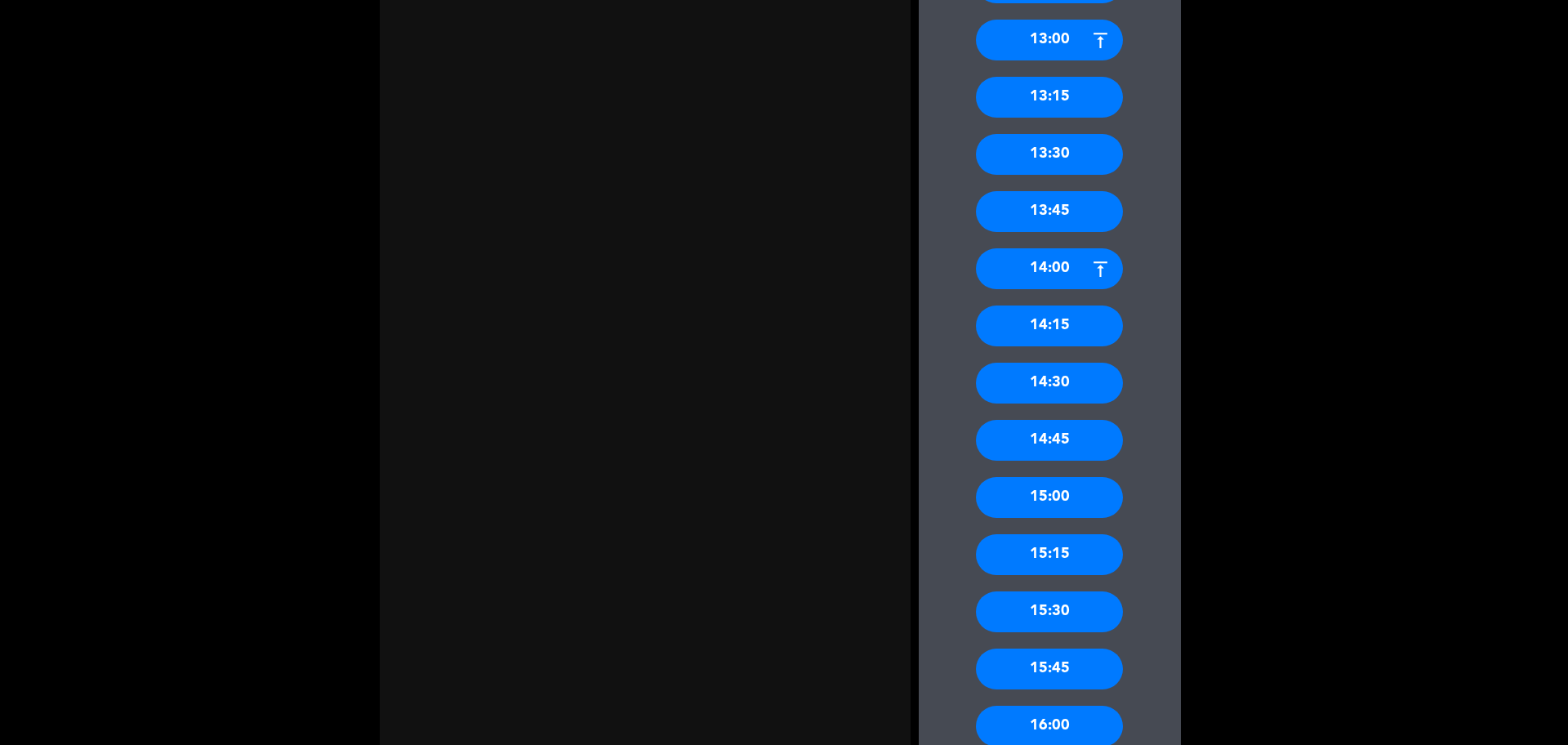
scroll to position [1225, 0]
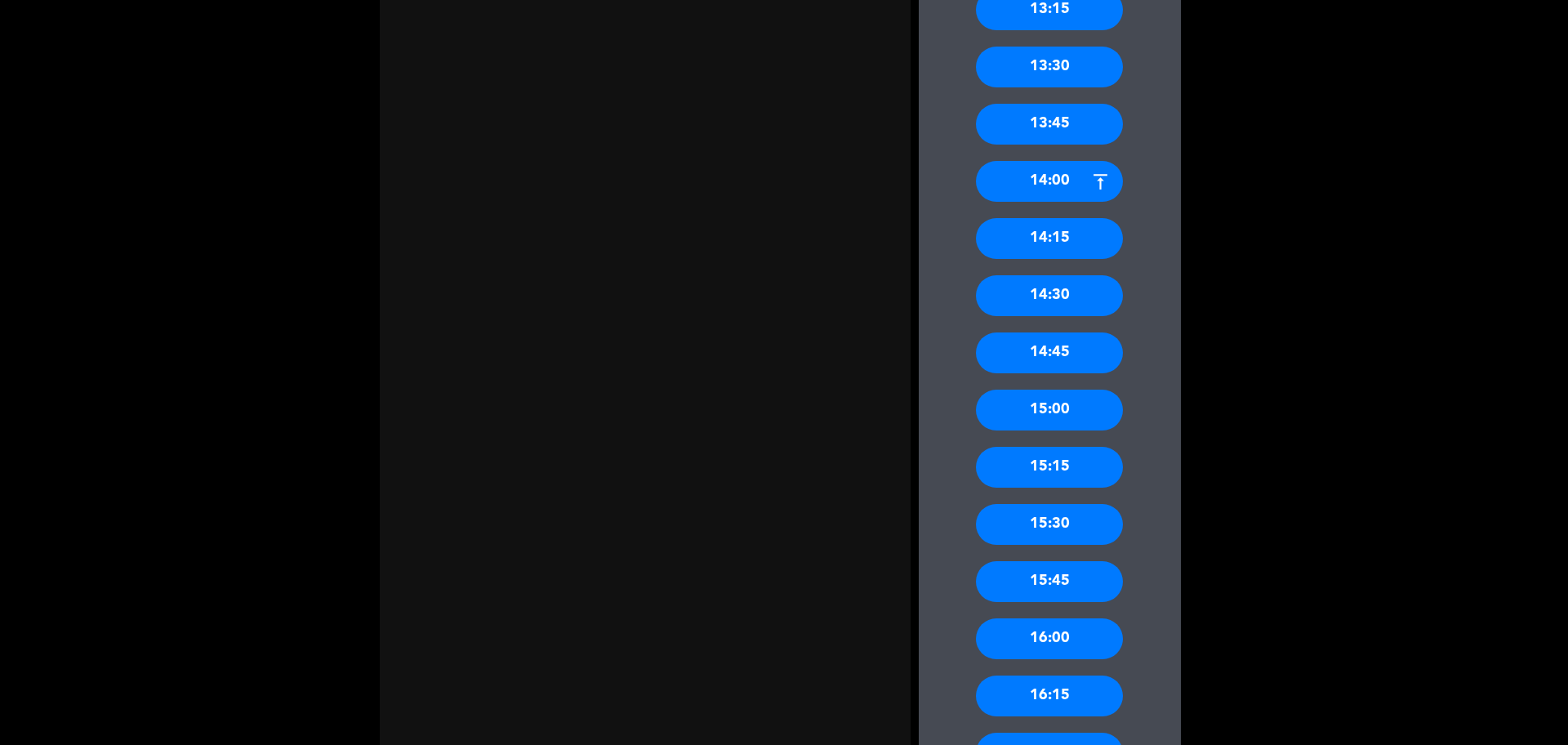
click at [1078, 530] on div "15:30" at bounding box center [1050, 524] width 147 height 40
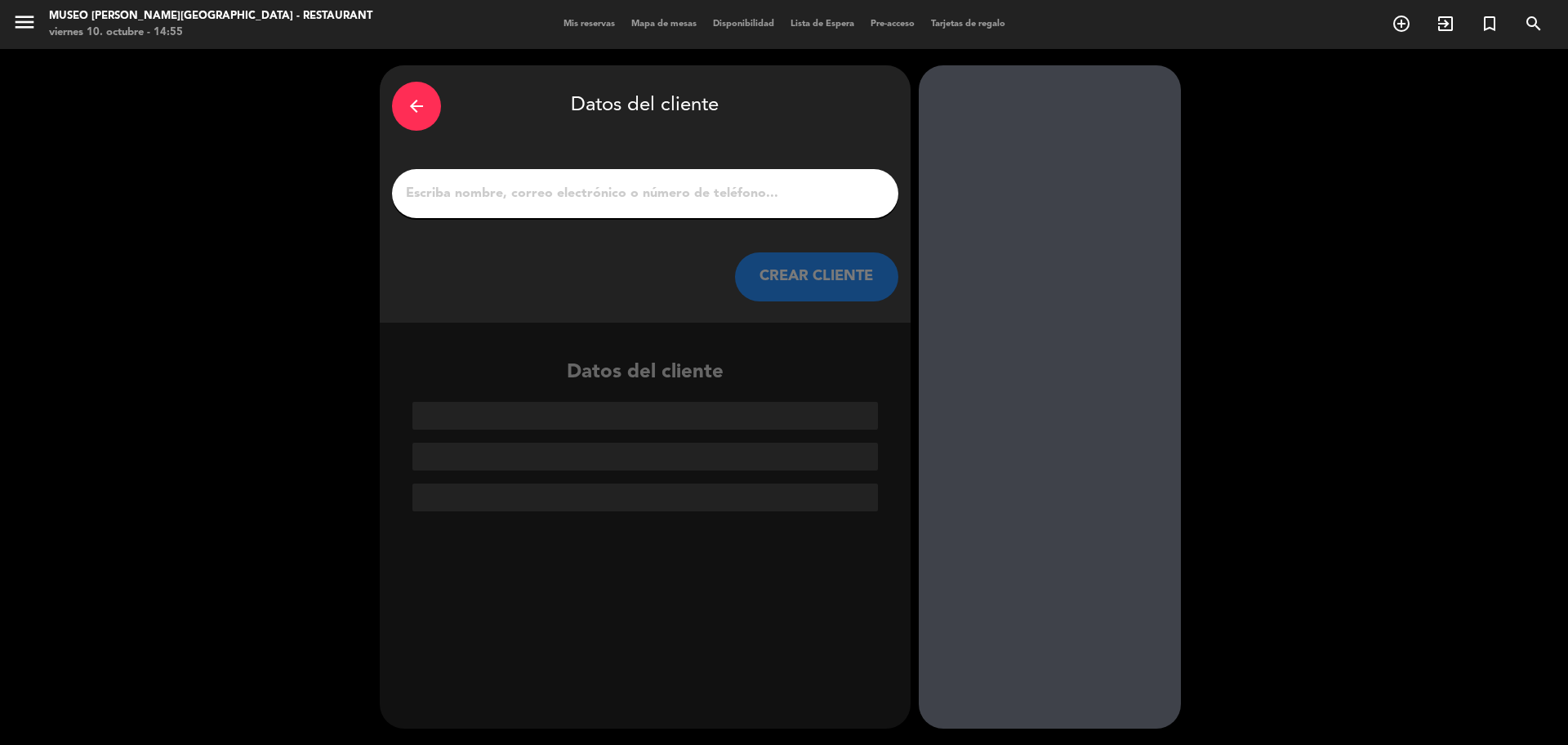
click at [729, 199] on input "1" at bounding box center [645, 193] width 482 height 23
paste input "[PERSON_NAME]"
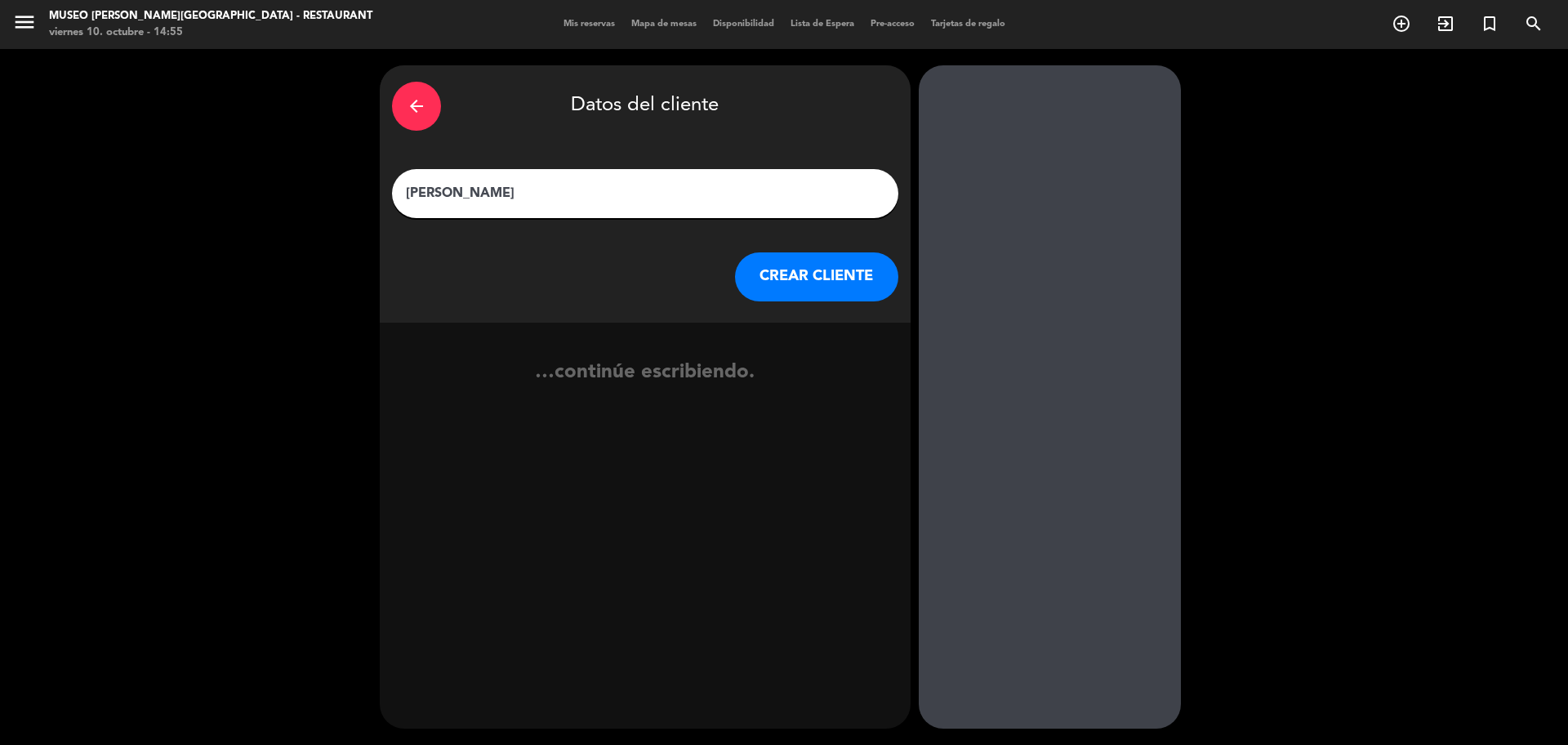
type input "[PERSON_NAME]"
click at [810, 279] on button "CREAR CLIENTE" at bounding box center [817, 276] width 164 height 49
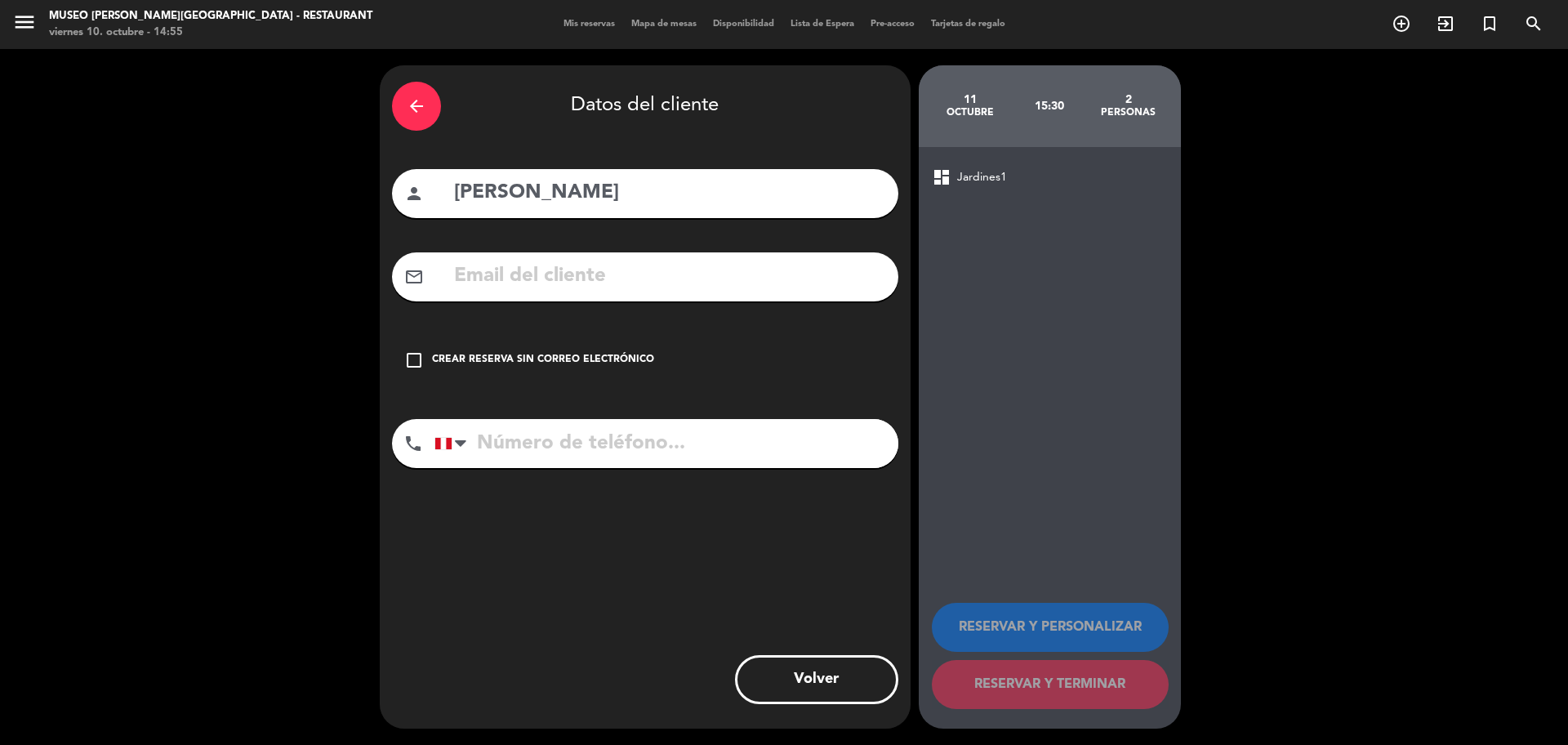
click at [564, 284] on input "text" at bounding box center [669, 276] width 433 height 33
paste input "[EMAIL_ADDRESS][DOMAIN_NAME]"
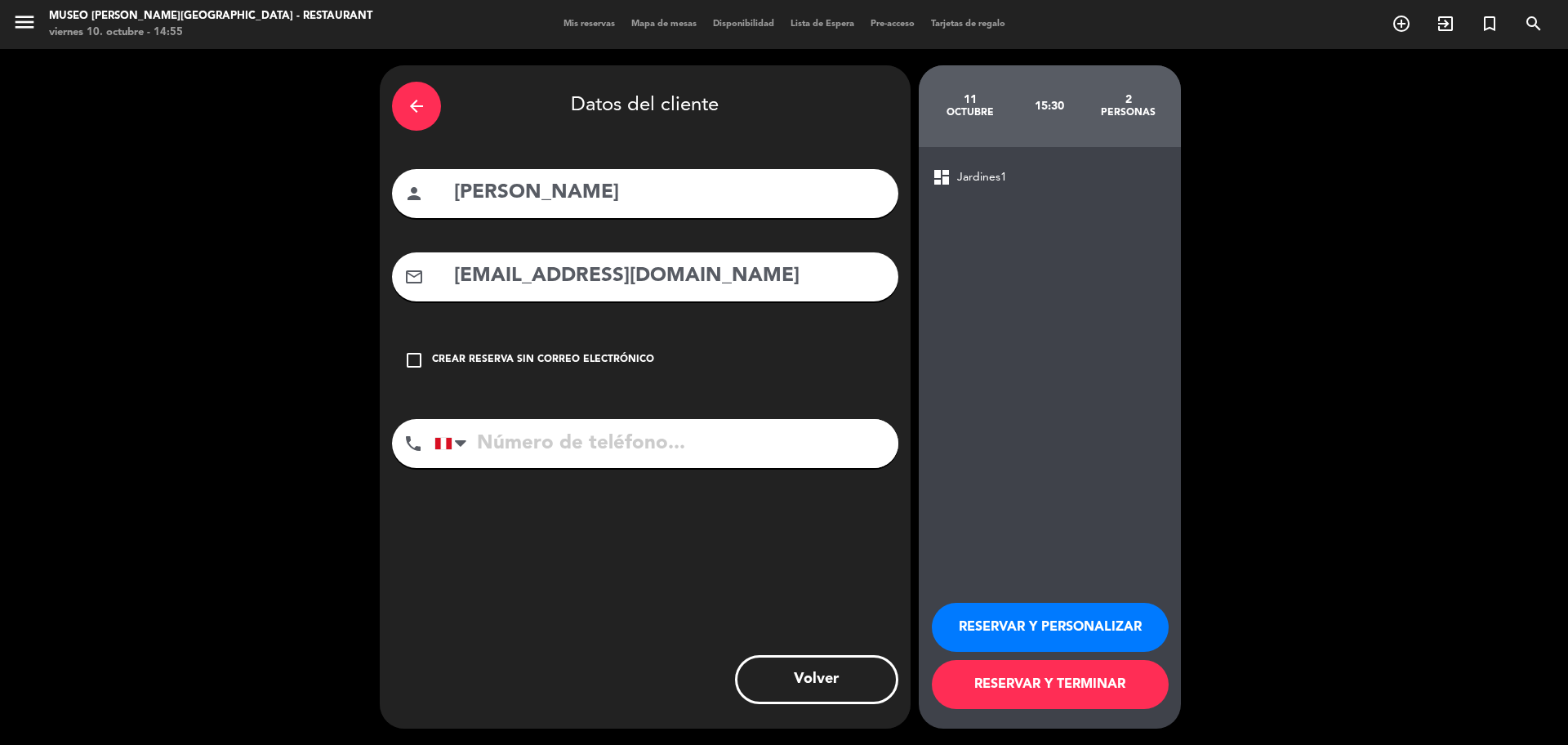
type input "[EMAIL_ADDRESS][DOMAIN_NAME]"
click at [516, 441] on input "tel" at bounding box center [666, 442] width 464 height 49
paste input "934306967"
type input "934306967"
click at [1051, 622] on button "RESERVAR Y PERSONALIZAR" at bounding box center [1050, 626] width 236 height 49
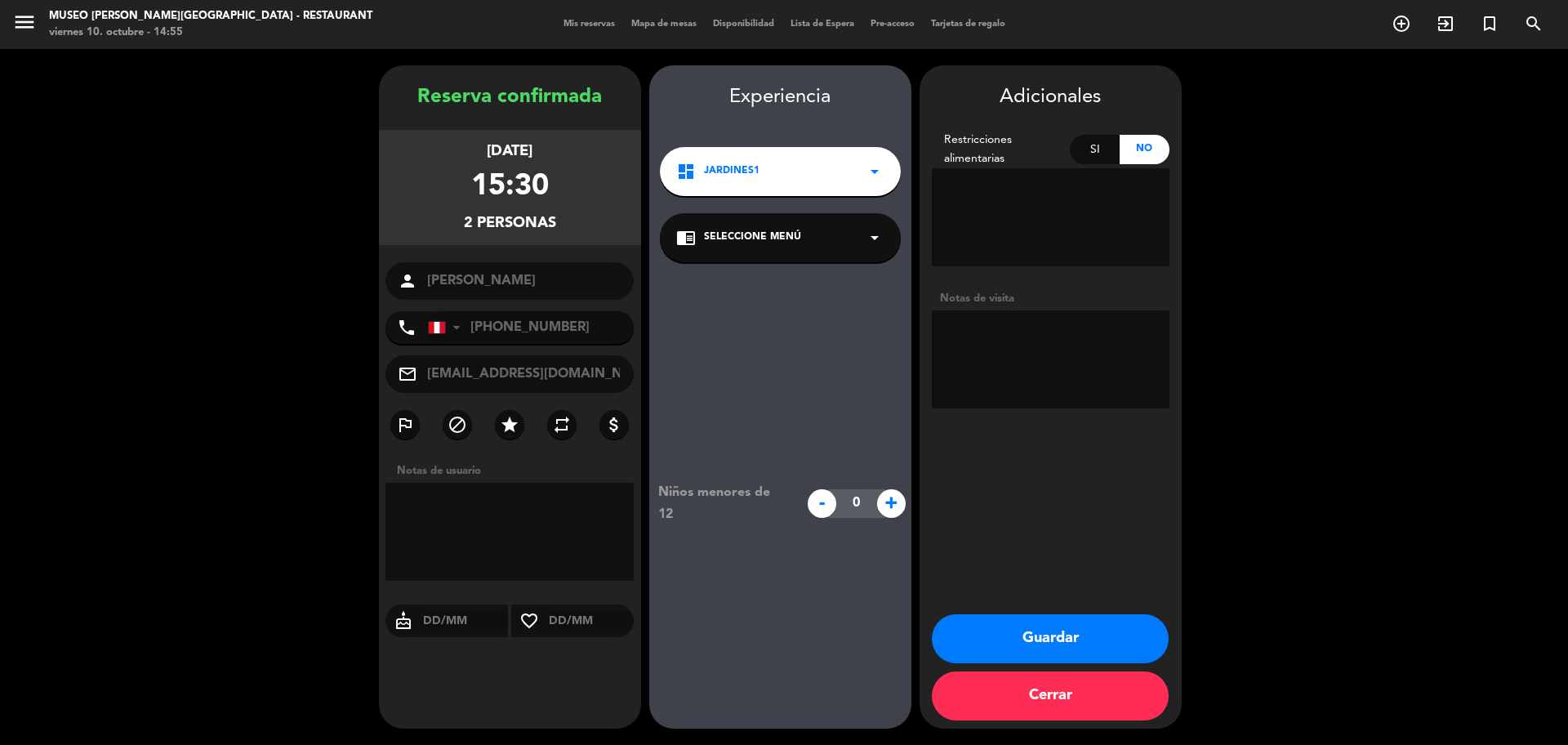
click at [800, 252] on div "chrome_reader_mode Seleccione Menú arrow_drop_down" at bounding box center [780, 237] width 241 height 49
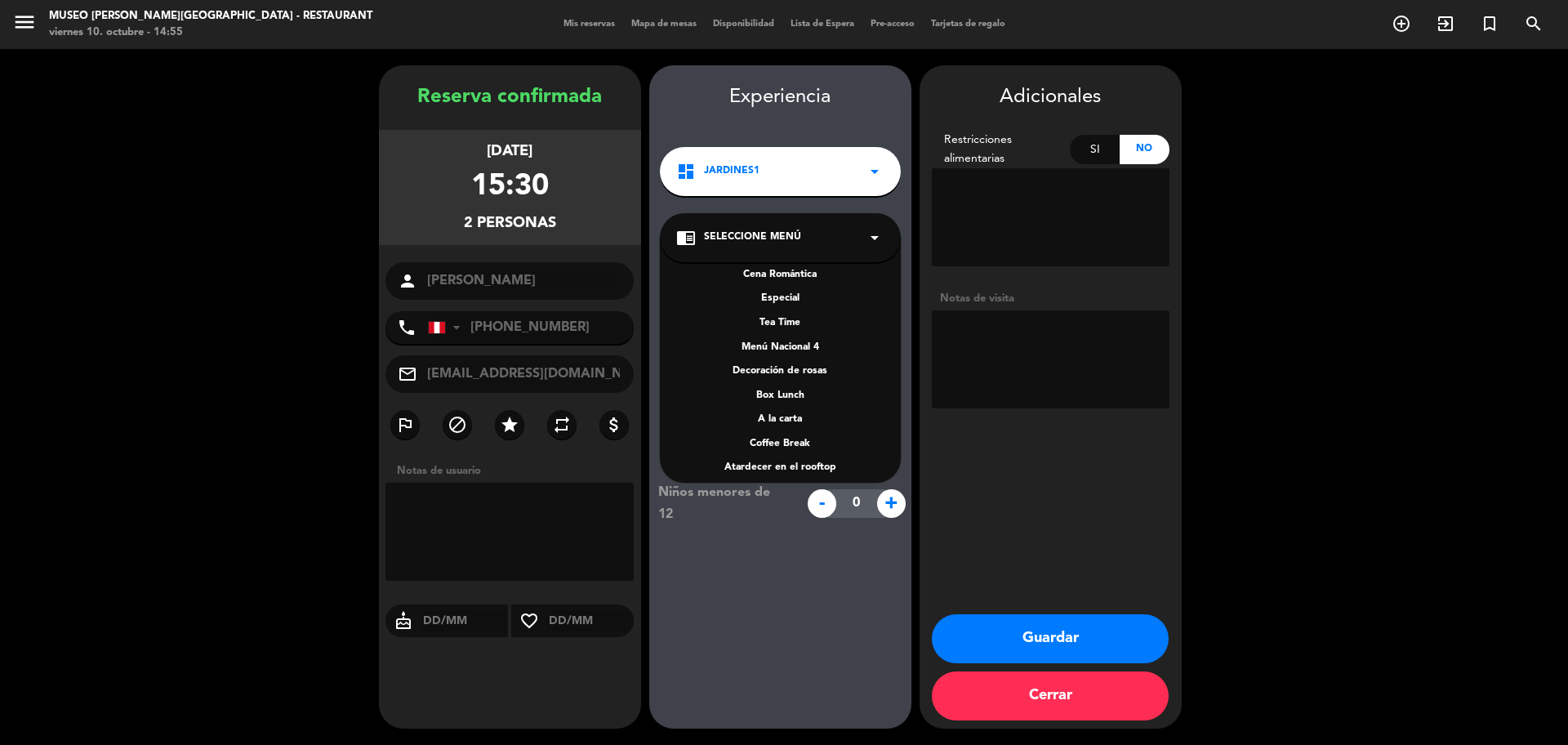
scroll to position [204, 0]
click at [794, 411] on div "A la carta" at bounding box center [780, 417] width 208 height 17
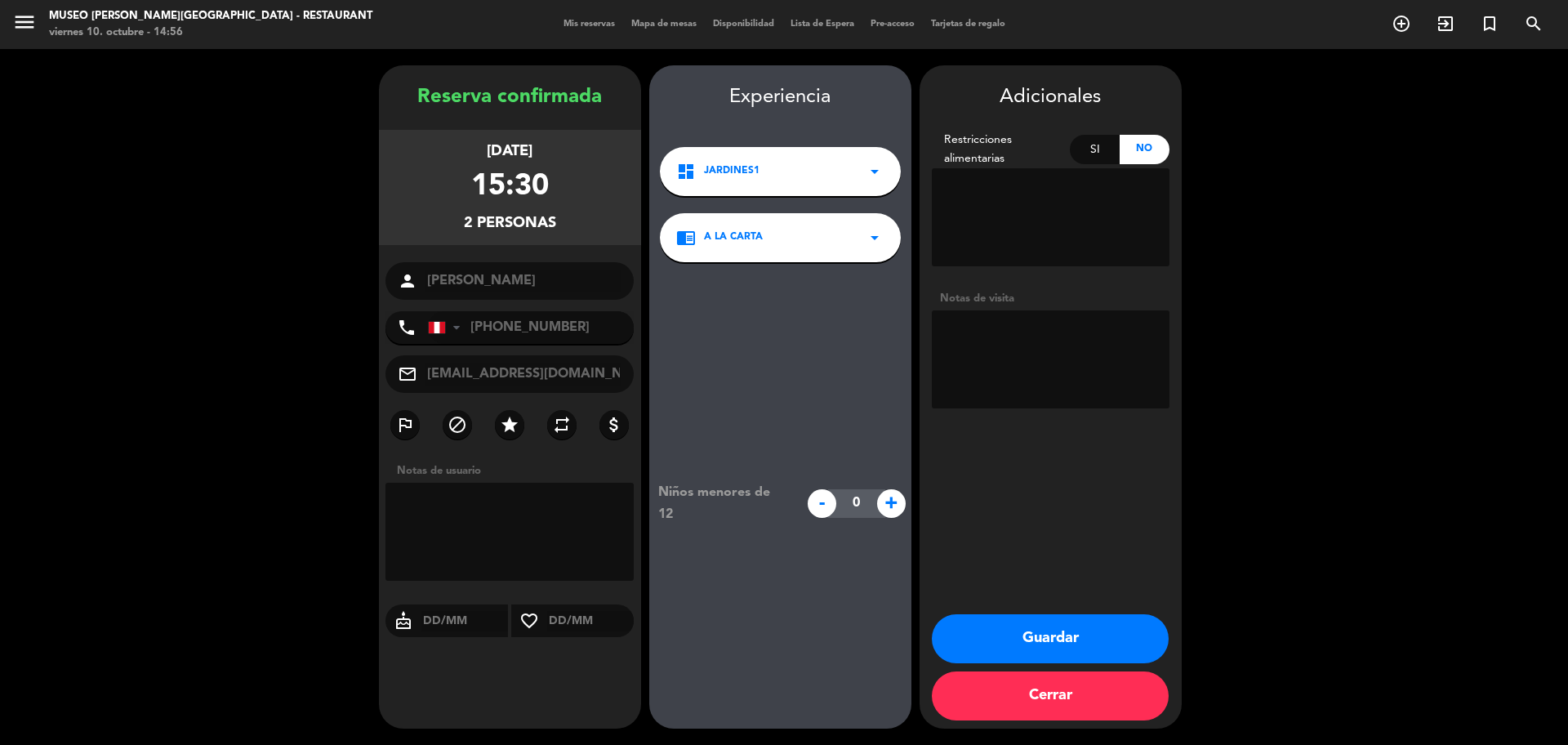
click at [1033, 331] on textarea at bounding box center [1051, 359] width 237 height 98
paste textarea "Alergias: Lactosa"
type textarea "Alergias: Lactosa"
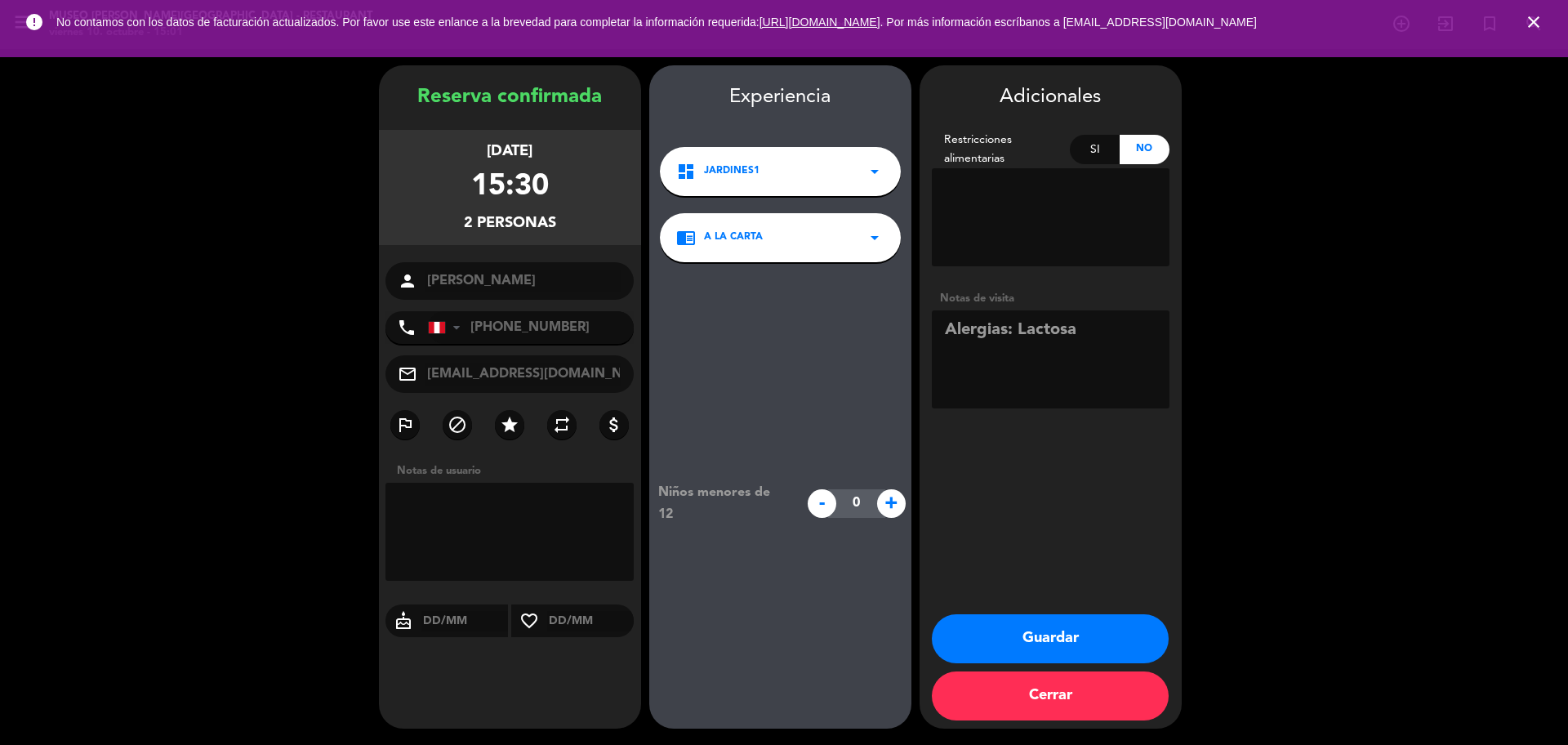
drag, startPoint x: 1024, startPoint y: 623, endPoint x: 1323, endPoint y: 282, distance: 453.5
click at [1024, 624] on button "Guardar" at bounding box center [1050, 638] width 236 height 49
click at [1538, 23] on icon "close" at bounding box center [1533, 21] width 19 height 19
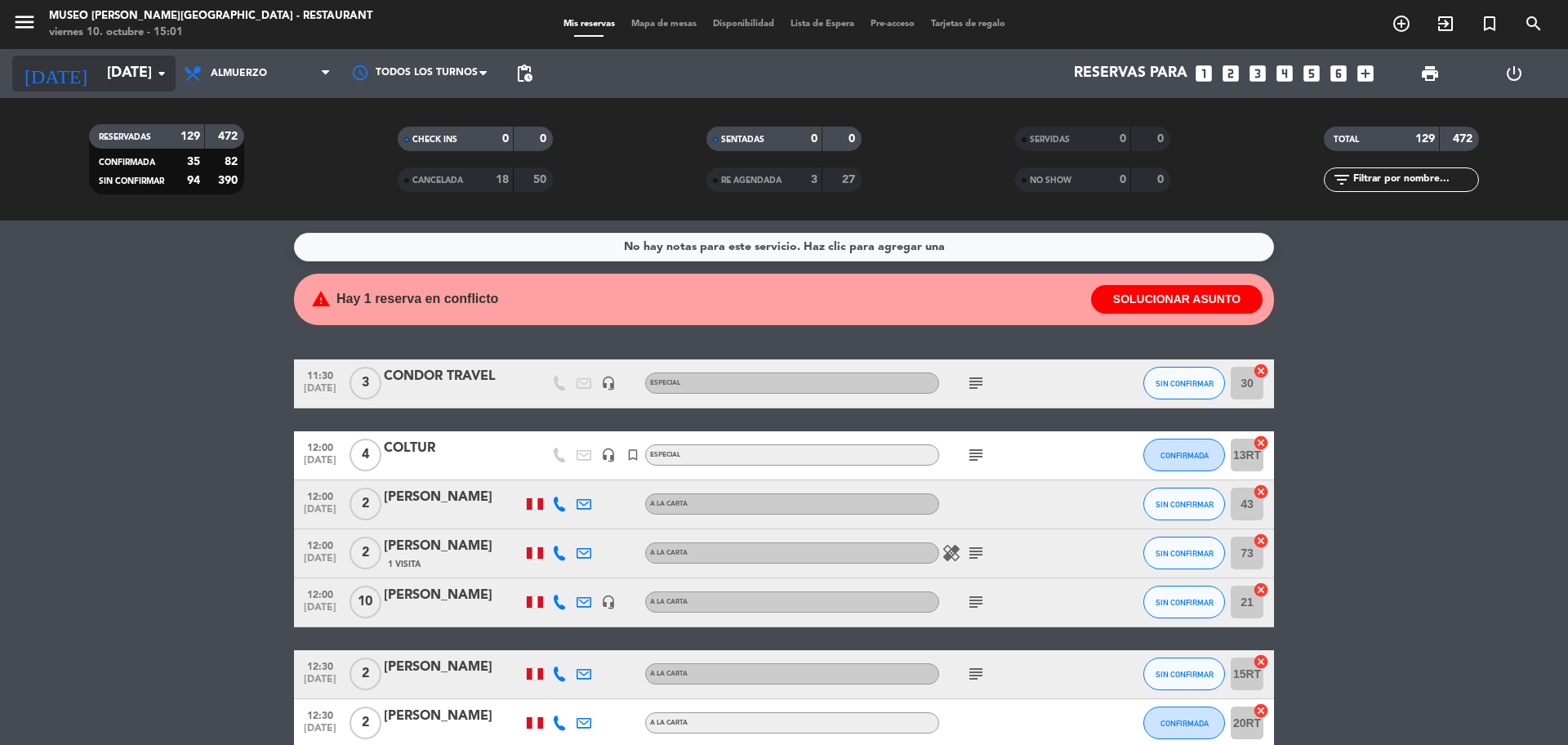
click at [143, 74] on input "[DATE]" at bounding box center [193, 74] width 190 height 33
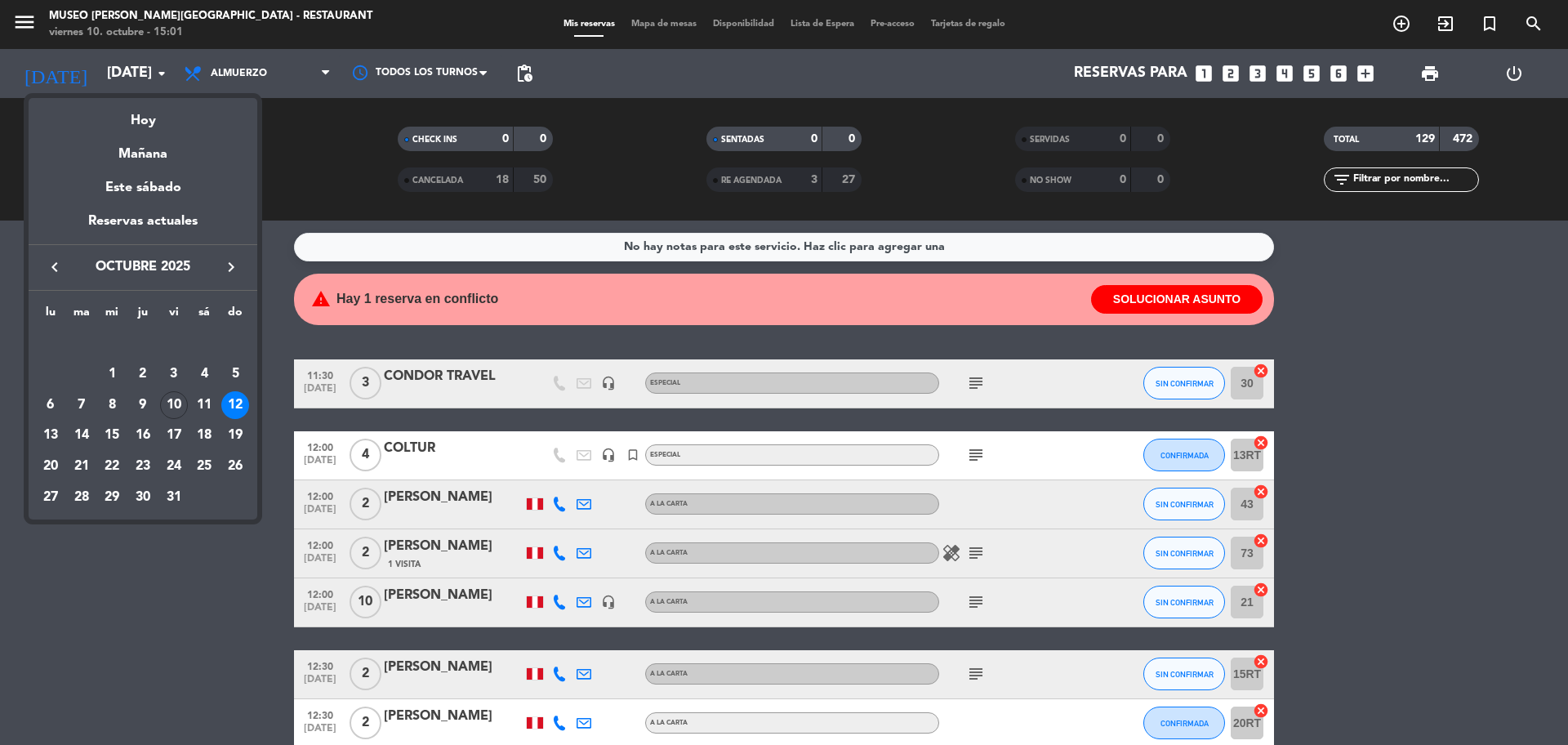
click at [139, 147] on div "Mañana" at bounding box center [143, 148] width 229 height 33
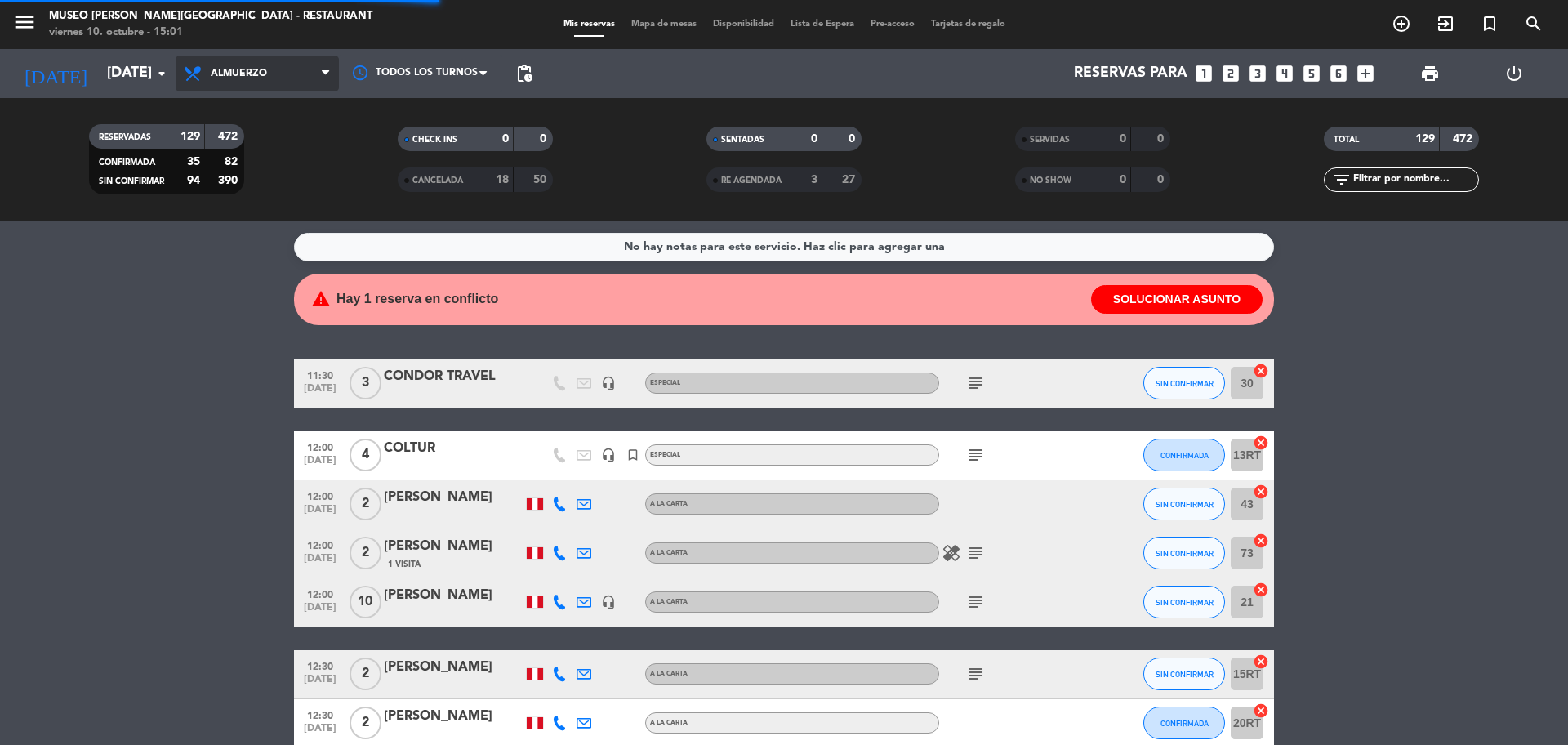
click at [220, 65] on span "Almuerzo" at bounding box center [258, 73] width 164 height 36
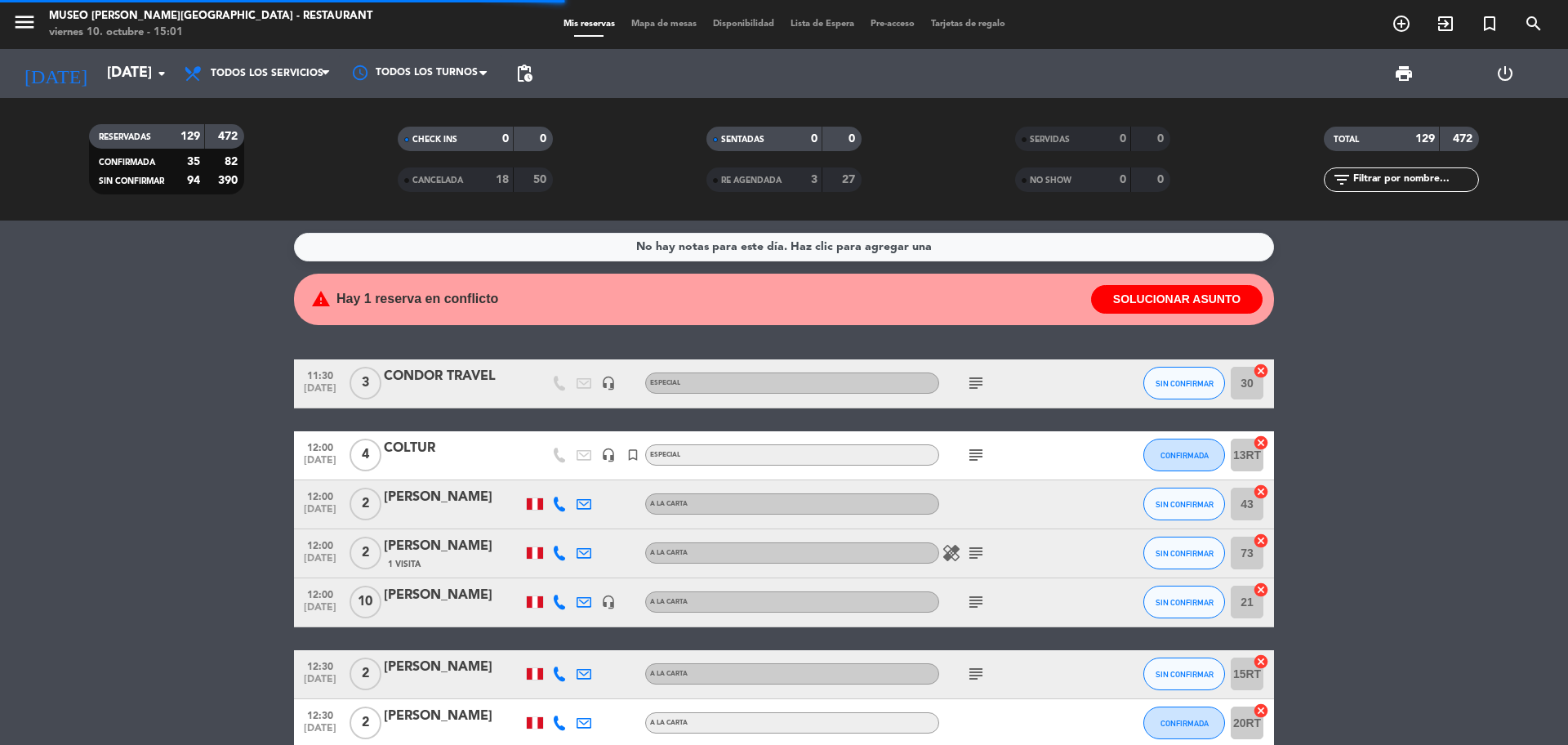
drag, startPoint x: 280, startPoint y: 122, endPoint x: 993, endPoint y: 129, distance: 713.0
click at [280, 122] on div "menu [GEOGRAPHIC_DATA][PERSON_NAME] - Restaurant [DATE] 10. octubre - 15:01 Mis…" at bounding box center [784, 110] width 1568 height 221
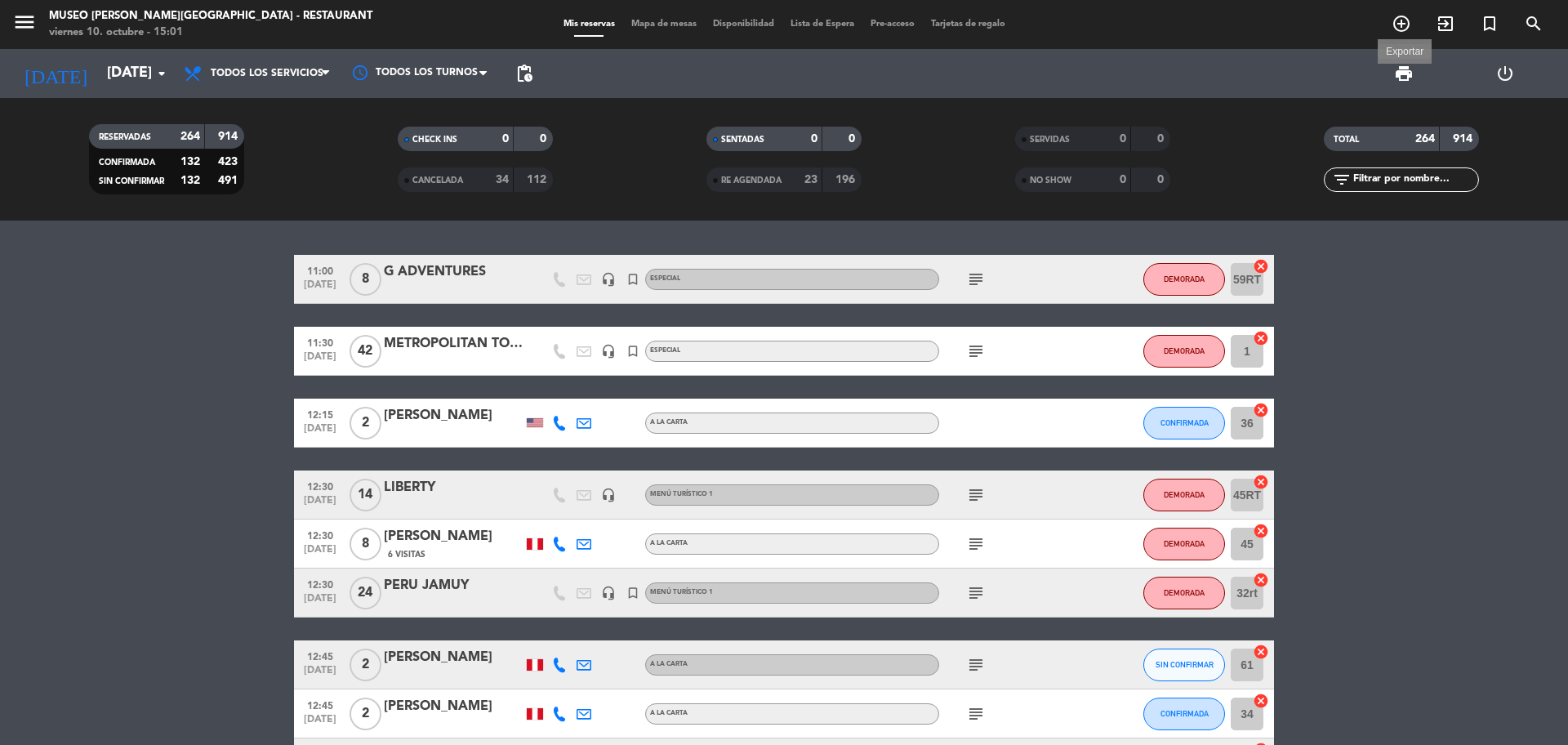
click at [1399, 76] on span "print" at bounding box center [1403, 73] width 19 height 19
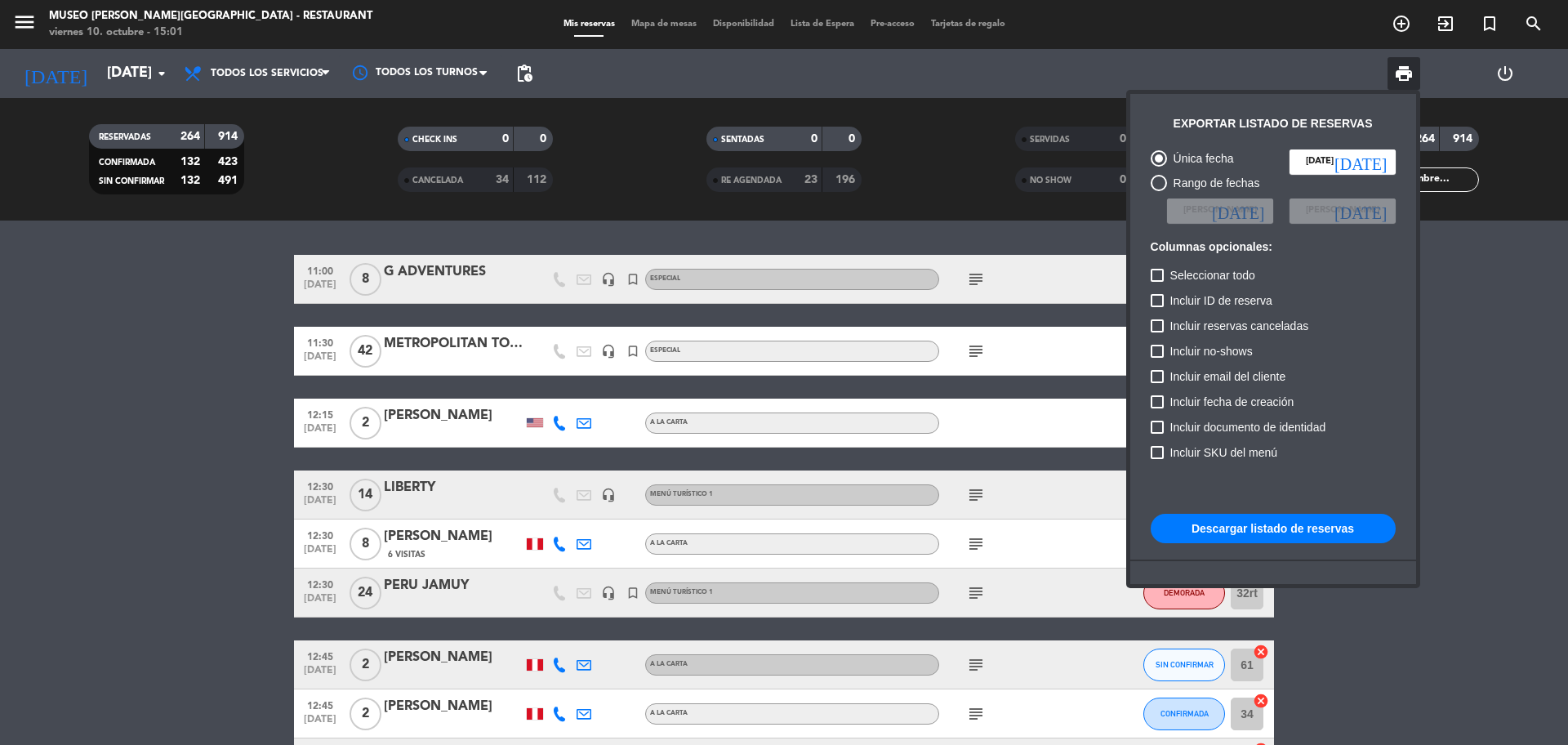
click at [1204, 522] on button "Descargar listado de reservas" at bounding box center [1274, 528] width 245 height 29
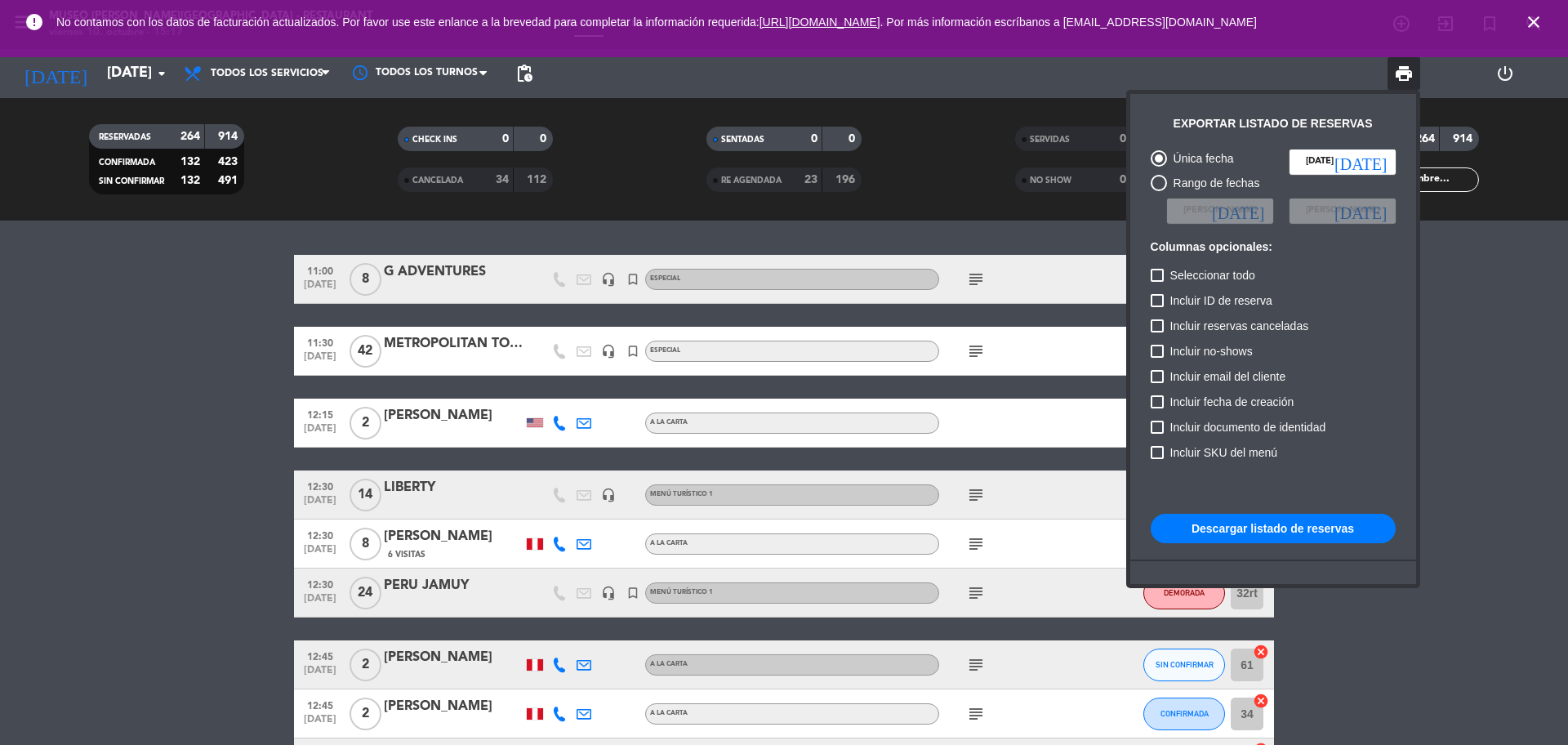
click at [1473, 204] on div at bounding box center [784, 372] width 1568 height 745
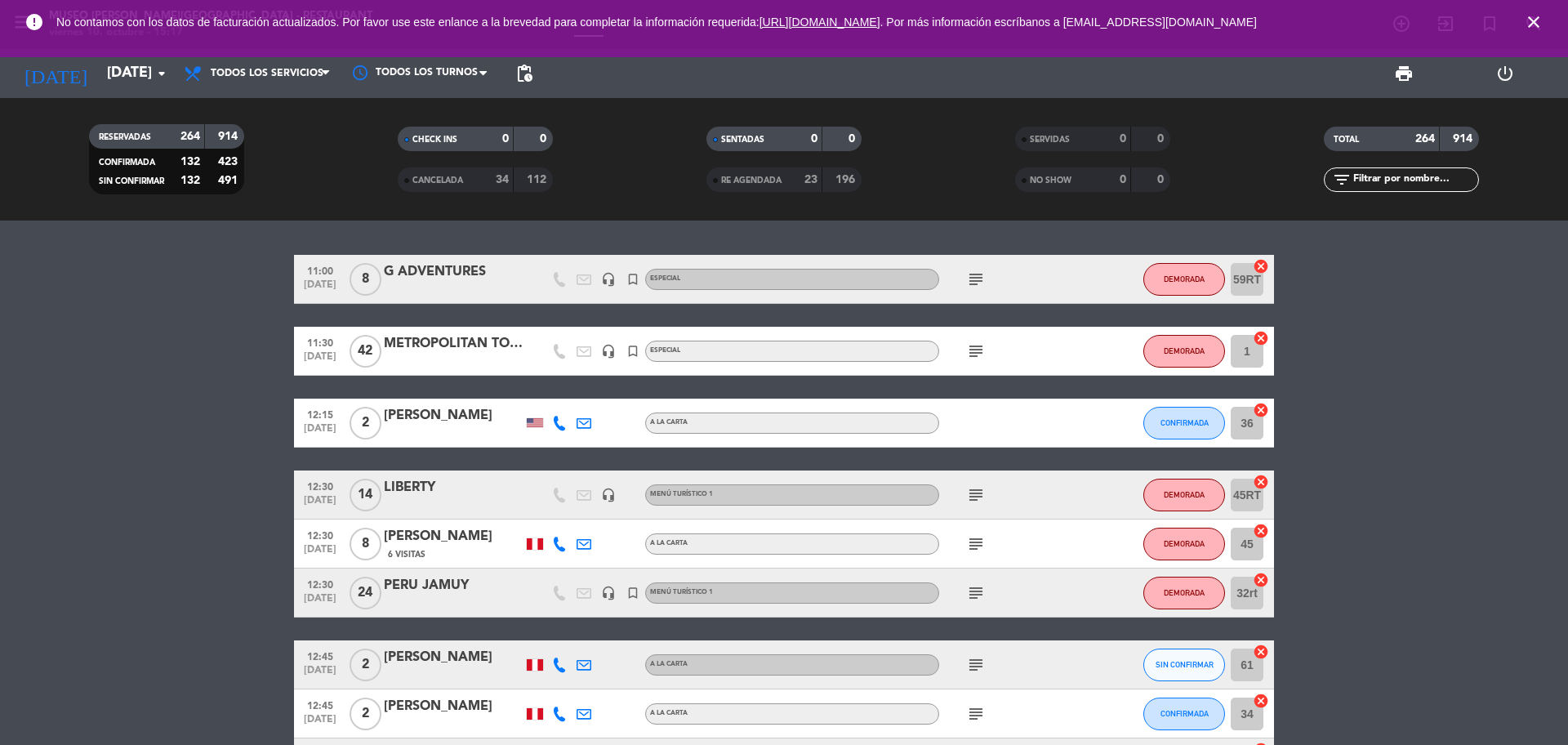
click at [1539, 20] on icon "close" at bounding box center [1533, 21] width 19 height 19
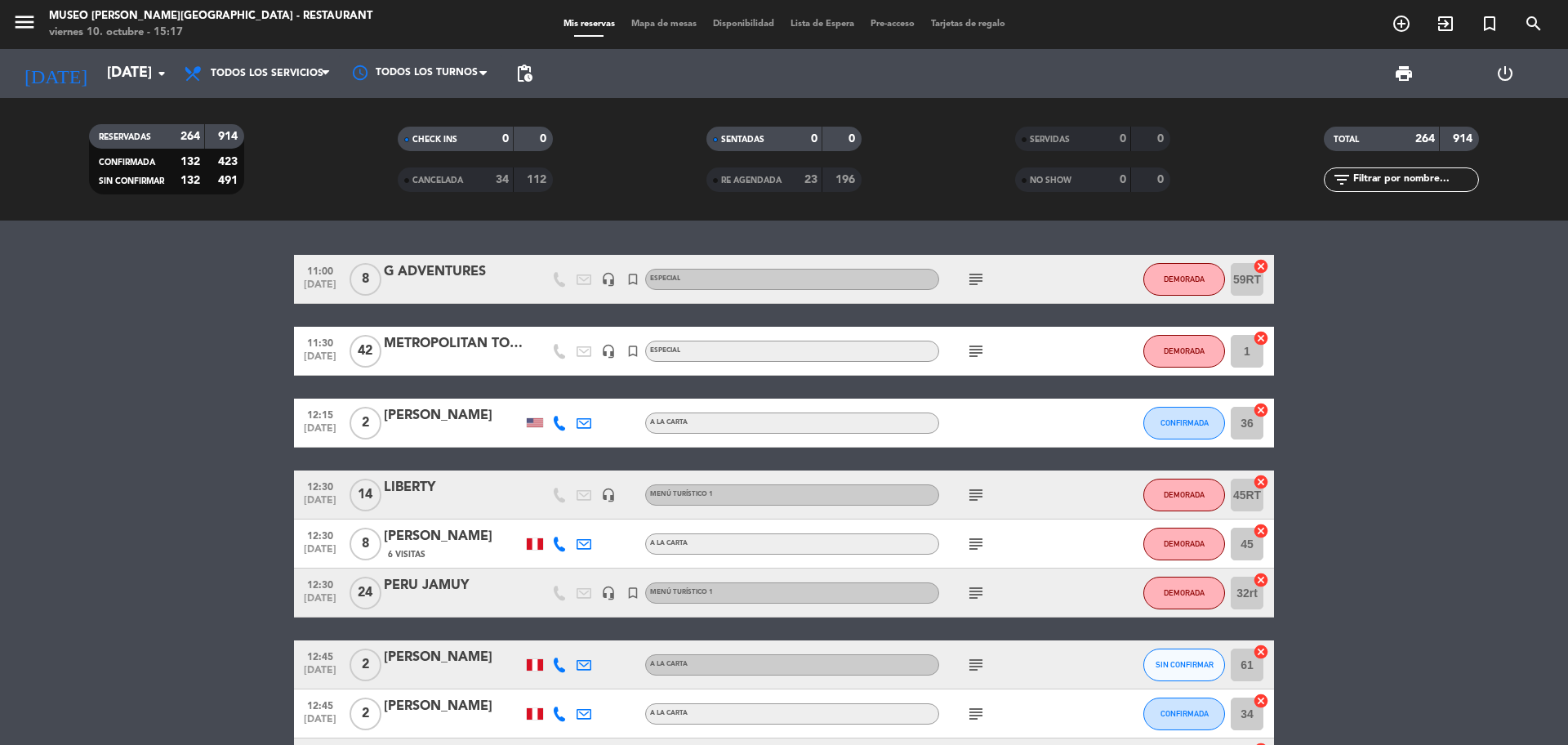
click at [141, 74] on input "[DATE]" at bounding box center [193, 74] width 190 height 33
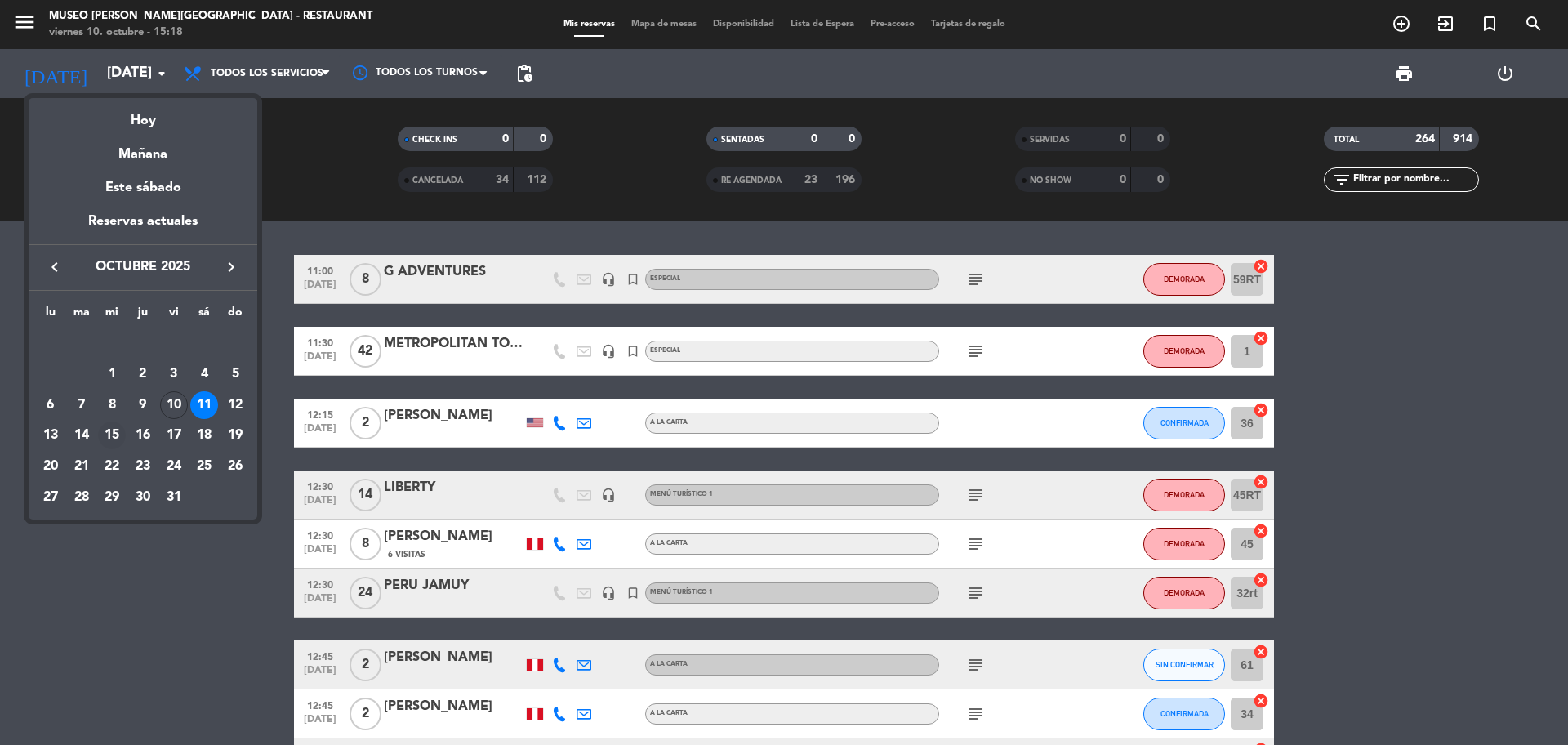
click at [98, 436] on div "15" at bounding box center [112, 435] width 28 height 28
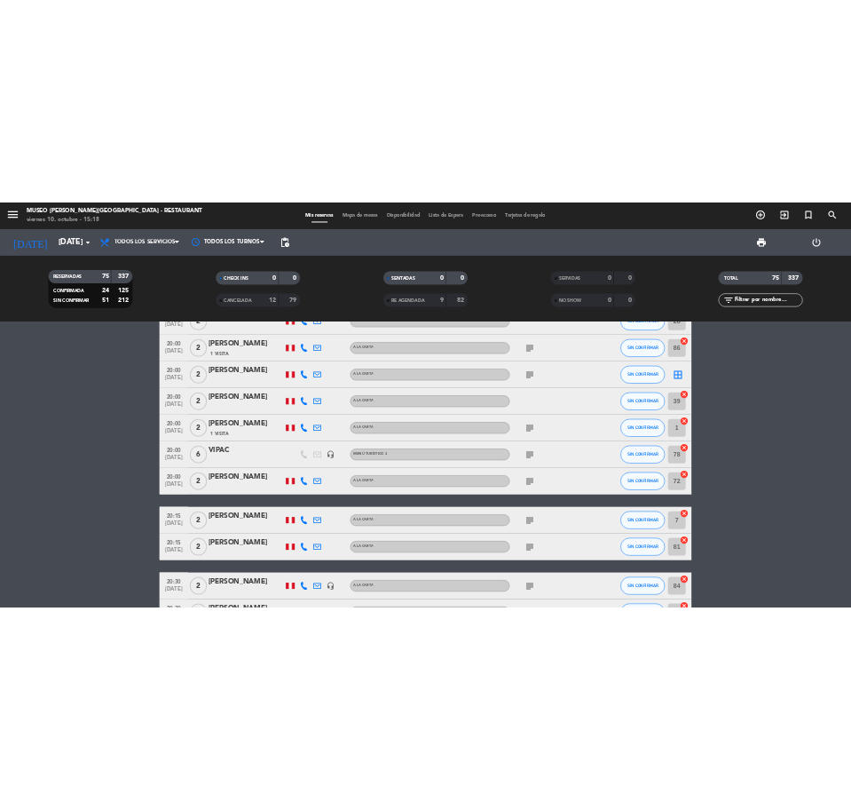
scroll to position [3662, 0]
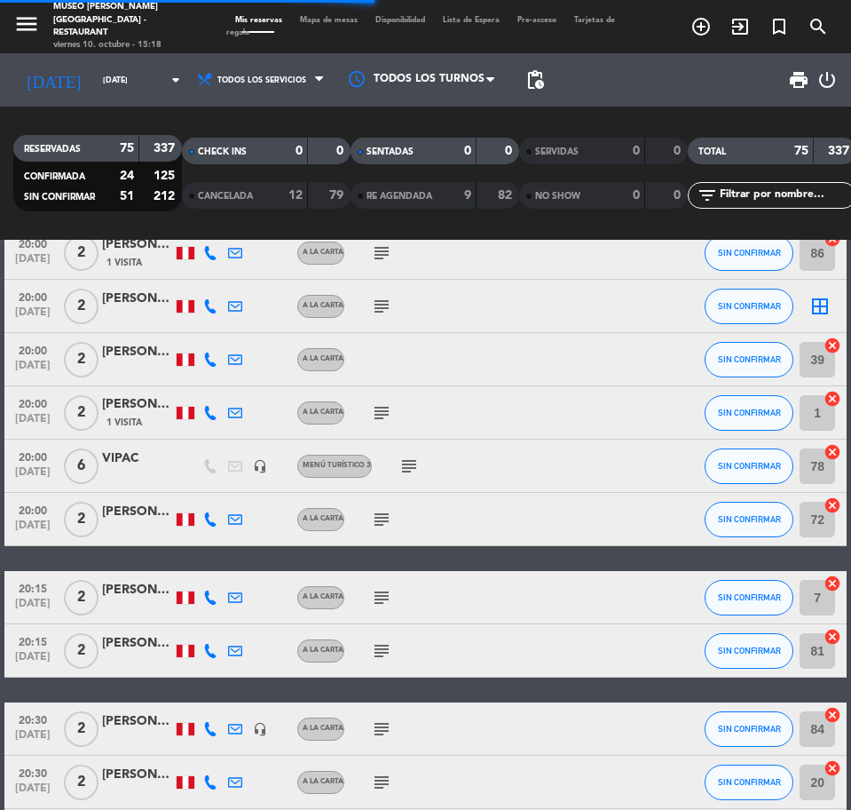
click at [139, 461] on div "VIPAC" at bounding box center [137, 458] width 71 height 20
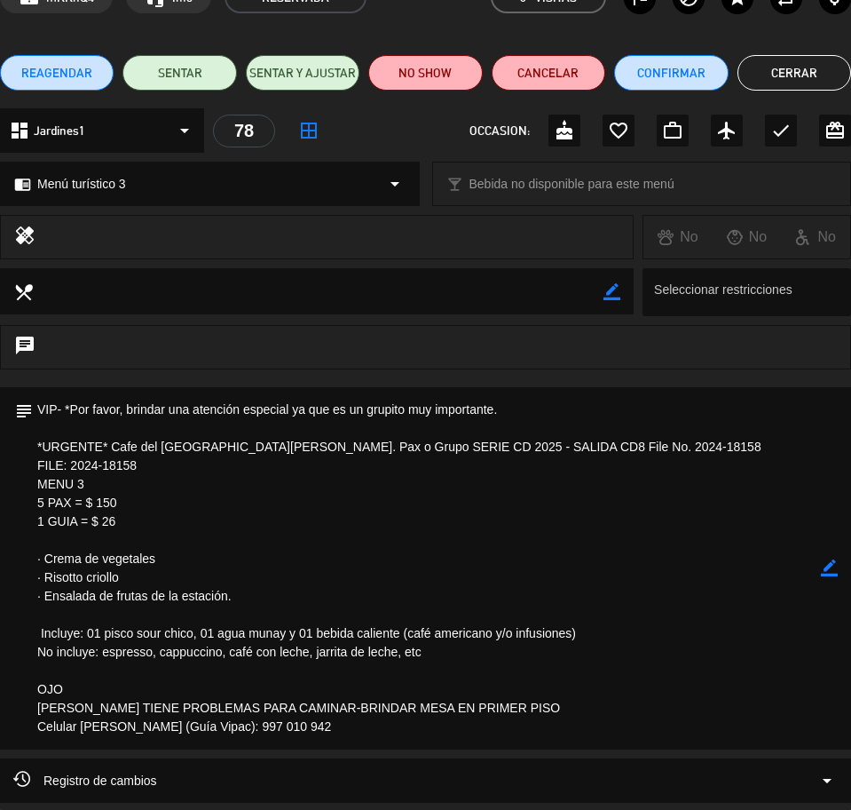
scroll to position [267, 0]
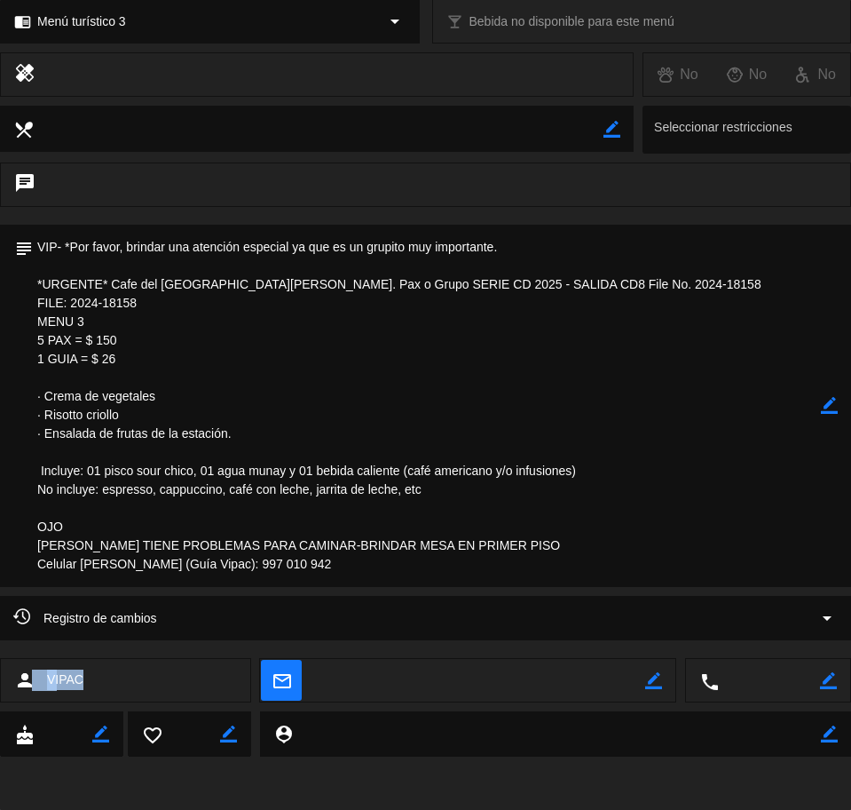
drag, startPoint x: 96, startPoint y: 676, endPoint x: 33, endPoint y: 676, distance: 63.0
click at [31, 676] on div "person VIPAC" at bounding box center [125, 680] width 251 height 44
click at [84, 683] on div "person VIPAC" at bounding box center [125, 680] width 251 height 44
drag, startPoint x: 119, startPoint y: 680, endPoint x: 51, endPoint y: 683, distance: 67.5
click at [51, 683] on div "person VIPAC" at bounding box center [125, 680] width 251 height 44
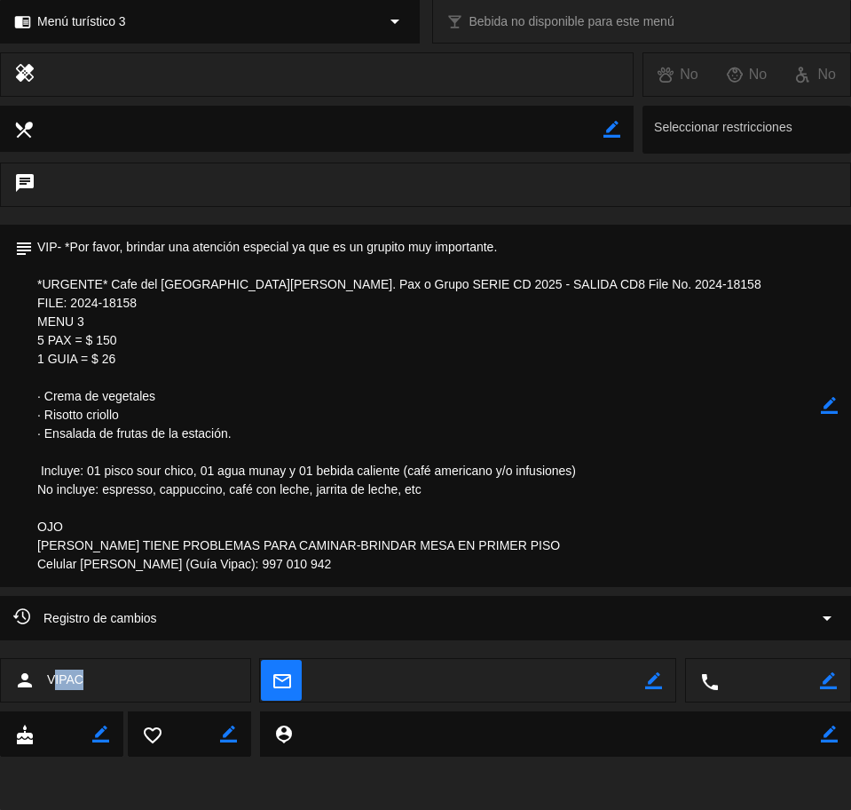
click at [65, 687] on span "VIPAC" at bounding box center [65, 679] width 36 height 20
drag, startPoint x: 107, startPoint y: 679, endPoint x: 49, endPoint y: 678, distance: 57.7
click at [49, 678] on div "person VIPAC" at bounding box center [125, 680] width 251 height 44
copy span "VIPAC"
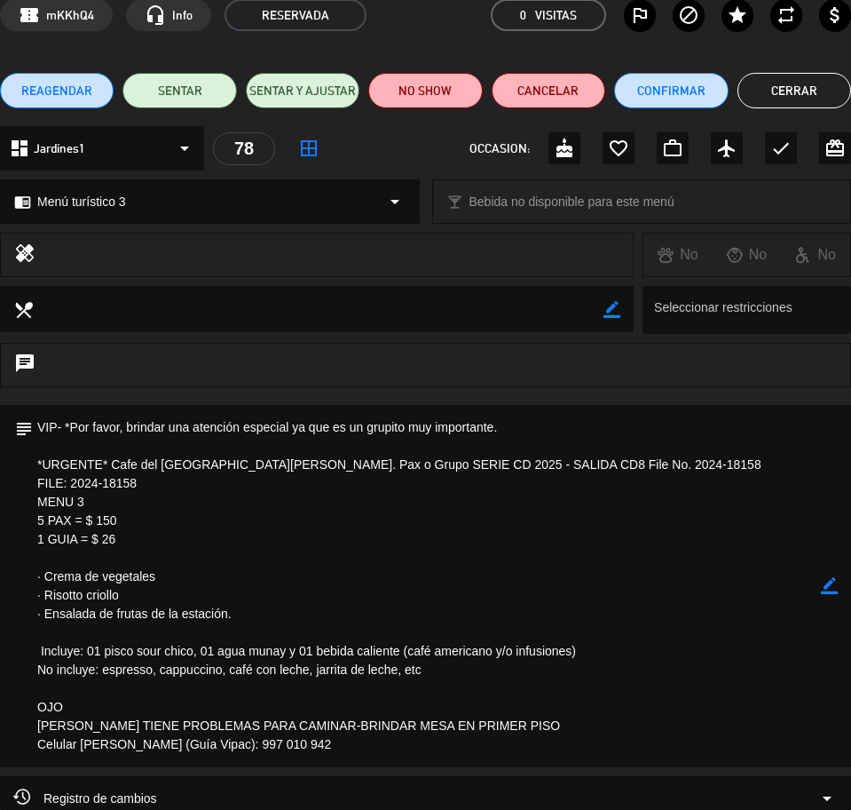
scroll to position [111, 0]
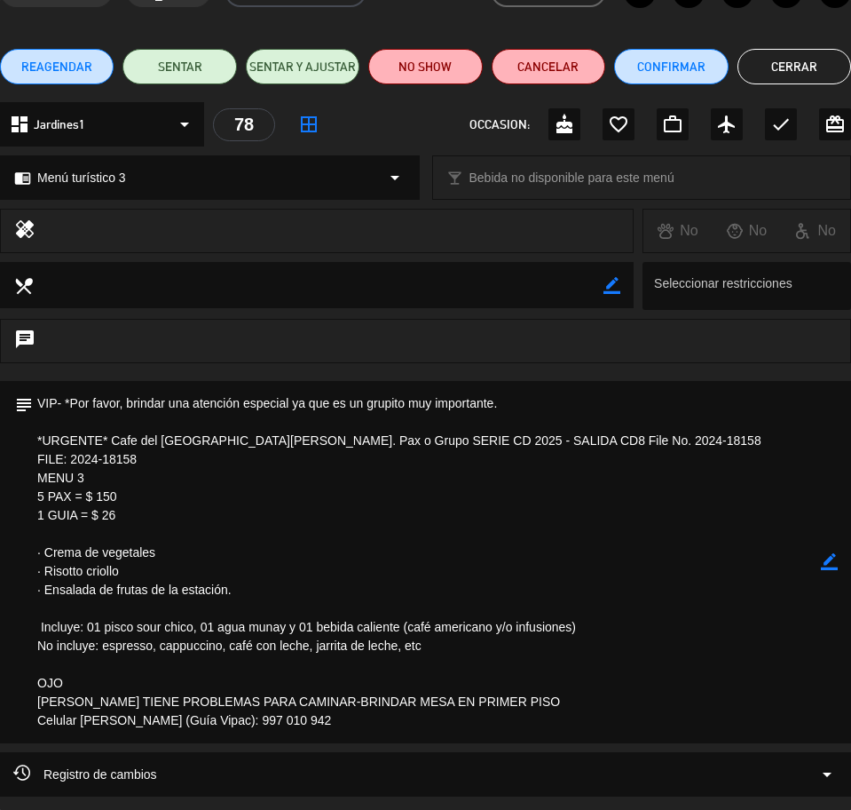
drag, startPoint x: 38, startPoint y: 399, endPoint x: 202, endPoint y: 616, distance: 272.0
click at [279, 727] on textarea at bounding box center [427, 562] width 788 height 362
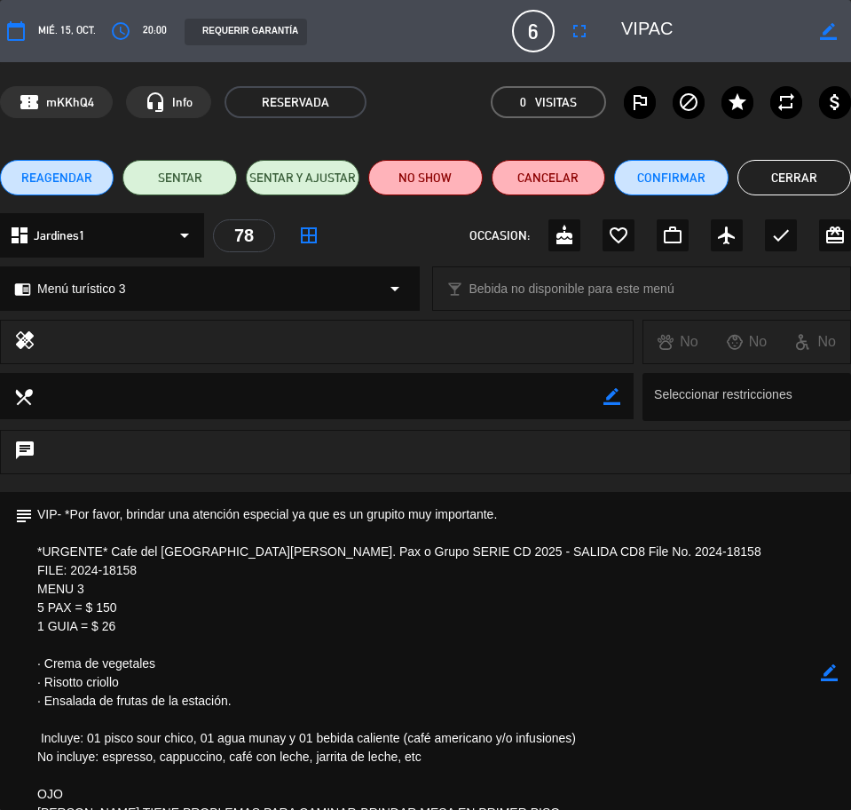
click at [759, 178] on button "Cerrar" at bounding box center [795, 178] width 114 height 36
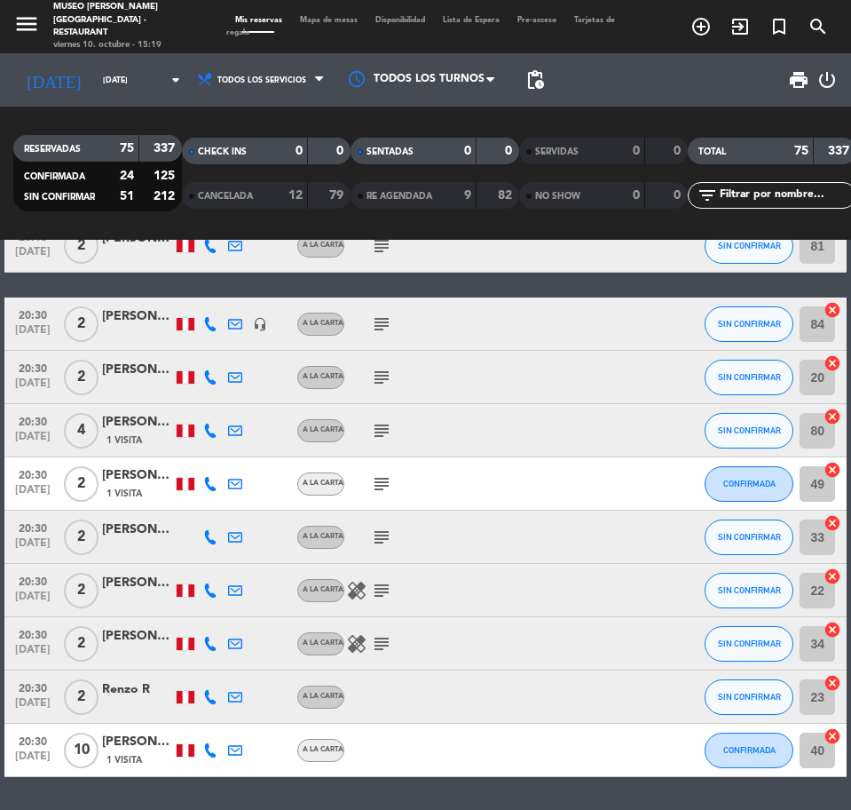
scroll to position [4122, 0]
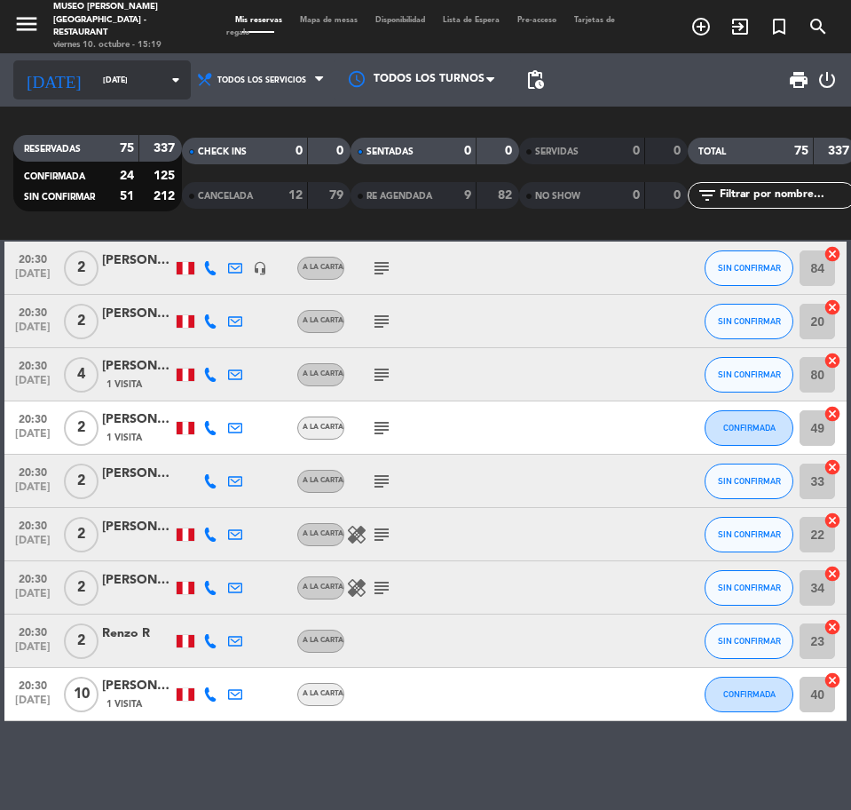
click at [94, 83] on input "[DATE]" at bounding box center [150, 81] width 112 height 28
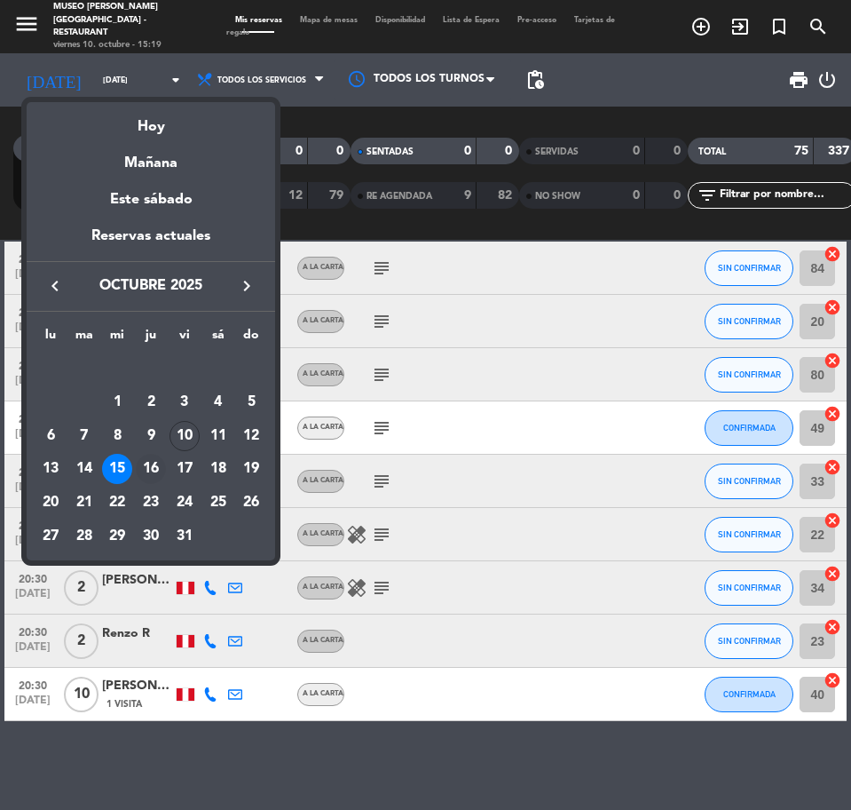
click at [146, 458] on div "16" at bounding box center [151, 469] width 30 height 30
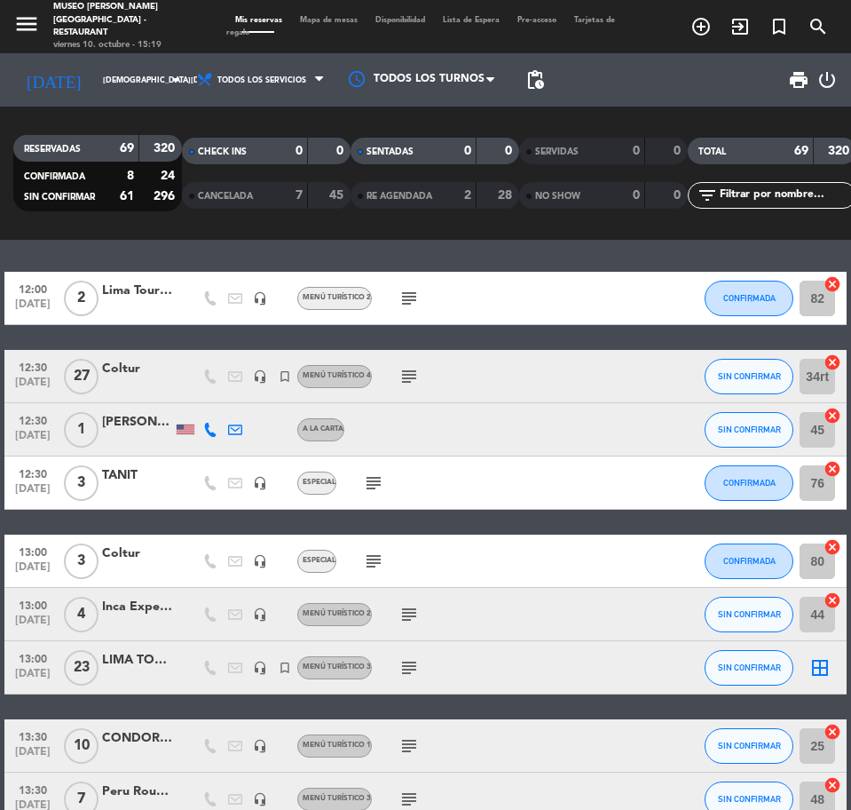
scroll to position [0, 0]
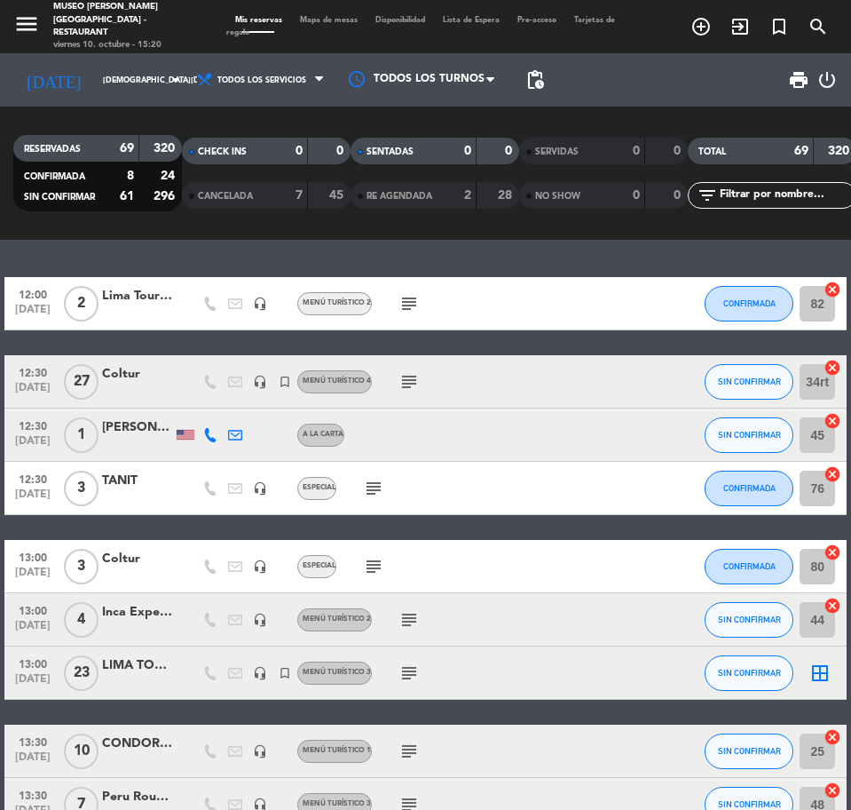
click at [127, 308] on div at bounding box center [137, 313] width 71 height 14
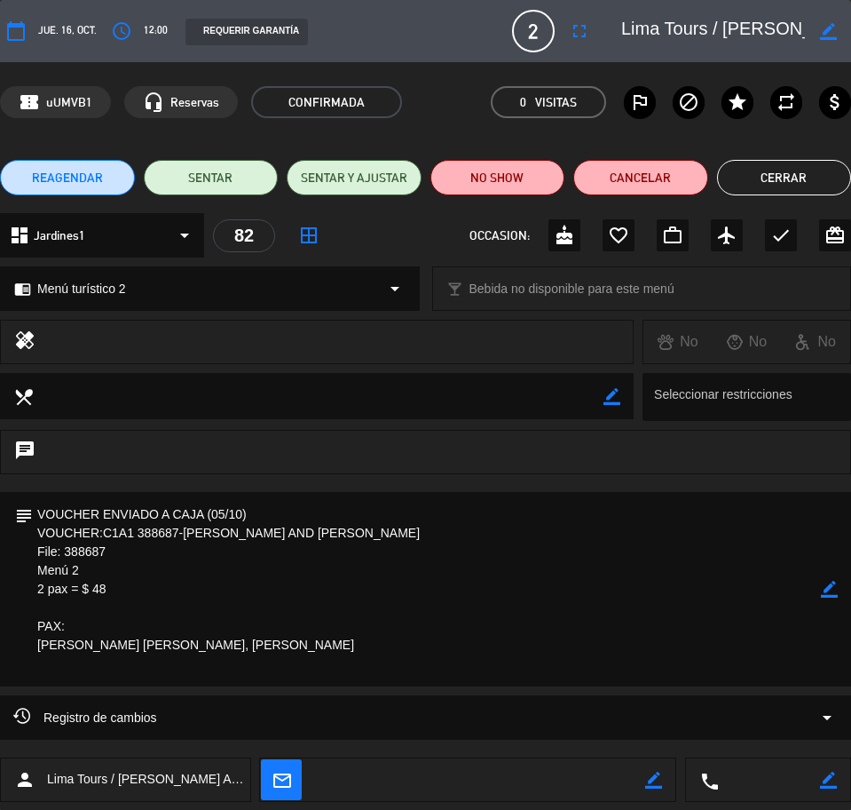
scroll to position [0, 177]
drag, startPoint x: 659, startPoint y: 28, endPoint x: 832, endPoint y: 28, distance: 173.1
click at [832, 28] on div "border_color" at bounding box center [730, 31] width 242 height 32
drag, startPoint x: 38, startPoint y: 511, endPoint x: 222, endPoint y: 677, distance: 247.6
click at [222, 677] on textarea at bounding box center [427, 589] width 788 height 194
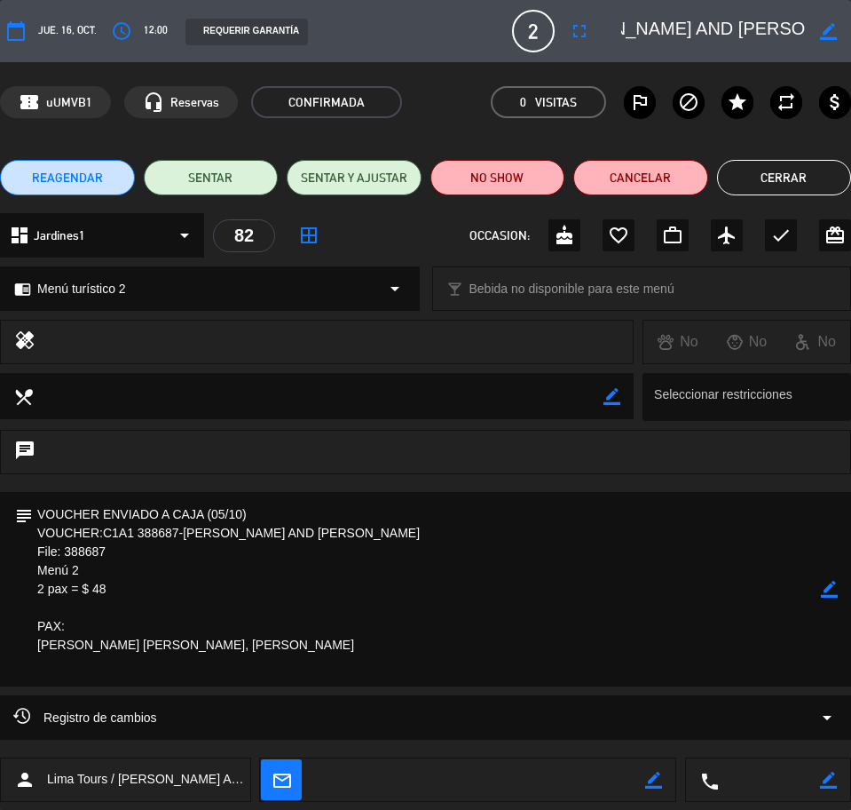
click at [745, 178] on button "Cerrar" at bounding box center [784, 178] width 135 height 36
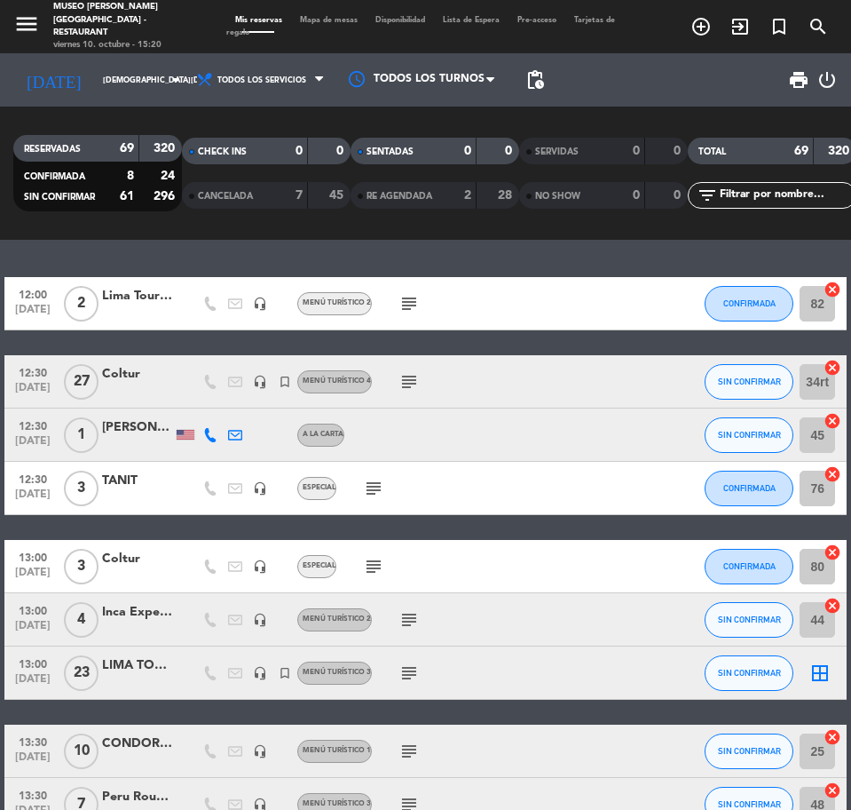
click at [130, 377] on div "Coltur" at bounding box center [137, 374] width 71 height 20
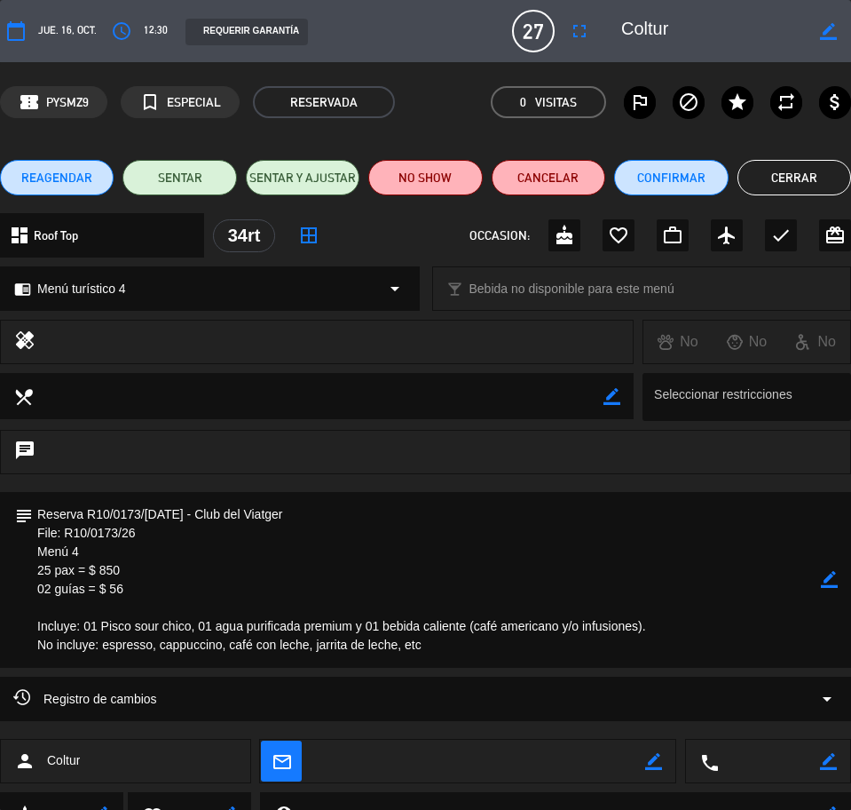
drag, startPoint x: 720, startPoint y: 33, endPoint x: 657, endPoint y: 31, distance: 63.1
click at [657, 31] on textarea at bounding box center [713, 31] width 184 height 32
drag, startPoint x: 34, startPoint y: 512, endPoint x: 454, endPoint y: 685, distance: 455.0
click at [454, 685] on div "calendar_today [DEMOGRAPHIC_DATA]. 16, oct. access_time 12:30 REQUERIR GARANTÍA…" at bounding box center [425, 405] width 851 height 810
click at [790, 171] on button "Cerrar" at bounding box center [795, 178] width 114 height 36
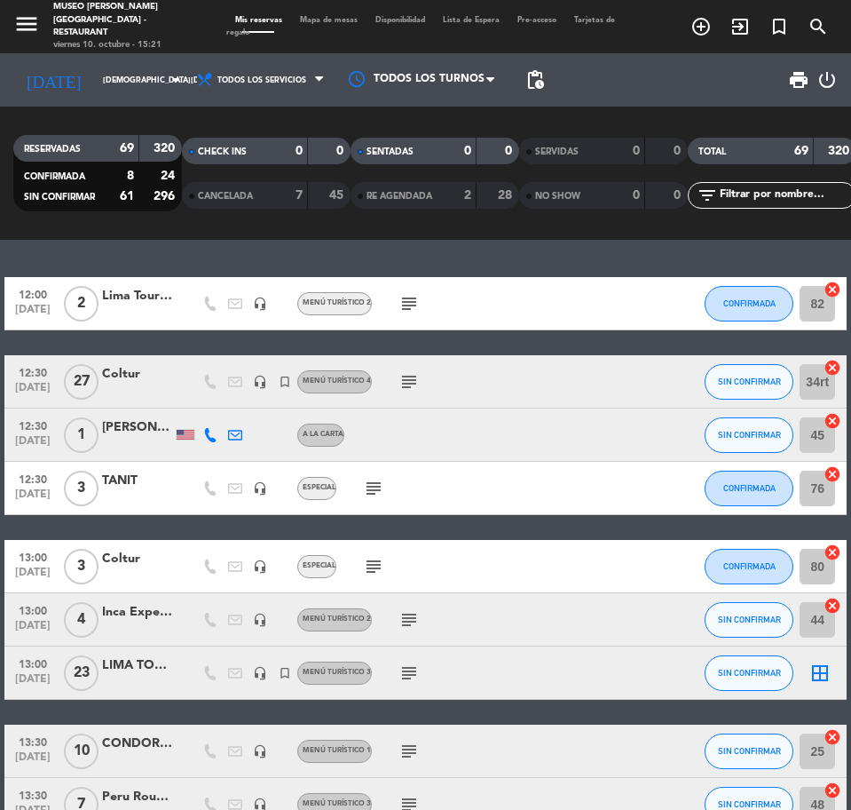
click at [121, 485] on div "TANIT" at bounding box center [137, 480] width 71 height 20
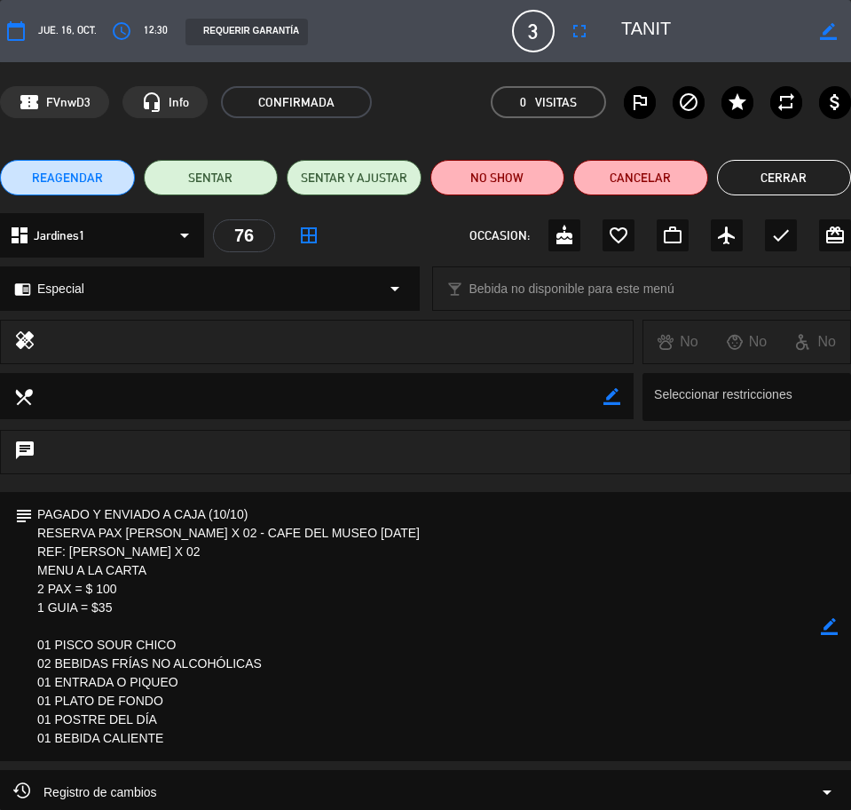
drag, startPoint x: 711, startPoint y: 25, endPoint x: 657, endPoint y: 25, distance: 54.1
click at [657, 25] on textarea at bounding box center [713, 31] width 184 height 32
drag, startPoint x: 39, startPoint y: 519, endPoint x: 170, endPoint y: 720, distance: 239.3
click at [177, 732] on textarea at bounding box center [427, 626] width 788 height 269
click at [796, 178] on button "Cerrar" at bounding box center [784, 178] width 135 height 36
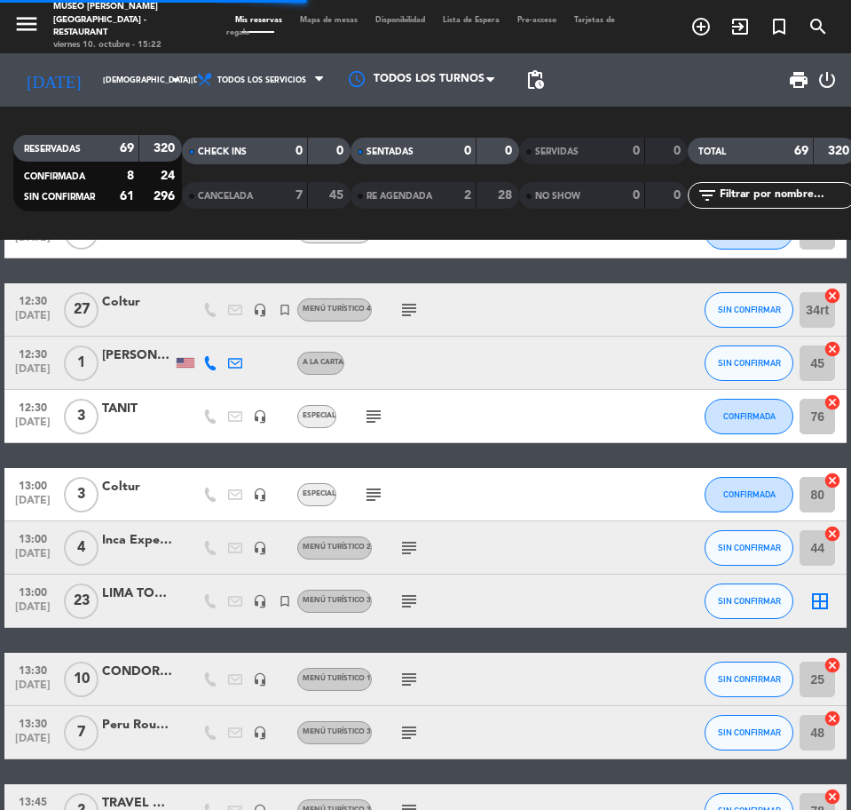
scroll to position [111, 0]
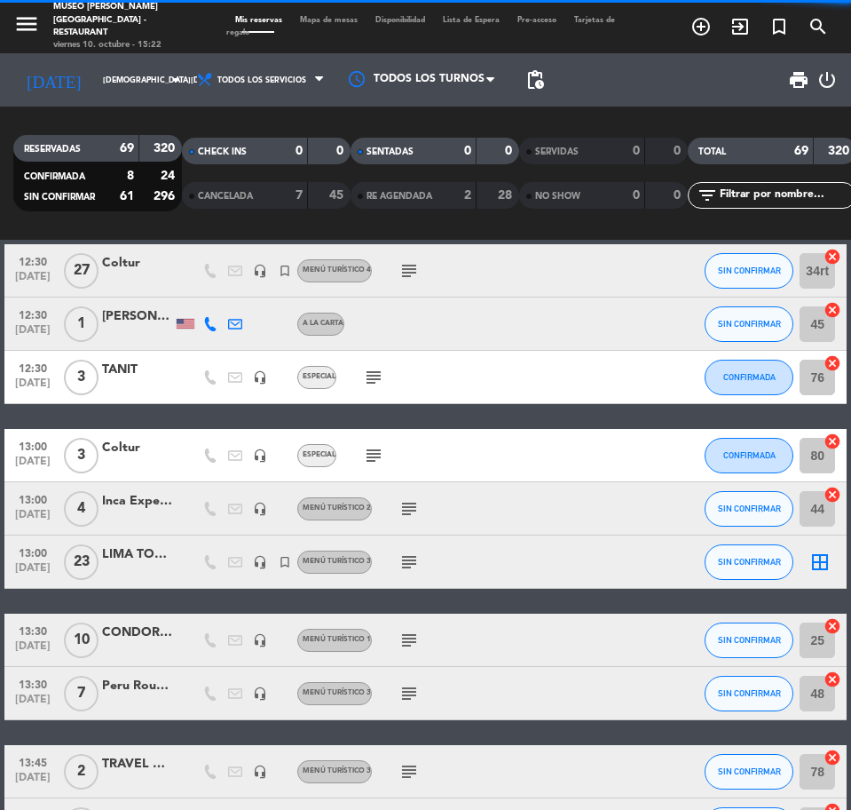
click at [127, 457] on div "Coltur" at bounding box center [137, 448] width 71 height 20
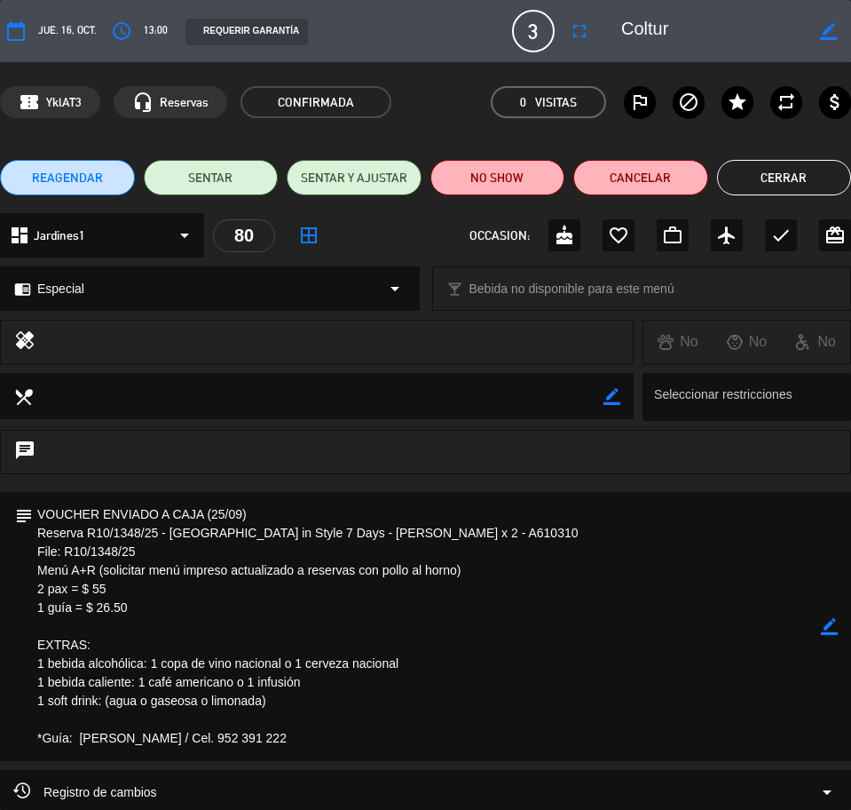
drag, startPoint x: 704, startPoint y: 33, endPoint x: 652, endPoint y: 35, distance: 51.5
click at [652, 35] on div "border_color" at bounding box center [730, 31] width 242 height 32
drag, startPoint x: 37, startPoint y: 511, endPoint x: 281, endPoint y: 735, distance: 331.1
click at [281, 735] on textarea at bounding box center [427, 626] width 788 height 269
click at [772, 175] on button "Cerrar" at bounding box center [784, 178] width 135 height 36
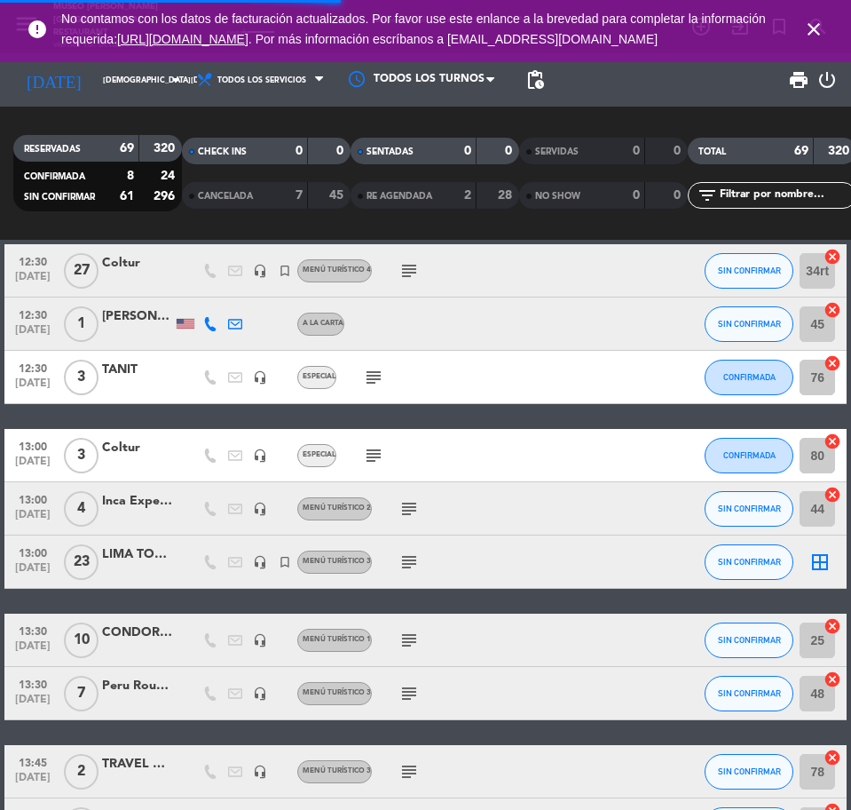
click at [150, 504] on div "Inca Expert / [PERSON_NAME].[PERSON_NAME] x4" at bounding box center [137, 501] width 71 height 20
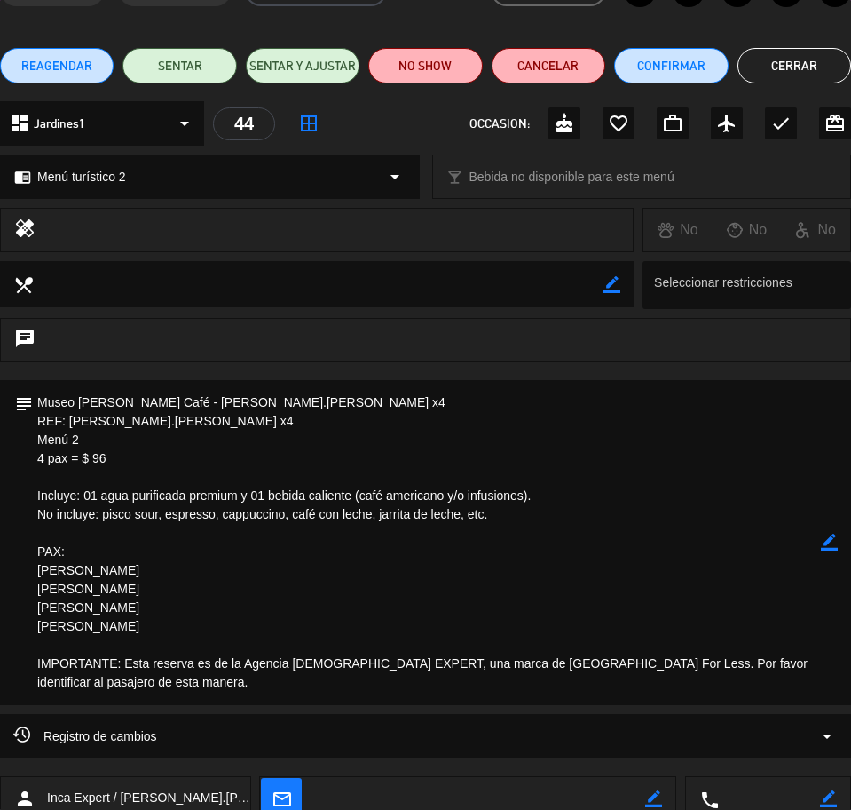
scroll to position [0, 0]
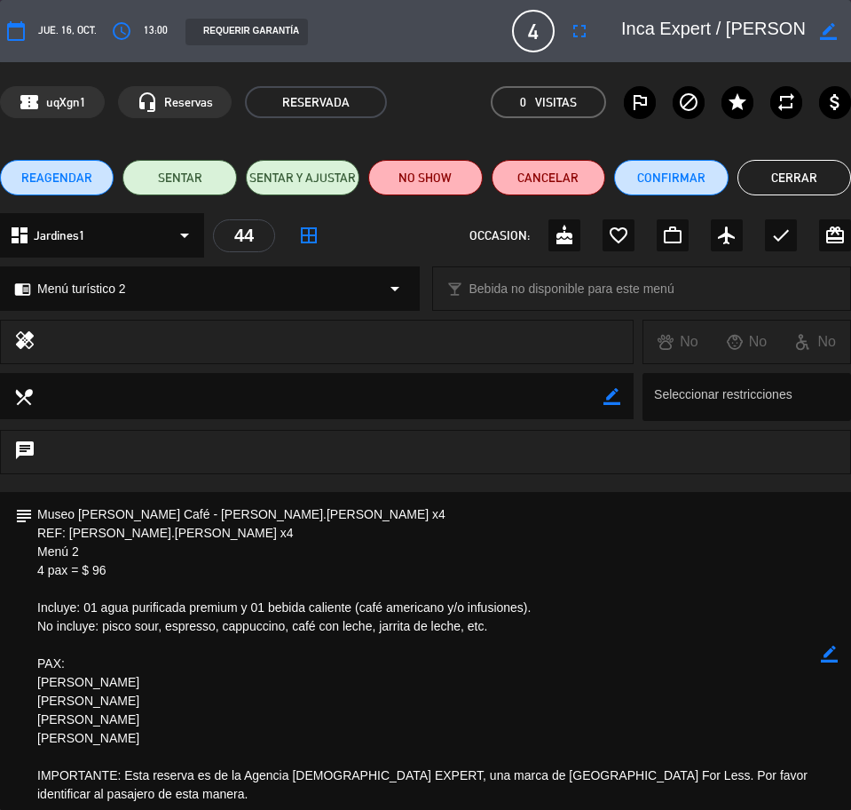
drag, startPoint x: 656, startPoint y: 26, endPoint x: 688, endPoint y: 36, distance: 33.7
click at [688, 36] on div "border_color" at bounding box center [730, 31] width 242 height 32
drag, startPoint x: 657, startPoint y: 24, endPoint x: 850, endPoint y: 34, distance: 193.8
click at [850, 34] on div "border_color" at bounding box center [730, 31] width 242 height 32
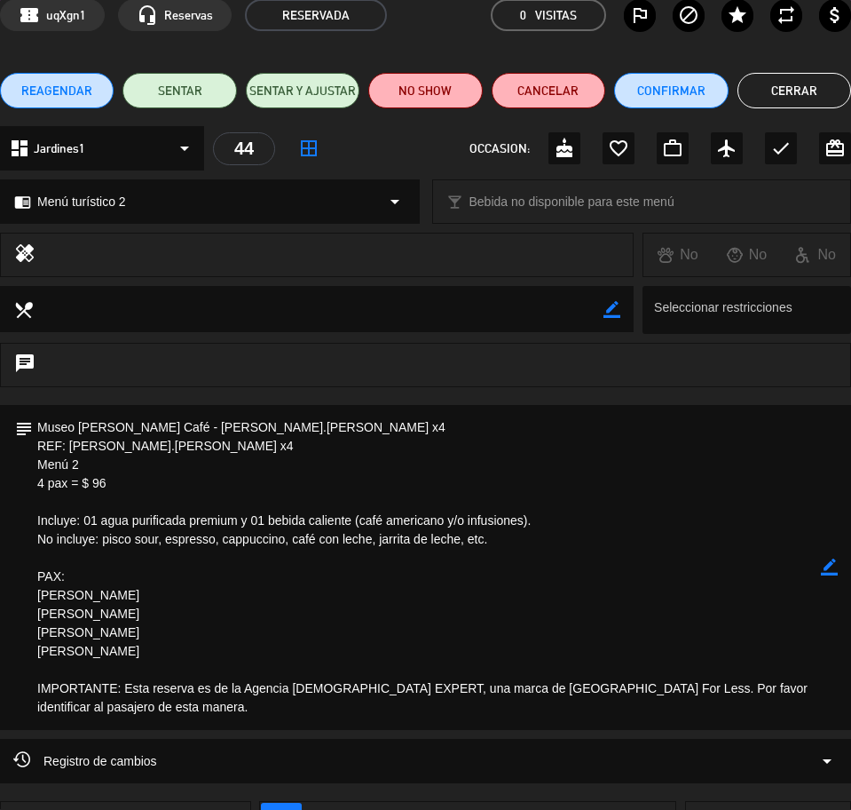
scroll to position [111, 0]
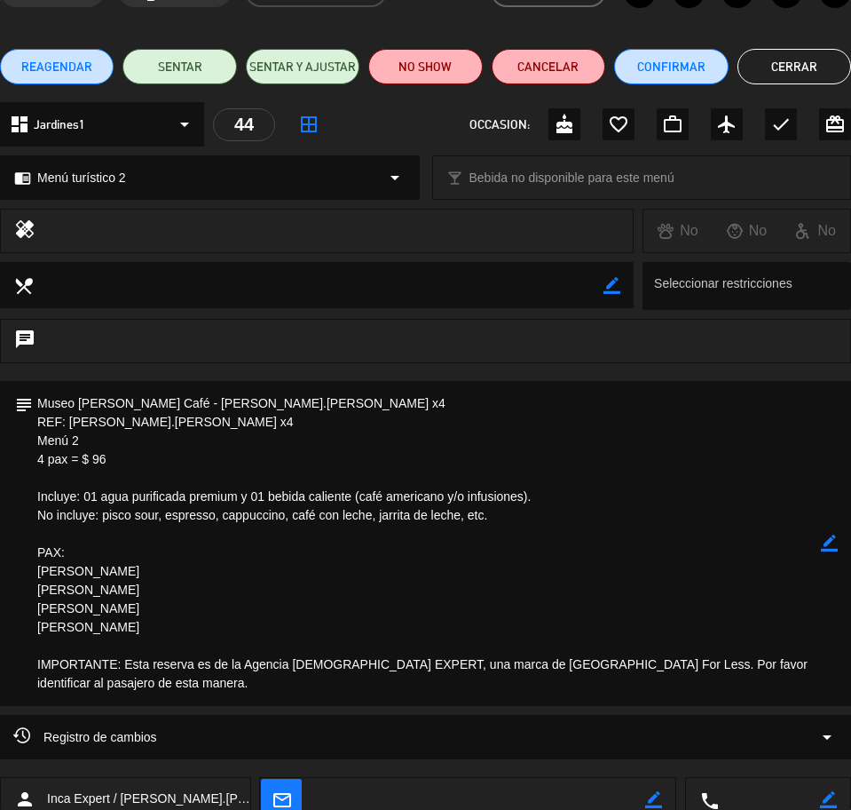
drag, startPoint x: 38, startPoint y: 404, endPoint x: 67, endPoint y: 611, distance: 208.9
click at [91, 692] on textarea at bounding box center [427, 543] width 788 height 325
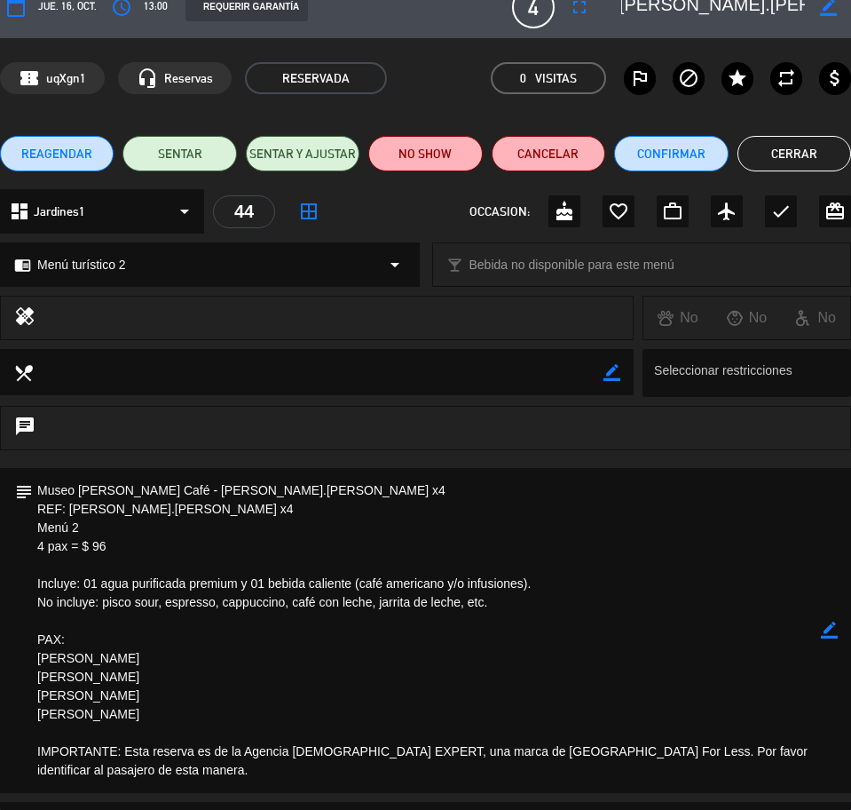
scroll to position [0, 0]
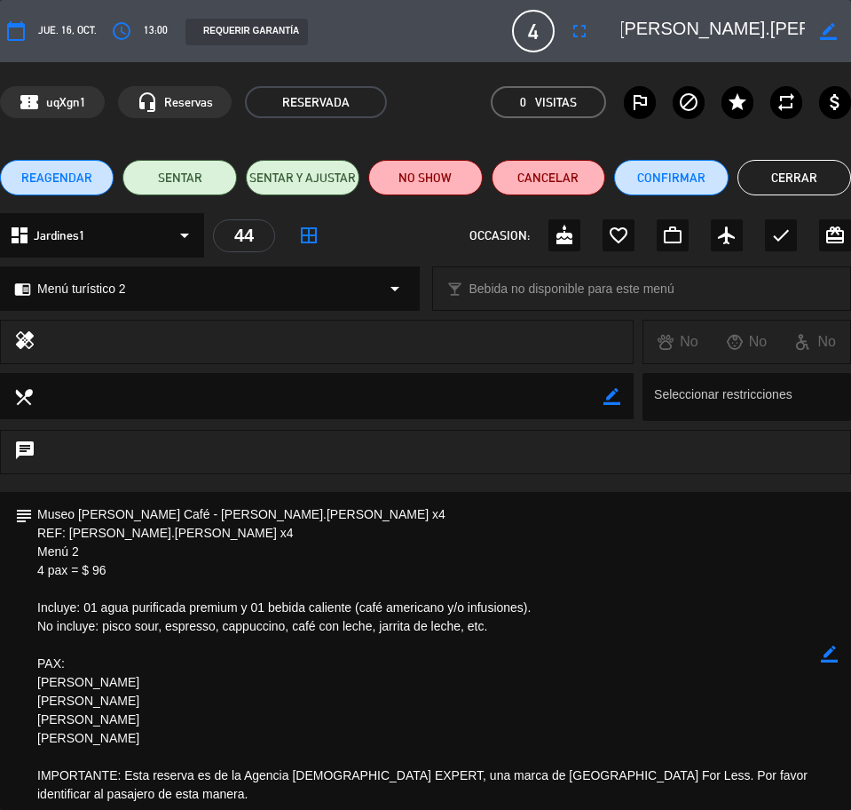
click at [750, 181] on button "Cerrar" at bounding box center [795, 178] width 114 height 36
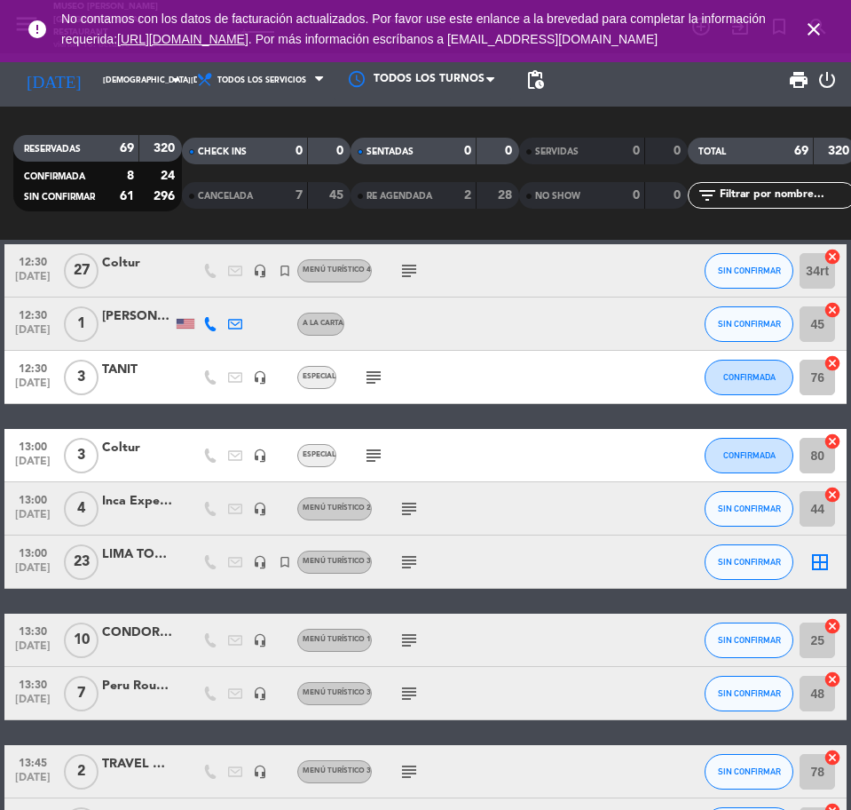
click at [407, 498] on icon "subject" at bounding box center [409, 508] width 21 height 21
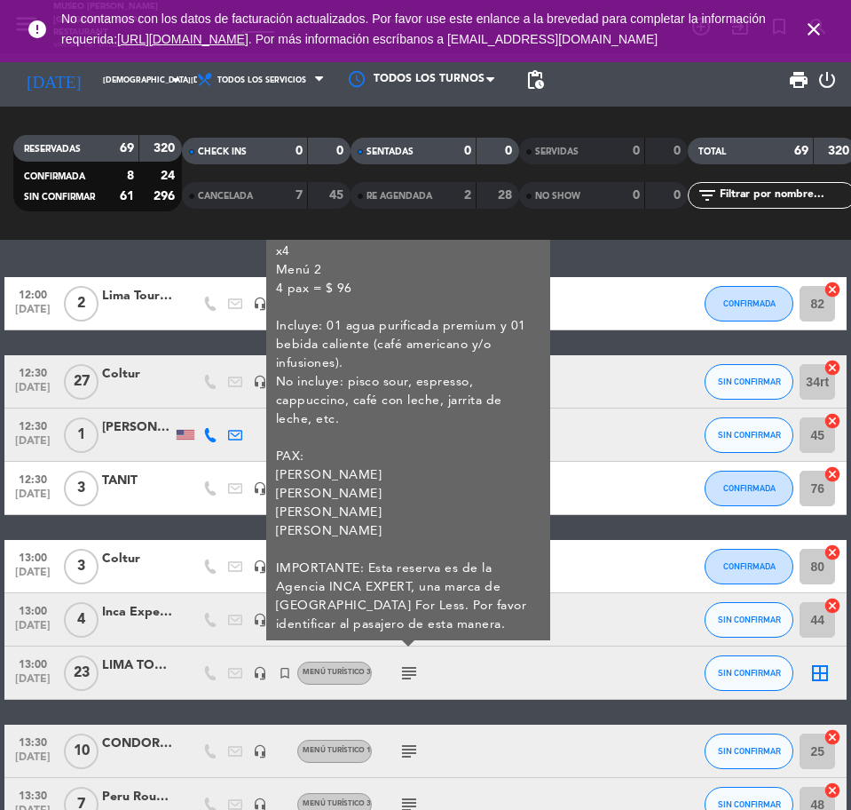
click at [139, 667] on div "LIMA TOURS" at bounding box center [137, 665] width 71 height 20
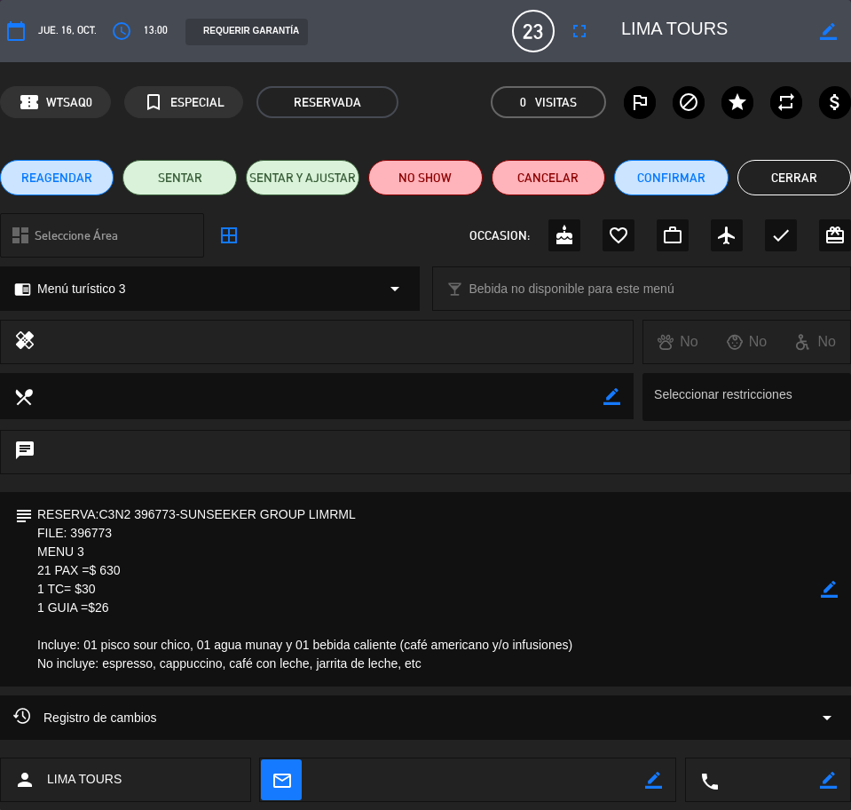
drag, startPoint x: 662, startPoint y: 32, endPoint x: 771, endPoint y: 31, distance: 109.2
click at [771, 31] on textarea at bounding box center [713, 31] width 184 height 32
drag, startPoint x: 768, startPoint y: 30, endPoint x: 648, endPoint y: 32, distance: 119.9
click at [648, 32] on div "border_color" at bounding box center [730, 31] width 242 height 32
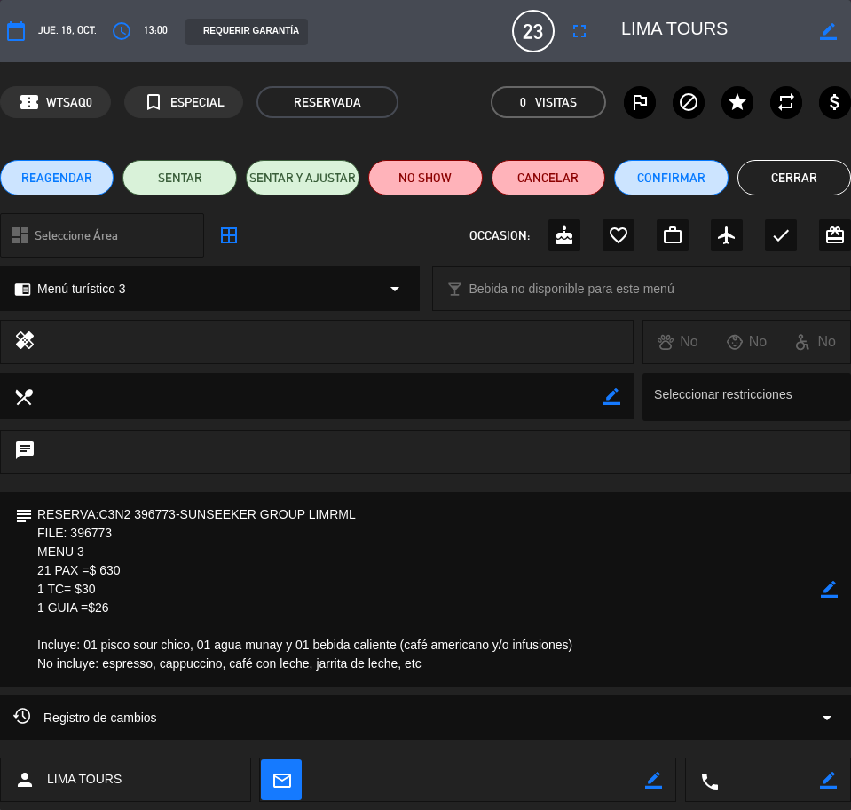
drag, startPoint x: 38, startPoint y: 508, endPoint x: 472, endPoint y: 678, distance: 466.3
click at [486, 685] on textarea at bounding box center [427, 589] width 788 height 194
click at [820, 187] on button "Cerrar" at bounding box center [795, 178] width 114 height 36
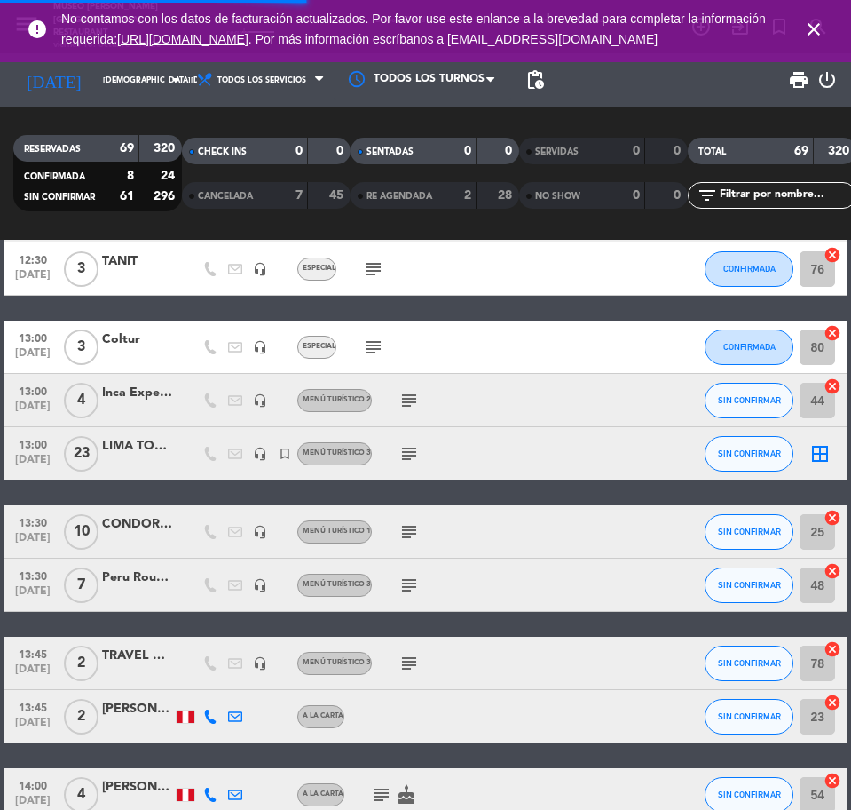
scroll to position [333, 0]
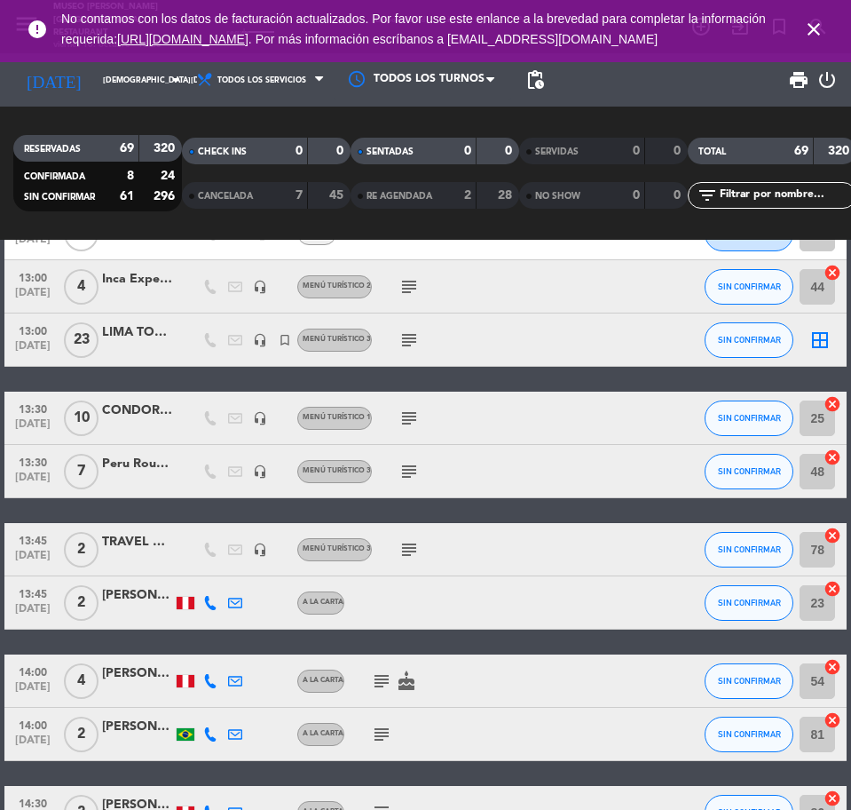
click at [160, 414] on div "CONDOR TRAVEL" at bounding box center [137, 410] width 71 height 20
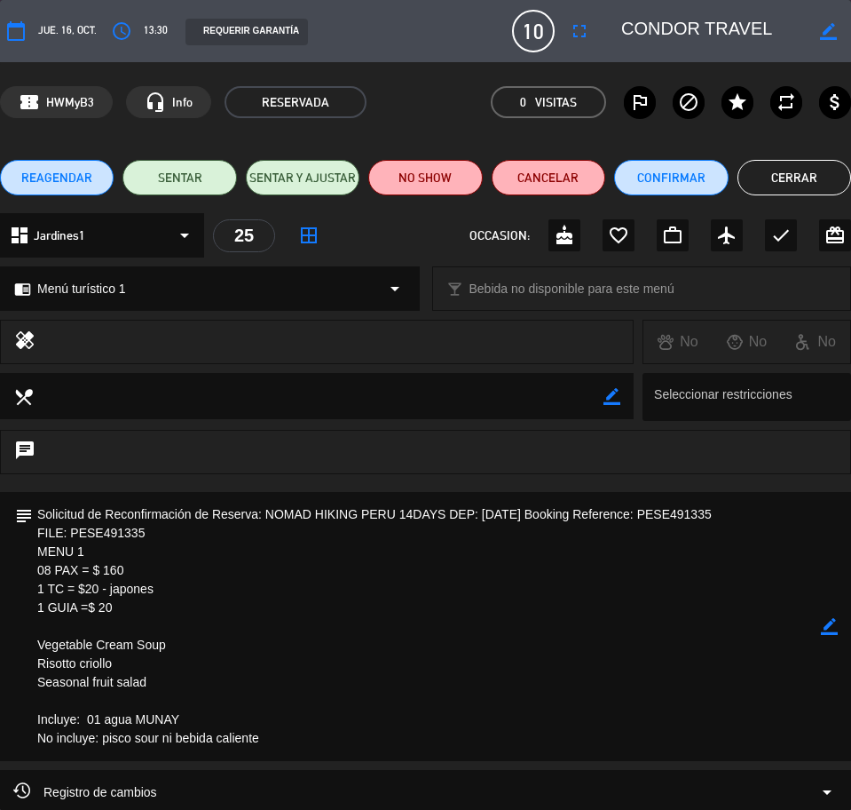
drag, startPoint x: 803, startPoint y: 23, endPoint x: 657, endPoint y: 39, distance: 147.3
click at [657, 39] on textarea at bounding box center [713, 31] width 184 height 32
drag, startPoint x: 42, startPoint y: 513, endPoint x: 258, endPoint y: 743, distance: 315.9
click at [262, 750] on textarea at bounding box center [427, 626] width 788 height 269
drag, startPoint x: 77, startPoint y: 584, endPoint x: 68, endPoint y: 563, distance: 23.1
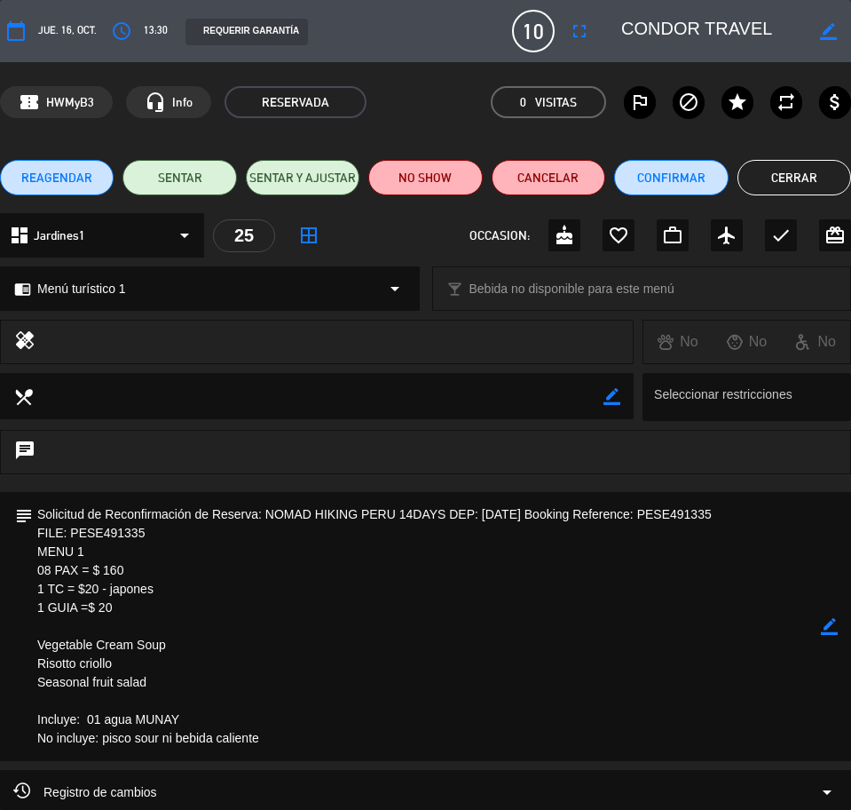
click at [77, 583] on textarea at bounding box center [427, 626] width 788 height 269
click at [58, 533] on textarea at bounding box center [427, 626] width 788 height 269
drag, startPoint x: 39, startPoint y: 510, endPoint x: 277, endPoint y: 750, distance: 337.7
click at [277, 750] on textarea at bounding box center [427, 626] width 788 height 269
click at [778, 186] on button "Cerrar" at bounding box center [795, 178] width 114 height 36
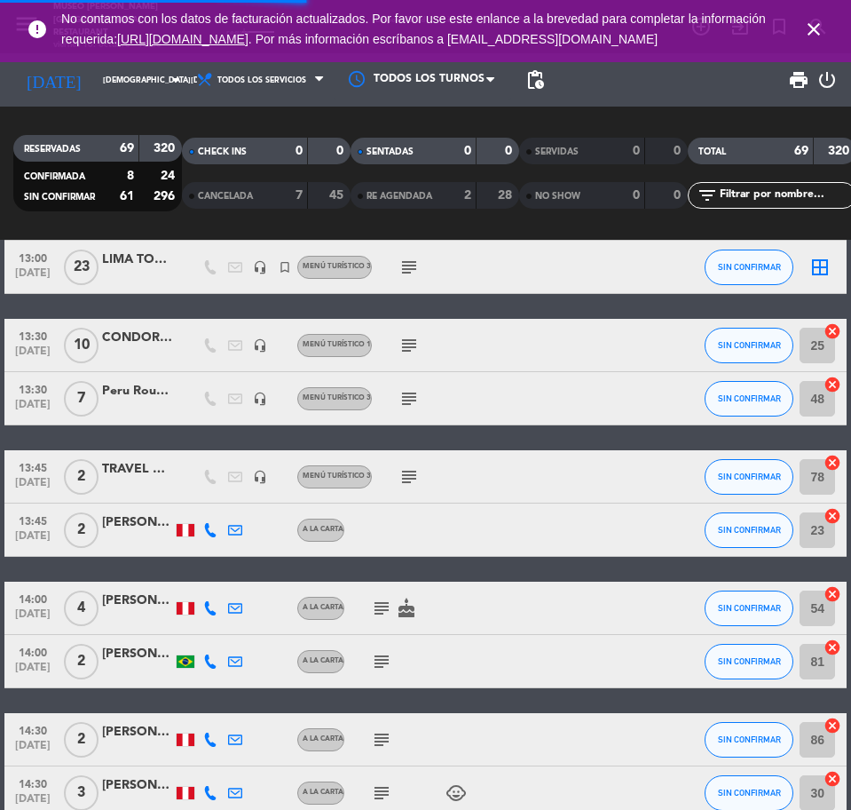
scroll to position [444, 0]
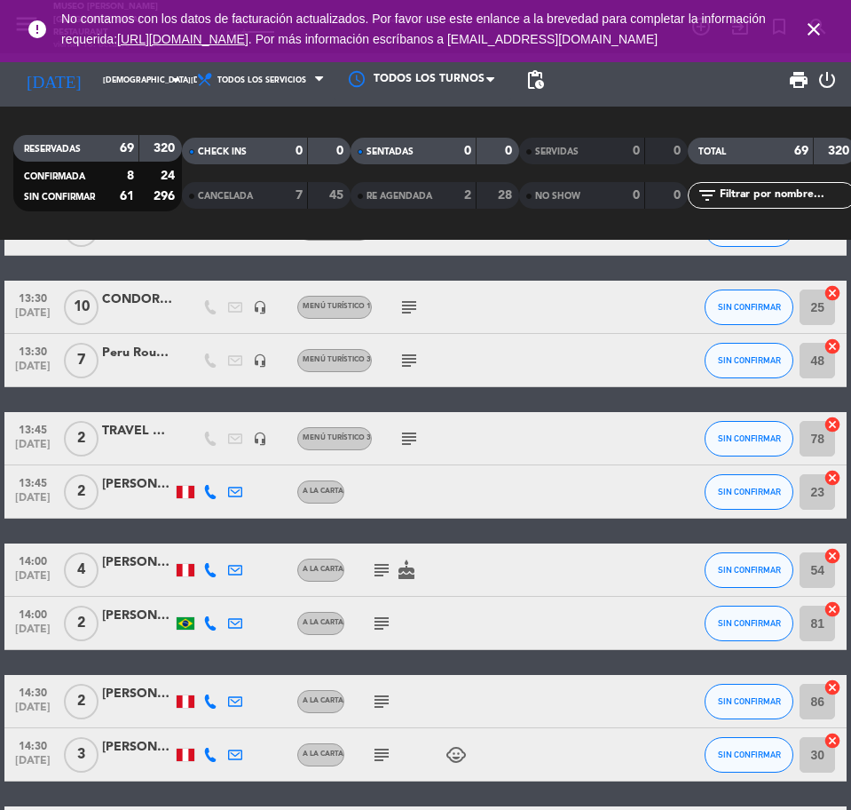
click at [160, 364] on div at bounding box center [137, 370] width 71 height 14
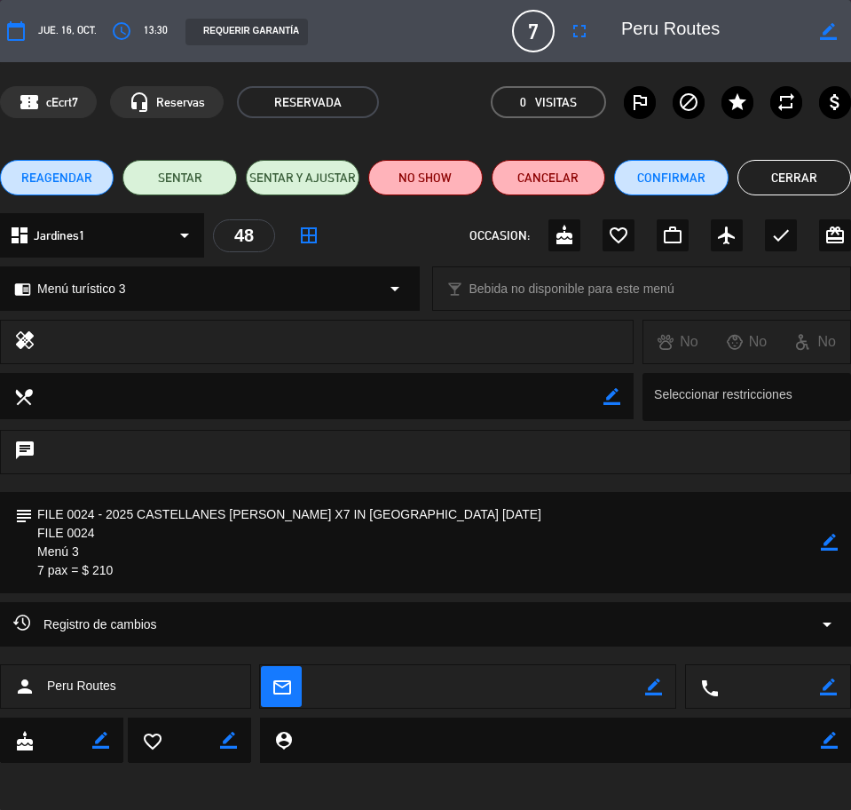
drag, startPoint x: 753, startPoint y: 32, endPoint x: 661, endPoint y: 34, distance: 91.4
click at [661, 34] on textarea at bounding box center [713, 31] width 184 height 32
drag, startPoint x: 37, startPoint y: 507, endPoint x: 156, endPoint y: 575, distance: 137.2
click at [156, 575] on textarea at bounding box center [427, 542] width 788 height 101
click at [794, 178] on button "Cerrar" at bounding box center [795, 178] width 114 height 36
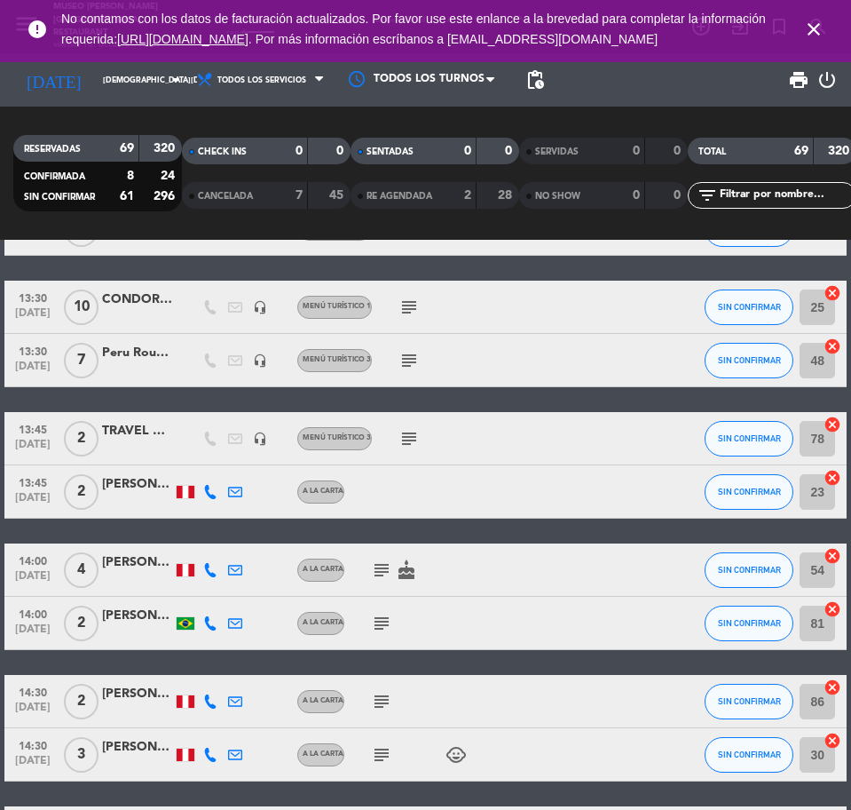
click at [119, 432] on div "TRAVEL GROUP/ [PERSON_NAME] X 2" at bounding box center [137, 431] width 71 height 20
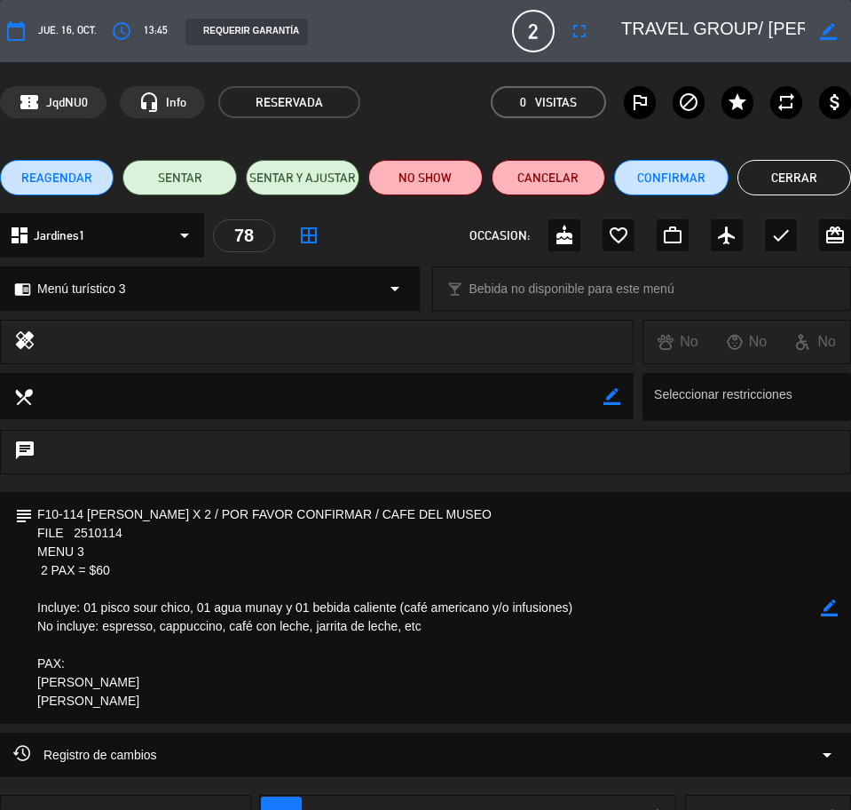
scroll to position [0, 99]
drag, startPoint x: 660, startPoint y: 21, endPoint x: 806, endPoint y: 22, distance: 146.5
click at [849, 31] on div "border_color" at bounding box center [730, 31] width 242 height 32
drag, startPoint x: 39, startPoint y: 510, endPoint x: 186, endPoint y: 707, distance: 245.5
click at [186, 707] on textarea at bounding box center [427, 608] width 788 height 232
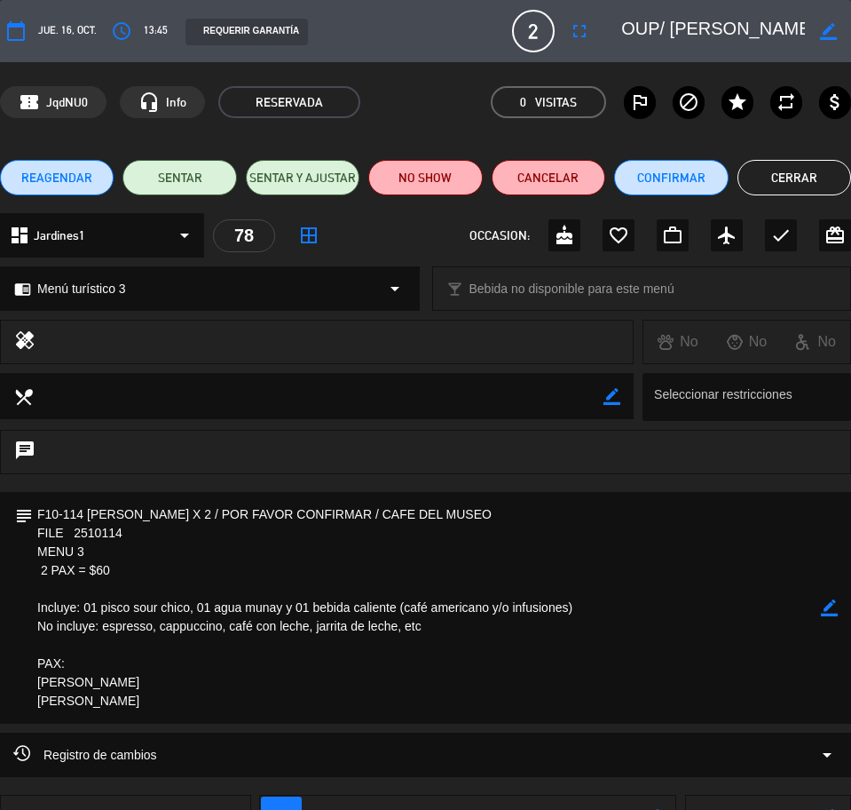
click at [798, 173] on button "Cerrar" at bounding box center [795, 178] width 114 height 36
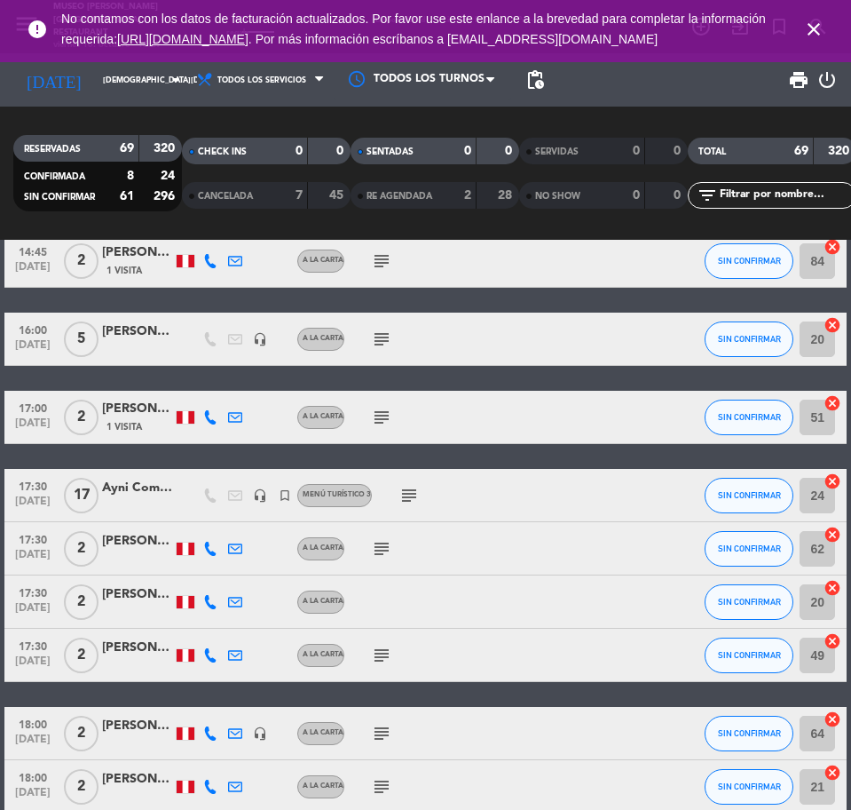
scroll to position [1110, 0]
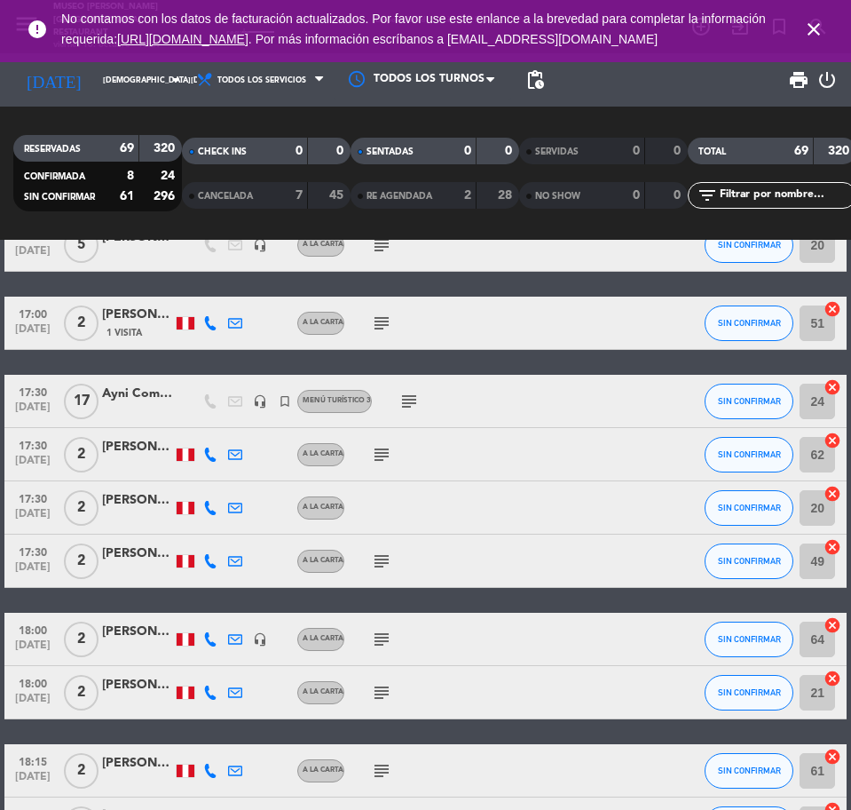
click at [138, 406] on div at bounding box center [137, 411] width 71 height 14
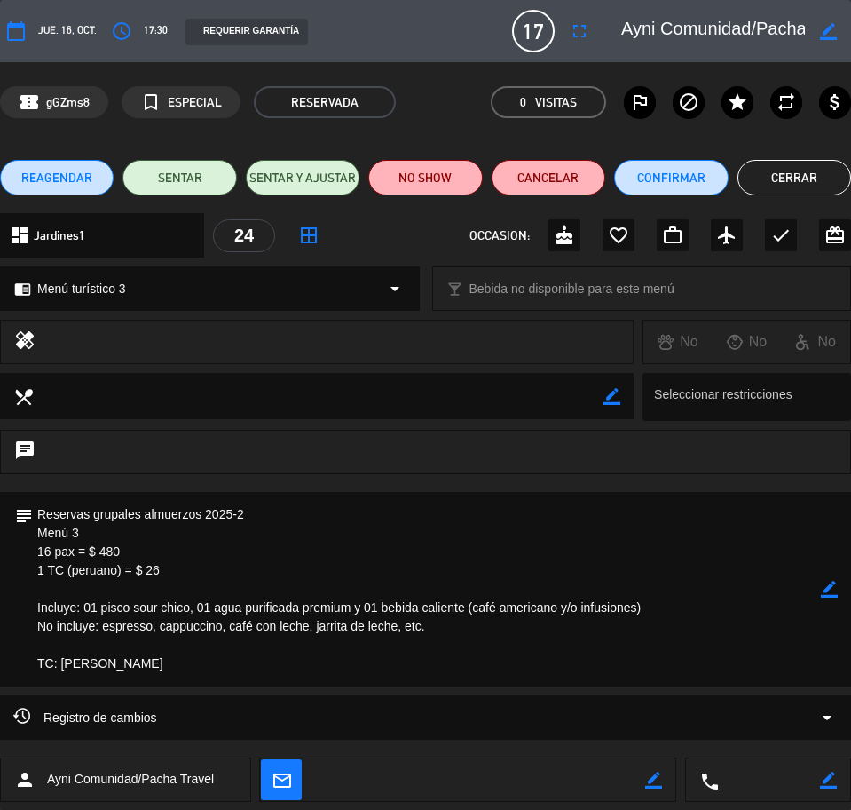
scroll to position [0, 83]
drag, startPoint x: 658, startPoint y: 24, endPoint x: 826, endPoint y: 39, distance: 168.4
click at [826, 39] on div "border_color" at bounding box center [730, 31] width 242 height 32
drag, startPoint x: 41, startPoint y: 511, endPoint x: 115, endPoint y: 605, distance: 119.4
click at [160, 682] on textarea at bounding box center [427, 589] width 788 height 194
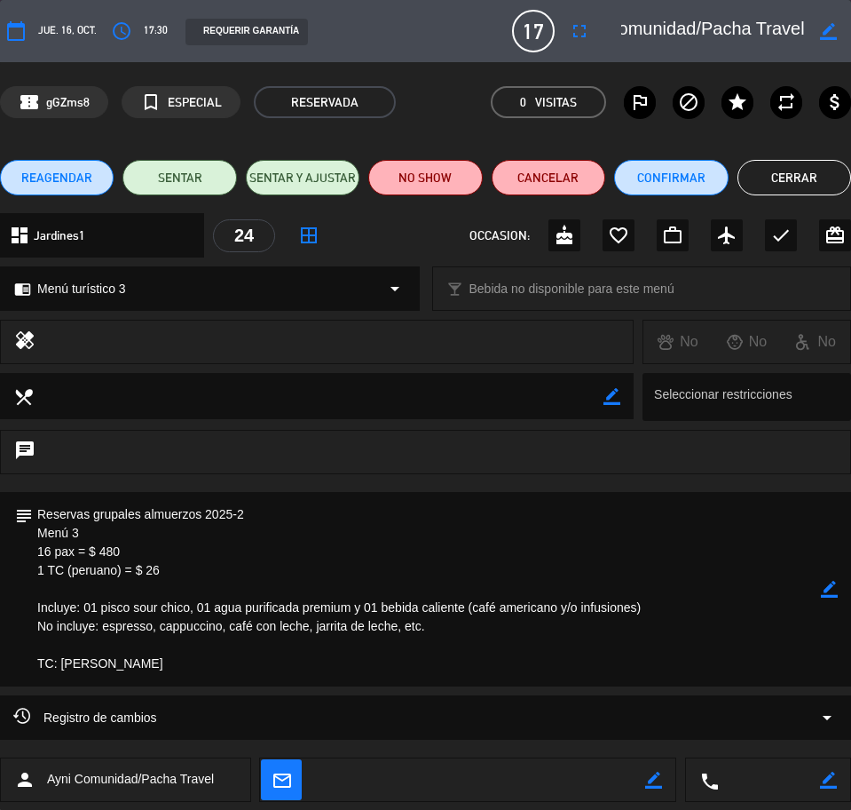
click at [760, 179] on button "Cerrar" at bounding box center [795, 178] width 114 height 36
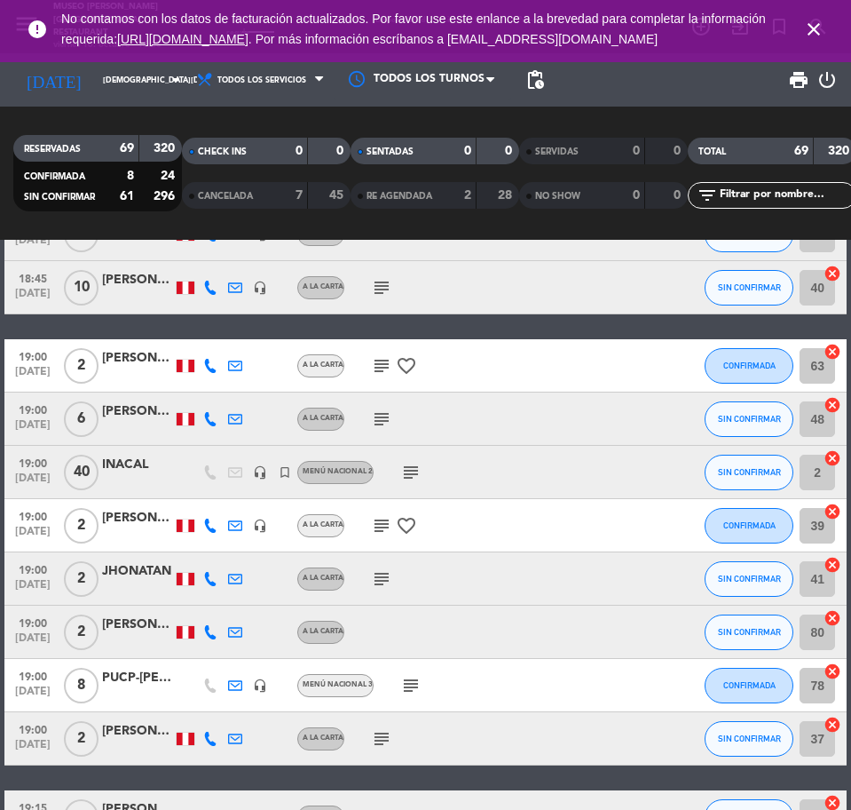
scroll to position [1997, 0]
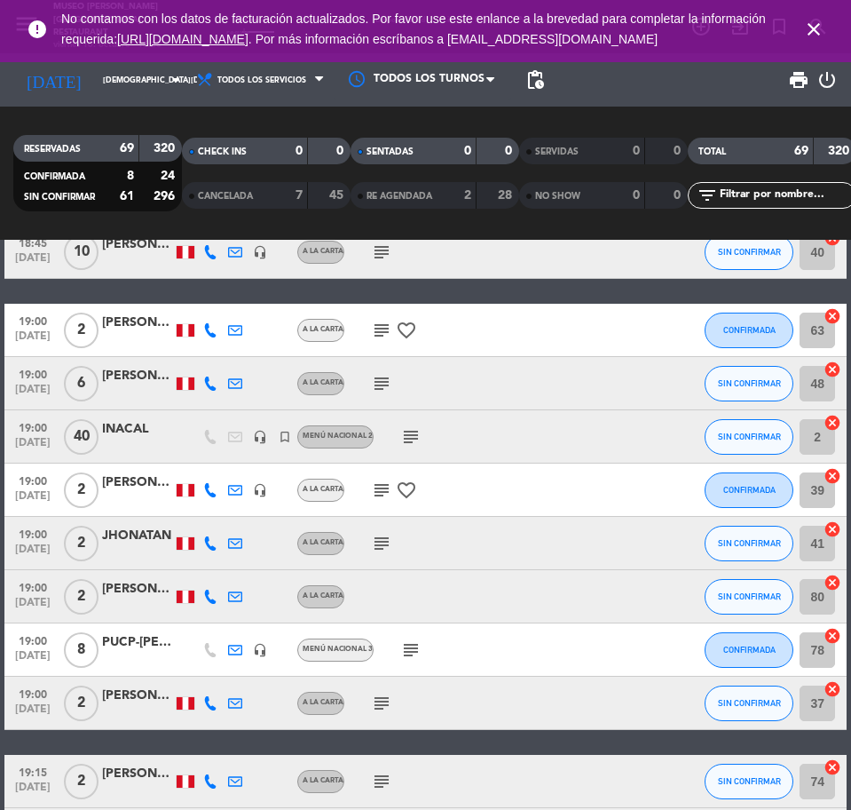
click at [122, 447] on div at bounding box center [137, 446] width 71 height 14
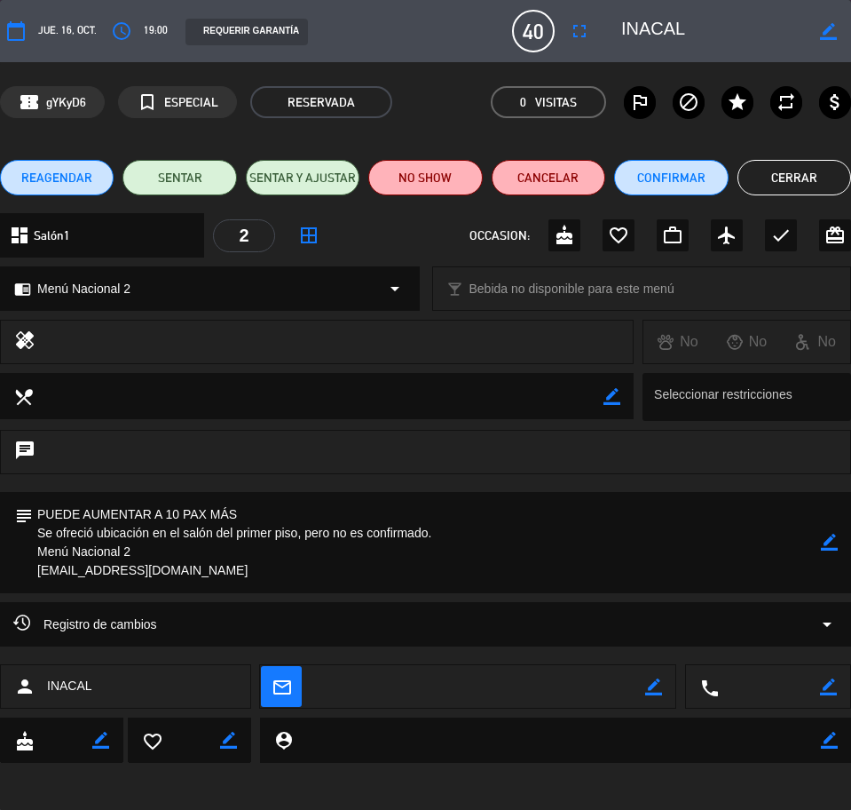
drag, startPoint x: 720, startPoint y: 26, endPoint x: 655, endPoint y: 28, distance: 64.8
click at [655, 28] on div "border_color" at bounding box center [730, 31] width 242 height 32
drag, startPoint x: 38, startPoint y: 507, endPoint x: 207, endPoint y: 580, distance: 183.7
click at [207, 580] on textarea at bounding box center [427, 542] width 788 height 101
click at [789, 186] on button "Cerrar" at bounding box center [795, 178] width 114 height 36
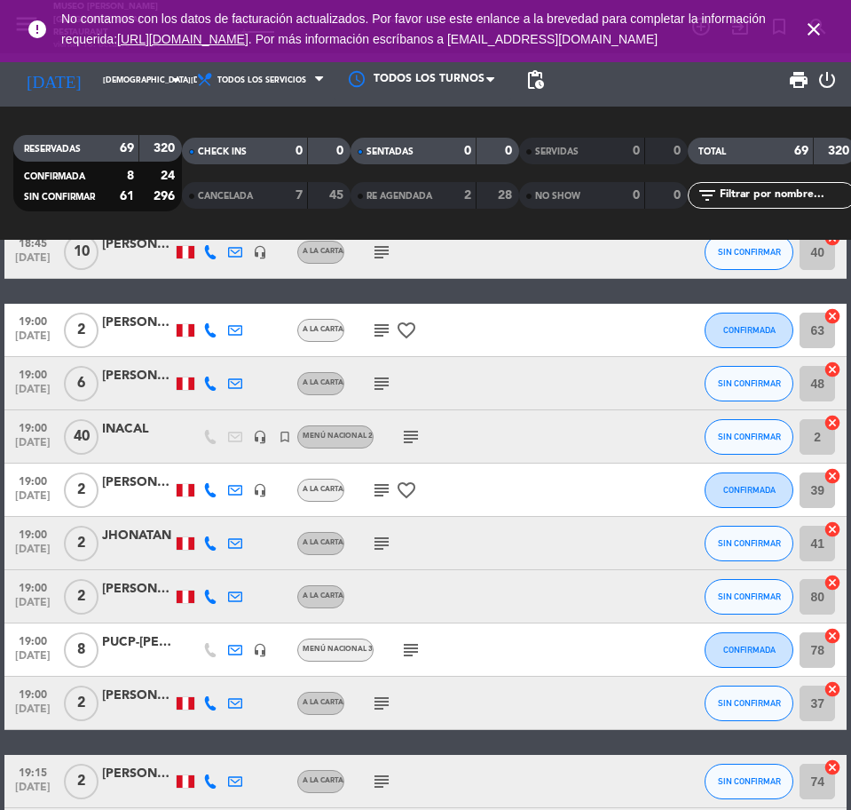
click at [134, 652] on div "PUCP-[PERSON_NAME]" at bounding box center [137, 642] width 71 height 20
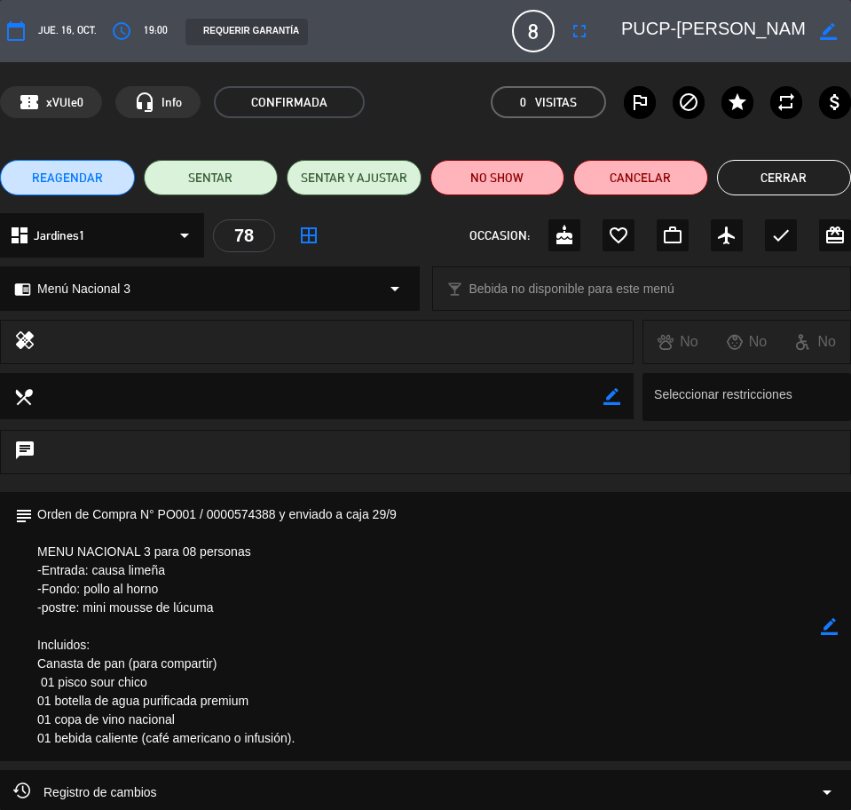
drag, startPoint x: 663, startPoint y: 26, endPoint x: 783, endPoint y: 37, distance: 120.4
click at [788, 38] on textarea at bounding box center [713, 31] width 184 height 32
drag, startPoint x: 777, startPoint y: 35, endPoint x: 716, endPoint y: 23, distance: 61.5
click at [776, 35] on textarea at bounding box center [713, 31] width 184 height 32
click at [677, 28] on textarea at bounding box center [713, 31] width 184 height 32
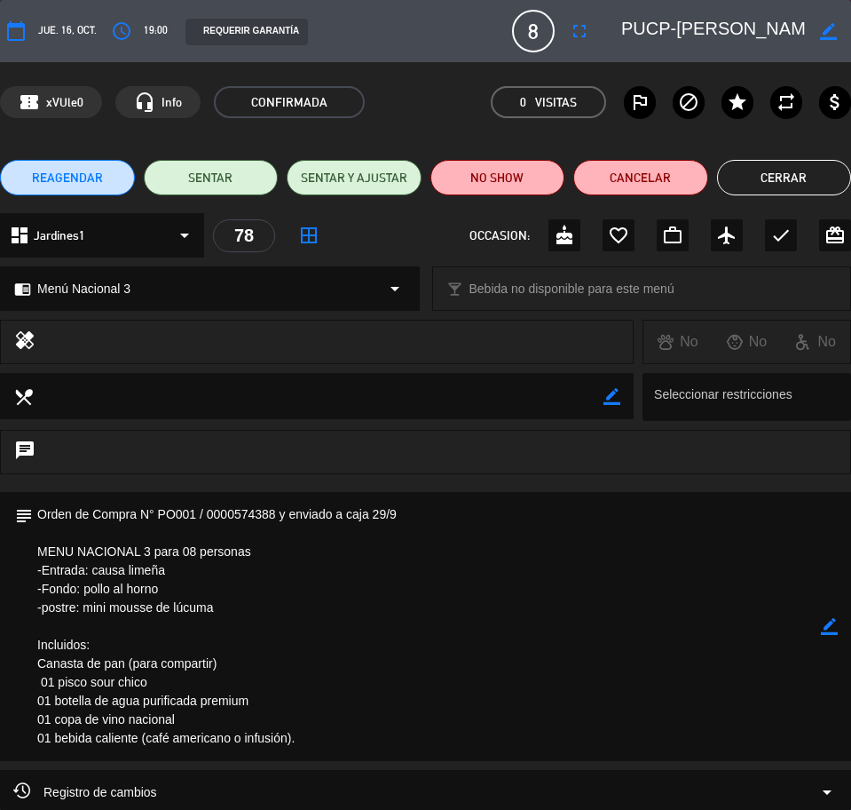
scroll to position [0, 38]
drag, startPoint x: 659, startPoint y: 27, endPoint x: 840, endPoint y: 48, distance: 182.3
click at [840, 48] on div "calendar_today [DEMOGRAPHIC_DATA]. 16, oct. access_time 19:00 REQUERIR GARANTÍA…" at bounding box center [425, 31] width 851 height 43
drag, startPoint x: 38, startPoint y: 510, endPoint x: 326, endPoint y: 753, distance: 376.7
click at [326, 753] on textarea at bounding box center [427, 626] width 788 height 269
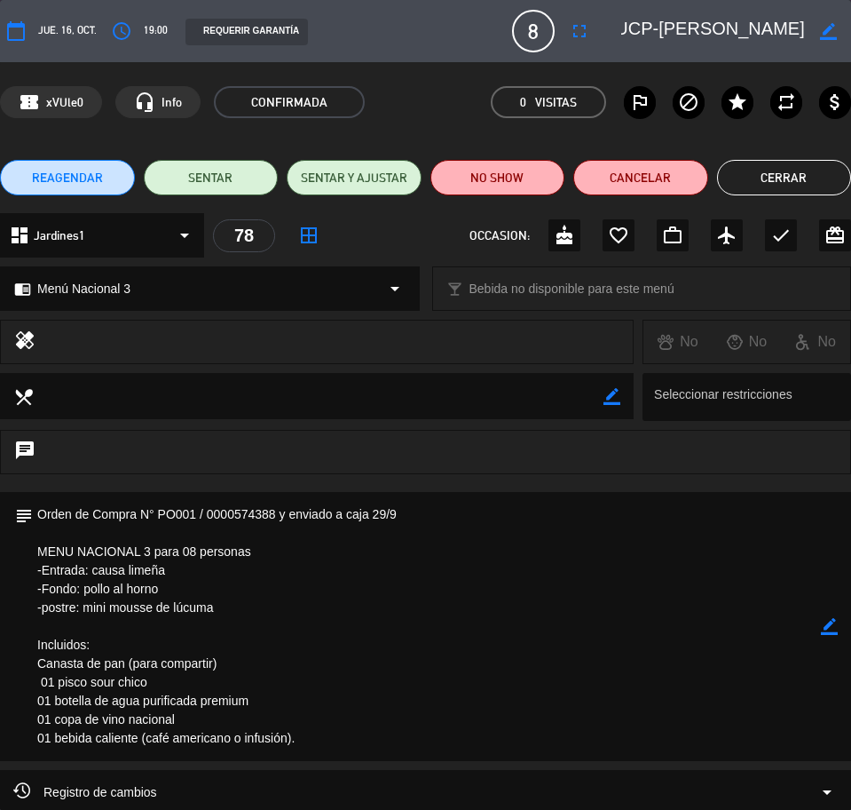
click at [751, 181] on button "Cerrar" at bounding box center [784, 178] width 135 height 36
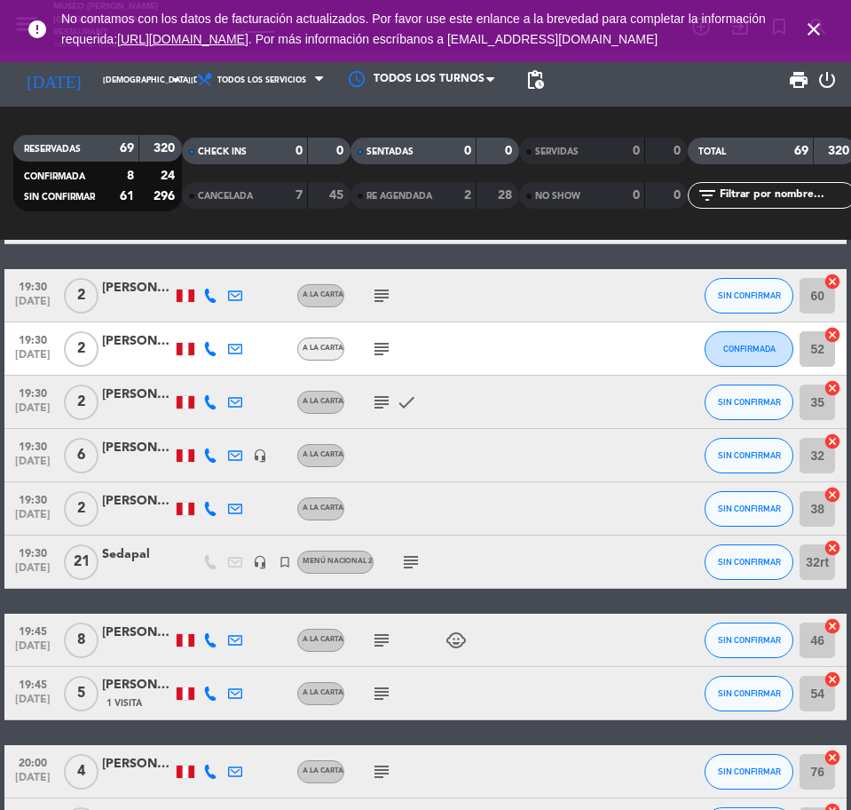
scroll to position [2885, 0]
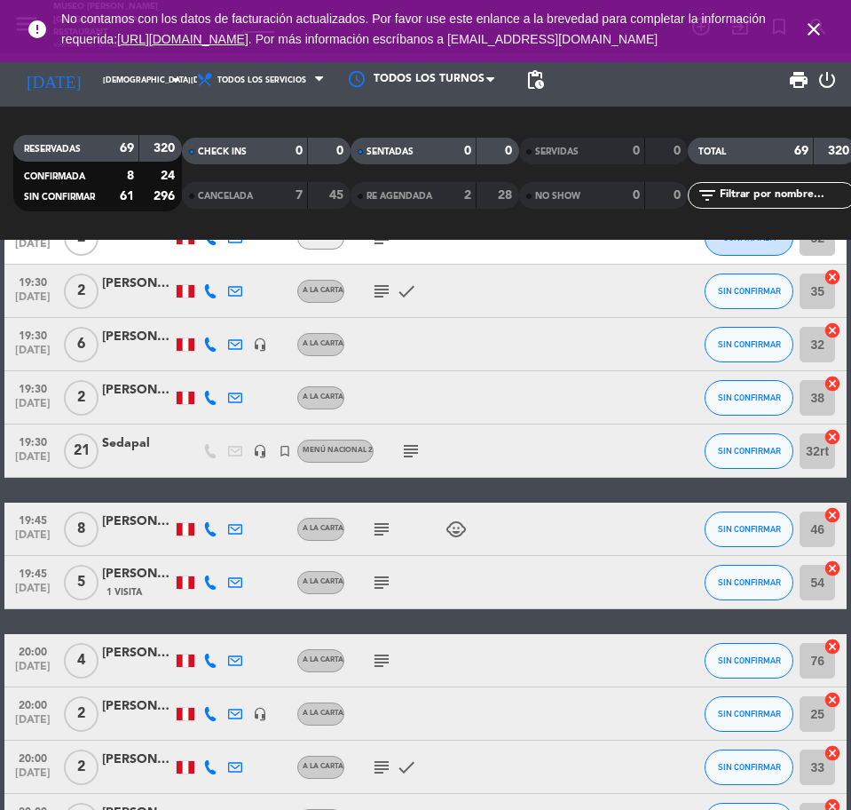
click at [139, 462] on div at bounding box center [137, 461] width 71 height 14
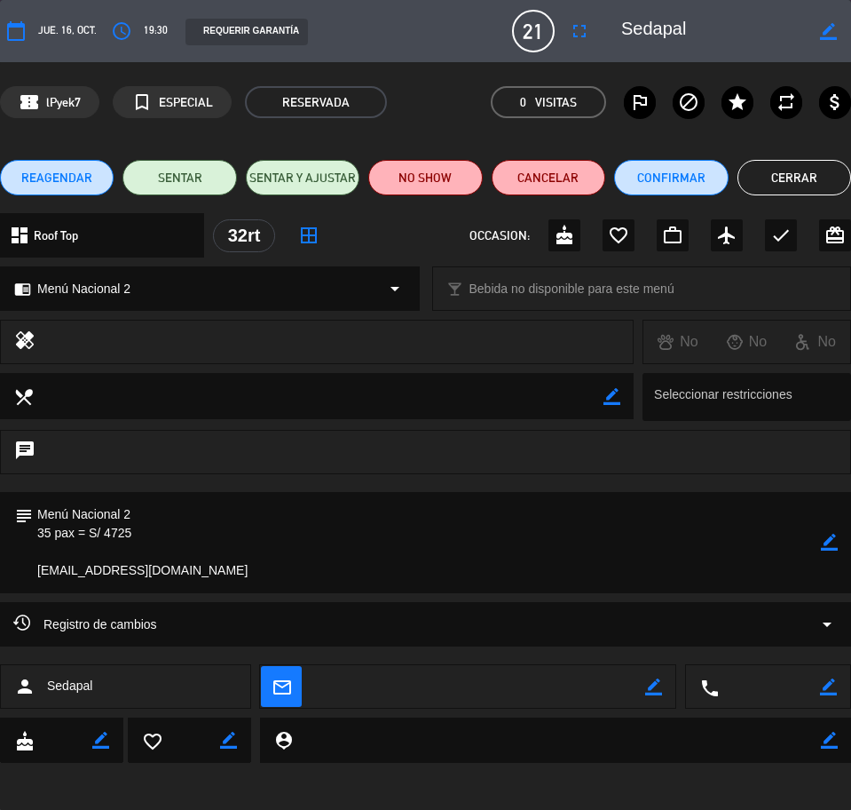
drag, startPoint x: 739, startPoint y: 28, endPoint x: 650, endPoint y: 28, distance: 88.8
click at [650, 28] on div "border_color" at bounding box center [730, 31] width 242 height 32
drag, startPoint x: 40, startPoint y: 509, endPoint x: 225, endPoint y: 580, distance: 198.7
click at [230, 583] on textarea at bounding box center [427, 542] width 788 height 101
click at [786, 178] on button "Cerrar" at bounding box center [795, 178] width 114 height 36
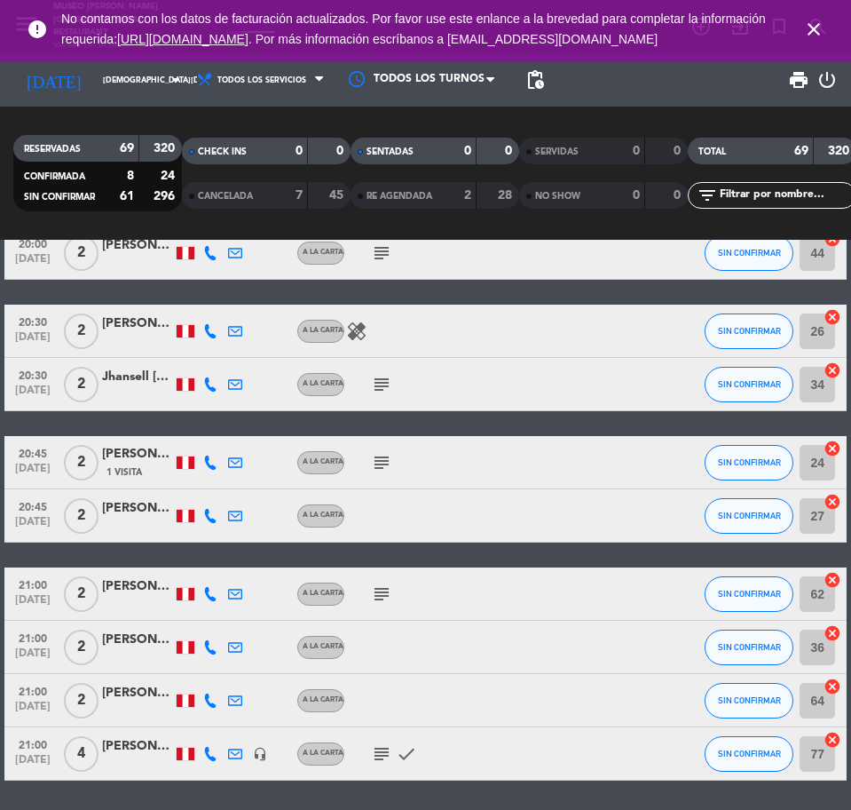
scroll to position [3667, 0]
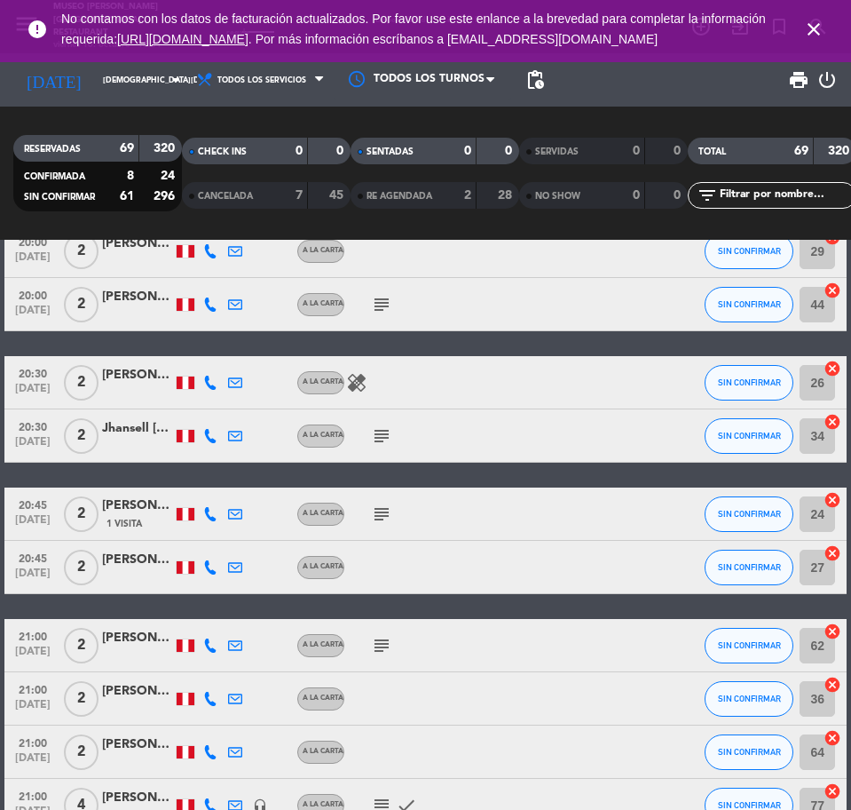
click at [812, 40] on icon "close" at bounding box center [813, 29] width 21 height 21
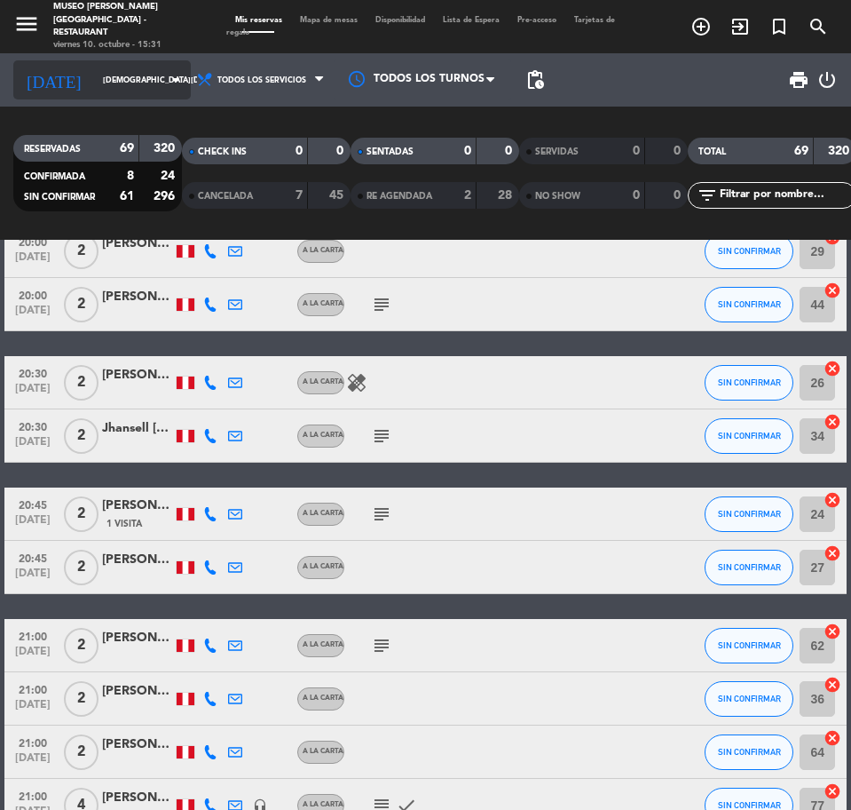
click at [109, 83] on input "[DEMOGRAPHIC_DATA][DATE]" at bounding box center [150, 81] width 112 height 28
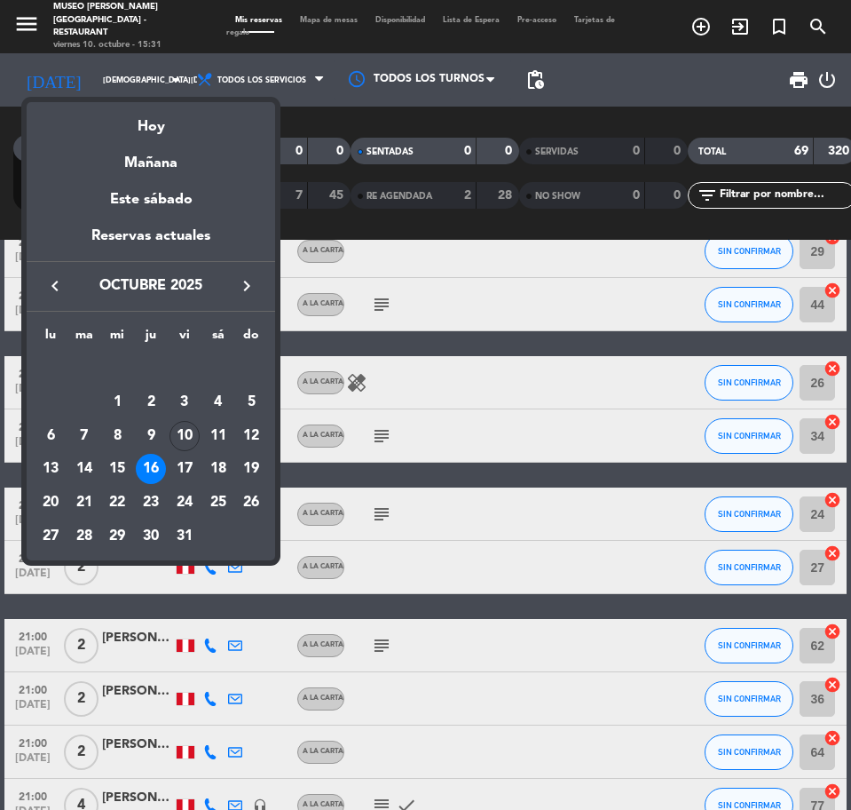
click at [182, 468] on div "17" at bounding box center [185, 469] width 30 height 30
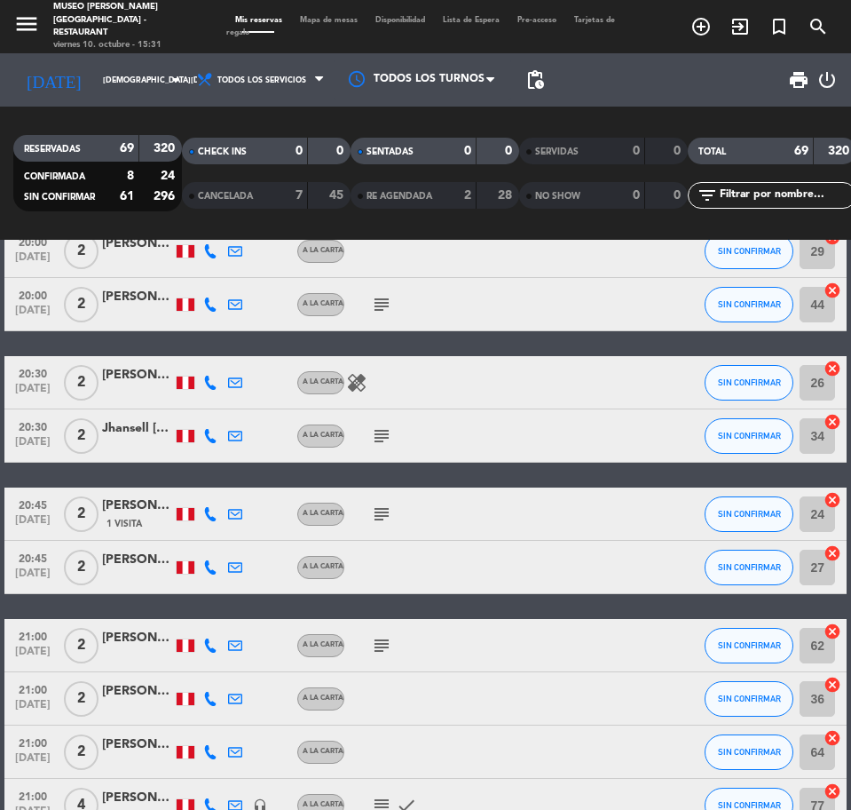
type input "[DATE]"
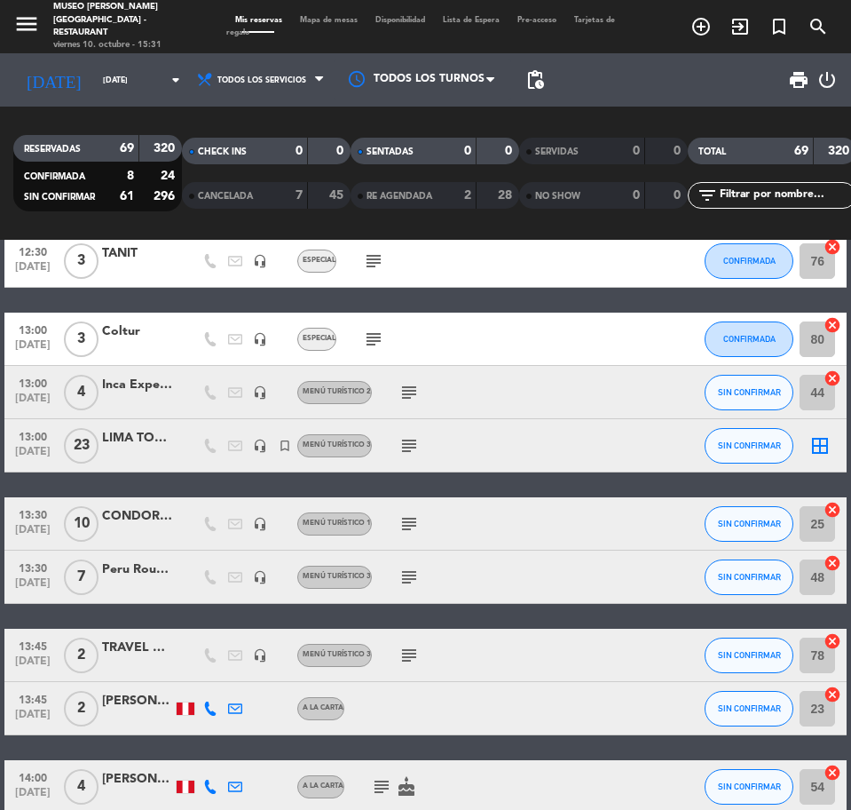
scroll to position [0, 0]
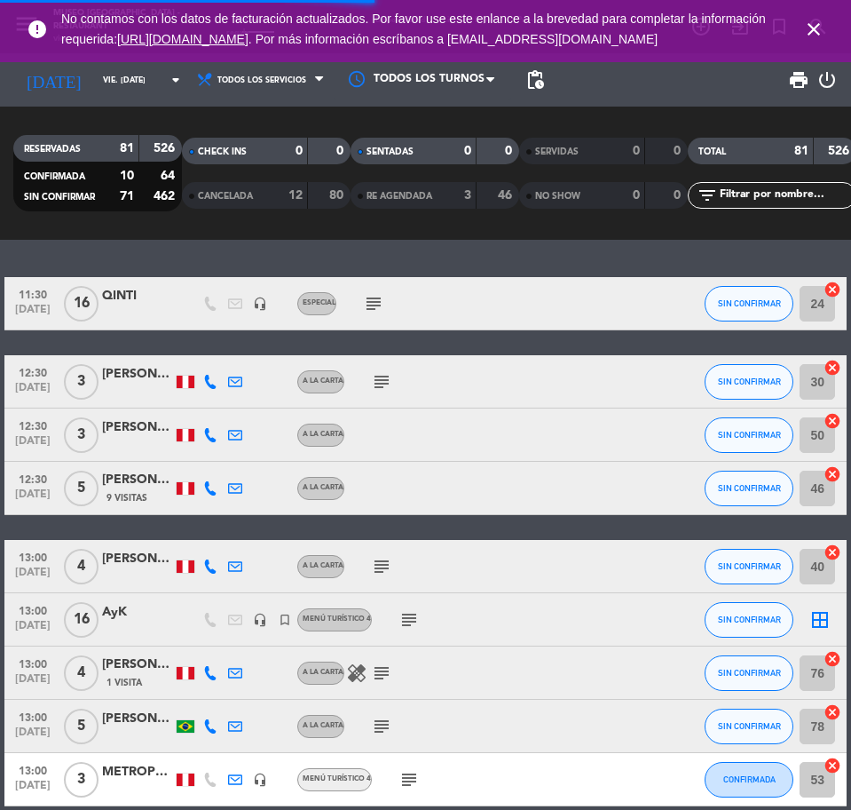
click at [814, 39] on icon "close" at bounding box center [813, 29] width 21 height 21
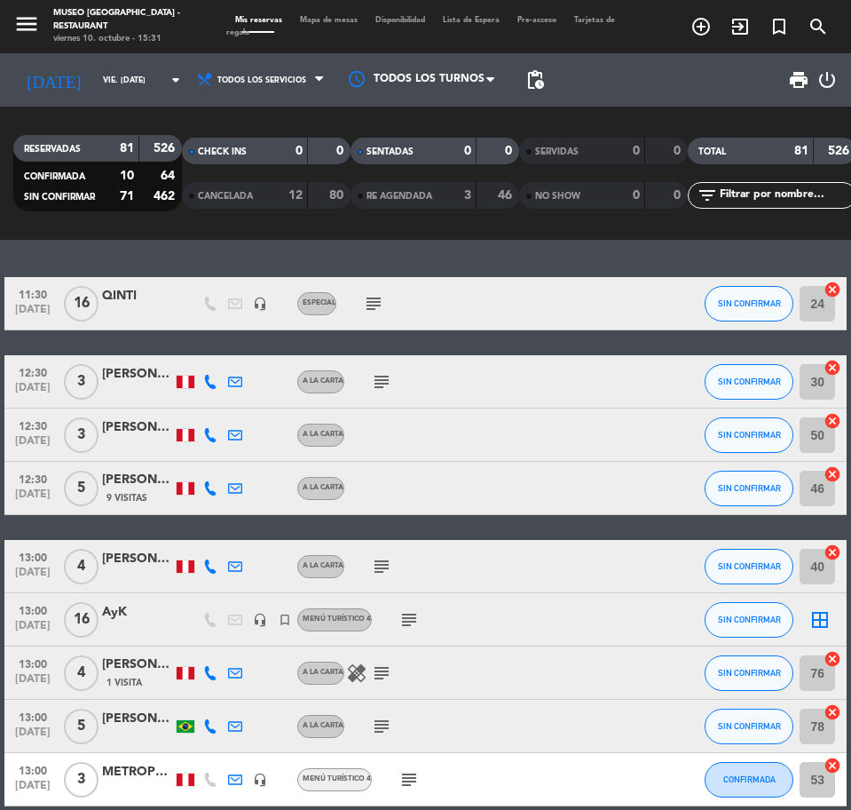
click at [133, 303] on div "QINTI" at bounding box center [137, 296] width 71 height 20
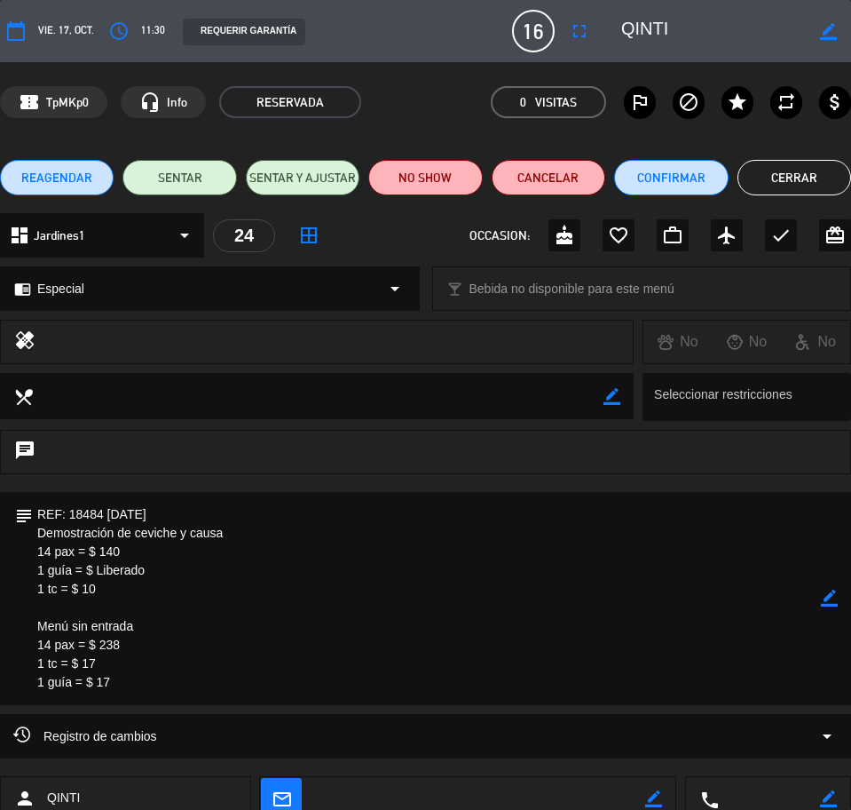
drag, startPoint x: 36, startPoint y: 508, endPoint x: 107, endPoint y: 612, distance: 125.8
click at [131, 684] on textarea at bounding box center [427, 598] width 788 height 213
click at [817, 183] on button "Cerrar" at bounding box center [795, 178] width 114 height 36
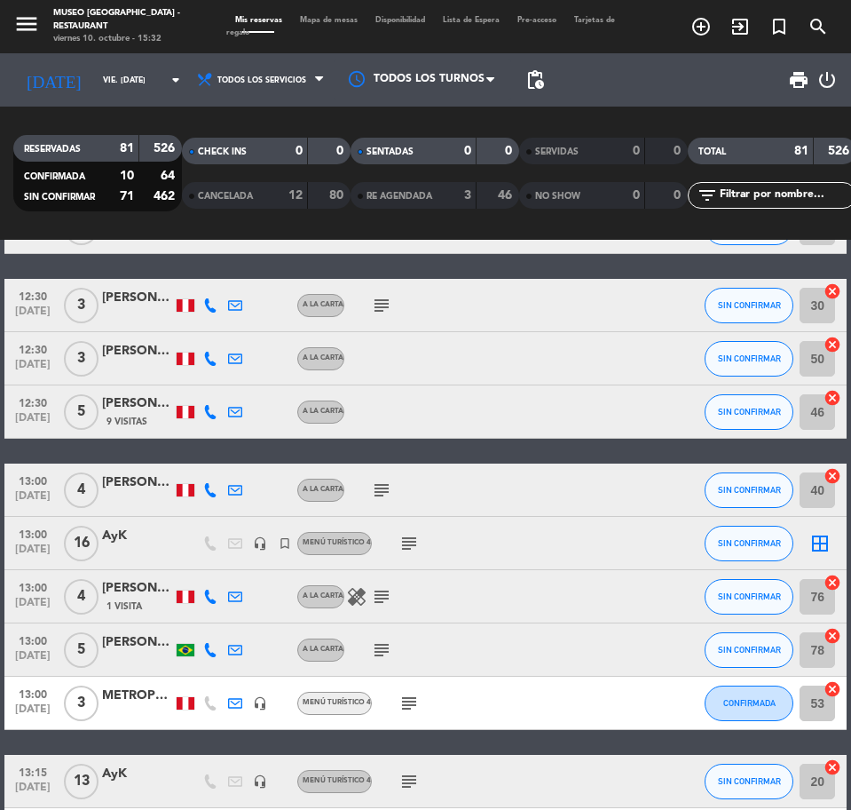
scroll to position [111, 0]
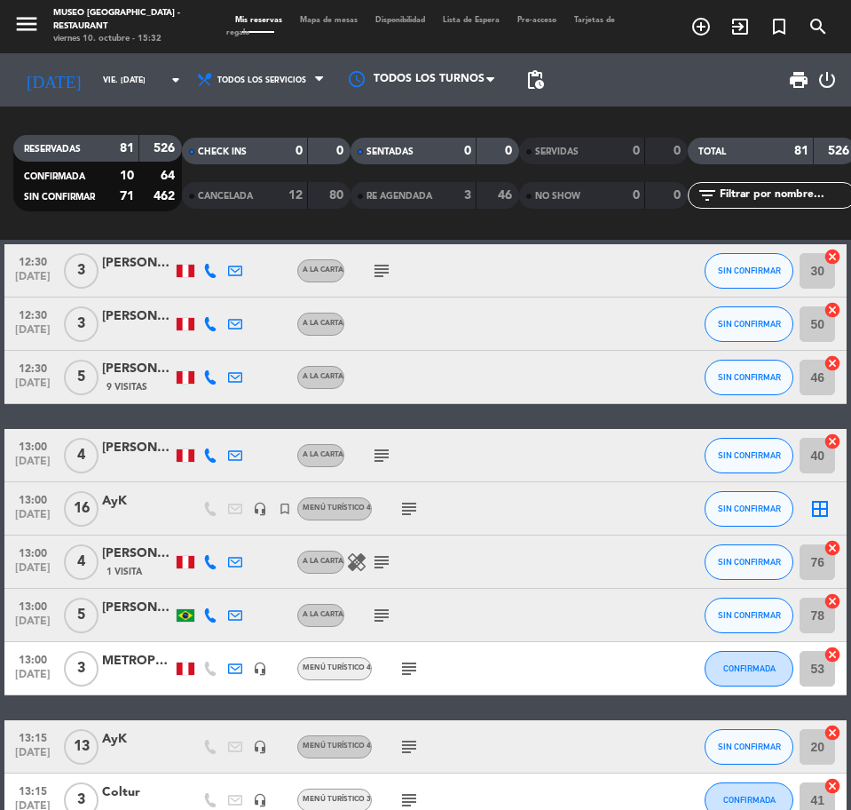
click at [150, 508] on div "AyK" at bounding box center [137, 501] width 71 height 20
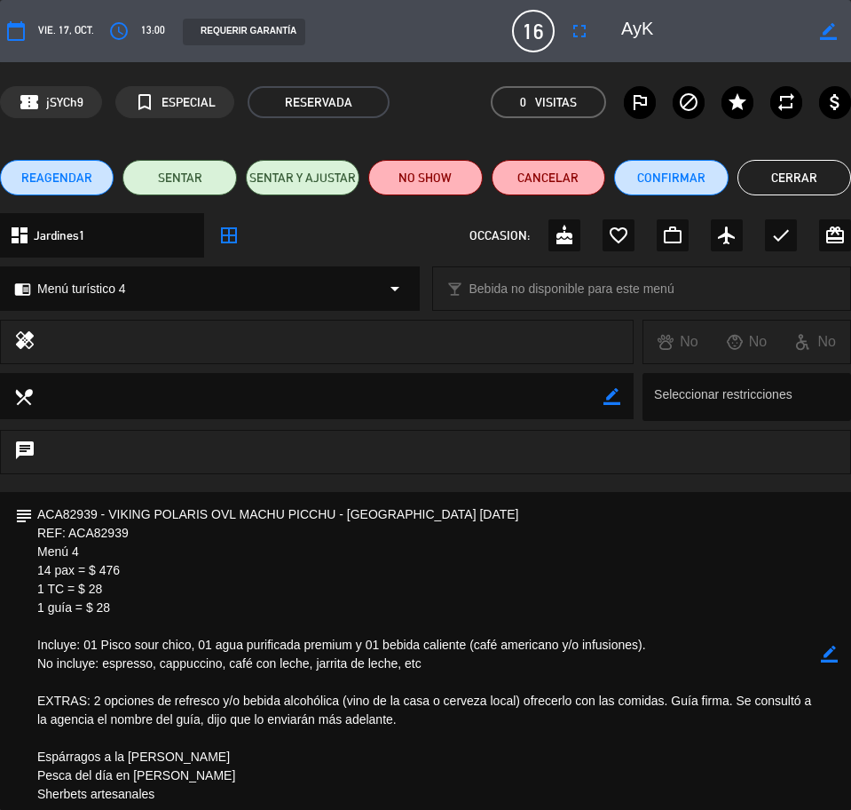
drag, startPoint x: 694, startPoint y: 28, endPoint x: 646, endPoint y: 27, distance: 48.0
click at [646, 27] on div "border_color" at bounding box center [730, 31] width 242 height 32
click at [55, 604] on textarea at bounding box center [427, 654] width 788 height 325
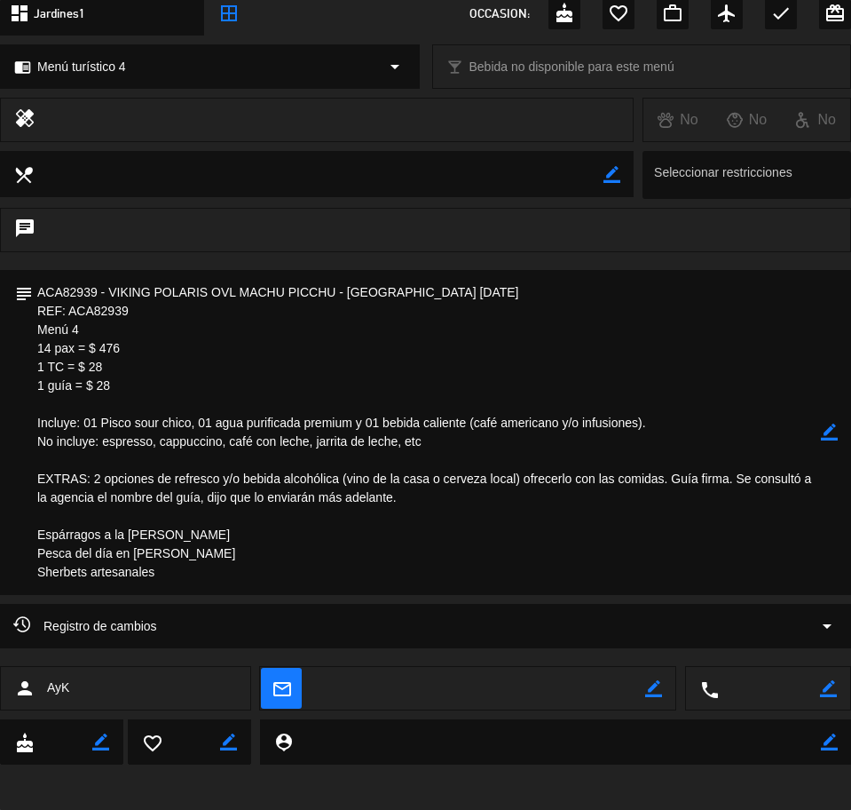
drag, startPoint x: 36, startPoint y: 292, endPoint x: 189, endPoint y: 550, distance: 300.1
click at [207, 576] on textarea at bounding box center [427, 432] width 788 height 325
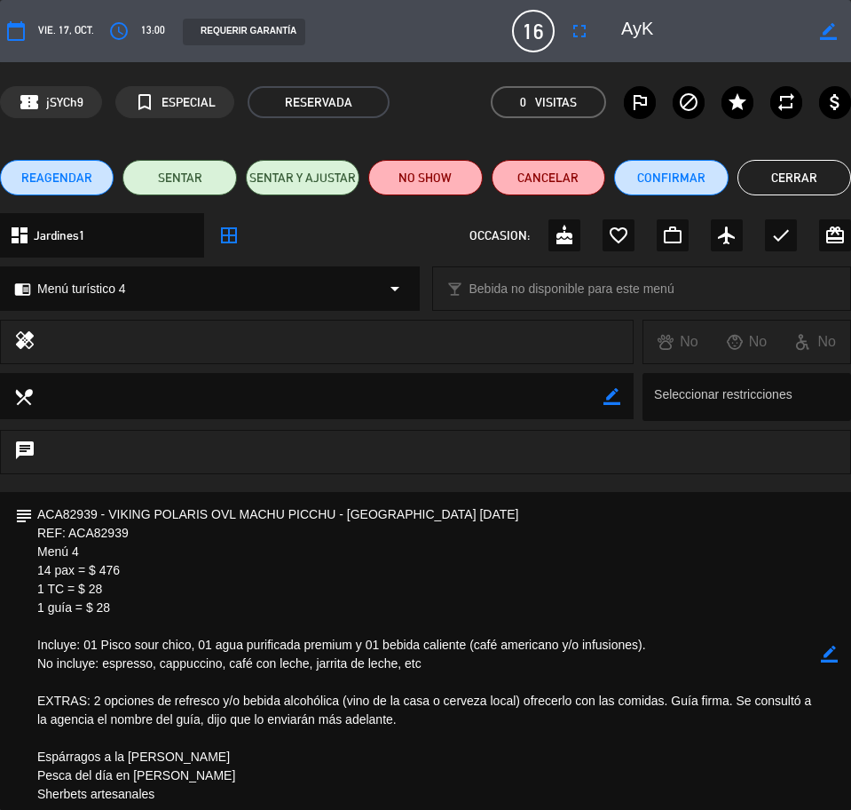
click at [783, 191] on button "Cerrar" at bounding box center [795, 178] width 114 height 36
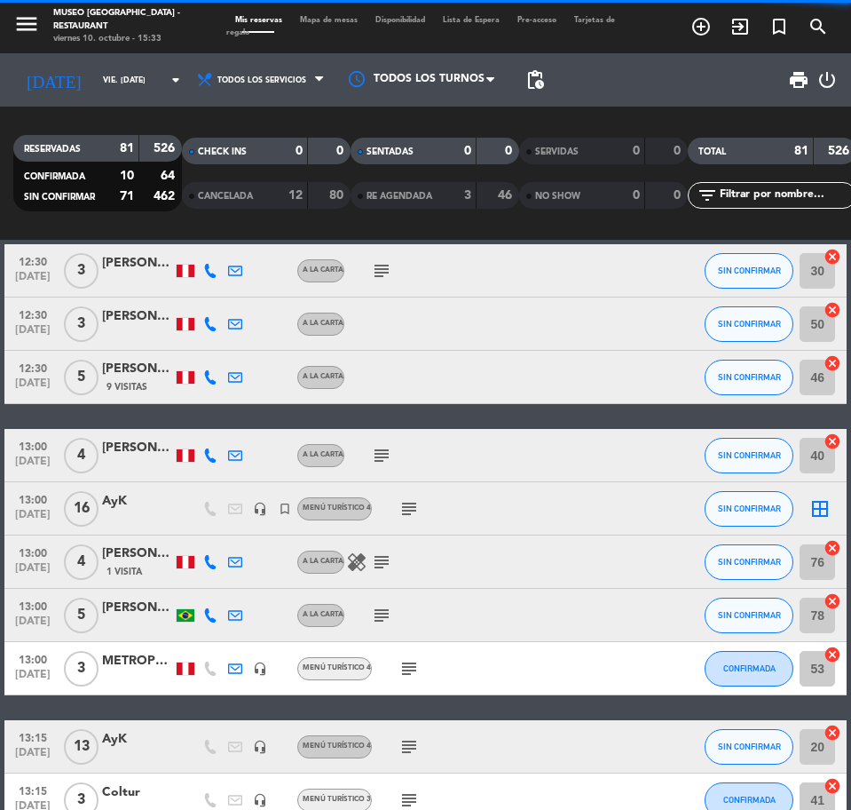
click at [148, 659] on div "METROPOLITAN TOURING" at bounding box center [137, 661] width 71 height 20
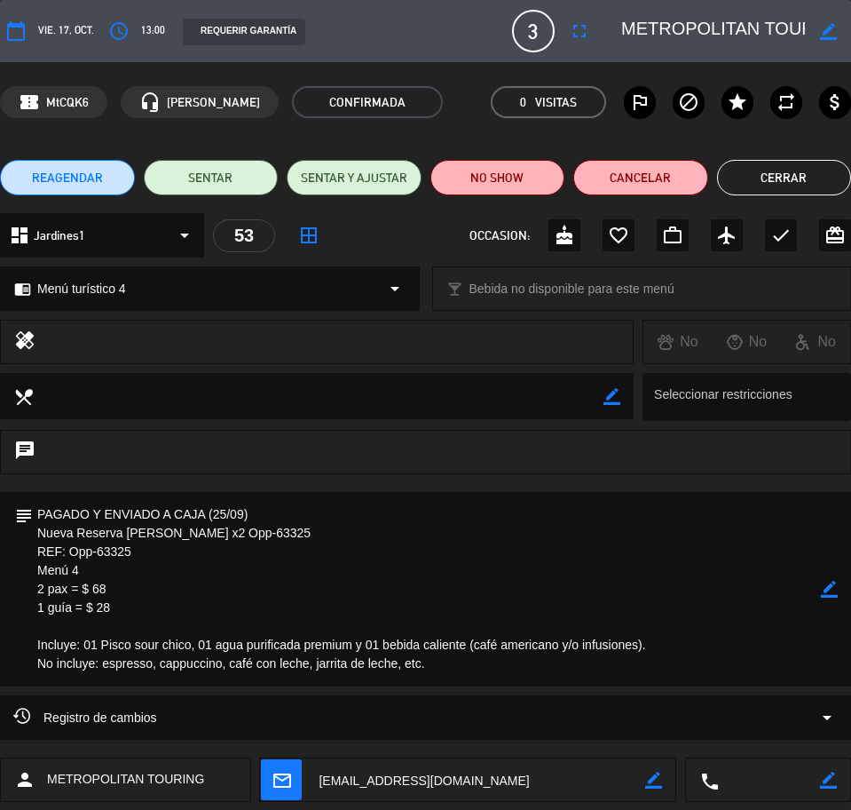
scroll to position [0, 69]
drag, startPoint x: 662, startPoint y: 30, endPoint x: 842, endPoint y: 32, distance: 179.3
click at [842, 32] on div "border_color" at bounding box center [730, 31] width 242 height 32
drag, startPoint x: 39, startPoint y: 507, endPoint x: 420, endPoint y: 668, distance: 413.3
click at [453, 671] on textarea at bounding box center [427, 589] width 788 height 194
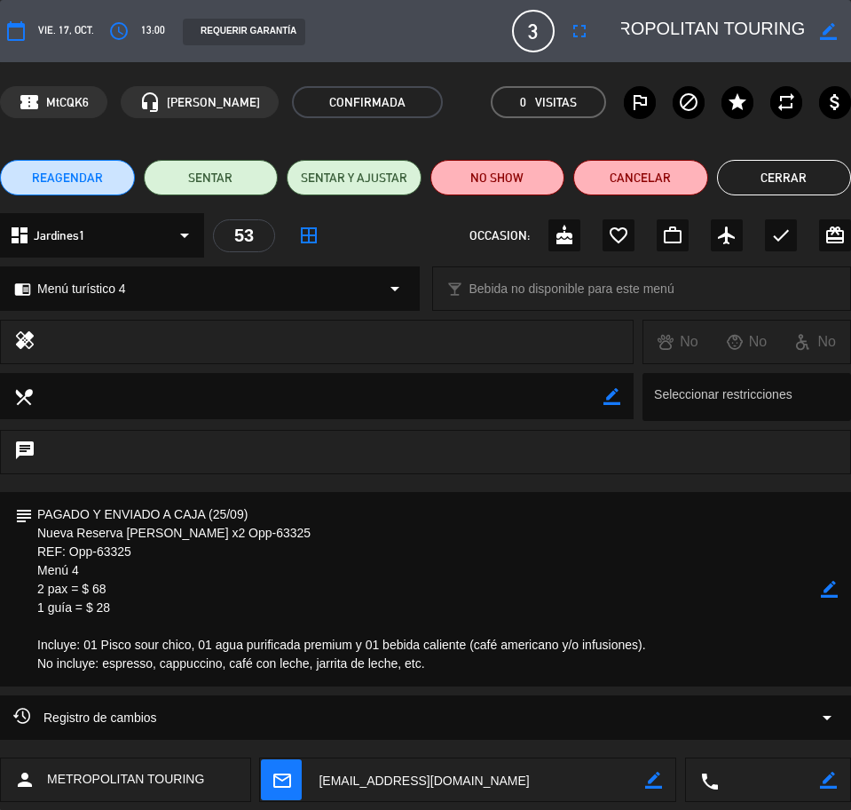
click at [755, 178] on button "Cerrar" at bounding box center [784, 178] width 135 height 36
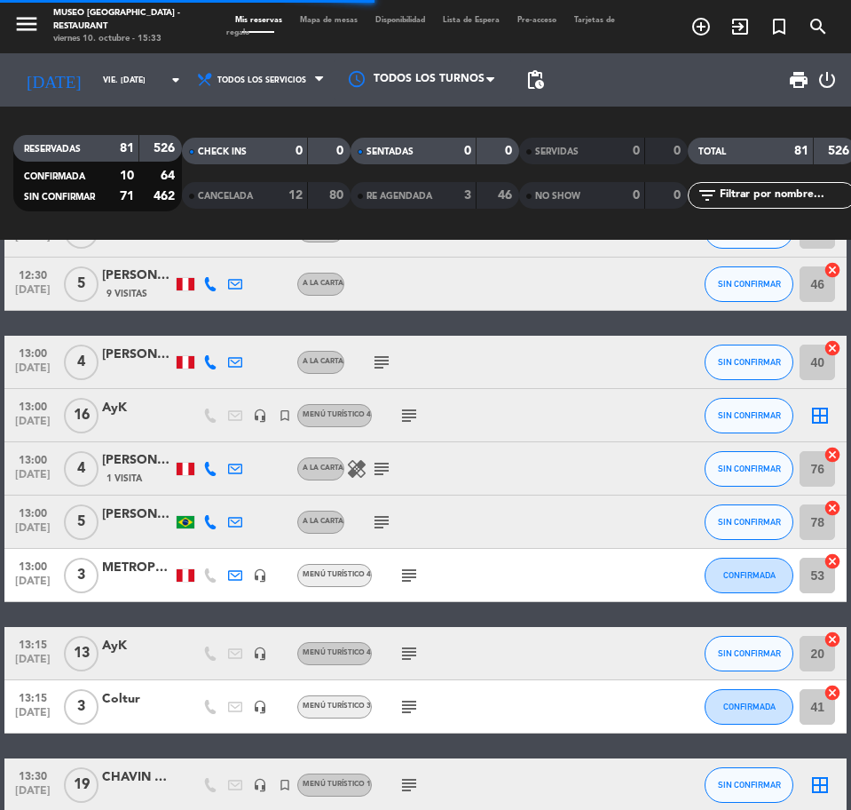
scroll to position [444, 0]
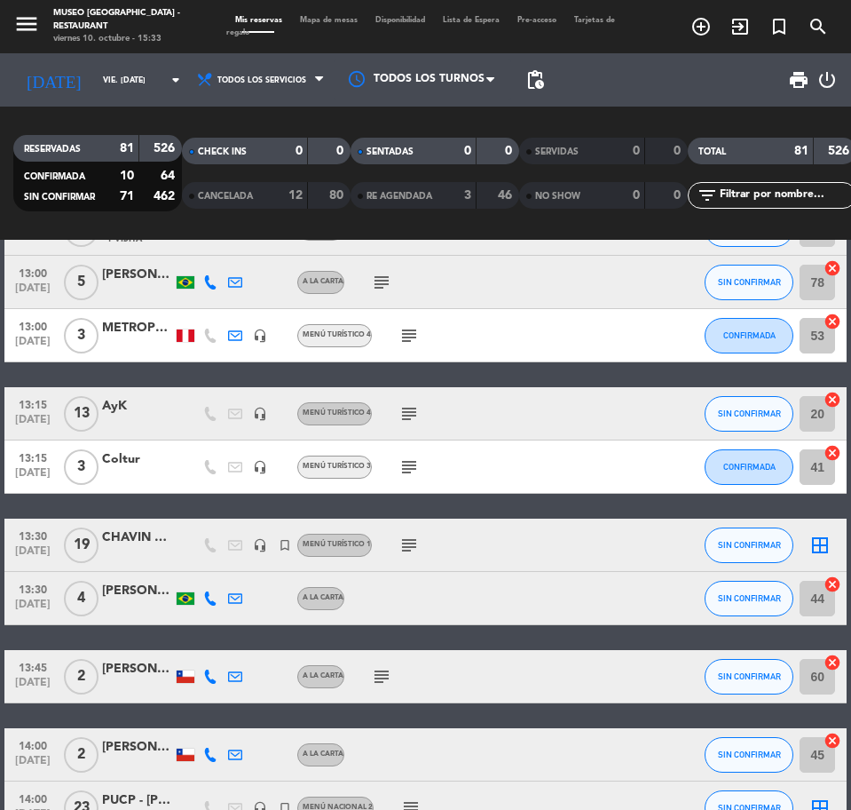
click at [122, 430] on div at bounding box center [137, 423] width 71 height 14
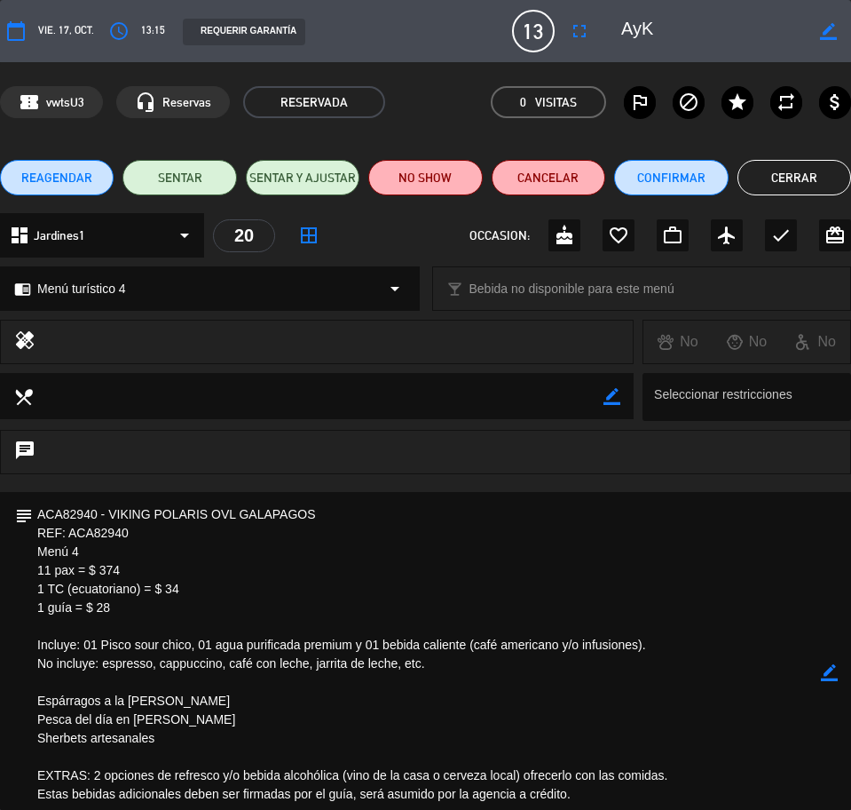
drag, startPoint x: 699, startPoint y: 26, endPoint x: 657, endPoint y: 30, distance: 42.8
click at [657, 30] on textarea at bounding box center [713, 31] width 184 height 32
click at [193, 564] on textarea at bounding box center [427, 673] width 788 height 362
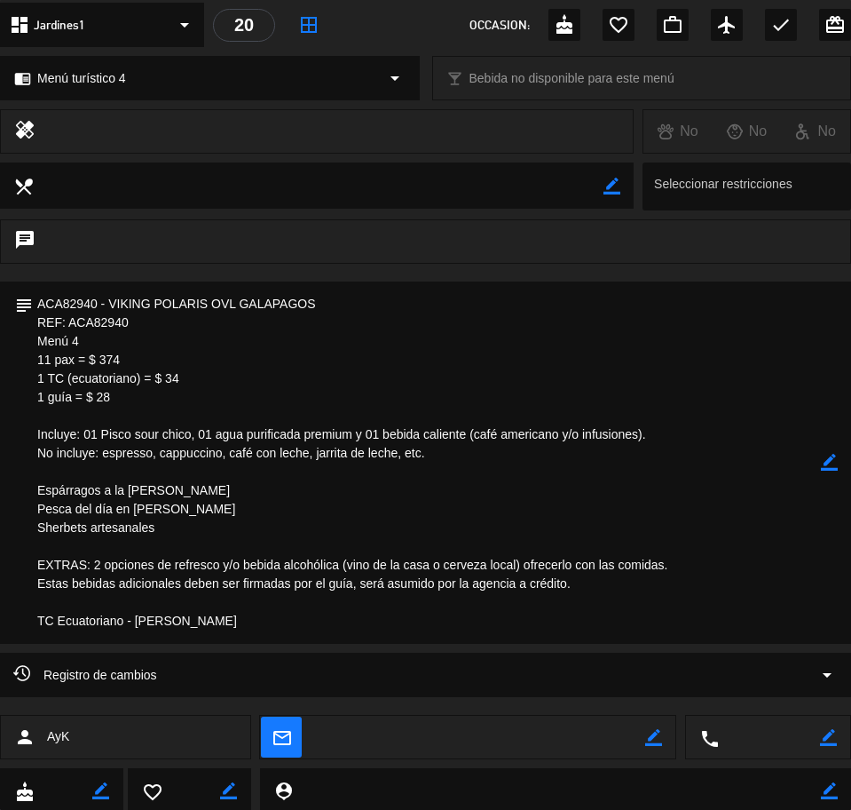
scroll to position [222, 0]
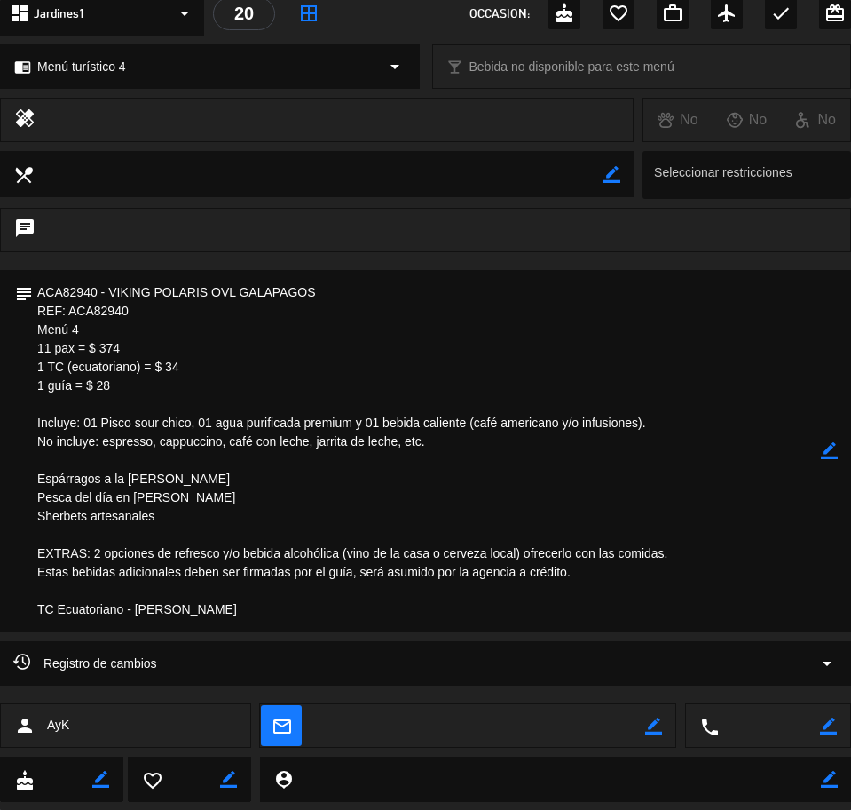
drag, startPoint x: 37, startPoint y: 287, endPoint x: 162, endPoint y: 537, distance: 279.9
click at [217, 625] on textarea at bounding box center [427, 451] width 788 height 362
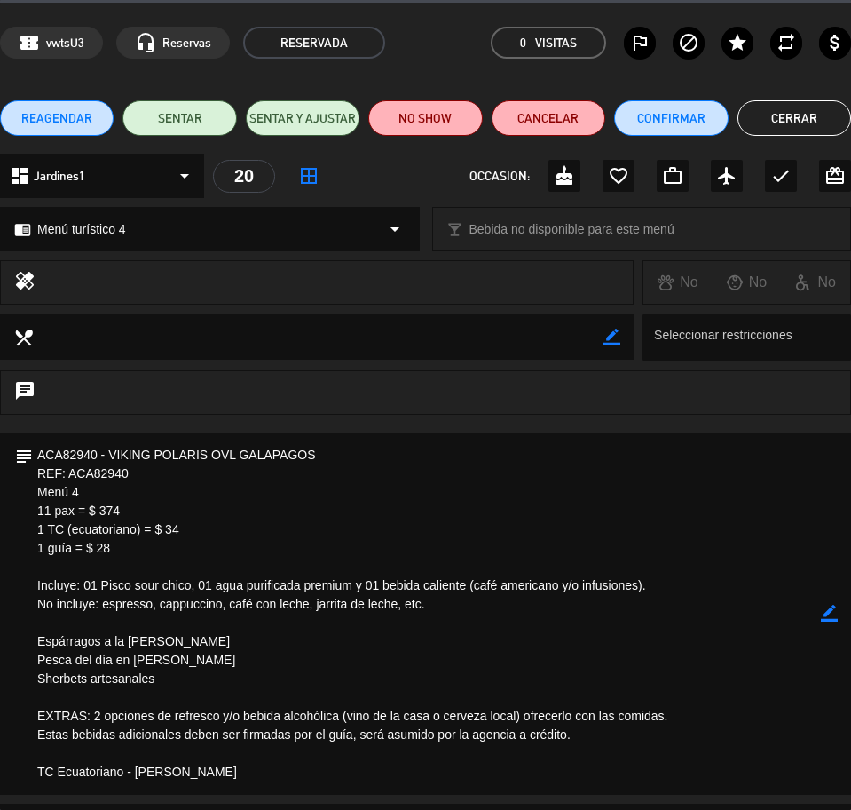
scroll to position [0, 0]
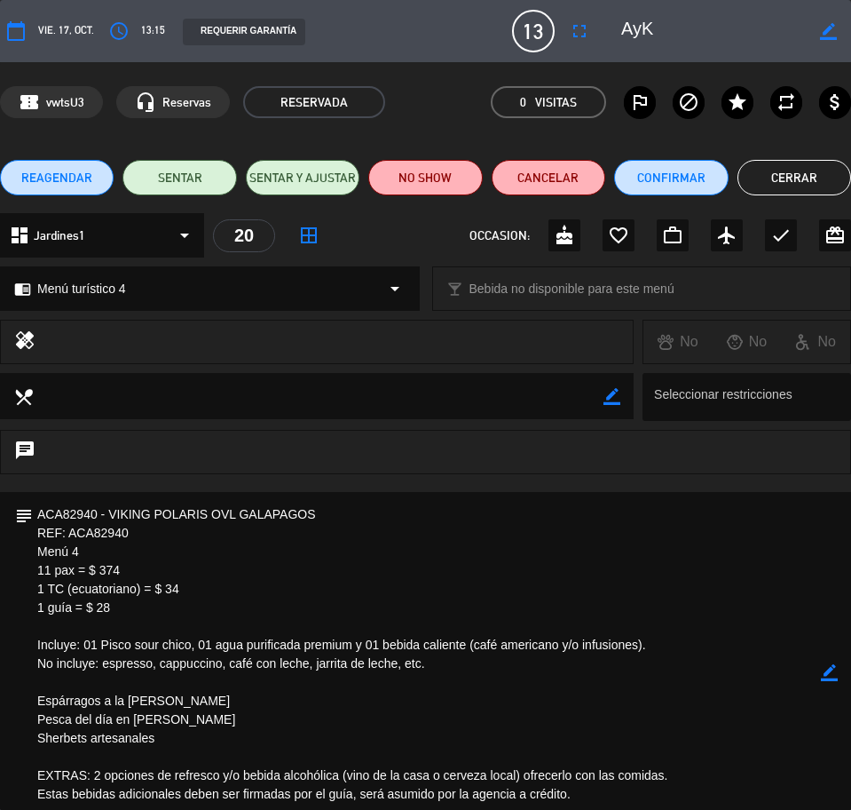
click at [777, 186] on button "Cerrar" at bounding box center [795, 178] width 114 height 36
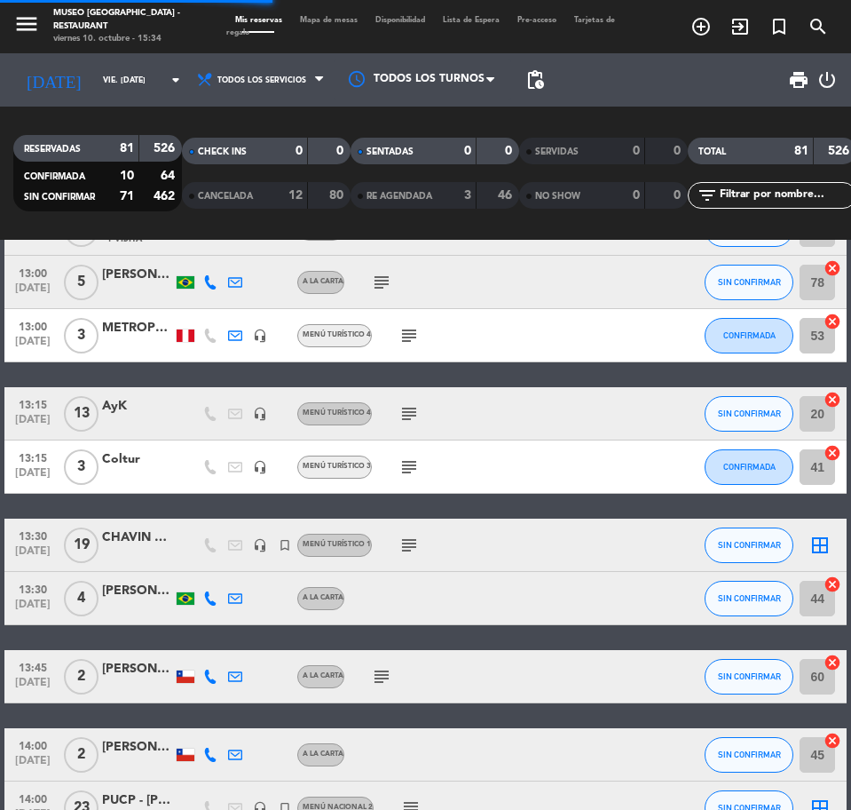
click at [148, 473] on div at bounding box center [137, 477] width 71 height 14
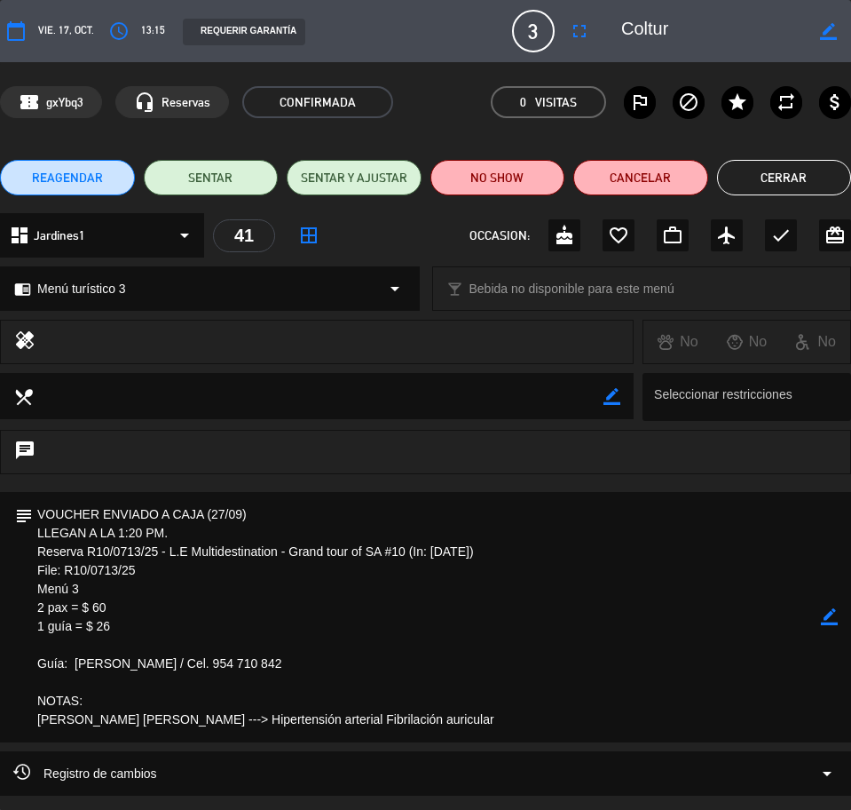
drag, startPoint x: 721, startPoint y: 36, endPoint x: 644, endPoint y: 36, distance: 77.2
click at [639, 36] on editable-input "border_color" at bounding box center [725, 31] width 251 height 32
drag, startPoint x: 36, startPoint y: 509, endPoint x: 474, endPoint y: 712, distance: 482.5
click at [476, 715] on textarea at bounding box center [427, 617] width 788 height 250
click at [786, 175] on button "Cerrar" at bounding box center [784, 178] width 135 height 36
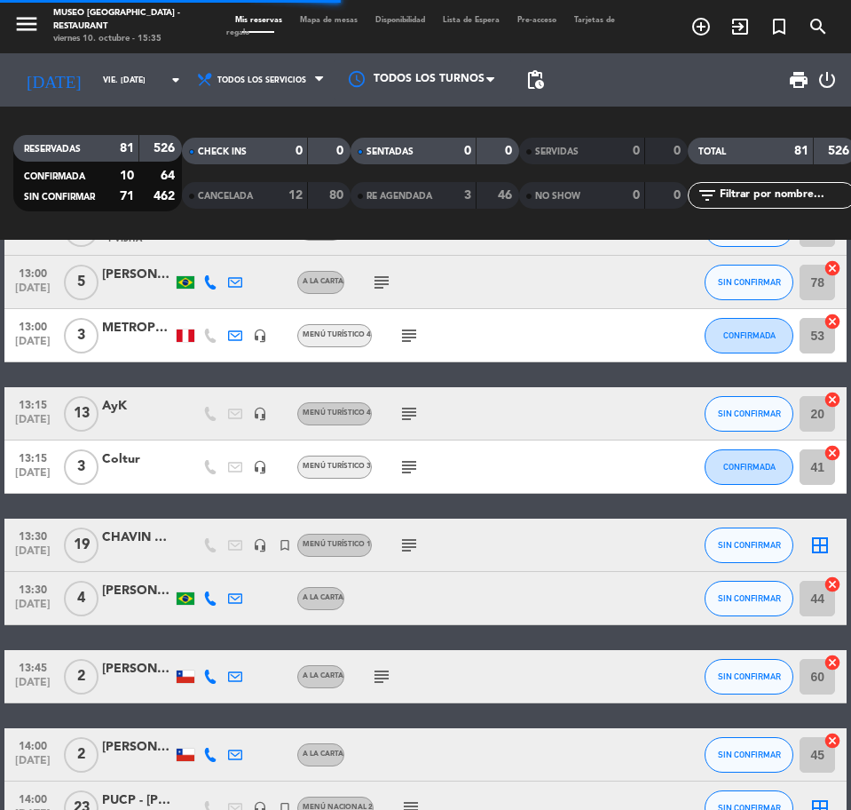
click at [147, 535] on div "CHAVIN TOURS" at bounding box center [137, 537] width 71 height 20
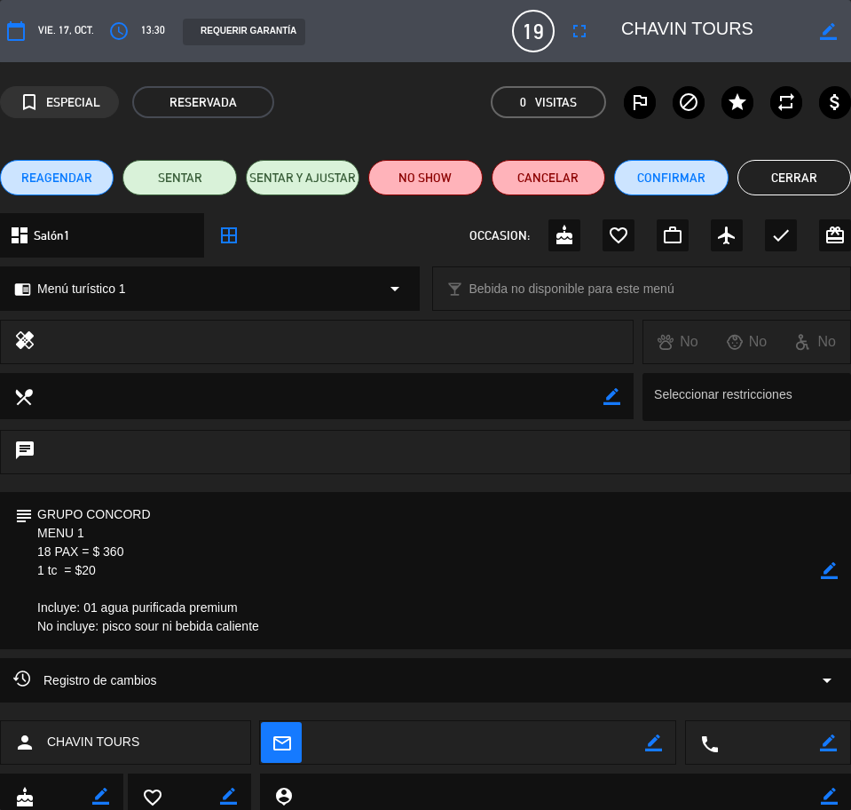
drag, startPoint x: 794, startPoint y: 23, endPoint x: 684, endPoint y: 36, distance: 110.9
click at [646, 37] on div "border_color" at bounding box center [730, 31] width 242 height 32
drag, startPoint x: 37, startPoint y: 511, endPoint x: 274, endPoint y: 632, distance: 266.0
click at [274, 632] on textarea at bounding box center [427, 570] width 788 height 157
click at [759, 178] on button "Cerrar" at bounding box center [795, 178] width 114 height 36
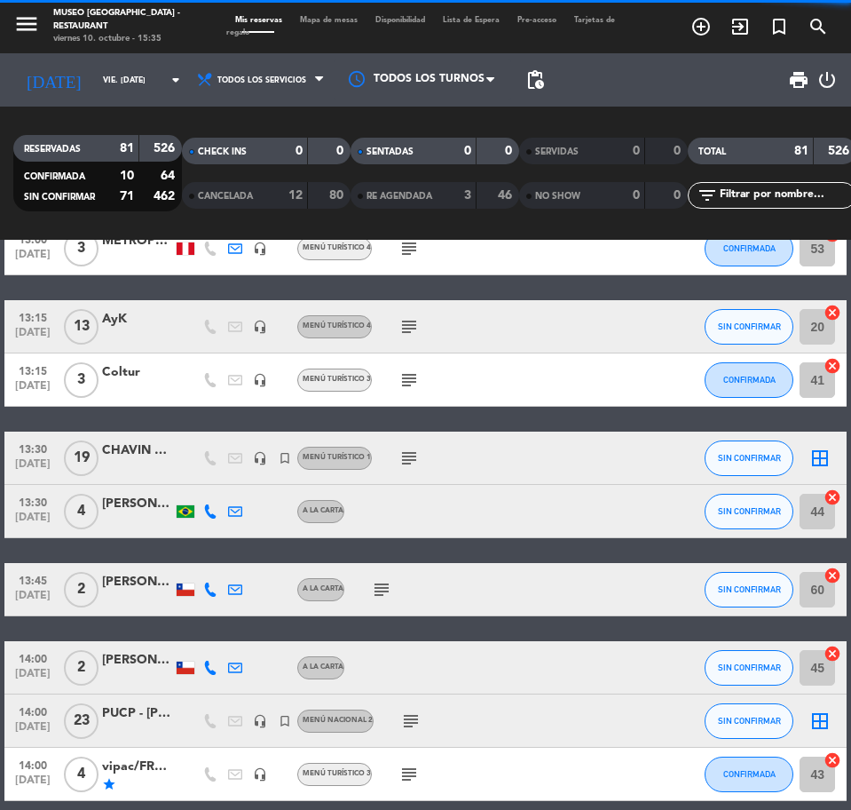
scroll to position [666, 0]
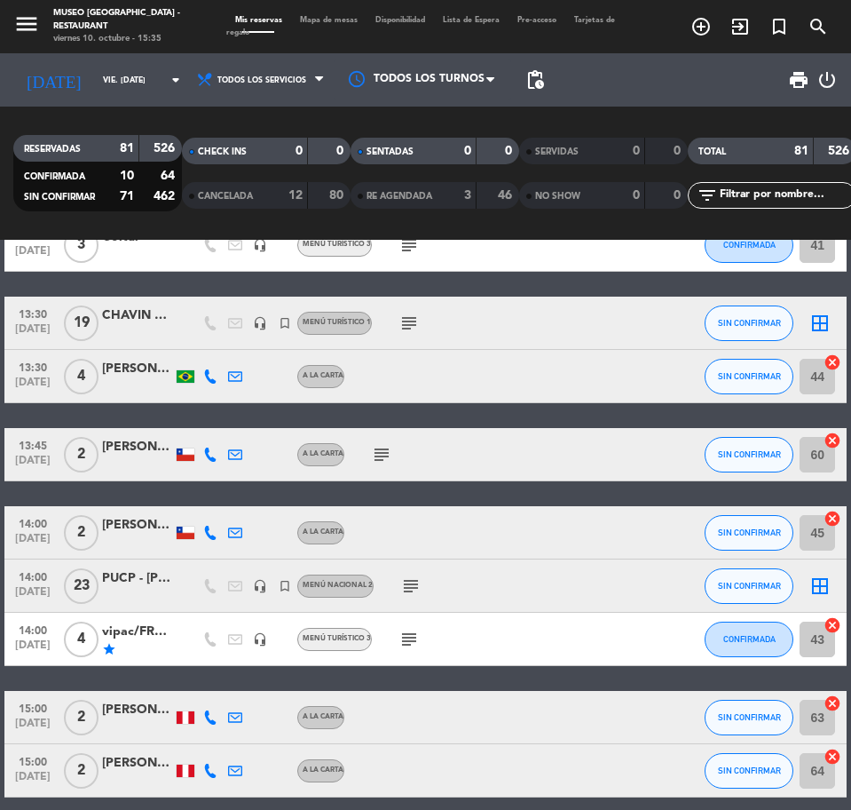
click at [122, 595] on div at bounding box center [137, 596] width 71 height 14
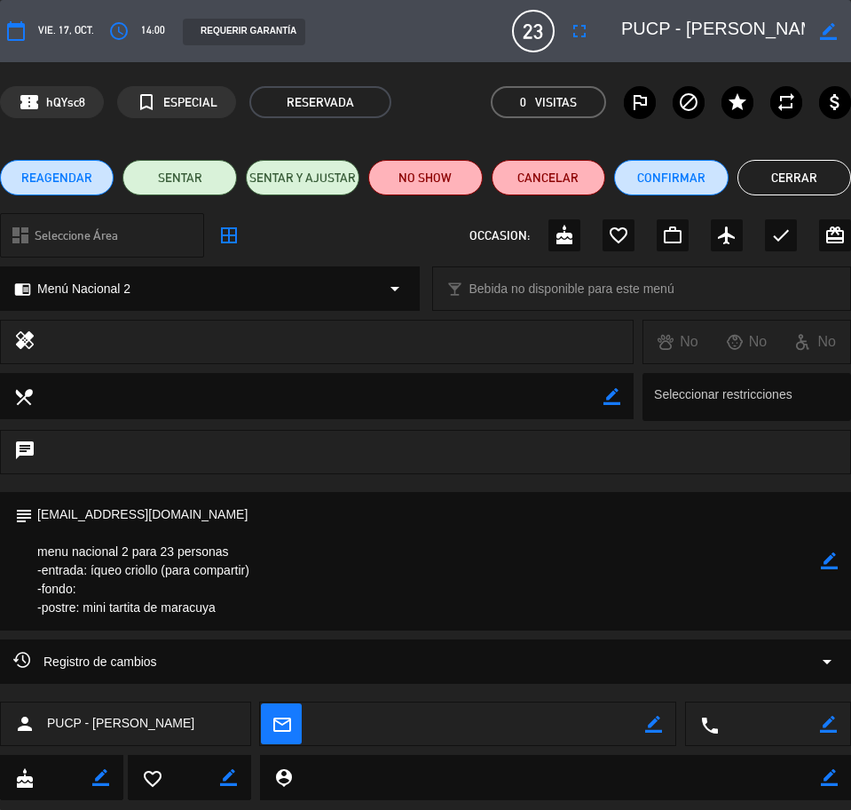
scroll to position [0, 29]
drag, startPoint x: 660, startPoint y: 25, endPoint x: 834, endPoint y: 42, distance: 174.8
click at [834, 42] on div "border_color" at bounding box center [730, 31] width 242 height 32
drag, startPoint x: 37, startPoint y: 505, endPoint x: 226, endPoint y: 607, distance: 214.9
click at [226, 607] on textarea at bounding box center [427, 561] width 788 height 138
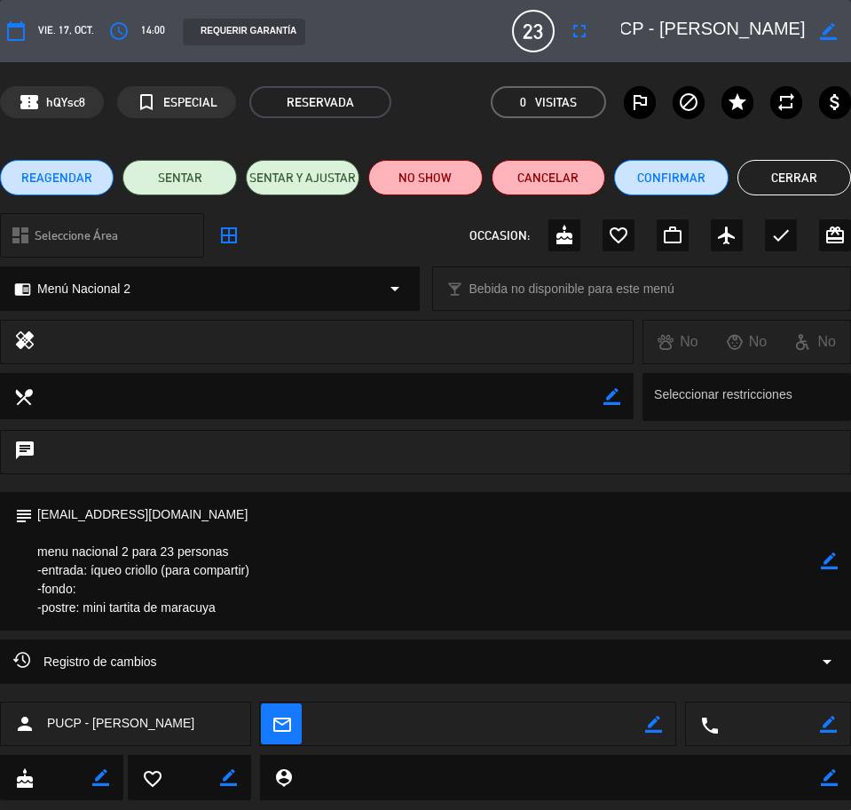
click at [774, 184] on button "Cerrar" at bounding box center [795, 178] width 114 height 36
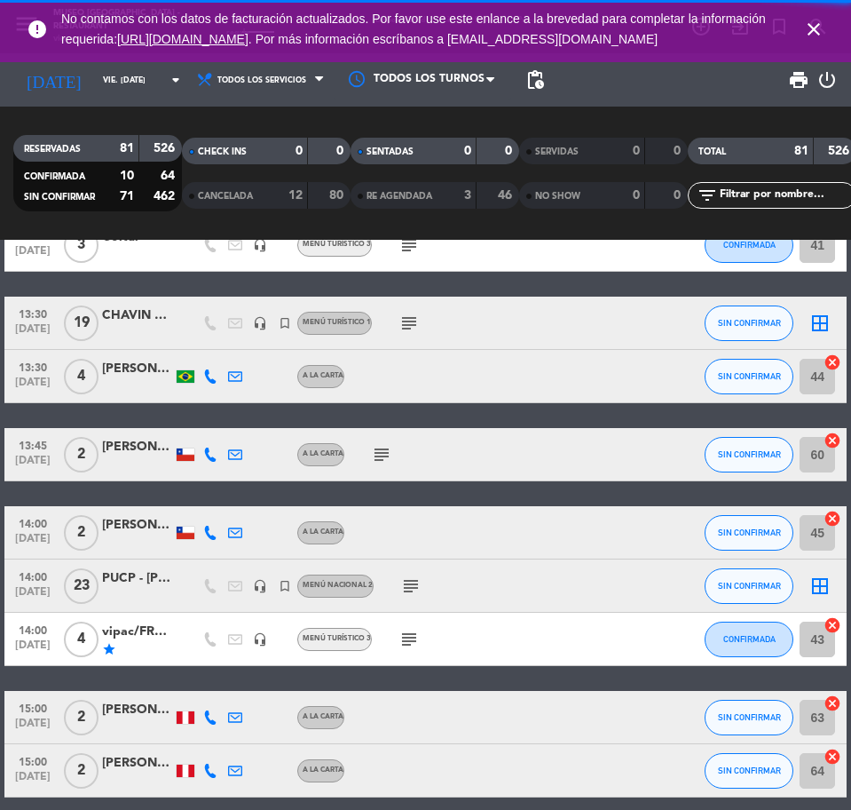
scroll to position [777, 0]
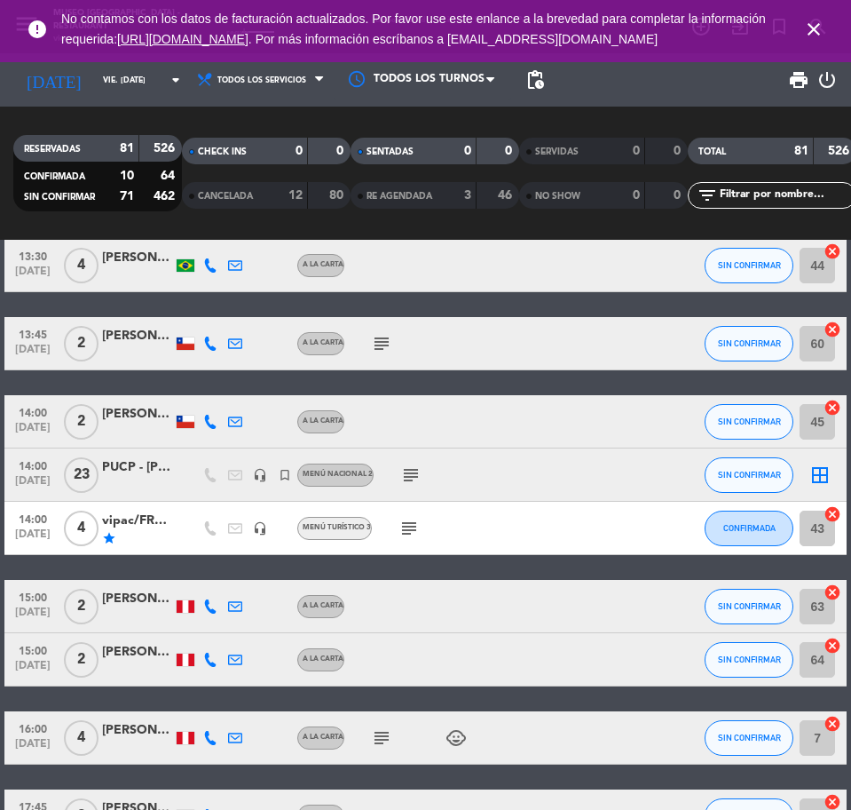
click at [125, 541] on div "star" at bounding box center [137, 538] width 71 height 14
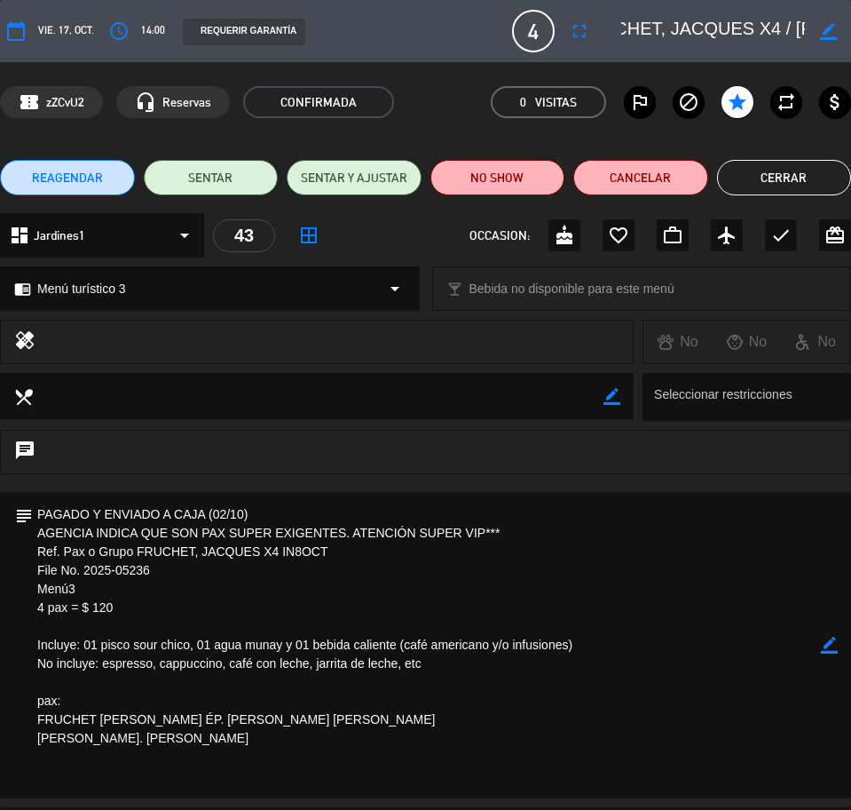
scroll to position [0, 154]
drag, startPoint x: 660, startPoint y: 26, endPoint x: 818, endPoint y: 35, distance: 158.3
click at [818, 35] on div "border_color" at bounding box center [730, 31] width 242 height 32
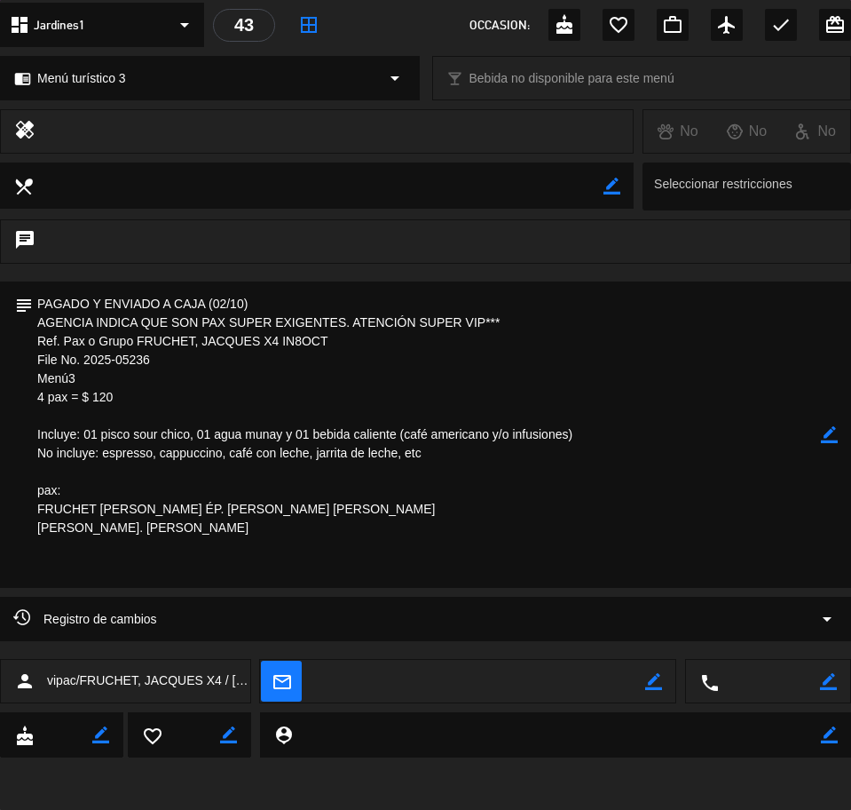
scroll to position [211, 0]
drag, startPoint x: 37, startPoint y: 298, endPoint x: 276, endPoint y: 573, distance: 363.7
click at [276, 573] on textarea at bounding box center [427, 434] width 788 height 306
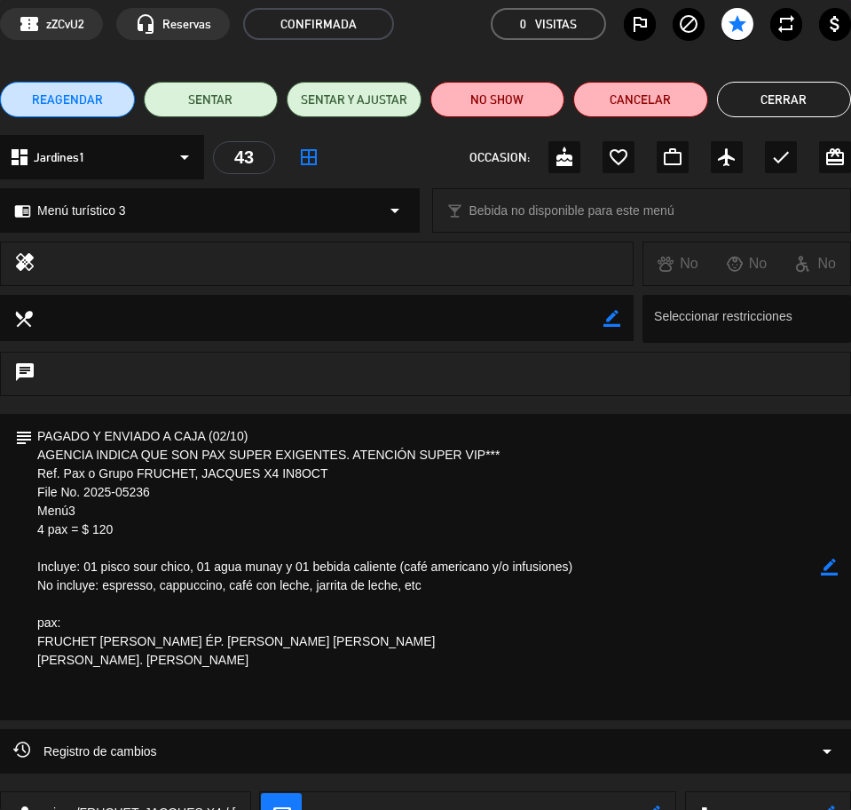
scroll to position [0, 0]
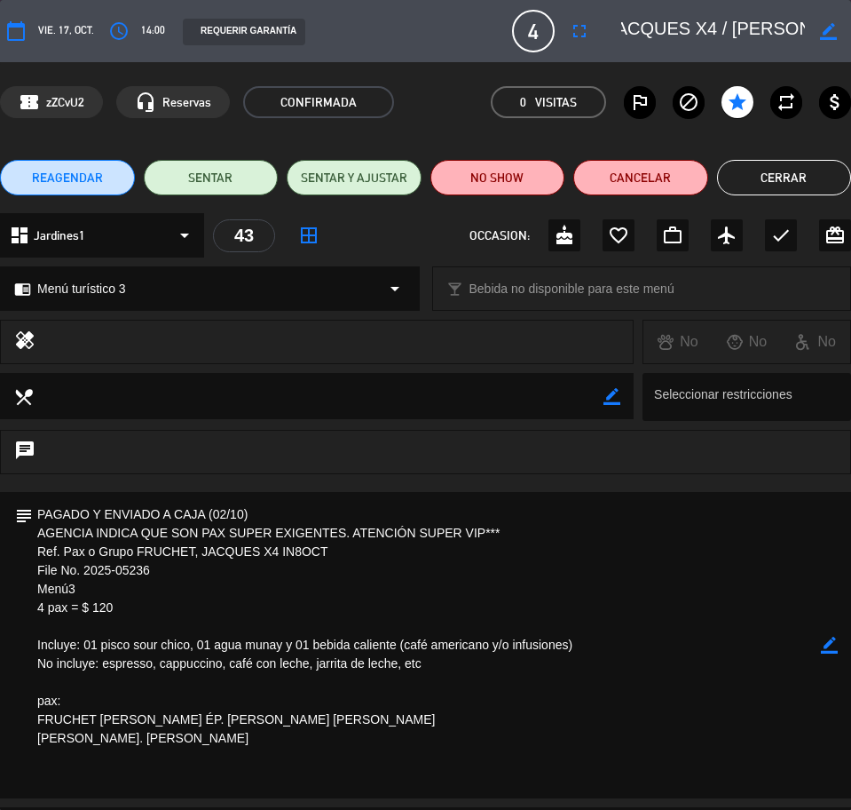
click at [768, 172] on button "Cerrar" at bounding box center [784, 178] width 135 height 36
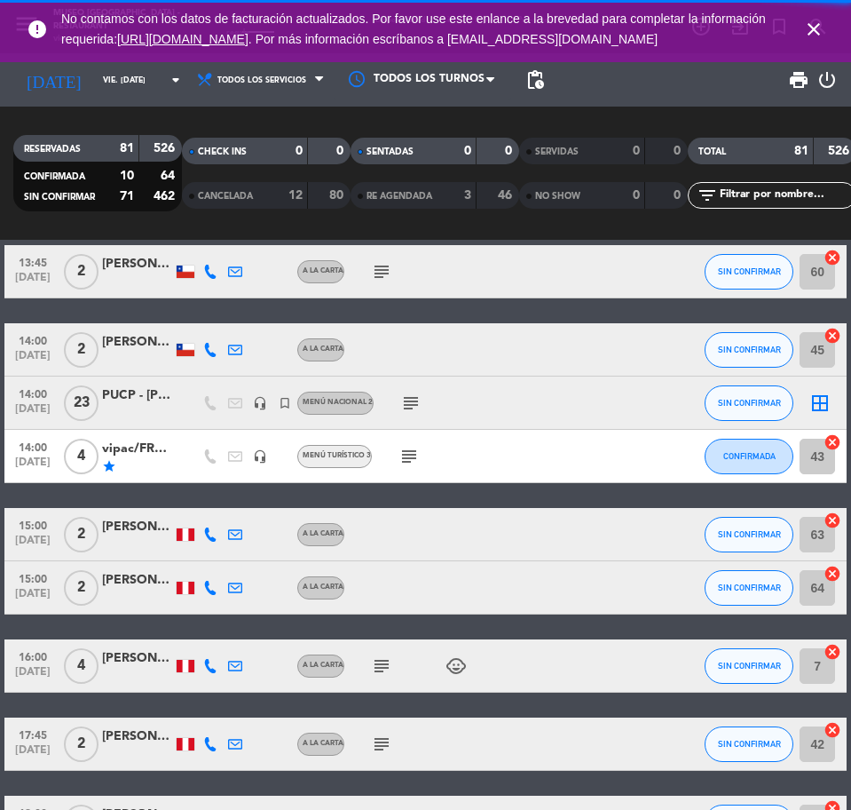
scroll to position [1110, 0]
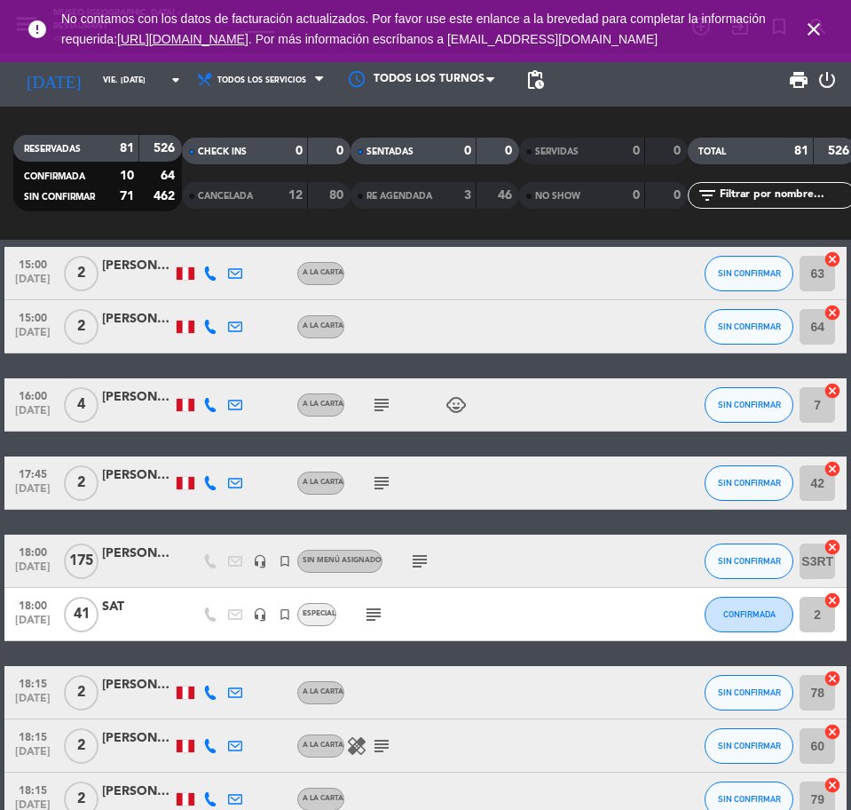
click at [138, 558] on div "Pierre Cuglievan" at bounding box center [137, 553] width 71 height 20
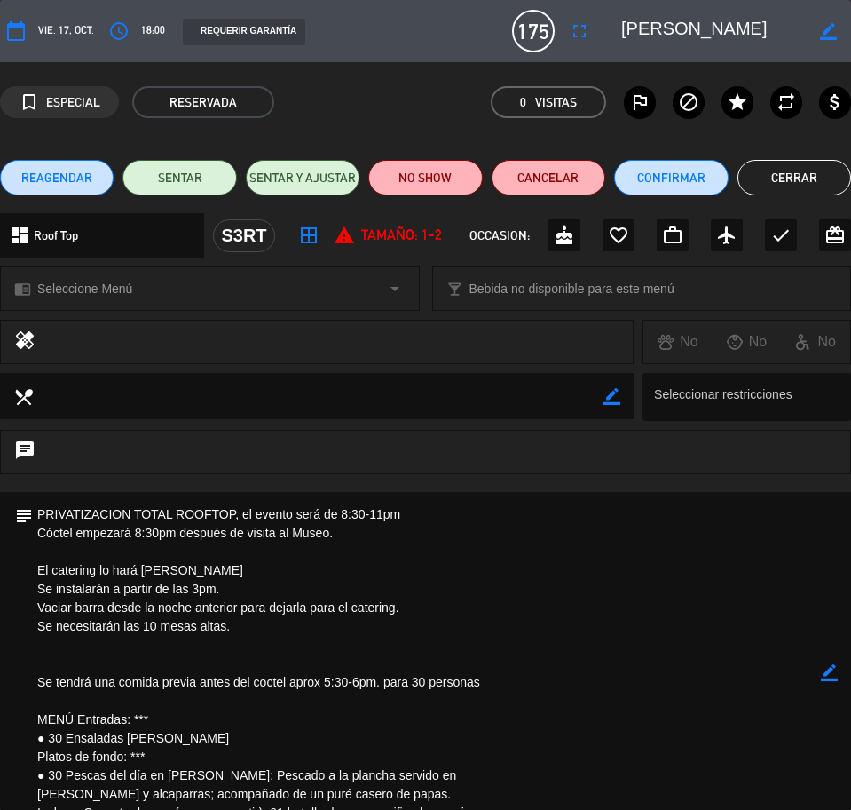
drag, startPoint x: 662, startPoint y: 22, endPoint x: 801, endPoint y: 27, distance: 138.5
click at [802, 27] on textarea at bounding box center [713, 31] width 184 height 32
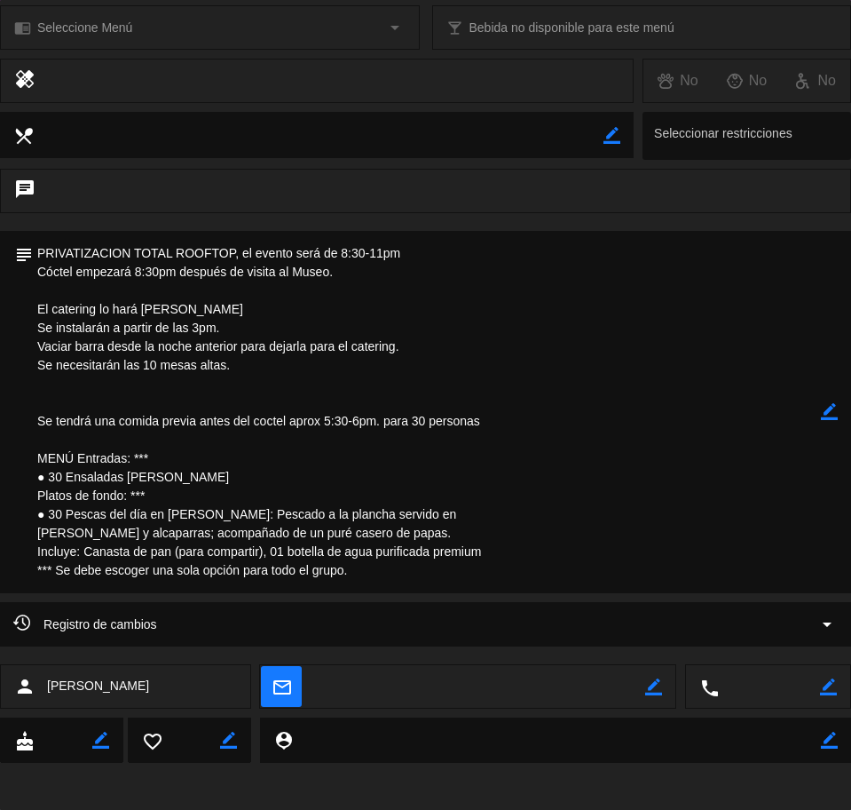
scroll to position [267, 0]
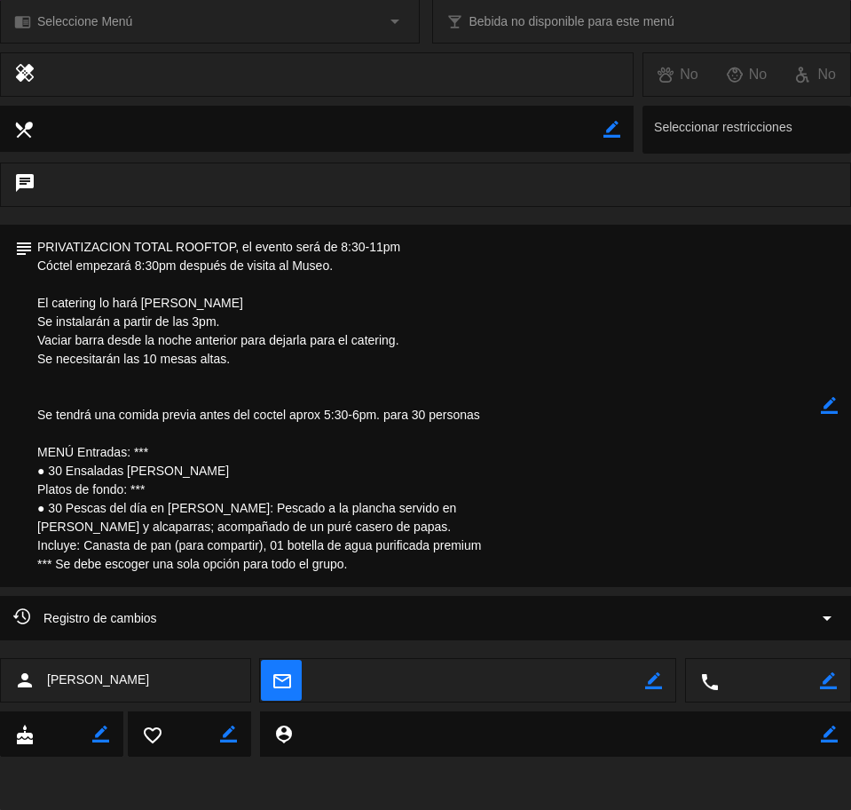
drag, startPoint x: 41, startPoint y: 243, endPoint x: 369, endPoint y: 563, distance: 458.3
click at [369, 563] on textarea at bounding box center [427, 406] width 788 height 362
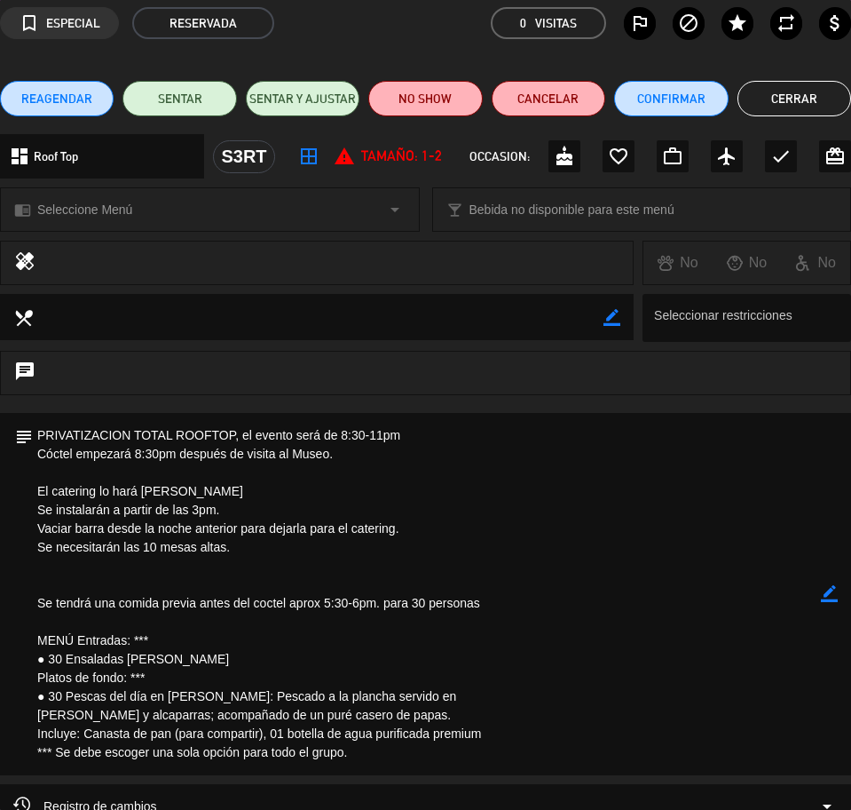
scroll to position [45, 0]
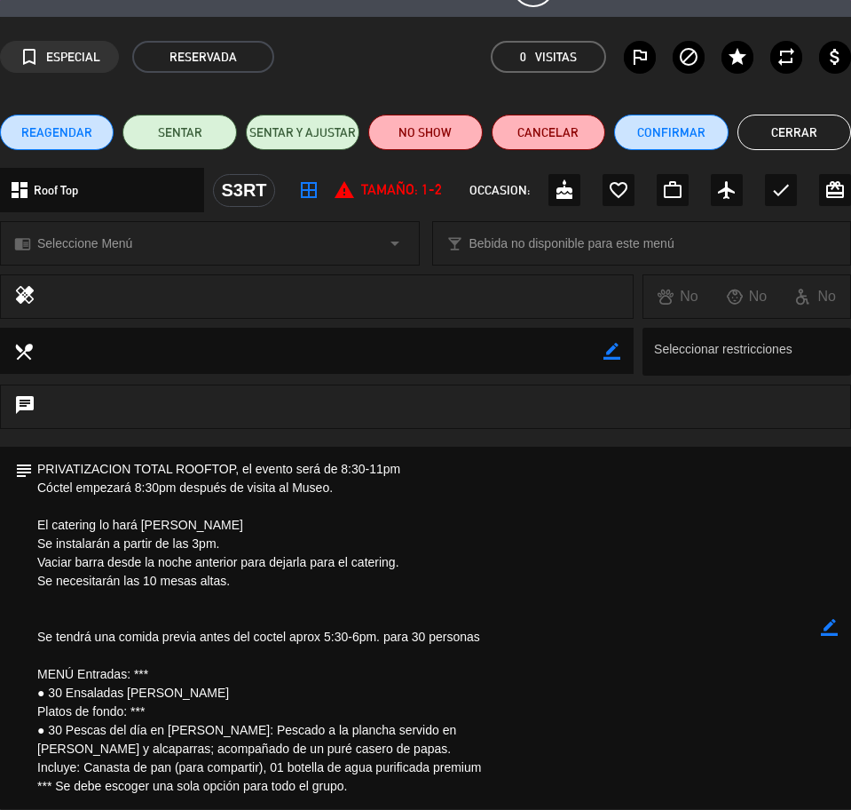
click at [582, 583] on textarea at bounding box center [427, 628] width 788 height 362
click at [558, 561] on textarea at bounding box center [427, 628] width 788 height 362
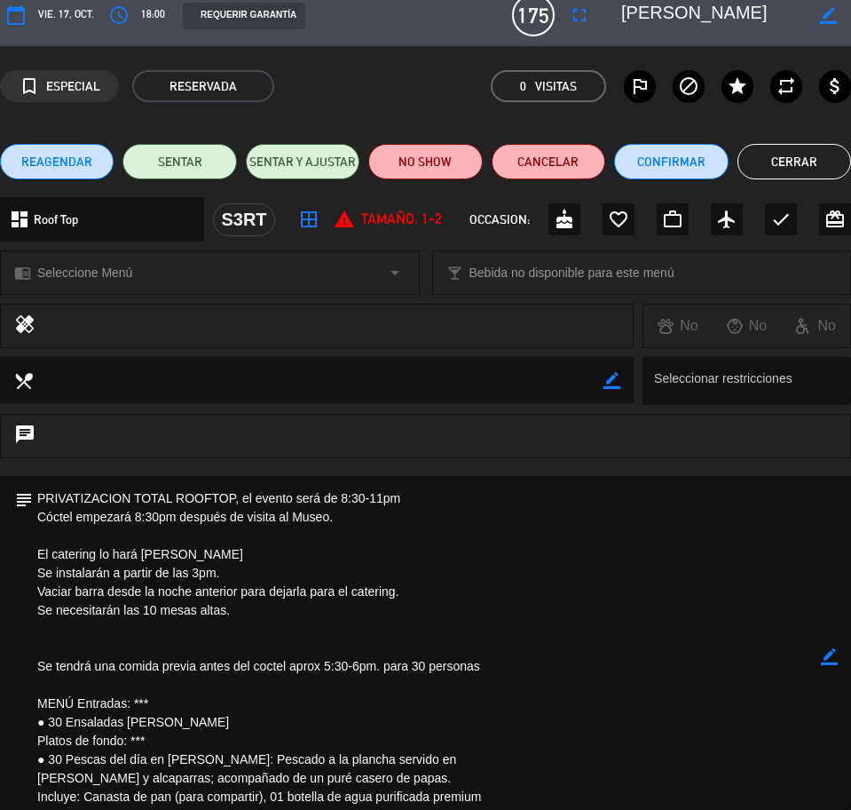
scroll to position [0, 0]
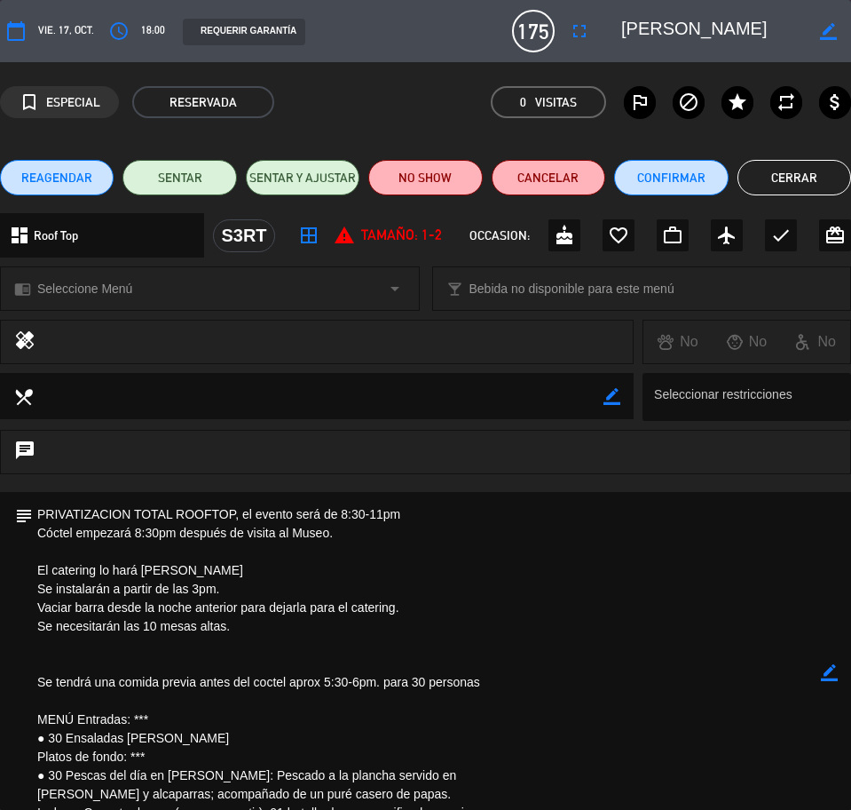
click at [784, 184] on button "Cerrar" at bounding box center [795, 178] width 114 height 36
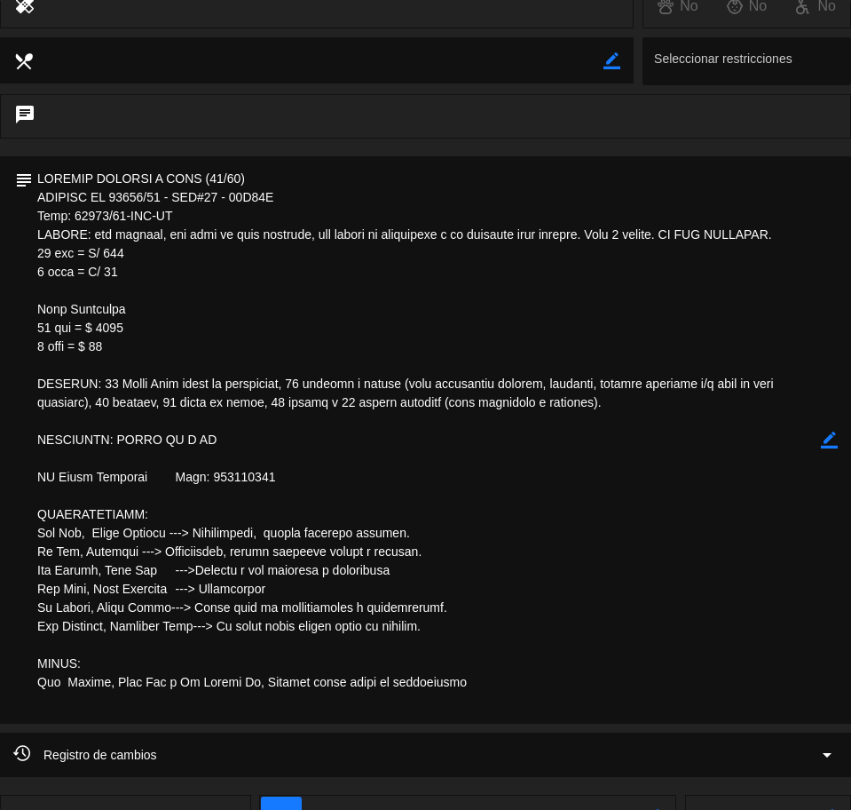
scroll to position [444, 0]
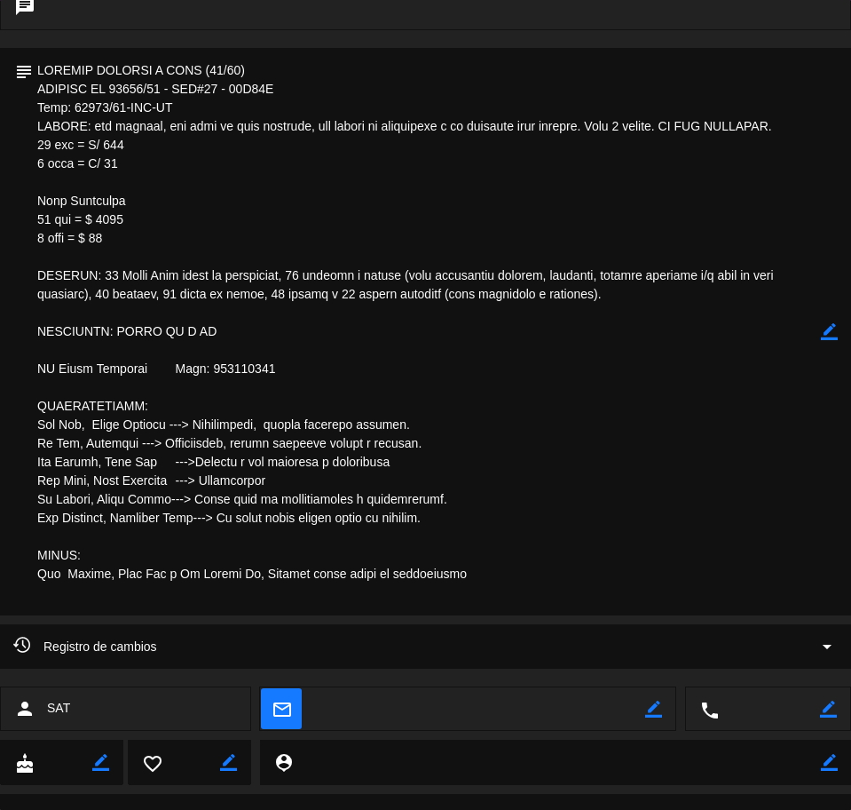
drag, startPoint x: 42, startPoint y: 68, endPoint x: 398, endPoint y: 474, distance: 539.7
click at [402, 485] on textarea at bounding box center [427, 331] width 788 height 567
click at [387, 458] on textarea at bounding box center [427, 331] width 788 height 567
drag, startPoint x: 39, startPoint y: 64, endPoint x: 310, endPoint y: 498, distance: 511.6
click at [439, 605] on textarea at bounding box center [427, 331] width 788 height 567
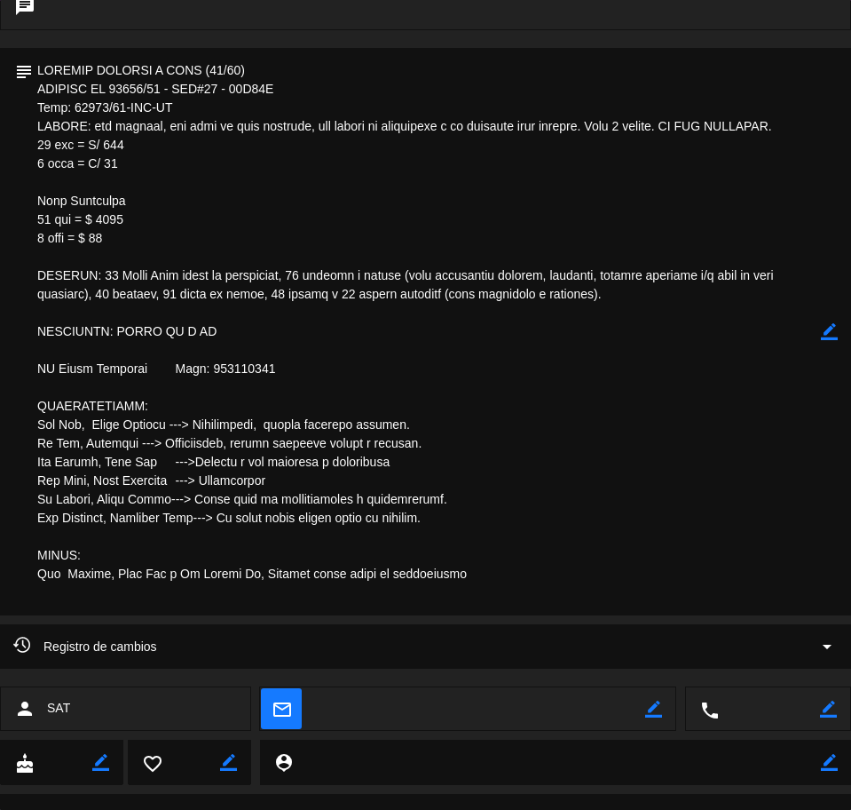
scroll to position [0, 0]
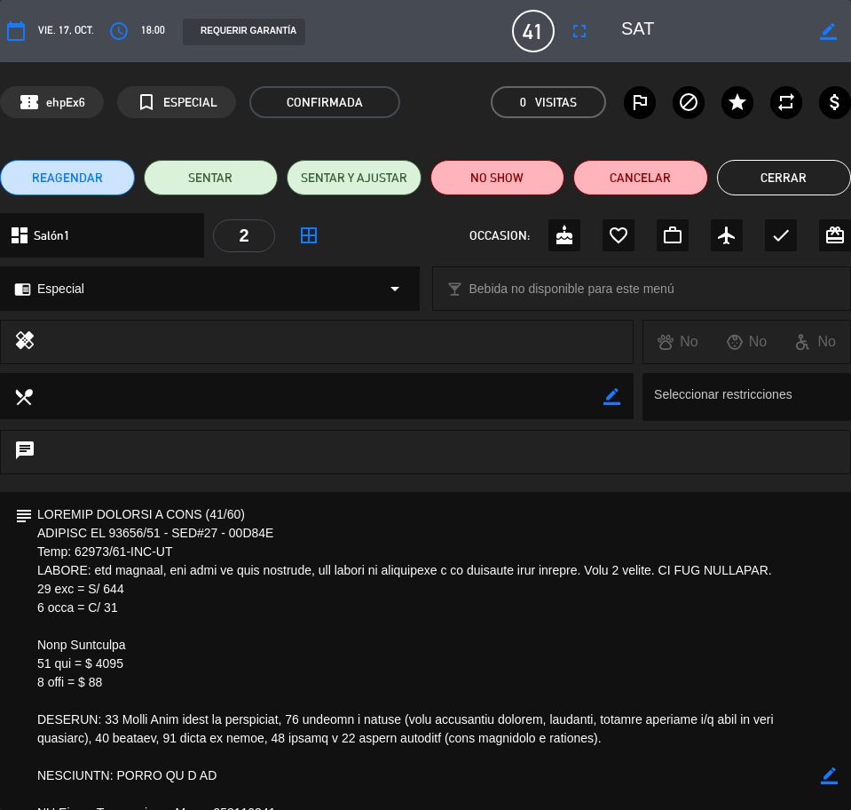
click at [759, 176] on button "Cerrar" at bounding box center [784, 178] width 135 height 36
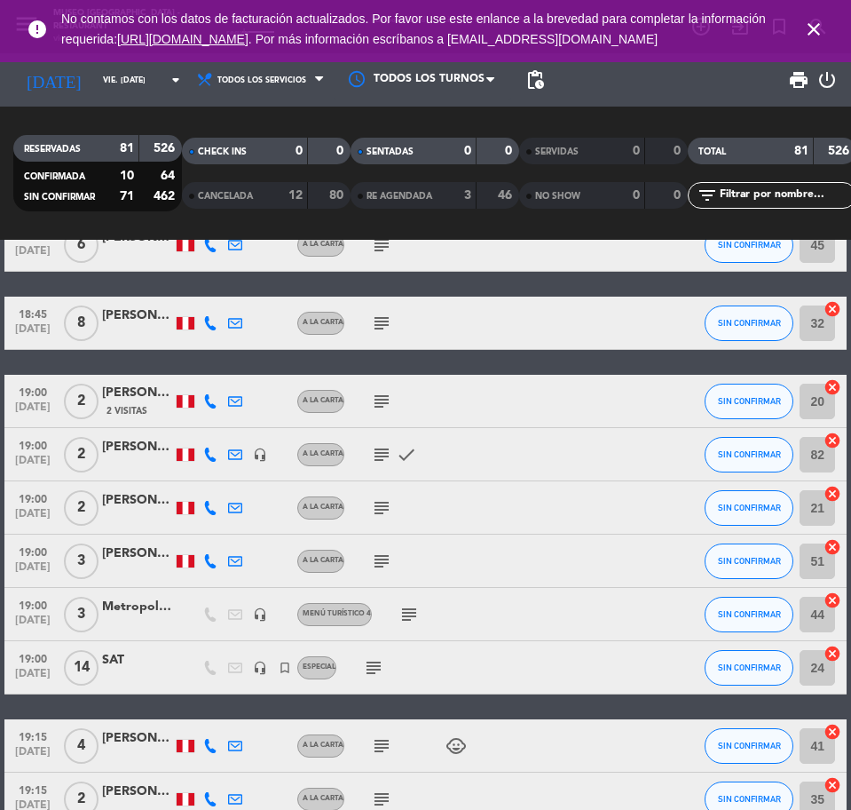
scroll to position [1886, 0]
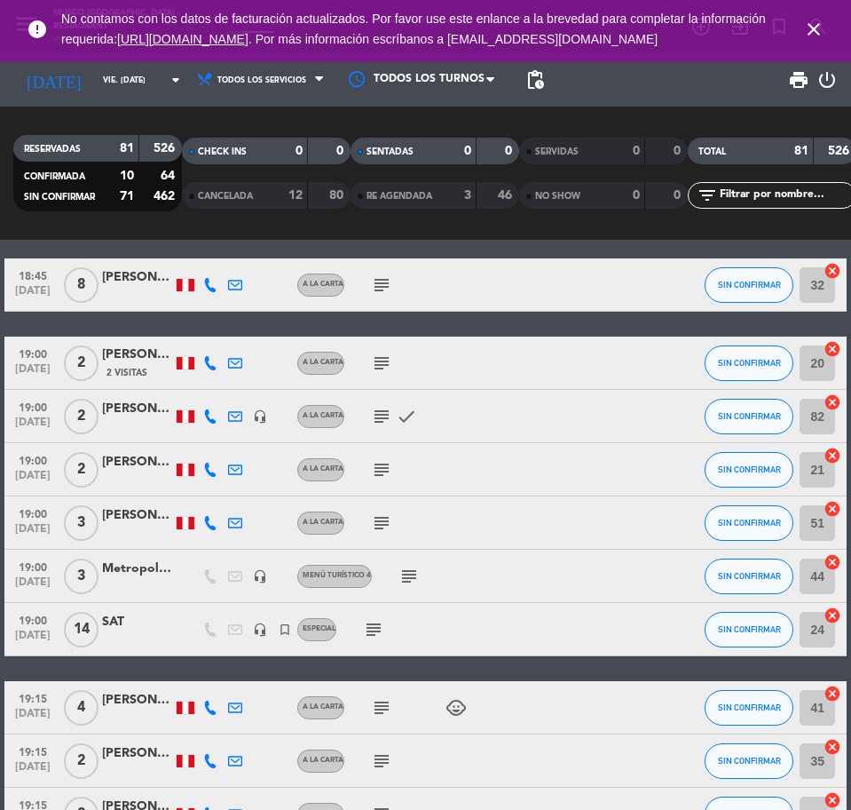
click at [140, 579] on div at bounding box center [137, 586] width 71 height 14
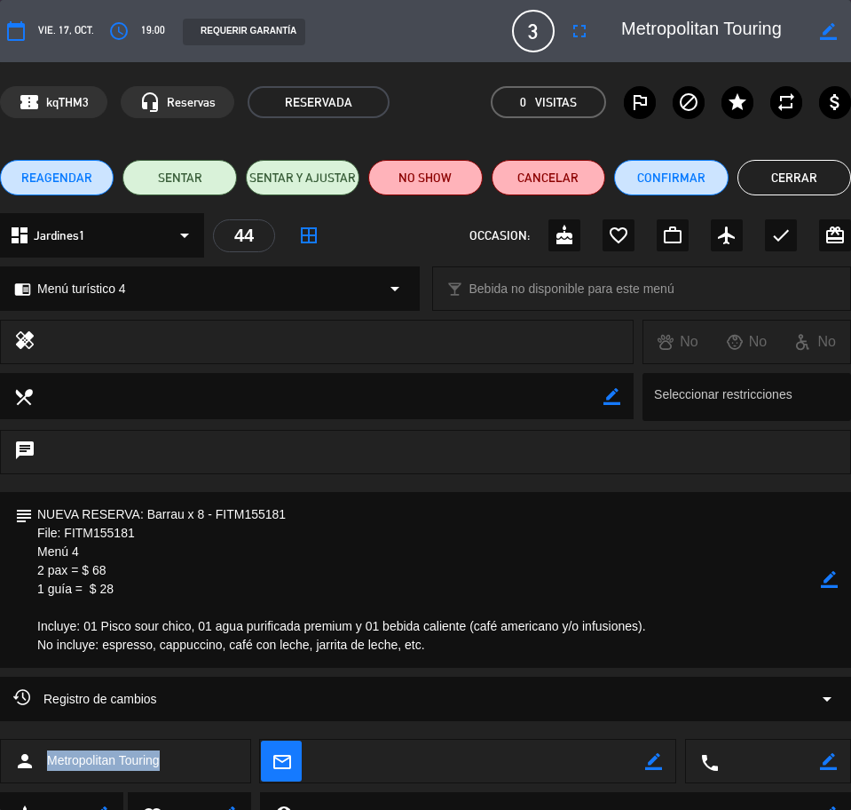
drag, startPoint x: 175, startPoint y: 757, endPoint x: 51, endPoint y: 757, distance: 124.3
click at [51, 757] on div "person Metropolitan Touring" at bounding box center [125, 761] width 251 height 44
copy span "Metropolitan Touring"
drag, startPoint x: 35, startPoint y: 508, endPoint x: 367, endPoint y: 636, distance: 356.6
click at [481, 659] on textarea at bounding box center [427, 580] width 788 height 176
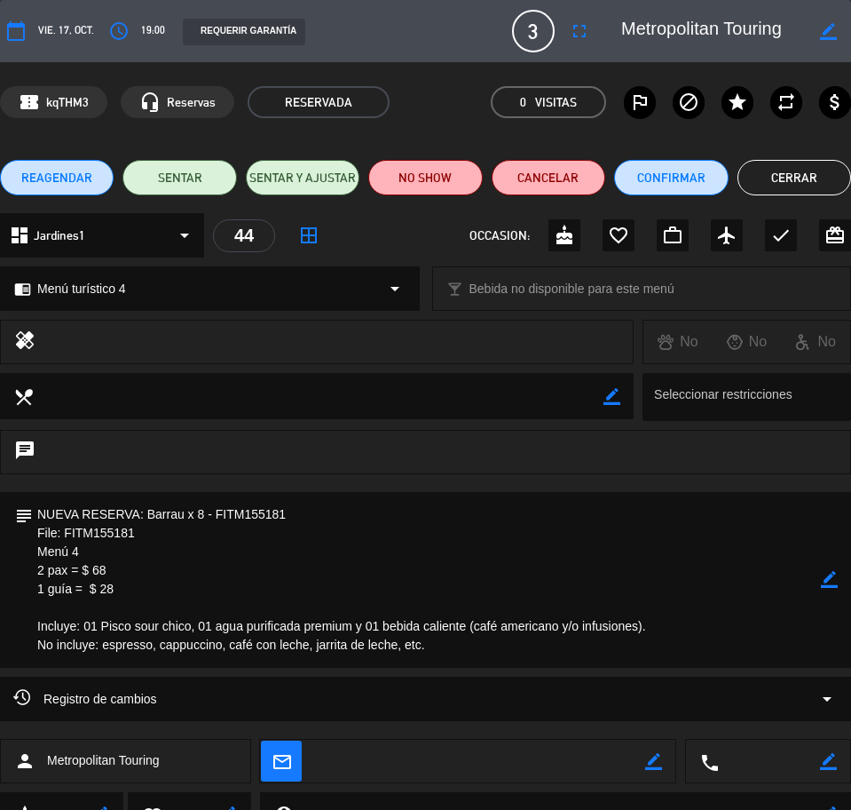
click at [761, 179] on button "Cerrar" at bounding box center [795, 178] width 114 height 36
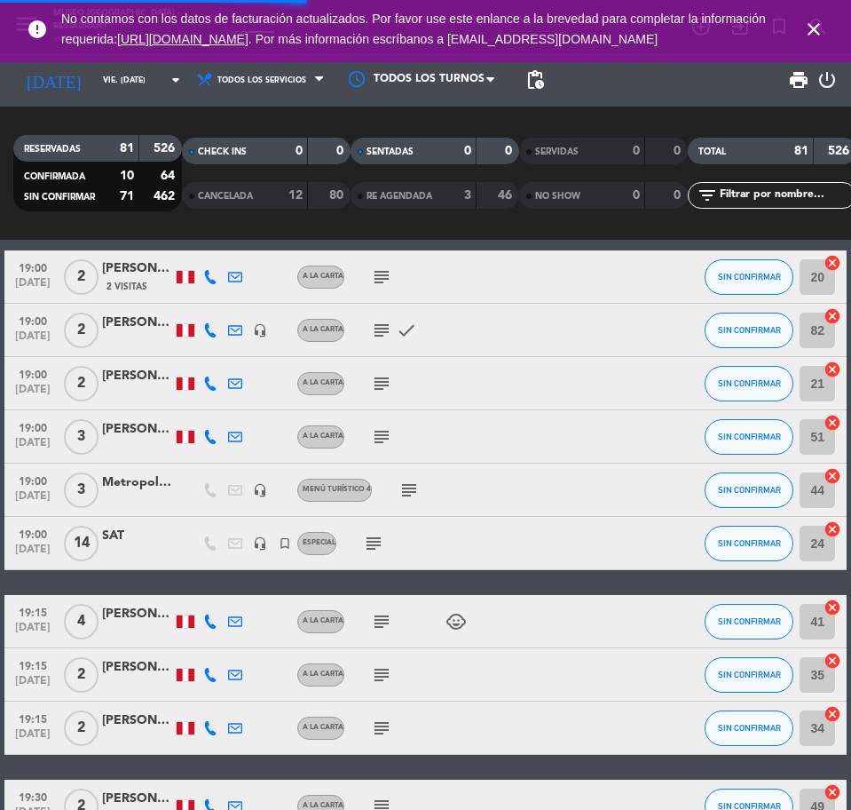
scroll to position [1997, 0]
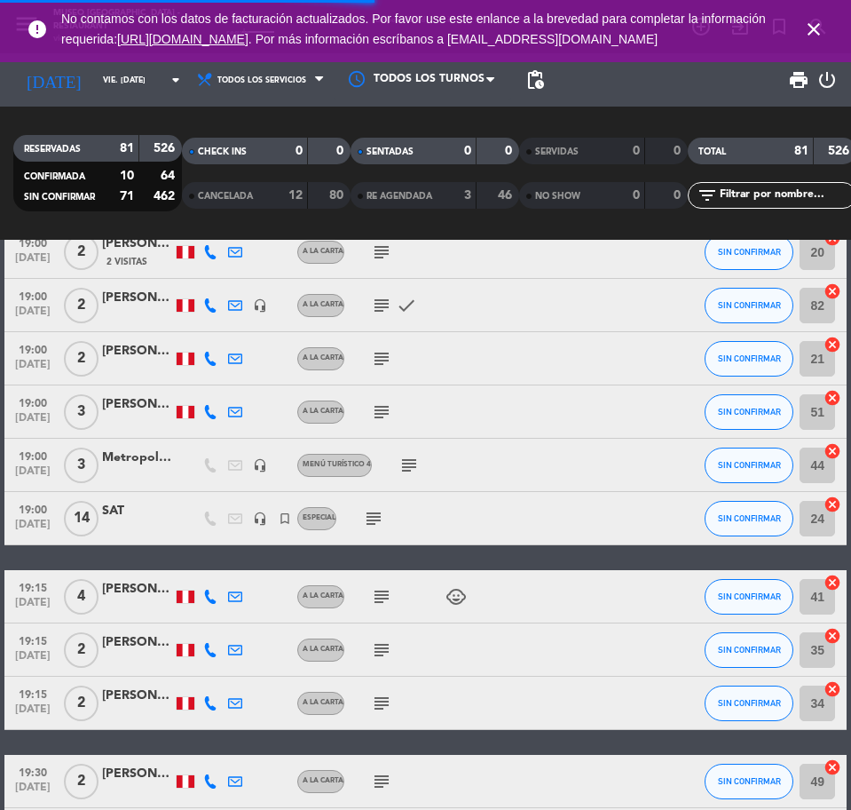
click at [160, 524] on div at bounding box center [137, 528] width 71 height 14
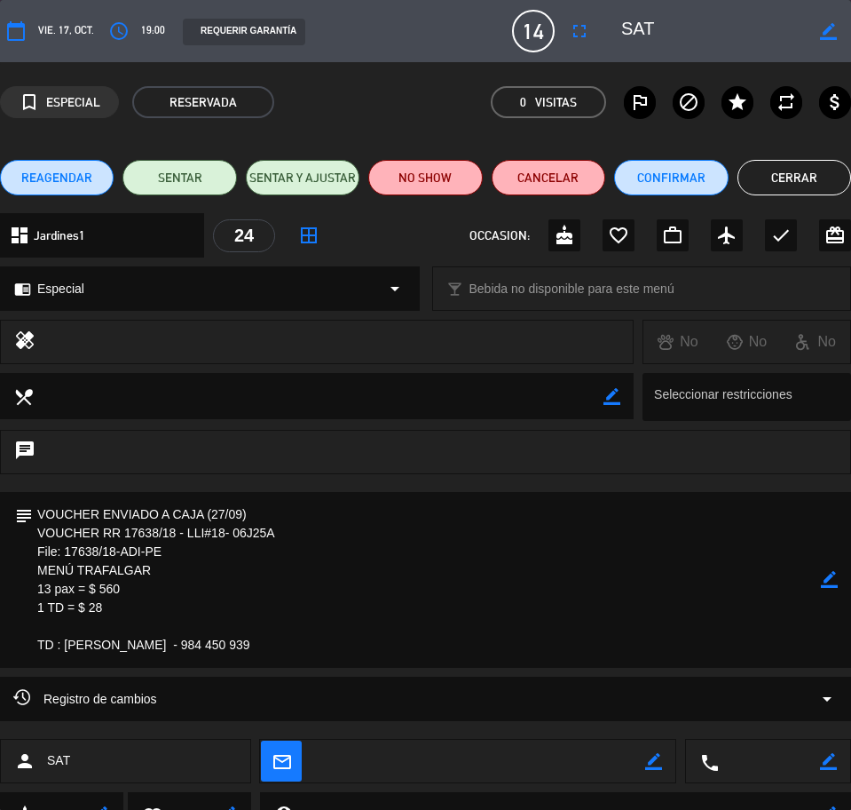
drag, startPoint x: 37, startPoint y: 509, endPoint x: 284, endPoint y: 665, distance: 292.1
click at [284, 665] on textarea at bounding box center [427, 580] width 788 height 176
click at [787, 169] on button "Cerrar" at bounding box center [795, 178] width 114 height 36
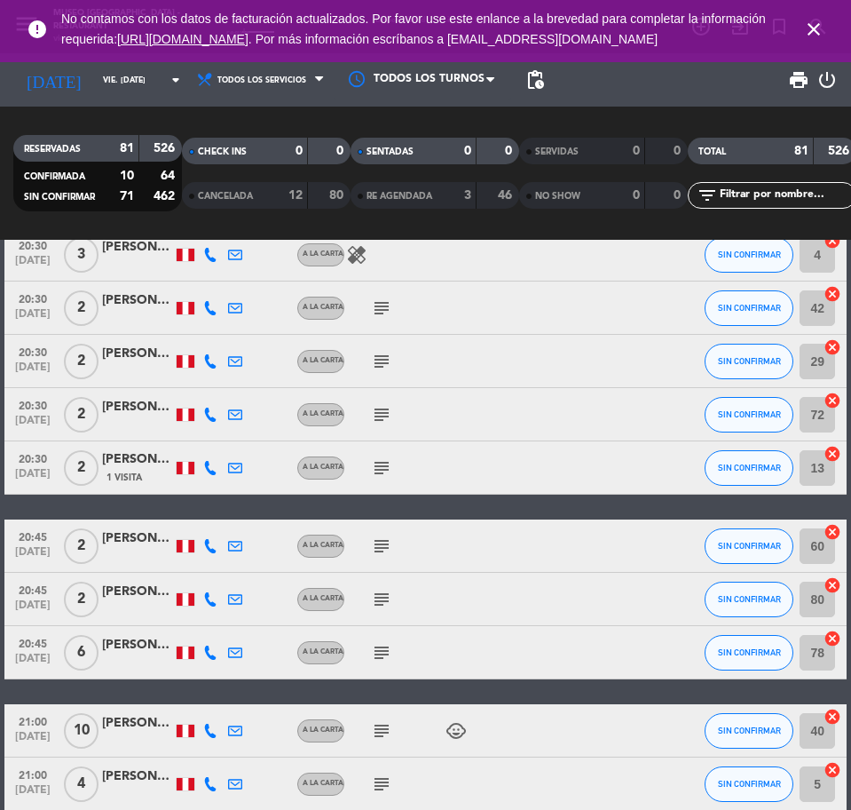
scroll to position [4417, 0]
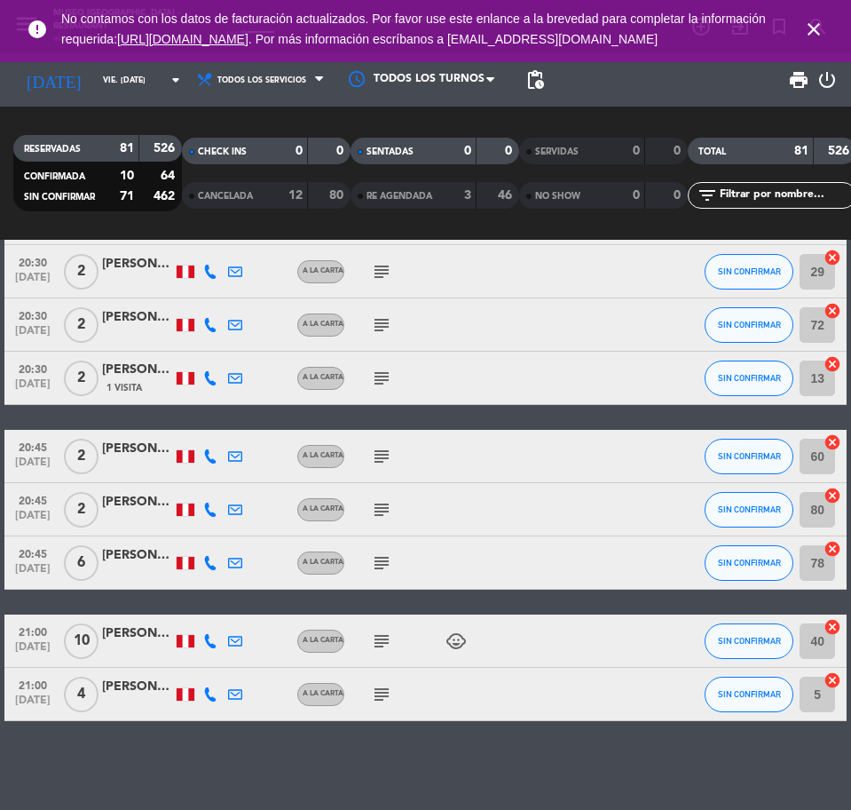
click at [810, 40] on icon "close" at bounding box center [813, 29] width 21 height 21
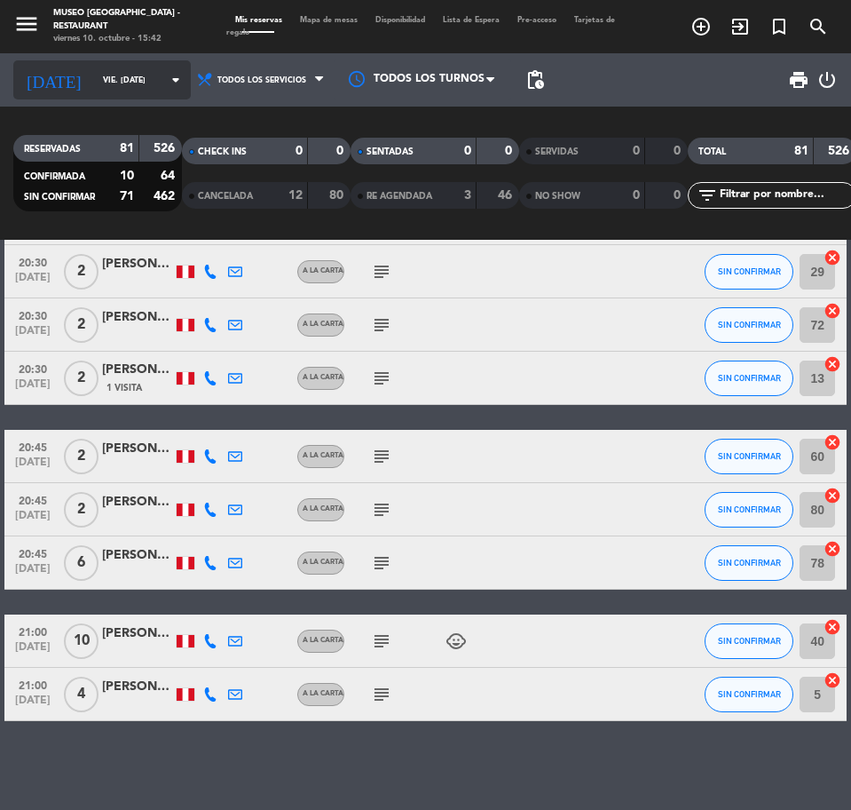
click at [117, 82] on input "[DATE]" at bounding box center [150, 81] width 112 height 28
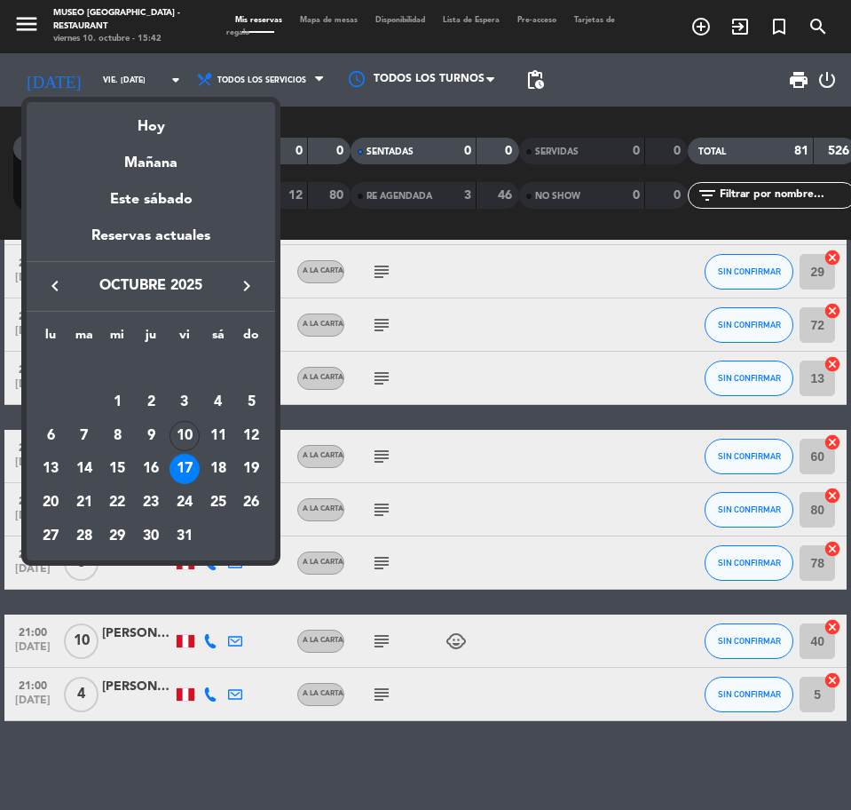
click at [214, 462] on div "18" at bounding box center [218, 469] width 30 height 30
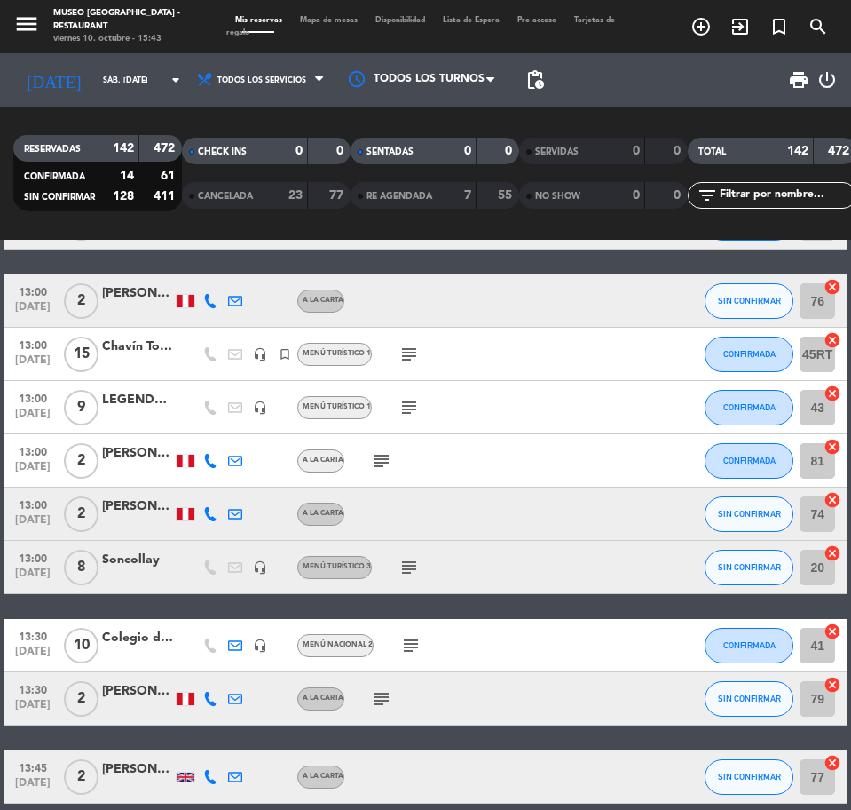
scroll to position [0, 0]
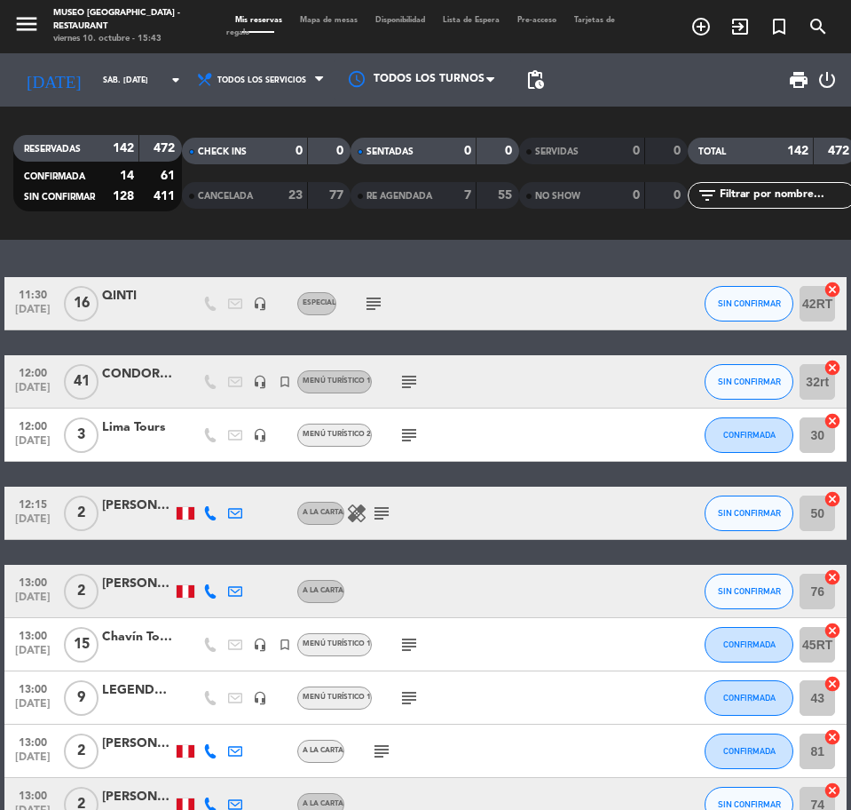
click at [136, 303] on div "QINTI" at bounding box center [137, 296] width 71 height 20
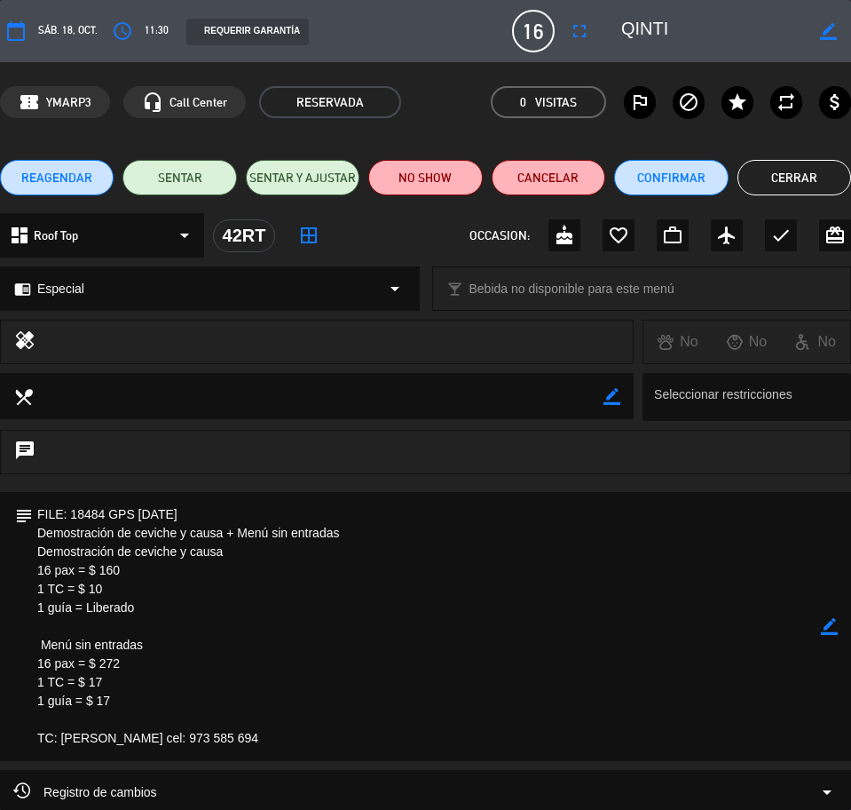
drag, startPoint x: 700, startPoint y: 26, endPoint x: 655, endPoint y: 26, distance: 45.3
click at [655, 26] on div "border_color" at bounding box center [730, 31] width 242 height 32
drag, startPoint x: 36, startPoint y: 510, endPoint x: 236, endPoint y: 676, distance: 260.4
click at [317, 740] on textarea at bounding box center [427, 626] width 788 height 269
click at [779, 186] on button "Cerrar" at bounding box center [795, 178] width 114 height 36
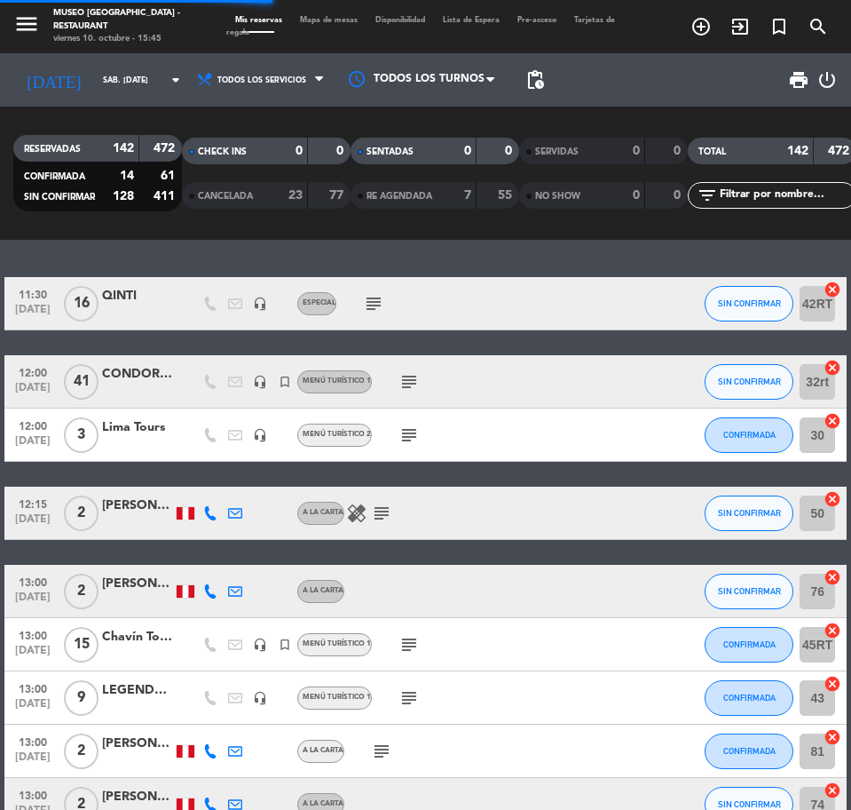
click at [135, 375] on div "CONDOR TRAVEL" at bounding box center [137, 374] width 71 height 20
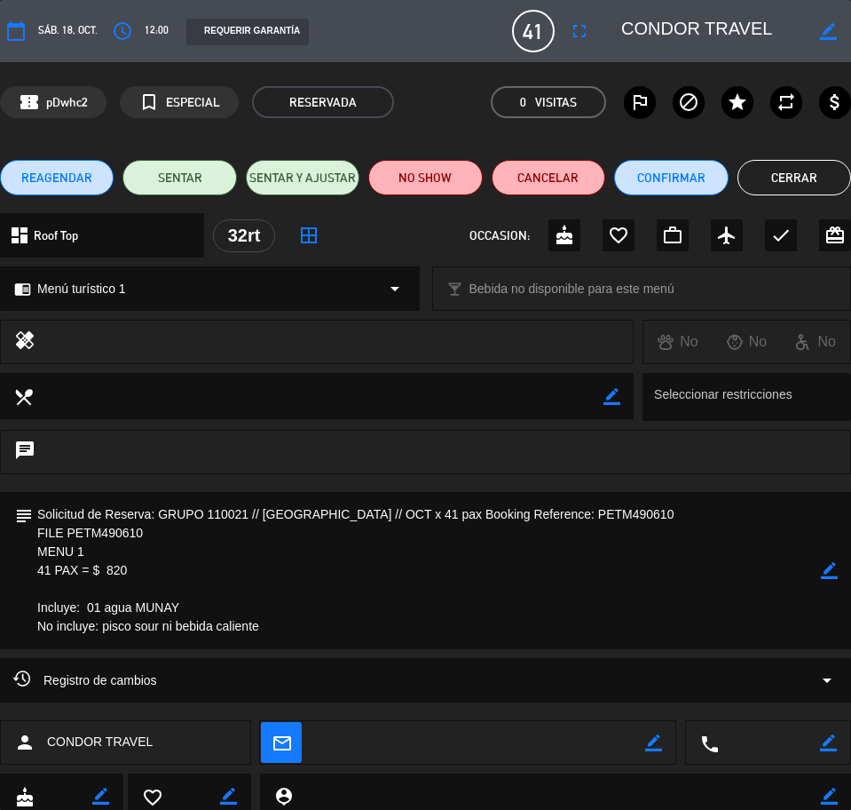
drag, startPoint x: 664, startPoint y: 28, endPoint x: 807, endPoint y: 28, distance: 142.9
click at [805, 28] on textarea at bounding box center [713, 31] width 184 height 32
click at [786, 28] on textarea at bounding box center [713, 31] width 184 height 32
click at [639, 31] on editable-input "border_color" at bounding box center [725, 31] width 251 height 32
drag, startPoint x: 662, startPoint y: 30, endPoint x: 834, endPoint y: 30, distance: 172.2
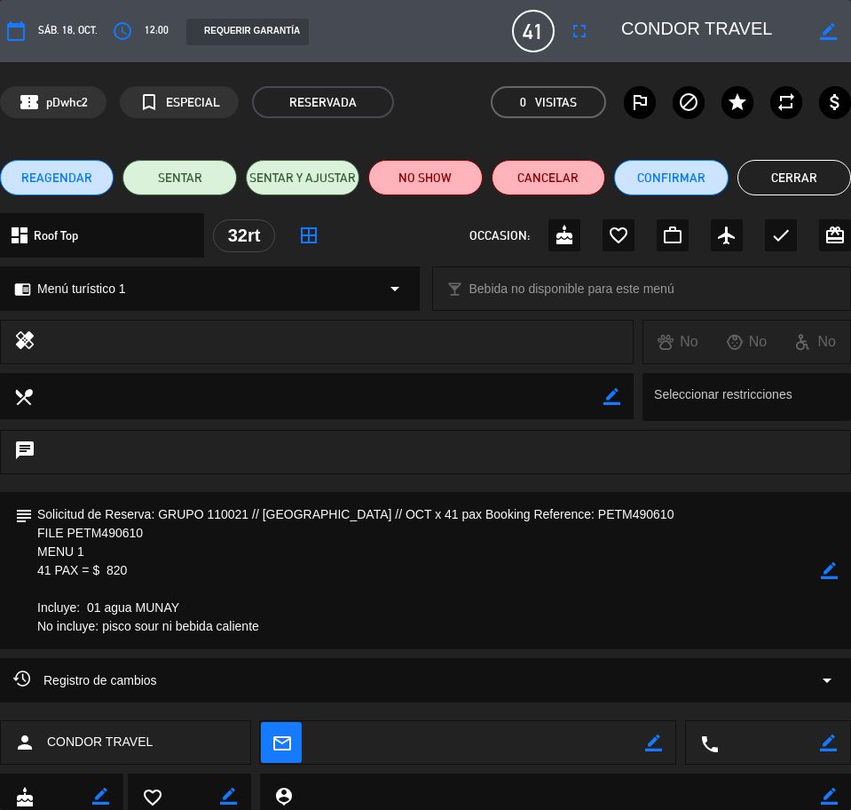
click at [834, 30] on div "border_color" at bounding box center [730, 31] width 242 height 32
drag, startPoint x: 38, startPoint y: 510, endPoint x: 280, endPoint y: 636, distance: 272.0
click at [280, 636] on textarea at bounding box center [427, 570] width 788 height 157
click at [771, 188] on button "Cerrar" at bounding box center [795, 178] width 114 height 36
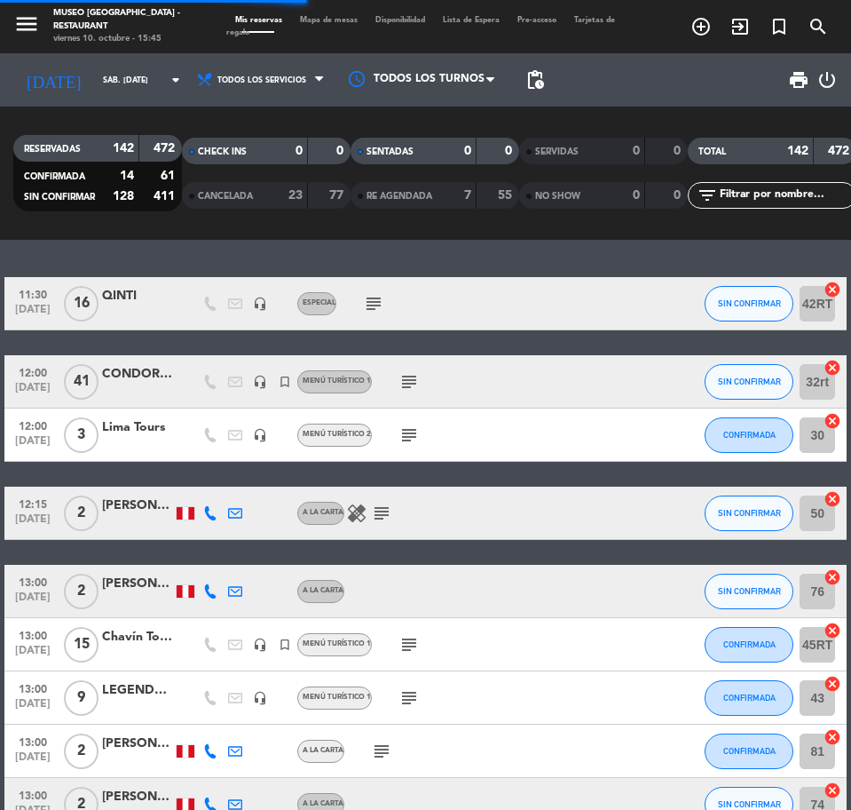
click at [150, 434] on div "Lima Tours" at bounding box center [137, 427] width 71 height 20
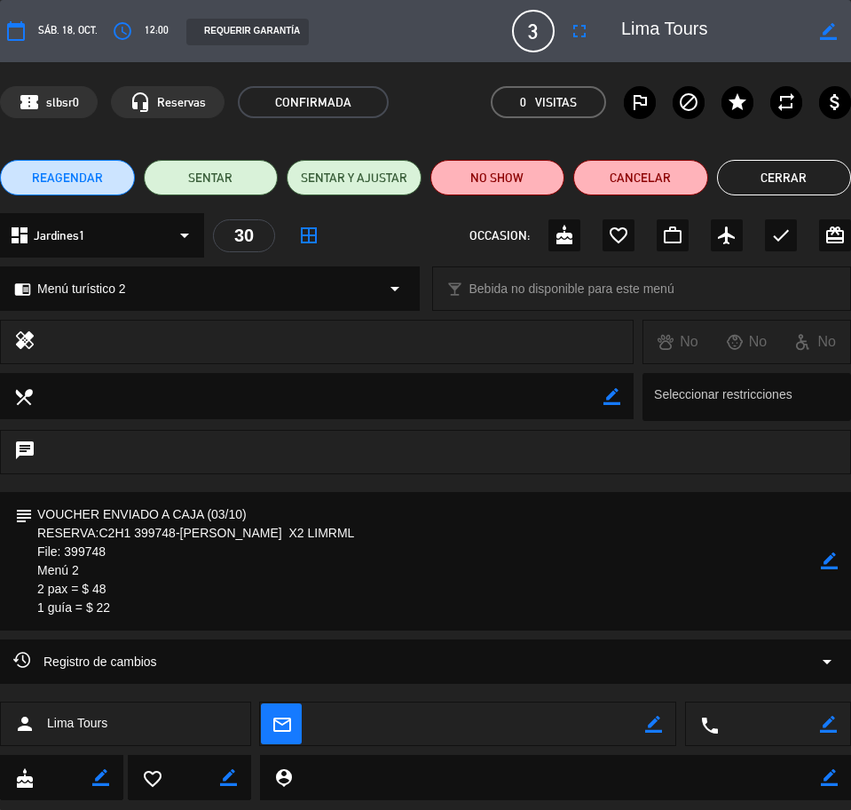
drag, startPoint x: 754, startPoint y: 33, endPoint x: 660, endPoint y: 35, distance: 94.1
click at [660, 35] on textarea at bounding box center [713, 31] width 184 height 32
drag, startPoint x: 37, startPoint y: 508, endPoint x: 98, endPoint y: 578, distance: 92.5
click at [124, 616] on textarea at bounding box center [427, 561] width 788 height 138
click at [748, 188] on button "Cerrar" at bounding box center [784, 178] width 135 height 36
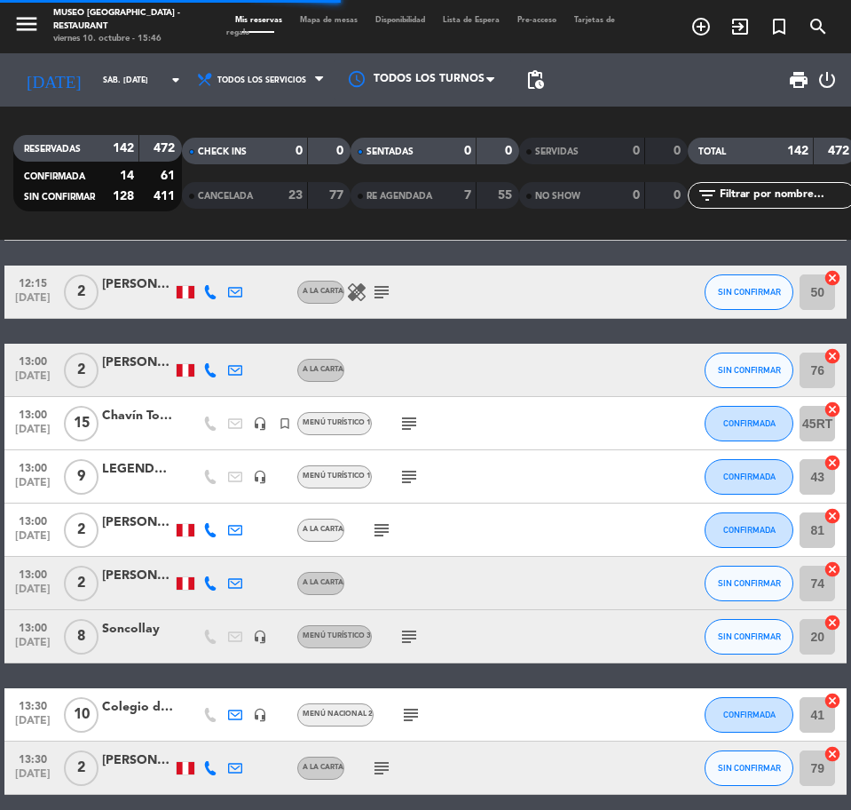
scroll to position [222, 0]
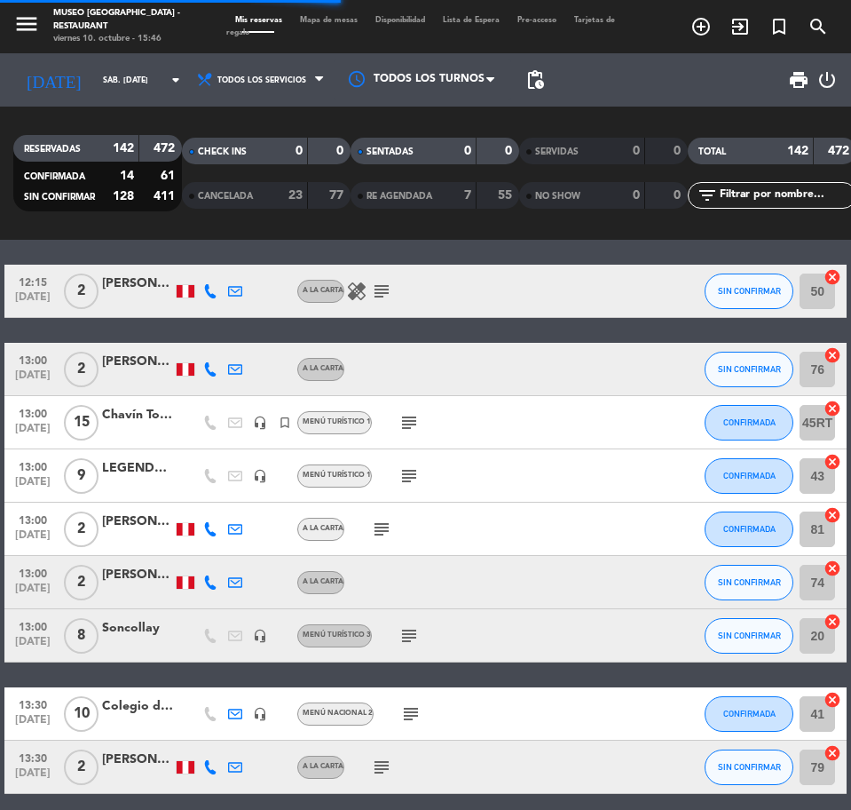
click at [130, 422] on div "Chavín Tours/GRUPO OCTUBRE OASIS" at bounding box center [137, 415] width 71 height 20
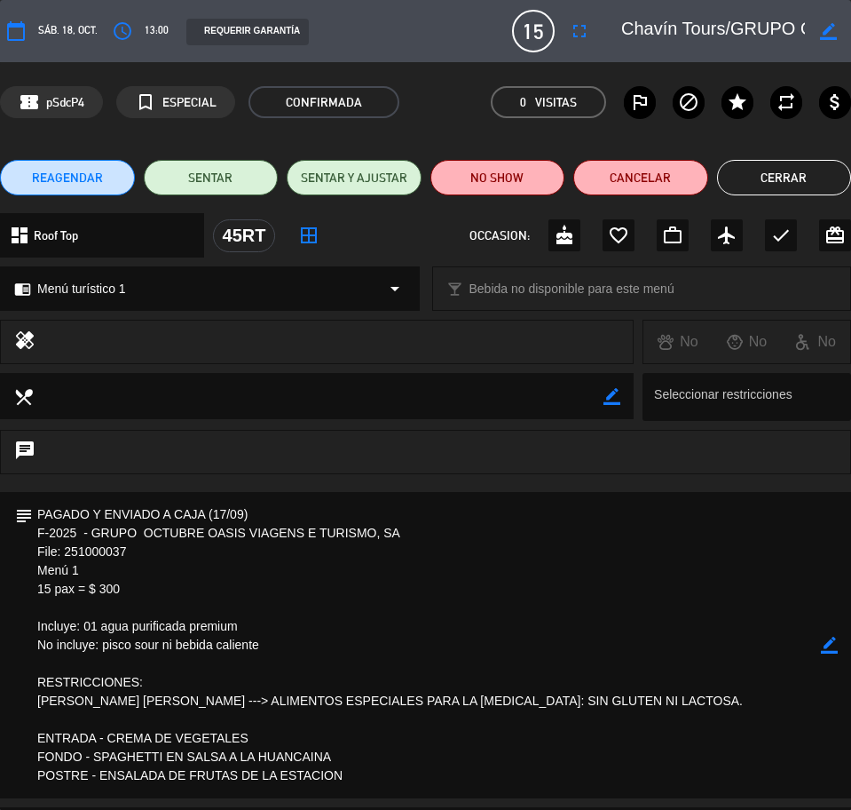
scroll to position [0, 170]
drag, startPoint x: 660, startPoint y: 30, endPoint x: 827, endPoint y: 31, distance: 166.9
click at [827, 31] on div "border_color" at bounding box center [730, 31] width 242 height 32
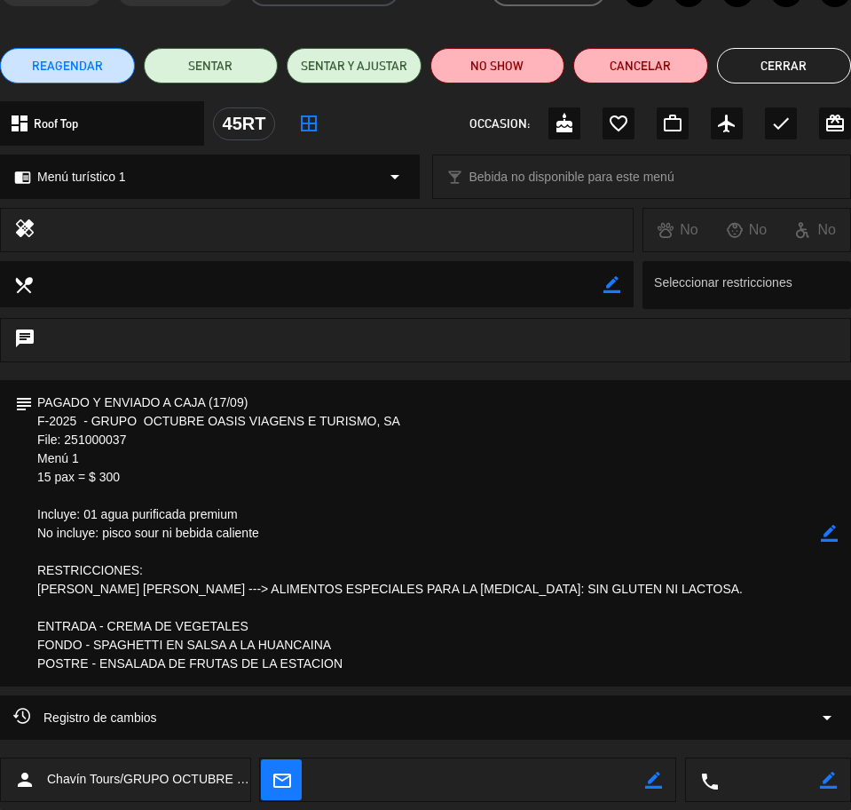
scroll to position [222, 0]
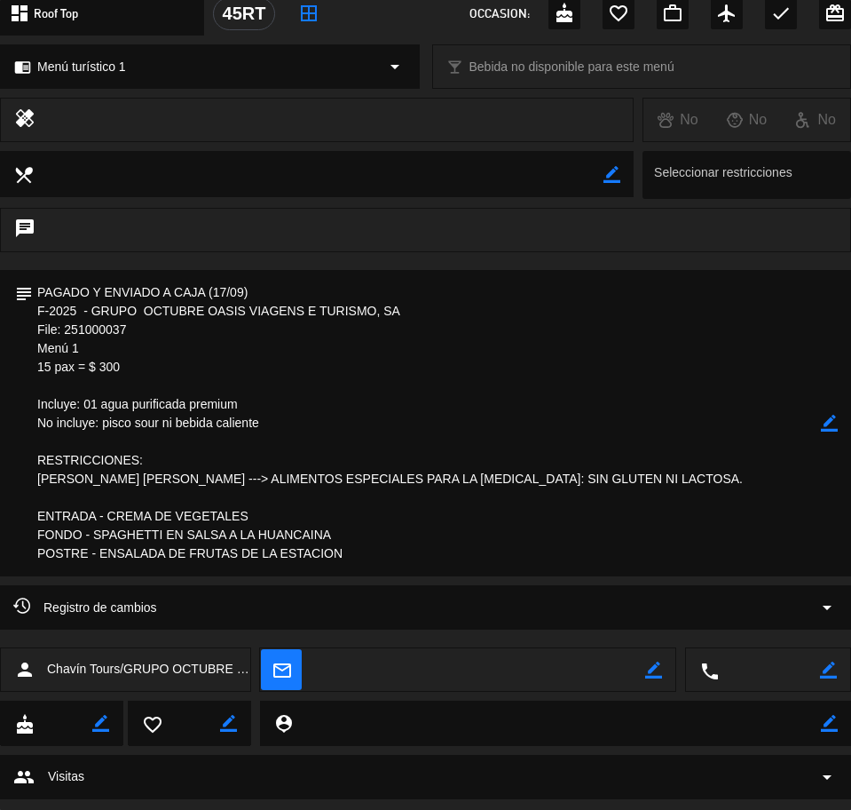
drag, startPoint x: 39, startPoint y: 291, endPoint x: 352, endPoint y: 557, distance: 410.0
click at [352, 557] on textarea at bounding box center [427, 423] width 788 height 306
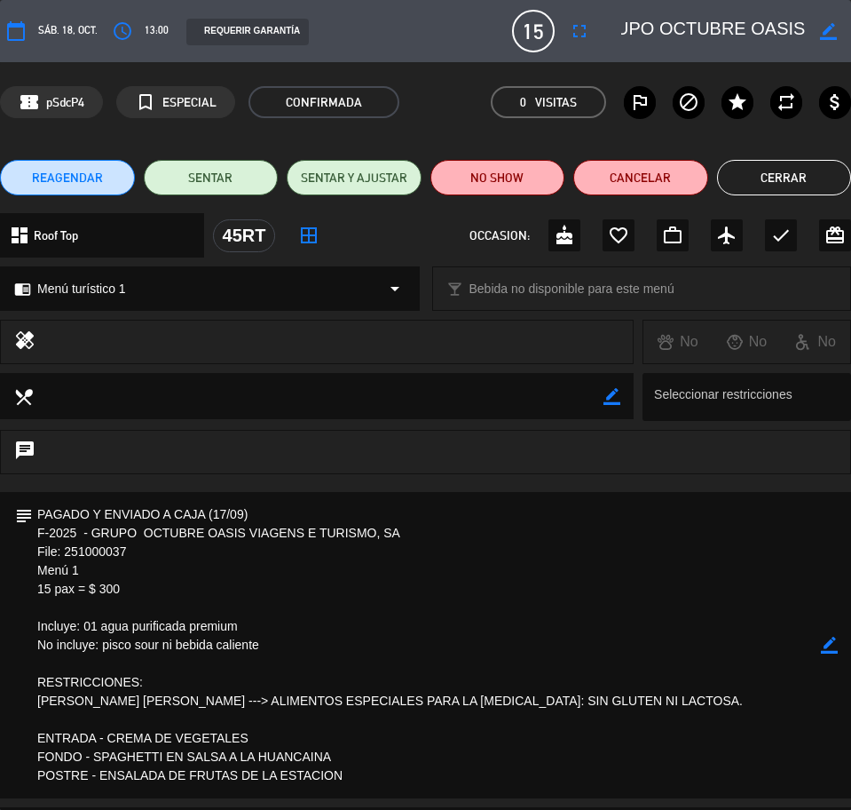
drag, startPoint x: 763, startPoint y: 178, endPoint x: 703, endPoint y: 255, distance: 96.8
click at [762, 180] on button "Cerrar" at bounding box center [784, 178] width 135 height 36
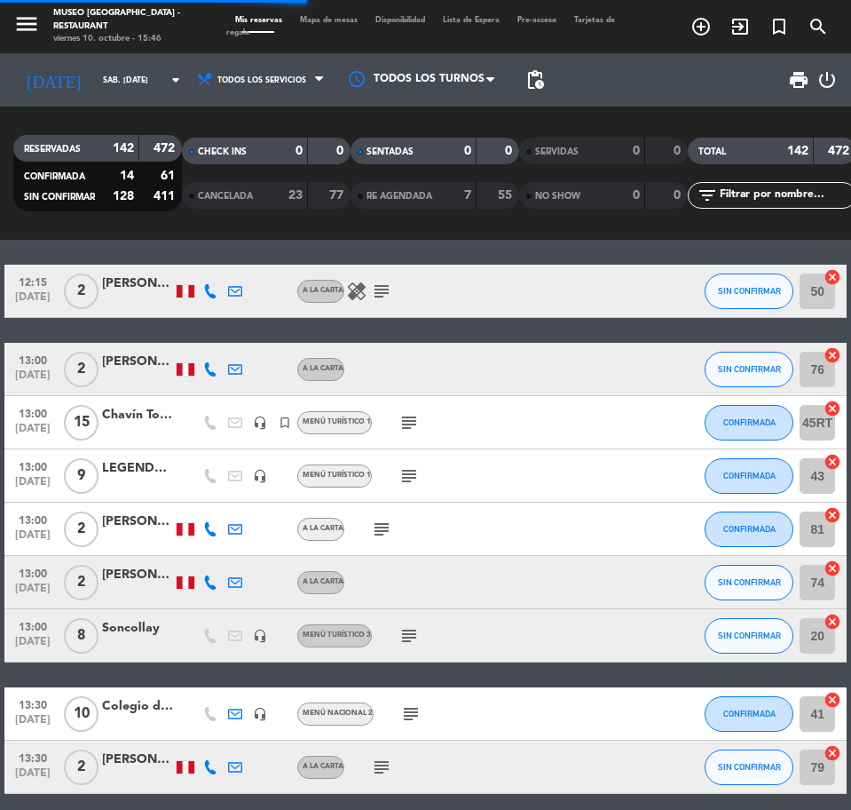
click at [134, 481] on div at bounding box center [137, 485] width 71 height 14
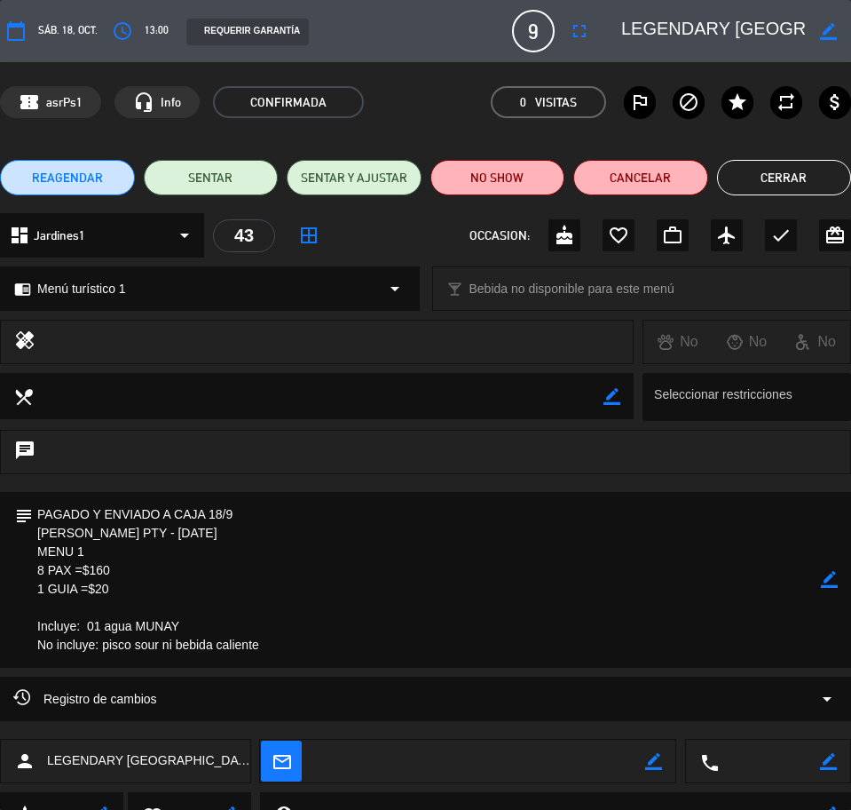
scroll to position [0, 91]
drag, startPoint x: 659, startPoint y: 31, endPoint x: 849, endPoint y: 32, distance: 190.0
click at [849, 32] on div "border_color" at bounding box center [730, 31] width 242 height 32
click at [263, 517] on textarea at bounding box center [427, 580] width 788 height 176
drag, startPoint x: 35, startPoint y: 506, endPoint x: 142, endPoint y: 600, distance: 142.8
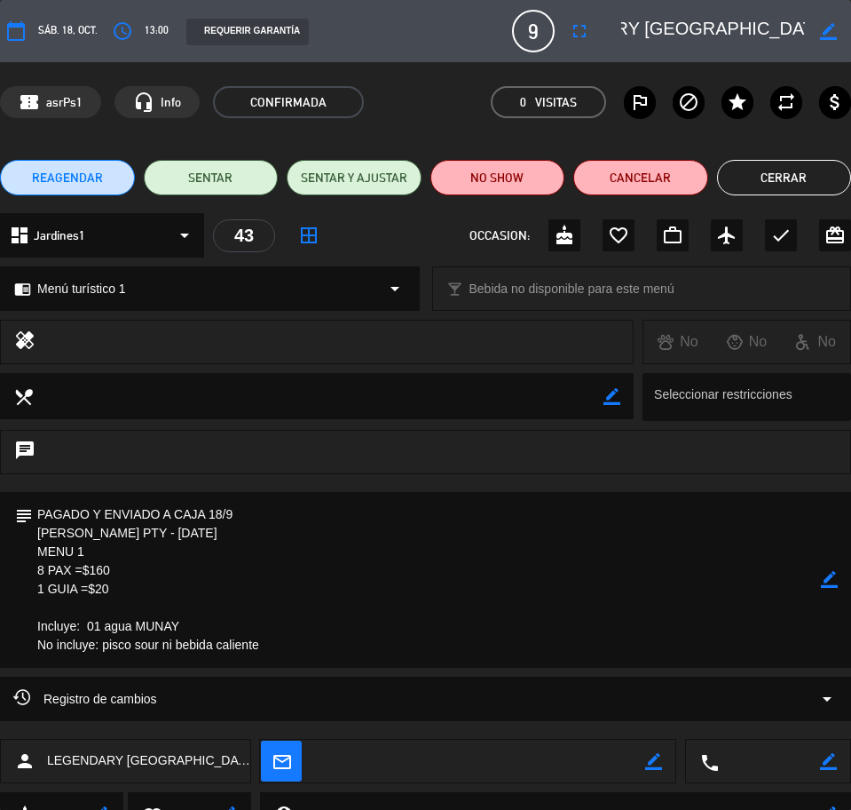
click at [322, 649] on textarea at bounding box center [427, 580] width 788 height 176
click at [763, 180] on button "Cerrar" at bounding box center [784, 178] width 135 height 36
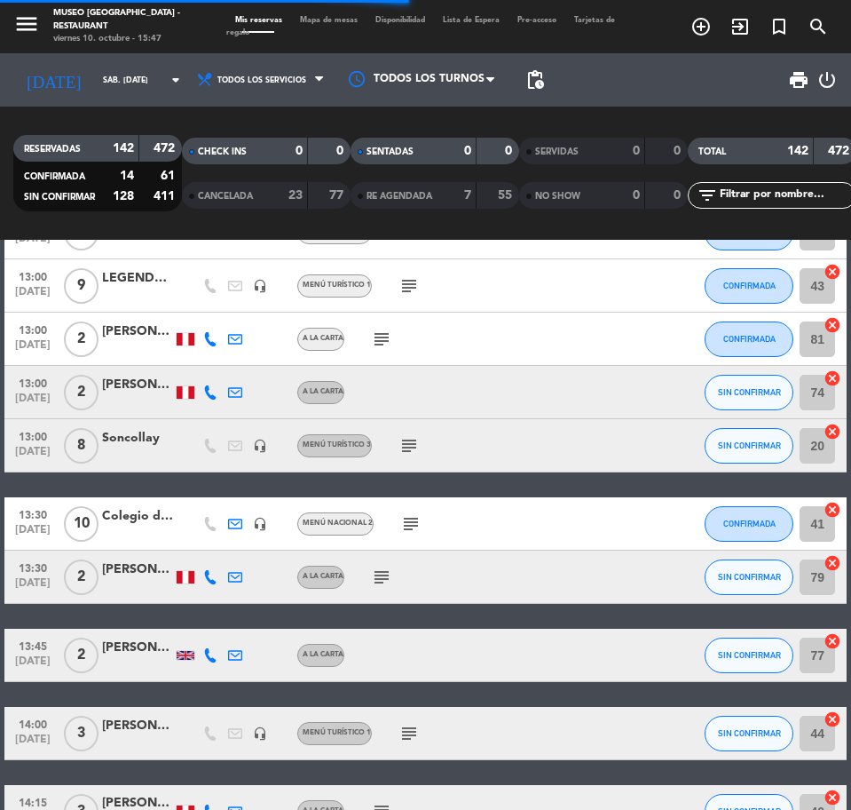
scroll to position [444, 0]
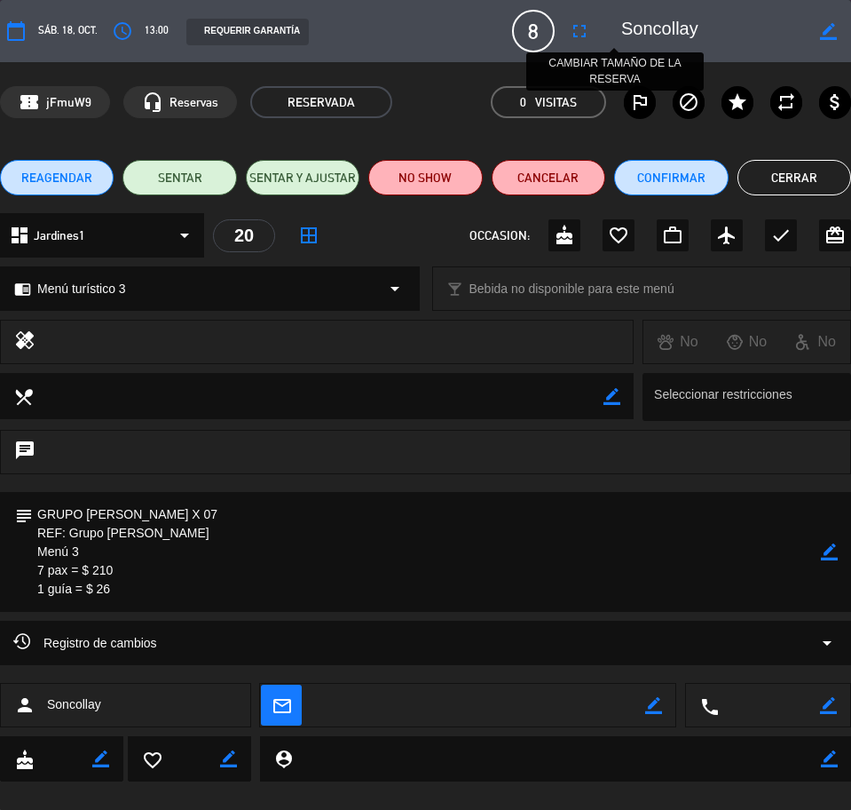
drag, startPoint x: 751, startPoint y: 36, endPoint x: 680, endPoint y: 25, distance: 71.8
click at [636, 31] on editable-input "border_color" at bounding box center [725, 31] width 251 height 32
drag, startPoint x: 39, startPoint y: 510, endPoint x: 94, endPoint y: 543, distance: 64.1
click at [138, 627] on div "calendar_today sáb. 18, oct. access_time 13:00 REQUERIR GARANTÍA 8 Soncollay fu…" at bounding box center [425, 405] width 851 height 810
click at [767, 175] on button "Cerrar" at bounding box center [795, 178] width 114 height 36
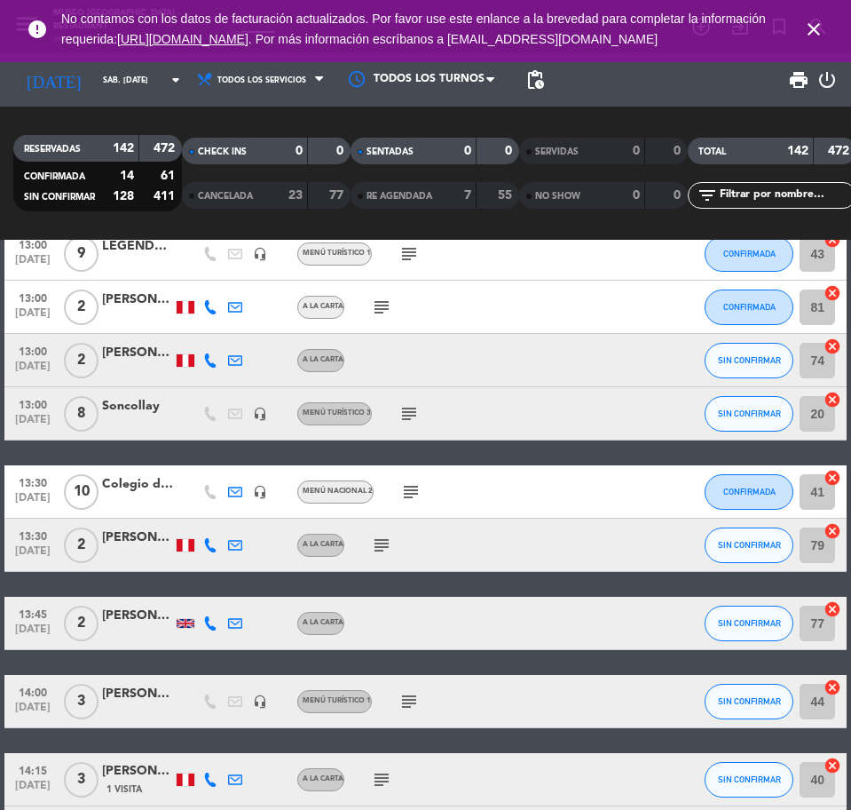
click at [125, 484] on div "Colegio de arquitectos" at bounding box center [137, 484] width 71 height 20
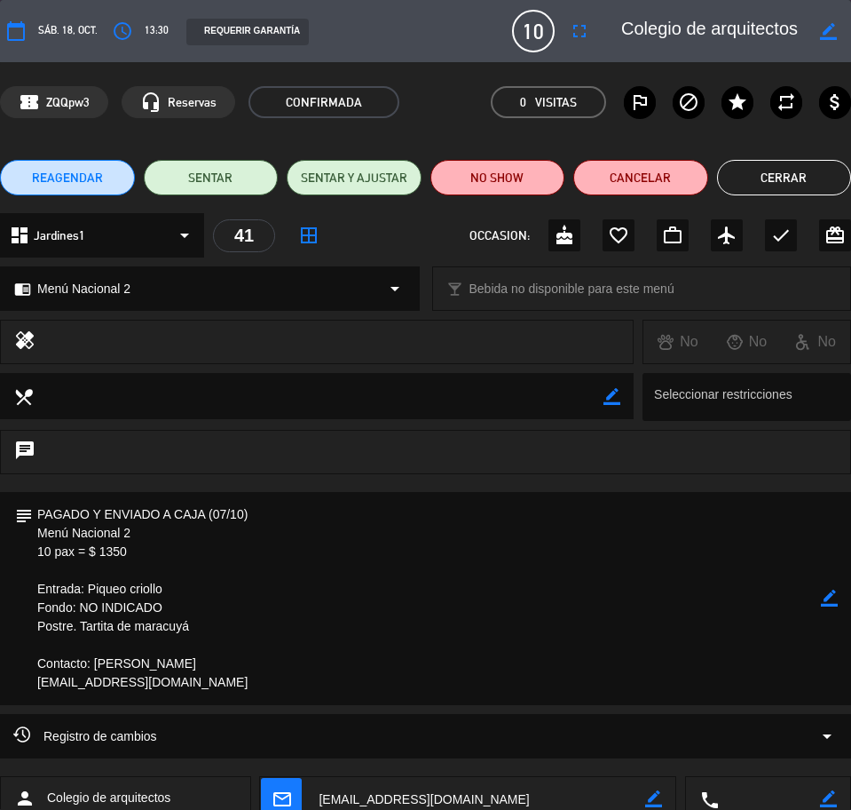
scroll to position [0, 21]
drag, startPoint x: 662, startPoint y: 28, endPoint x: 829, endPoint y: 28, distance: 166.9
click at [829, 28] on div "border_color" at bounding box center [730, 31] width 242 height 32
drag, startPoint x: 40, startPoint y: 512, endPoint x: 139, endPoint y: 635, distance: 157.8
click at [209, 692] on textarea at bounding box center [427, 598] width 788 height 213
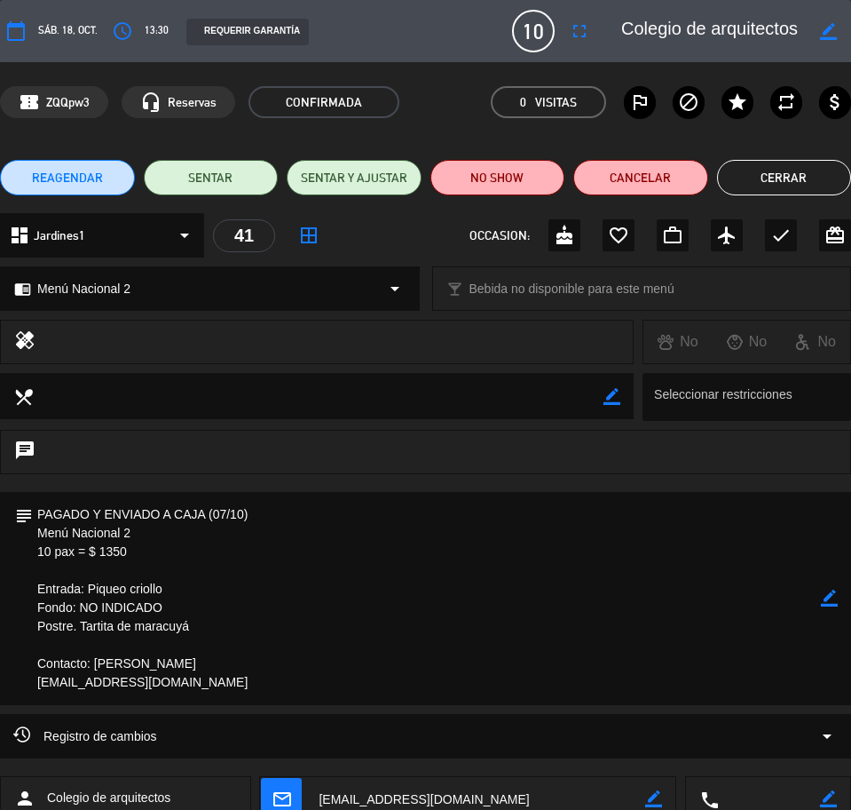
drag, startPoint x: 773, startPoint y: 179, endPoint x: 754, endPoint y: 209, distance: 35.9
click at [773, 178] on button "Cerrar" at bounding box center [784, 178] width 135 height 36
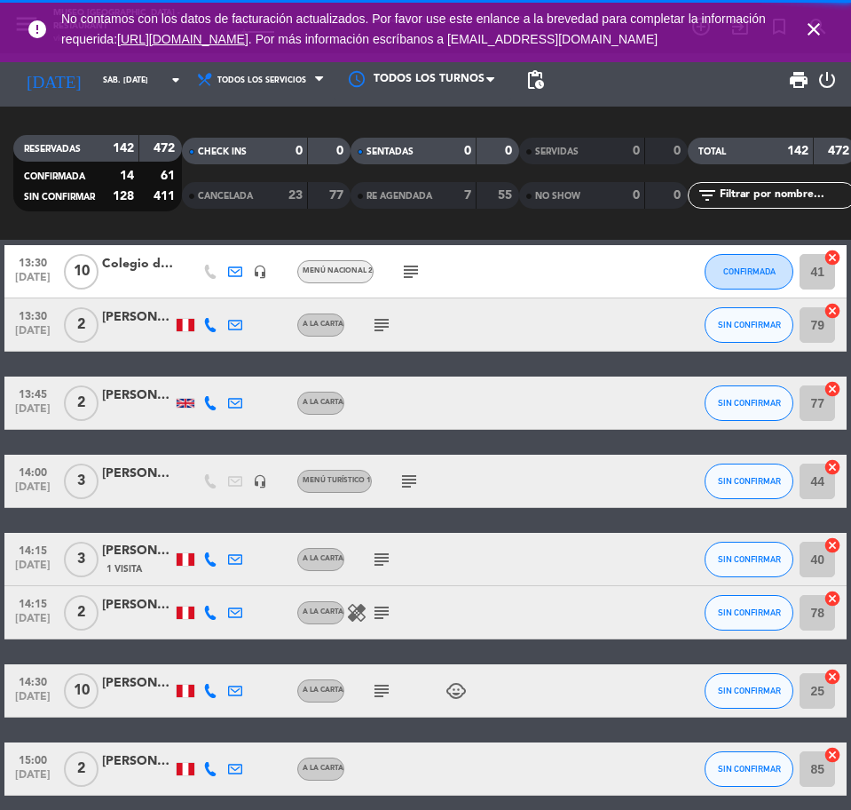
scroll to position [666, 0]
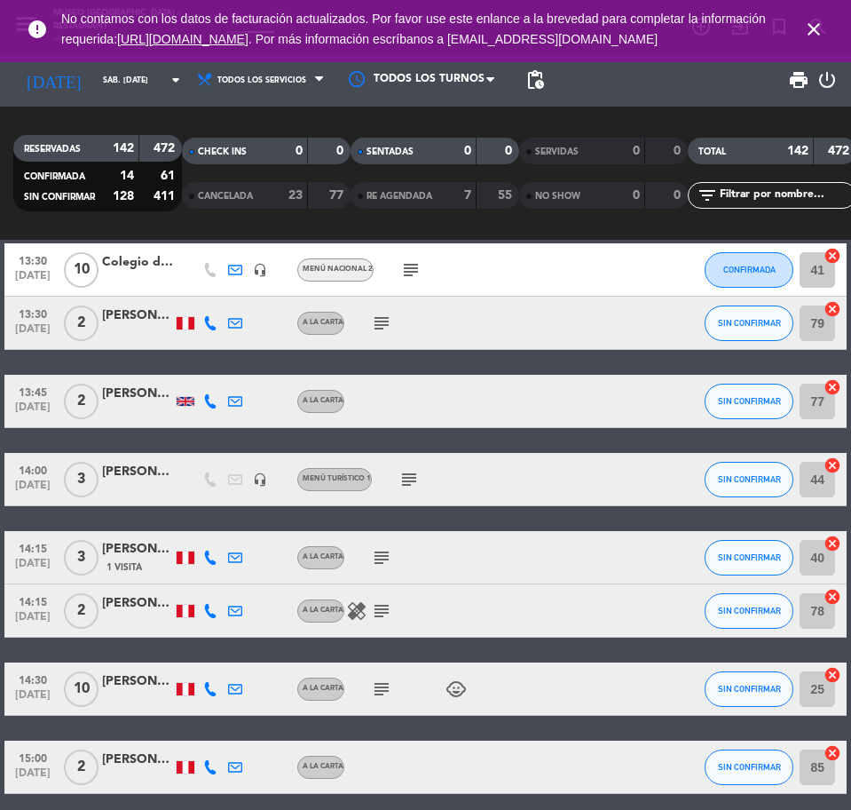
click at [121, 478] on div "Gastón Sacaze" at bounding box center [137, 472] width 71 height 20
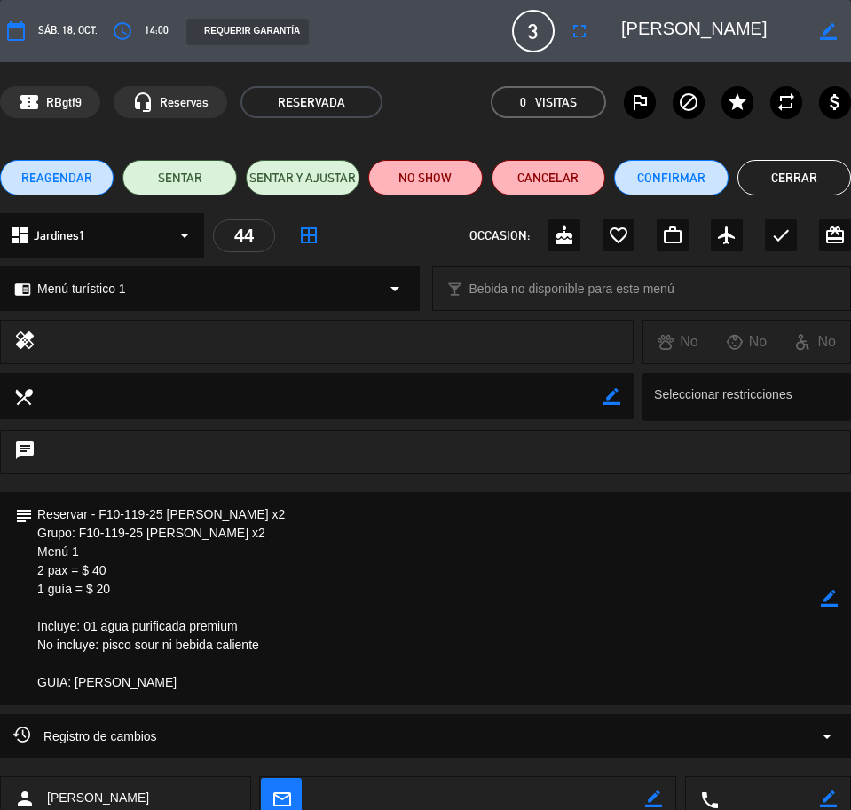
drag, startPoint x: 785, startPoint y: 28, endPoint x: 658, endPoint y: 30, distance: 127.0
click at [658, 30] on textarea at bounding box center [713, 31] width 184 height 32
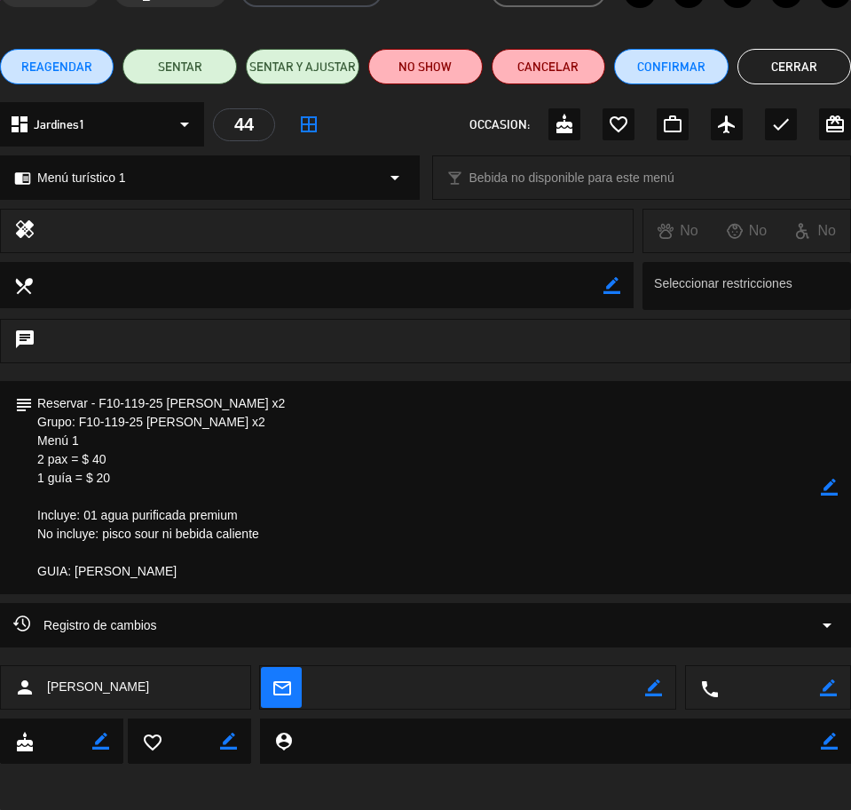
drag, startPoint x: 39, startPoint y: 402, endPoint x: 149, endPoint y: 533, distance: 170.7
click at [200, 573] on textarea at bounding box center [427, 487] width 788 height 213
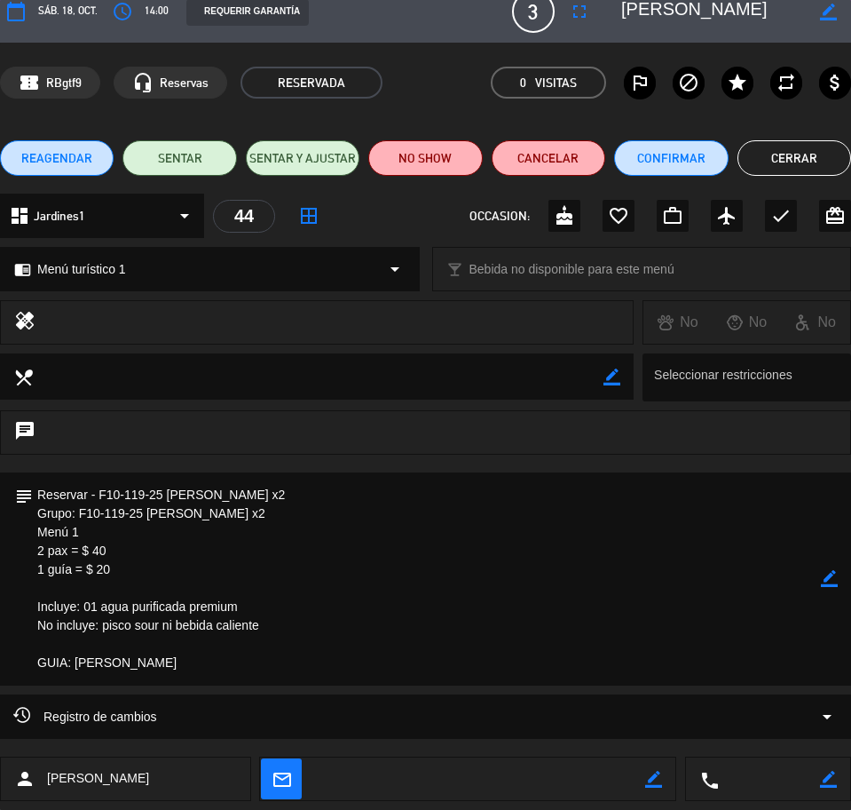
scroll to position [0, 0]
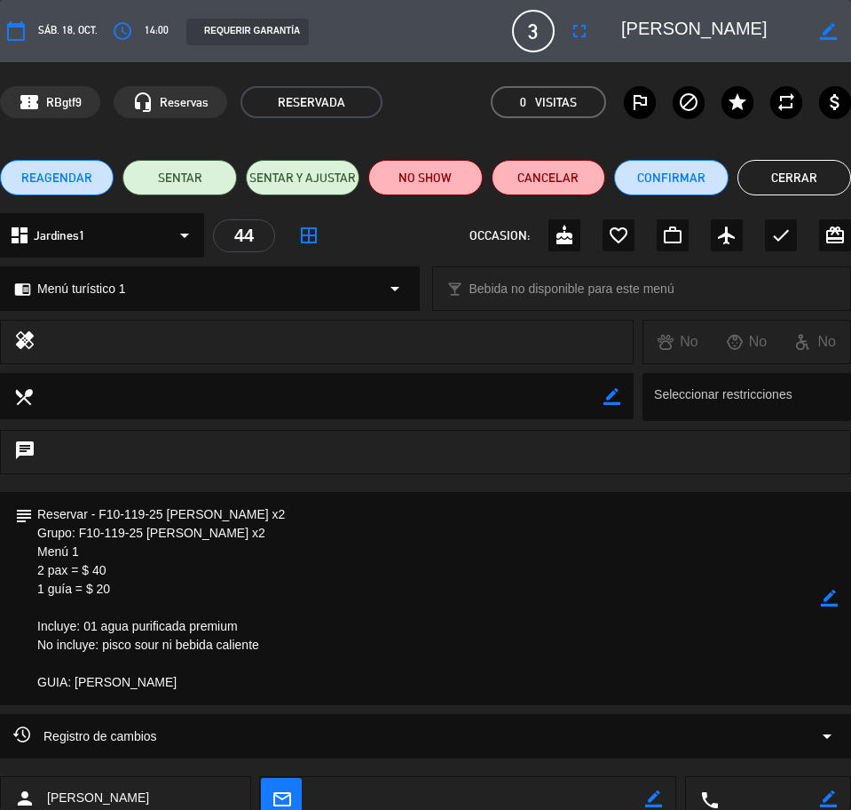
click at [755, 167] on button "Cerrar" at bounding box center [795, 178] width 114 height 36
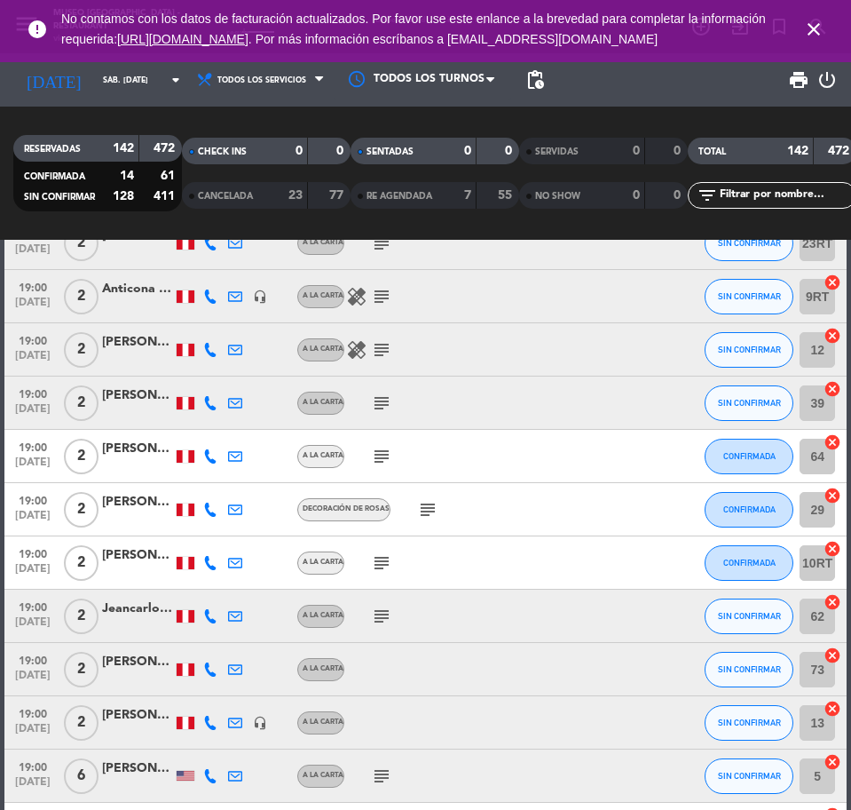
scroll to position [2663, 0]
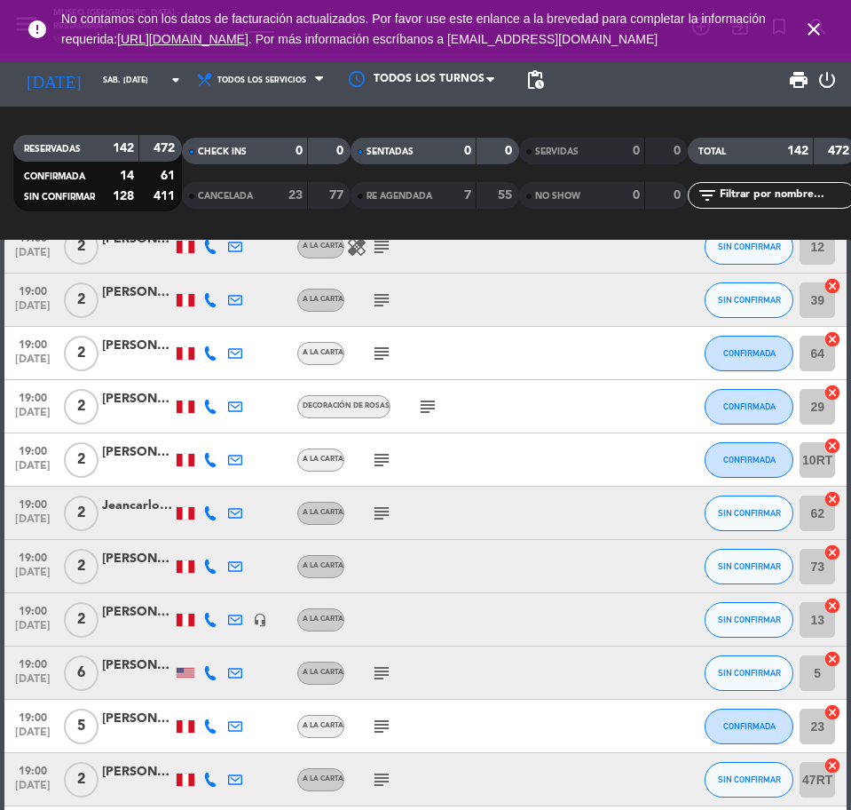
click at [146, 408] on div "Diego Apaza" at bounding box center [137, 399] width 71 height 20
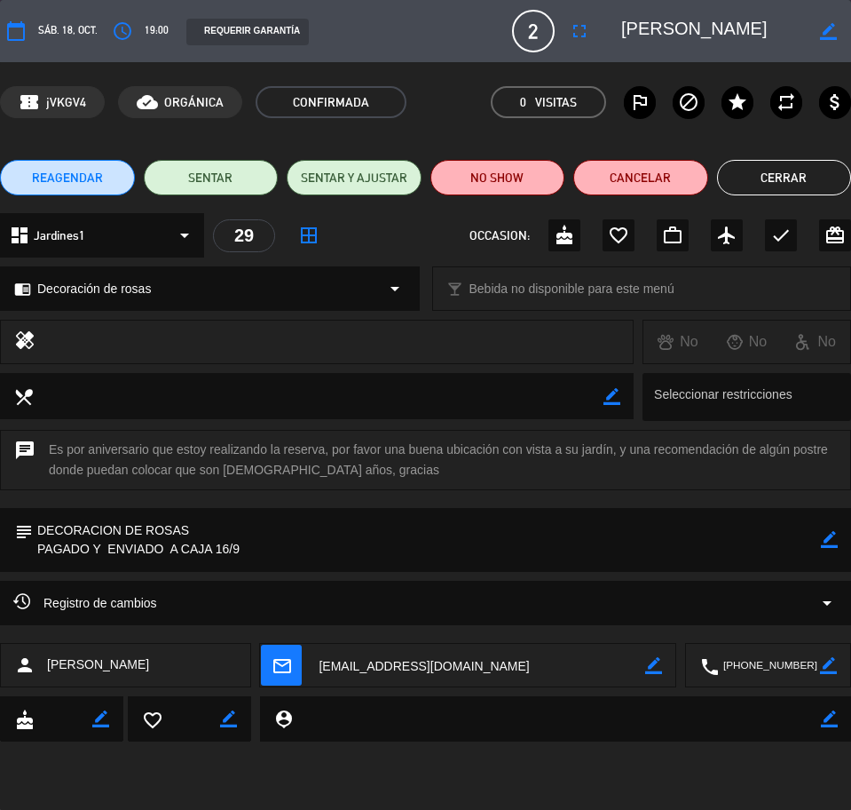
click at [786, 178] on button "Cerrar" at bounding box center [784, 178] width 135 height 36
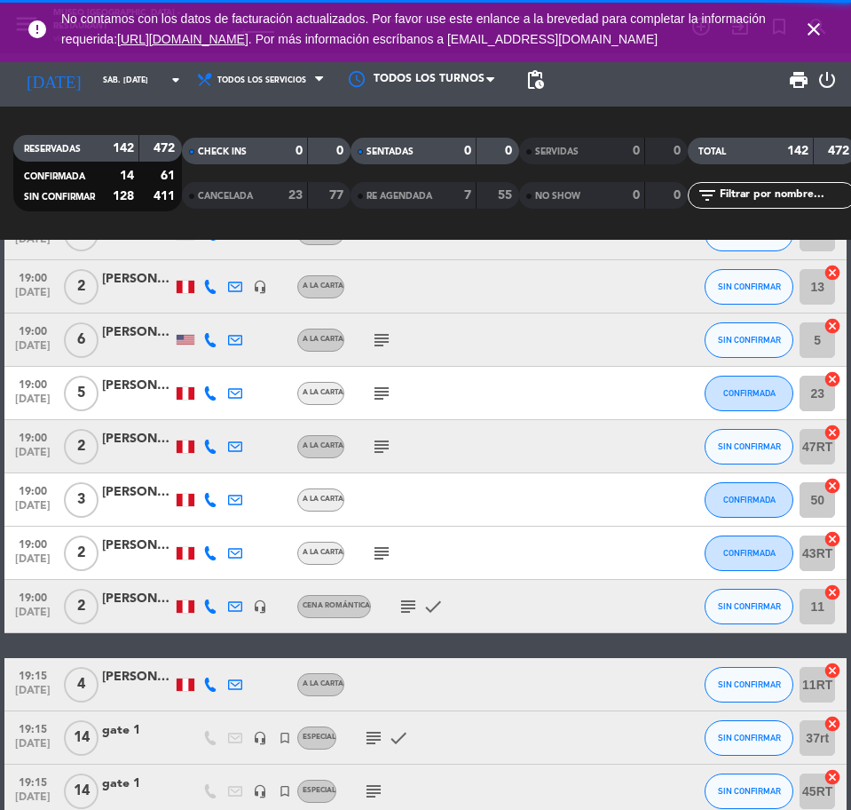
scroll to position [3107, 0]
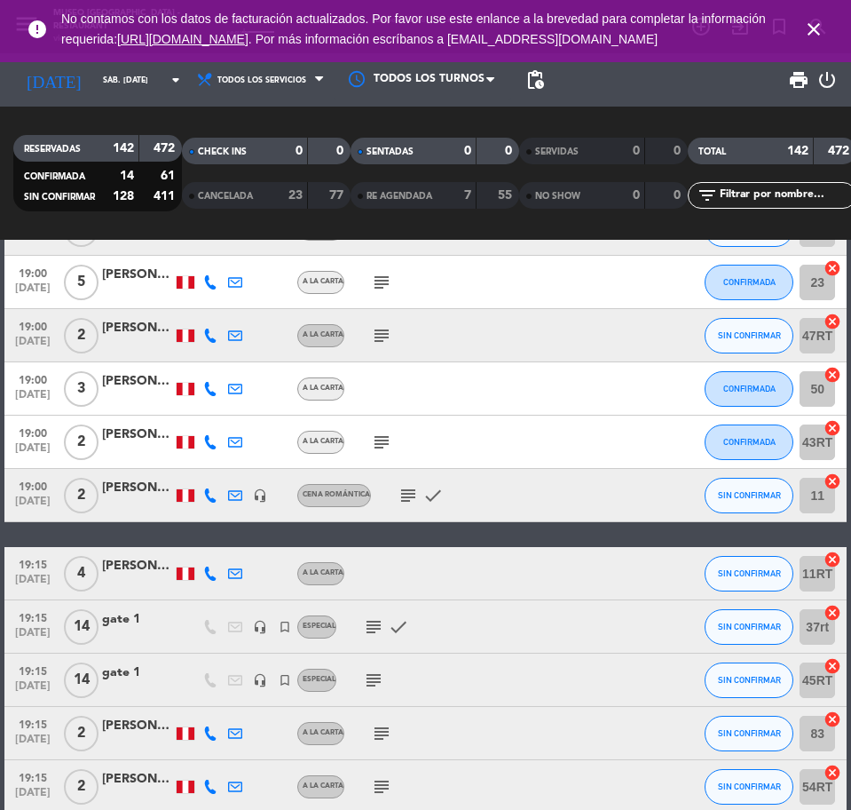
click at [149, 497] on div "Sebastian Jeremy Yparraguirre Ocaña" at bounding box center [137, 488] width 71 height 20
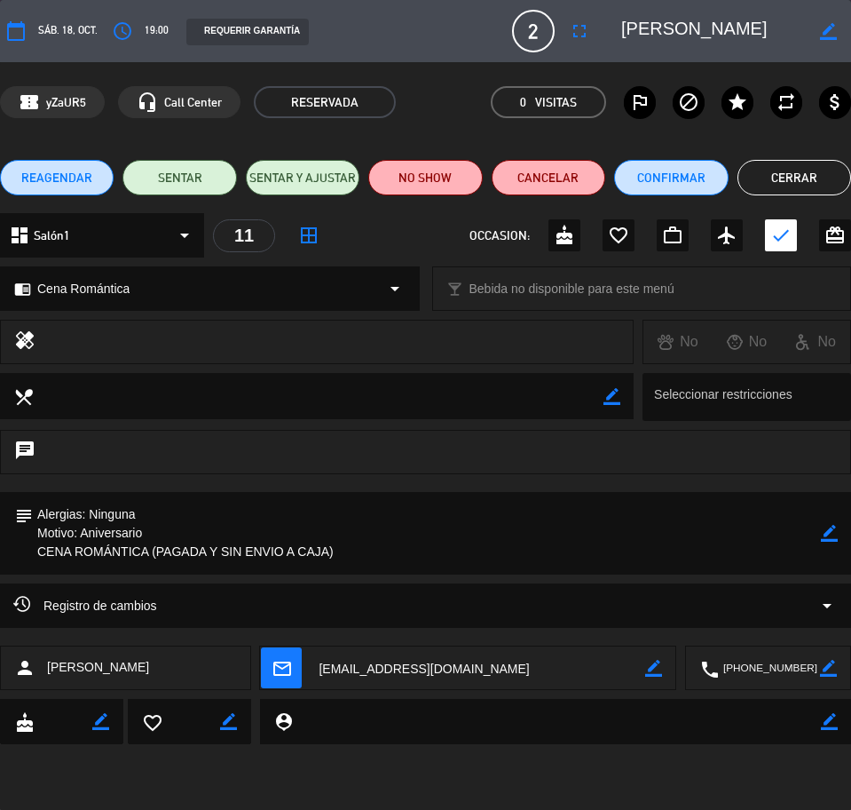
click at [771, 194] on button "Cerrar" at bounding box center [795, 178] width 114 height 36
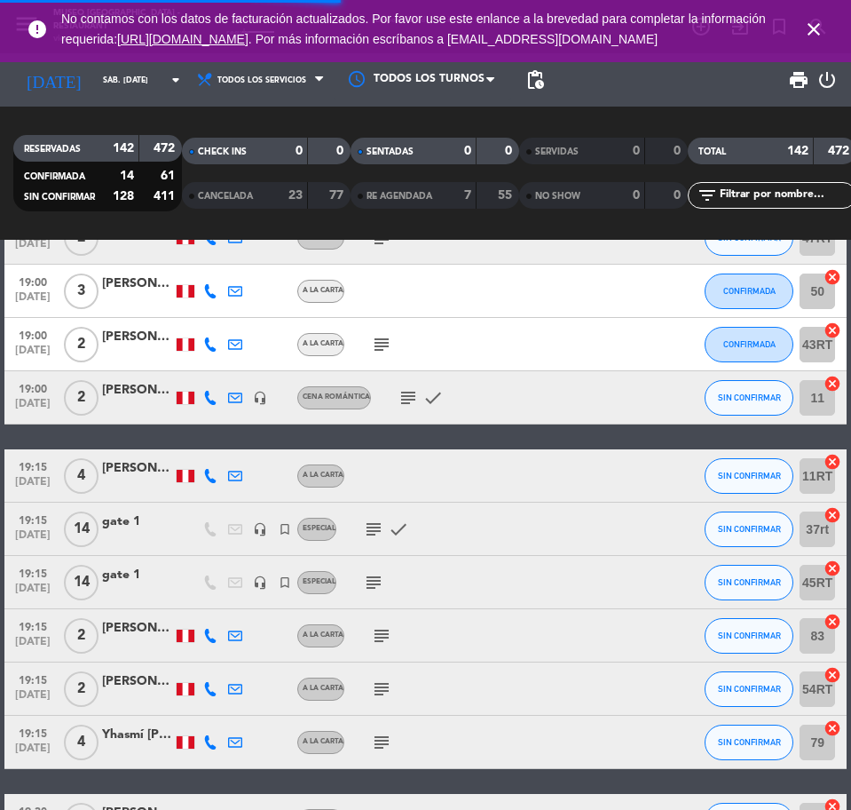
scroll to position [3218, 0]
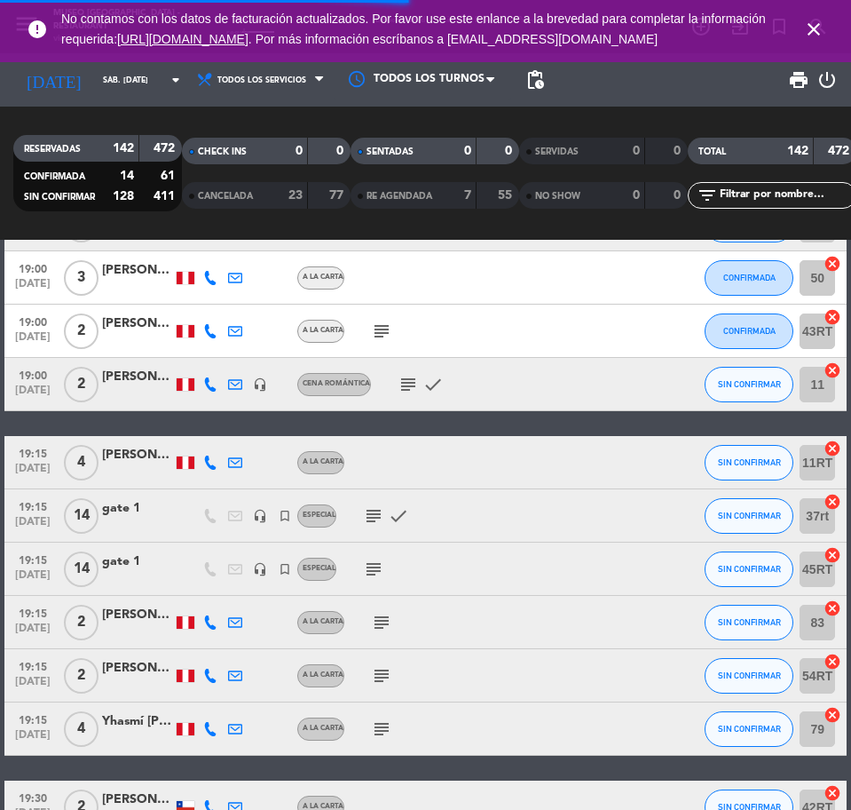
click at [145, 519] on div at bounding box center [137, 525] width 71 height 14
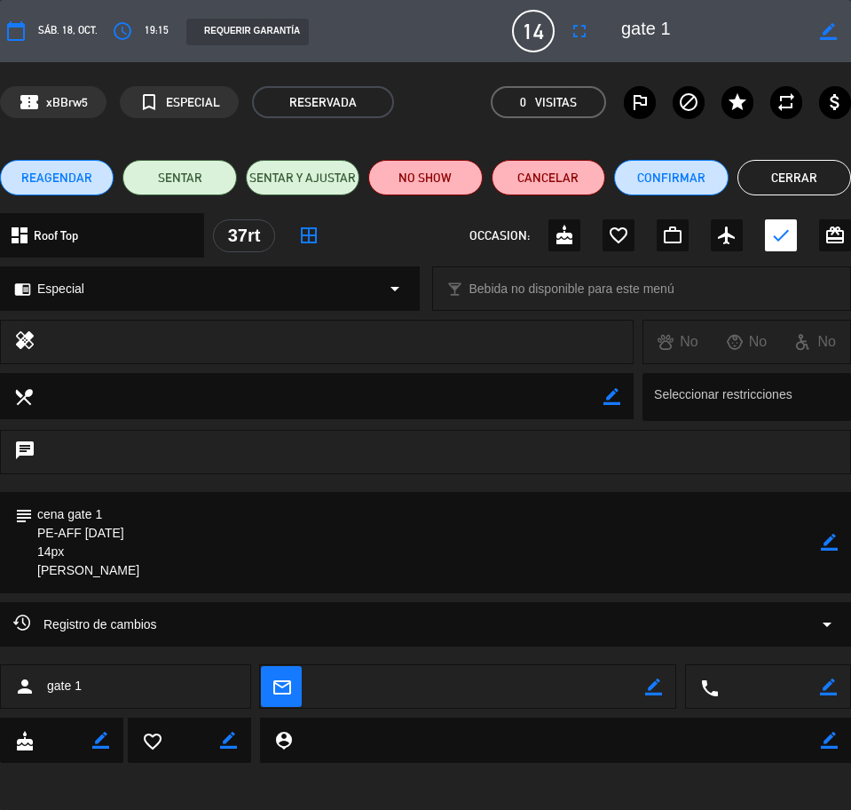
drag, startPoint x: 68, startPoint y: 532, endPoint x: 115, endPoint y: 542, distance: 48.2
click at [173, 578] on textarea at bounding box center [427, 542] width 788 height 101
click at [786, 177] on button "Cerrar" at bounding box center [795, 178] width 114 height 36
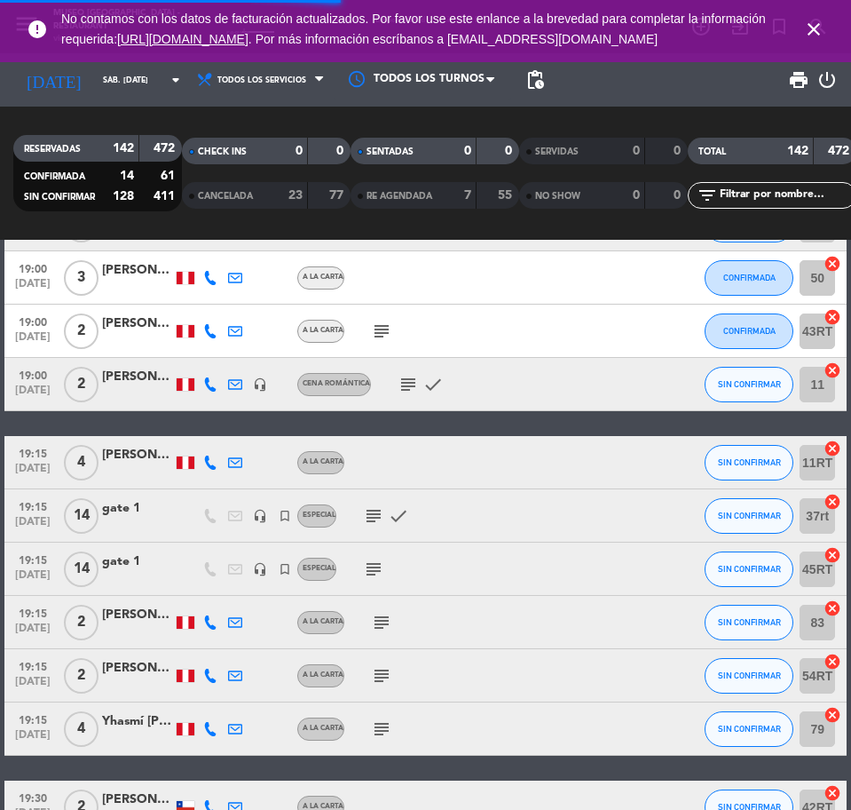
click at [135, 575] on div at bounding box center [137, 579] width 71 height 14
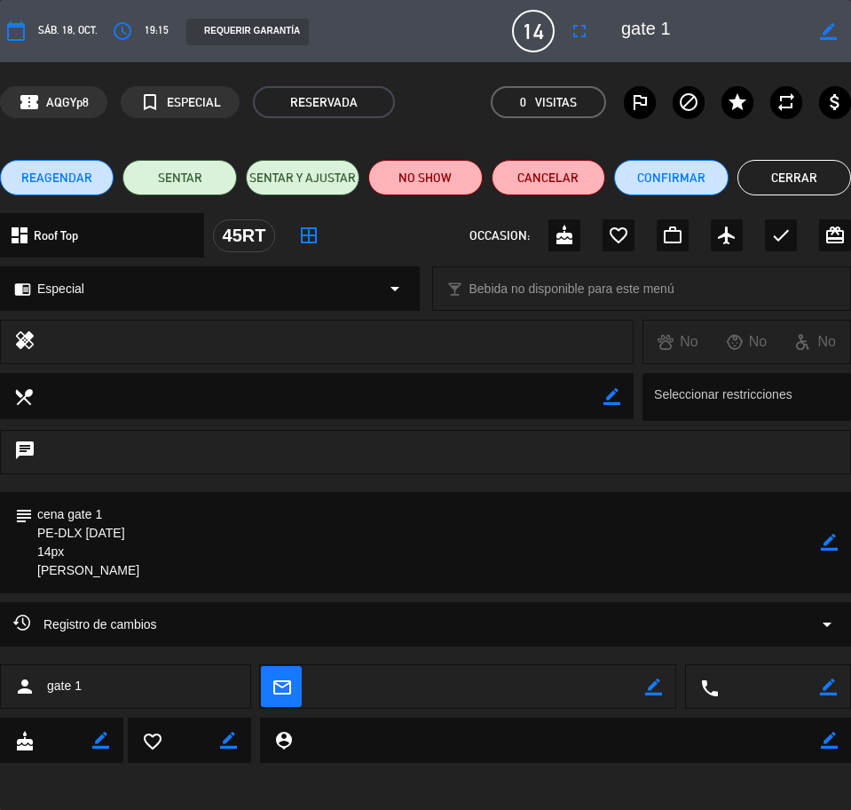
drag, startPoint x: 49, startPoint y: 518, endPoint x: 140, endPoint y: 579, distance: 110.1
click at [146, 589] on textarea at bounding box center [427, 542] width 788 height 101
click at [772, 178] on button "Cerrar" at bounding box center [795, 178] width 114 height 36
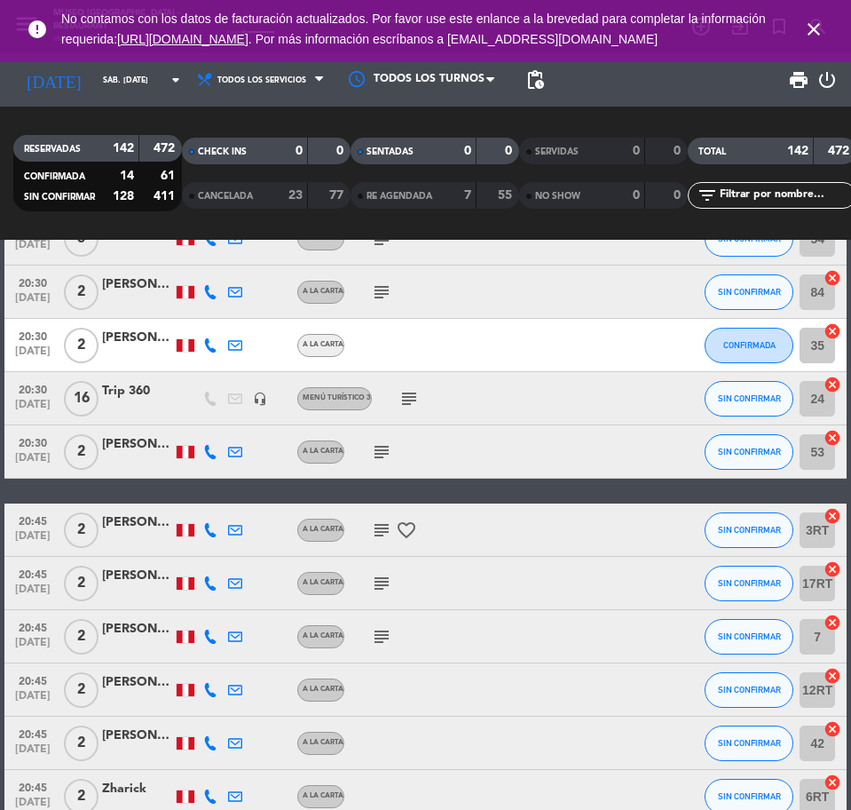
scroll to position [7212, 0]
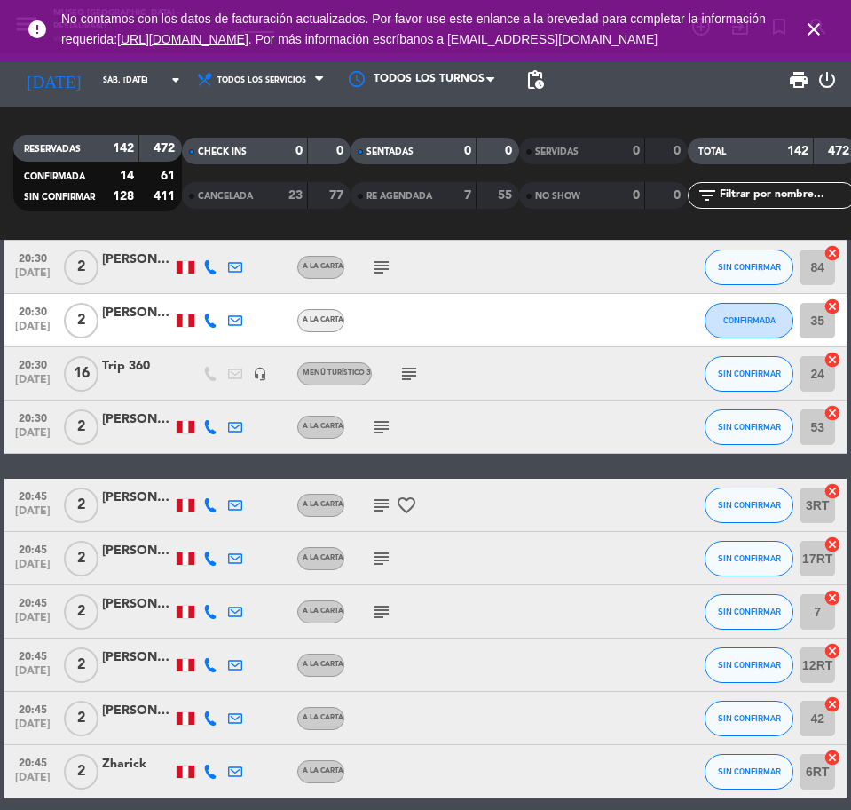
click at [128, 371] on div "Trip 360" at bounding box center [137, 366] width 71 height 20
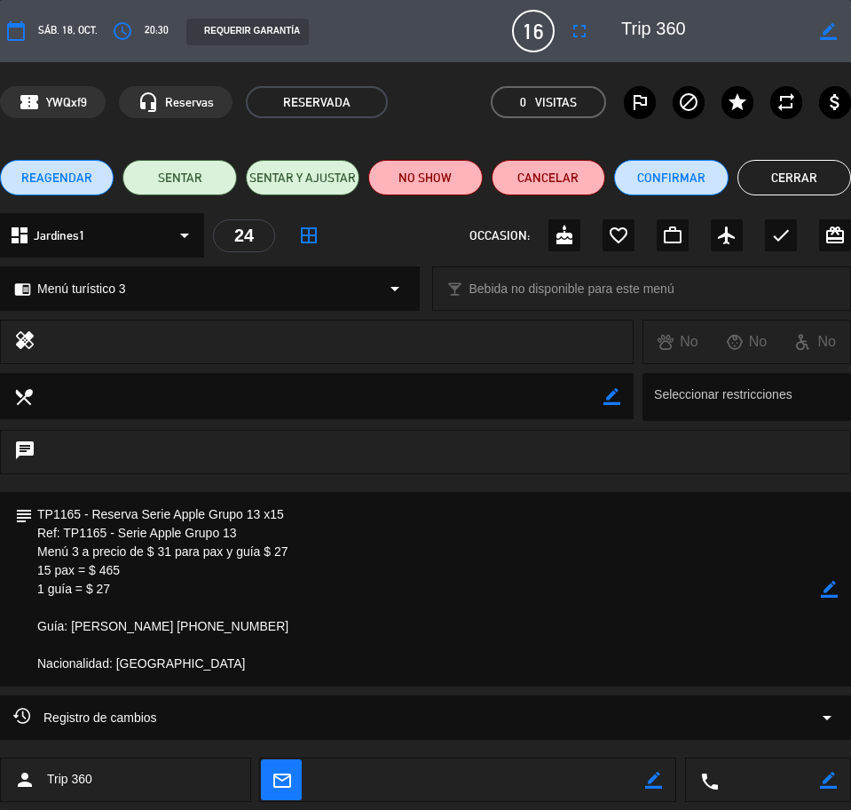
drag, startPoint x: 699, startPoint y: 22, endPoint x: 684, endPoint y: 26, distance: 15.5
click at [648, 22] on div "border_color" at bounding box center [730, 31] width 242 height 32
click at [40, 509] on textarea at bounding box center [427, 589] width 788 height 194
click at [82, 530] on textarea at bounding box center [427, 589] width 788 height 194
drag, startPoint x: 39, startPoint y: 509, endPoint x: 186, endPoint y: 665, distance: 214.2
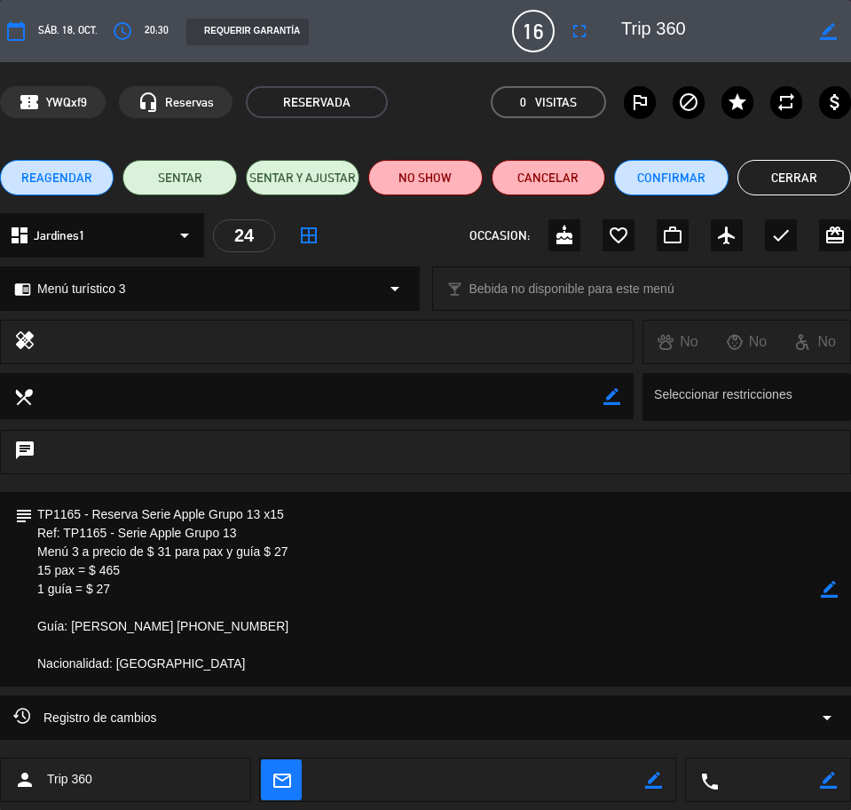
click at [186, 665] on textarea at bounding box center [427, 589] width 788 height 194
click at [808, 175] on button "Cerrar" at bounding box center [795, 178] width 114 height 36
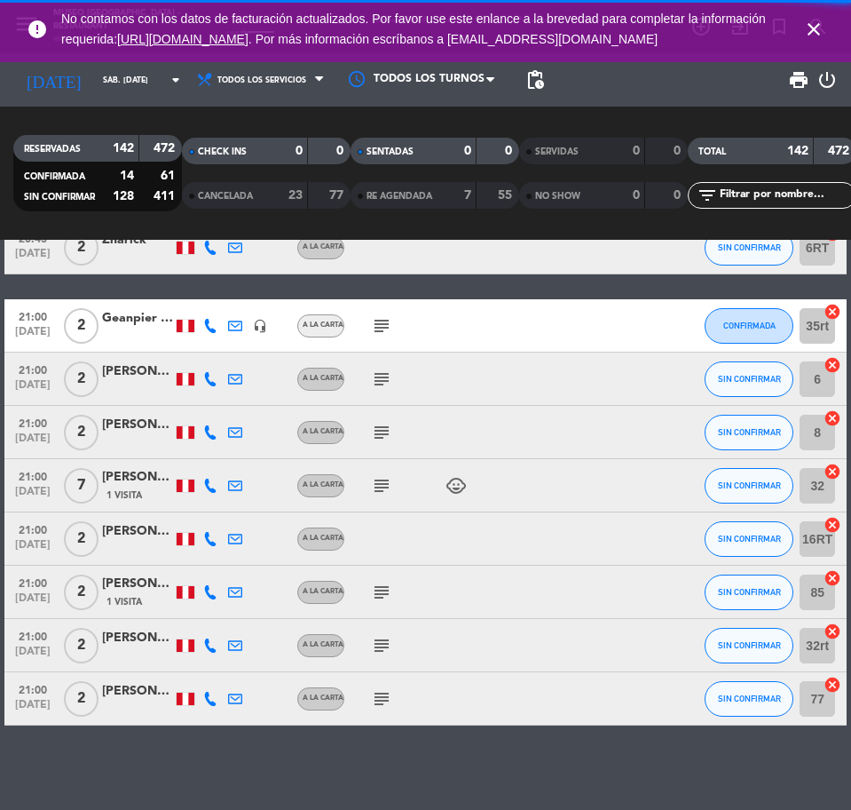
scroll to position [7741, 0]
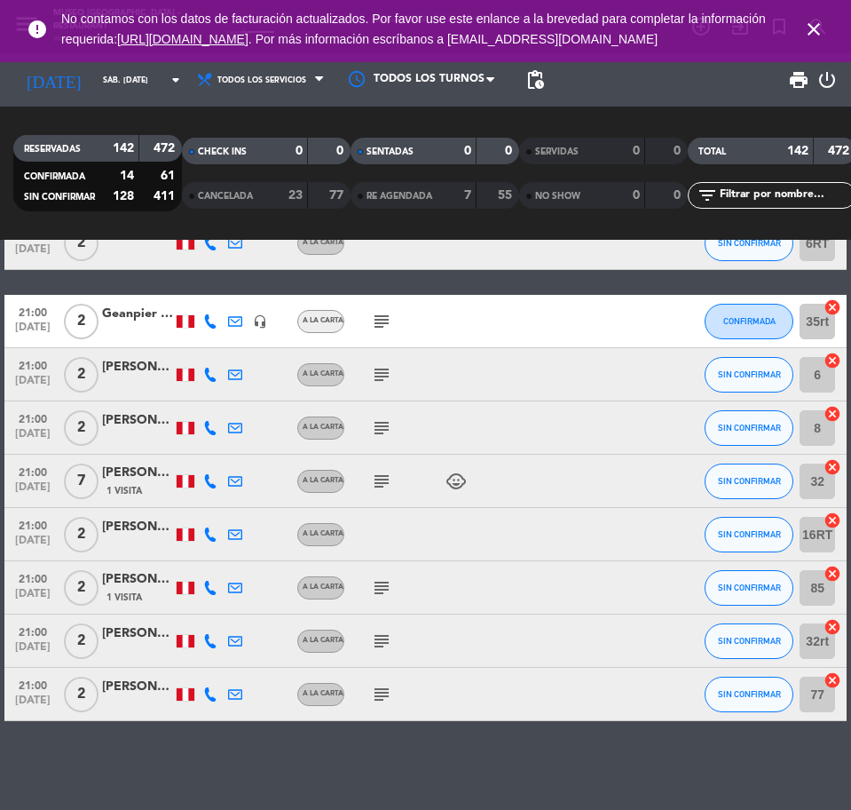
click at [805, 40] on icon "close" at bounding box center [813, 29] width 21 height 21
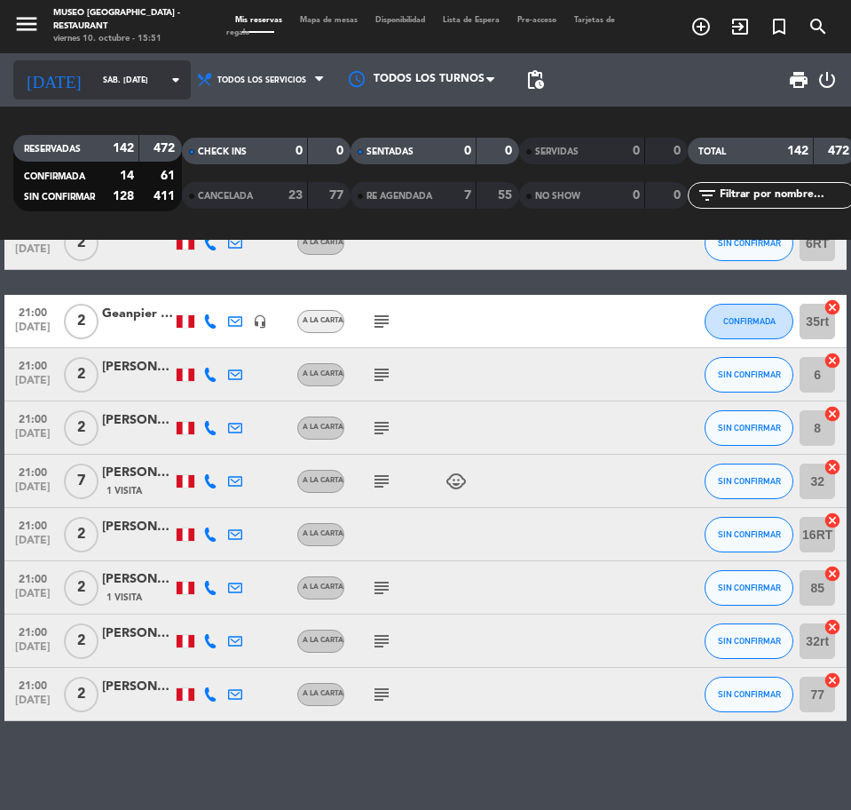
click at [105, 75] on input "sáb. 18 oct." at bounding box center [150, 81] width 112 height 28
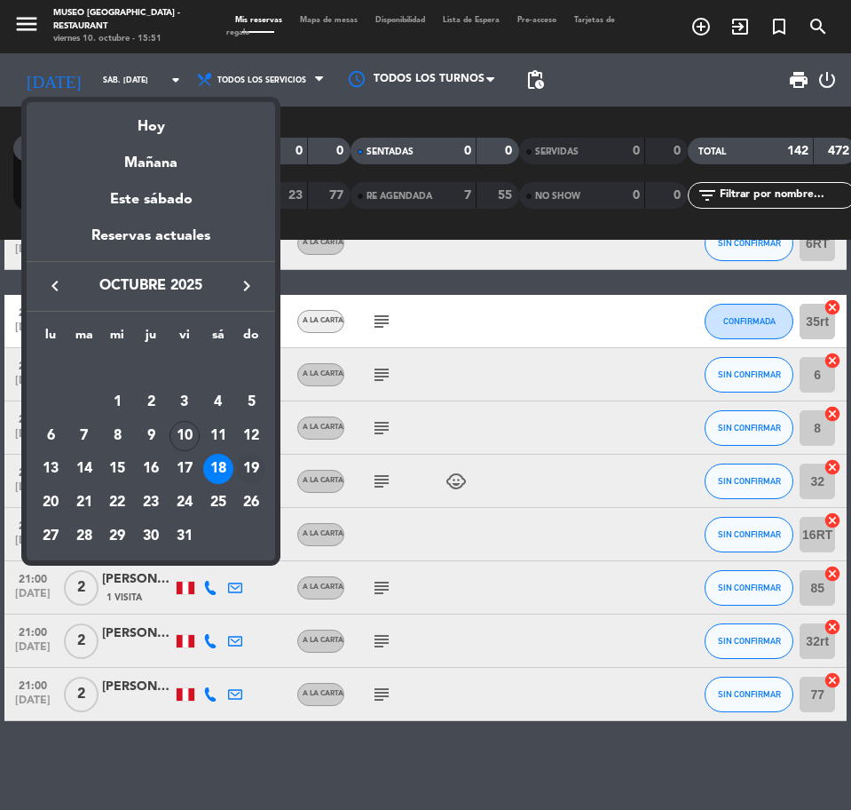
click at [253, 463] on div "19" at bounding box center [251, 469] width 30 height 30
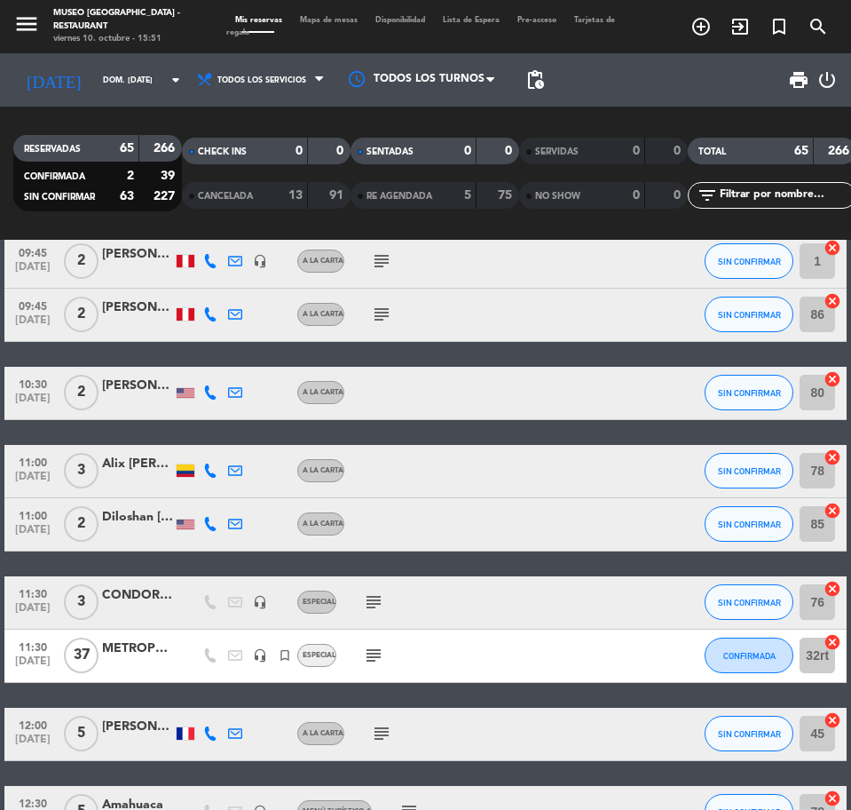
scroll to position [222, 0]
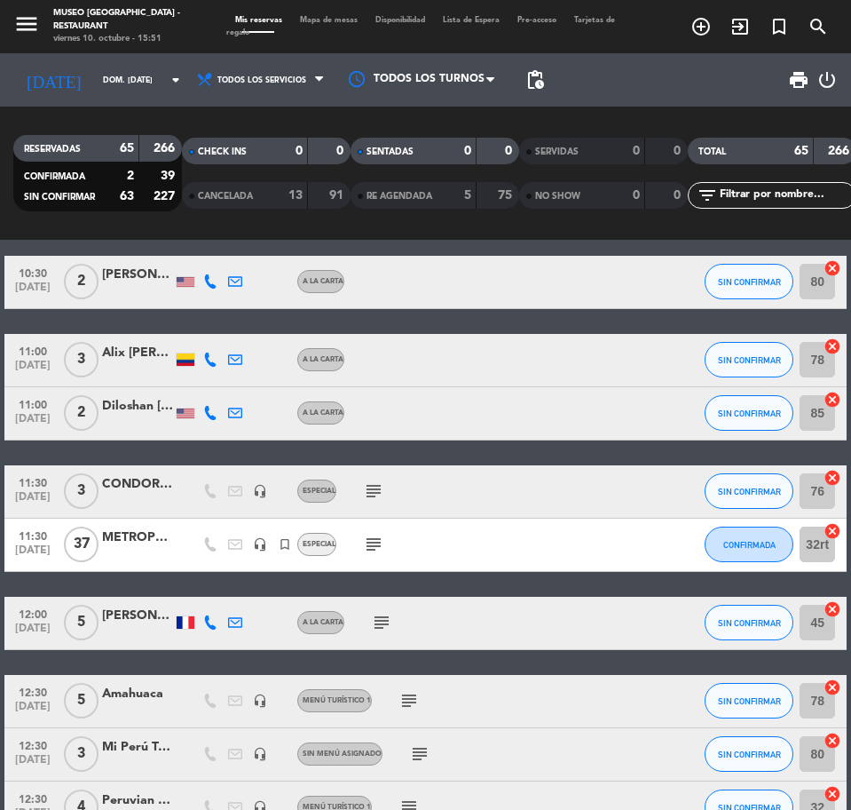
click at [125, 491] on div "CONDOR TRAVEL" at bounding box center [137, 484] width 71 height 20
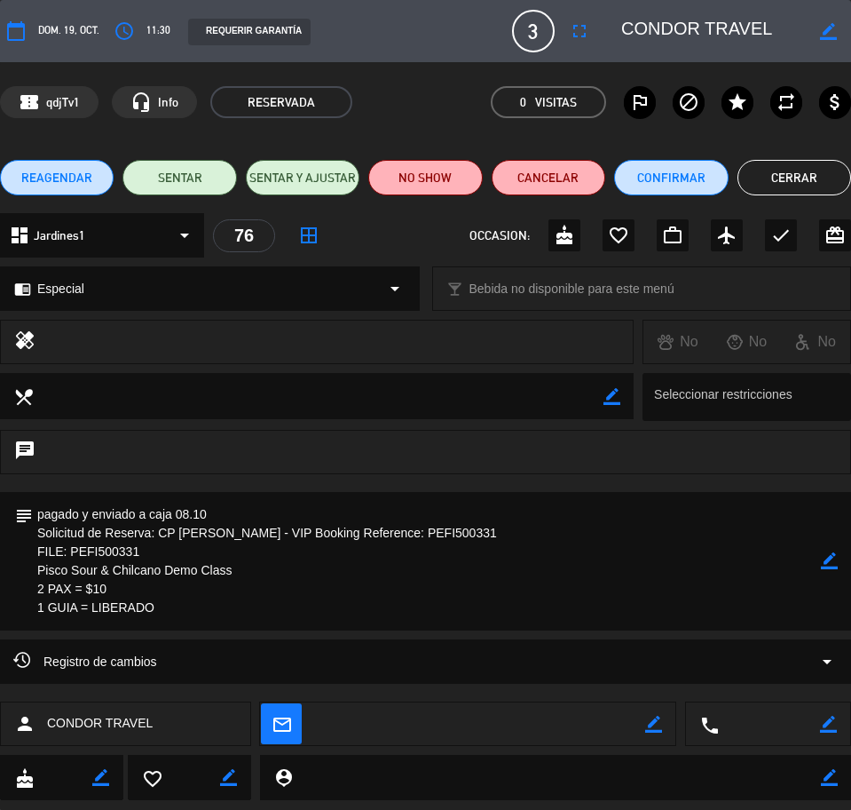
drag, startPoint x: 658, startPoint y: 27, endPoint x: 819, endPoint y: 29, distance: 161.6
click at [819, 29] on div "border_color" at bounding box center [730, 31] width 242 height 32
drag, startPoint x: 36, startPoint y: 516, endPoint x: 136, endPoint y: 587, distance: 122.9
click at [181, 599] on textarea at bounding box center [427, 561] width 788 height 138
click at [754, 189] on button "Cerrar" at bounding box center [795, 178] width 114 height 36
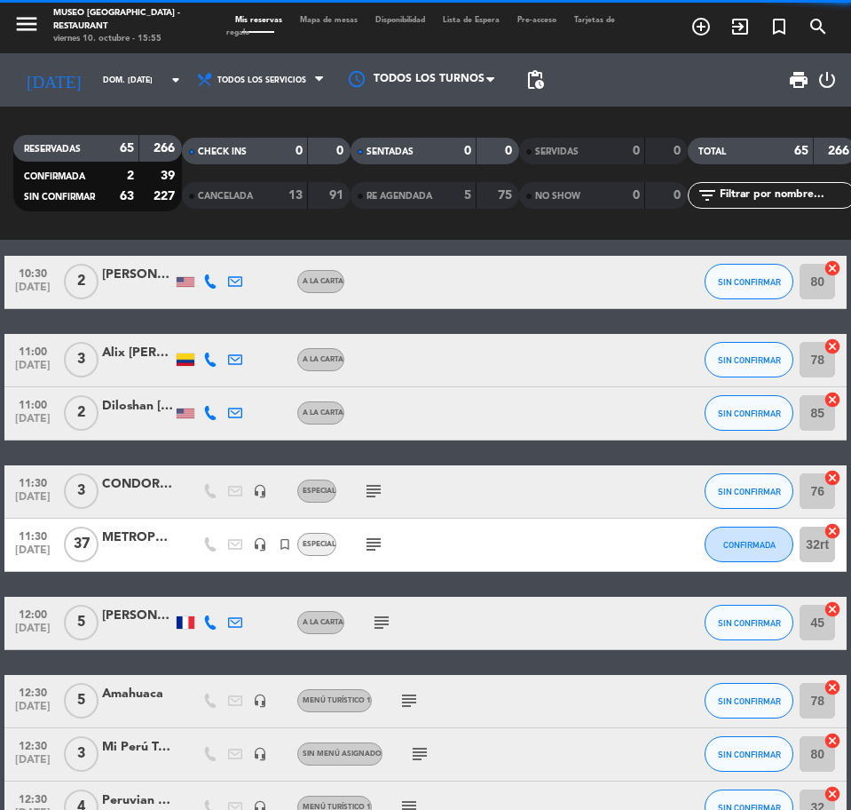
click at [165, 542] on div "METROPOLITAN TOURING" at bounding box center [137, 537] width 71 height 20
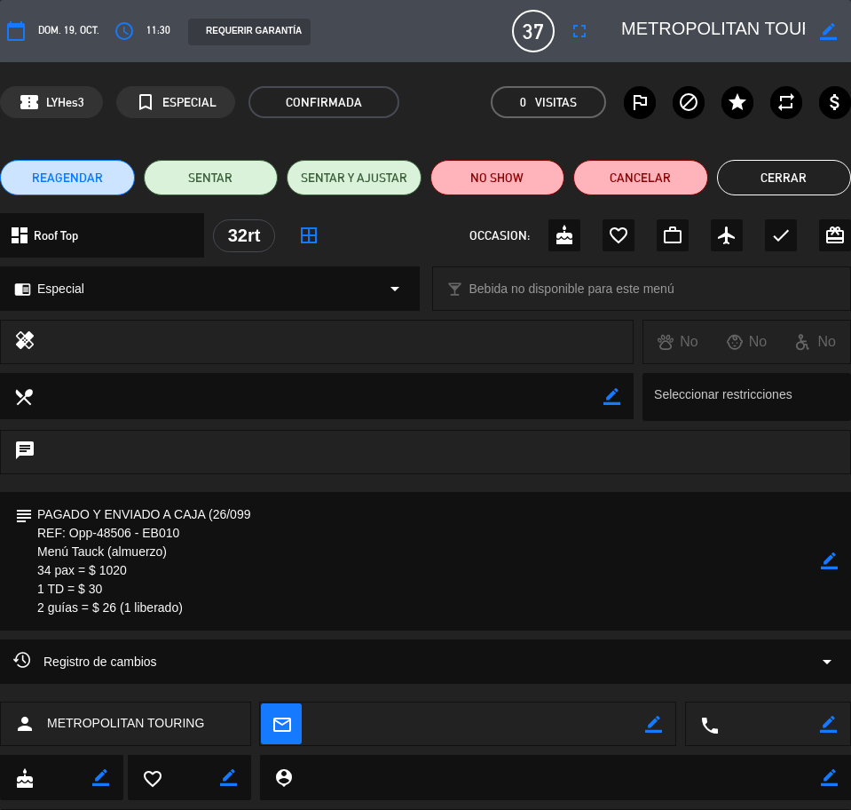
scroll to position [0, 69]
drag, startPoint x: 660, startPoint y: 29, endPoint x: 783, endPoint y: 20, distance: 123.7
click at [829, 29] on div "border_color" at bounding box center [730, 31] width 242 height 32
drag, startPoint x: 38, startPoint y: 507, endPoint x: 151, endPoint y: 580, distance: 134.2
click at [230, 621] on textarea at bounding box center [427, 561] width 788 height 138
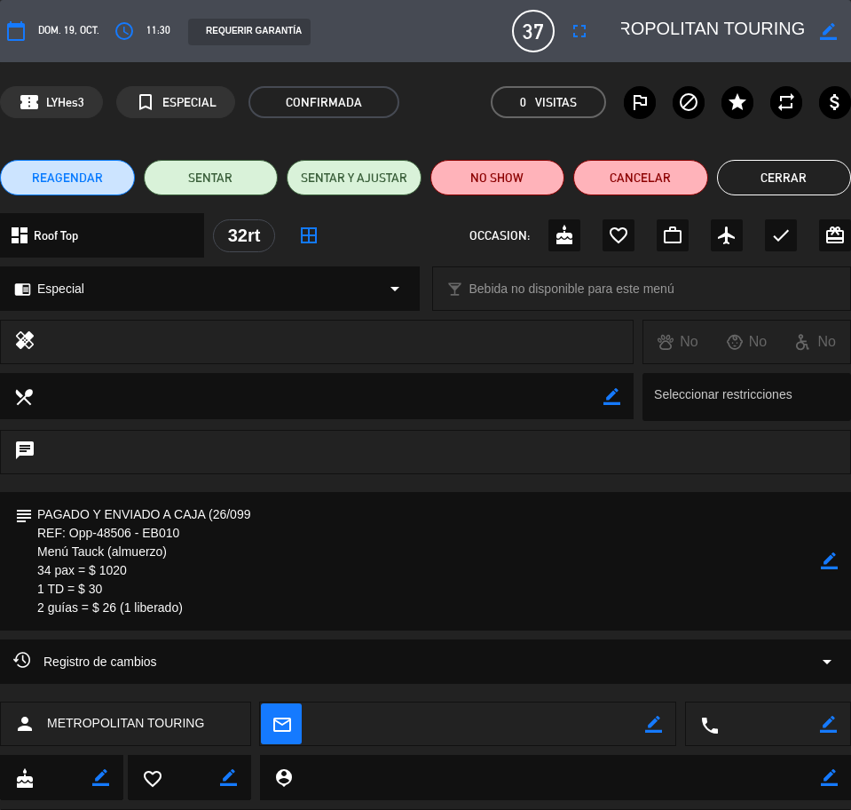
click at [743, 175] on button "Cerrar" at bounding box center [784, 178] width 135 height 36
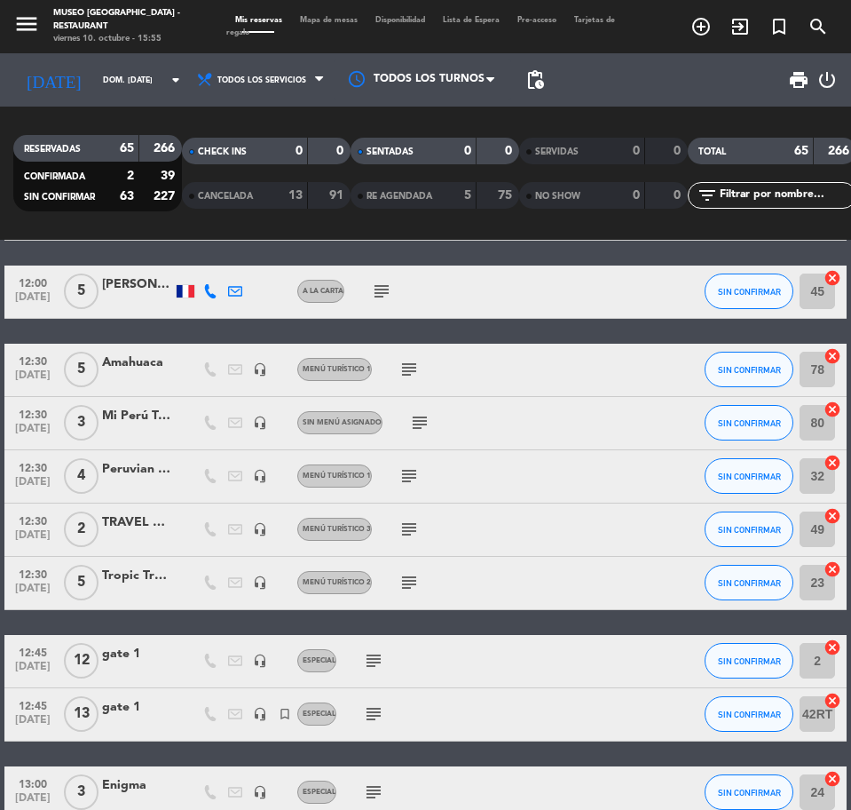
scroll to position [555, 0]
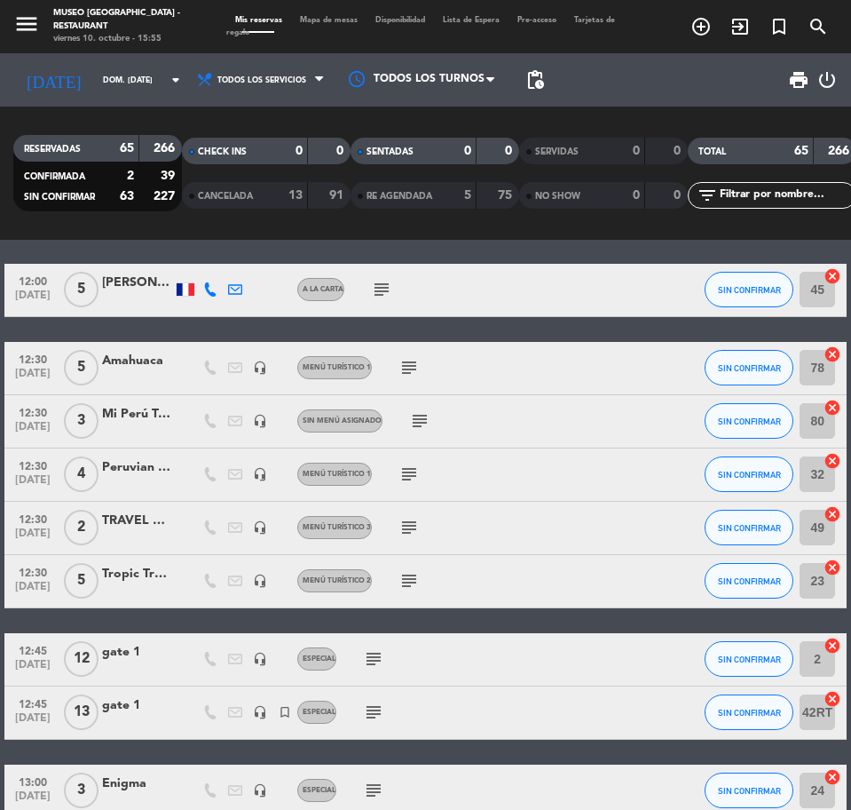
click at [153, 375] on div at bounding box center [137, 378] width 71 height 14
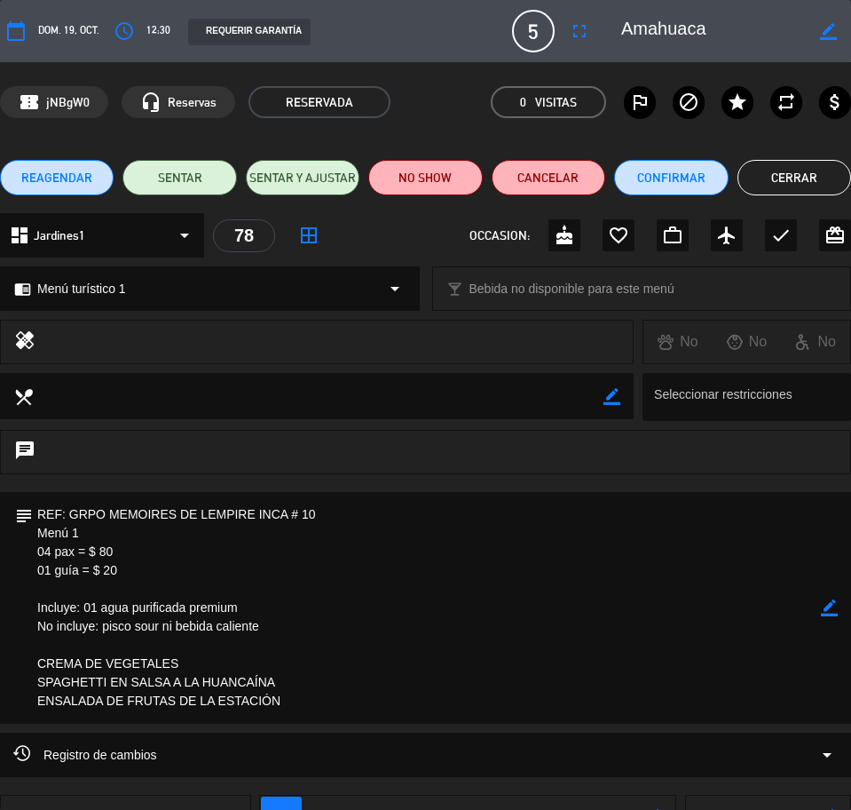
drag, startPoint x: 746, startPoint y: 28, endPoint x: 640, endPoint y: 28, distance: 105.6
click at [640, 28] on editable-input "border_color" at bounding box center [725, 31] width 251 height 32
drag, startPoint x: 36, startPoint y: 510, endPoint x: 305, endPoint y: 699, distance: 329.0
click at [305, 699] on textarea at bounding box center [427, 608] width 788 height 232
click at [827, 171] on button "Cerrar" at bounding box center [795, 178] width 114 height 36
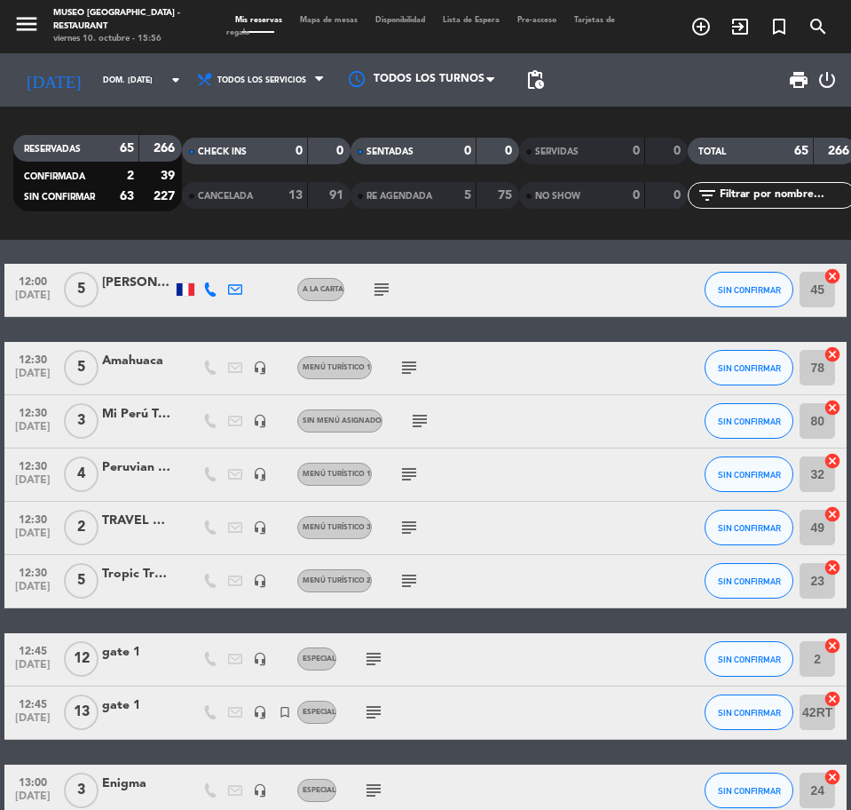
click at [425, 419] on icon "subject" at bounding box center [419, 420] width 21 height 21
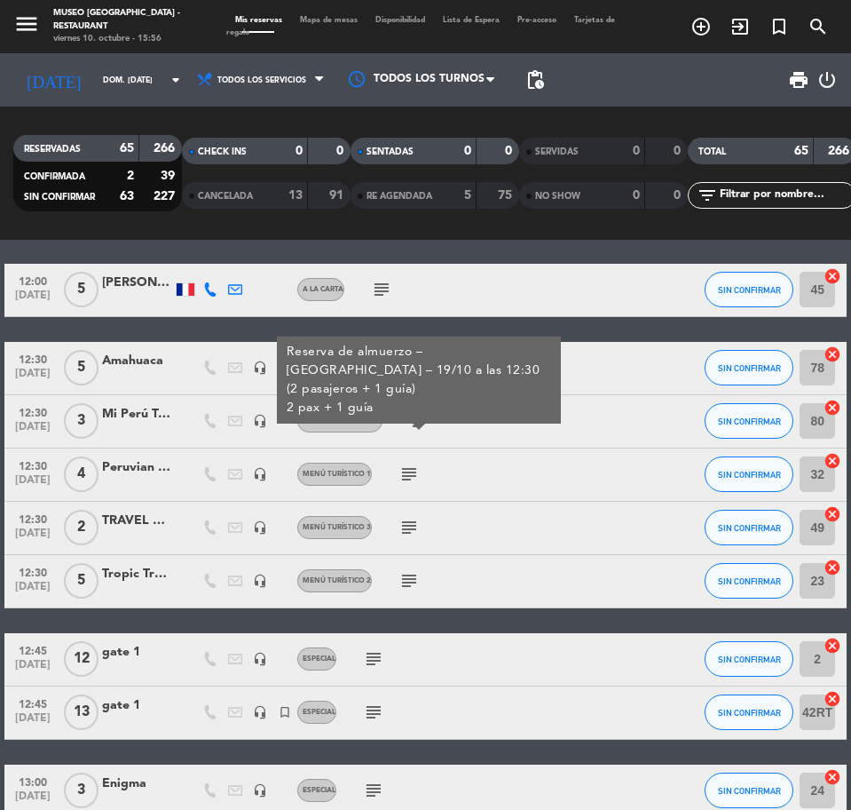
click at [416, 470] on icon "subject" at bounding box center [409, 473] width 21 height 21
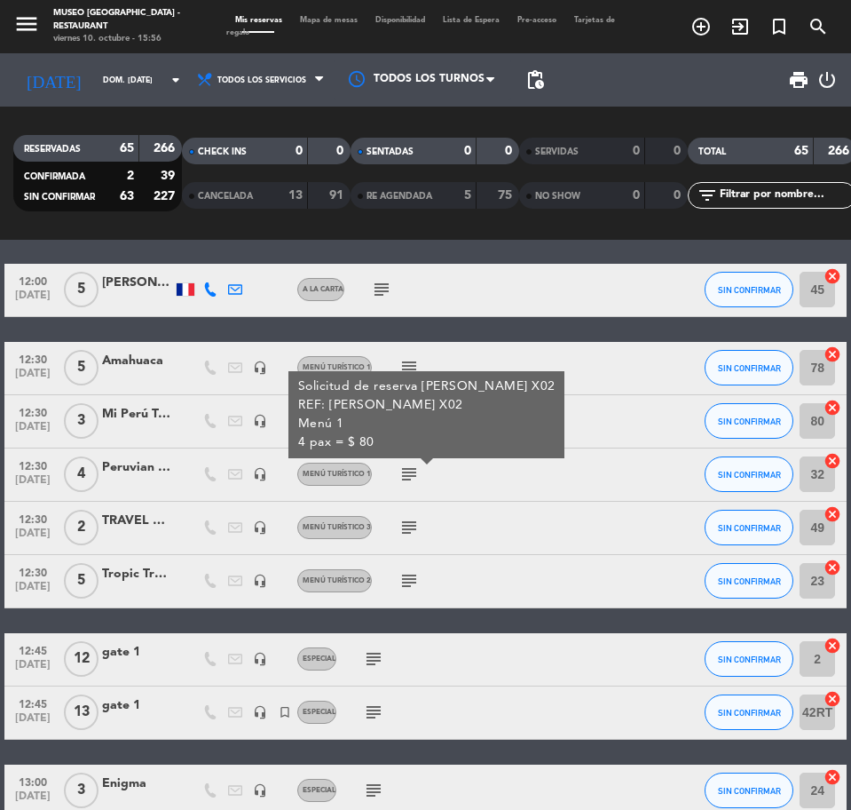
click at [113, 480] on div at bounding box center [137, 485] width 71 height 14
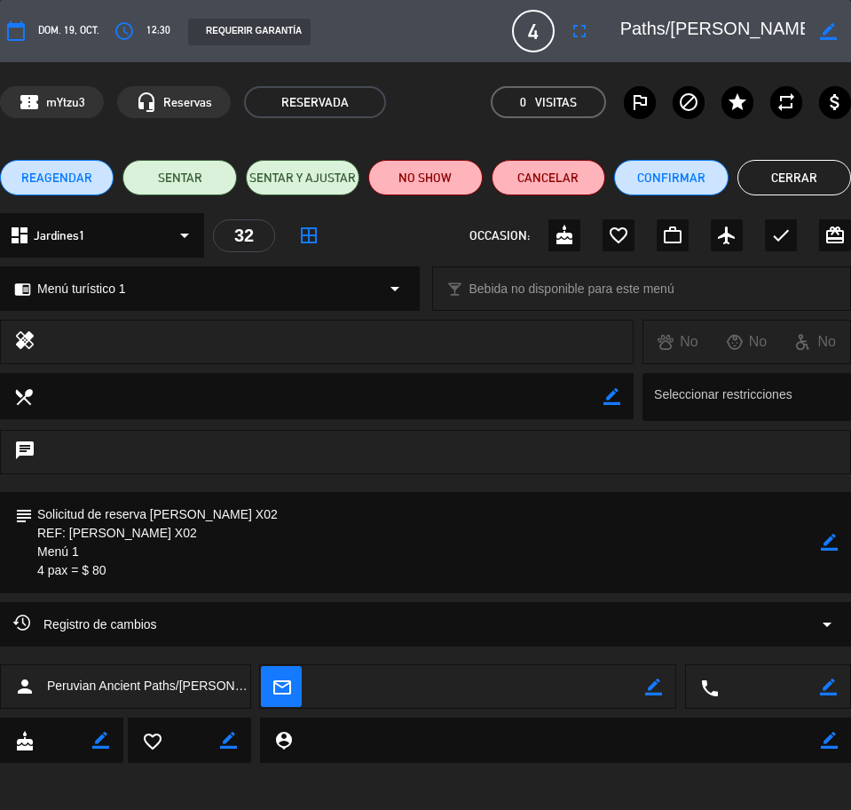
scroll to position [0, 226]
drag, startPoint x: 660, startPoint y: 25, endPoint x: 837, endPoint y: 43, distance: 178.4
click at [837, 43] on div "border_color" at bounding box center [730, 31] width 242 height 32
click at [74, 510] on textarea at bounding box center [427, 542] width 788 height 101
drag, startPoint x: 36, startPoint y: 509, endPoint x: 119, endPoint y: 577, distance: 107.2
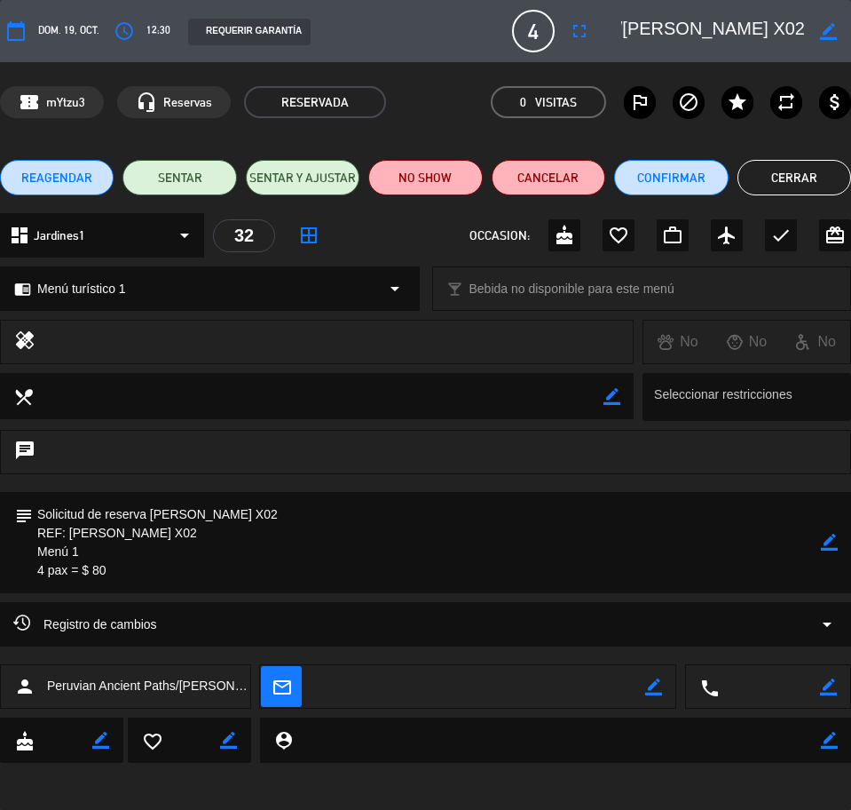
click at [121, 578] on textarea at bounding box center [427, 542] width 788 height 101
click at [827, 175] on button "Cerrar" at bounding box center [795, 178] width 114 height 36
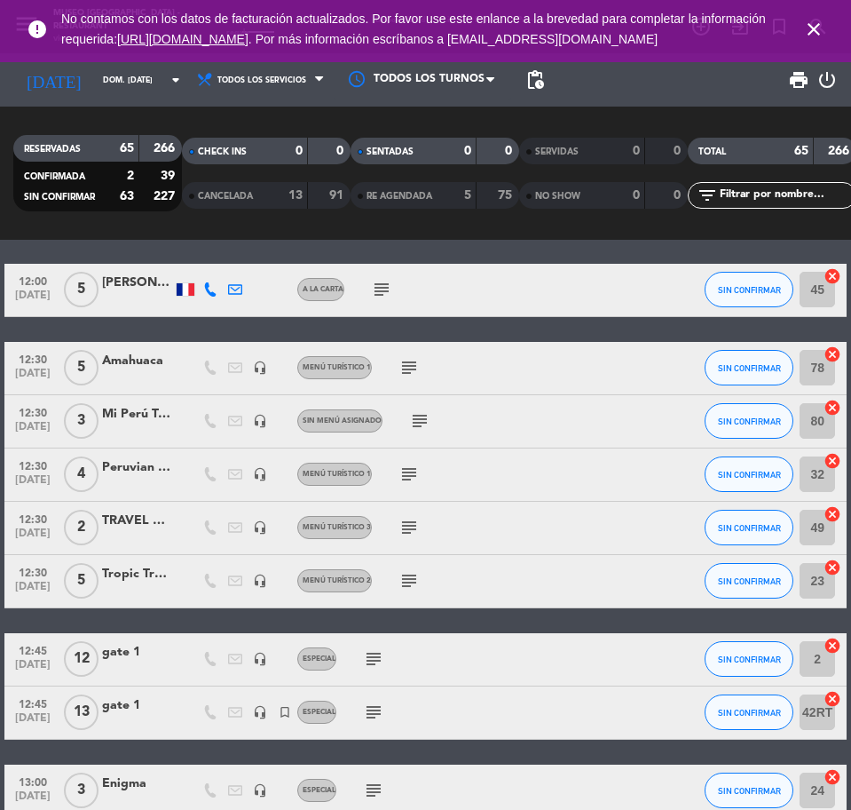
click at [399, 527] on icon "subject" at bounding box center [409, 527] width 21 height 21
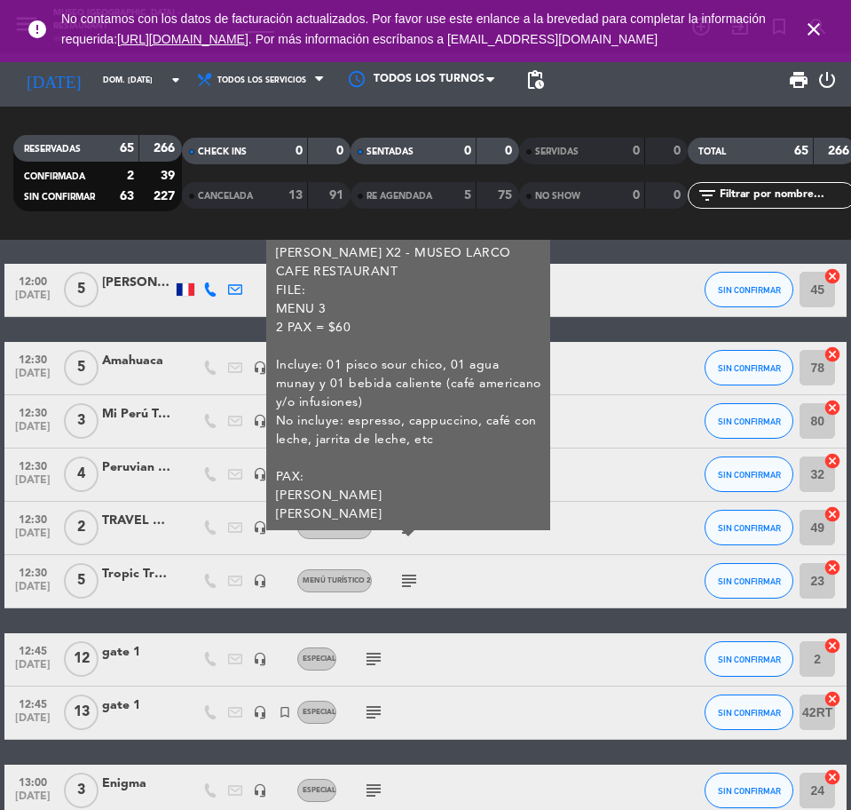
click at [148, 526] on div "TRAVEL GROUP/SNYDER Y SMITH X2" at bounding box center [137, 520] width 71 height 20
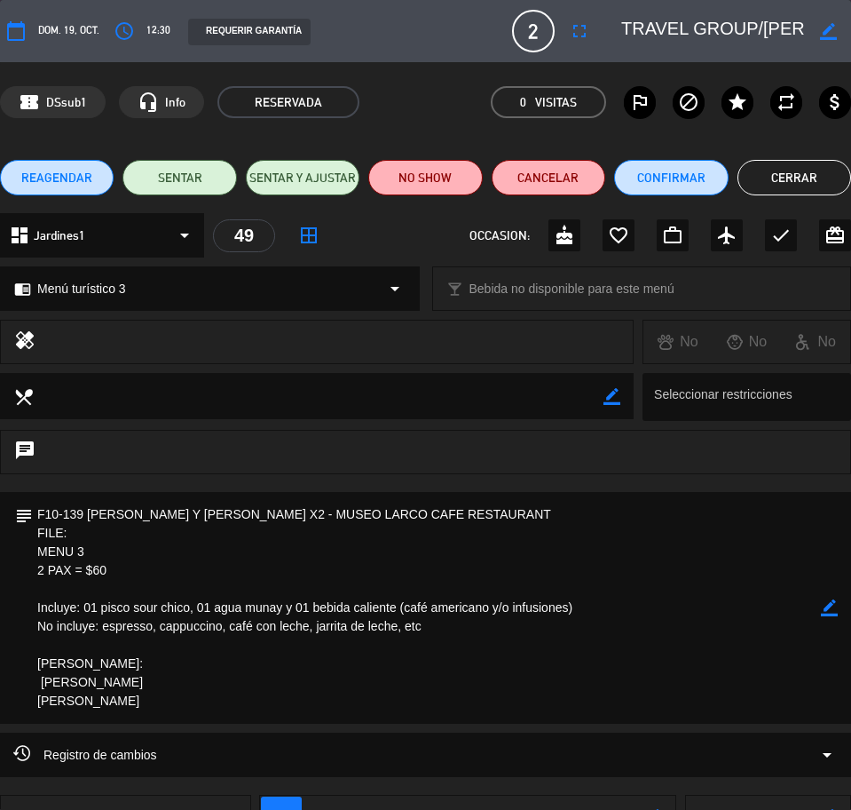
scroll to position [0, 163]
drag, startPoint x: 659, startPoint y: 27, endPoint x: 850, endPoint y: 31, distance: 191.8
click at [850, 31] on div "border_color" at bounding box center [730, 31] width 242 height 32
click at [129, 549] on textarea at bounding box center [427, 608] width 788 height 232
drag, startPoint x: 36, startPoint y: 511, endPoint x: 198, endPoint y: 697, distance: 246.6
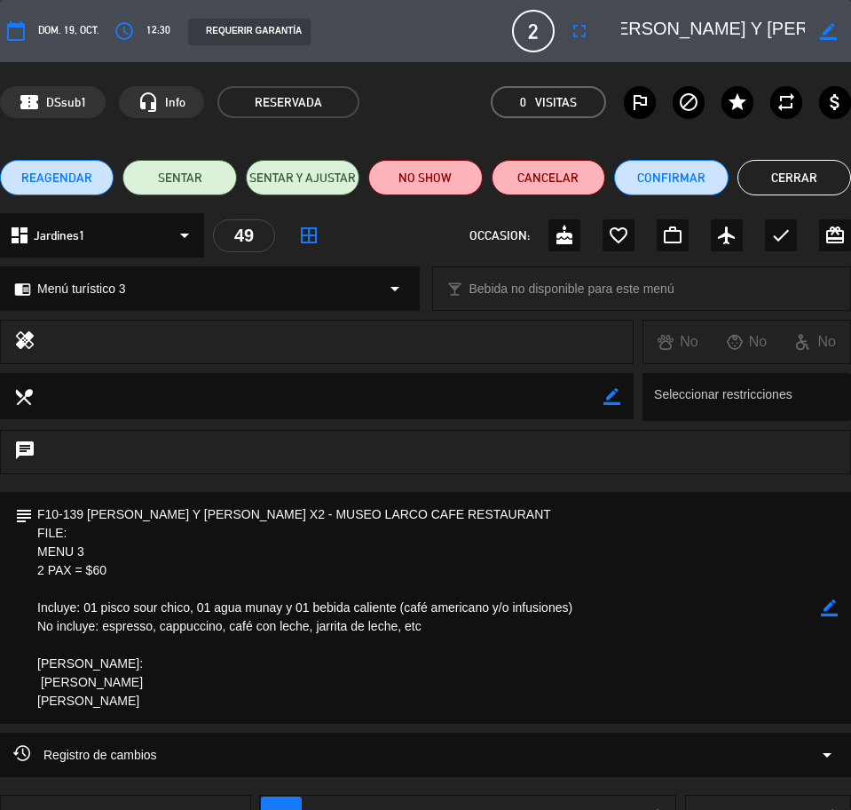
click at [205, 705] on textarea at bounding box center [427, 608] width 788 height 232
click at [770, 172] on button "Cerrar" at bounding box center [795, 178] width 114 height 36
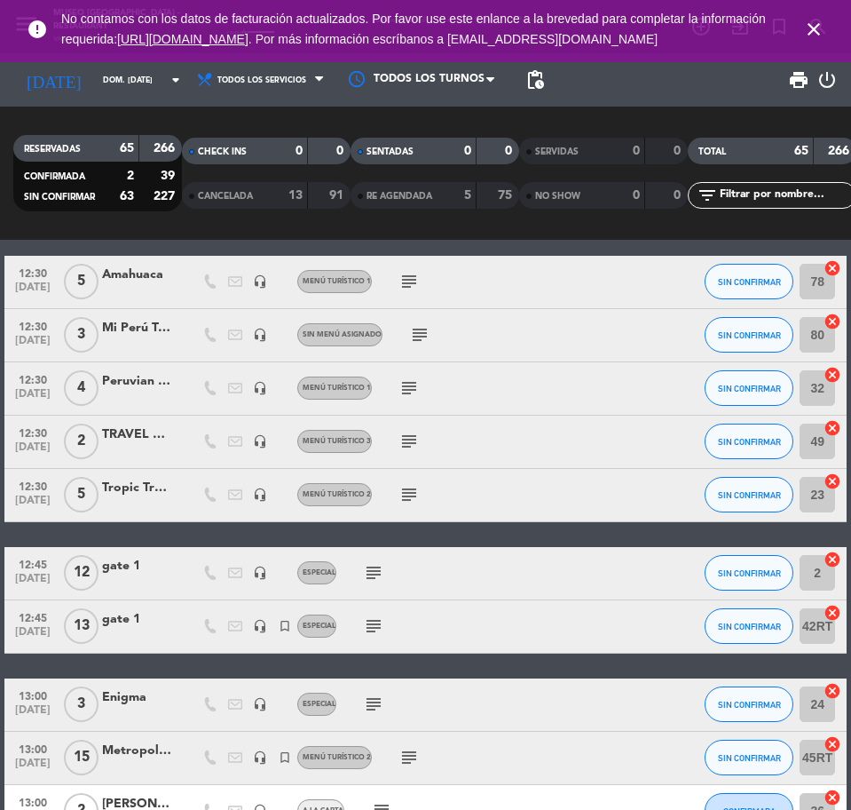
scroll to position [666, 0]
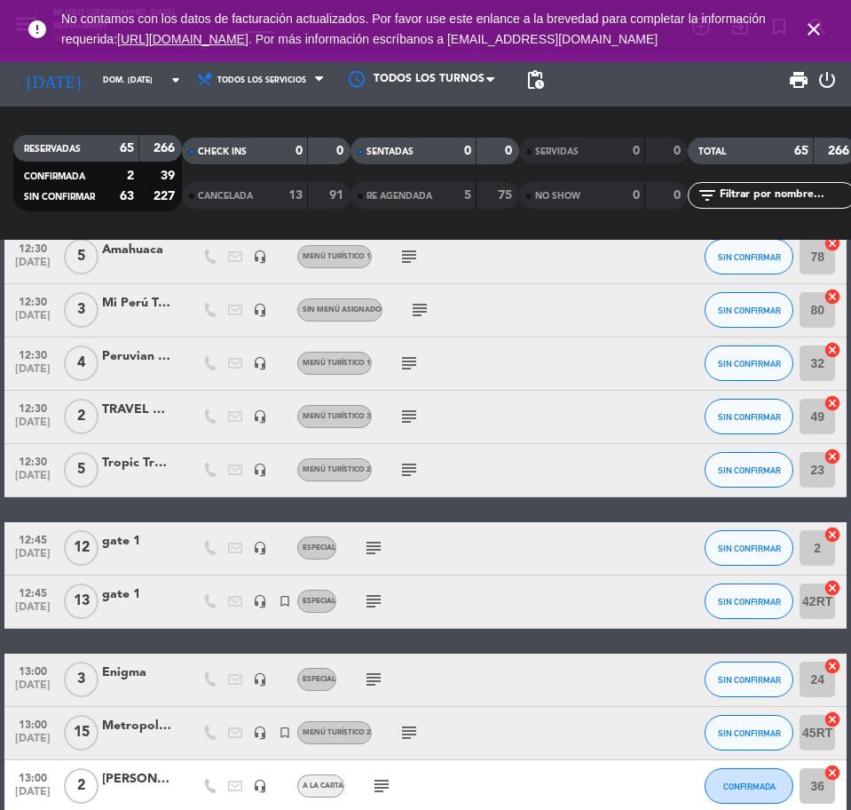
click at [107, 472] on div "Tropic Travel" at bounding box center [137, 463] width 71 height 20
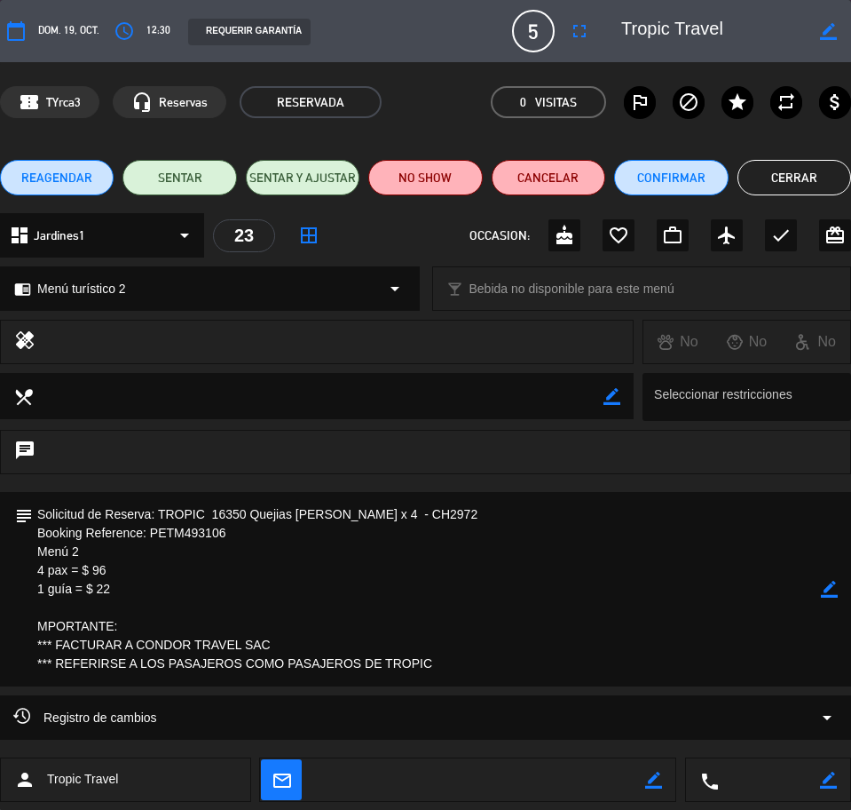
drag, startPoint x: 774, startPoint y: 30, endPoint x: 652, endPoint y: 30, distance: 122.5
click at [652, 30] on div "border_color" at bounding box center [730, 31] width 242 height 32
click at [323, 579] on textarea at bounding box center [427, 589] width 788 height 194
drag, startPoint x: 39, startPoint y: 513, endPoint x: 482, endPoint y: 671, distance: 470.3
click at [482, 671] on textarea at bounding box center [427, 589] width 788 height 194
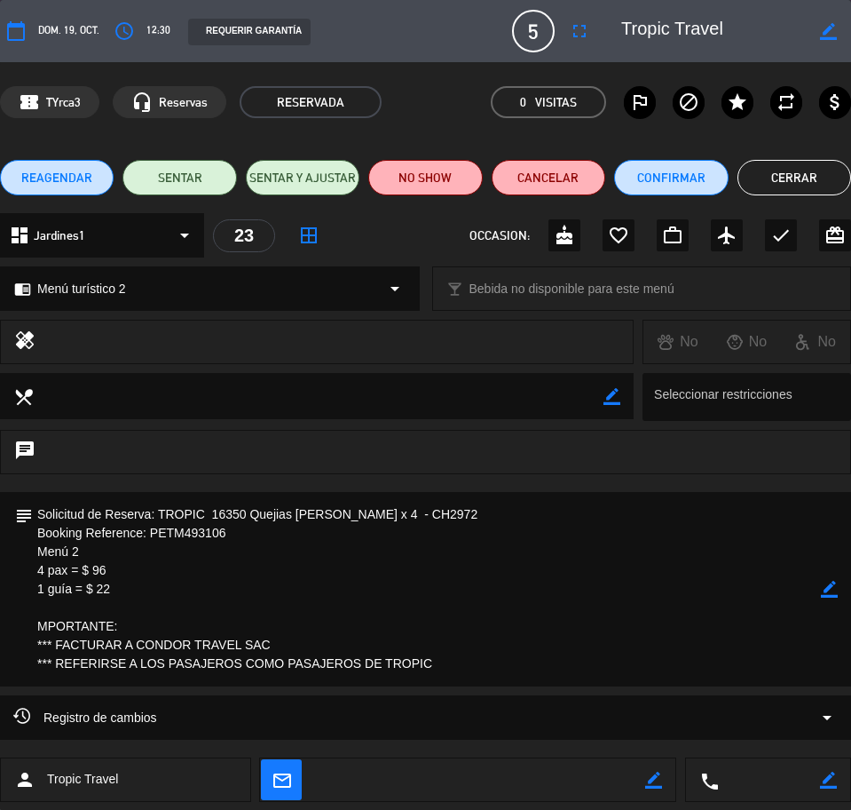
click at [773, 177] on button "Cerrar" at bounding box center [795, 178] width 114 height 36
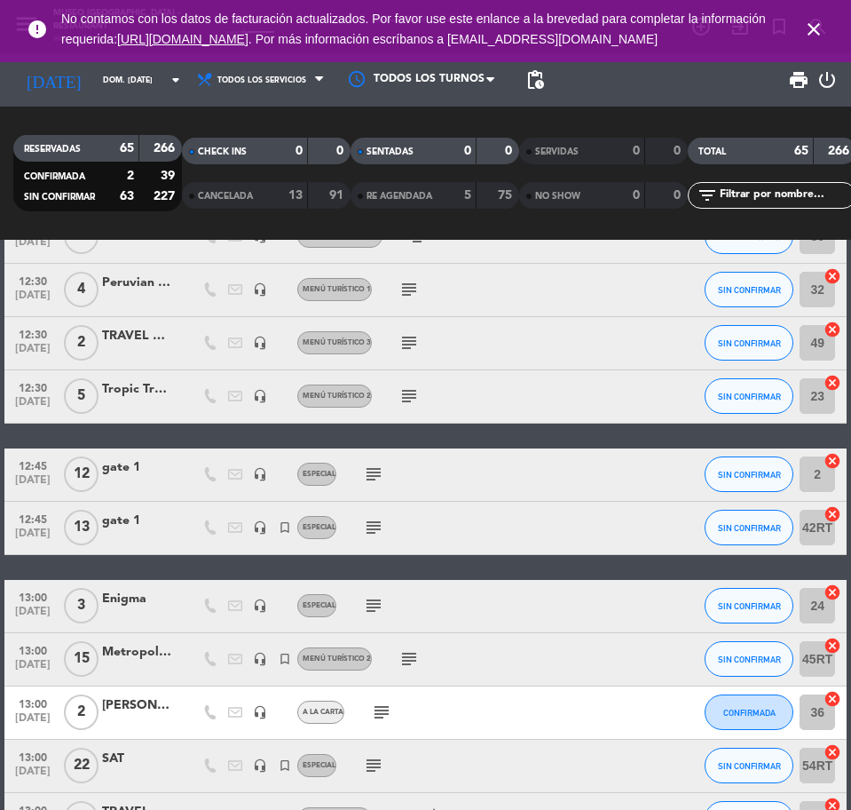
scroll to position [777, 0]
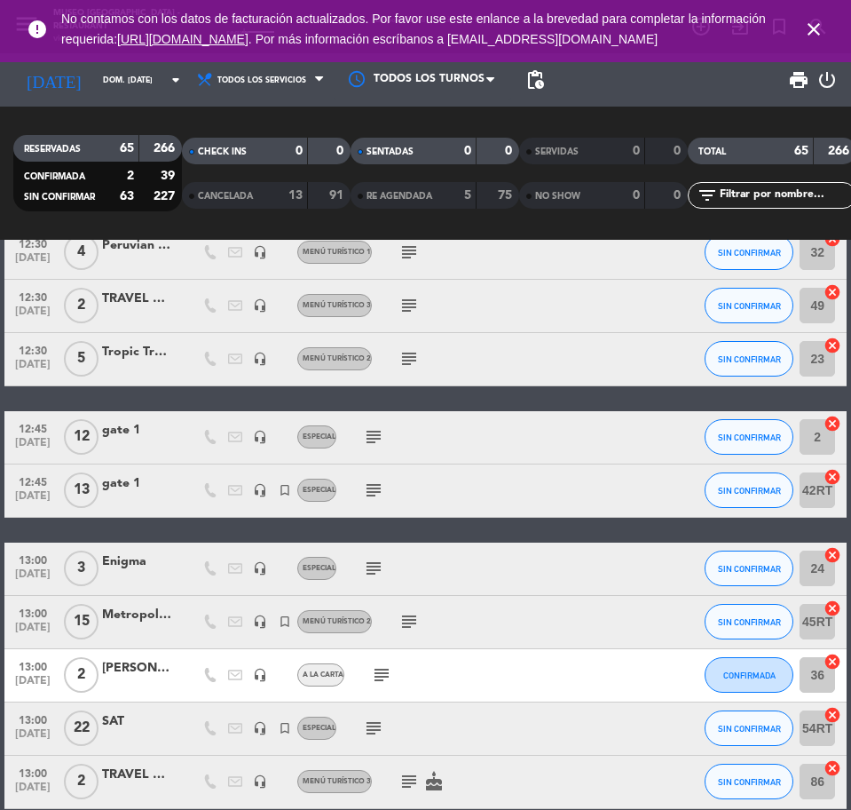
click at [115, 431] on div "gate 1" at bounding box center [137, 430] width 71 height 20
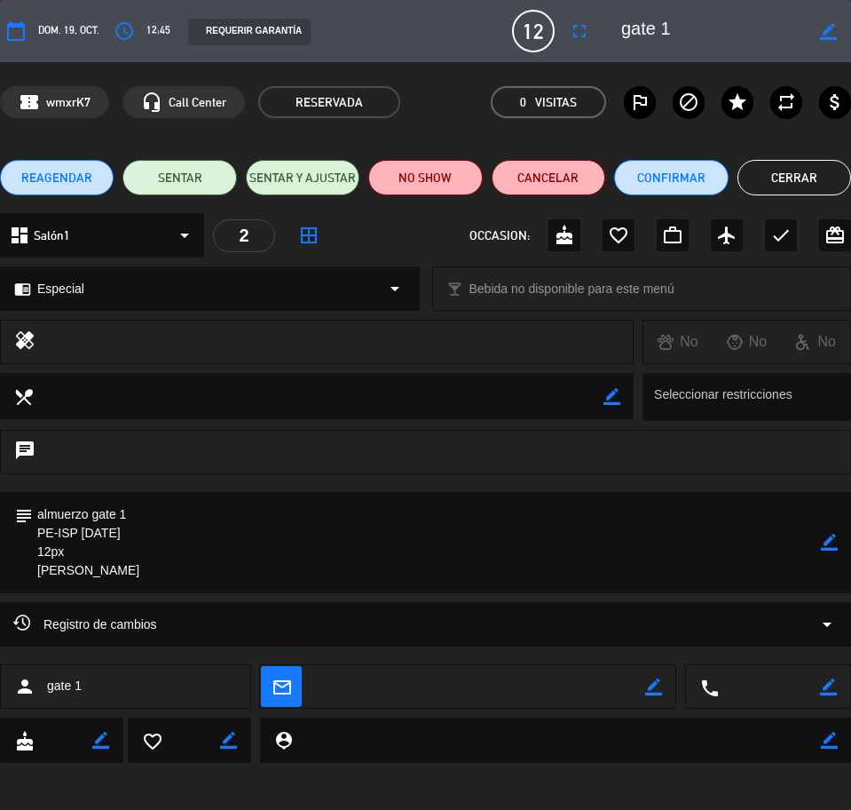
drag, startPoint x: 36, startPoint y: 507, endPoint x: 71, endPoint y: 499, distance: 35.5
click at [115, 581] on textarea at bounding box center [427, 542] width 788 height 101
click at [761, 172] on button "Cerrar" at bounding box center [795, 178] width 114 height 36
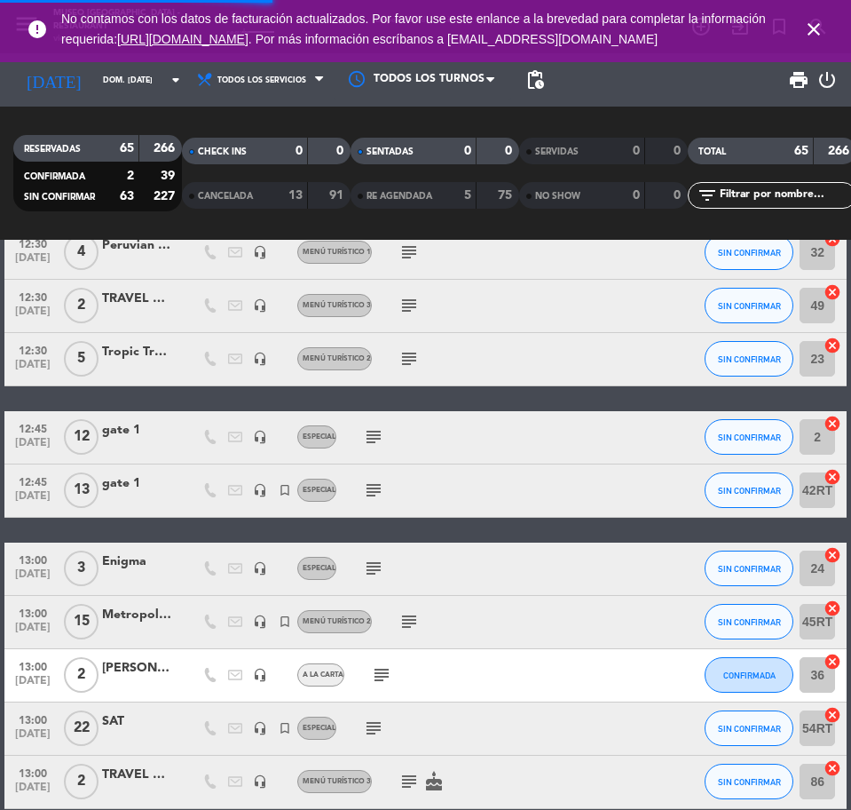
click at [149, 494] on div at bounding box center [137, 501] width 71 height 14
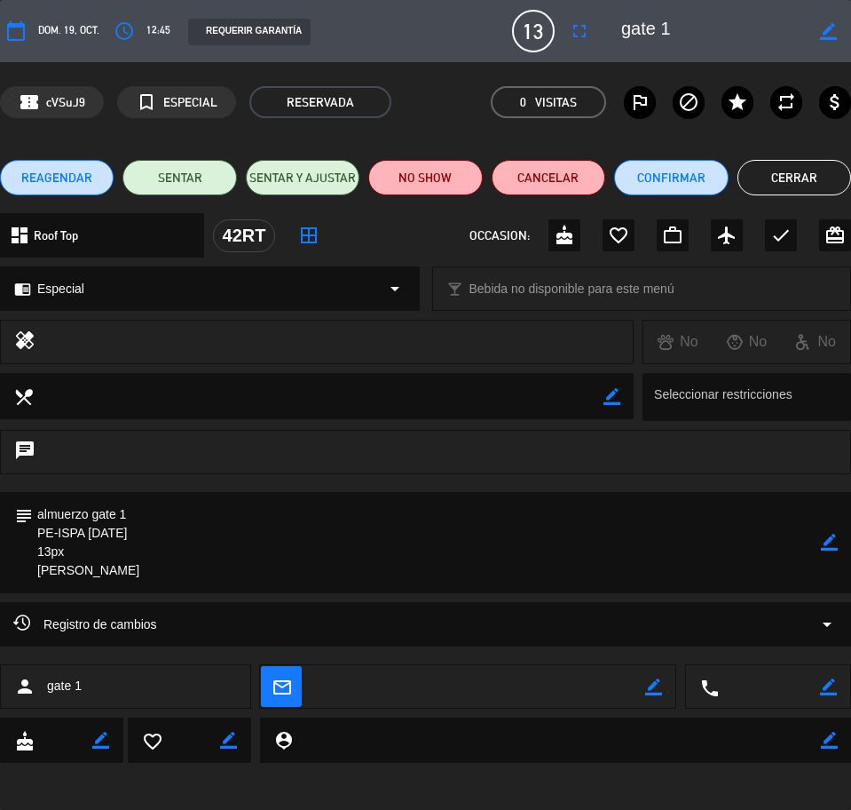
drag, startPoint x: 41, startPoint y: 510, endPoint x: 125, endPoint y: 574, distance: 105.8
click at [125, 574] on textarea at bounding box center [427, 542] width 788 height 101
click at [831, 166] on button "Cerrar" at bounding box center [795, 178] width 114 height 36
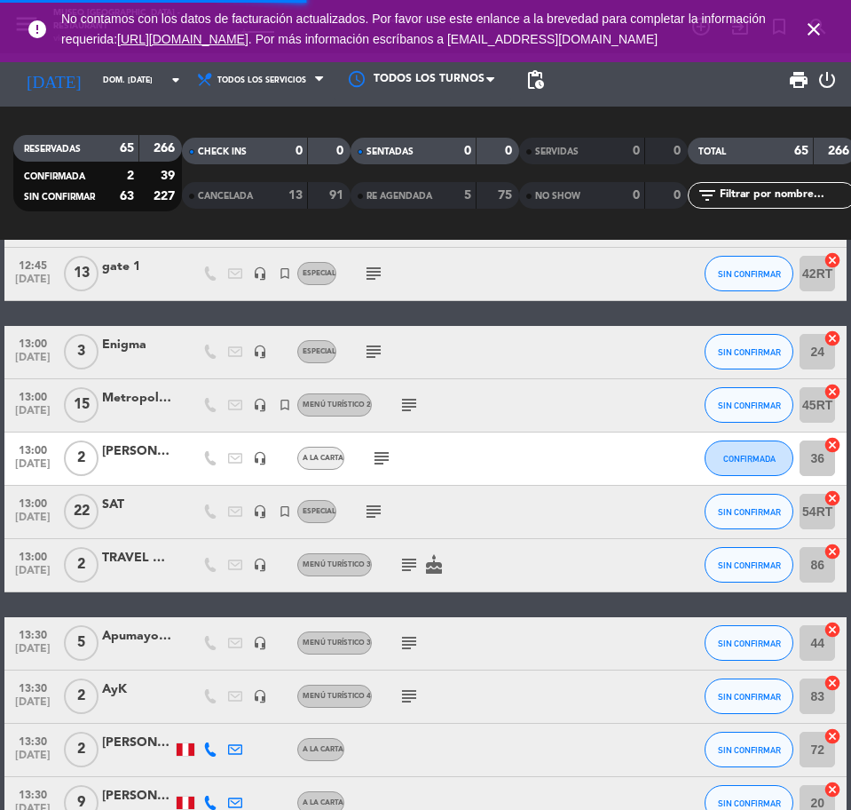
scroll to position [999, 0]
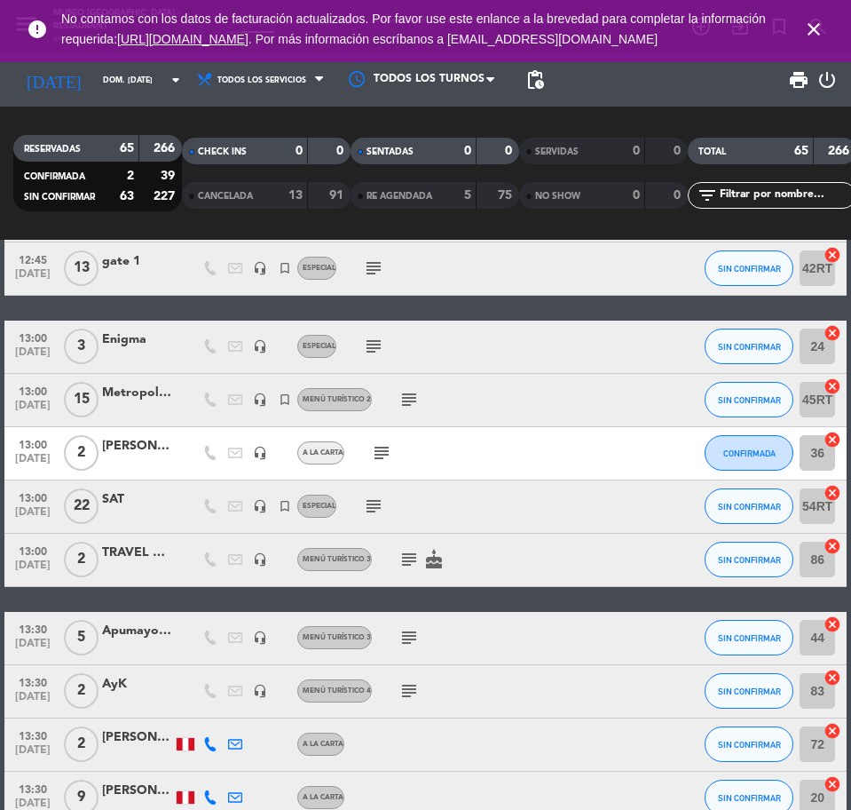
click at [147, 351] on div at bounding box center [137, 357] width 71 height 14
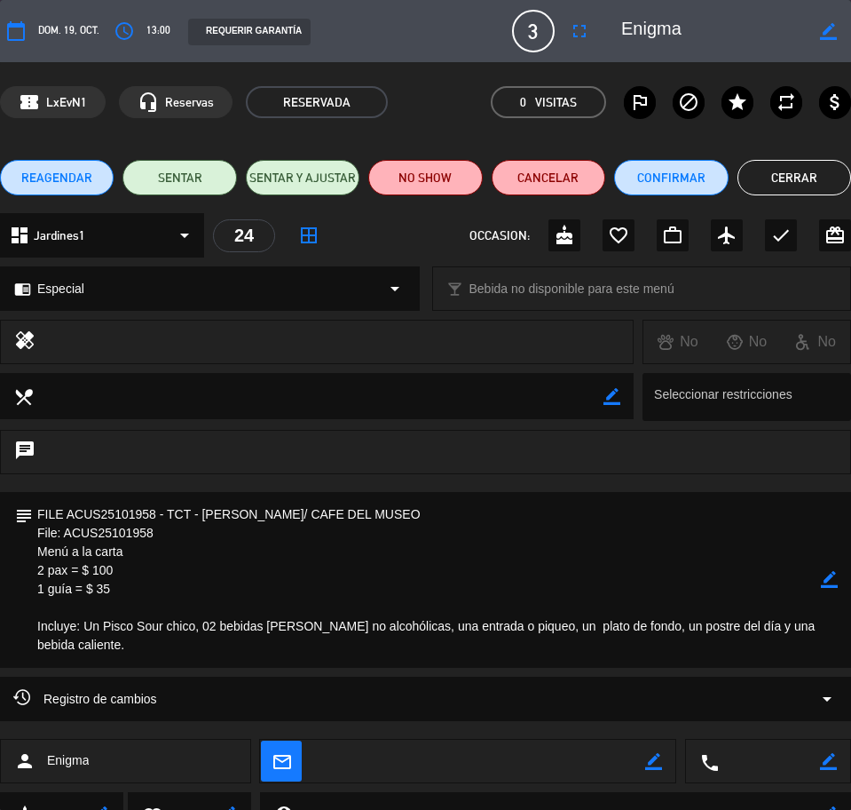
drag, startPoint x: 741, startPoint y: 26, endPoint x: 697, endPoint y: 28, distance: 44.4
click at [697, 28] on textarea at bounding box center [713, 31] width 184 height 32
click at [666, 33] on textarea at bounding box center [713, 31] width 184 height 32
drag, startPoint x: 717, startPoint y: 33, endPoint x: 660, endPoint y: 34, distance: 56.8
click at [660, 34] on textarea at bounding box center [713, 31] width 184 height 32
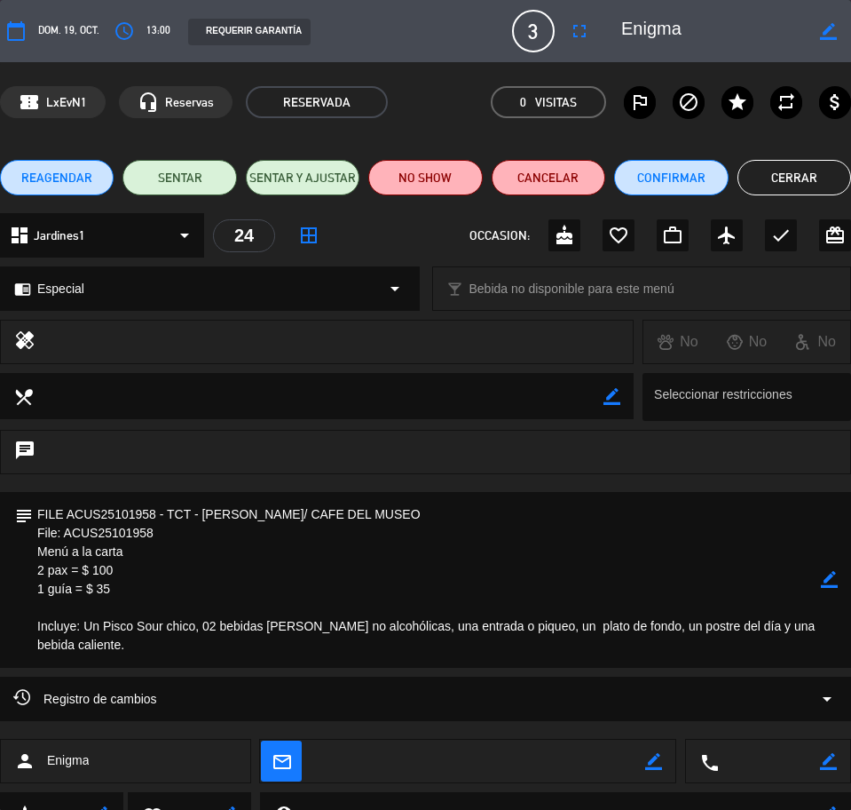
drag, startPoint x: 36, startPoint y: 514, endPoint x: 86, endPoint y: 545, distance: 59.4
click at [114, 637] on textarea at bounding box center [427, 580] width 788 height 176
click at [763, 177] on button "Cerrar" at bounding box center [795, 178] width 114 height 36
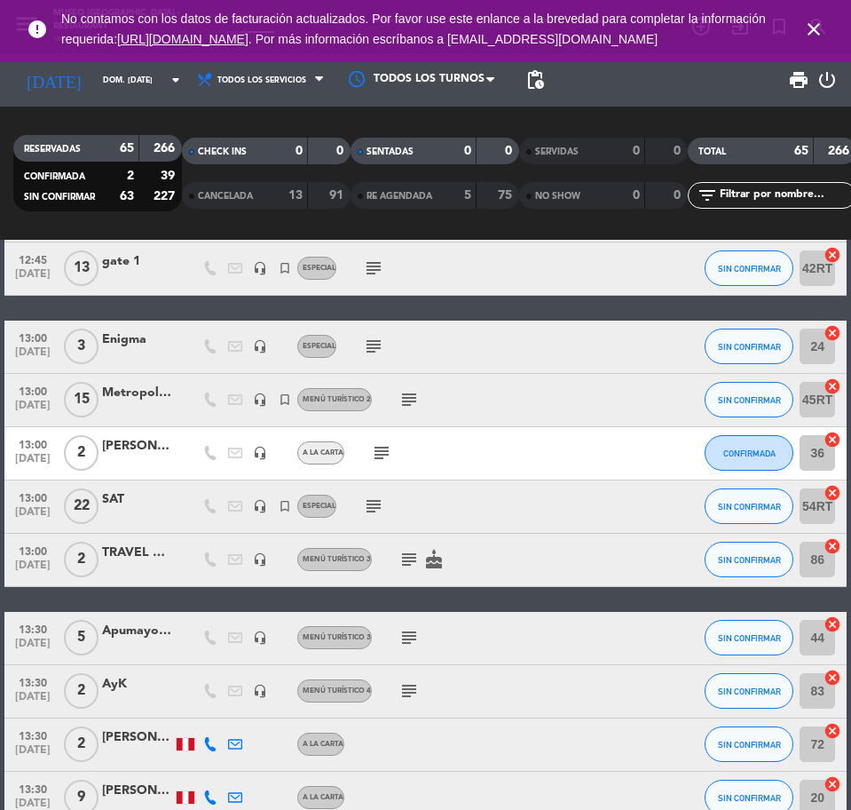
click at [129, 396] on div "Metropolitan Touring" at bounding box center [137, 393] width 71 height 20
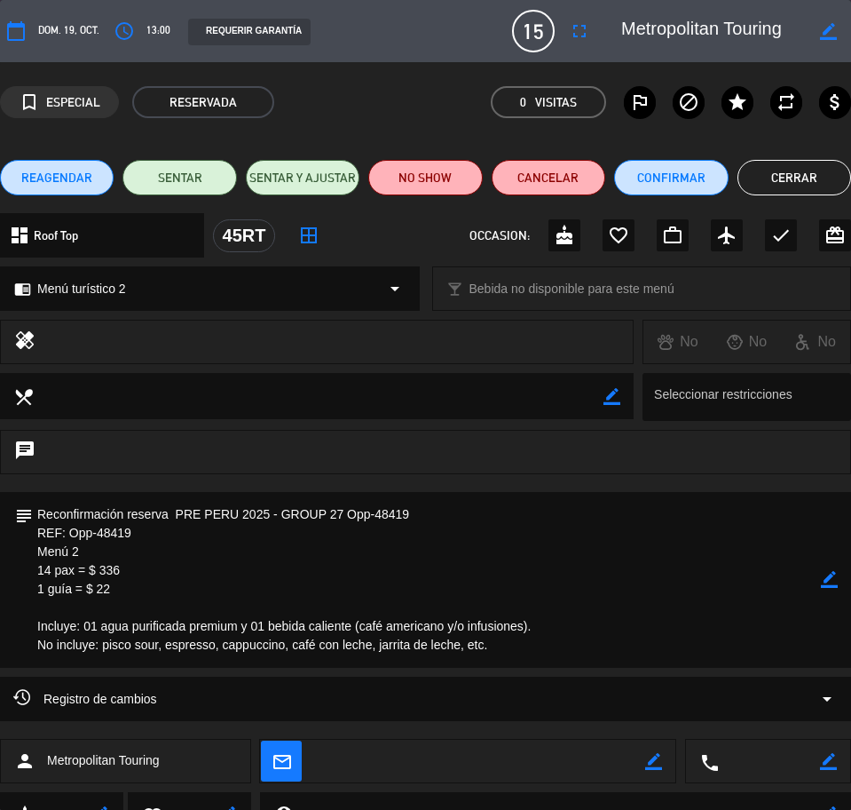
scroll to position [0, 5]
drag, startPoint x: 664, startPoint y: 32, endPoint x: 784, endPoint y: 32, distance: 119.8
click at [838, 36] on div "border_color" at bounding box center [730, 31] width 242 height 32
drag, startPoint x: 40, startPoint y: 514, endPoint x: 525, endPoint y: 658, distance: 505.6
click at [525, 658] on textarea at bounding box center [427, 580] width 788 height 176
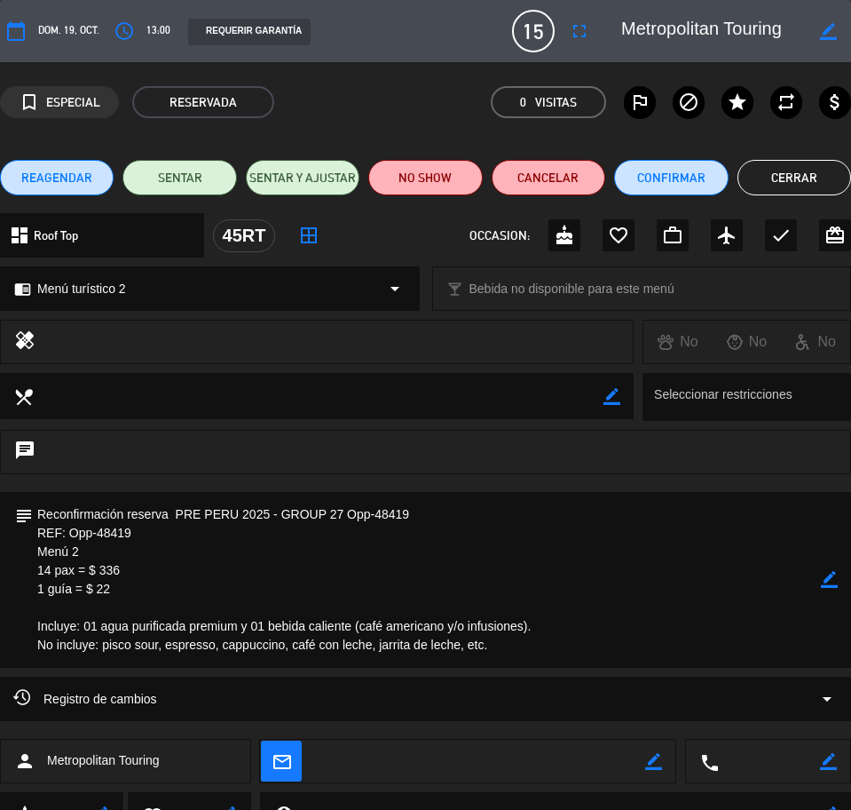
click at [817, 180] on button "Cerrar" at bounding box center [795, 178] width 114 height 36
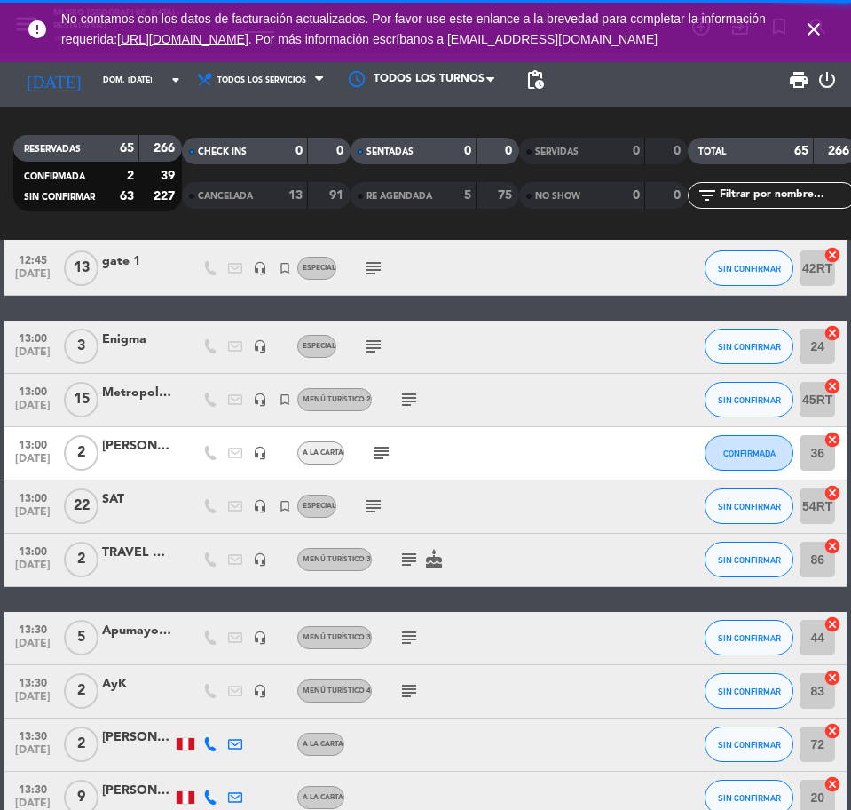
click at [140, 446] on div "REZNICK x1 / Enigma Perú" at bounding box center [137, 446] width 71 height 20
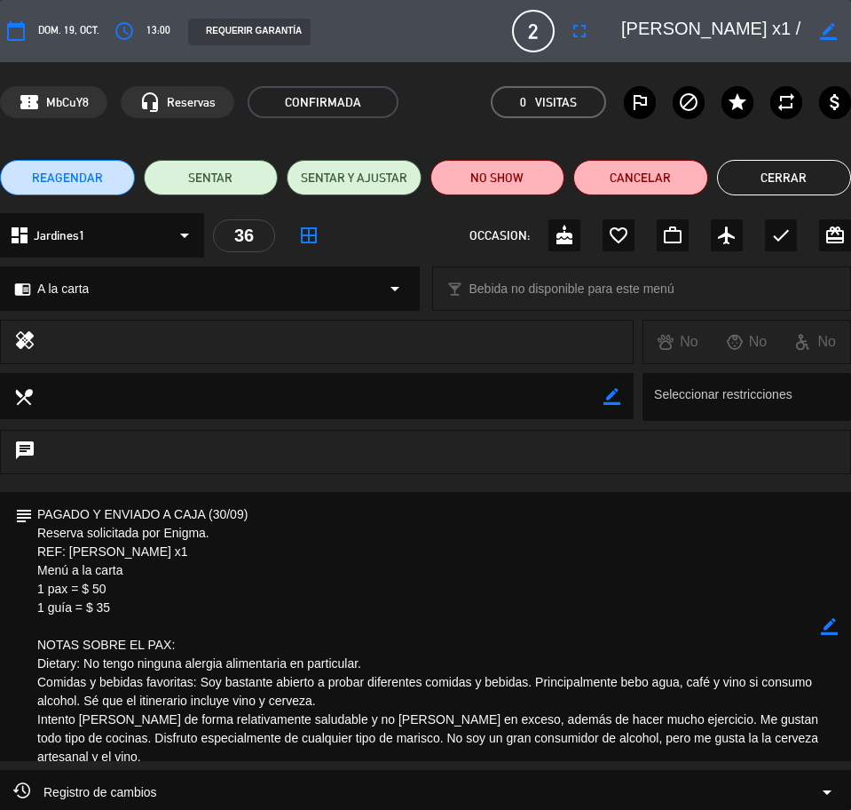
click at [109, 293] on div "chrome_reader_mode A la carta arrow_drop_down" at bounding box center [210, 288] width 418 height 43
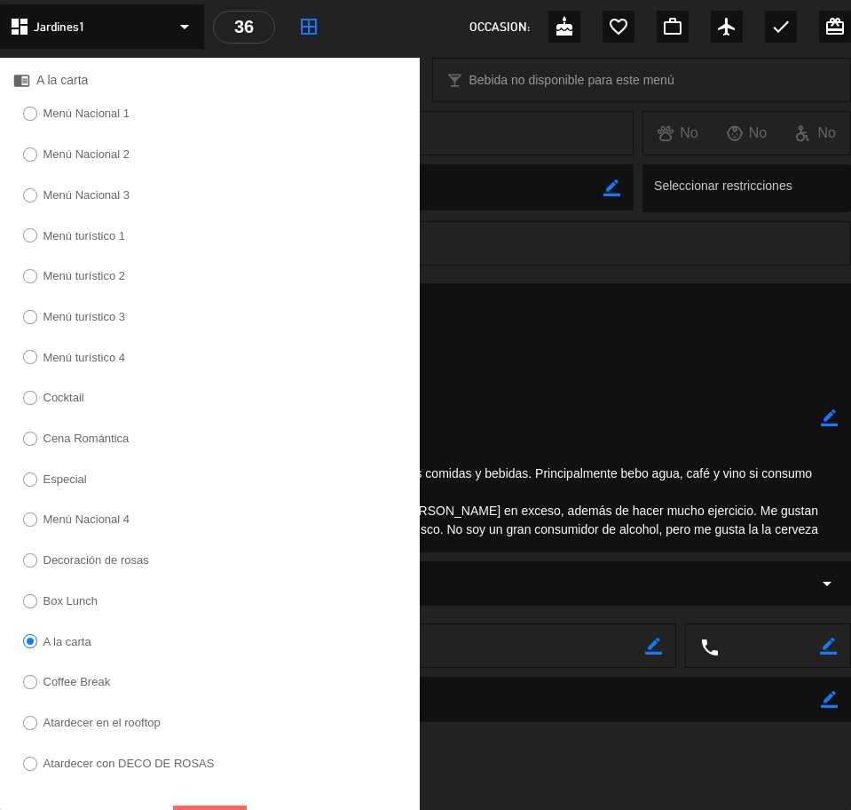
scroll to position [222, 0]
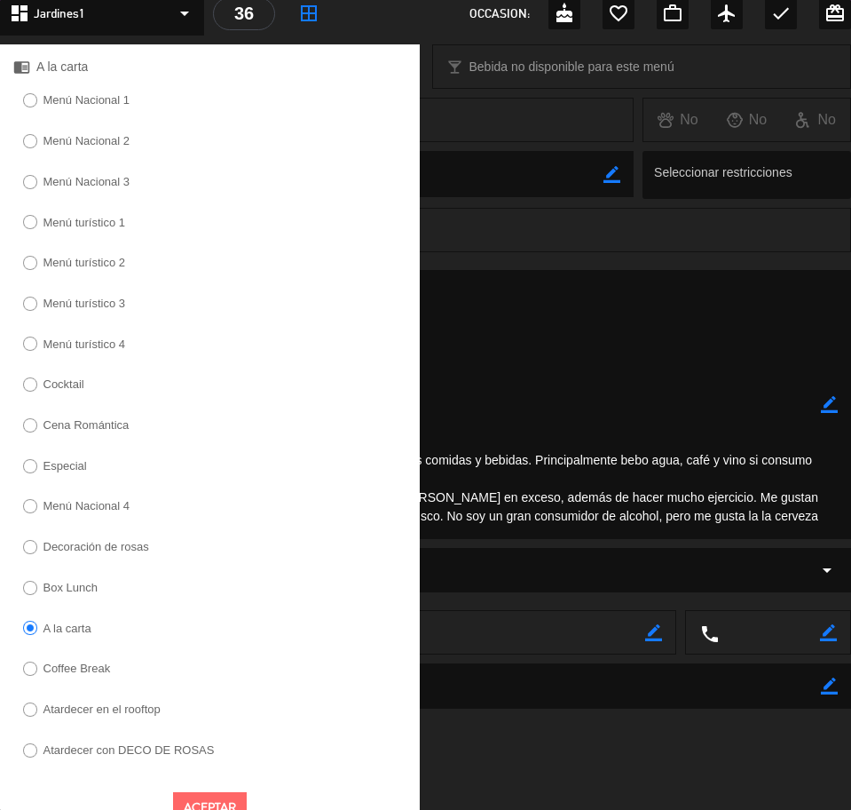
click at [72, 462] on label "Especial" at bounding box center [64, 466] width 43 height 12
click at [214, 801] on button "Aceptar" at bounding box center [210, 807] width 74 height 31
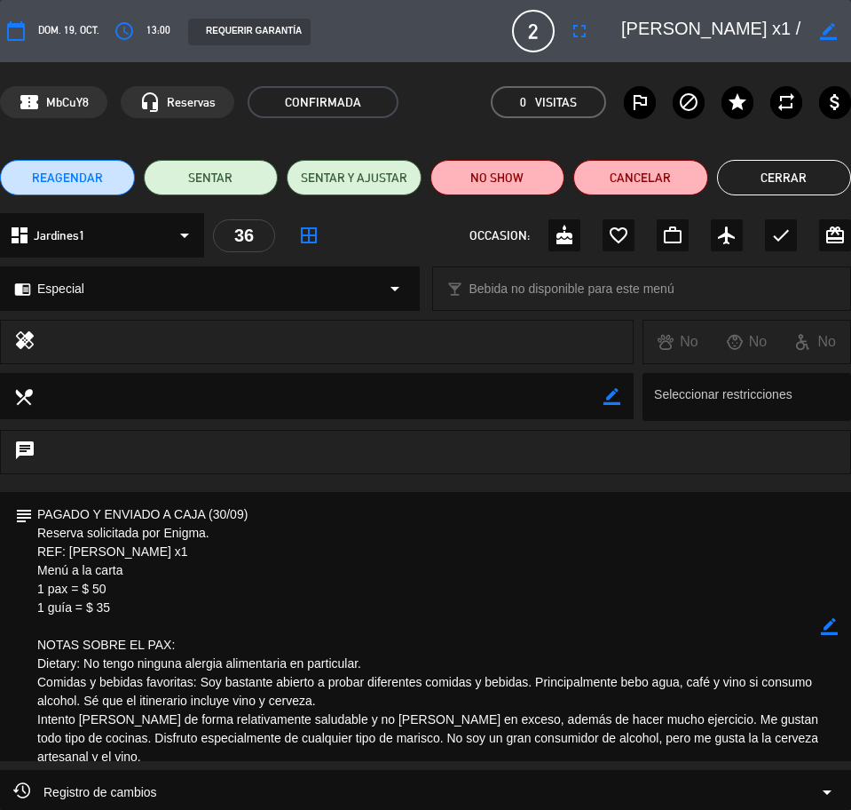
scroll to position [0, 64]
drag, startPoint x: 660, startPoint y: 28, endPoint x: 833, endPoint y: 28, distance: 173.1
click at [833, 28] on div "border_color" at bounding box center [730, 31] width 242 height 32
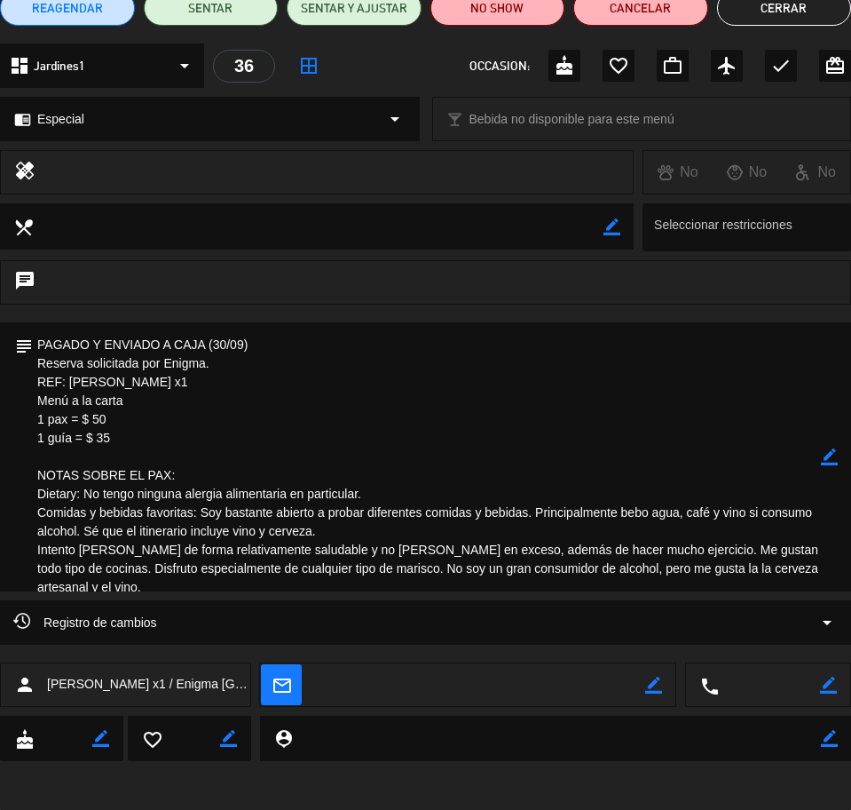
scroll to position [174, 0]
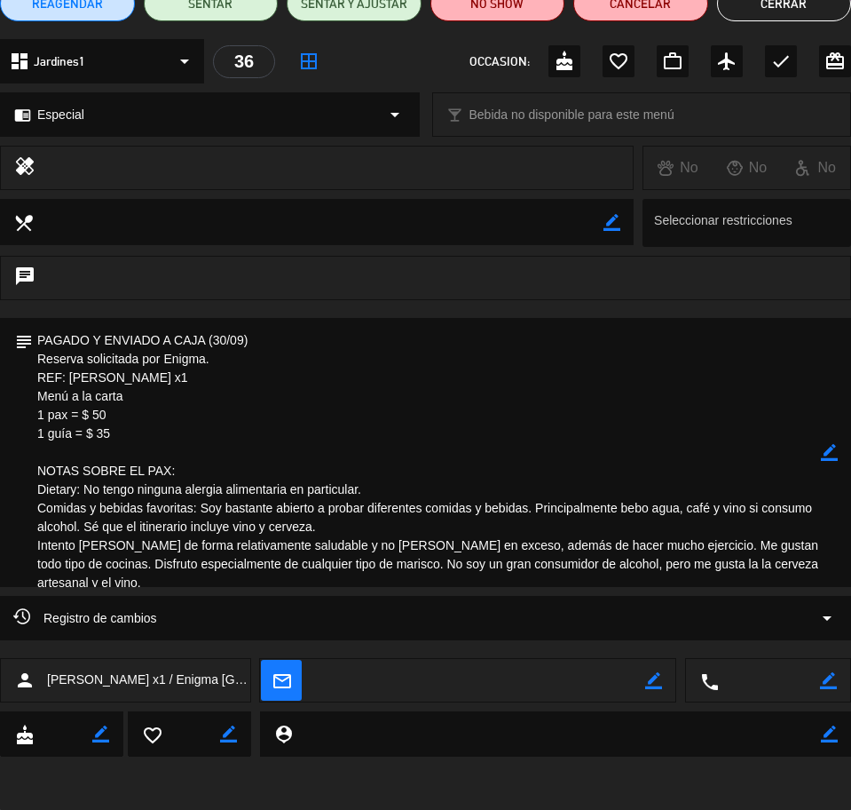
drag, startPoint x: 37, startPoint y: 333, endPoint x: 824, endPoint y: 582, distance: 825.1
click at [824, 582] on div "subject border_color" at bounding box center [425, 452] width 851 height 269
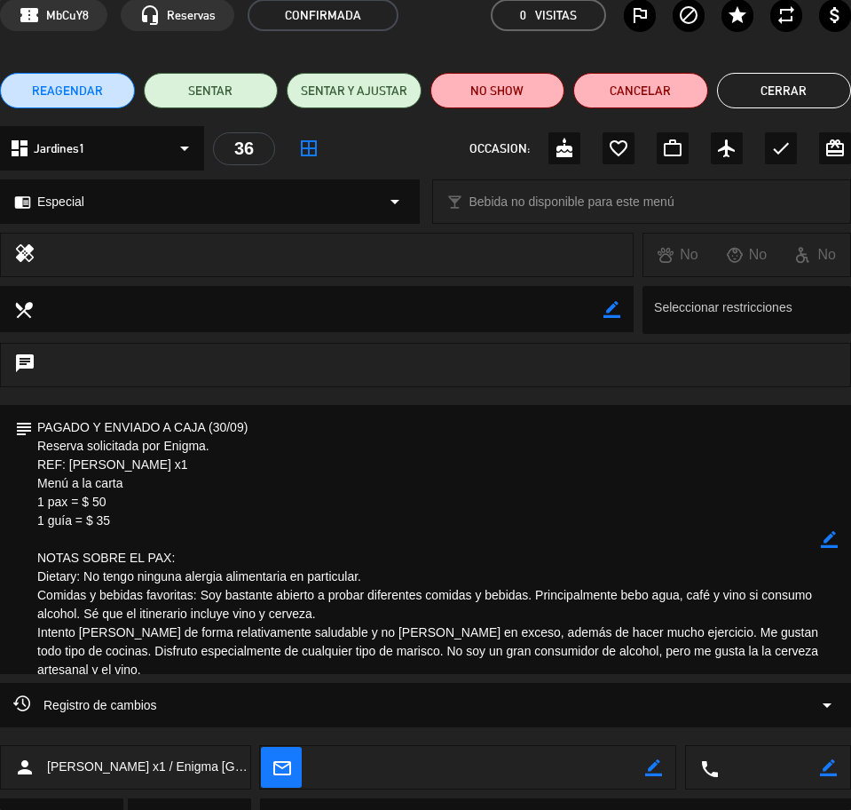
scroll to position [0, 0]
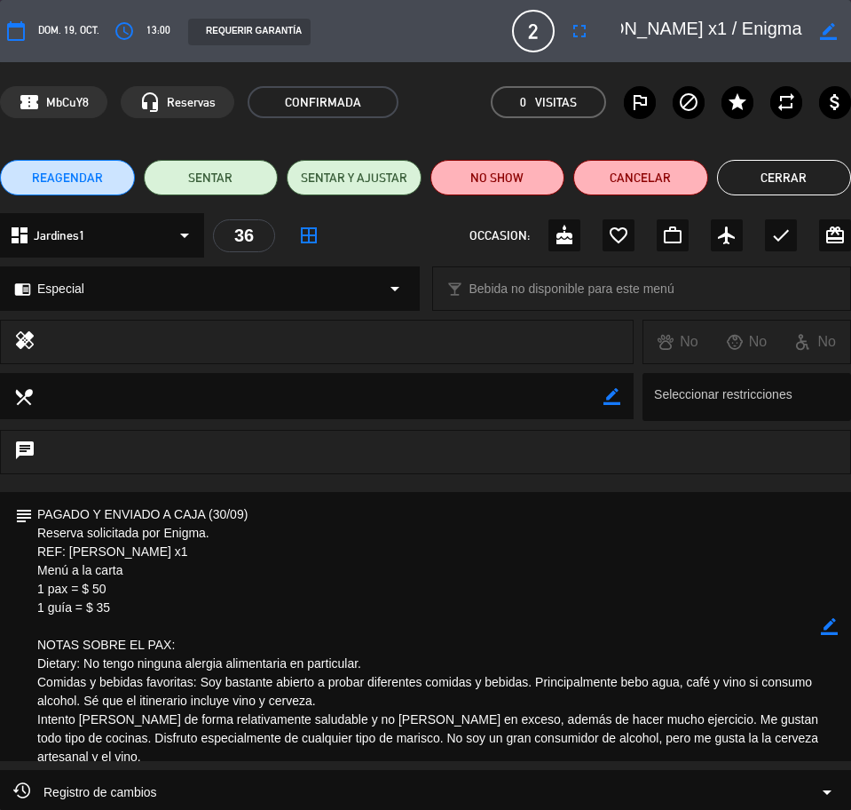
click at [767, 177] on button "Cerrar" at bounding box center [784, 178] width 135 height 36
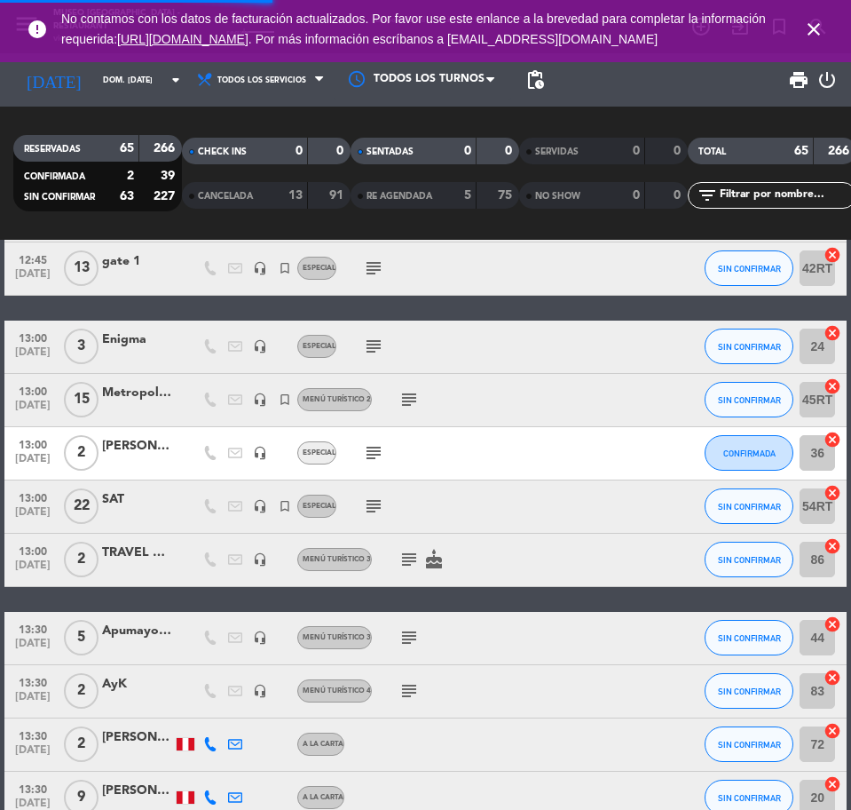
click at [138, 500] on div "SAT" at bounding box center [137, 499] width 71 height 20
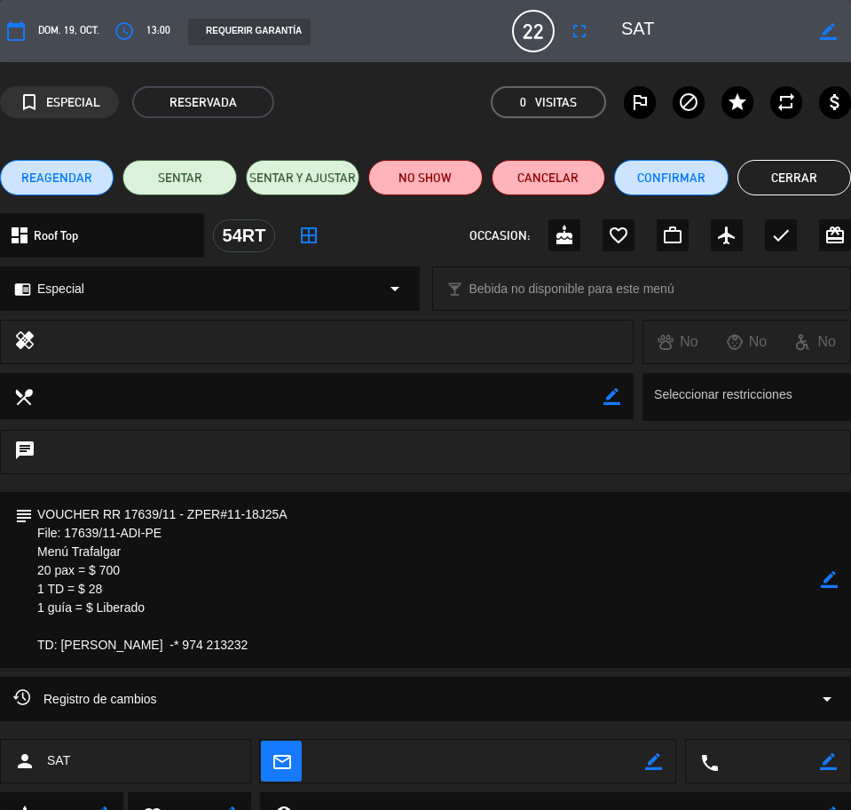
drag, startPoint x: 700, startPoint y: 26, endPoint x: 652, endPoint y: 32, distance: 48.3
click at [652, 32] on div "border_color" at bounding box center [730, 31] width 242 height 32
click at [228, 605] on textarea at bounding box center [427, 580] width 788 height 176
drag, startPoint x: 36, startPoint y: 507, endPoint x: 303, endPoint y: 643, distance: 298.9
click at [305, 645] on textarea at bounding box center [427, 580] width 788 height 176
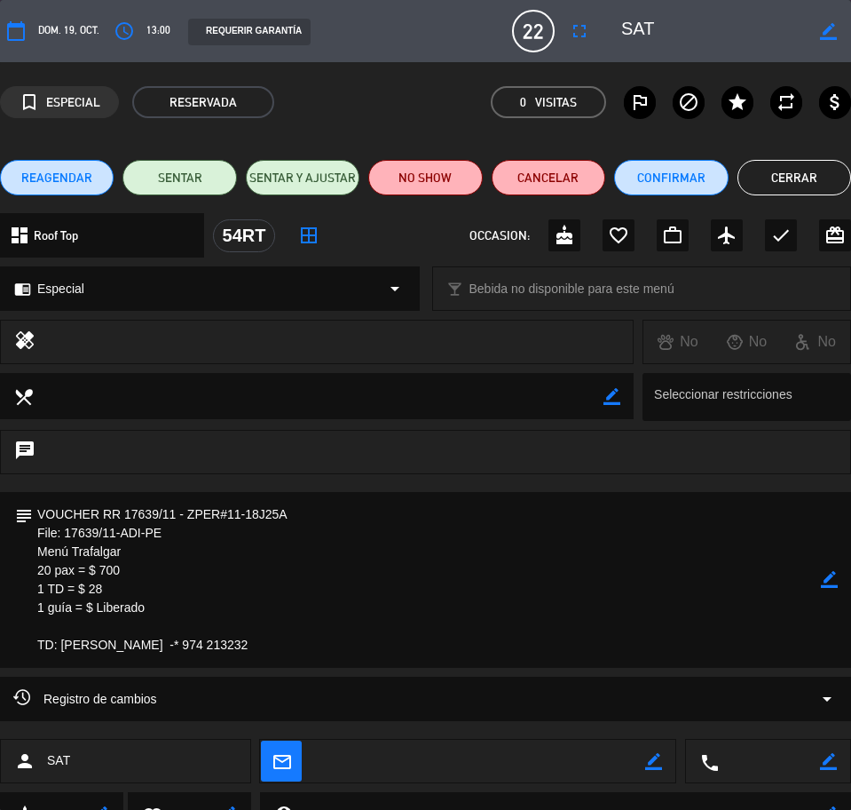
click at [766, 173] on button "Cerrar" at bounding box center [795, 178] width 114 height 36
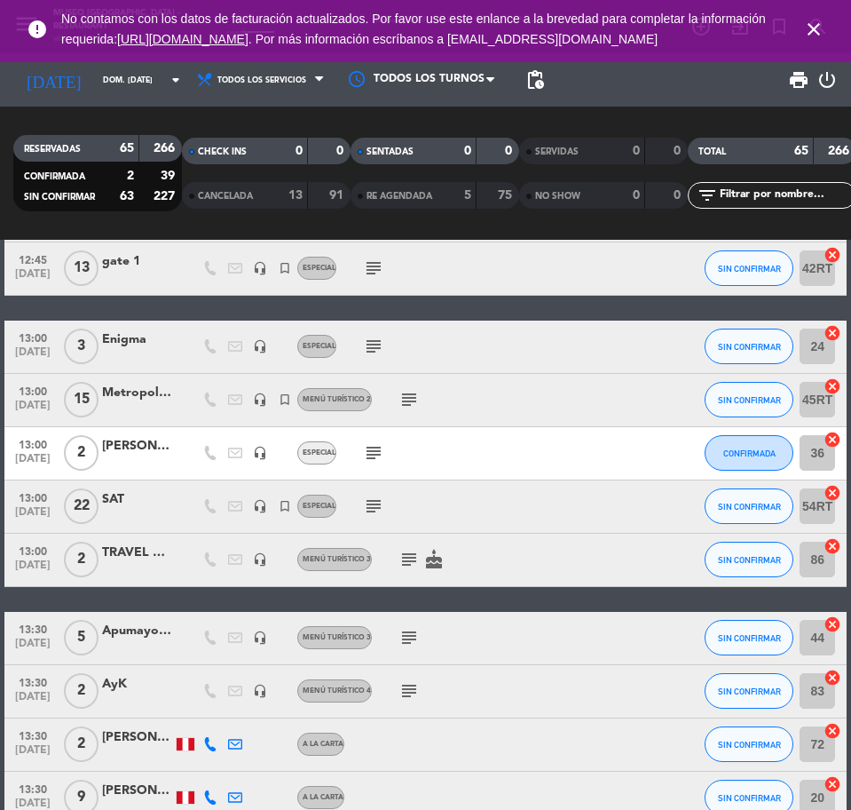
click at [139, 539] on div "13:00 oct. 19 2 TRAVEL GROUP/PORRAS Y STIXRUD X 2 headset_mic Menú turístico 3 …" at bounding box center [425, 559] width 842 height 53
click at [134, 565] on div at bounding box center [137, 570] width 71 height 14
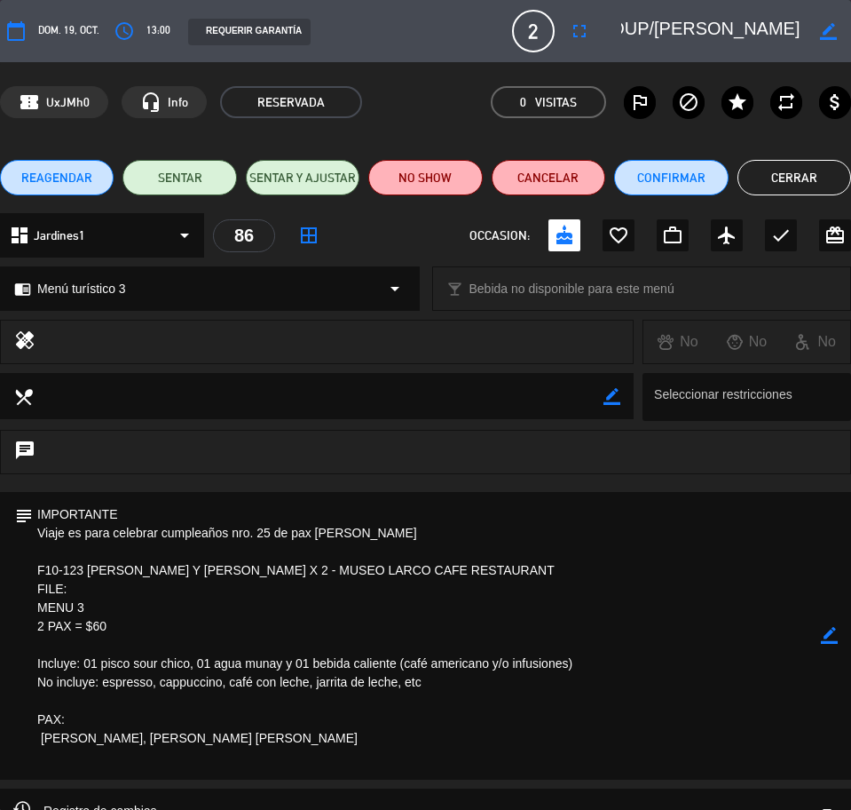
scroll to position [0, 193]
drag, startPoint x: 659, startPoint y: 30, endPoint x: 823, endPoint y: 33, distance: 164.2
click at [823, 33] on div "border_color" at bounding box center [730, 31] width 242 height 32
click at [336, 587] on textarea at bounding box center [427, 636] width 788 height 288
drag, startPoint x: 36, startPoint y: 510, endPoint x: 198, endPoint y: 748, distance: 288.1
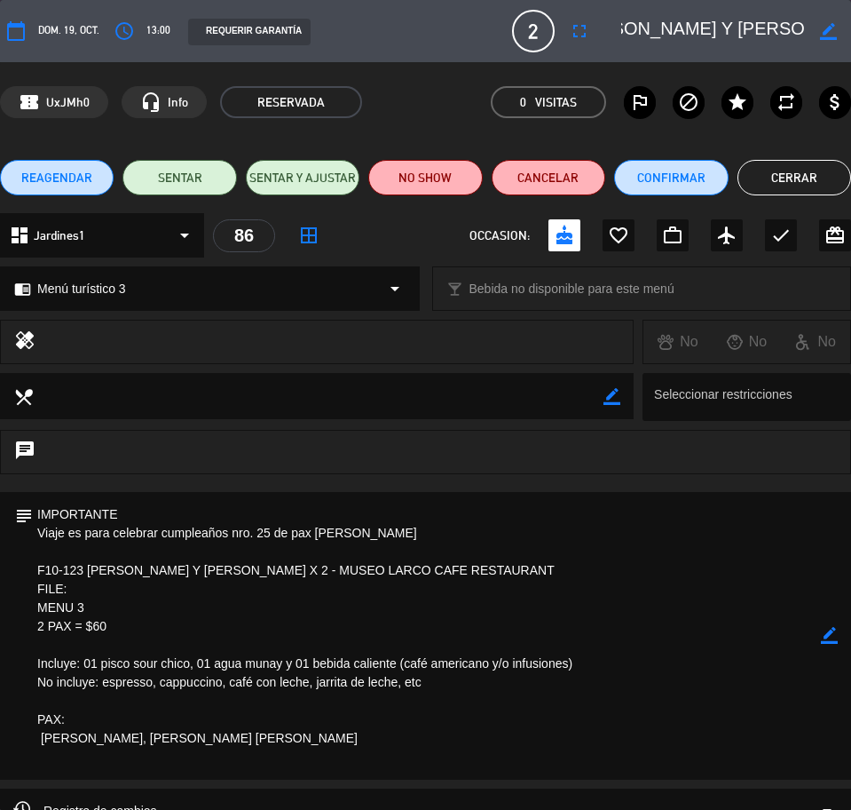
click at [198, 748] on textarea at bounding box center [427, 636] width 788 height 288
click at [771, 187] on button "Cerrar" at bounding box center [795, 178] width 114 height 36
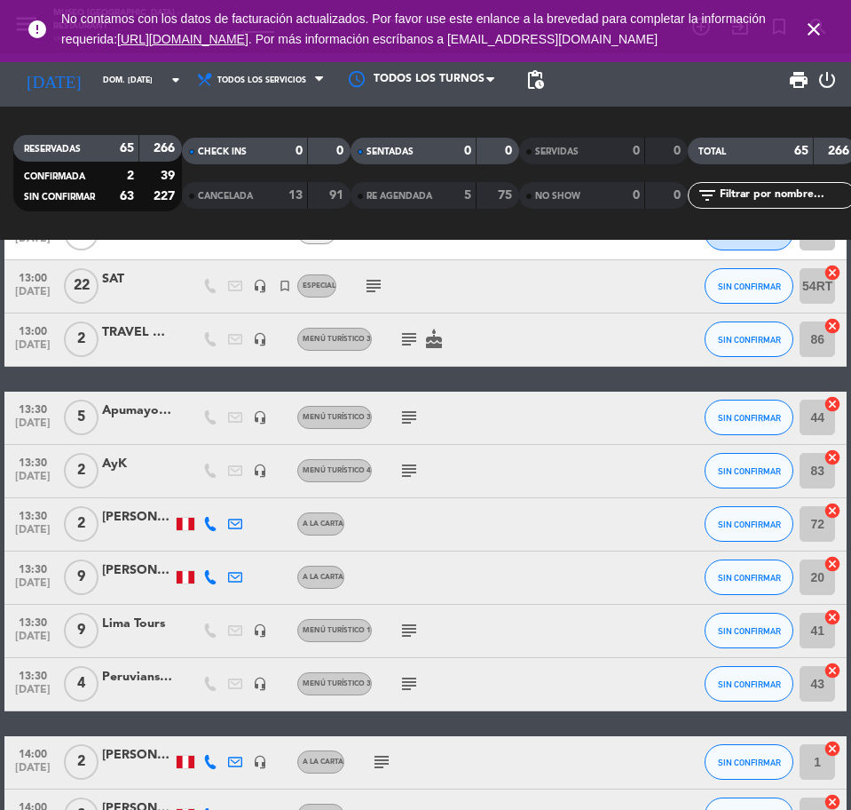
scroll to position [1221, 0]
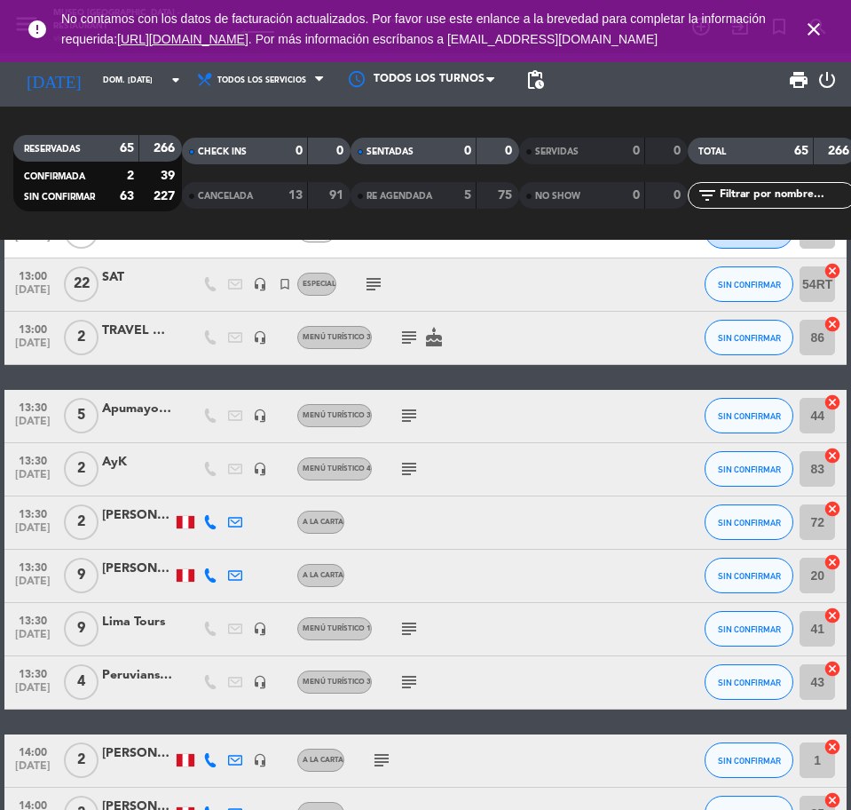
click at [131, 416] on div "Apumayo Expeditions" at bounding box center [137, 409] width 71 height 20
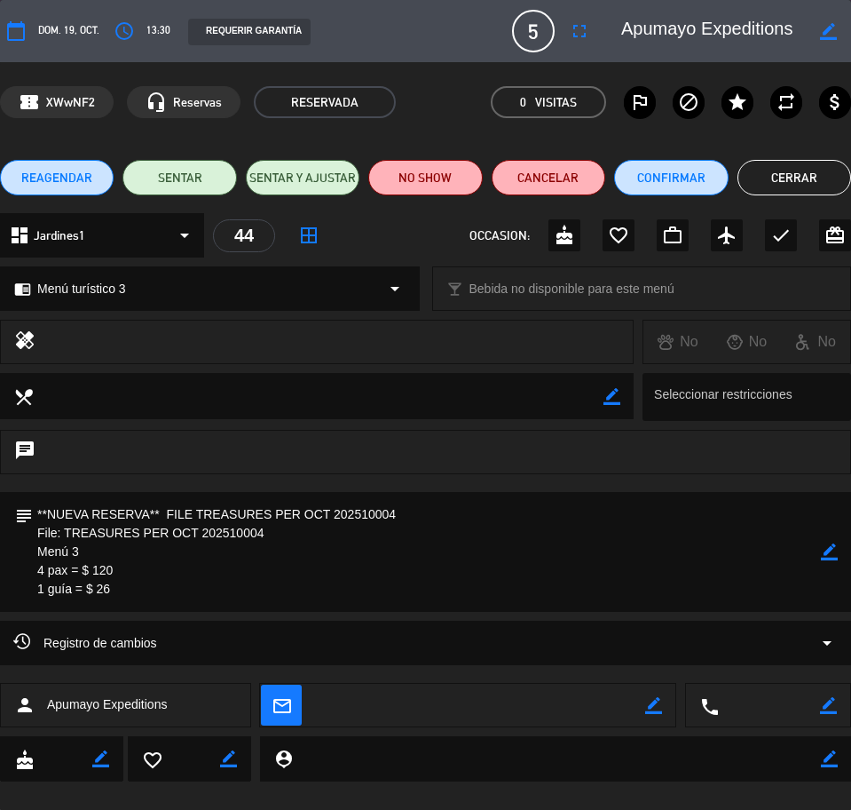
scroll to position [0, 16]
drag, startPoint x: 661, startPoint y: 30, endPoint x: 850, endPoint y: 36, distance: 189.2
click at [850, 36] on div "border_color" at bounding box center [730, 31] width 242 height 32
click at [122, 562] on textarea at bounding box center [427, 552] width 788 height 120
drag, startPoint x: 34, startPoint y: 510, endPoint x: 123, endPoint y: 572, distance: 108.6
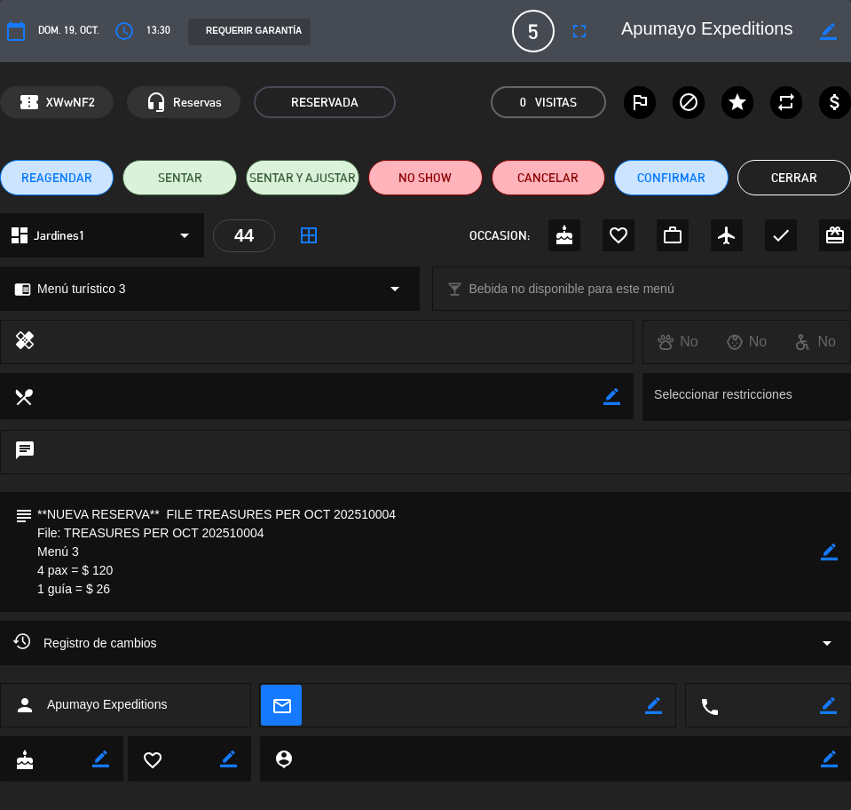
click at [130, 597] on textarea at bounding box center [427, 552] width 788 height 120
click at [768, 170] on button "Cerrar" at bounding box center [795, 178] width 114 height 36
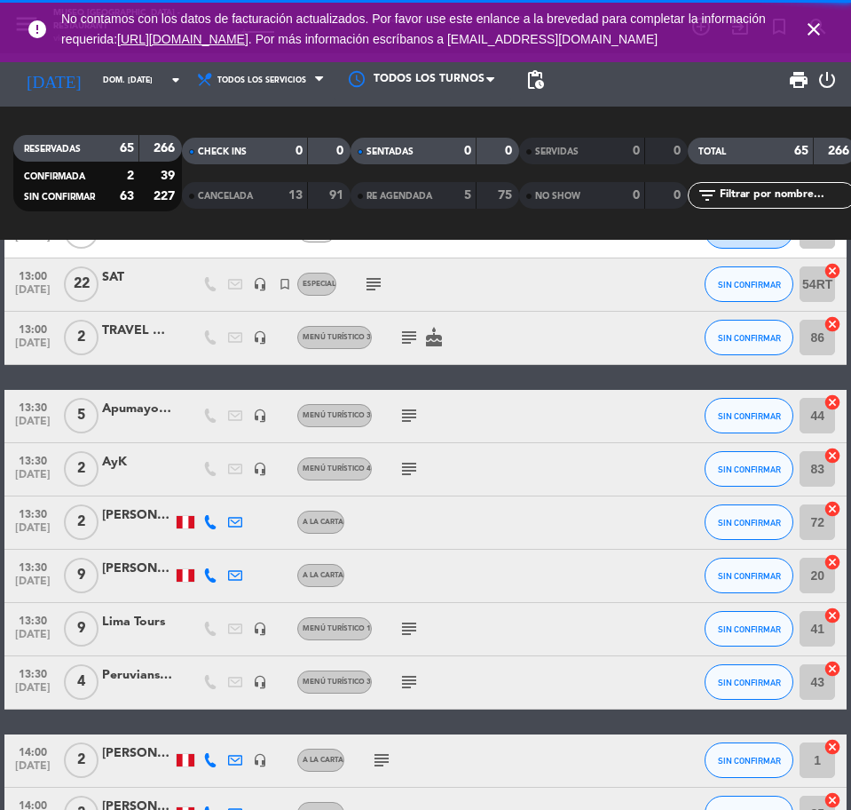
click at [115, 470] on div "AyK" at bounding box center [137, 462] width 71 height 20
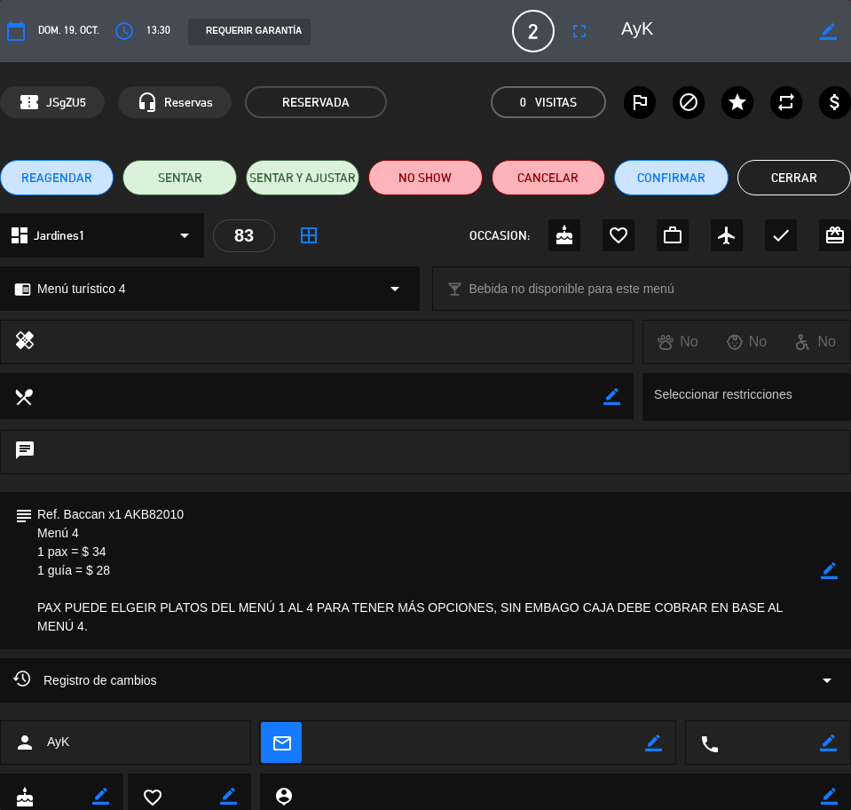
drag, startPoint x: 699, startPoint y: 20, endPoint x: 644, endPoint y: 20, distance: 55.0
click at [644, 20] on div "border_color" at bounding box center [730, 31] width 242 height 32
drag, startPoint x: 36, startPoint y: 513, endPoint x: 71, endPoint y: 561, distance: 59.1
click at [84, 632] on textarea at bounding box center [427, 570] width 788 height 157
click at [773, 181] on button "Cerrar" at bounding box center [795, 178] width 114 height 36
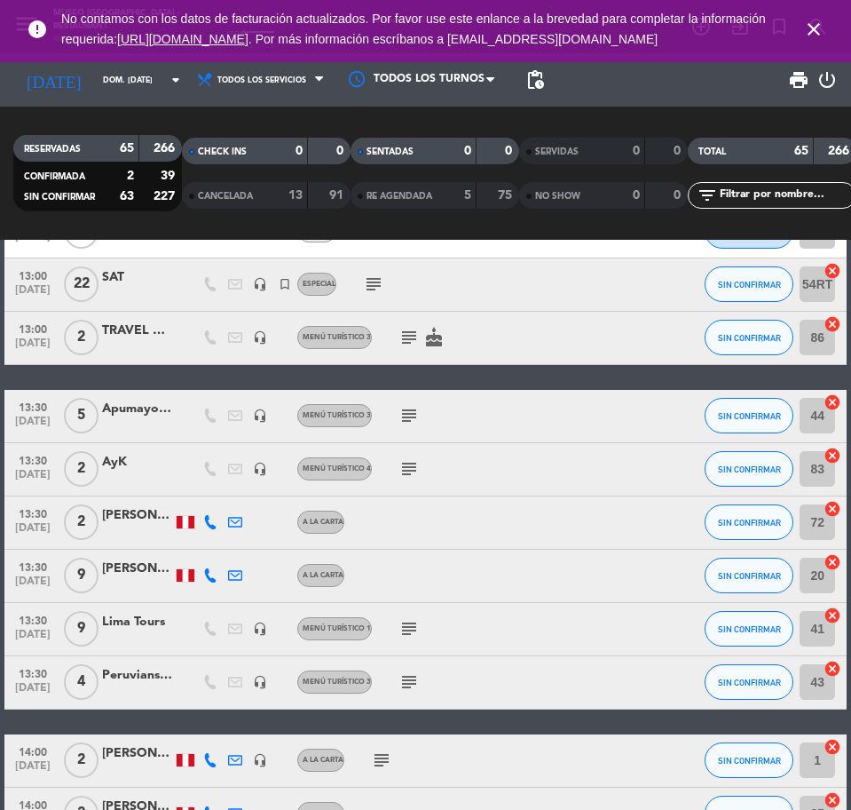
click at [139, 627] on div "Lima Tours" at bounding box center [137, 622] width 71 height 20
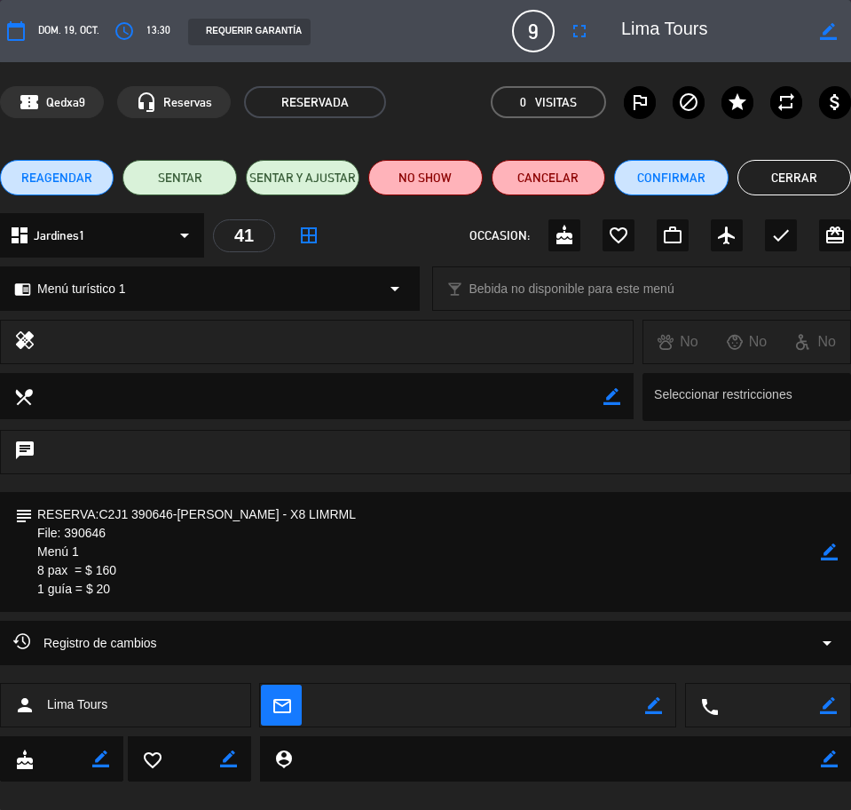
drag, startPoint x: 743, startPoint y: 29, endPoint x: 645, endPoint y: 34, distance: 97.7
click at [644, 33] on editable-input "border_color" at bounding box center [725, 31] width 251 height 32
drag, startPoint x: 37, startPoint y: 512, endPoint x: 129, endPoint y: 599, distance: 126.2
click at [129, 599] on textarea at bounding box center [427, 552] width 788 height 120
click at [778, 183] on button "Cerrar" at bounding box center [795, 178] width 114 height 36
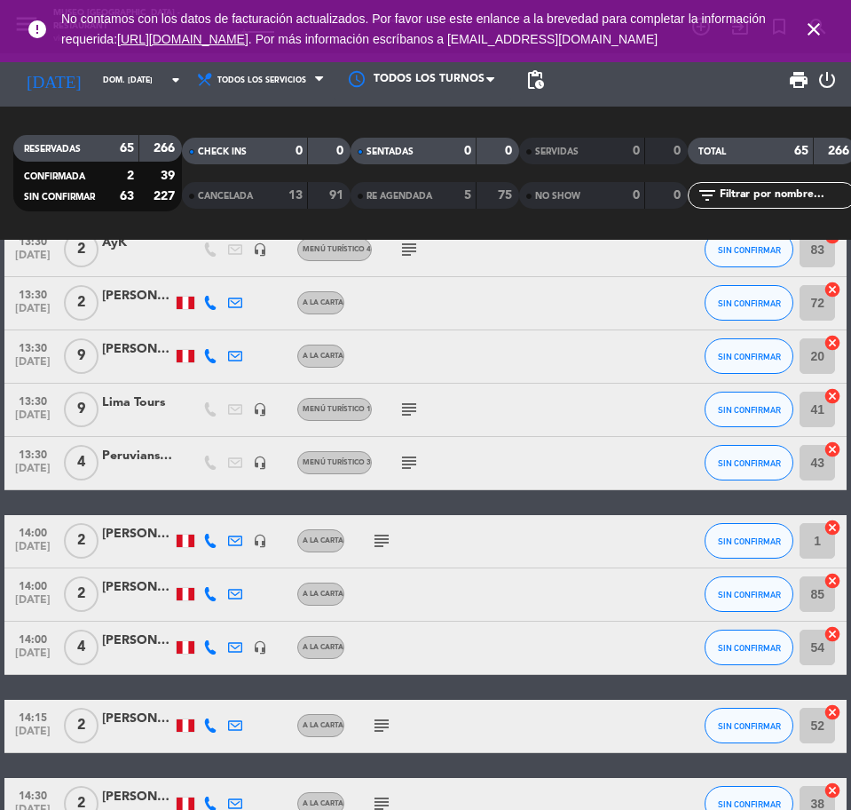
scroll to position [1442, 0]
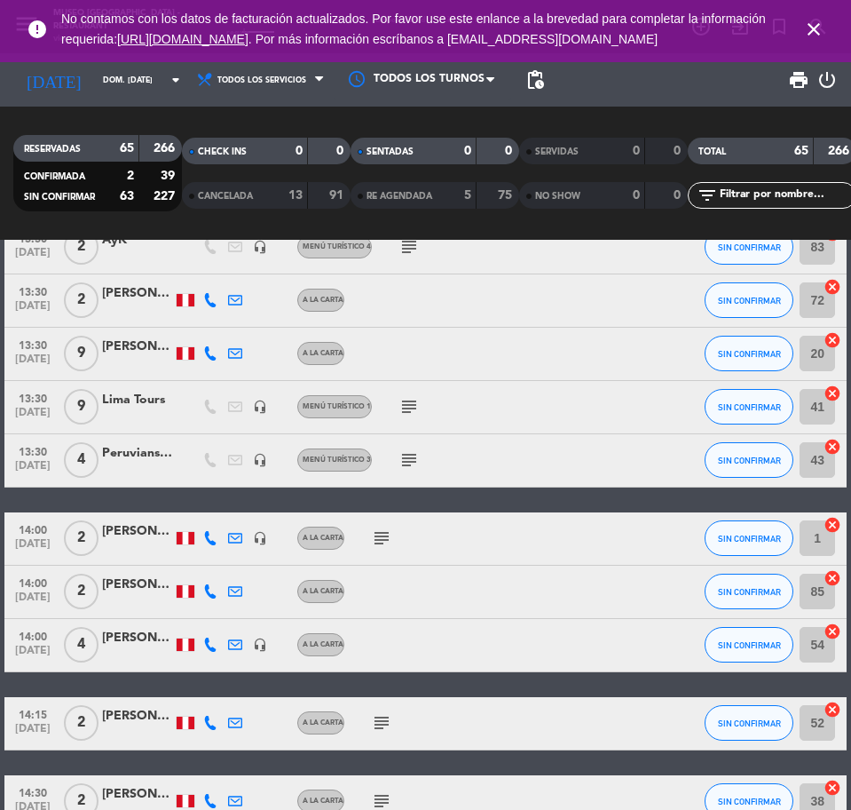
click at [126, 470] on div at bounding box center [137, 470] width 71 height 14
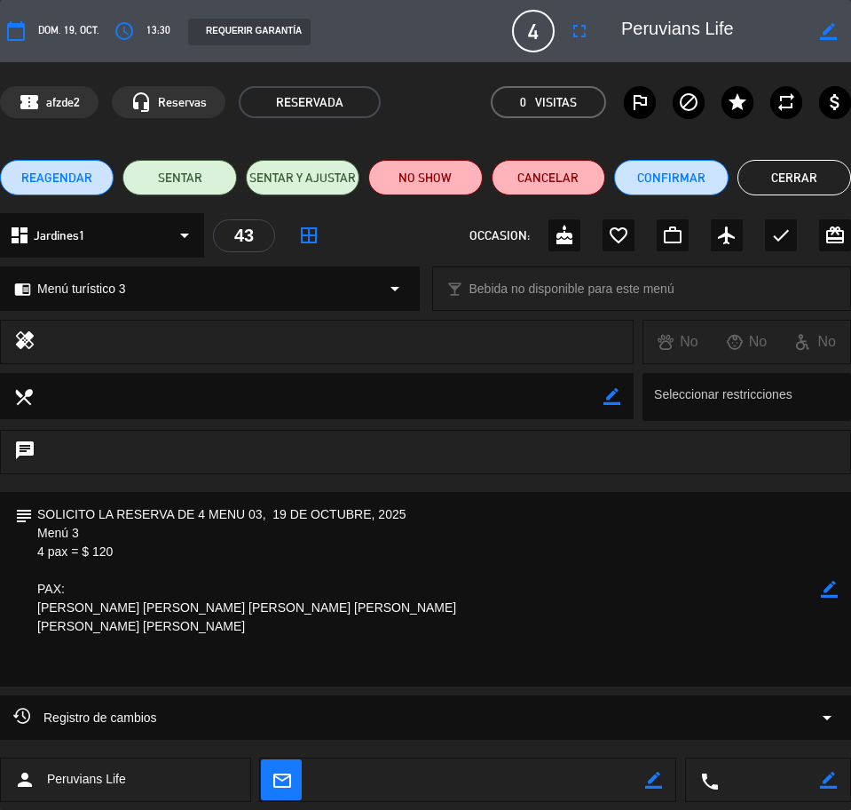
drag, startPoint x: 785, startPoint y: 30, endPoint x: 628, endPoint y: 29, distance: 156.2
click at [611, 31] on div "calendar_today dom. 19, oct. access_time 13:30 REQUERIR GARANTÍA 4 Peruvians Li…" at bounding box center [425, 31] width 851 height 43
drag, startPoint x: 40, startPoint y: 505, endPoint x: 7, endPoint y: 645, distance: 144.0
click at [263, 677] on textarea at bounding box center [427, 589] width 788 height 194
drag, startPoint x: 768, startPoint y: 170, endPoint x: 751, endPoint y: 170, distance: 16.9
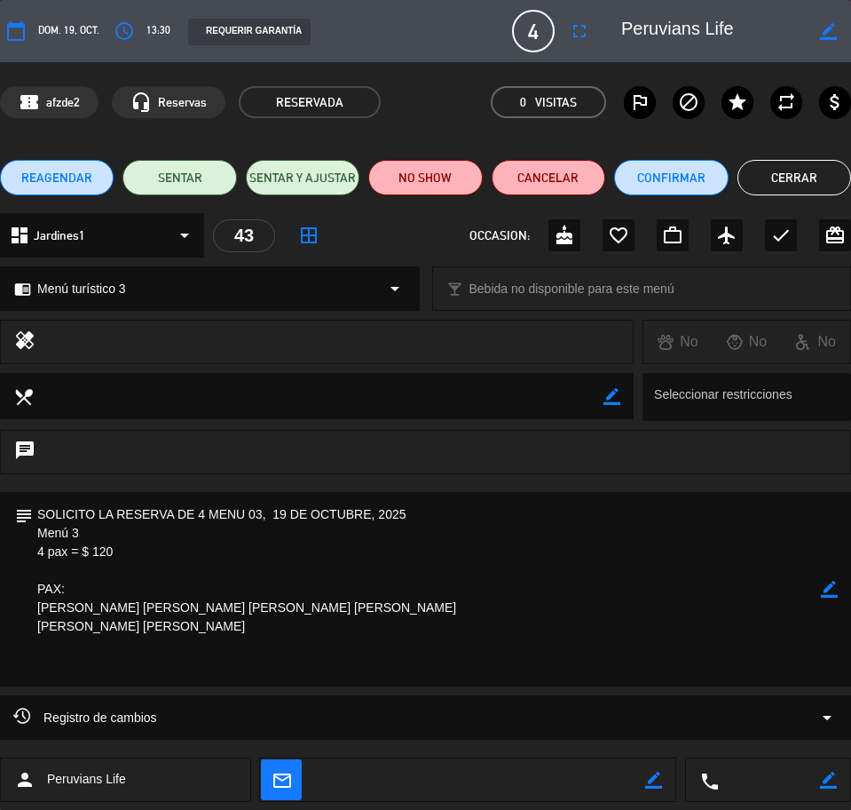
click at [770, 170] on button "Cerrar" at bounding box center [795, 178] width 114 height 36
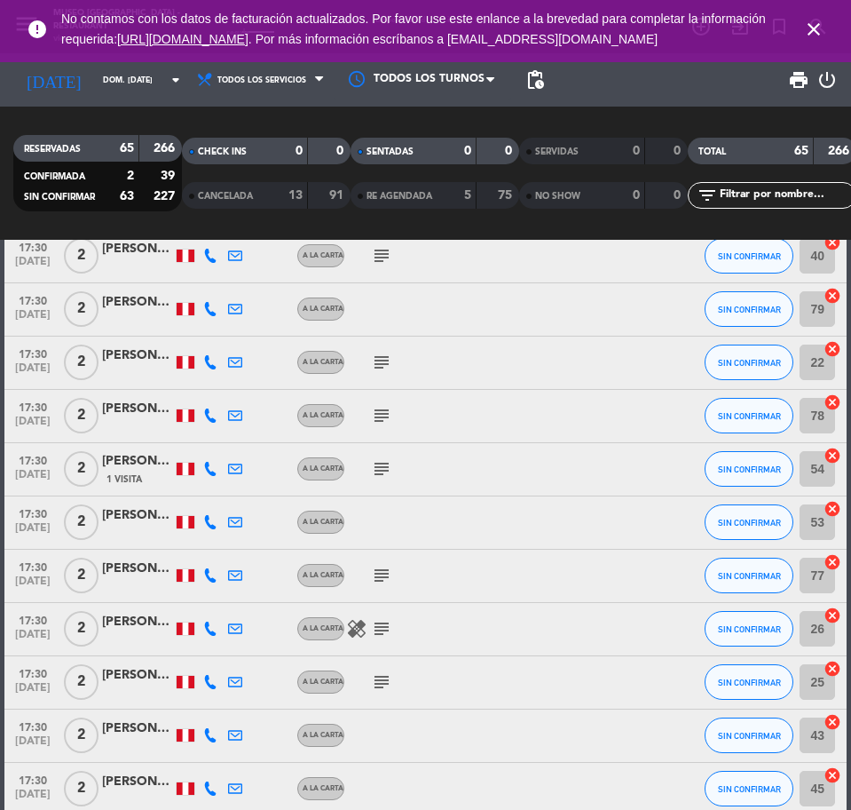
scroll to position [3535, 0]
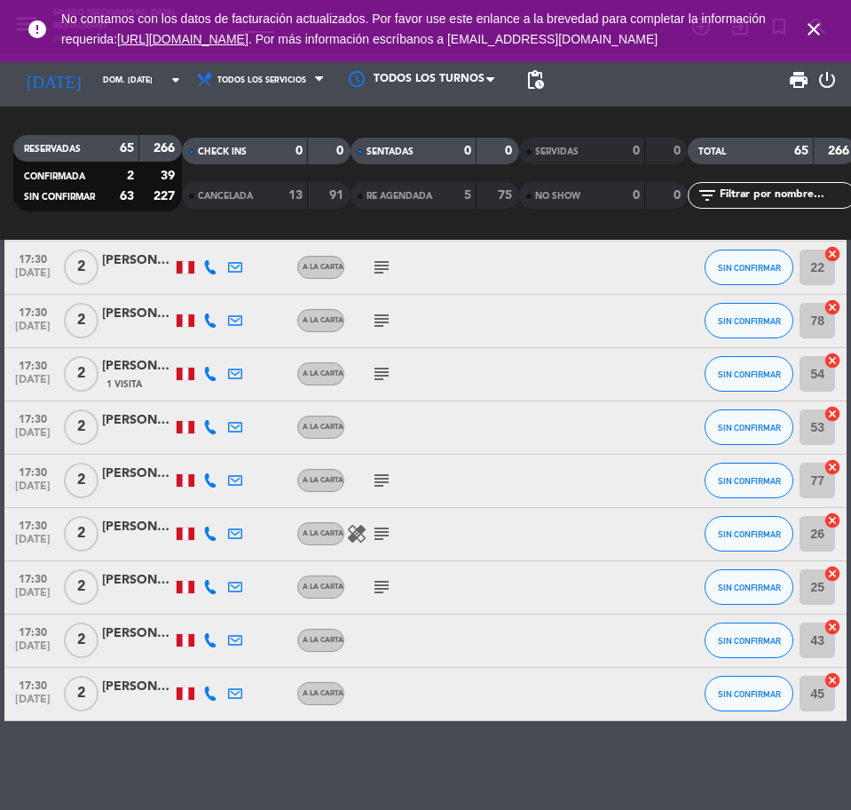
click at [815, 40] on icon "close" at bounding box center [813, 29] width 21 height 21
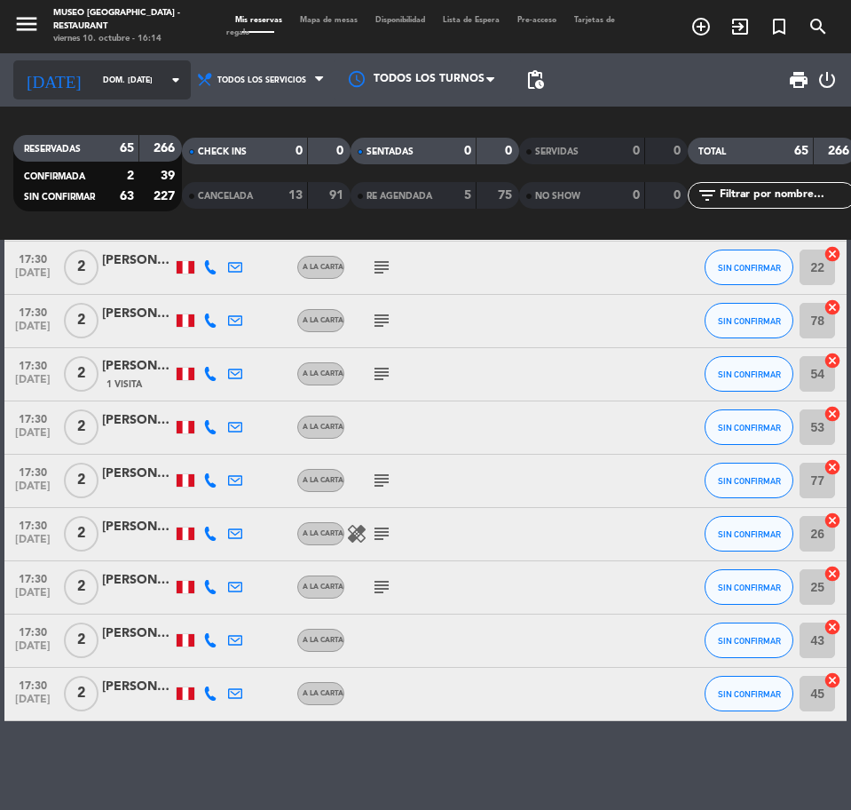
click at [122, 72] on input "dom. 19 oct." at bounding box center [150, 81] width 112 height 28
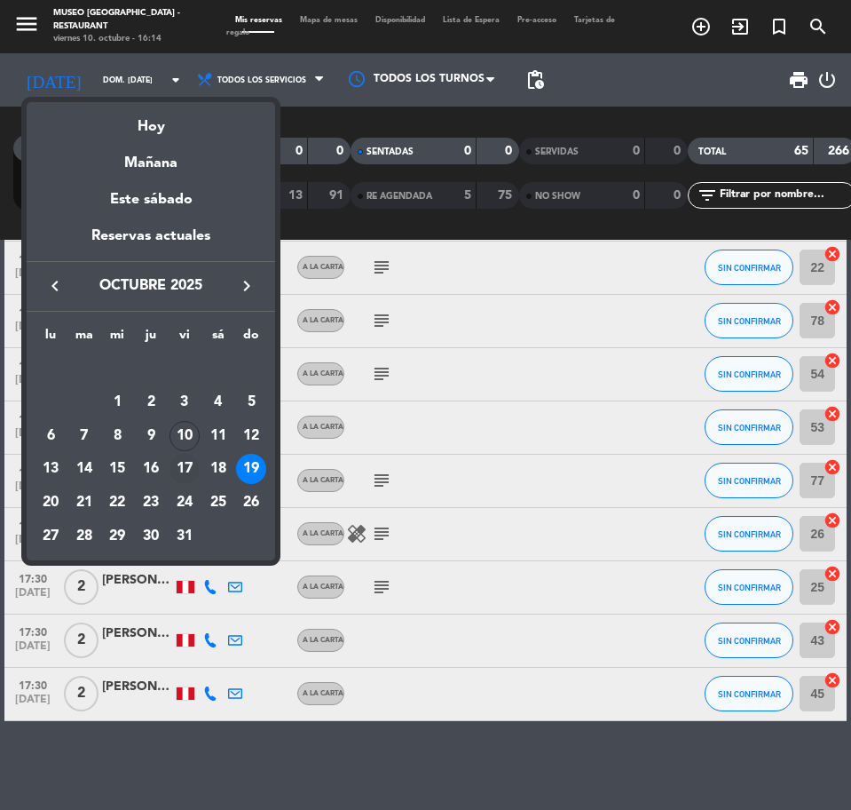
click at [193, 470] on div "17" at bounding box center [185, 469] width 30 height 30
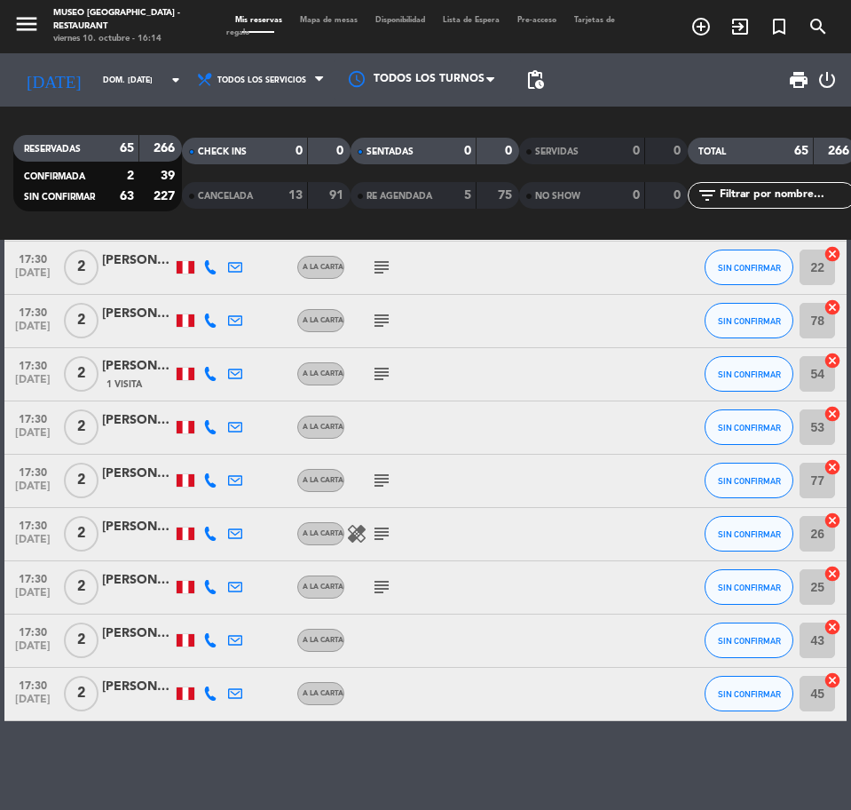
type input "[DATE]"
click at [797, 194] on input "text" at bounding box center [787, 196] width 138 height 20
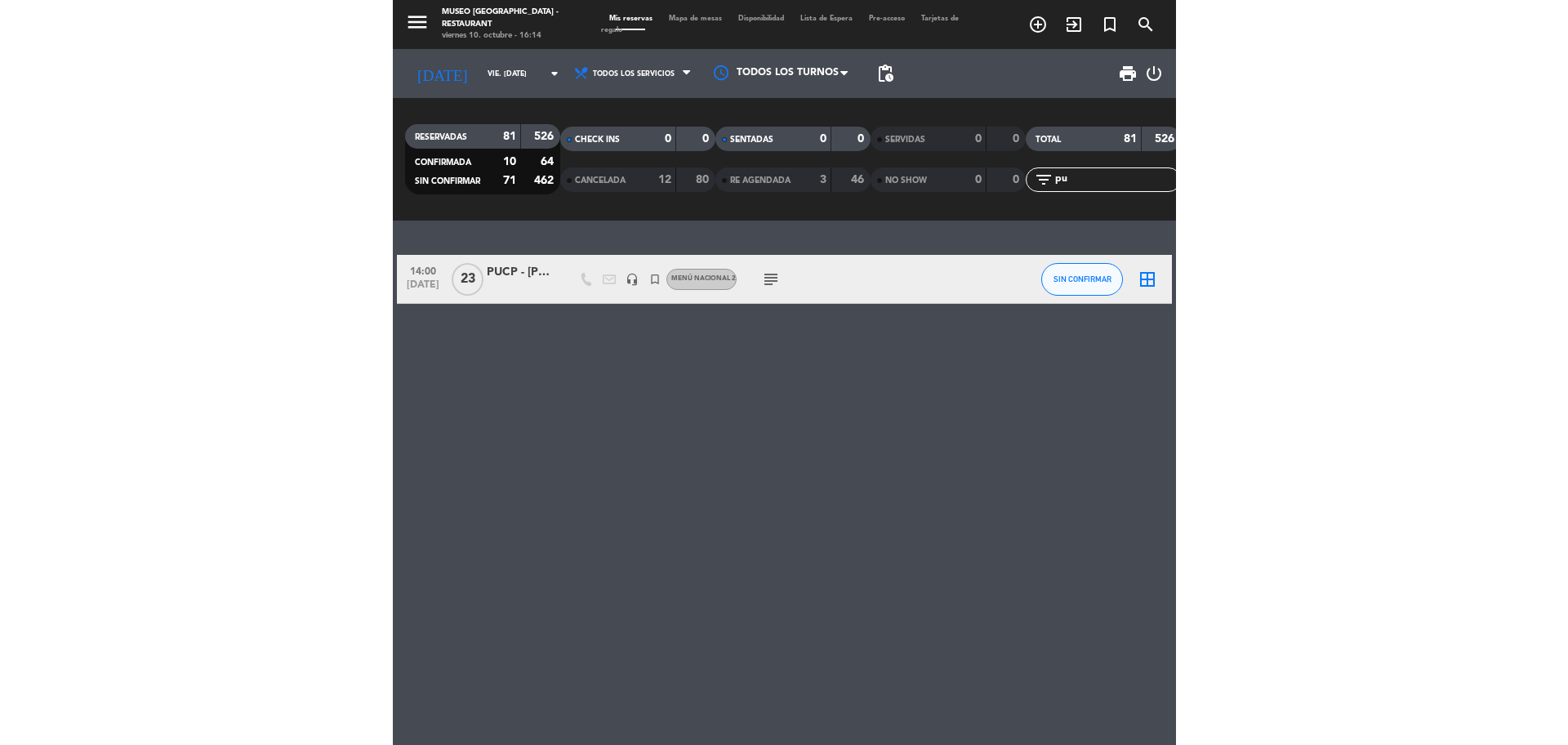
scroll to position [0, 0]
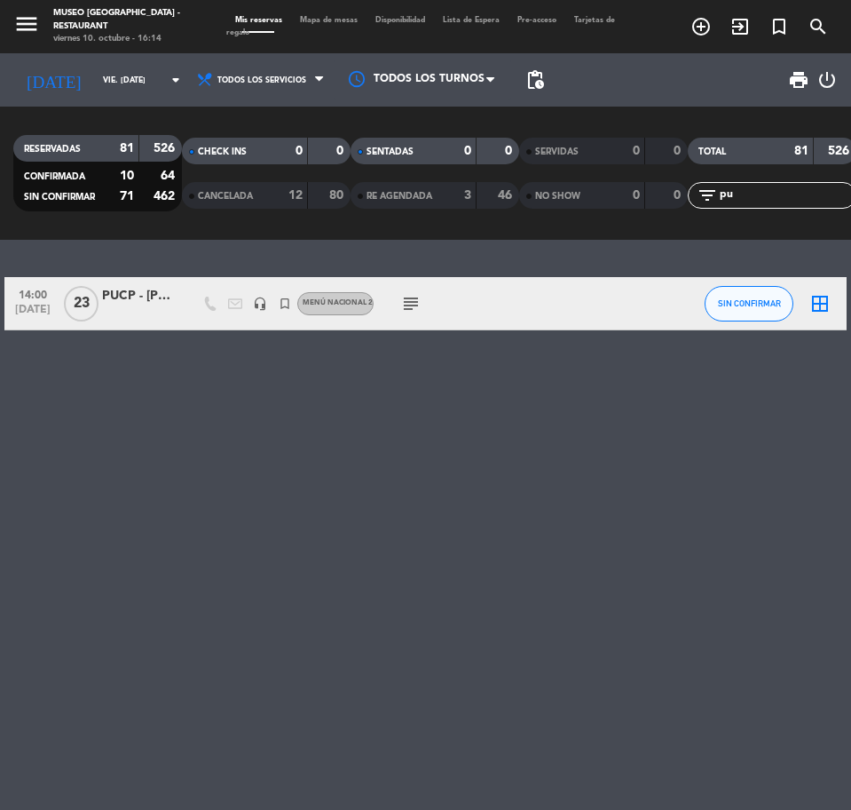
type input "pu"
click at [115, 312] on div at bounding box center [137, 313] width 71 height 14
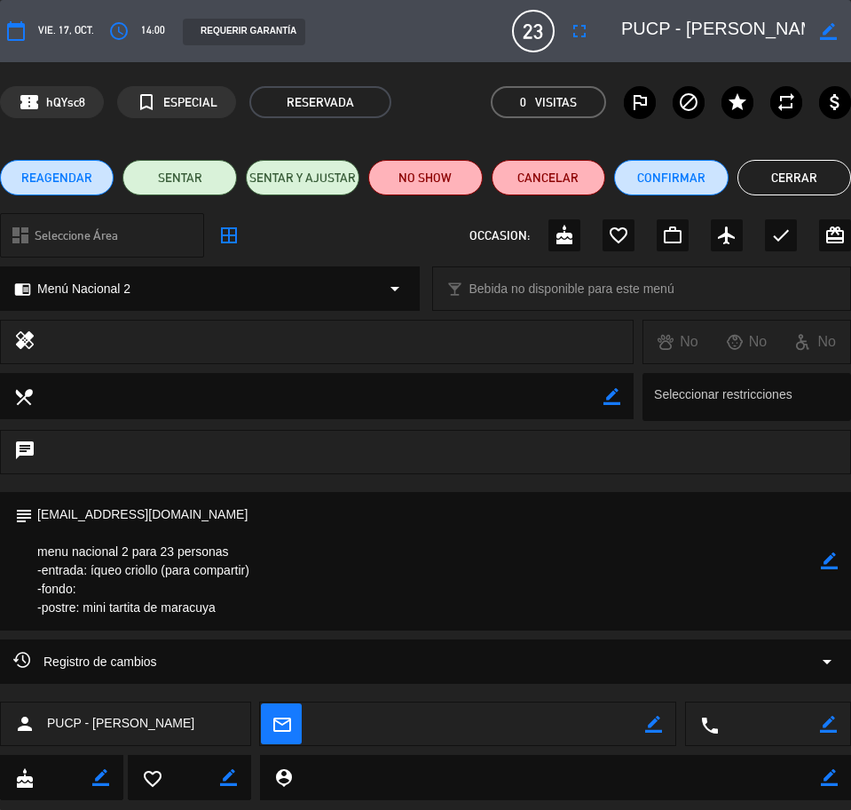
drag, startPoint x: 40, startPoint y: 507, endPoint x: 229, endPoint y: 608, distance: 214.5
click at [229, 608] on textarea at bounding box center [427, 561] width 788 height 138
click at [211, 600] on textarea at bounding box center [427, 561] width 788 height 138
drag, startPoint x: 38, startPoint y: 508, endPoint x: 132, endPoint y: 581, distance: 119.0
click at [251, 617] on textarea at bounding box center [427, 561] width 788 height 138
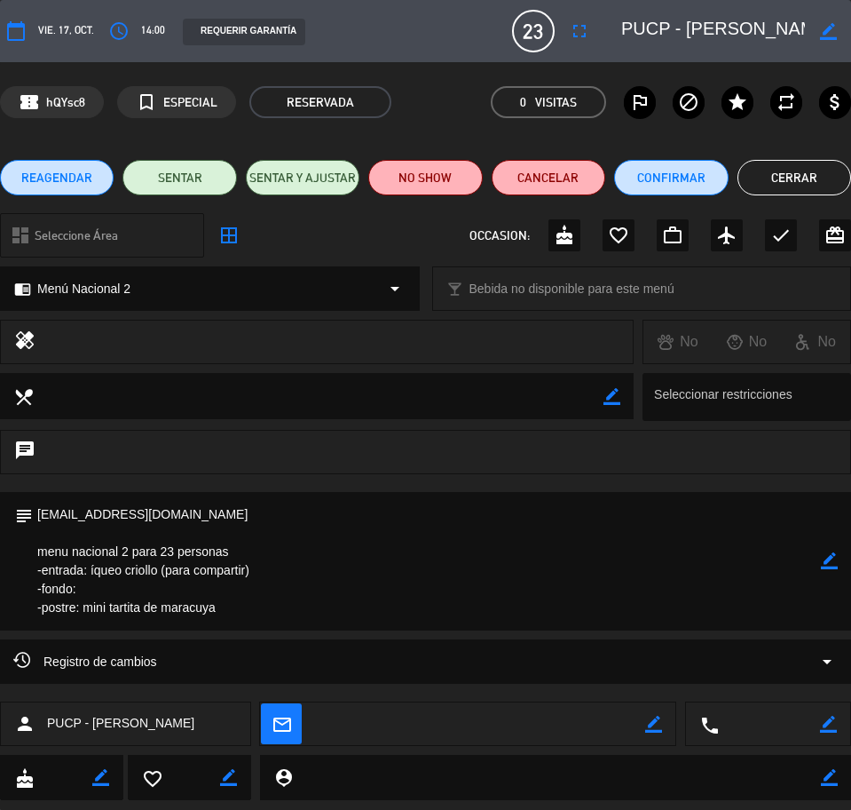
click at [323, 584] on textarea at bounding box center [427, 561] width 788 height 138
drag, startPoint x: 34, startPoint y: 549, endPoint x: 217, endPoint y: 605, distance: 191.2
click at [217, 605] on div "subject border_color" at bounding box center [425, 561] width 851 height 138
drag, startPoint x: 222, startPoint y: 607, endPoint x: 12, endPoint y: 547, distance: 218.9
click at [12, 547] on div "subject border_color" at bounding box center [425, 561] width 851 height 138
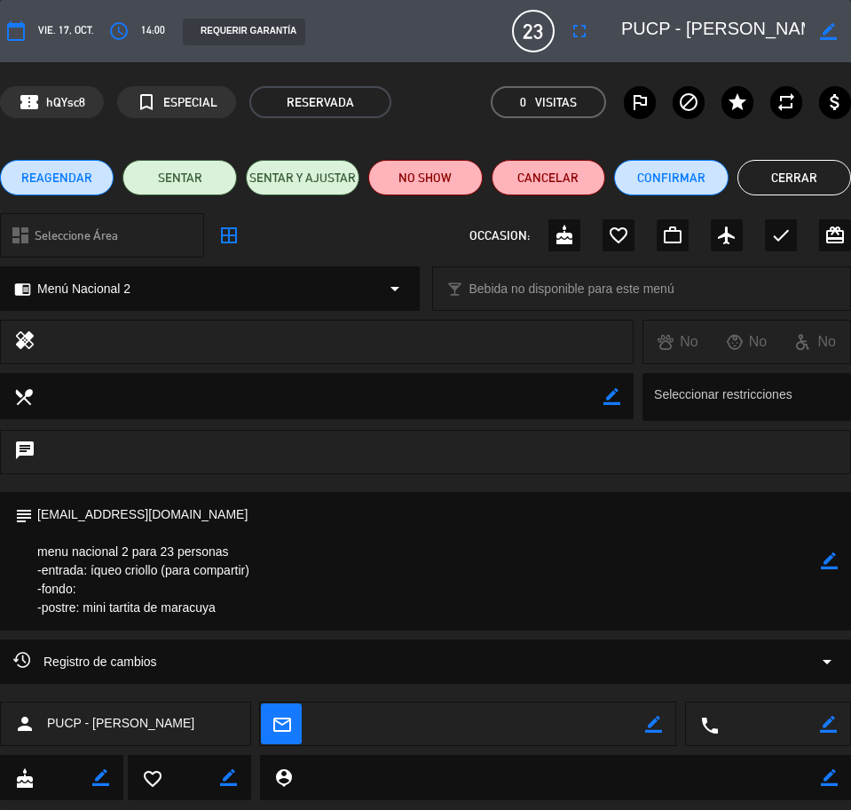
click at [193, 590] on textarea at bounding box center [427, 561] width 788 height 138
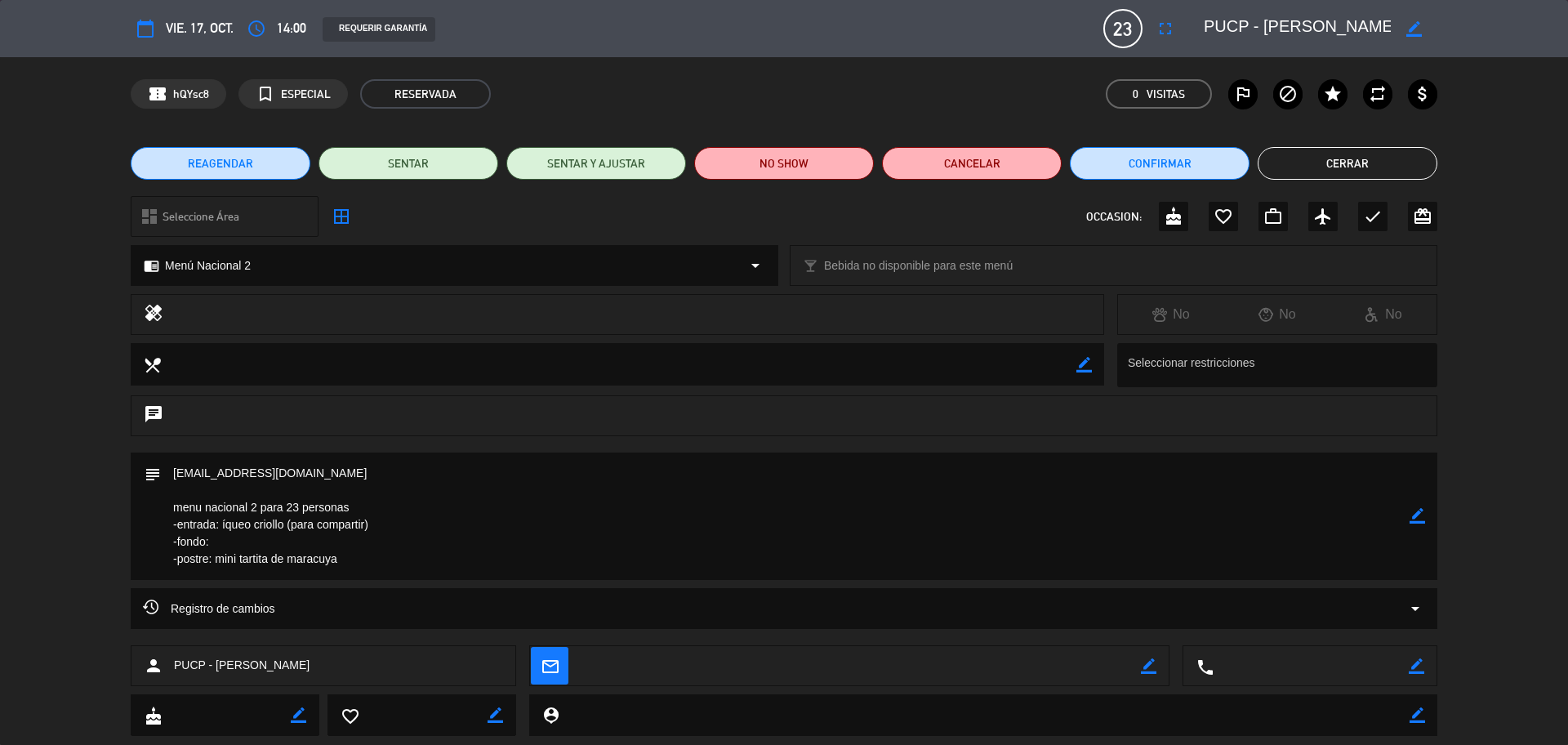
click at [782, 254] on div "chrome_reader_mode Menú Nacional 2 arrow_drop_down local_bar Bebida no disponib…" at bounding box center [784, 273] width 1568 height 40
click at [782, 176] on button "Cerrar" at bounding box center [1347, 164] width 179 height 33
